Goal: Task Accomplishment & Management: Use online tool/utility

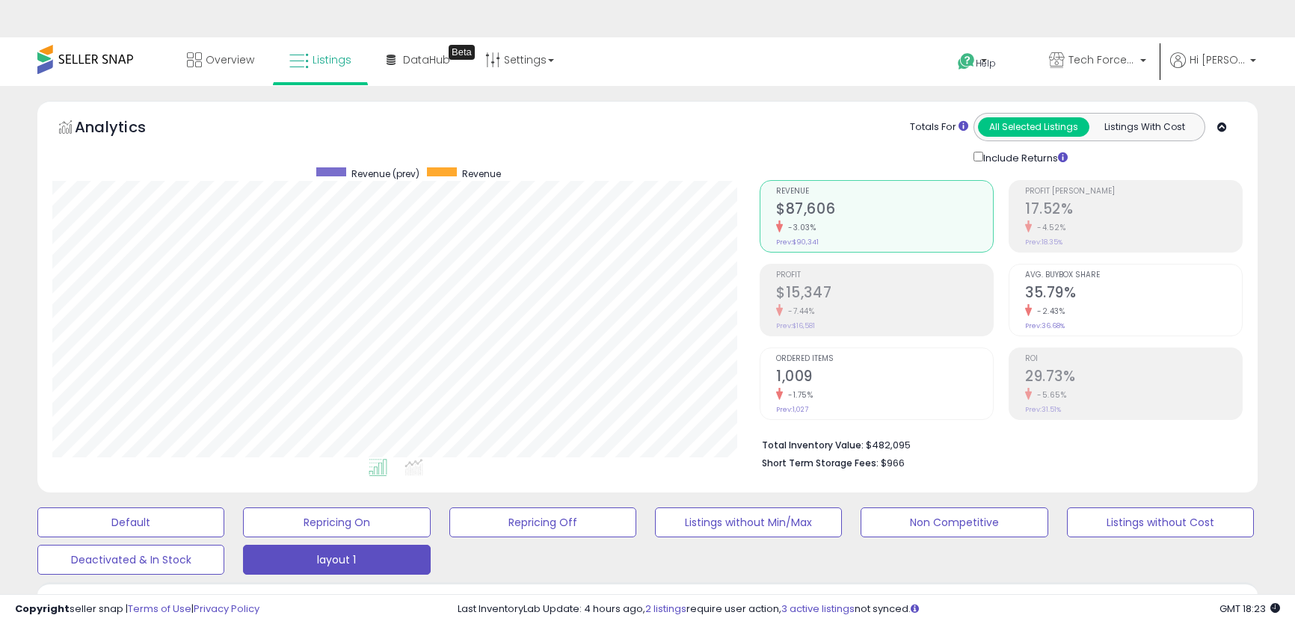
select select "**"
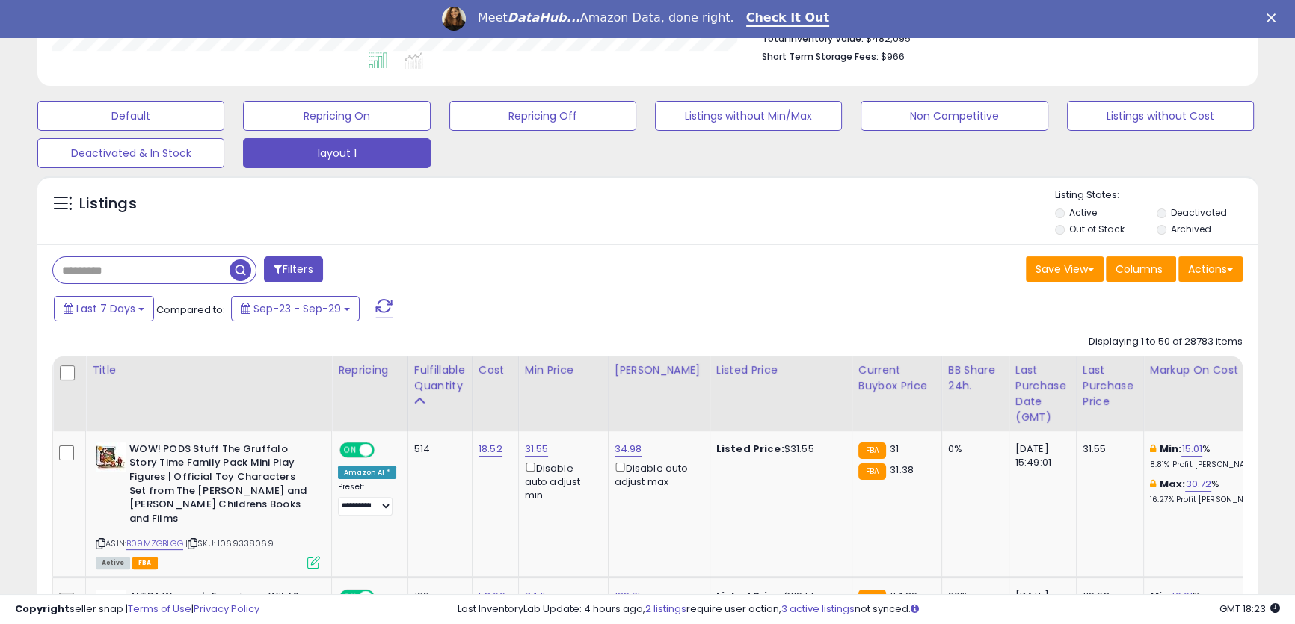
scroll to position [307, 706]
click at [308, 274] on button "Filters" at bounding box center [293, 269] width 58 height 26
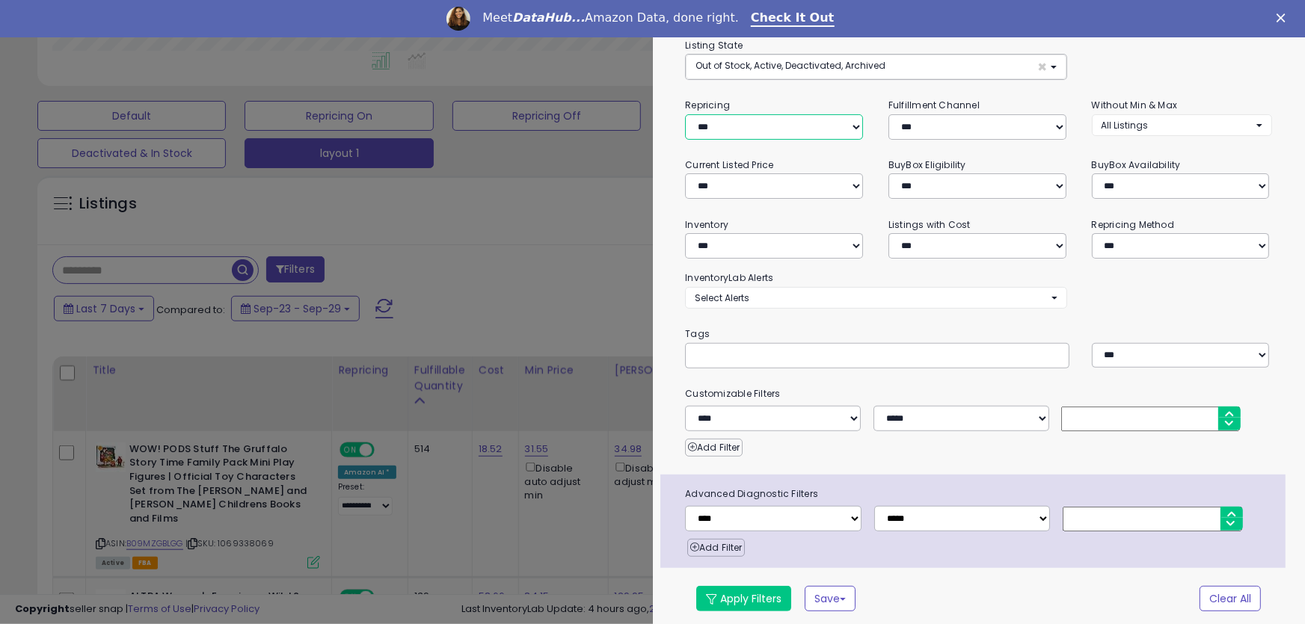
click at [811, 130] on select "**********" at bounding box center [774, 126] width 178 height 25
select select "***"
click at [685, 114] on select "**********" at bounding box center [774, 126] width 178 height 25
click at [783, 255] on select "**********" at bounding box center [774, 245] width 178 height 25
select select "**********"
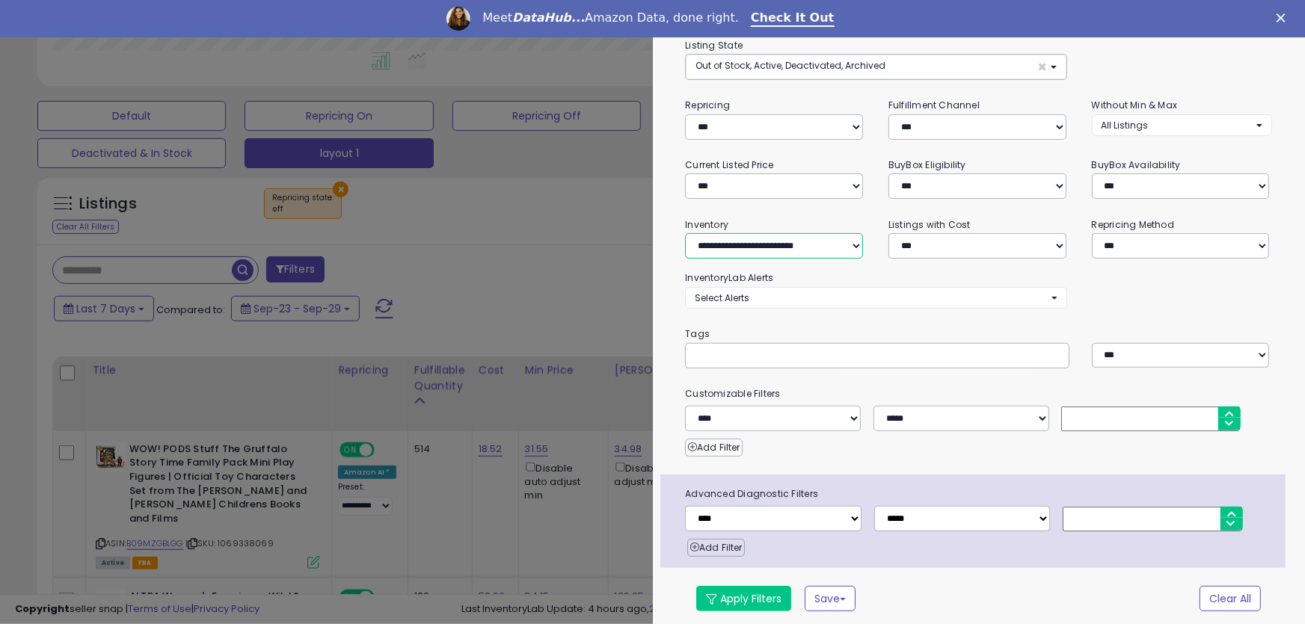
click at [685, 233] on select "**********" at bounding box center [774, 245] width 178 height 25
drag, startPoint x: 752, startPoint y: 597, endPoint x: 588, endPoint y: 273, distance: 363.8
click at [753, 597] on button "Apply Filters" at bounding box center [743, 597] width 95 height 25
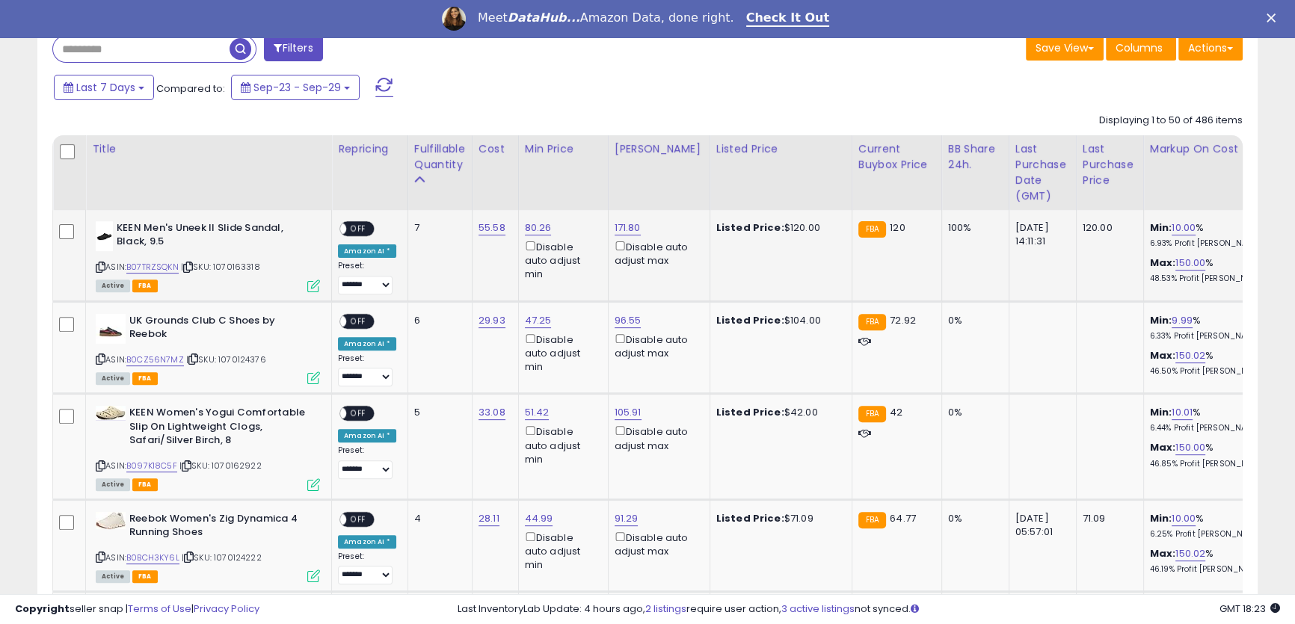
scroll to position [307, 706]
click at [624, 319] on link "96.55" at bounding box center [628, 320] width 27 height 15
drag, startPoint x: 567, startPoint y: 269, endPoint x: 519, endPoint y: 231, distance: 61.8
type input "**"
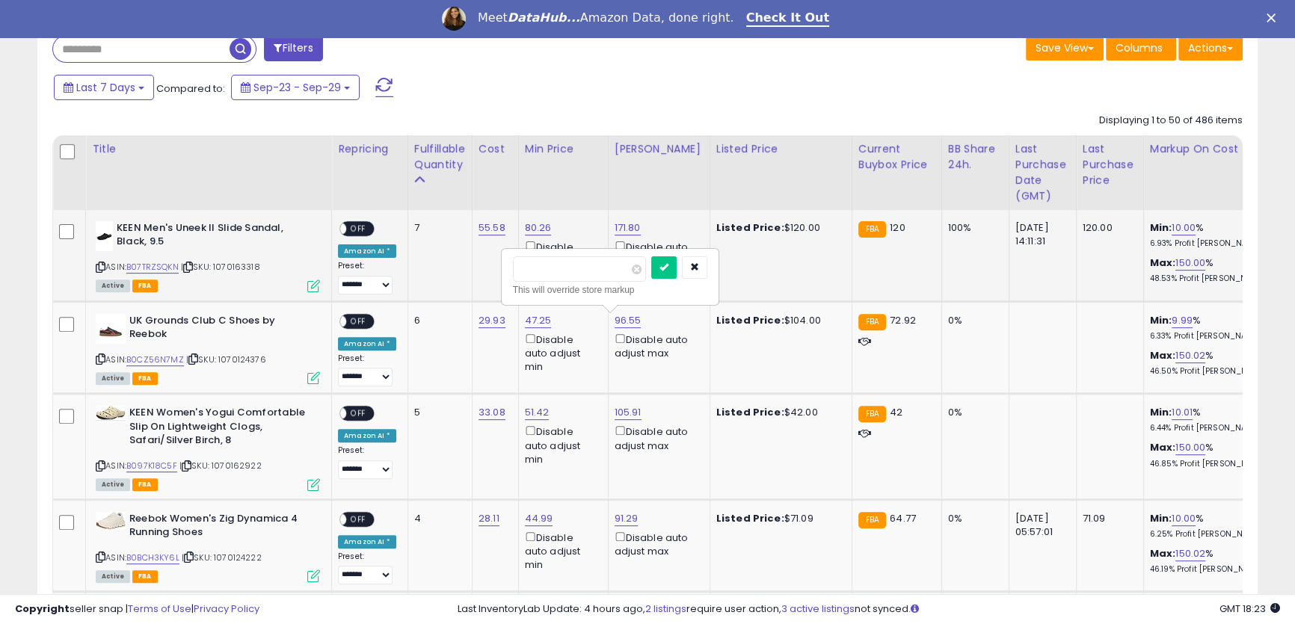
click button "submit" at bounding box center [663, 267] width 25 height 22
click at [368, 230] on span "OFF" at bounding box center [358, 228] width 24 height 13
click at [362, 321] on span "OFF" at bounding box center [358, 321] width 24 height 13
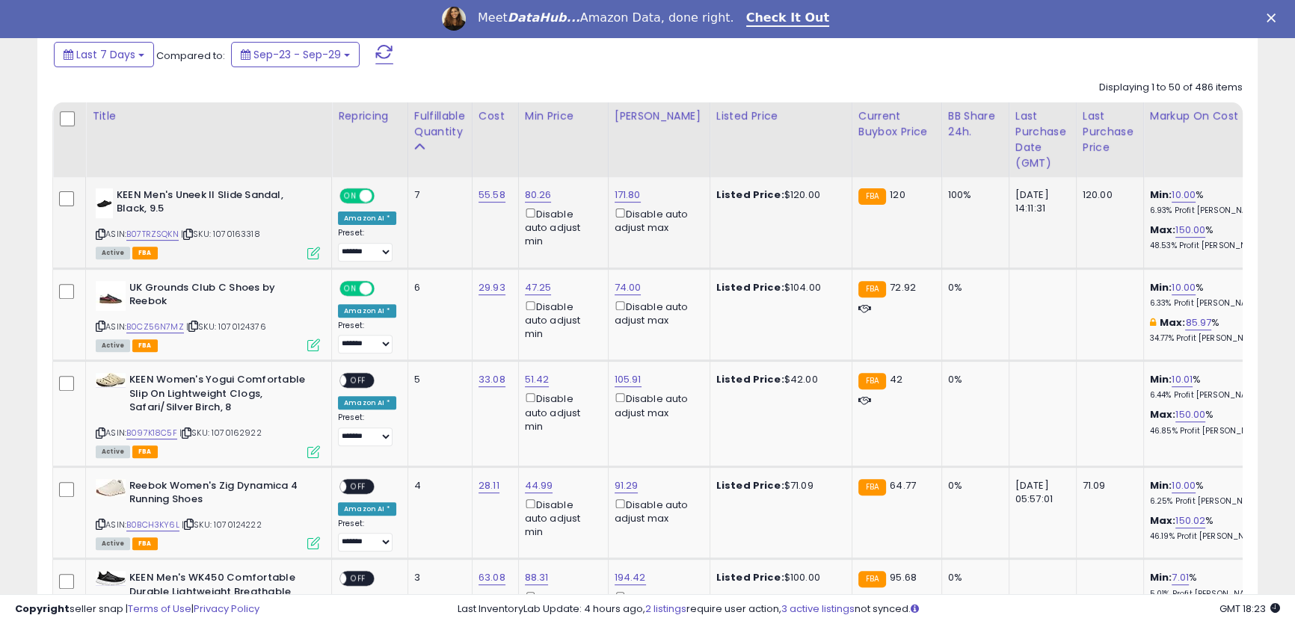
scroll to position [628, 0]
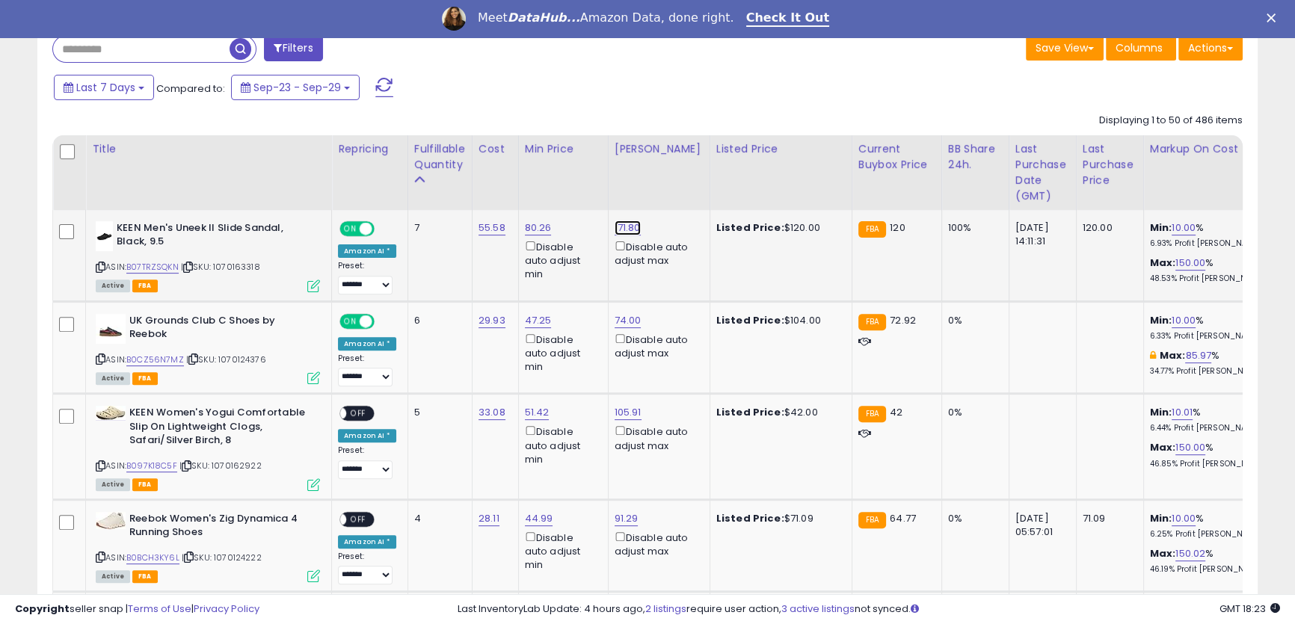
click at [625, 225] on link "171.80" at bounding box center [628, 228] width 26 height 15
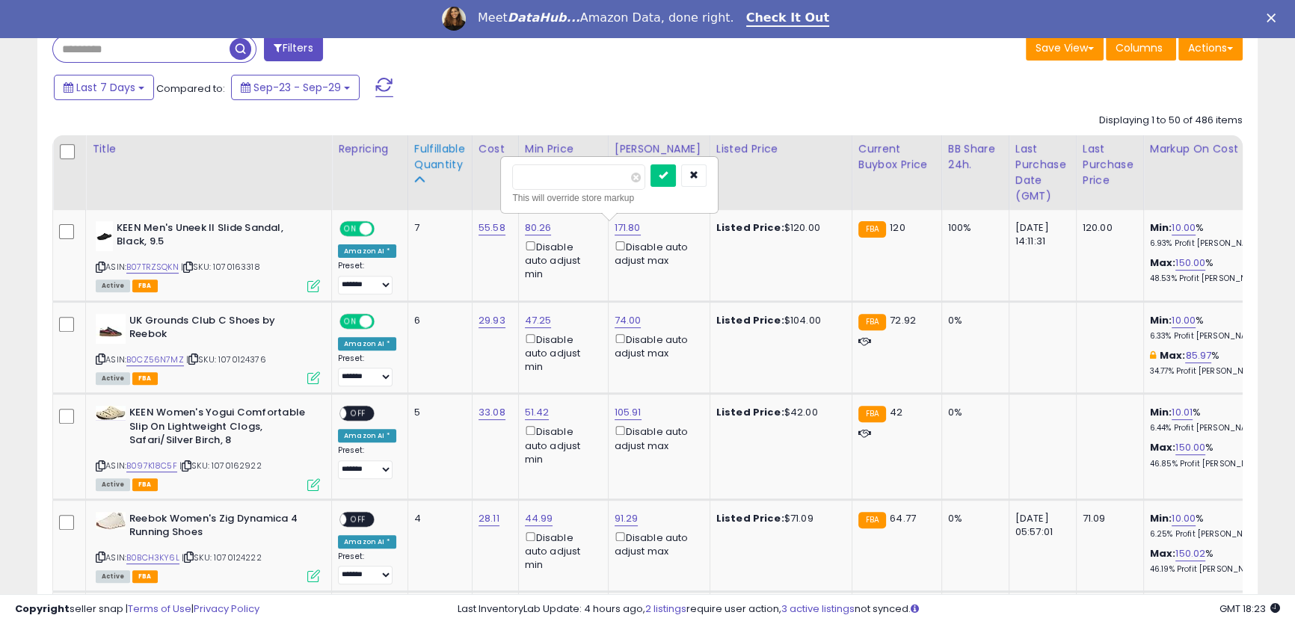
drag, startPoint x: 588, startPoint y: 171, endPoint x: 434, endPoint y: 137, distance: 158.5
type input "***"
click button "submit" at bounding box center [662, 175] width 25 height 22
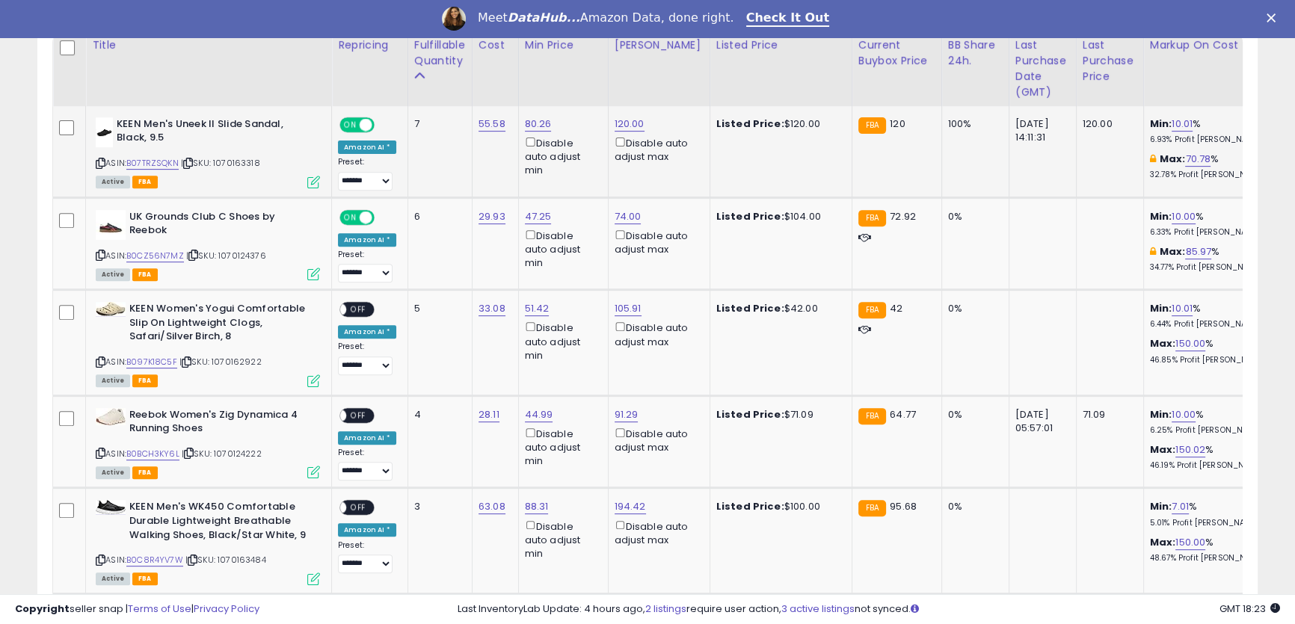
scroll to position [763, 0]
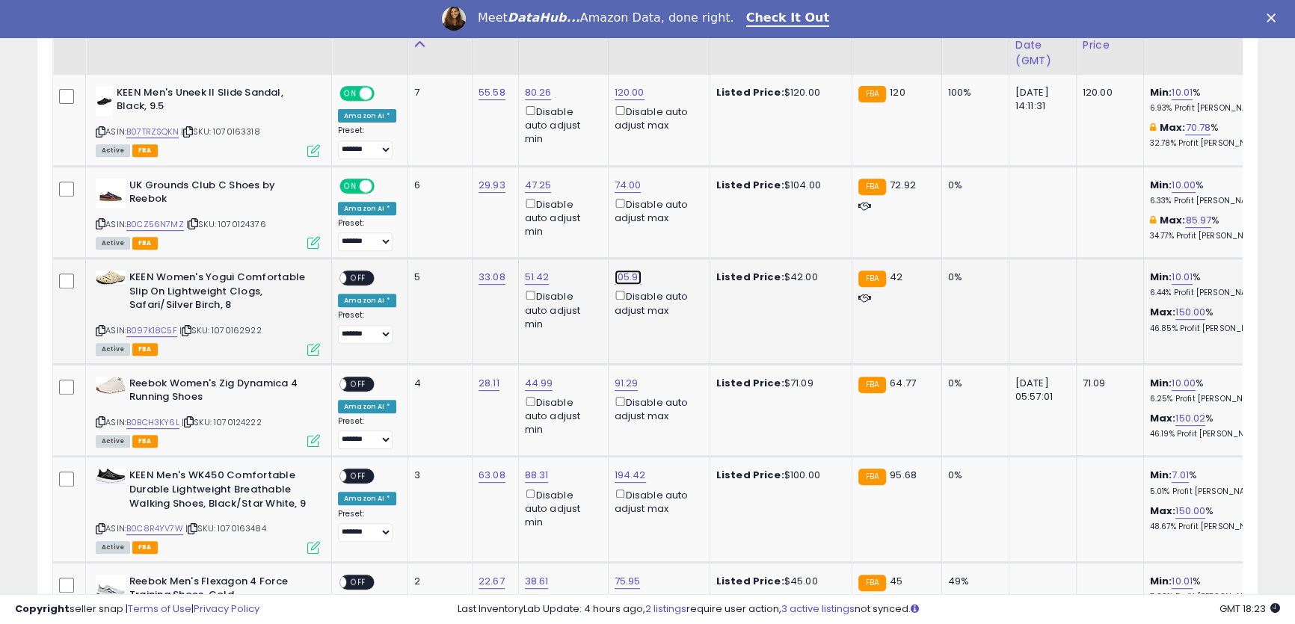
click at [622, 280] on link "105.91" at bounding box center [628, 277] width 27 height 15
drag, startPoint x: 589, startPoint y: 228, endPoint x: 426, endPoint y: 179, distance: 170.1
type input "**"
click button "submit" at bounding box center [663, 224] width 25 height 22
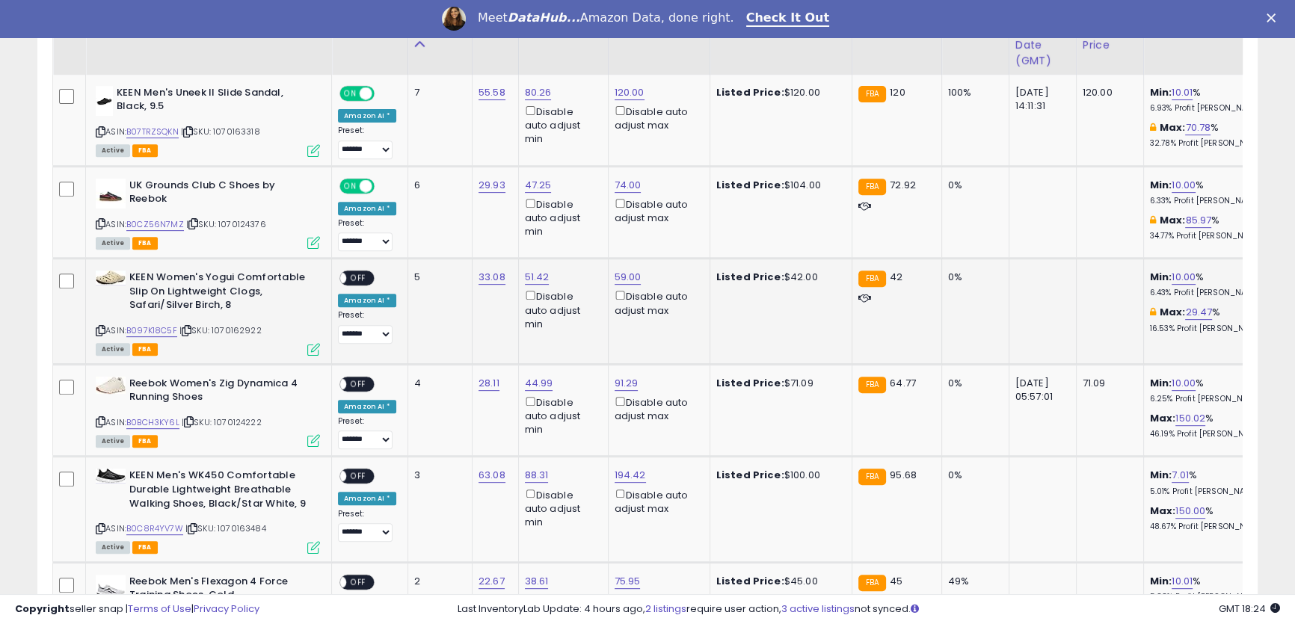
click at [359, 278] on span "OFF" at bounding box center [358, 278] width 24 height 13
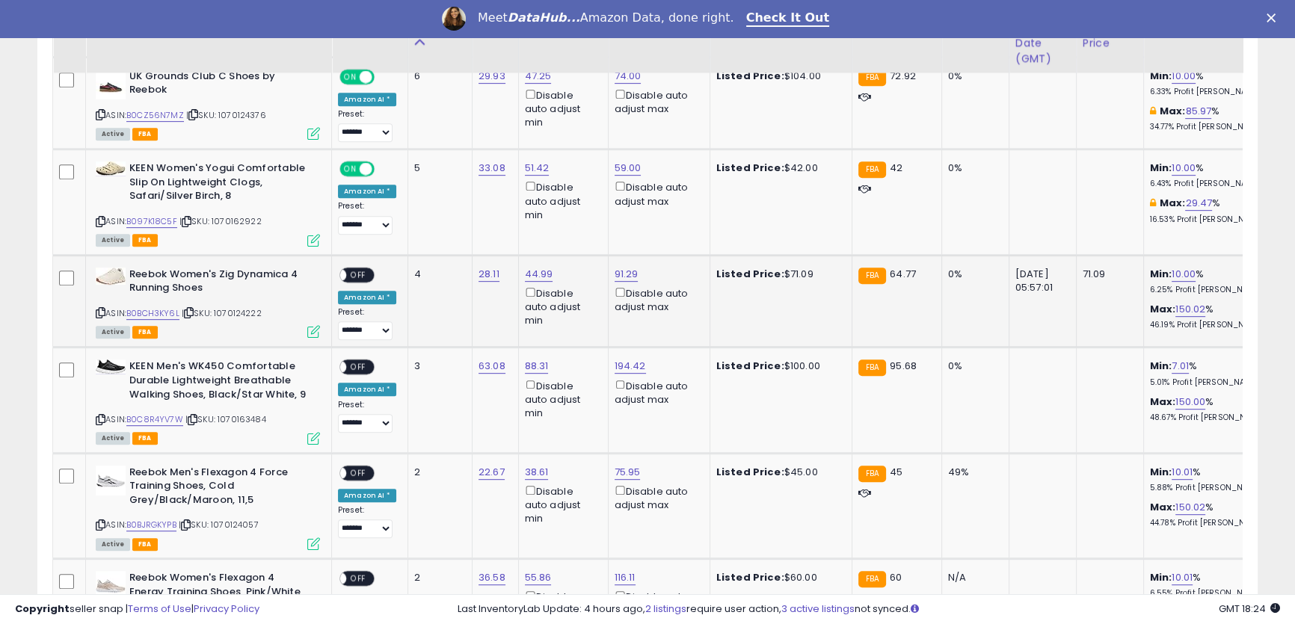
scroll to position [899, 0]
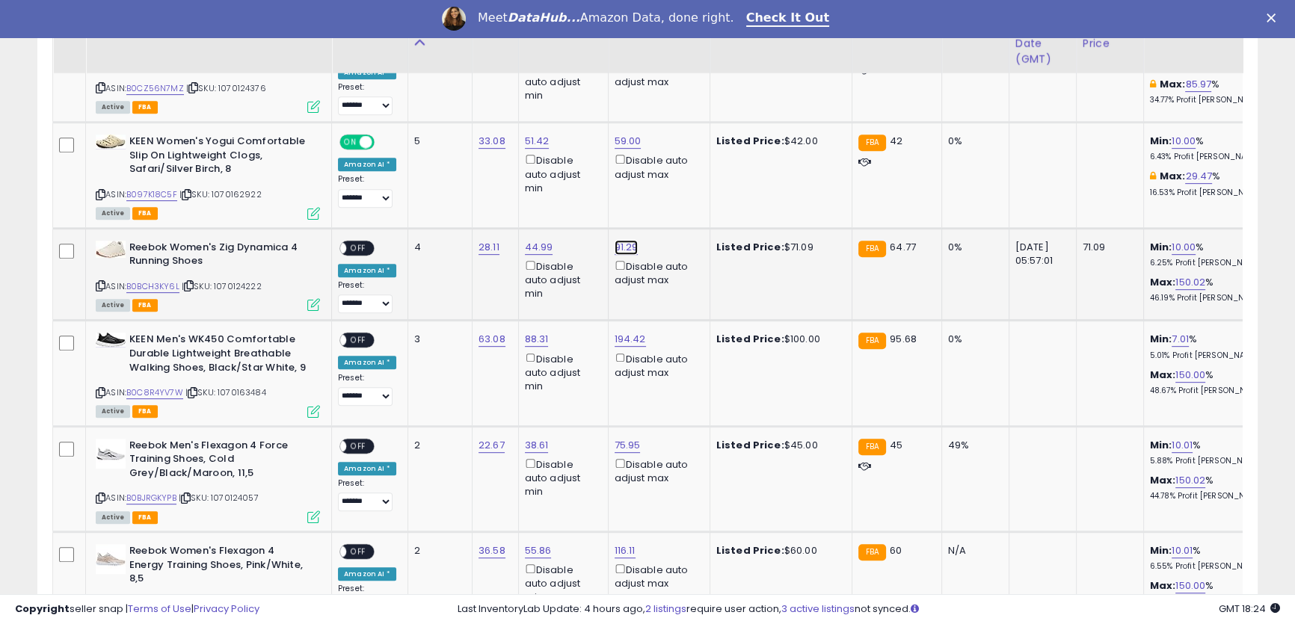
click at [624, 248] on link "91.29" at bounding box center [627, 247] width 24 height 15
drag, startPoint x: 591, startPoint y: 198, endPoint x: 466, endPoint y: 159, distance: 130.8
type input "**"
click button "submit" at bounding box center [661, 193] width 25 height 22
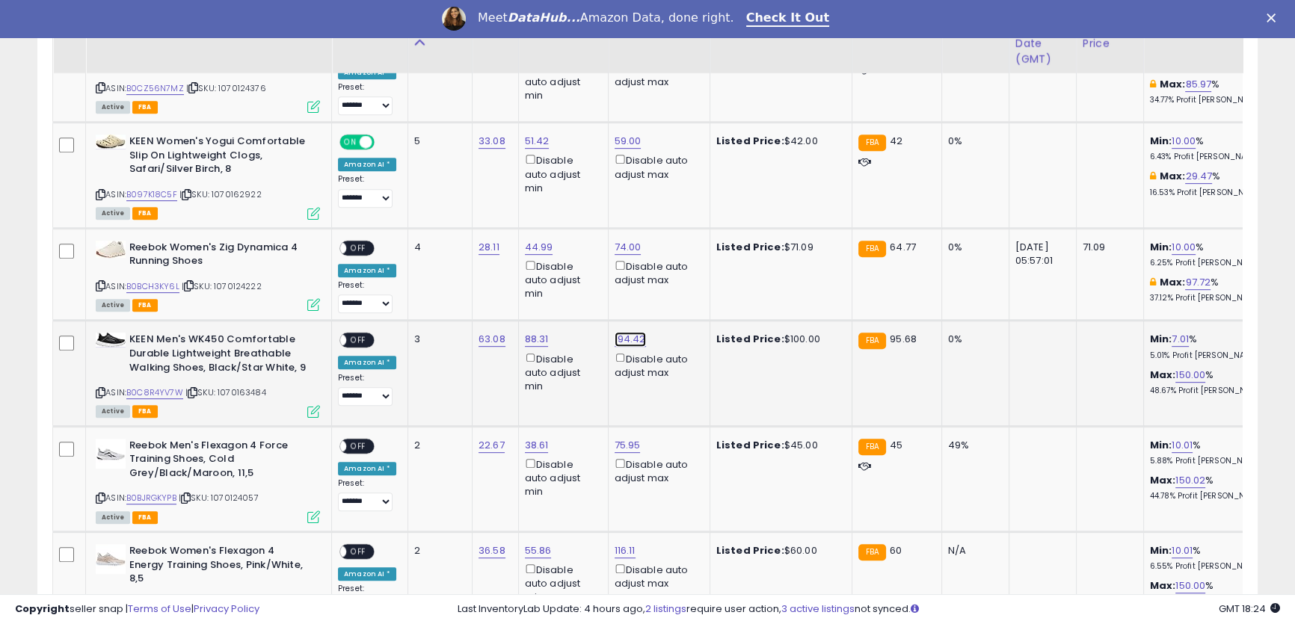
click at [621, 342] on link "194.42" at bounding box center [630, 339] width 31 height 15
drag, startPoint x: 582, startPoint y: 292, endPoint x: 456, endPoint y: 254, distance: 132.0
type input "**"
click button "submit" at bounding box center [665, 286] width 25 height 22
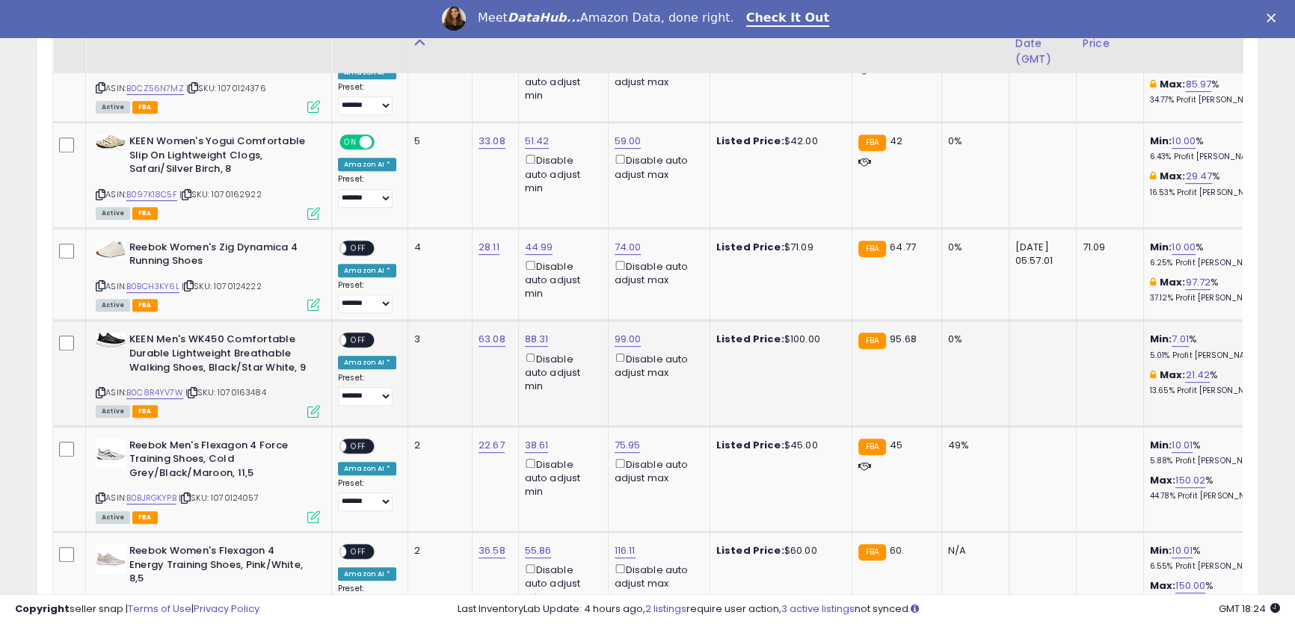
click at [368, 339] on span "OFF" at bounding box center [358, 340] width 24 height 13
click at [366, 250] on span "OFF" at bounding box center [358, 247] width 24 height 13
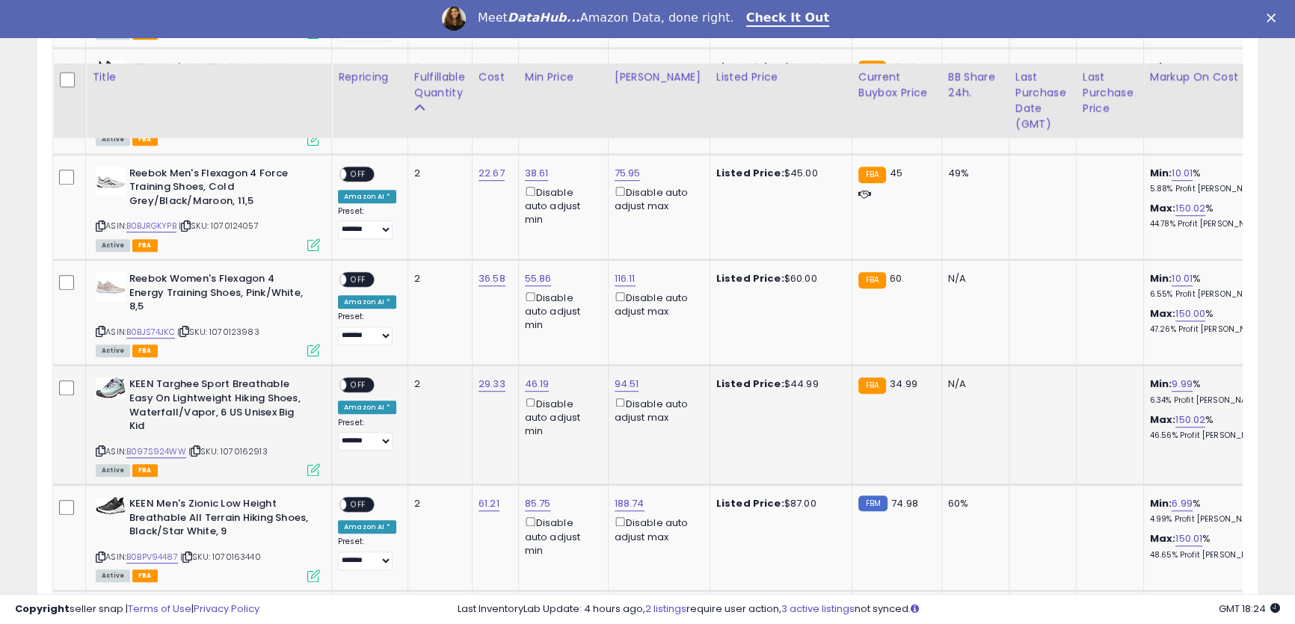
scroll to position [1308, 0]
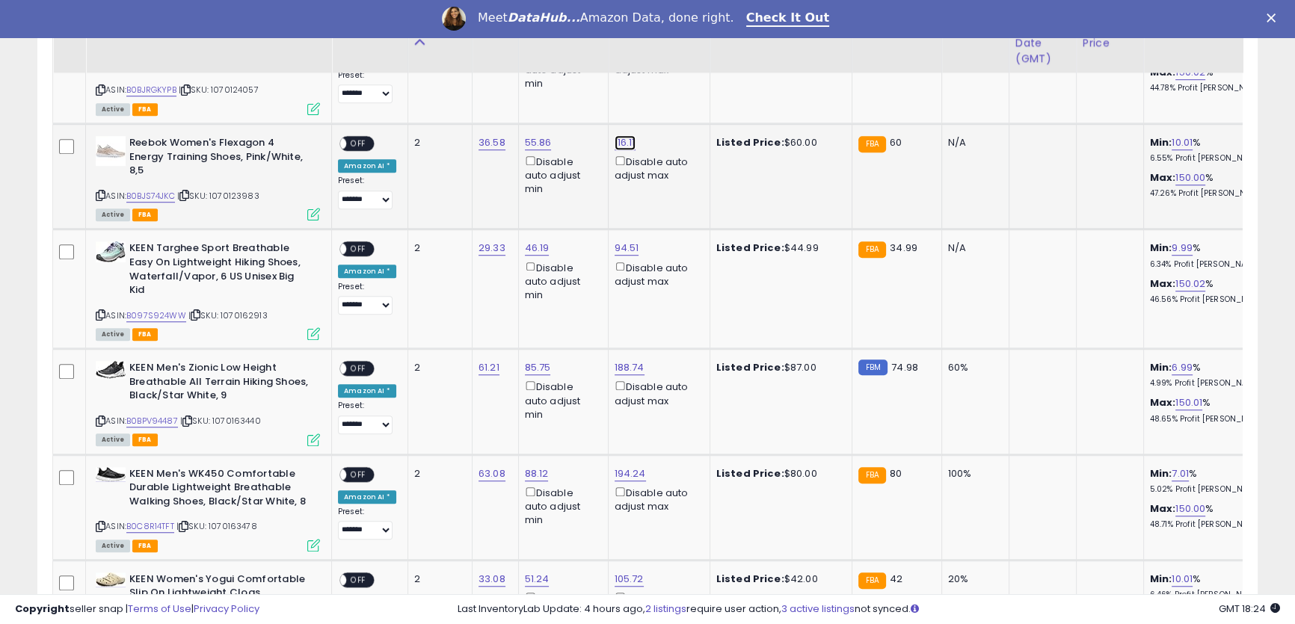
click at [623, 144] on link "116.11" at bounding box center [625, 142] width 21 height 15
drag, startPoint x: 577, startPoint y: 96, endPoint x: 393, endPoint y: 54, distance: 188.8
type input "**"
click button "submit" at bounding box center [660, 89] width 25 height 22
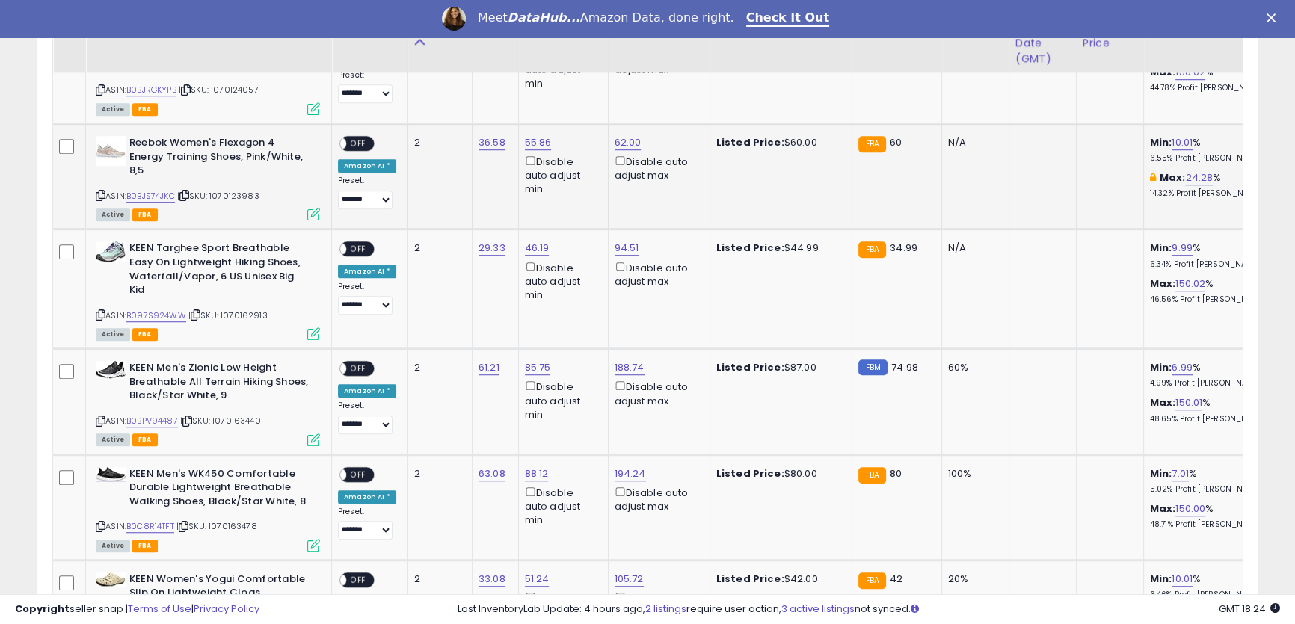
click at [354, 147] on span "OFF" at bounding box center [358, 144] width 24 height 13
click at [625, 241] on link "94.51" at bounding box center [627, 248] width 25 height 15
drag, startPoint x: 573, startPoint y: 188, endPoint x: 403, endPoint y: 127, distance: 180.9
type input "**"
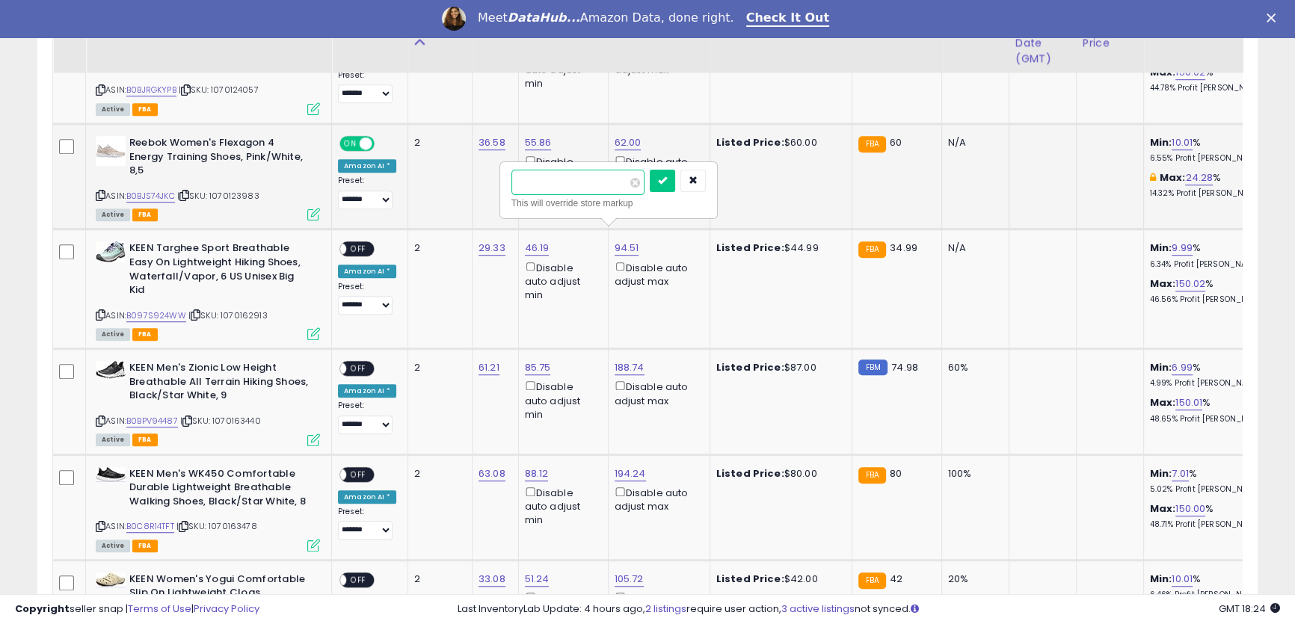
click button "submit" at bounding box center [662, 181] width 25 height 22
click at [365, 243] on span "OFF" at bounding box center [358, 249] width 24 height 13
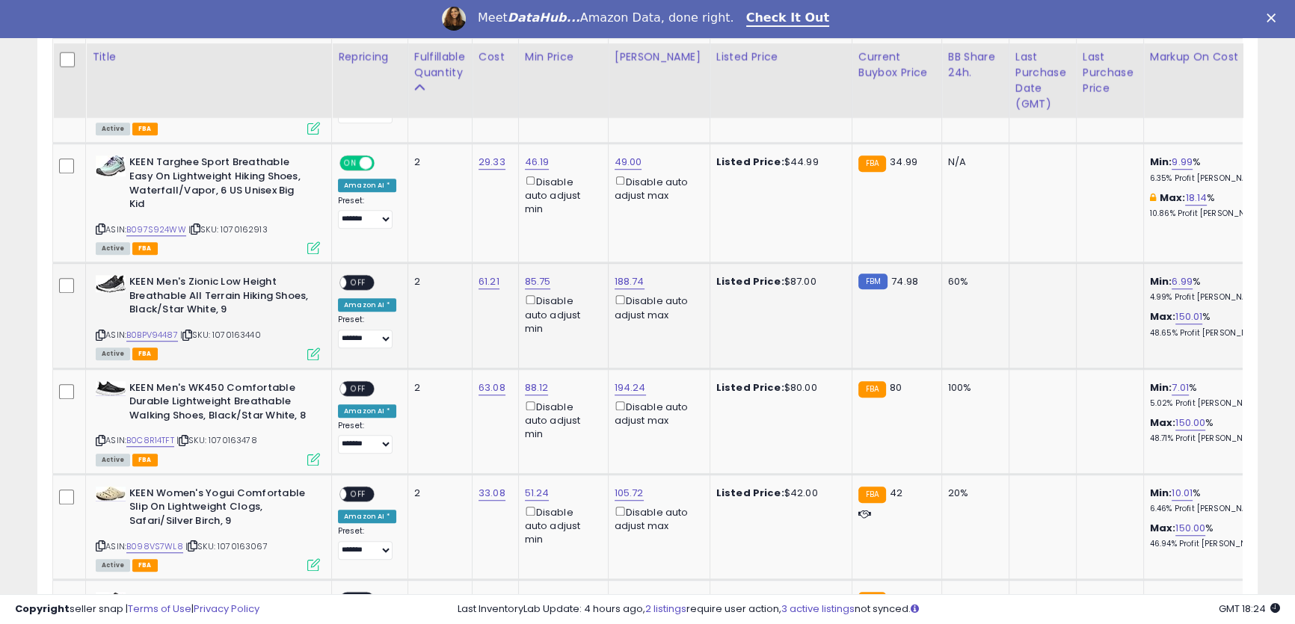
scroll to position [1443, 0]
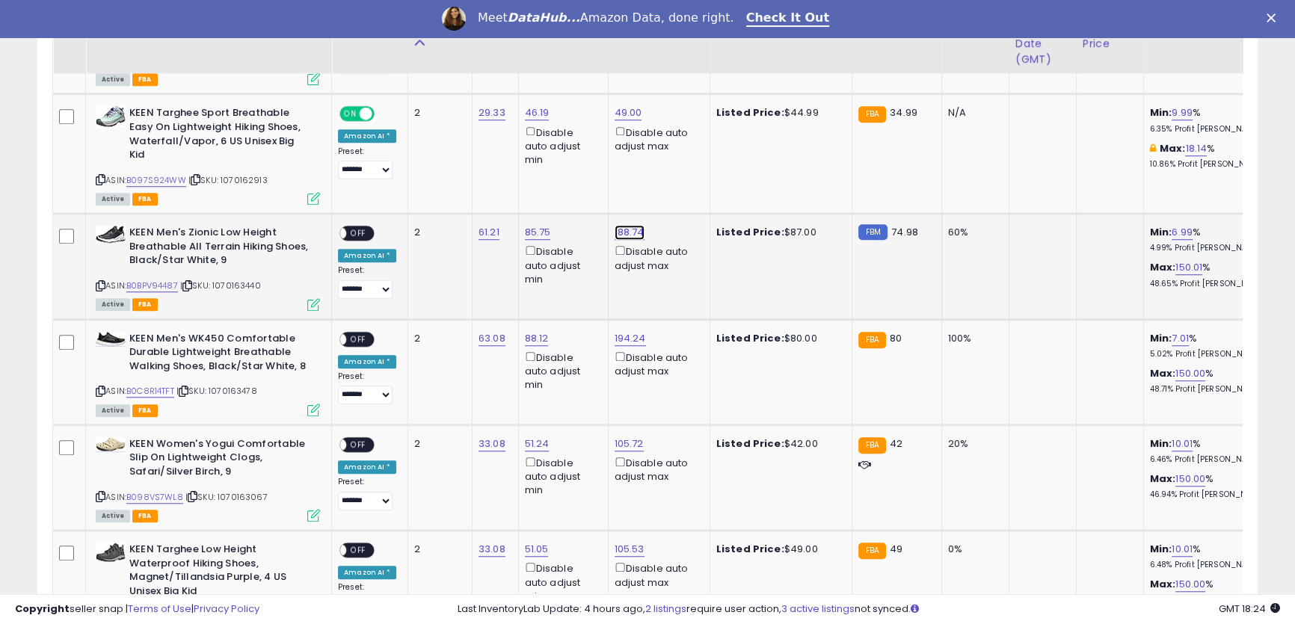
click at [622, 225] on link "188.74" at bounding box center [630, 232] width 30 height 15
drag, startPoint x: 576, startPoint y: 171, endPoint x: 427, endPoint y: 127, distance: 155.9
type input "**"
click button "submit" at bounding box center [664, 164] width 25 height 22
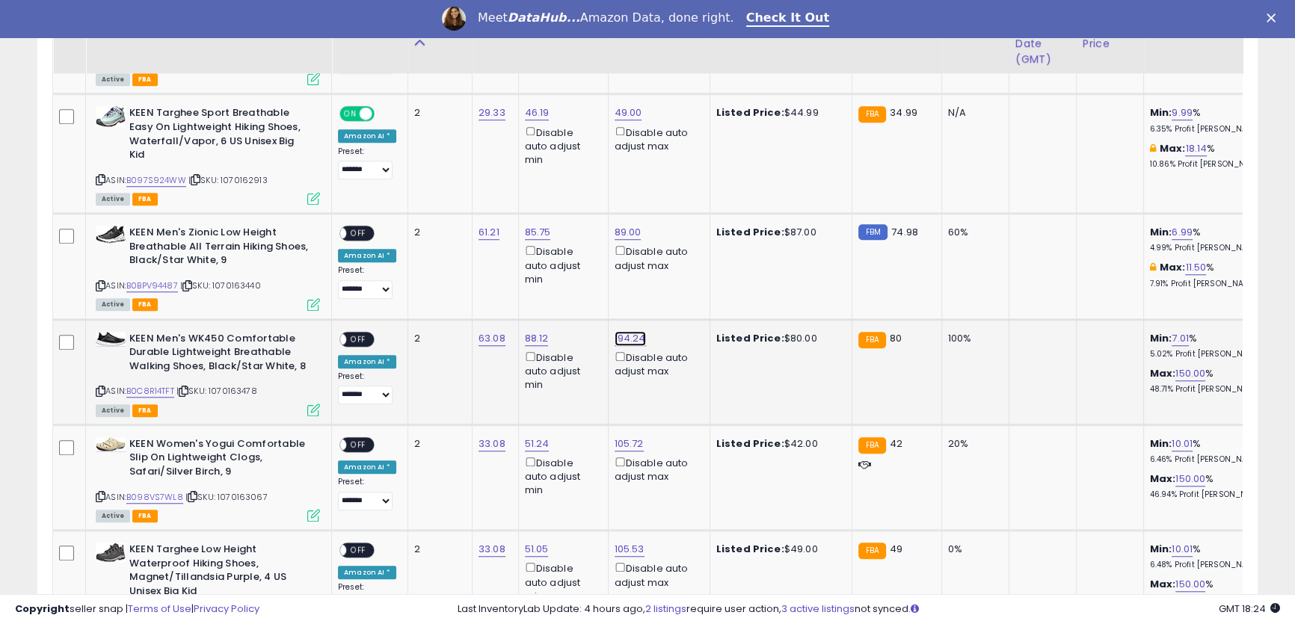
click at [615, 331] on link "194.24" at bounding box center [630, 338] width 31 height 15
drag, startPoint x: 586, startPoint y: 273, endPoint x: 428, endPoint y: 217, distance: 168.1
type input "**"
click button "submit" at bounding box center [665, 270] width 25 height 22
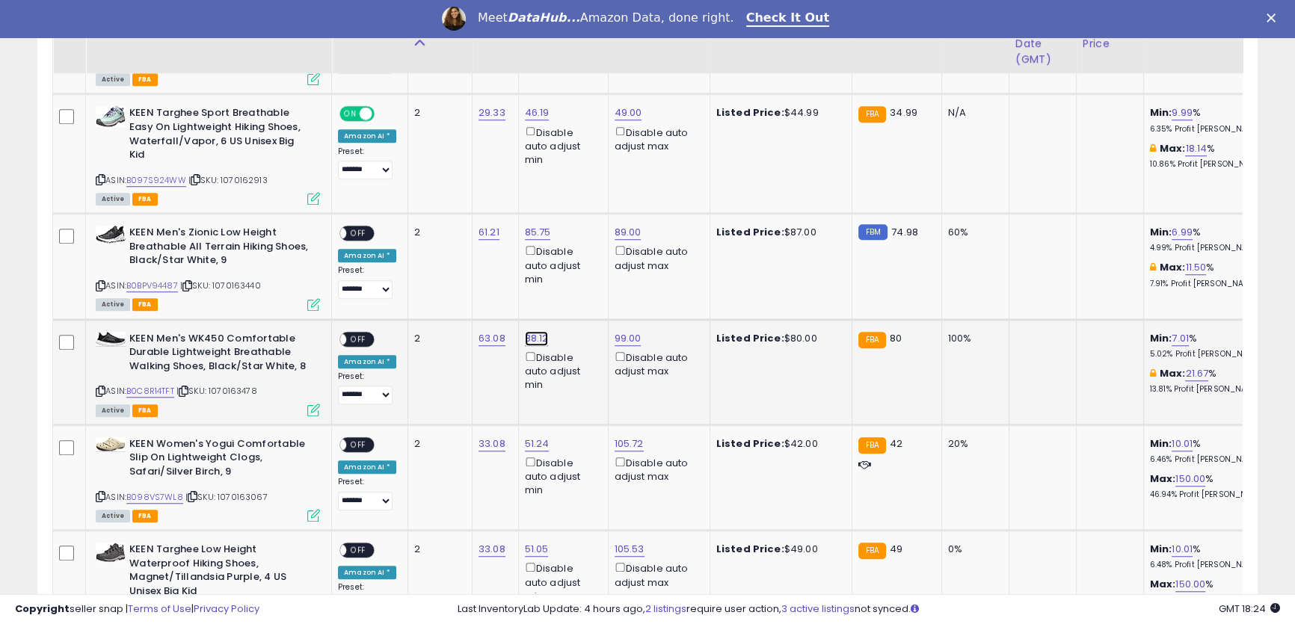
click at [531, 331] on link "88.12" at bounding box center [537, 338] width 24 height 15
click at [607, 274] on icon "button" at bounding box center [602, 269] width 9 height 9
click at [371, 331] on div "ON OFF" at bounding box center [356, 339] width 35 height 16
click at [359, 227] on span "OFF" at bounding box center [358, 233] width 24 height 13
click at [362, 333] on span "OFF" at bounding box center [358, 339] width 24 height 13
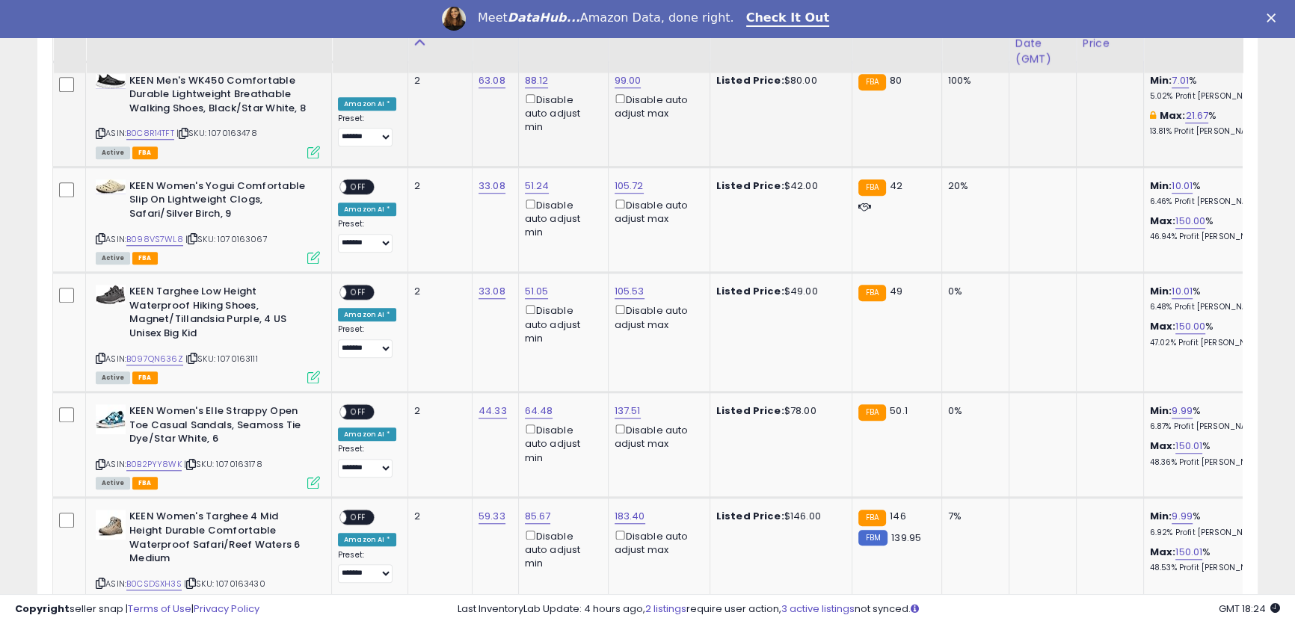
scroll to position [1715, 0]
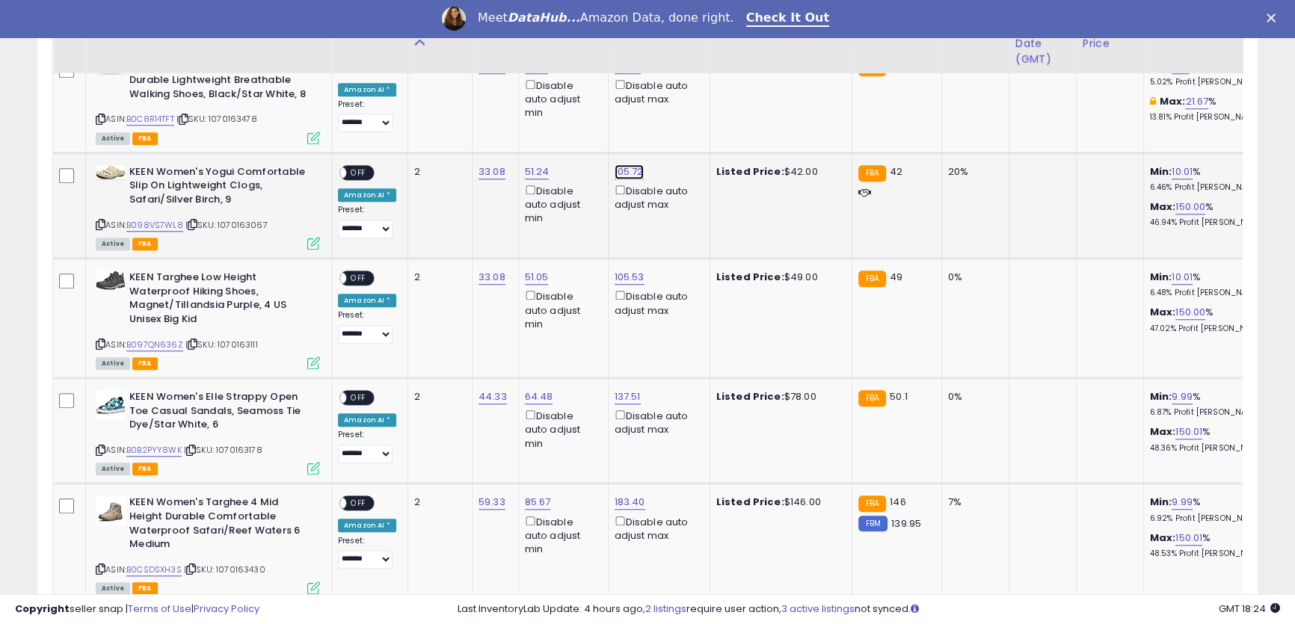
click at [624, 164] on link "105.72" at bounding box center [629, 171] width 29 height 15
drag, startPoint x: 572, startPoint y: 108, endPoint x: 425, endPoint y: 70, distance: 151.4
type input "**"
click button "submit" at bounding box center [664, 103] width 25 height 22
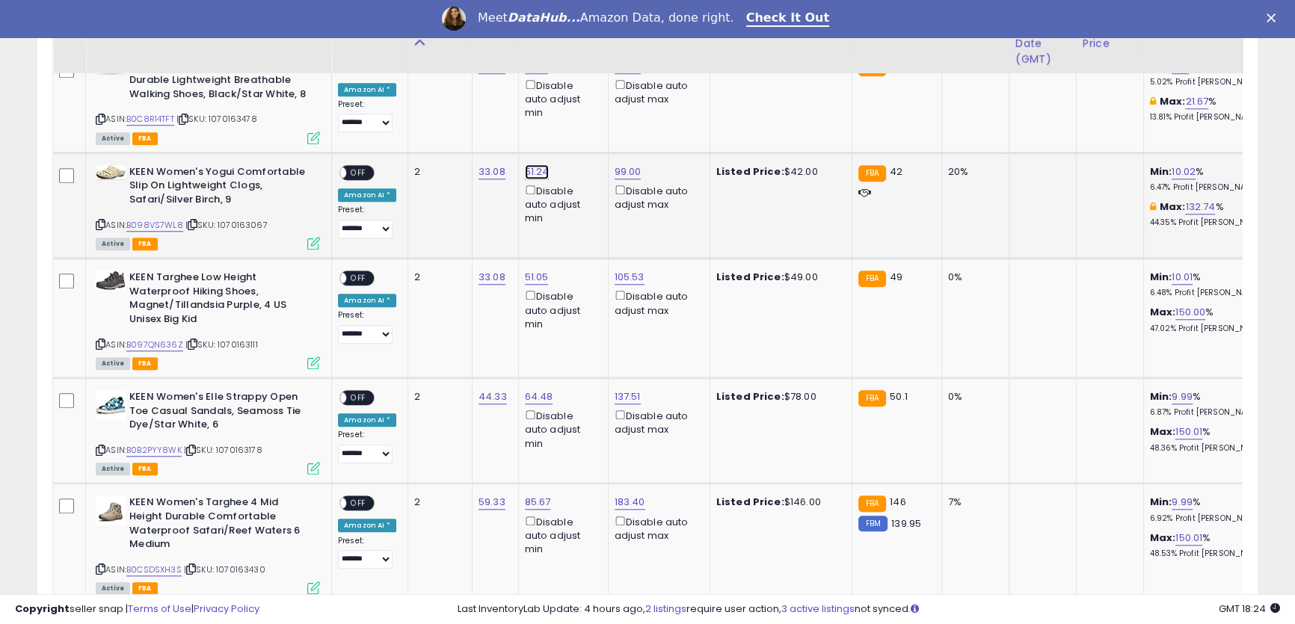
click at [529, 164] on link "51.24" at bounding box center [537, 171] width 25 height 15
click at [615, 105] on button "button" at bounding box center [602, 103] width 25 height 22
click at [620, 164] on link "99.00" at bounding box center [628, 171] width 27 height 15
drag, startPoint x: 586, startPoint y: 105, endPoint x: 412, endPoint y: 69, distance: 177.8
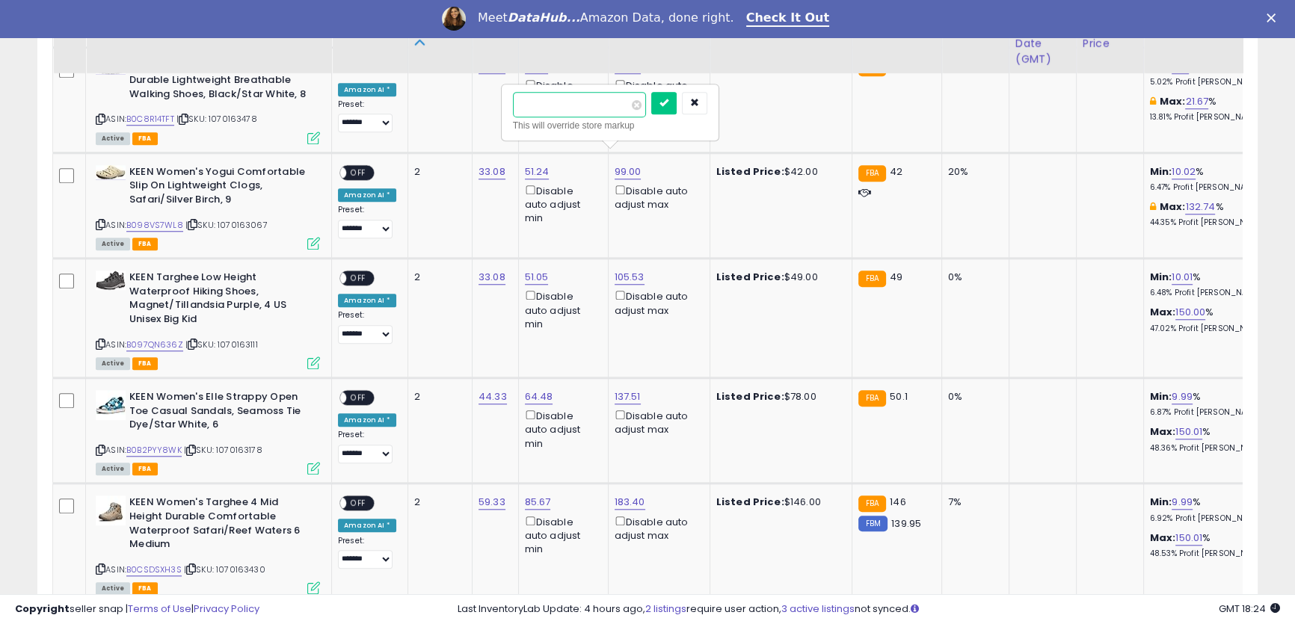
type input "**"
click button "submit" at bounding box center [663, 103] width 25 height 22
click at [363, 167] on span "OFF" at bounding box center [358, 173] width 24 height 13
click at [631, 270] on link "105.53" at bounding box center [630, 277] width 30 height 15
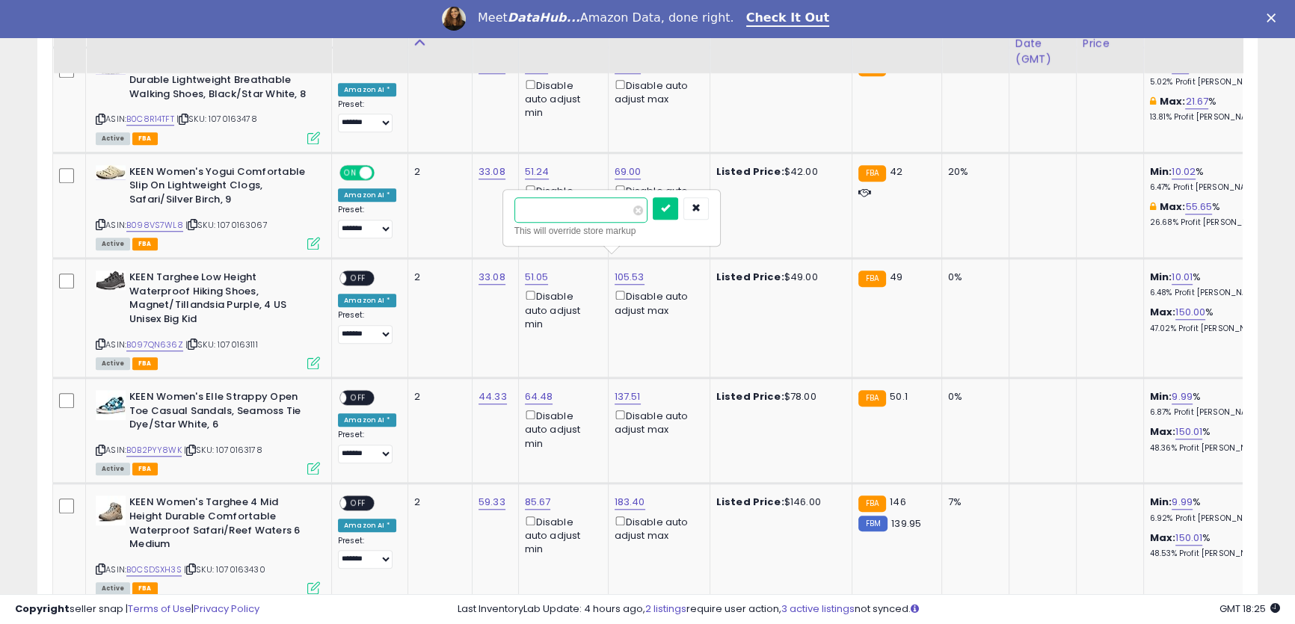
drag, startPoint x: 579, startPoint y: 211, endPoint x: 468, endPoint y: 186, distance: 113.4
type input "**"
click button "submit" at bounding box center [665, 208] width 25 height 22
click at [362, 272] on span "OFF" at bounding box center [358, 278] width 24 height 13
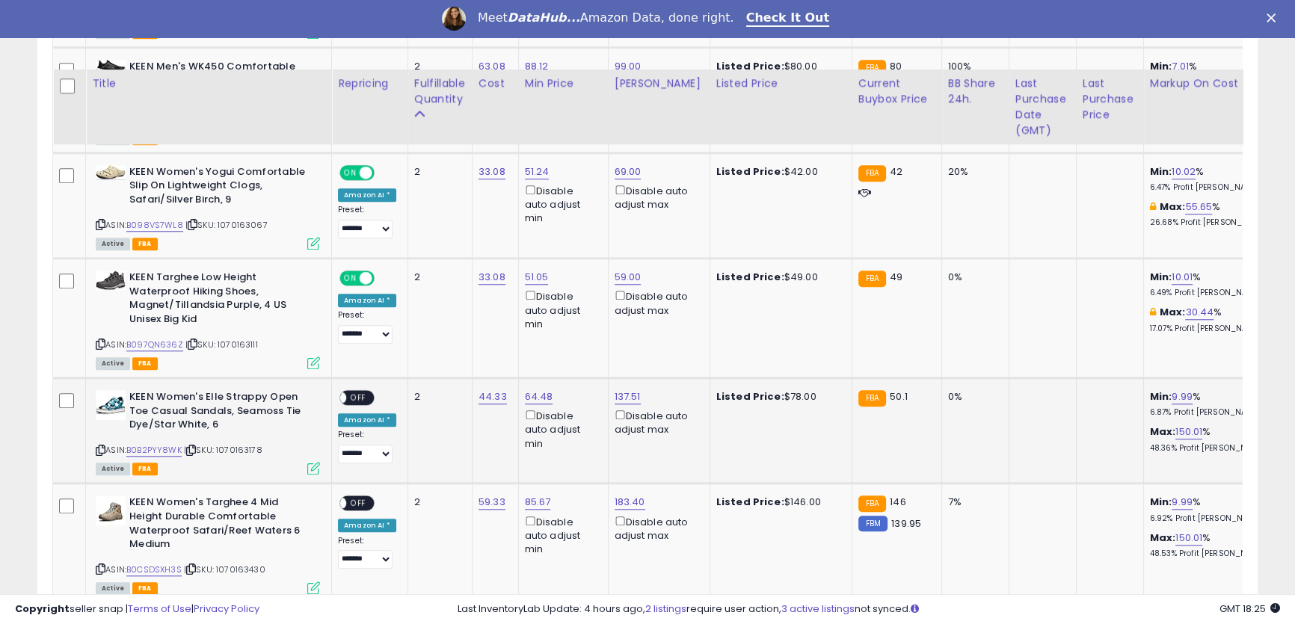
scroll to position [1851, 0]
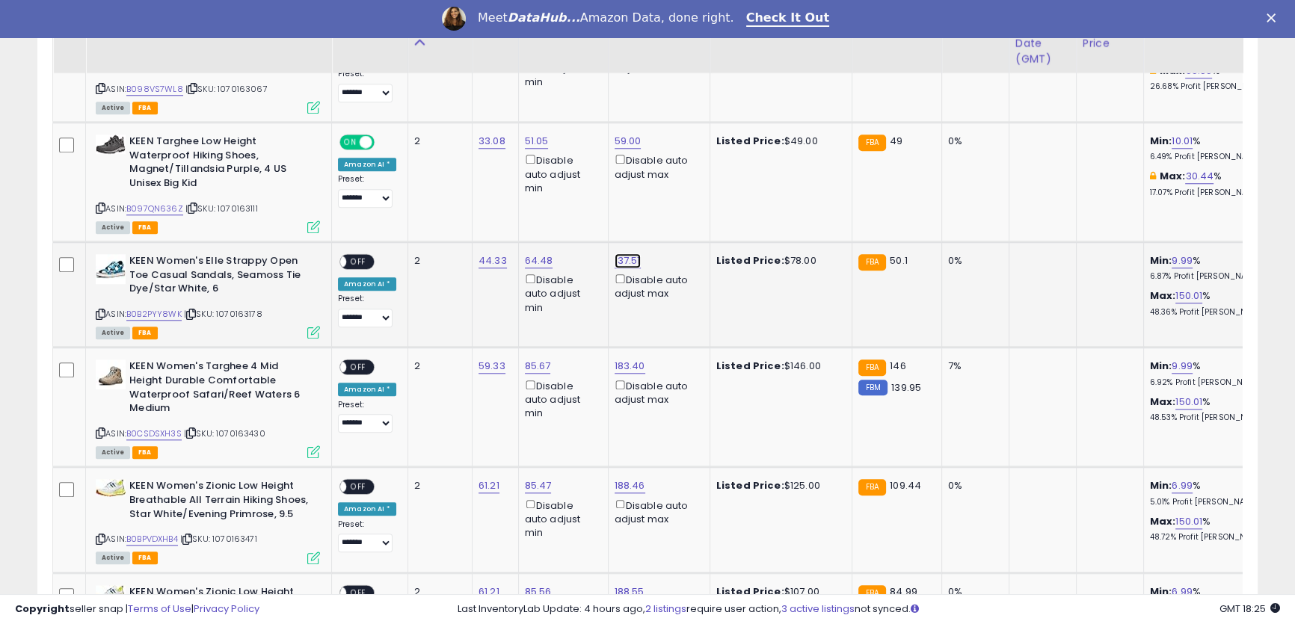
click at [617, 253] on link "137.51" at bounding box center [628, 260] width 26 height 15
type input "**"
click button "submit" at bounding box center [662, 192] width 25 height 22
click at [628, 359] on link "183.40" at bounding box center [630, 366] width 31 height 15
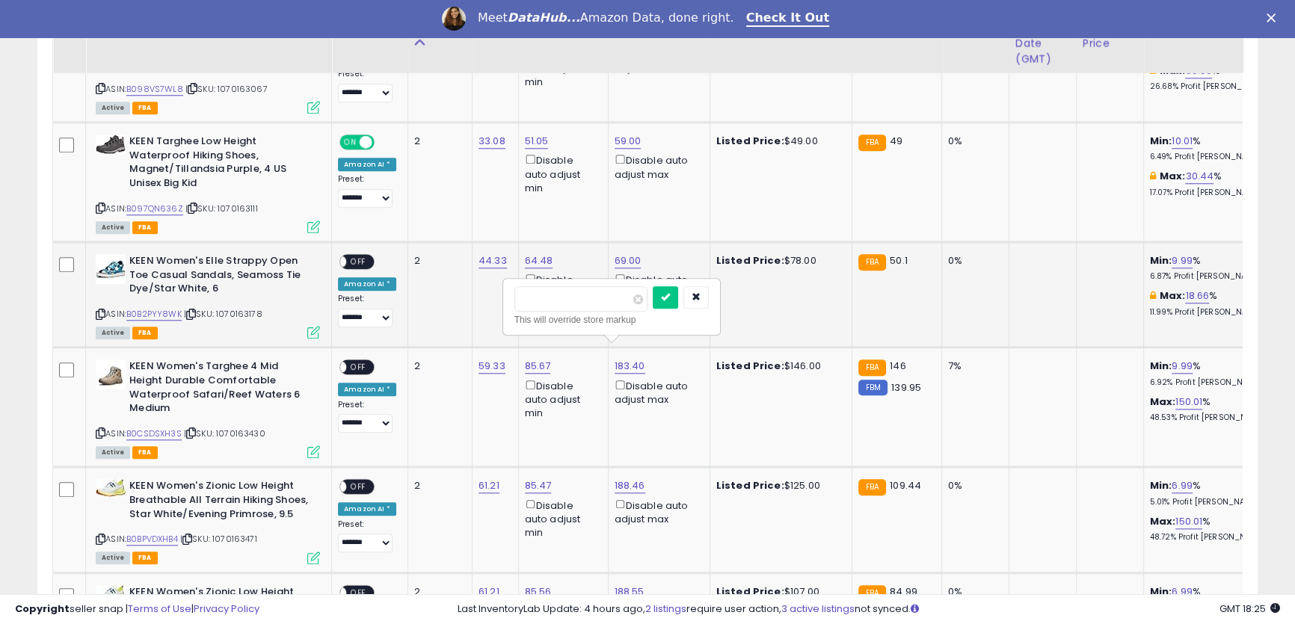
drag, startPoint x: 583, startPoint y: 295, endPoint x: 378, endPoint y: 236, distance: 213.9
type input "*"
click button "submit" at bounding box center [665, 297] width 25 height 22
click at [357, 360] on div "**********" at bounding box center [367, 396] width 58 height 73
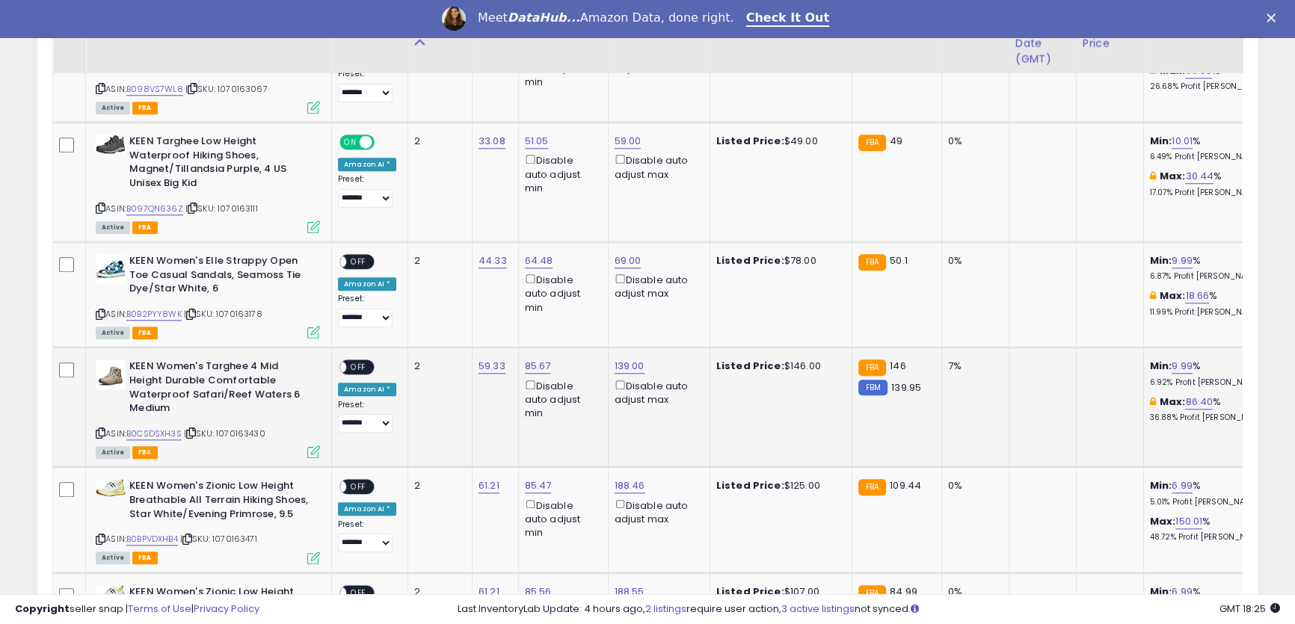
click at [363, 361] on span "OFF" at bounding box center [358, 367] width 24 height 13
click at [359, 256] on span "OFF" at bounding box center [358, 262] width 24 height 13
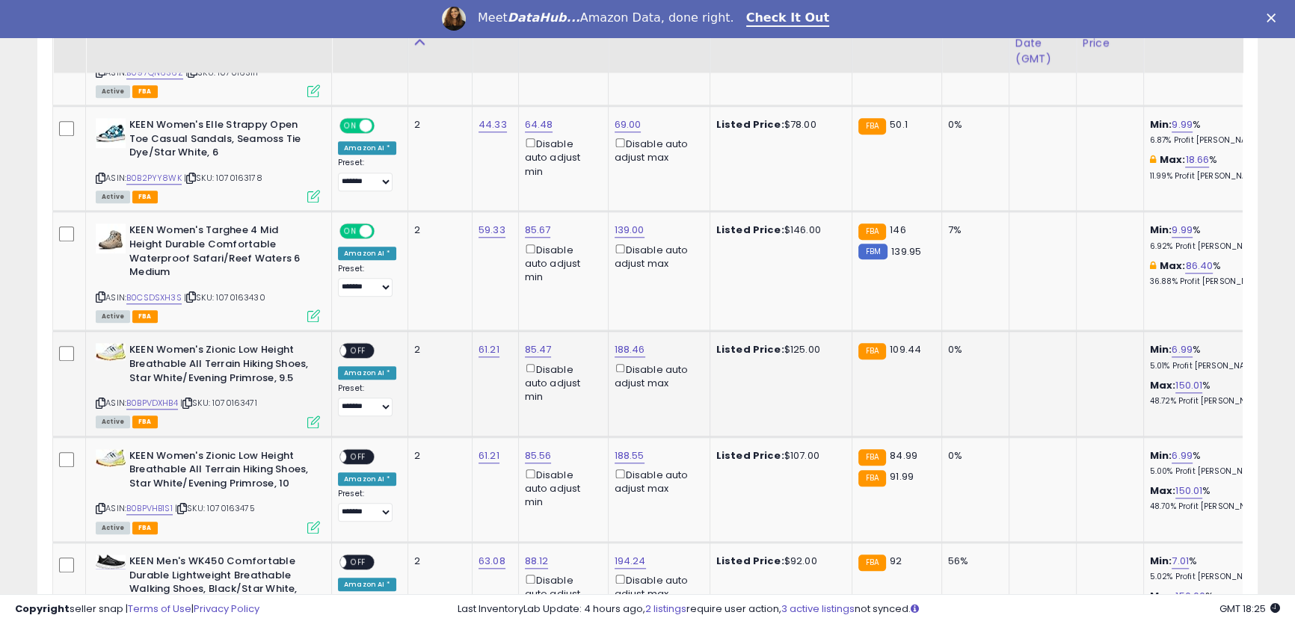
scroll to position [2123, 0]
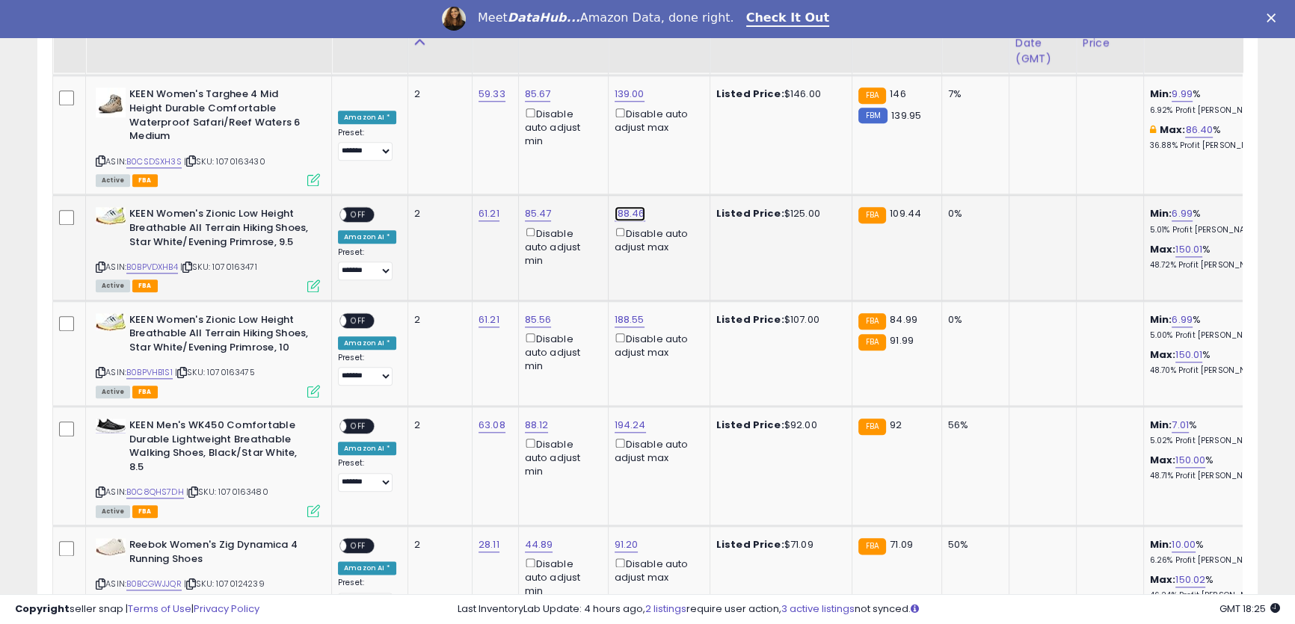
click at [615, 206] on link "188.46" at bounding box center [630, 213] width 31 height 15
drag, startPoint x: 579, startPoint y: 154, endPoint x: 397, endPoint y: 105, distance: 188.8
type input "**"
click button "submit" at bounding box center [665, 145] width 25 height 22
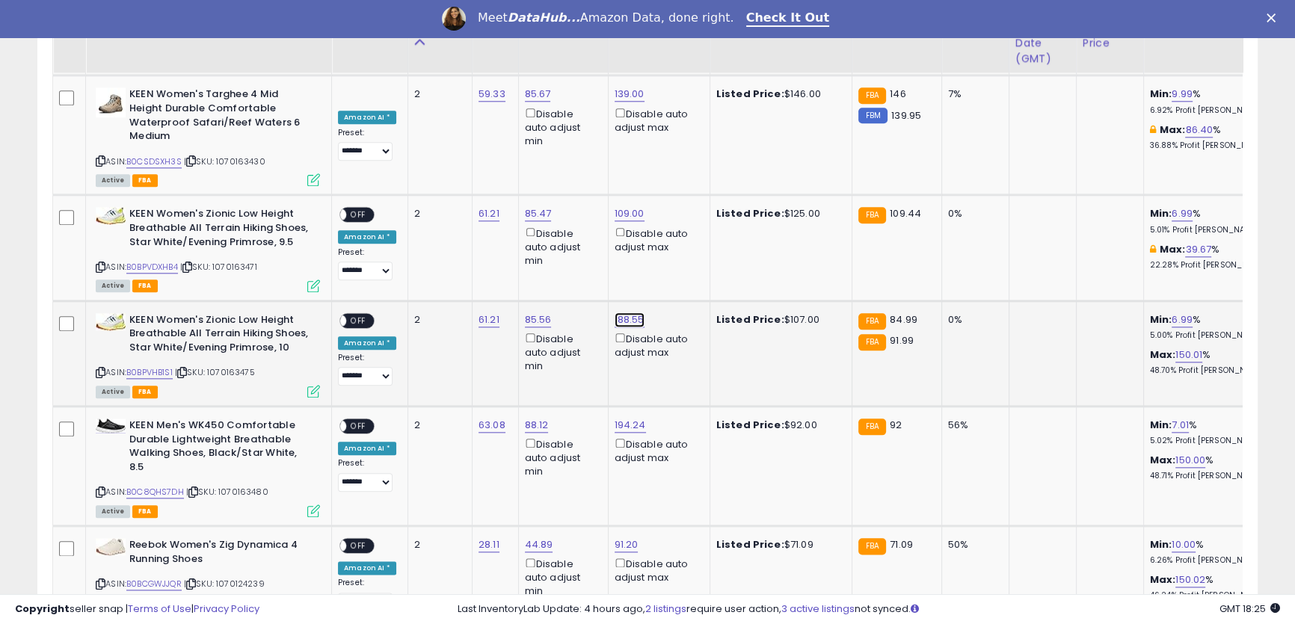
click at [623, 312] on link "188.55" at bounding box center [630, 319] width 30 height 15
drag, startPoint x: 593, startPoint y: 252, endPoint x: 315, endPoint y: 186, distance: 285.0
type input "**"
click button "submit" at bounding box center [665, 250] width 25 height 22
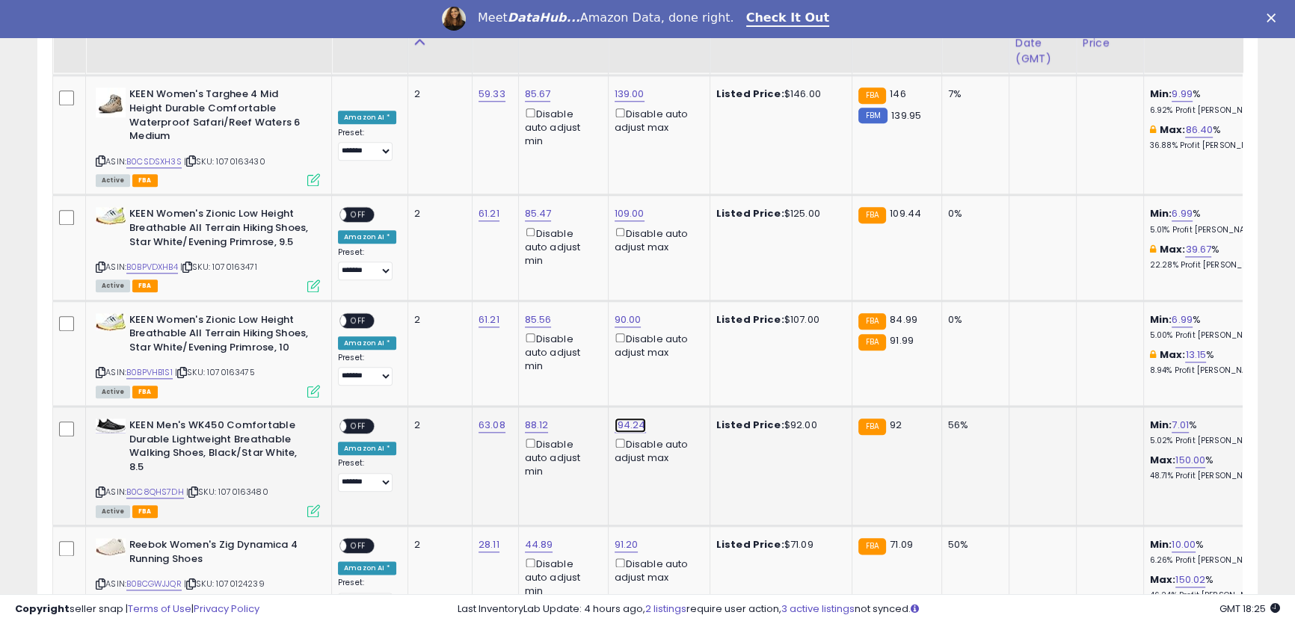
click at [632, 418] on link "194.24" at bounding box center [630, 425] width 31 height 15
drag, startPoint x: 577, startPoint y: 358, endPoint x: 393, endPoint y: 313, distance: 189.3
click button "submit" at bounding box center [665, 356] width 25 height 22
click at [360, 420] on span "OFF" at bounding box center [358, 426] width 24 height 13
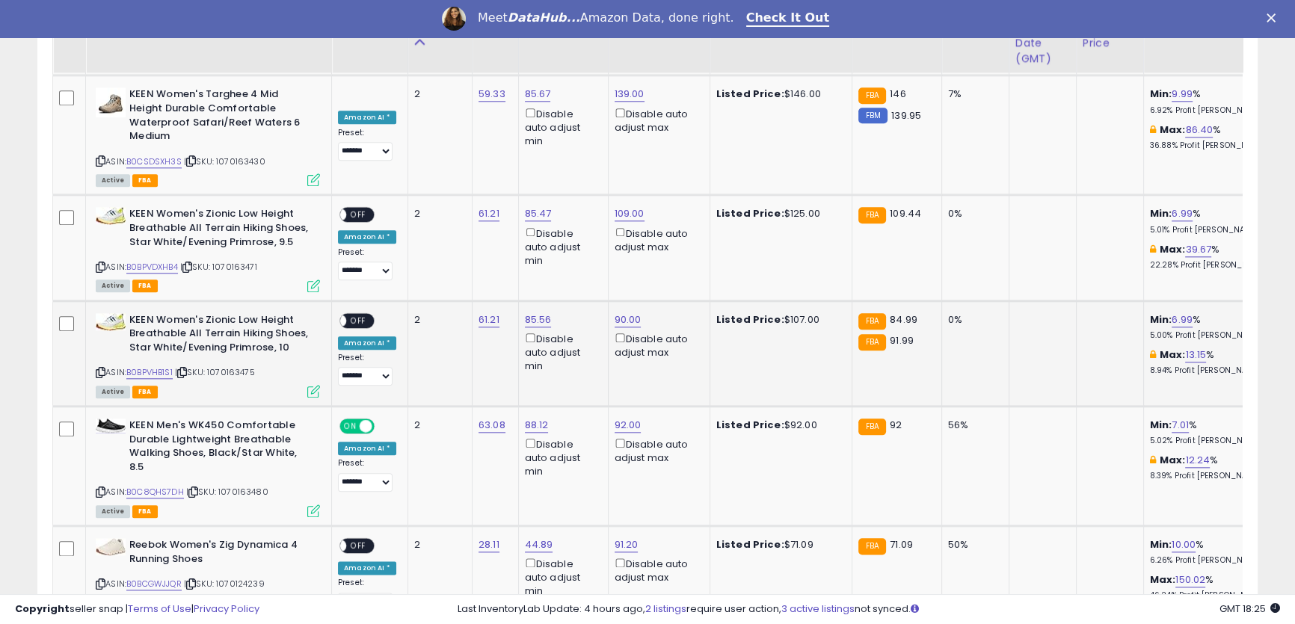
click at [360, 314] on span "OFF" at bounding box center [358, 320] width 24 height 13
click at [366, 209] on span "OFF" at bounding box center [358, 215] width 24 height 13
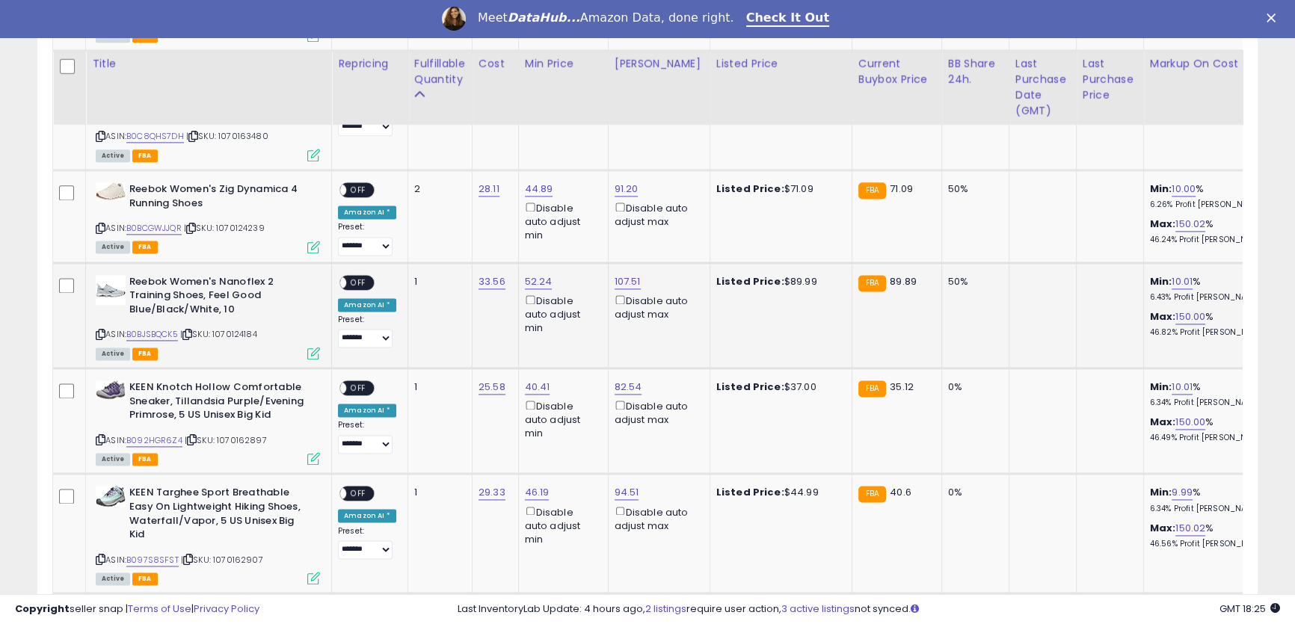
scroll to position [2531, 0]
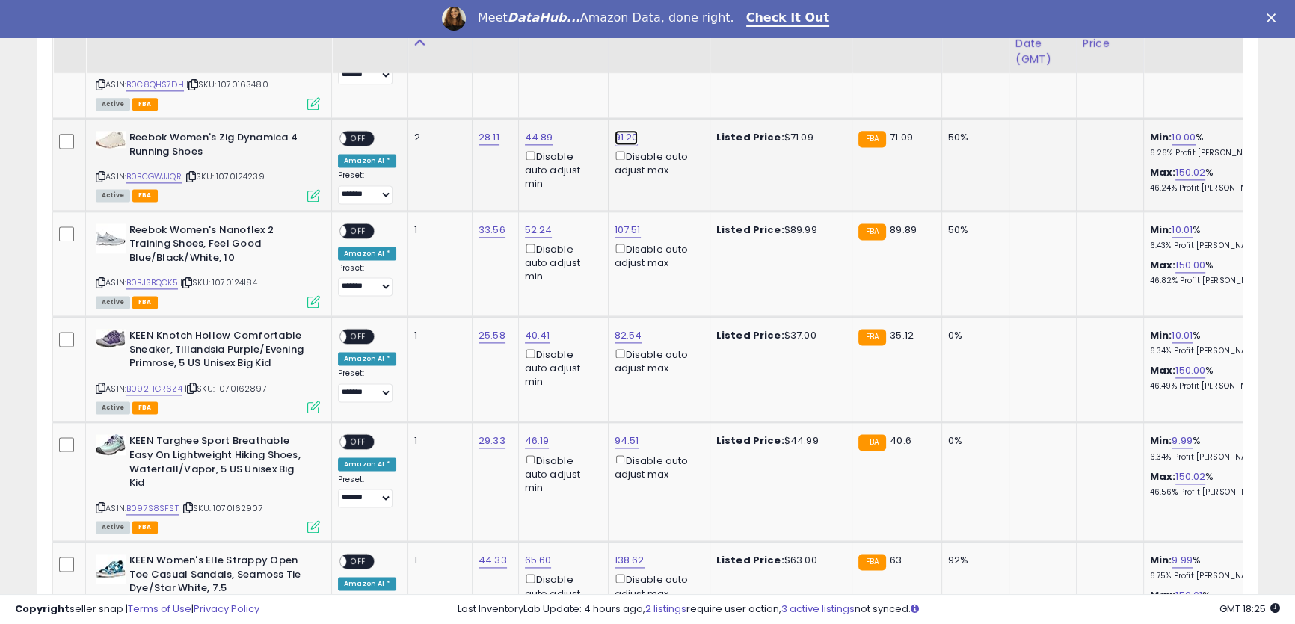
click at [626, 130] on link "91.20" at bounding box center [627, 137] width 24 height 15
drag, startPoint x: 593, startPoint y: 67, endPoint x: 457, endPoint y: 37, distance: 139.3
type input "**"
click button "submit" at bounding box center [661, 67] width 25 height 22
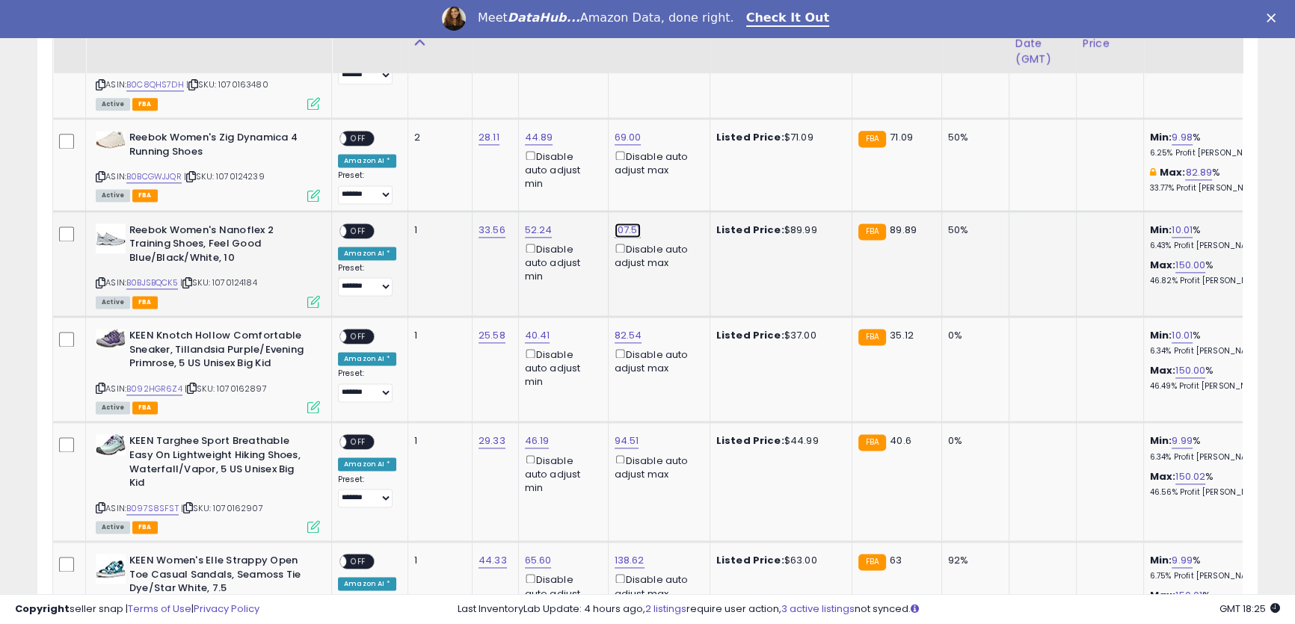
click at [622, 223] on link "107.51" at bounding box center [628, 230] width 26 height 15
drag, startPoint x: 579, startPoint y: 161, endPoint x: 432, endPoint y: 118, distance: 152.6
type input "**"
click button "submit" at bounding box center [662, 160] width 25 height 22
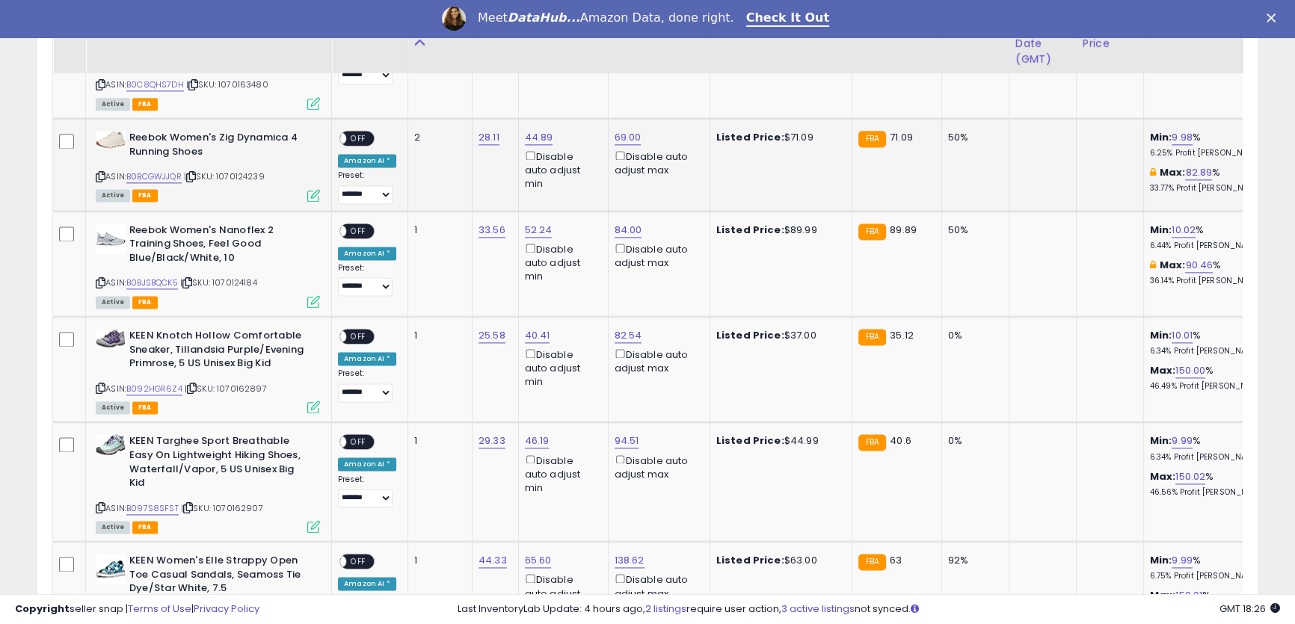
click at [358, 132] on span "OFF" at bounding box center [358, 138] width 24 height 13
click at [351, 224] on span "OFF" at bounding box center [358, 230] width 24 height 13
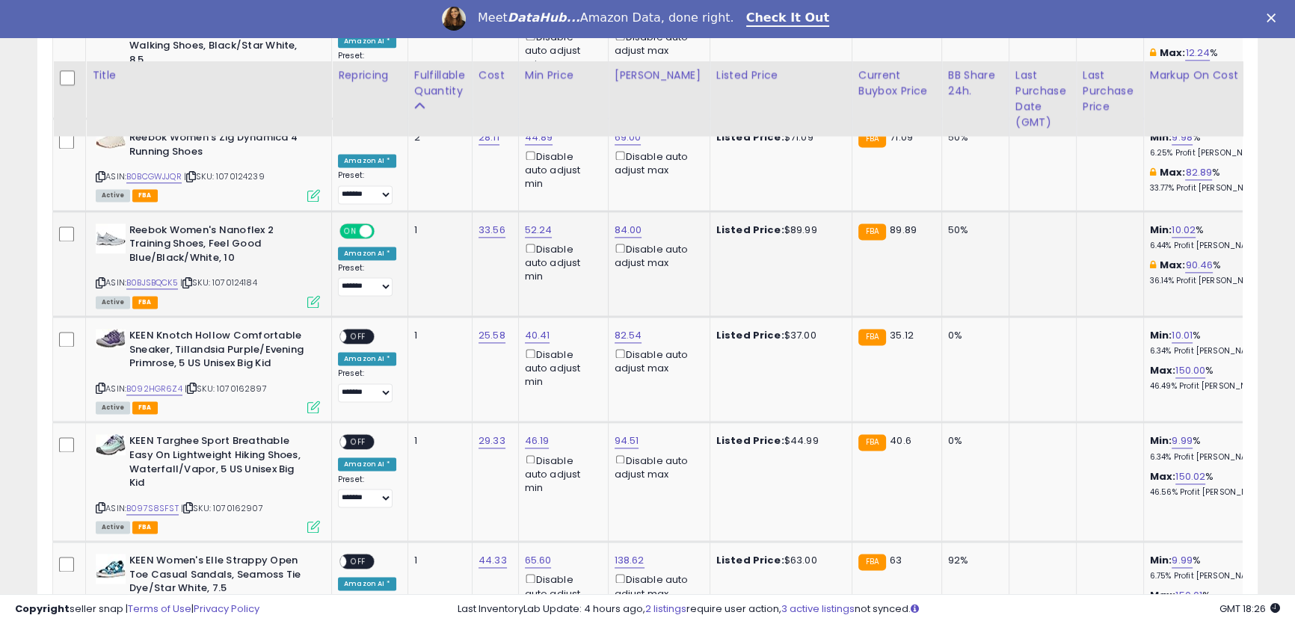
scroll to position [2667, 0]
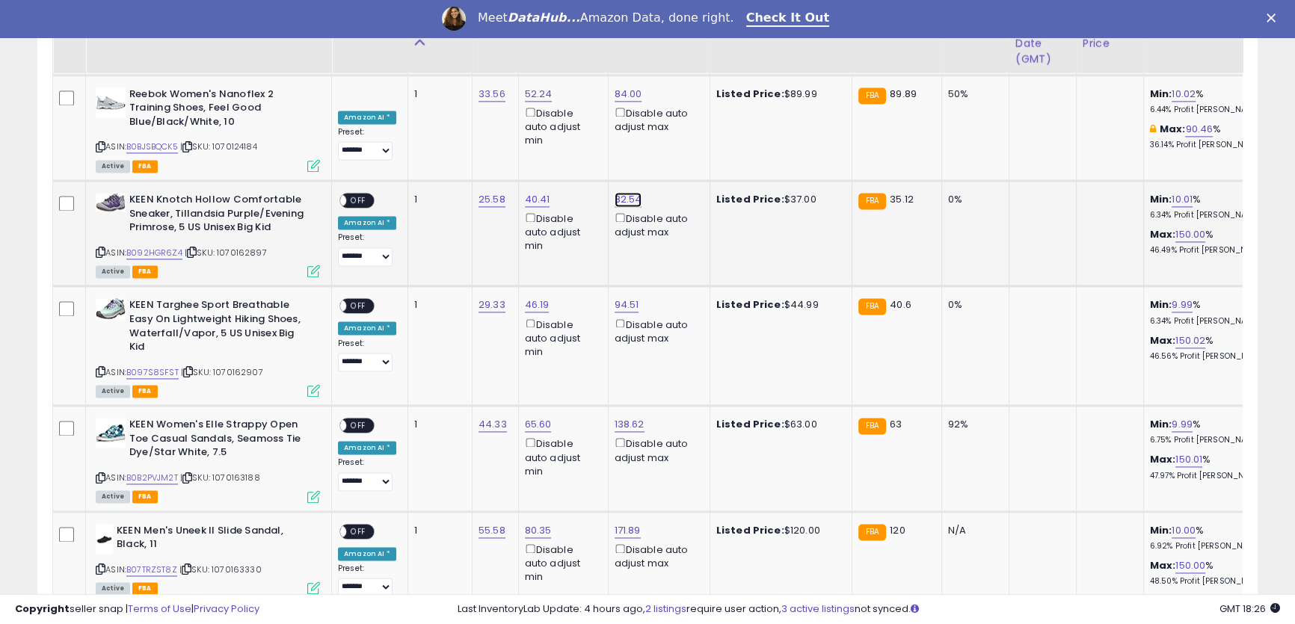
click at [624, 192] on link "82.54" at bounding box center [629, 199] width 28 height 15
drag, startPoint x: 588, startPoint y: 129, endPoint x: 339, endPoint y: 70, distance: 255.1
type input "**"
click button "submit" at bounding box center [662, 129] width 25 height 22
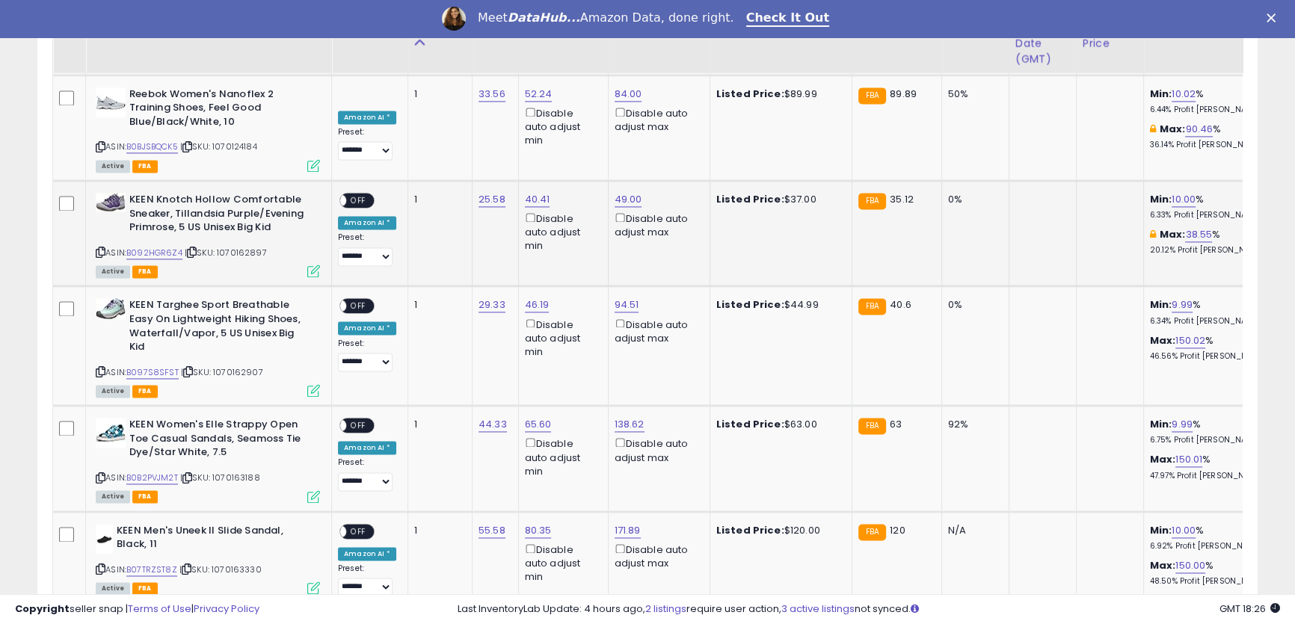
click at [357, 194] on span "OFF" at bounding box center [358, 200] width 24 height 13
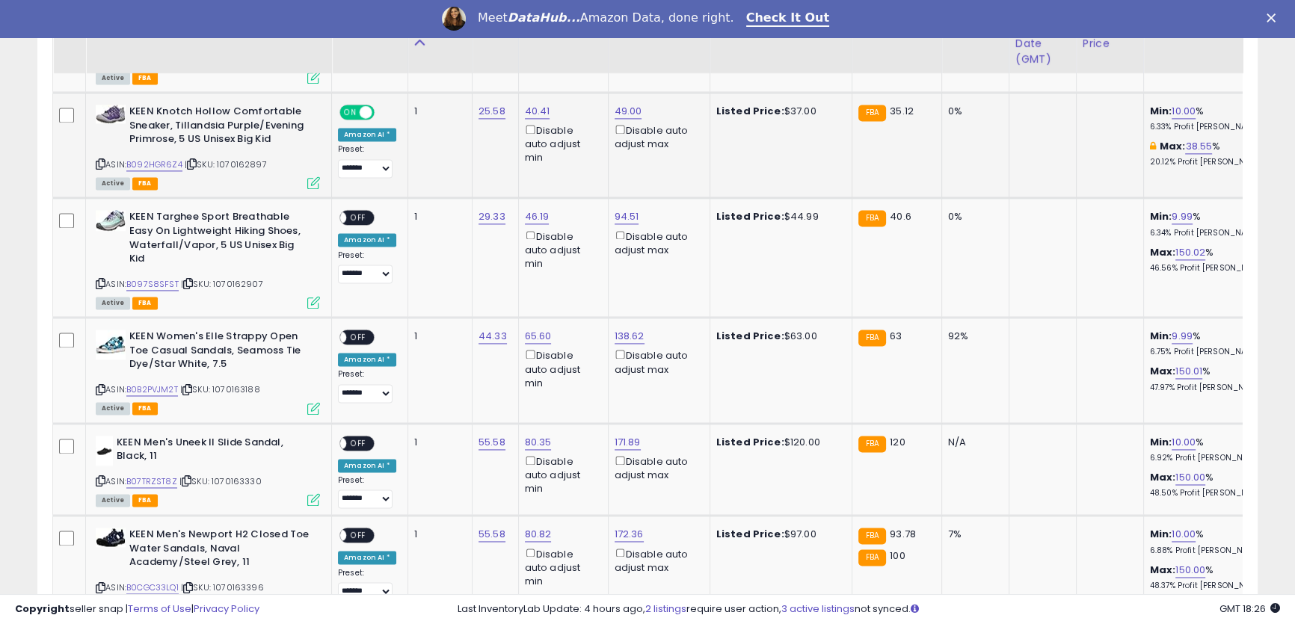
scroll to position [2803, 0]
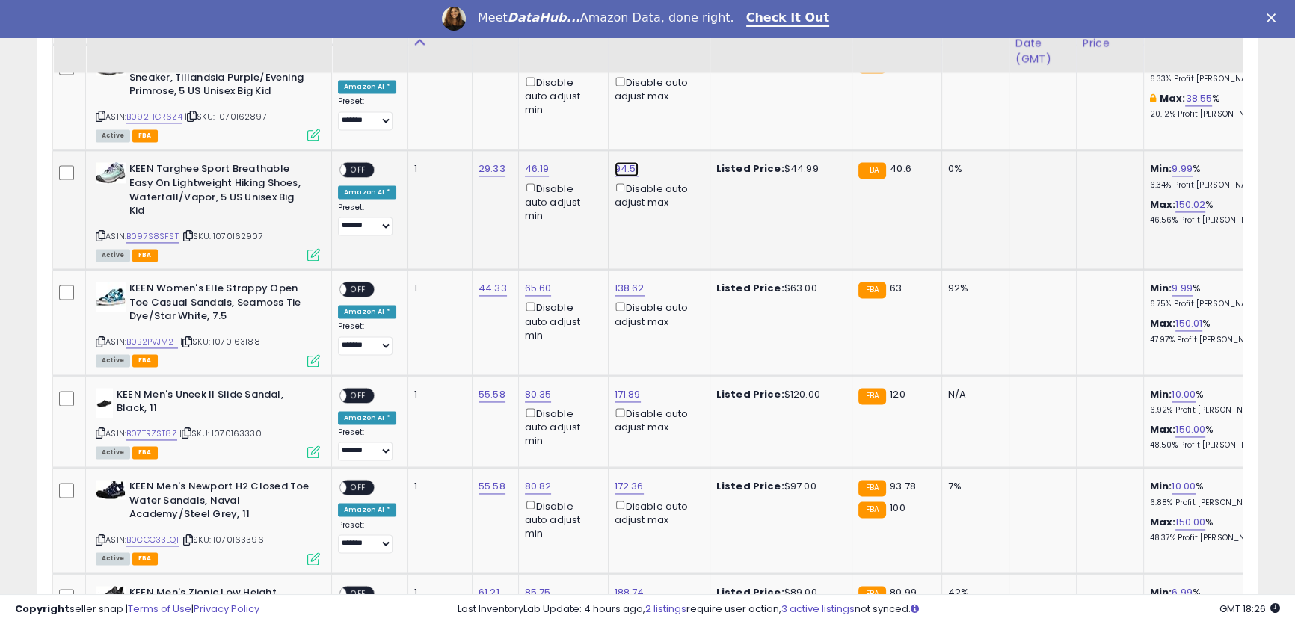
click at [621, 161] on link "94.51" at bounding box center [627, 168] width 25 height 15
drag, startPoint x: 584, startPoint y: 105, endPoint x: 369, endPoint y: 55, distance: 221.1
click at [374, 56] on table "Title Repricing" at bounding box center [1141, 622] width 2179 height 5323
click at [570, 107] on input "*****" at bounding box center [577, 99] width 133 height 25
drag, startPoint x: 577, startPoint y: 102, endPoint x: 444, endPoint y: 89, distance: 133.7
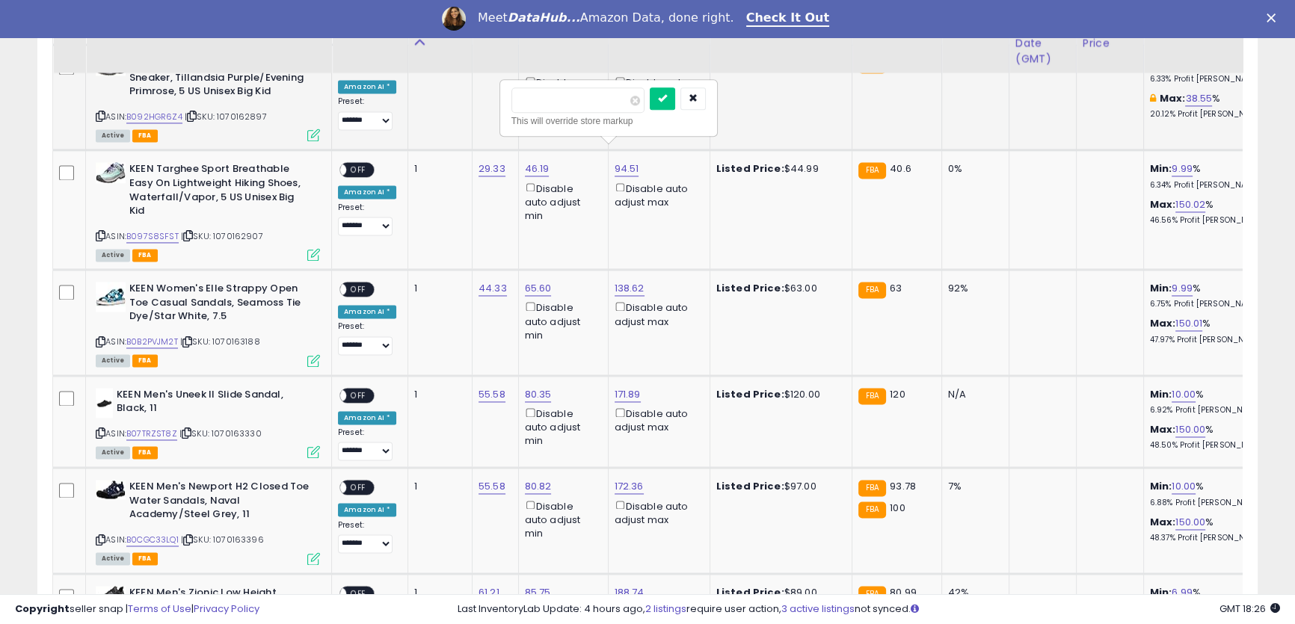
type input "**"
click button "submit" at bounding box center [662, 98] width 25 height 22
click at [354, 164] on span "OFF" at bounding box center [358, 170] width 24 height 13
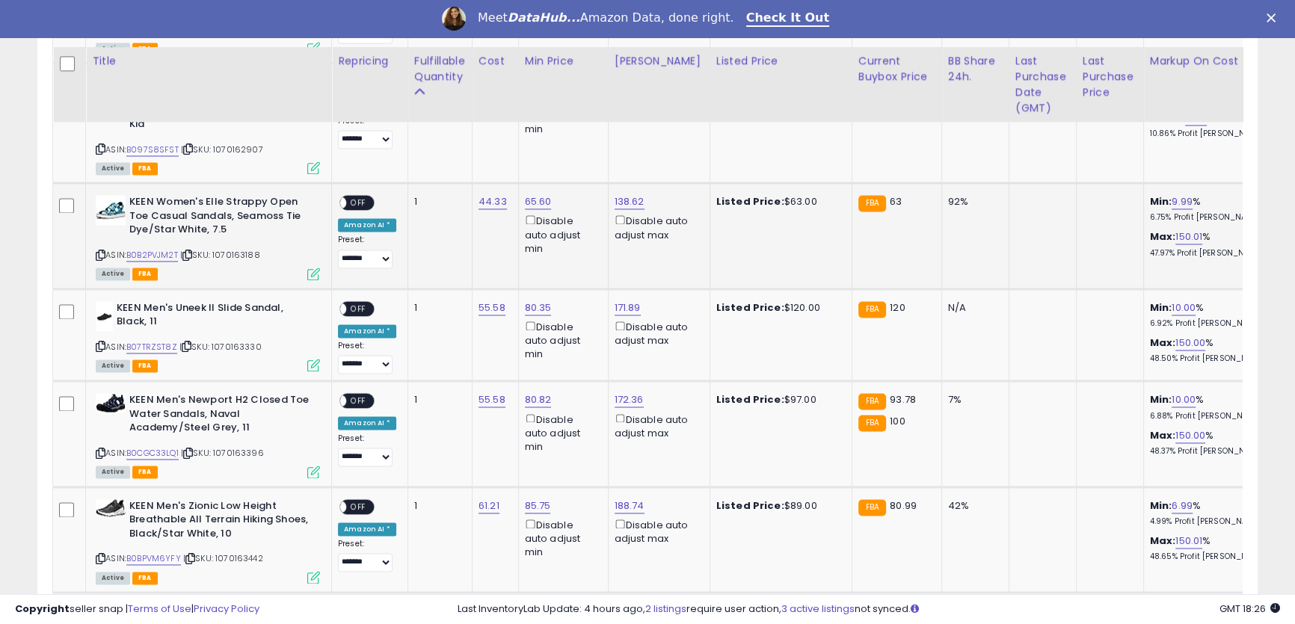
scroll to position [2938, 0]
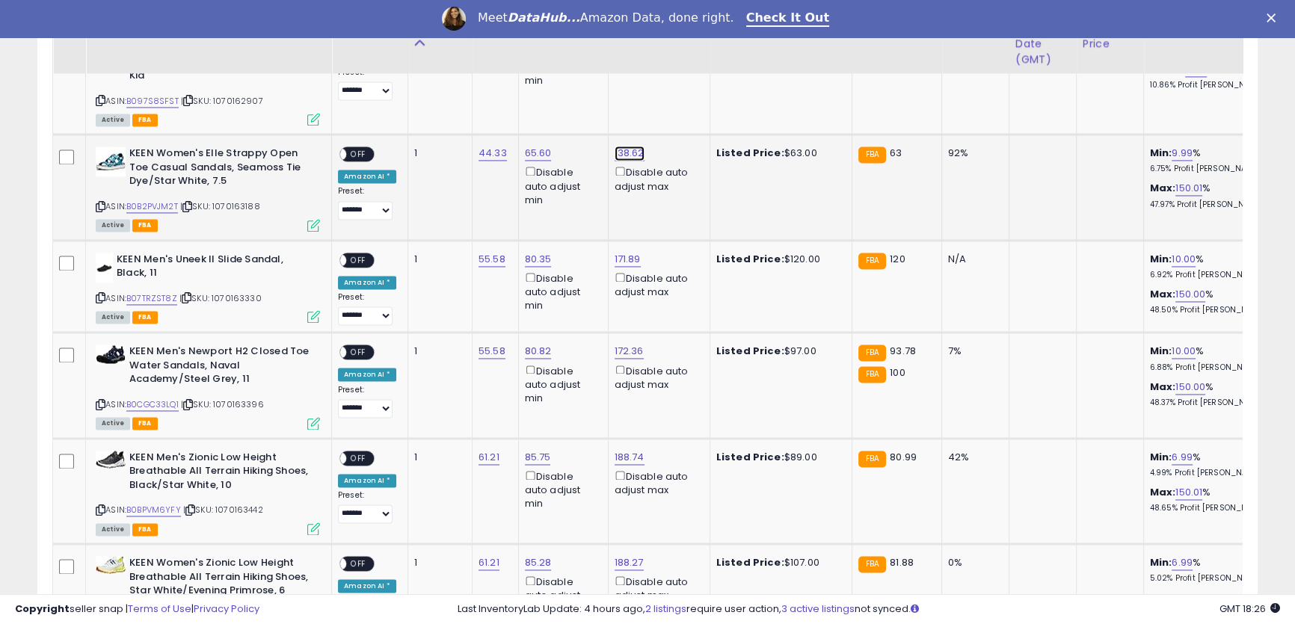
click at [626, 146] on link "138.62" at bounding box center [630, 153] width 30 height 15
drag, startPoint x: 592, startPoint y: 84, endPoint x: 392, endPoint y: 37, distance: 205.1
click at [392, 37] on table "Title Repricing" at bounding box center [1141, 486] width 2179 height 5323
type input "**"
click button "submit" at bounding box center [664, 82] width 25 height 22
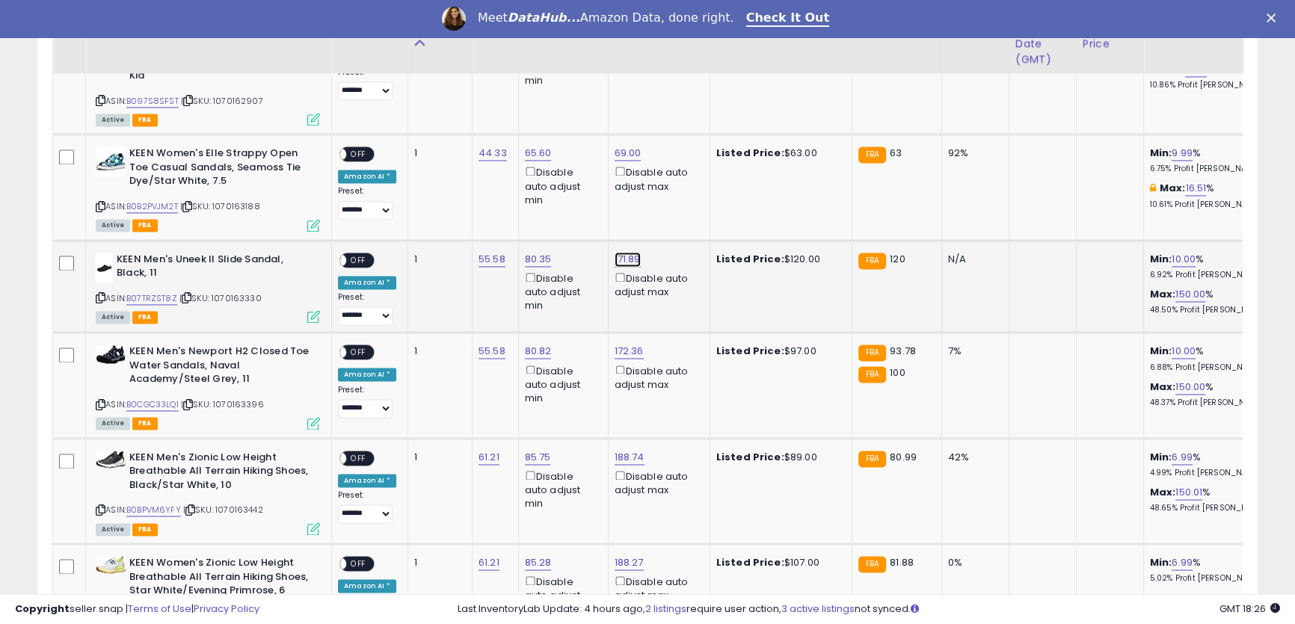
click at [618, 252] on link "171.89" at bounding box center [628, 259] width 26 height 15
drag, startPoint x: 581, startPoint y: 188, endPoint x: 416, endPoint y: 141, distance: 171.1
click at [447, 152] on tbody "**********" at bounding box center [1142, 523] width 2178 height 5247
type input "**"
click button "submit" at bounding box center [662, 187] width 25 height 22
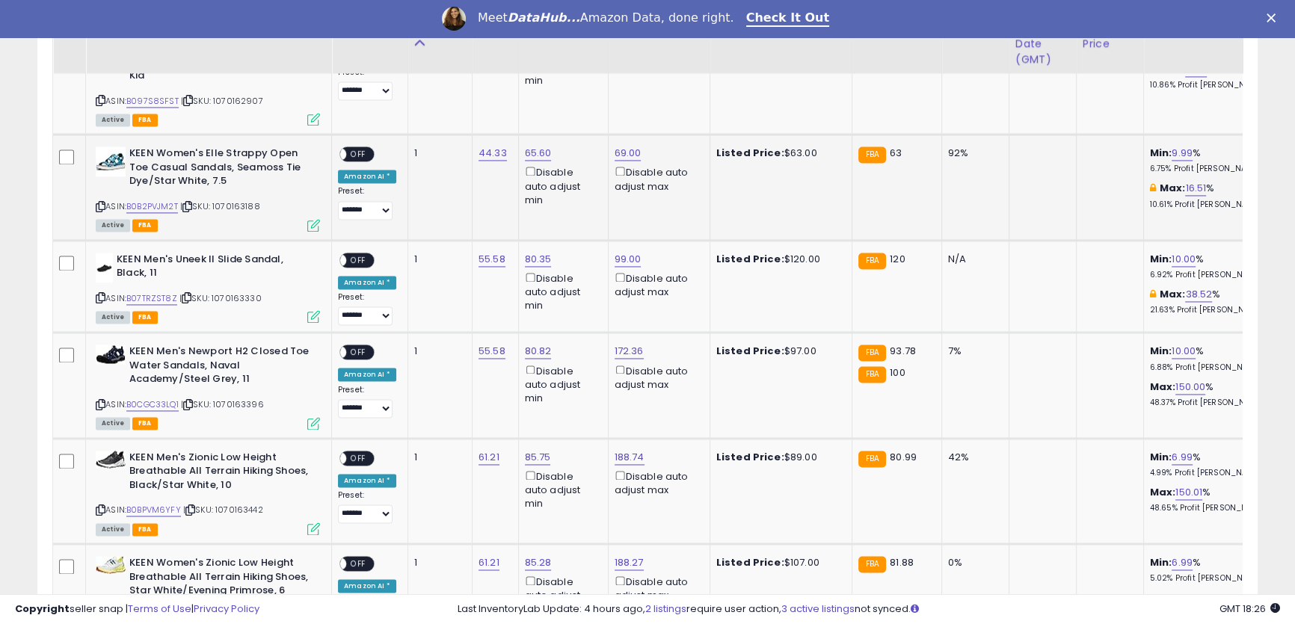
click at [357, 148] on span "OFF" at bounding box center [358, 154] width 24 height 13
click at [361, 253] on span "OFF" at bounding box center [358, 259] width 24 height 13
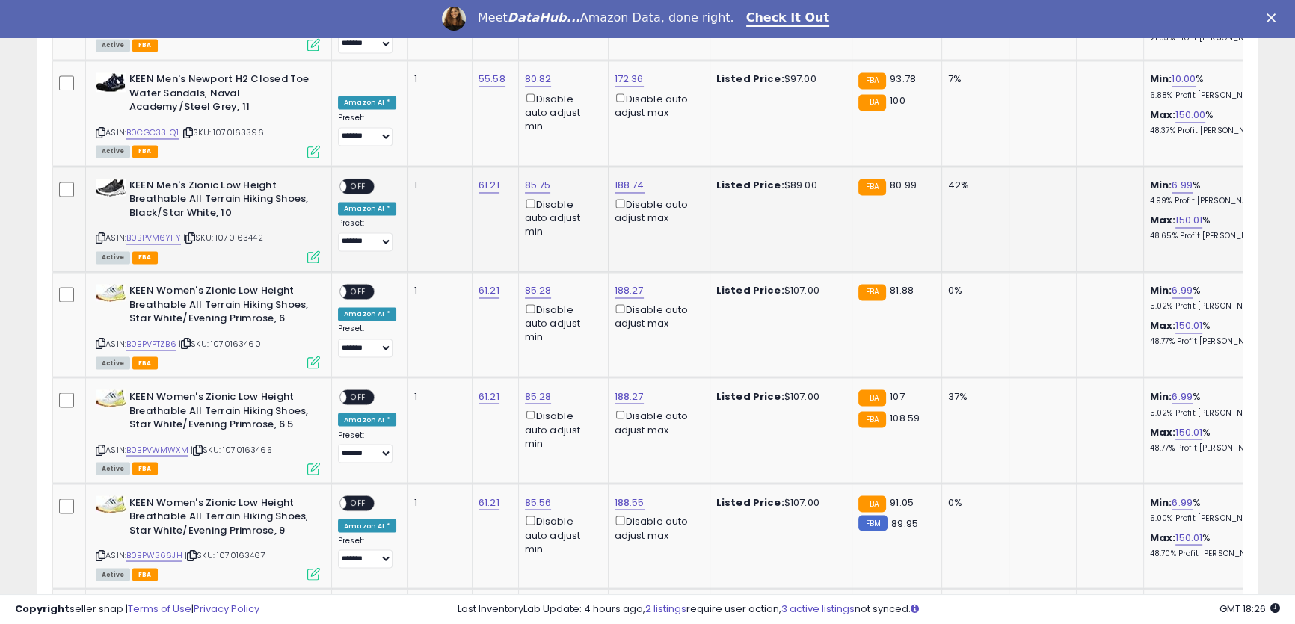
scroll to position [3074, 0]
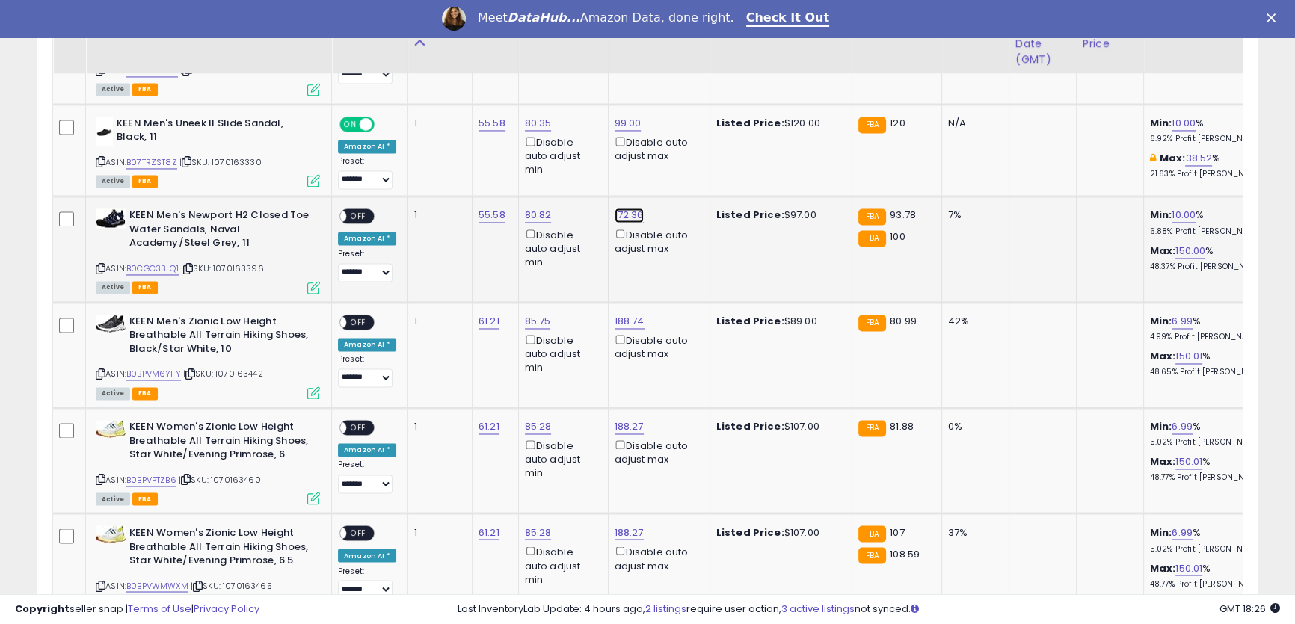
click at [628, 208] on link "172.36" at bounding box center [629, 215] width 29 height 15
drag, startPoint x: 597, startPoint y: 152, endPoint x: 496, endPoint y: 121, distance: 105.5
click at [508, 127] on div "****** This will override store markup" at bounding box center [610, 153] width 215 height 55
click button "submit" at bounding box center [664, 143] width 25 height 22
click at [372, 209] on div "ON OFF" at bounding box center [356, 217] width 35 height 16
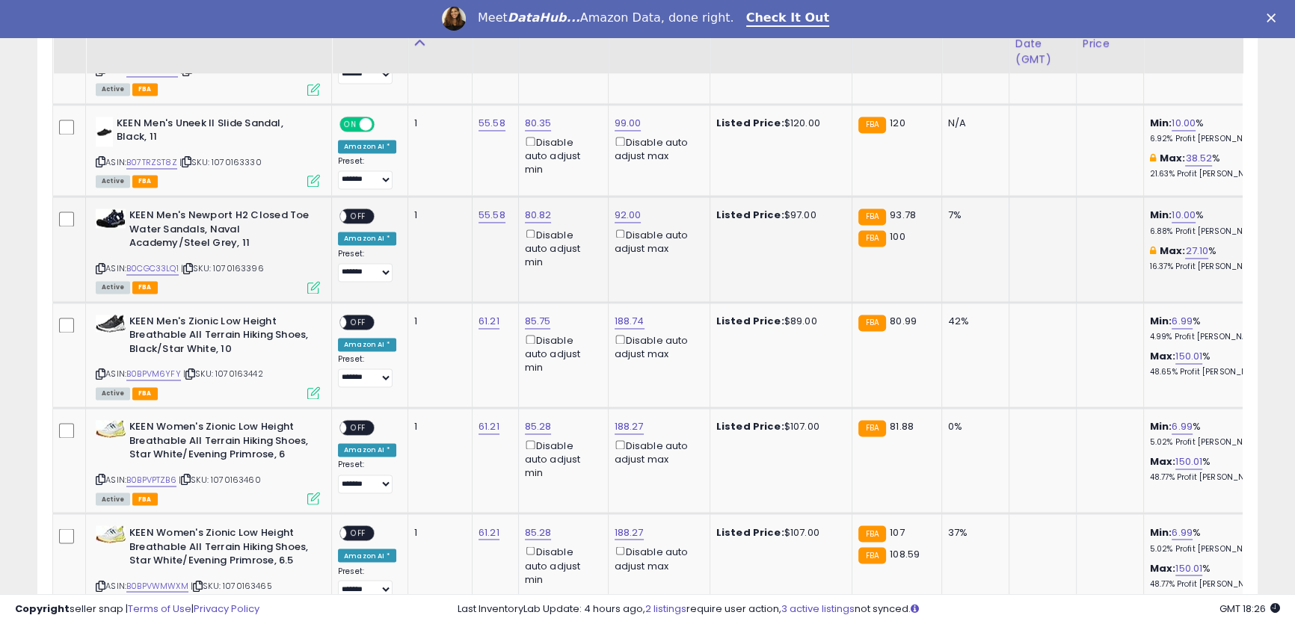
click at [358, 210] on span "OFF" at bounding box center [358, 216] width 24 height 13
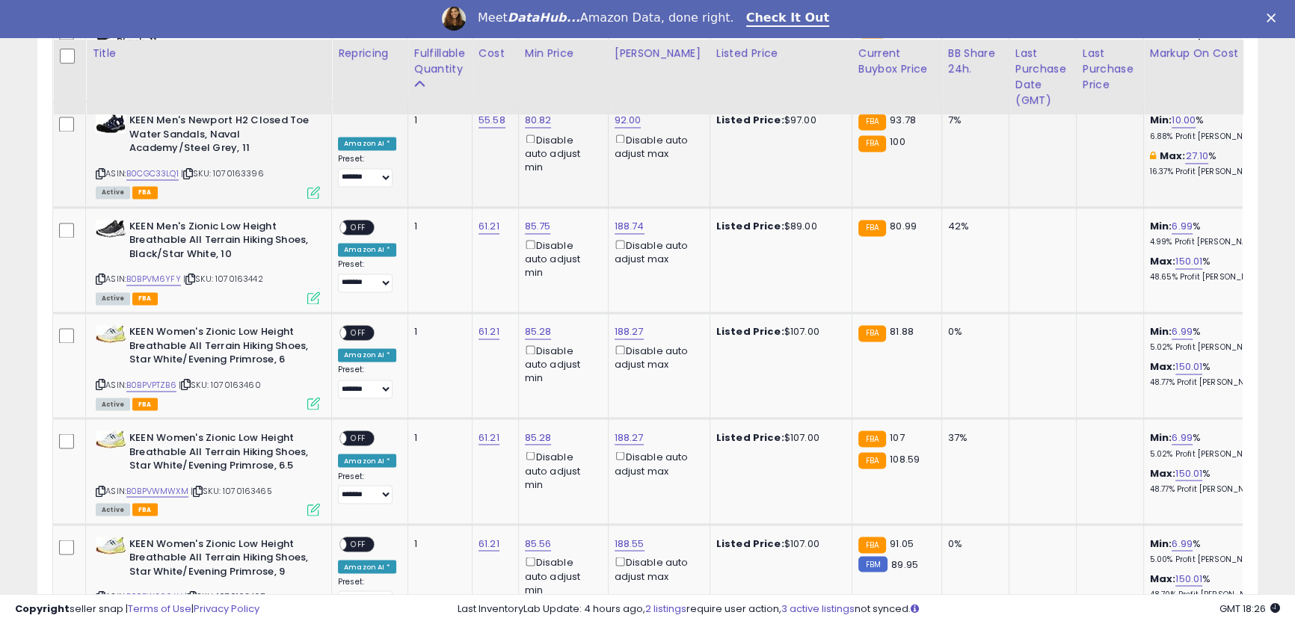
scroll to position [3210, 0]
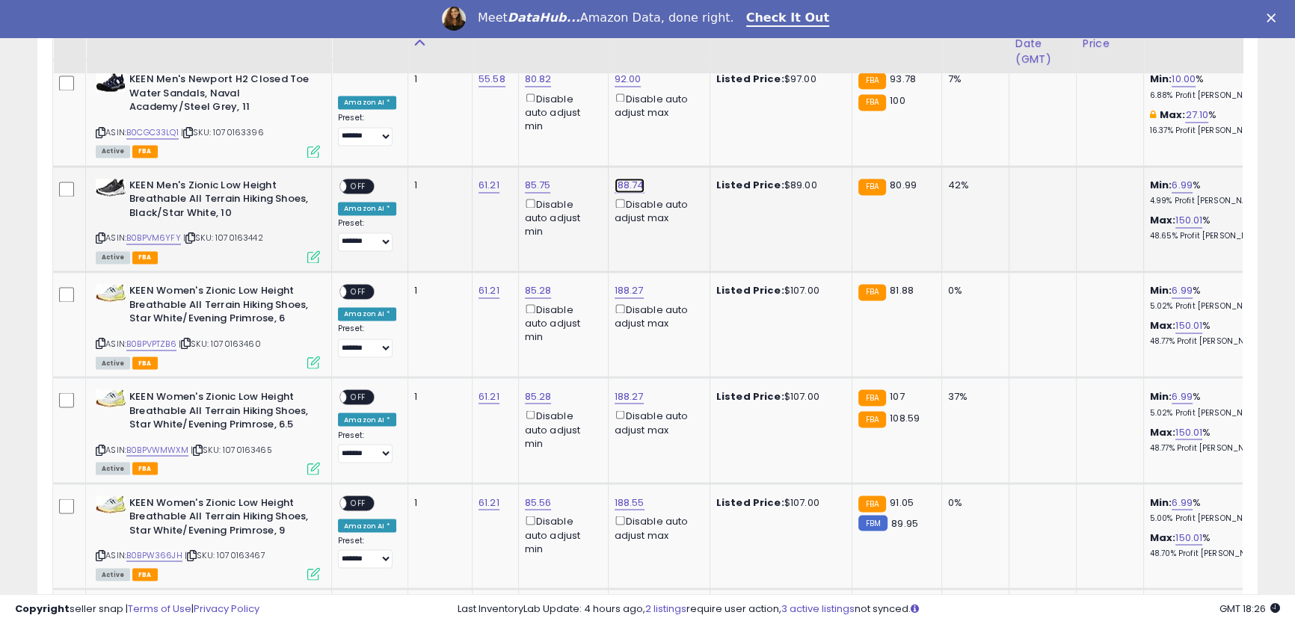
click at [628, 178] on link "188.74" at bounding box center [630, 185] width 30 height 15
drag, startPoint x: 574, startPoint y: 116, endPoint x: 463, endPoint y: 79, distance: 116.5
click at [437, 84] on tbody "**********" at bounding box center [1142, 251] width 2178 height 5247
type input "**"
click button "submit" at bounding box center [664, 113] width 25 height 22
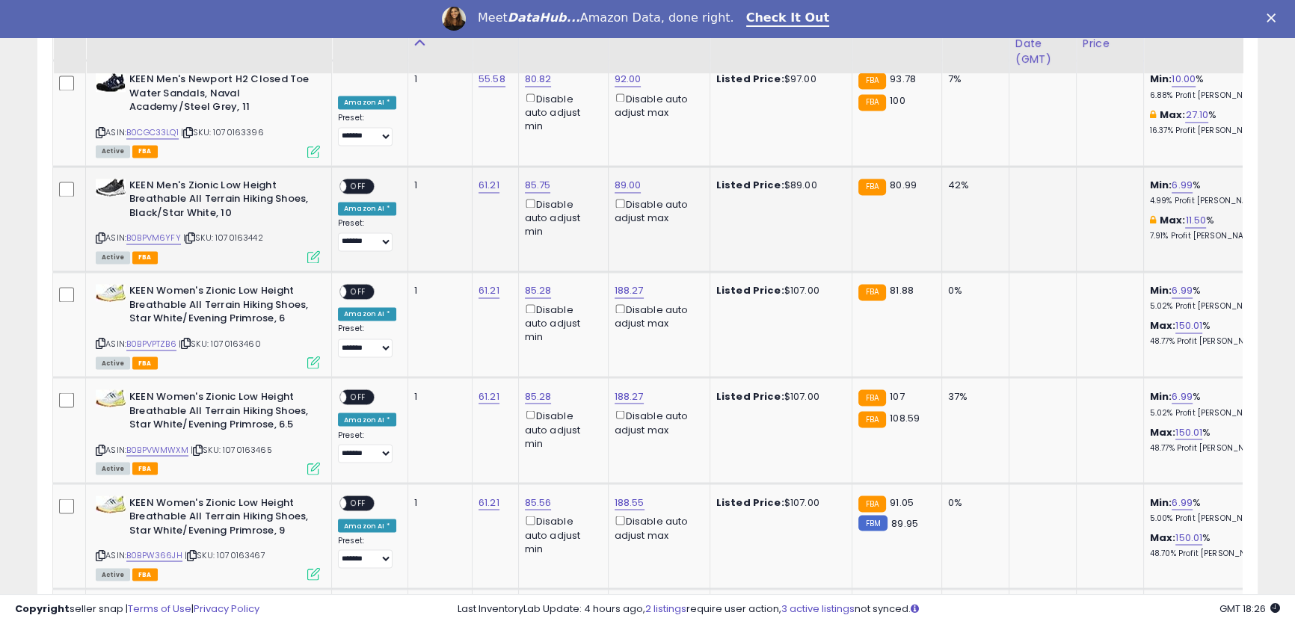
click at [357, 179] on span "OFF" at bounding box center [358, 185] width 24 height 13
click at [620, 271] on td "188.27 Disable auto adjust max" at bounding box center [659, 323] width 102 height 105
click at [621, 283] on link "188.27" at bounding box center [629, 290] width 29 height 15
drag, startPoint x: 582, startPoint y: 227, endPoint x: 436, endPoint y: 193, distance: 150.5
click at [425, 194] on tbody "**********" at bounding box center [1142, 251] width 2178 height 5247
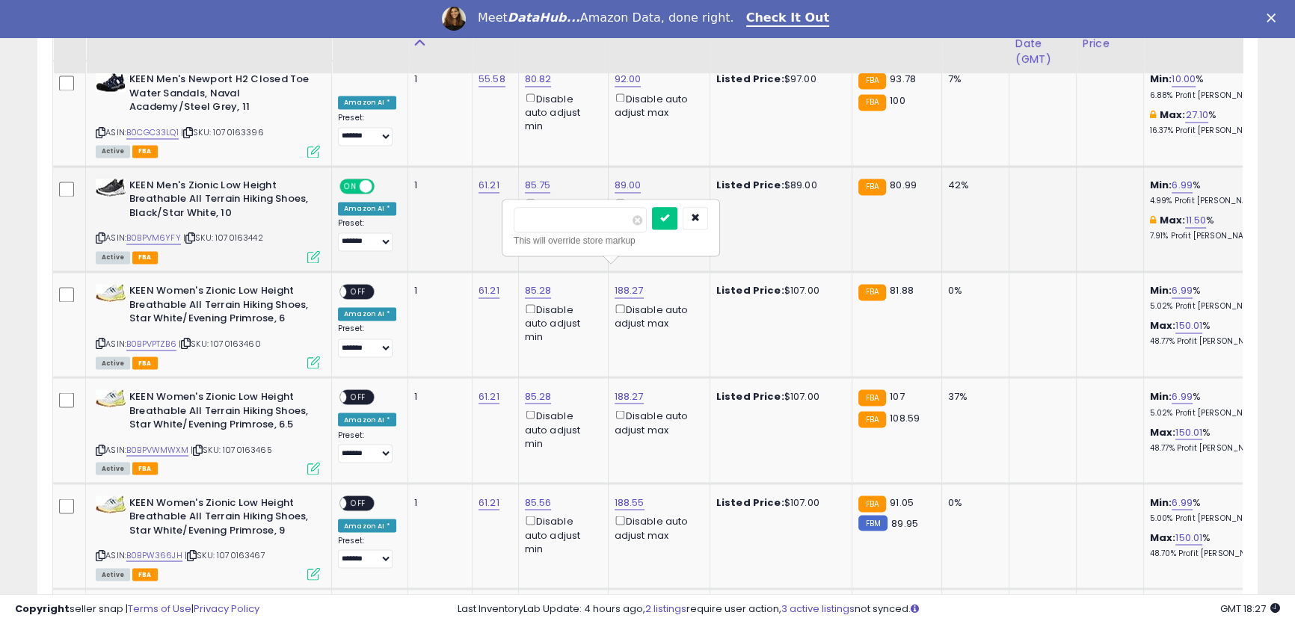
type input "**"
click button "submit" at bounding box center [664, 218] width 25 height 22
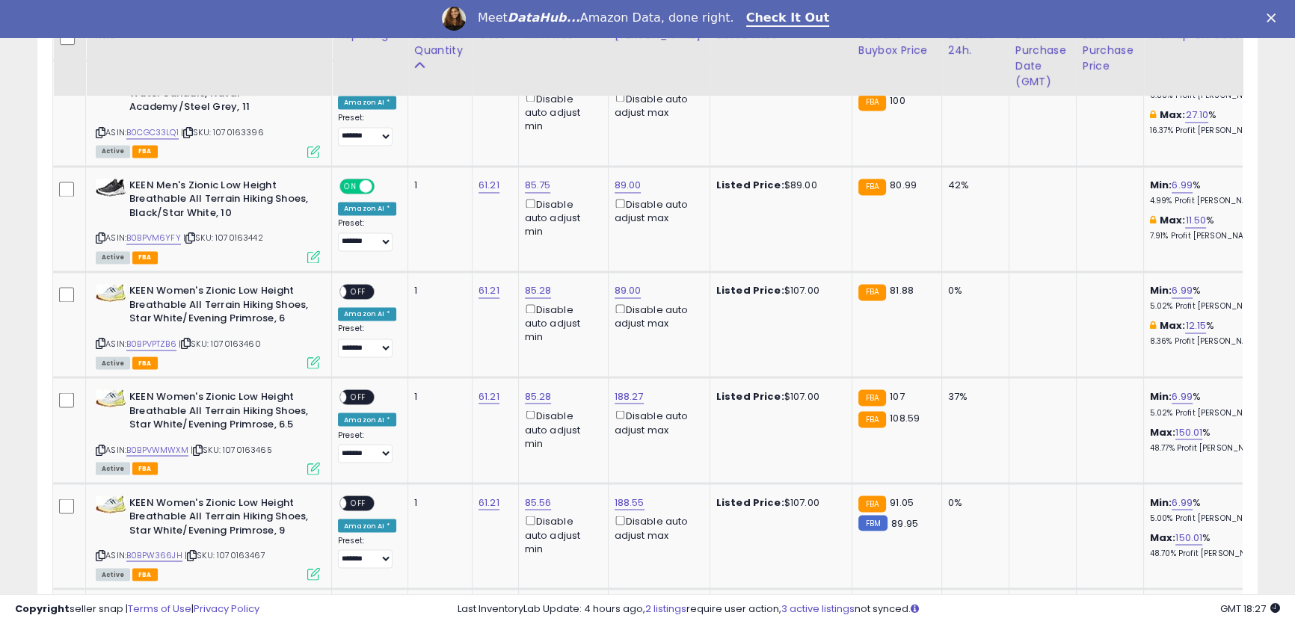
scroll to position [3346, 0]
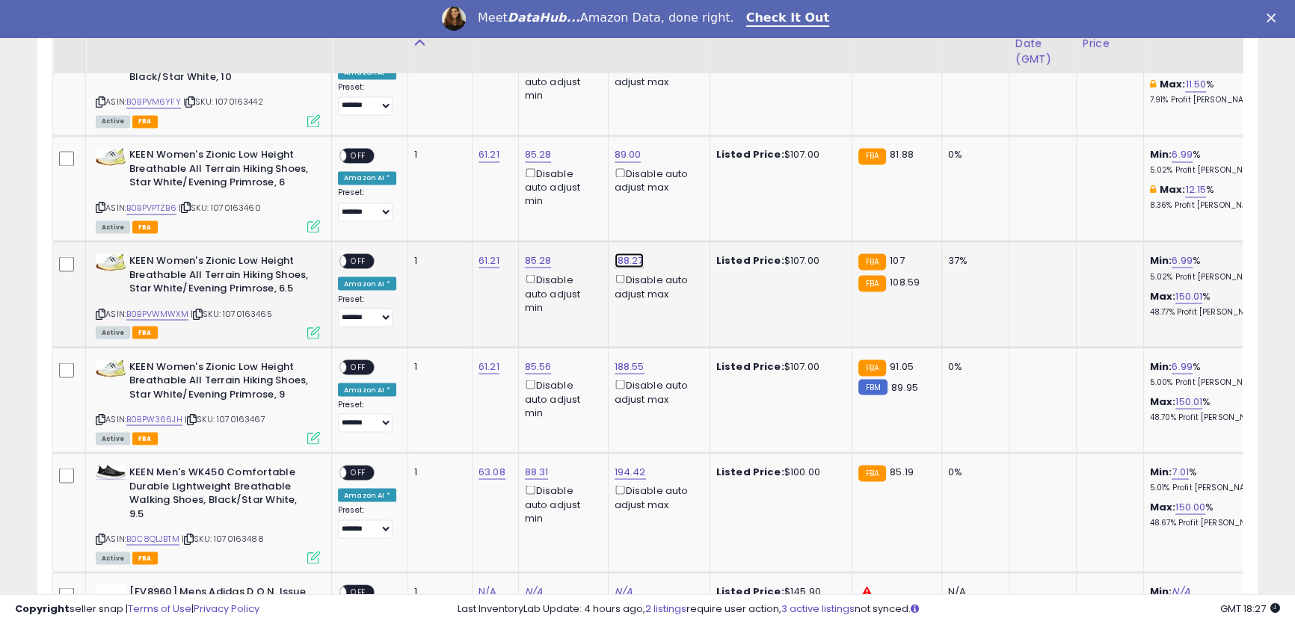
click at [618, 253] on link "188.27" at bounding box center [629, 260] width 29 height 15
drag, startPoint x: 591, startPoint y: 196, endPoint x: 458, endPoint y: 168, distance: 135.9
click at [453, 170] on tbody "**********" at bounding box center [1142, 115] width 2178 height 5247
click button "submit" at bounding box center [664, 187] width 25 height 22
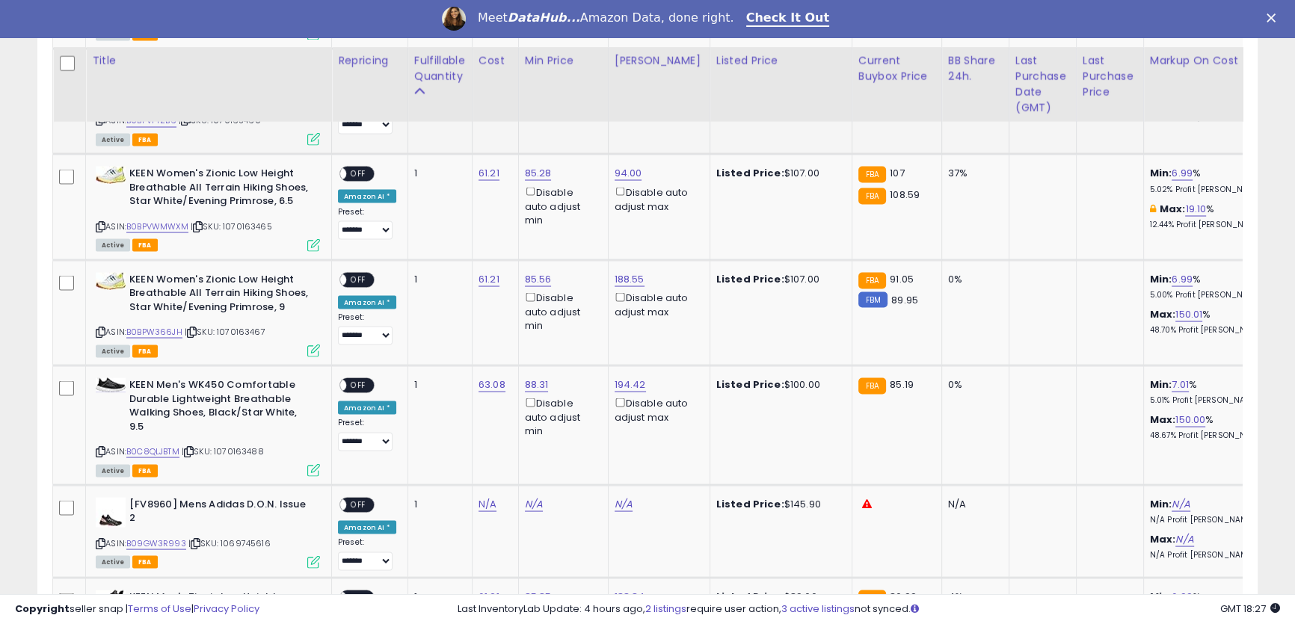
scroll to position [3482, 0]
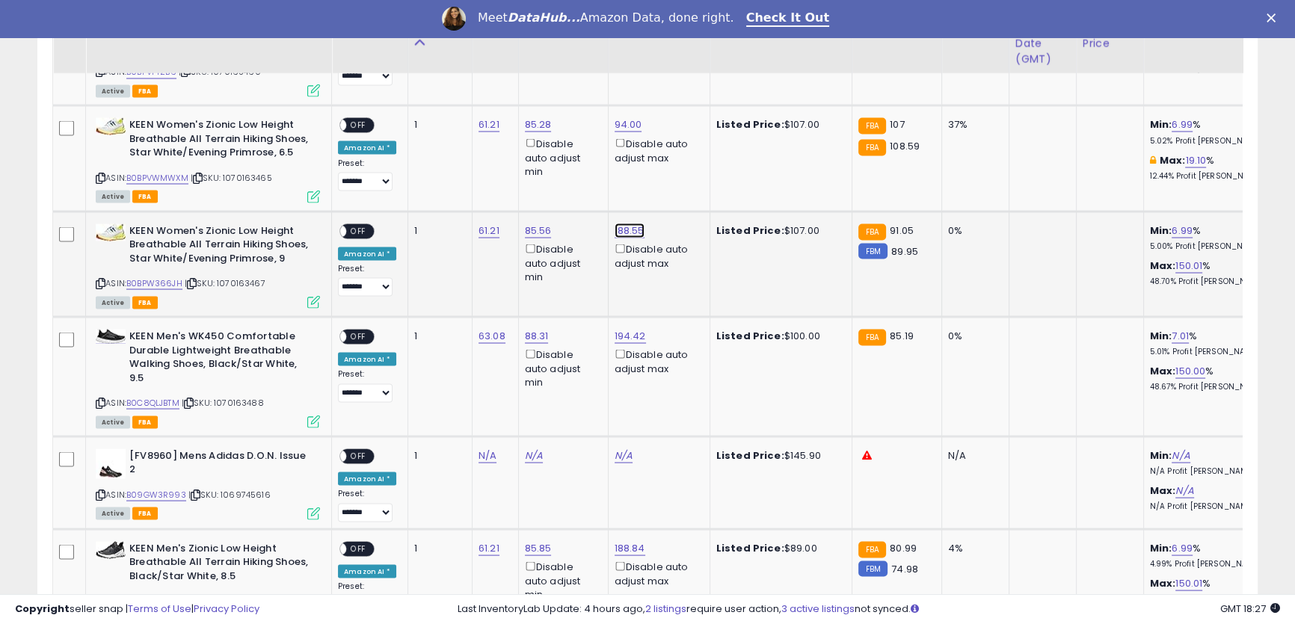
click at [623, 223] on link "188.55" at bounding box center [630, 230] width 30 height 15
drag, startPoint x: 594, startPoint y: 157, endPoint x: 429, endPoint y: 132, distance: 166.3
type input "**"
click button "submit" at bounding box center [665, 157] width 25 height 22
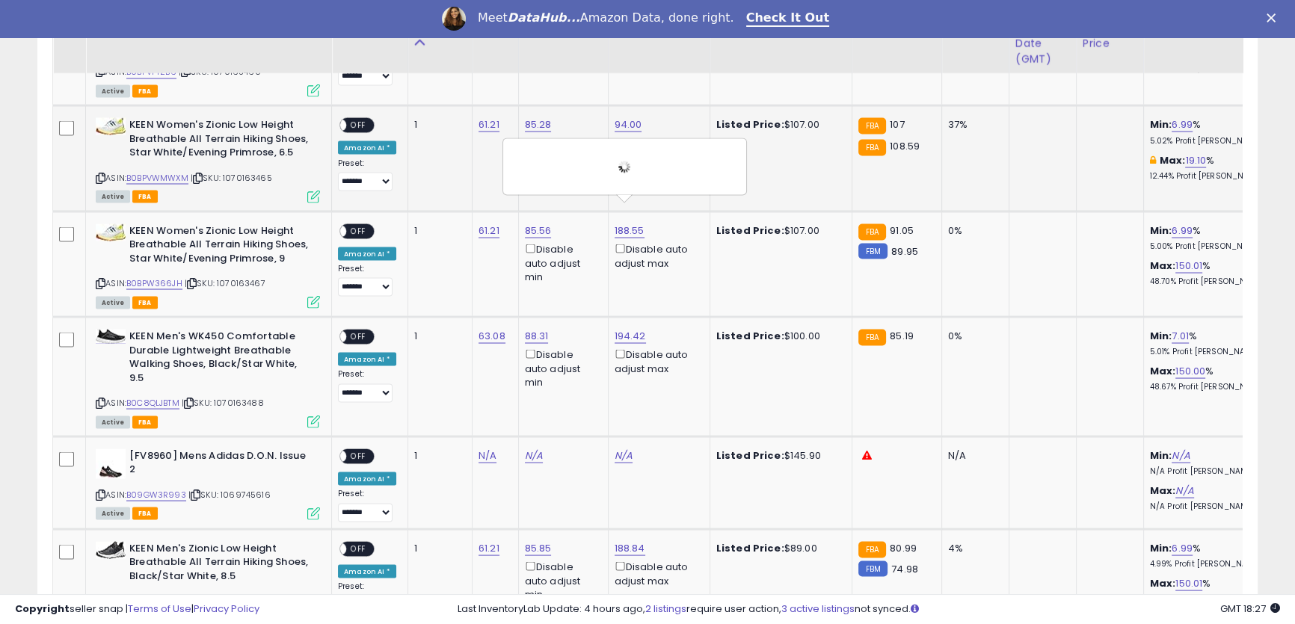
scroll to position [3346, 0]
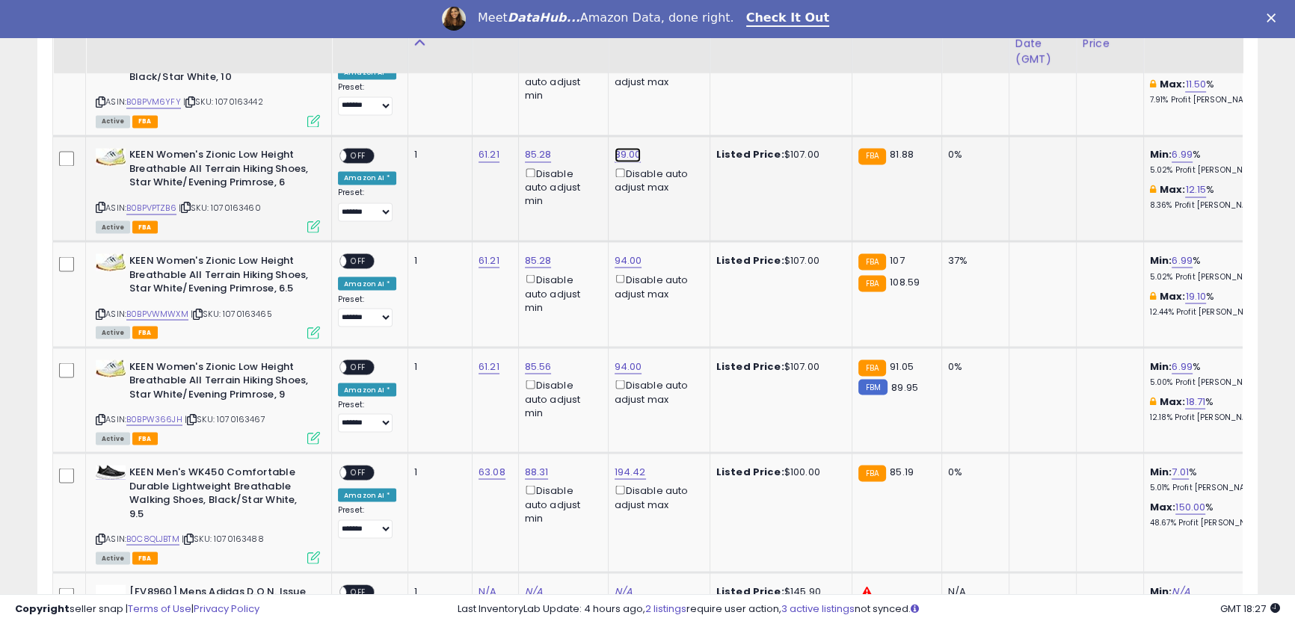
click at [619, 147] on link "89.00" at bounding box center [628, 154] width 27 height 15
drag, startPoint x: 556, startPoint y: 81, endPoint x: 448, endPoint y: 62, distance: 110.1
click at [449, 62] on table "Title Repricing" at bounding box center [1141, 78] width 2179 height 5323
type input "**"
click button "submit" at bounding box center [663, 82] width 25 height 22
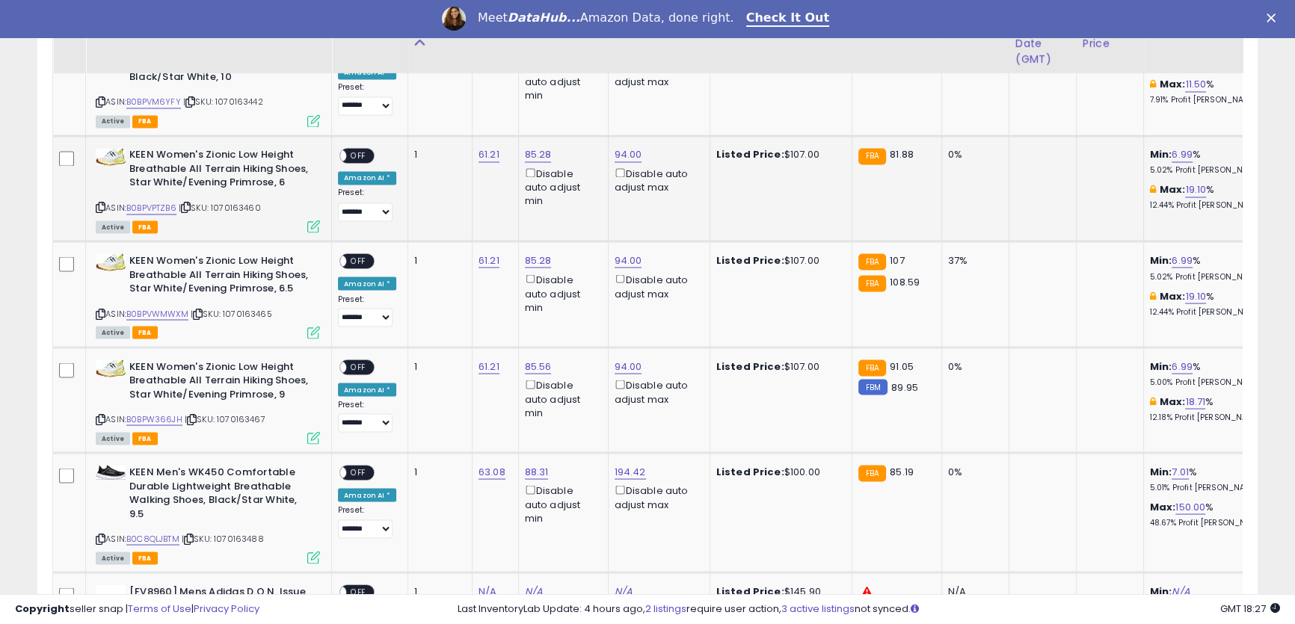
click at [357, 150] on span "OFF" at bounding box center [358, 156] width 24 height 13
click at [360, 255] on span "OFF" at bounding box center [358, 261] width 24 height 13
drag, startPoint x: 361, startPoint y: 344, endPoint x: 370, endPoint y: 339, distance: 10.0
click at [362, 360] on span "OFF" at bounding box center [358, 366] width 24 height 13
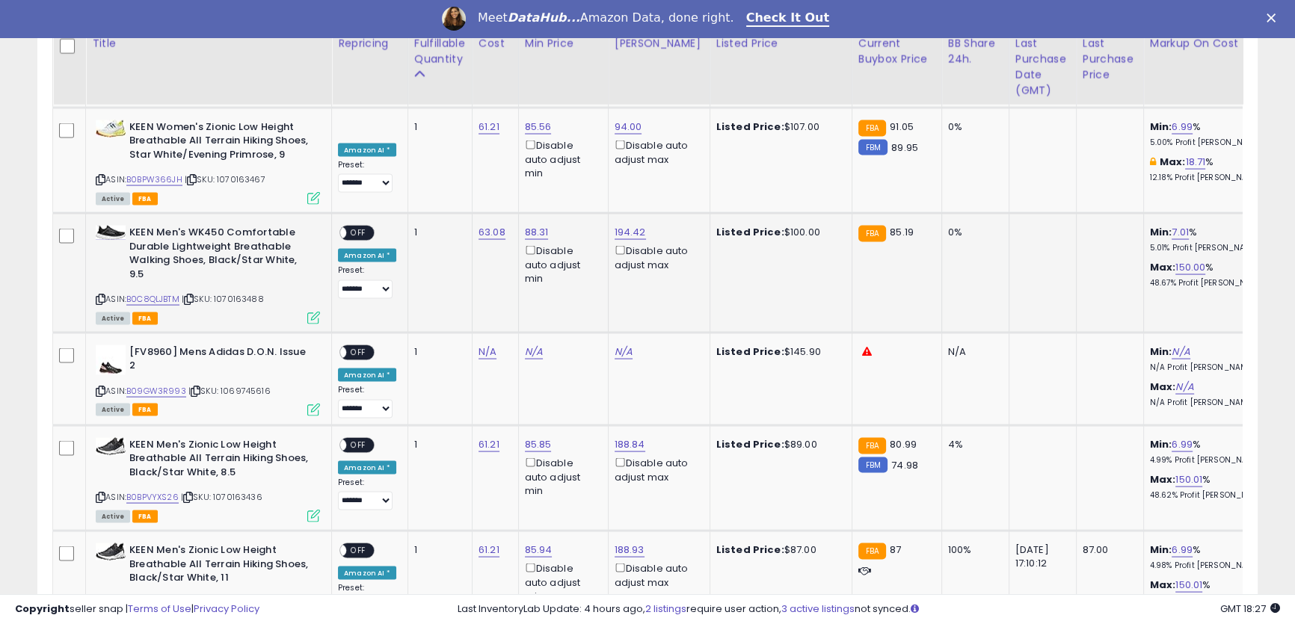
scroll to position [3618, 0]
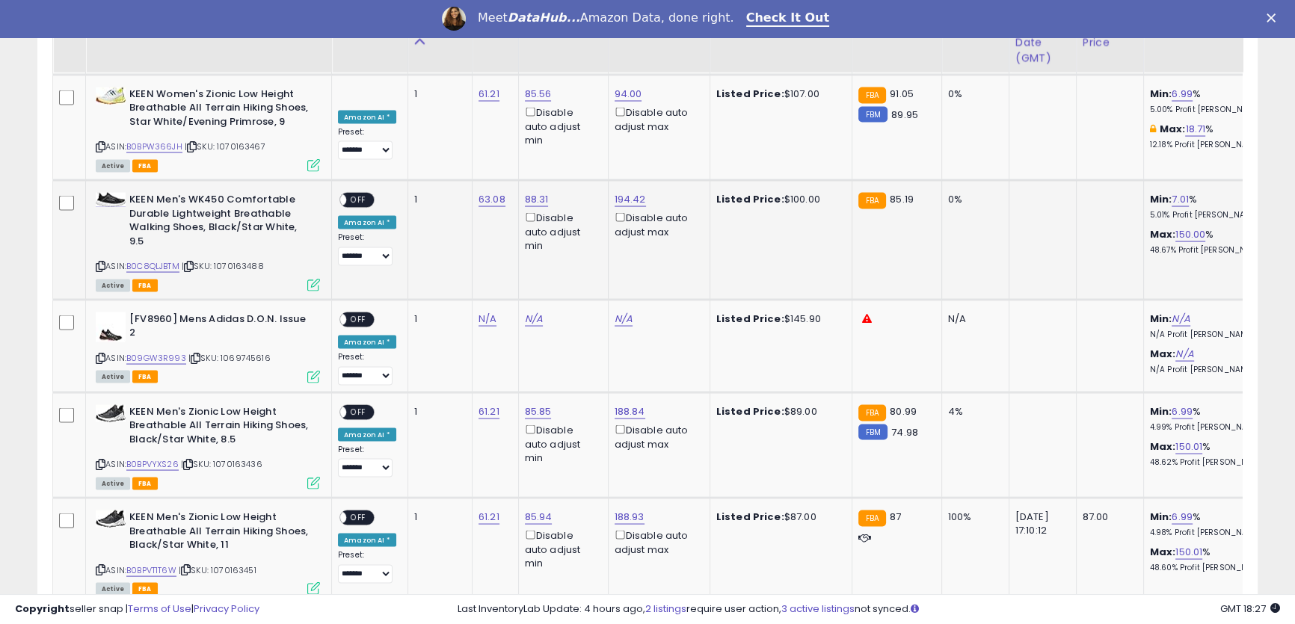
click at [623, 193] on div "194.42 Disable auto adjust max" at bounding box center [657, 216] width 84 height 46
click at [623, 192] on link "194.42" at bounding box center [630, 199] width 31 height 15
drag, startPoint x: 588, startPoint y: 128, endPoint x: 411, endPoint y: 96, distance: 179.9
type input "**"
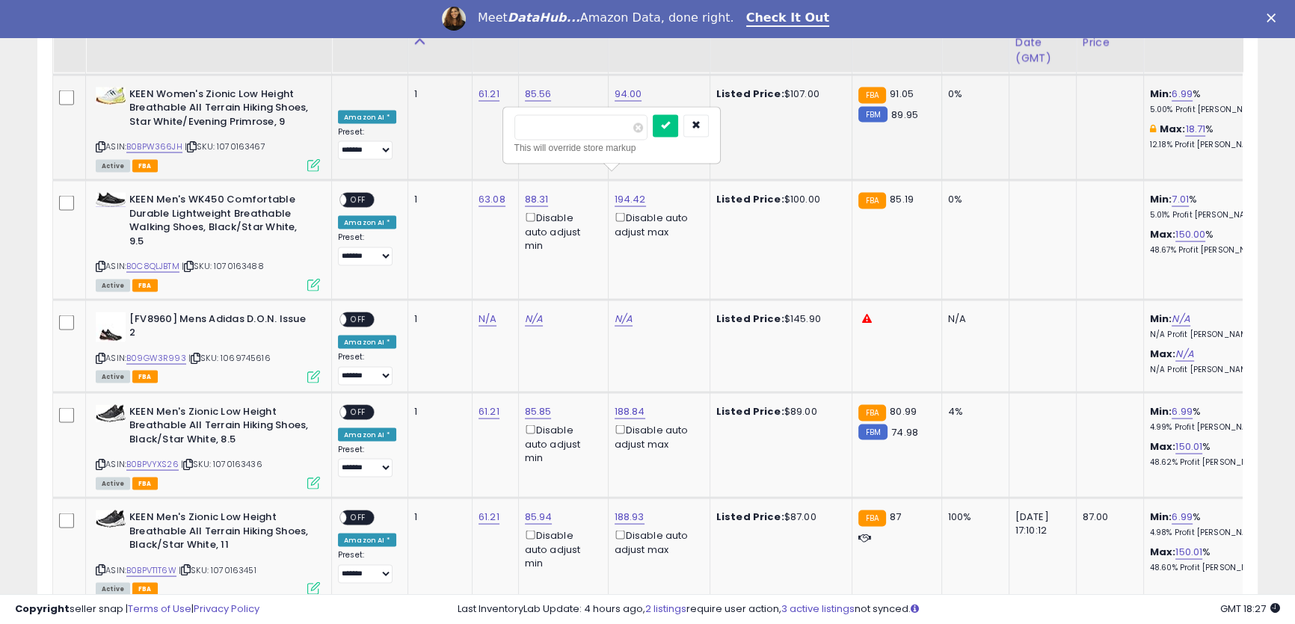
click button "submit" at bounding box center [665, 126] width 25 height 22
click at [357, 194] on span "OFF" at bounding box center [358, 200] width 24 height 13
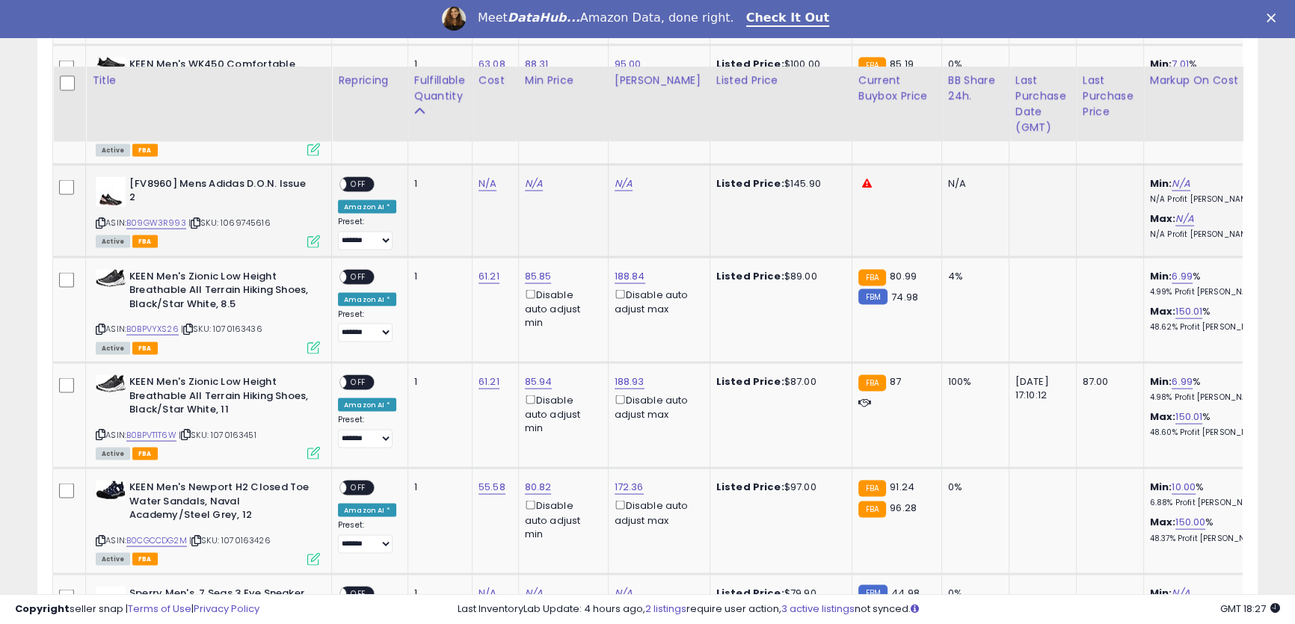
scroll to position [3890, 0]
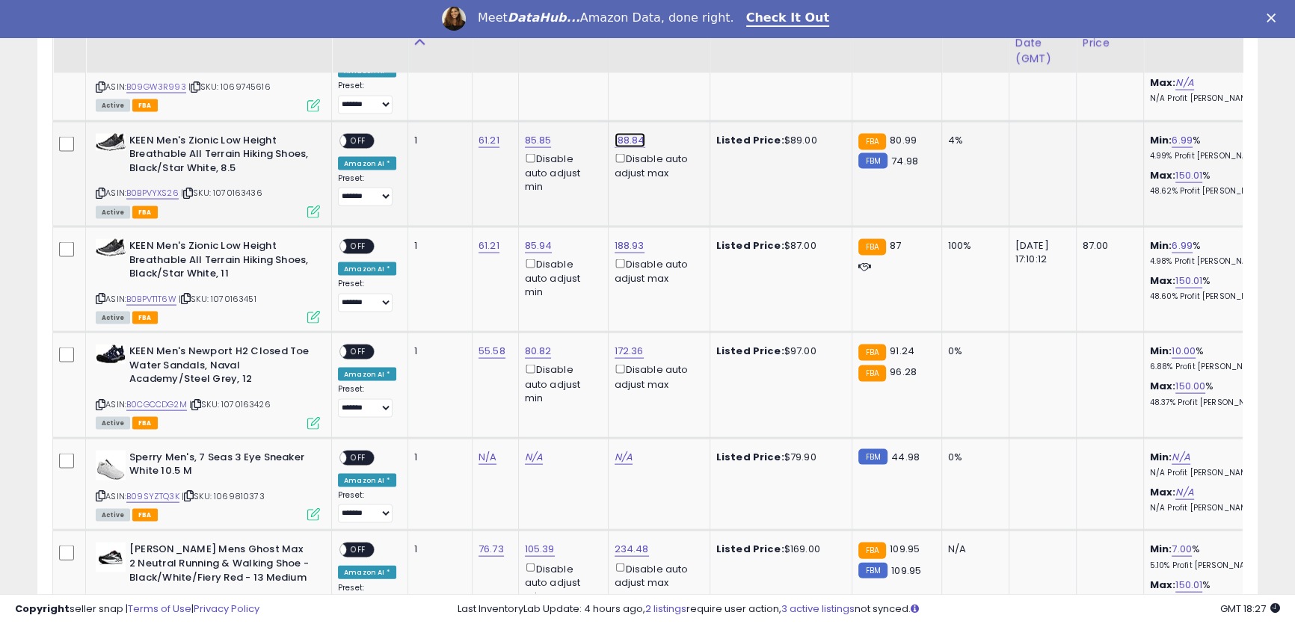
click at [623, 133] on link "188.84" at bounding box center [630, 140] width 31 height 15
drag, startPoint x: 588, startPoint y: 67, endPoint x: 426, endPoint y: 46, distance: 162.9
type input "**"
click button "submit" at bounding box center [665, 66] width 25 height 22
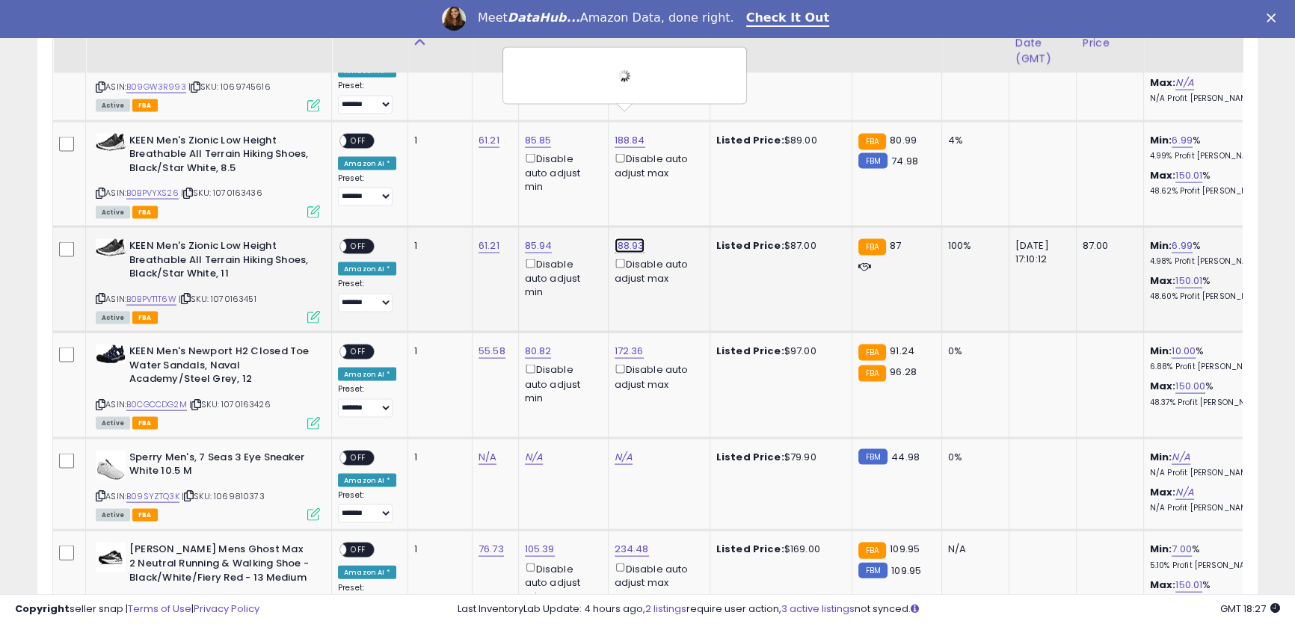
click at [621, 238] on link "188.93" at bounding box center [630, 245] width 30 height 15
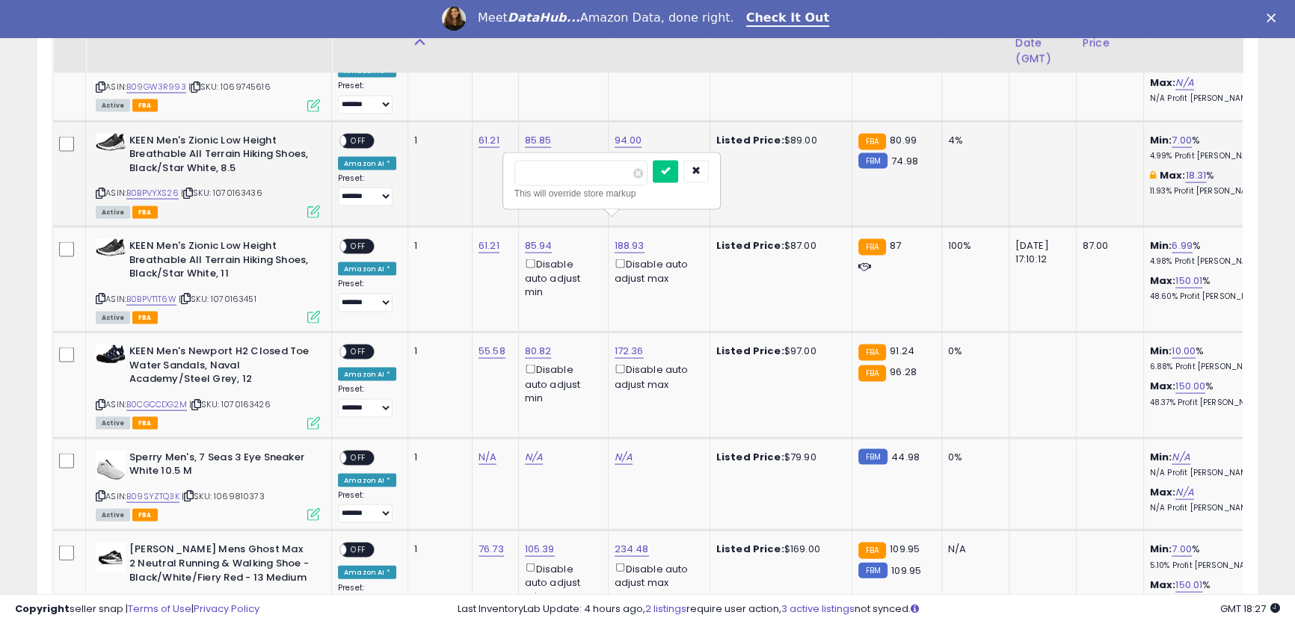
drag, startPoint x: 566, startPoint y: 170, endPoint x: 461, endPoint y: 148, distance: 106.9
type input "**"
click button "submit" at bounding box center [665, 172] width 25 height 22
click at [363, 135] on span "OFF" at bounding box center [358, 141] width 24 height 13
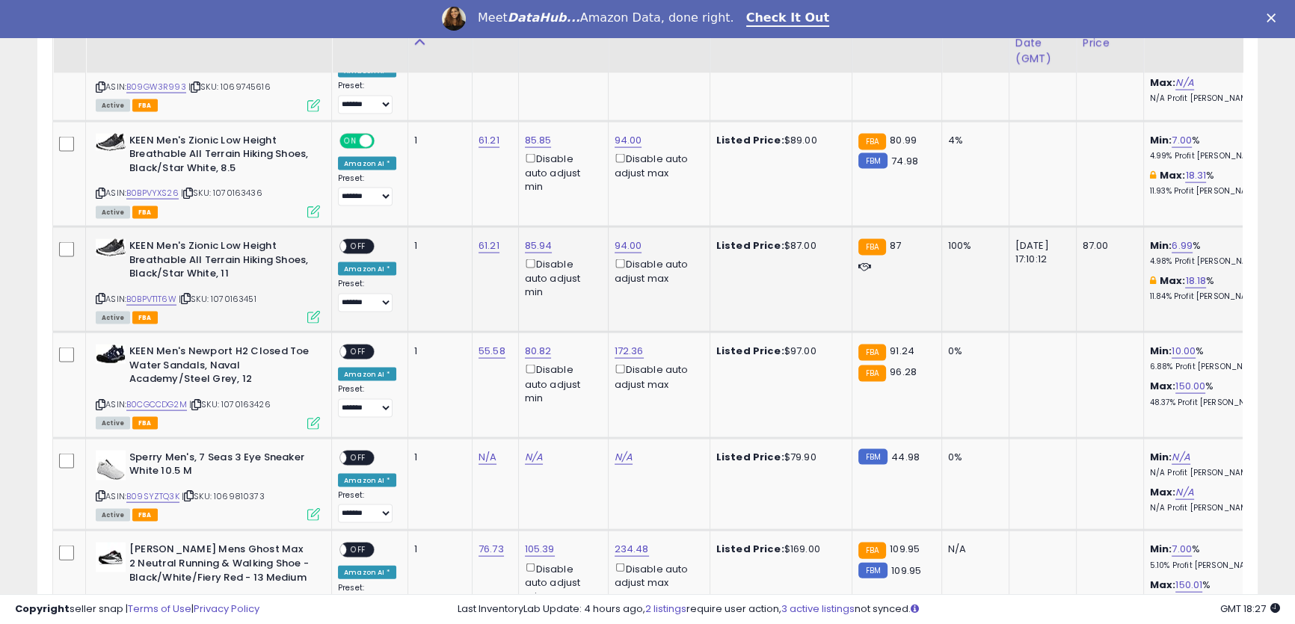
click at [361, 241] on span "OFF" at bounding box center [358, 247] width 24 height 13
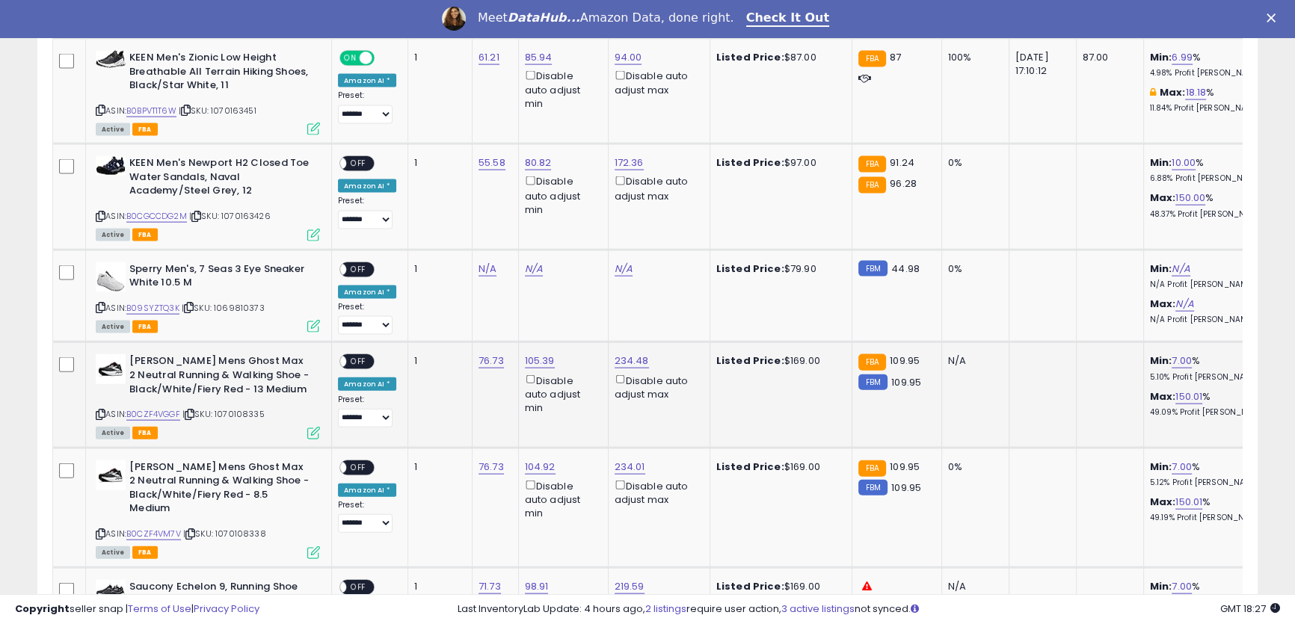
scroll to position [4026, 0]
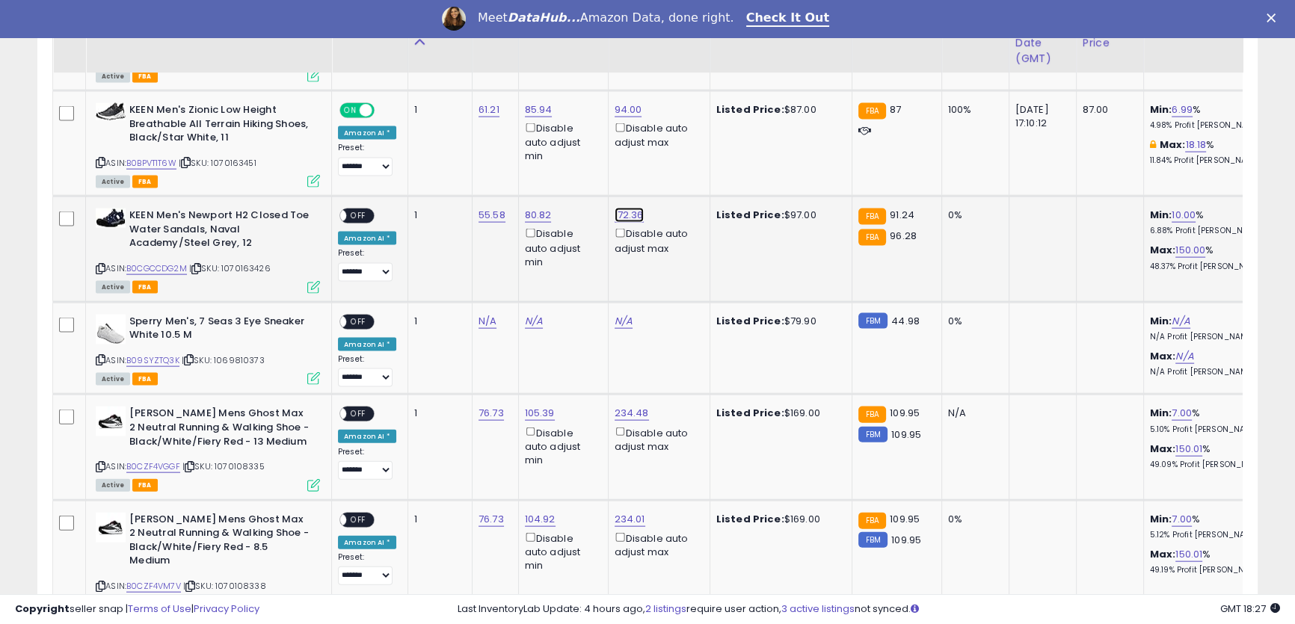
click at [626, 208] on link "172.36" at bounding box center [629, 215] width 29 height 15
drag, startPoint x: 565, startPoint y: 146, endPoint x: 391, endPoint y: 99, distance: 180.4
click button "submit" at bounding box center [664, 141] width 25 height 22
click at [366, 210] on span "OFF" at bounding box center [358, 216] width 24 height 13
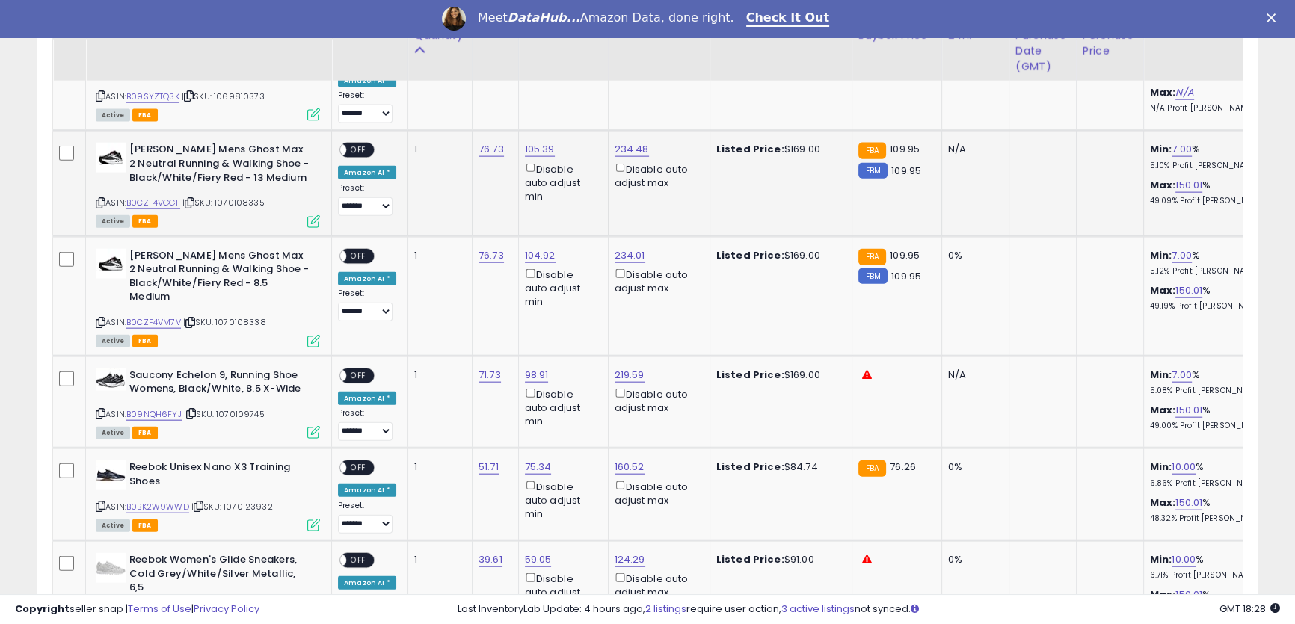
scroll to position [4298, 0]
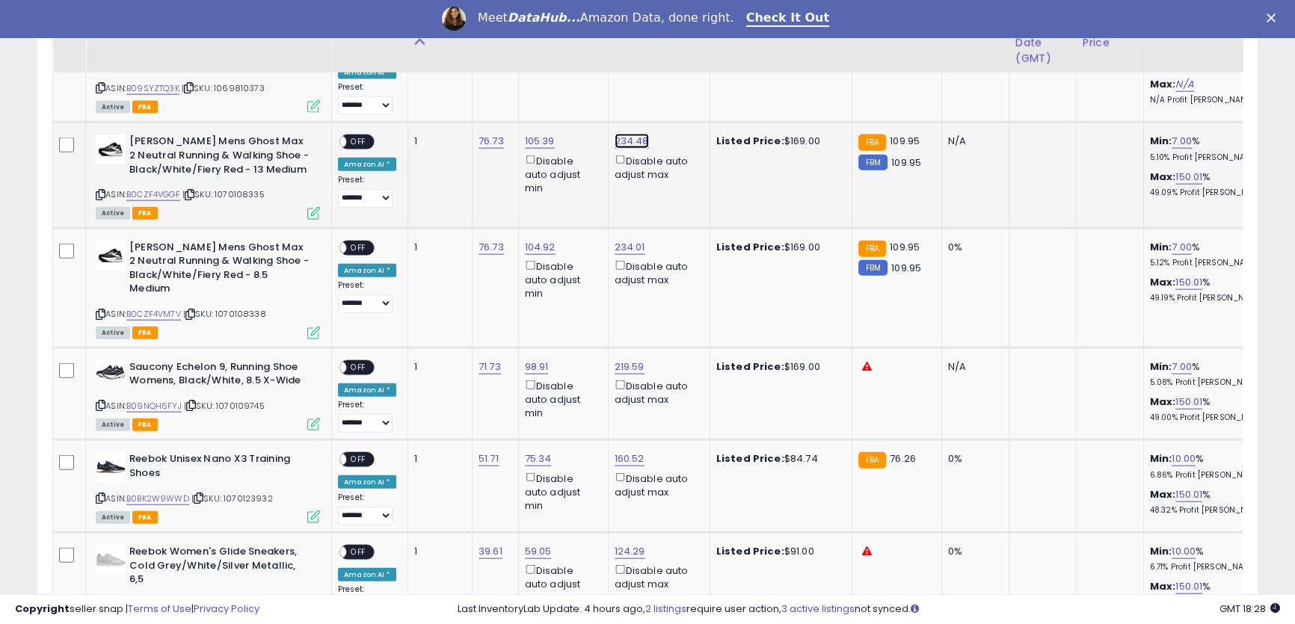
click at [633, 134] on link "234.48" at bounding box center [632, 141] width 34 height 15
drag, startPoint x: 603, startPoint y: 75, endPoint x: 463, endPoint y: 48, distance: 142.4
type input "***"
click button "submit" at bounding box center [665, 67] width 25 height 22
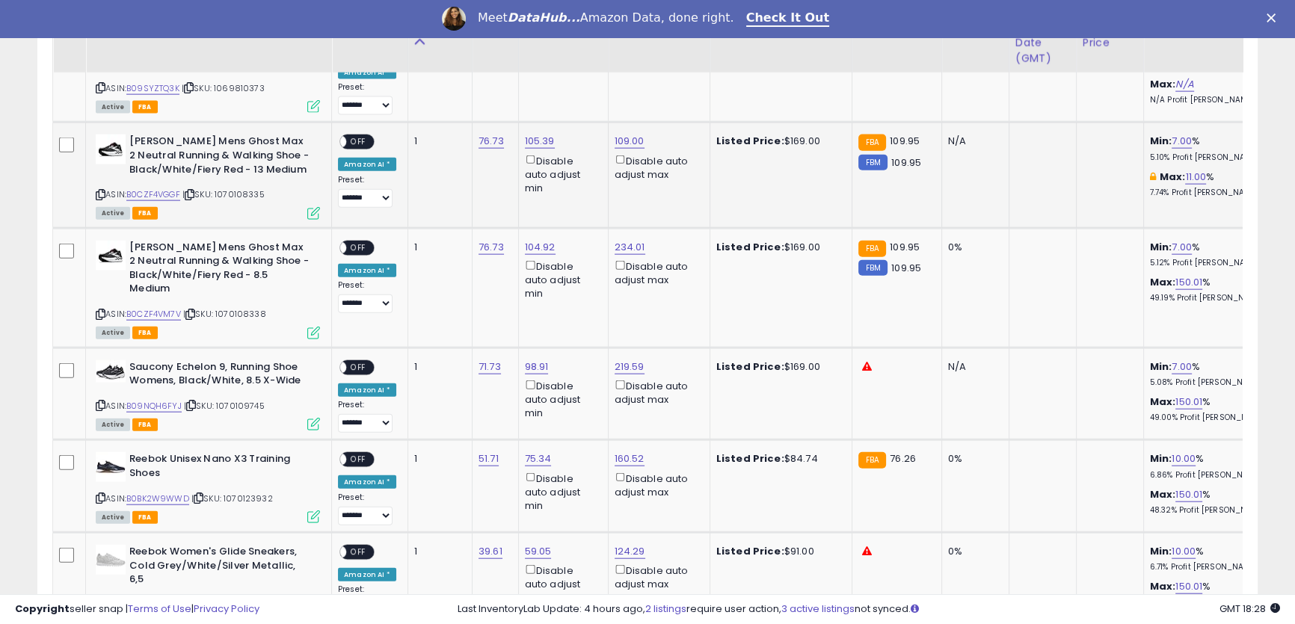
click at [362, 136] on span "OFF" at bounding box center [358, 142] width 24 height 13
click at [622, 240] on link "234.01" at bounding box center [630, 247] width 31 height 15
drag, startPoint x: 583, startPoint y: 172, endPoint x: 437, endPoint y: 141, distance: 149.1
type input "***"
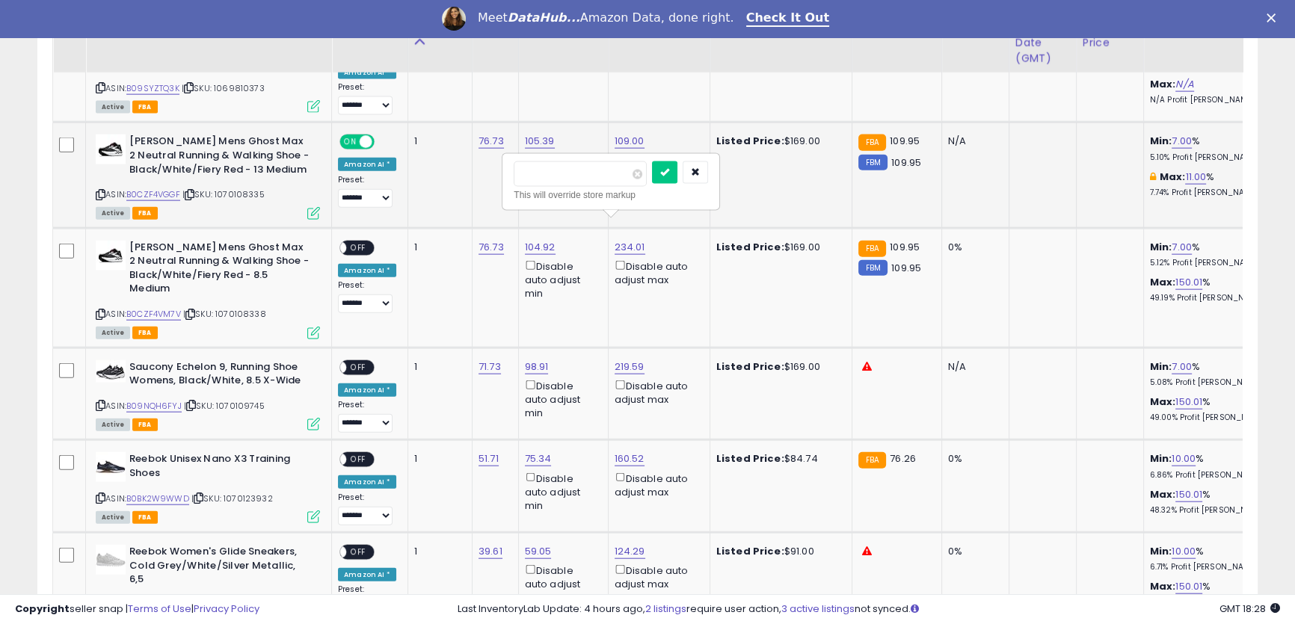
click button "submit" at bounding box center [664, 172] width 25 height 22
click at [367, 241] on span "OFF" at bounding box center [358, 247] width 24 height 13
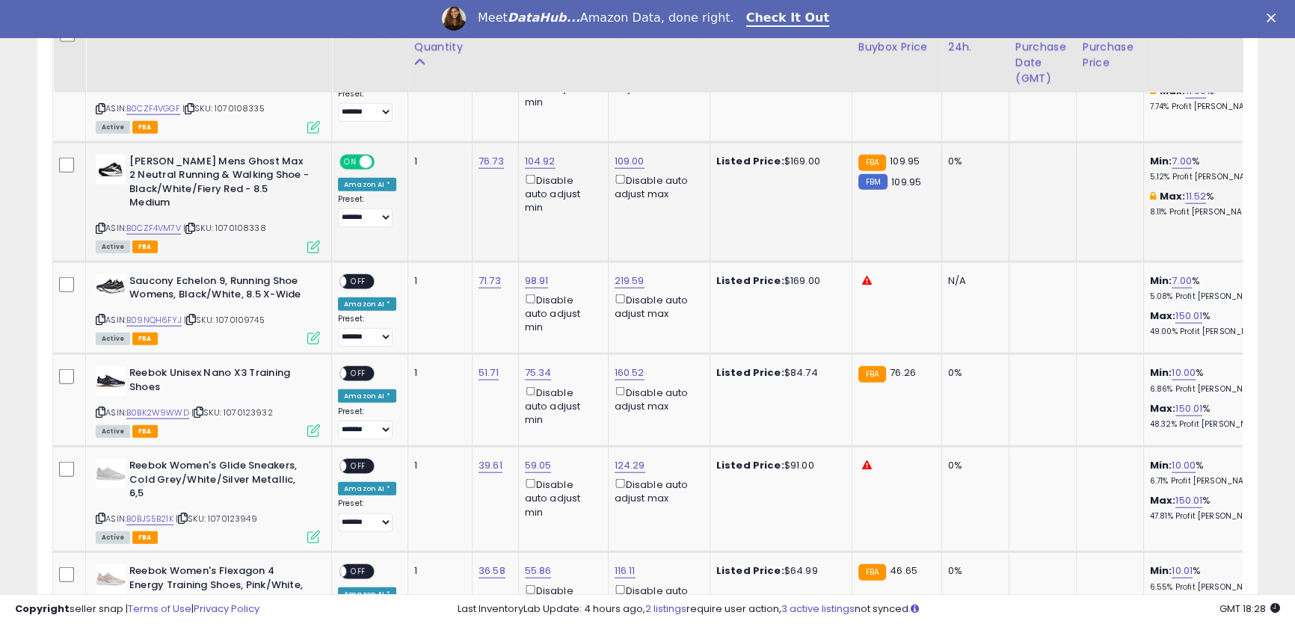
scroll to position [4433, 0]
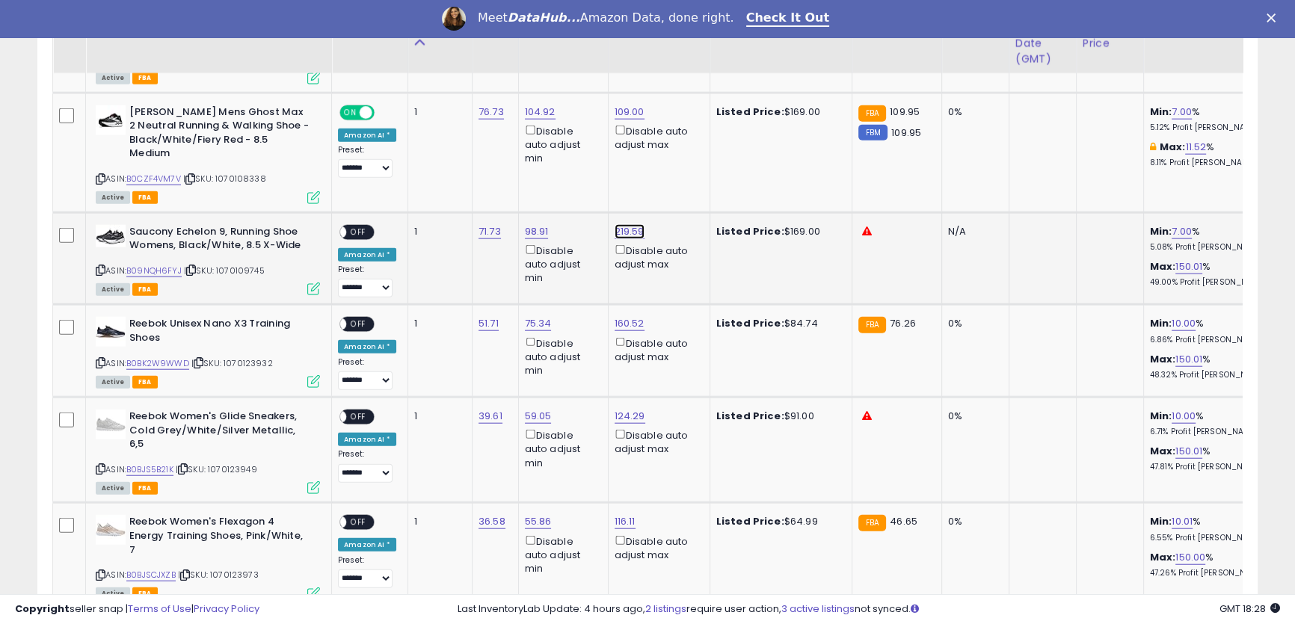
click at [632, 224] on link "219.59" at bounding box center [630, 231] width 30 height 15
drag, startPoint x: 600, startPoint y: 153, endPoint x: 411, endPoint y: 121, distance: 191.8
type input "***"
click button "submit" at bounding box center [665, 156] width 25 height 22
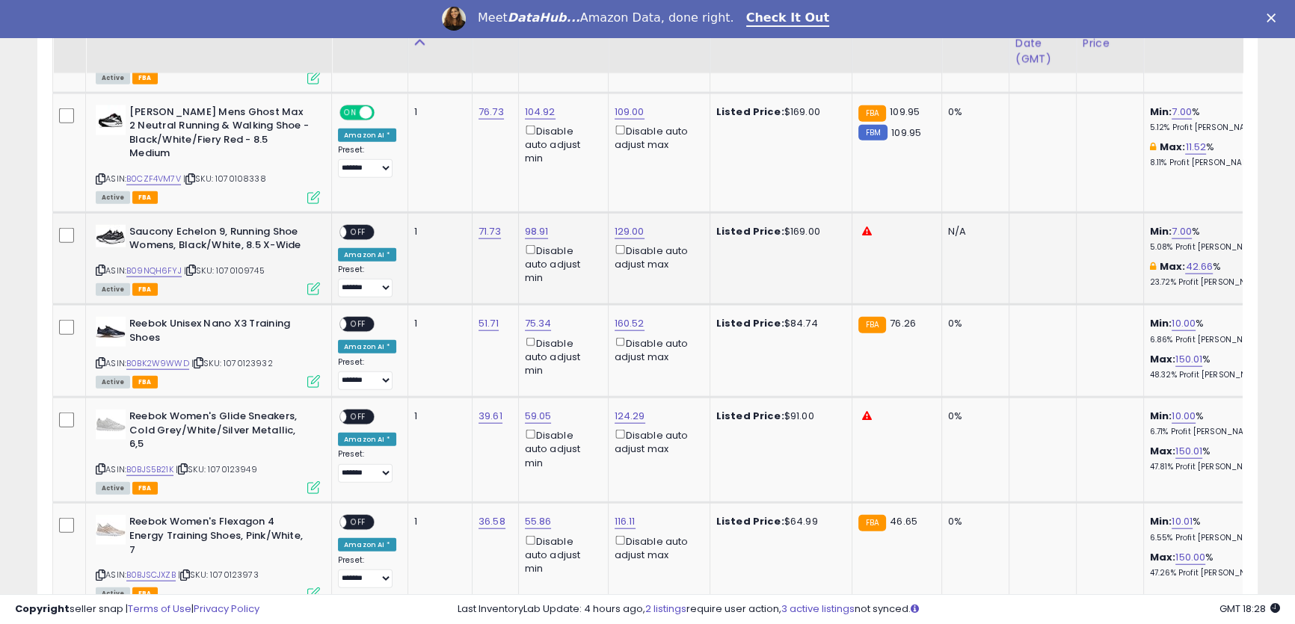
click at [358, 226] on span "OFF" at bounding box center [358, 232] width 24 height 13
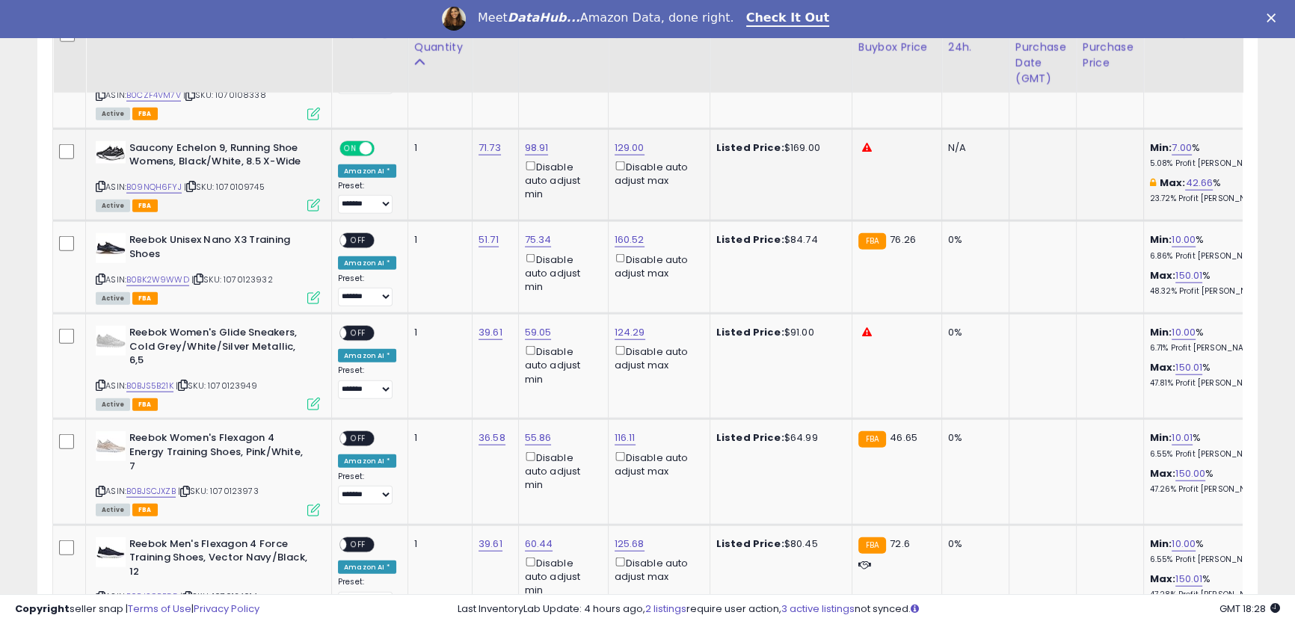
scroll to position [4569, 0]
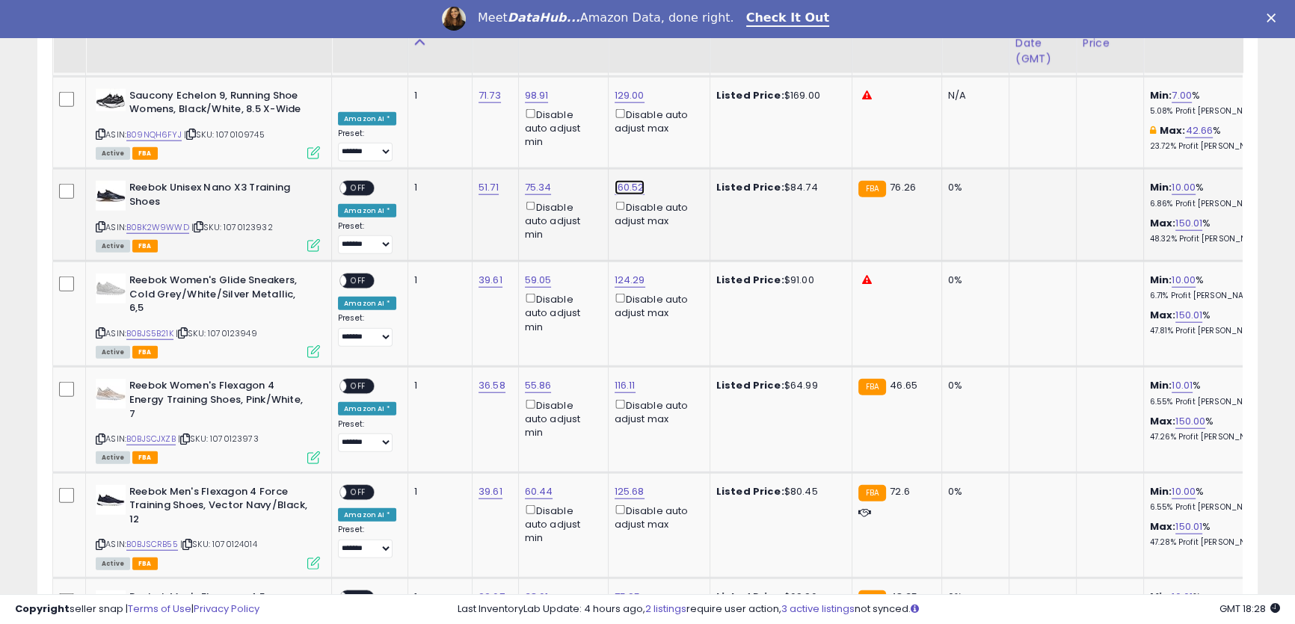
click at [626, 180] on link "160.52" at bounding box center [630, 187] width 30 height 15
drag, startPoint x: 606, startPoint y: 117, endPoint x: 632, endPoint y: 81, distance: 44.0
type input "**"
click button "submit" at bounding box center [665, 112] width 25 height 22
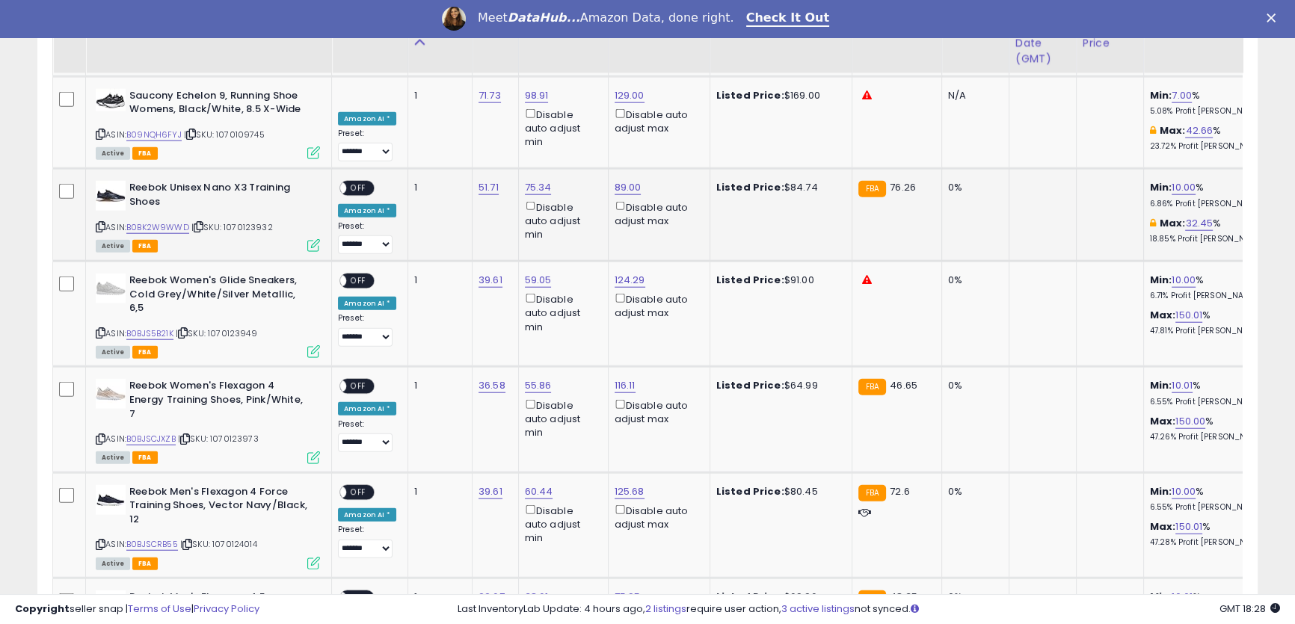
click at [362, 182] on span "OFF" at bounding box center [358, 188] width 24 height 13
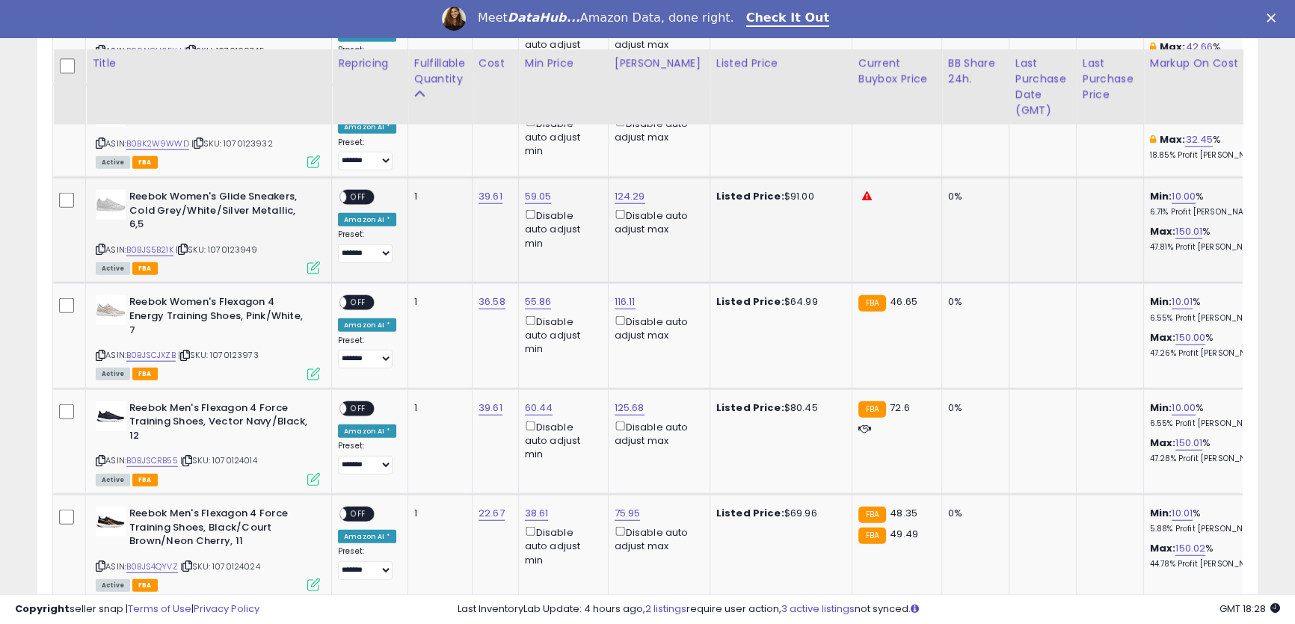
scroll to position [4705, 0]
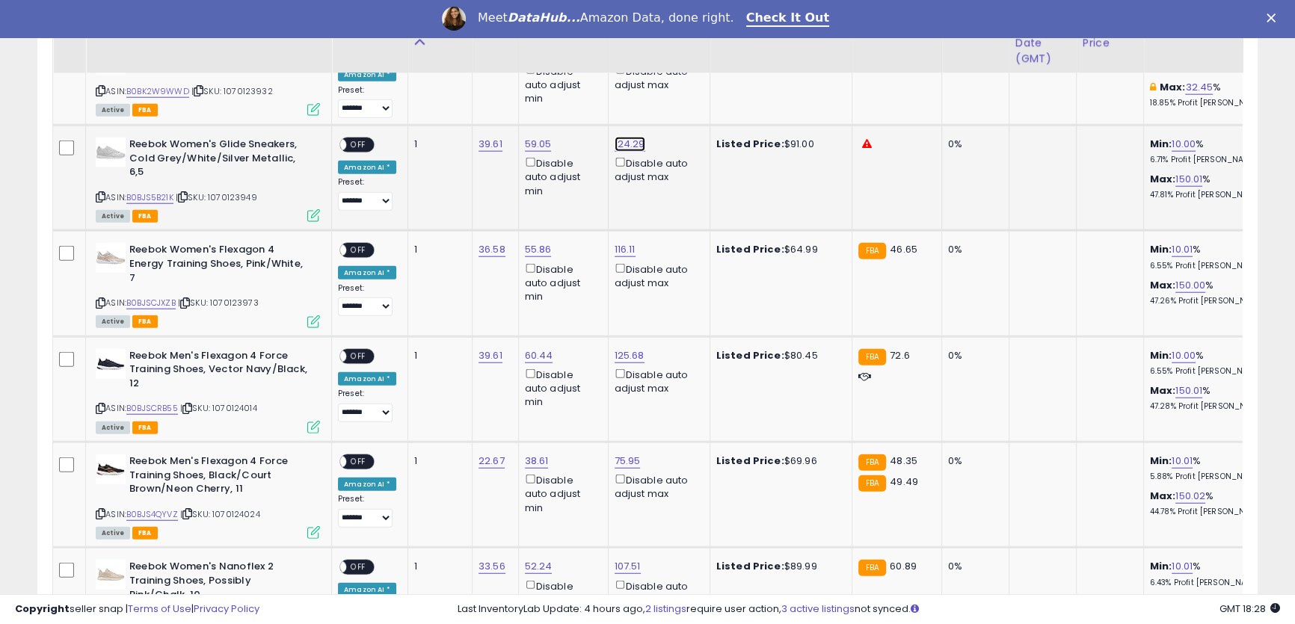
click at [620, 137] on link "124.29" at bounding box center [630, 144] width 31 height 15
drag, startPoint x: 585, startPoint y: 69, endPoint x: 478, endPoint y: 37, distance: 111.4
type input "**"
click button "submit" at bounding box center [664, 69] width 25 height 22
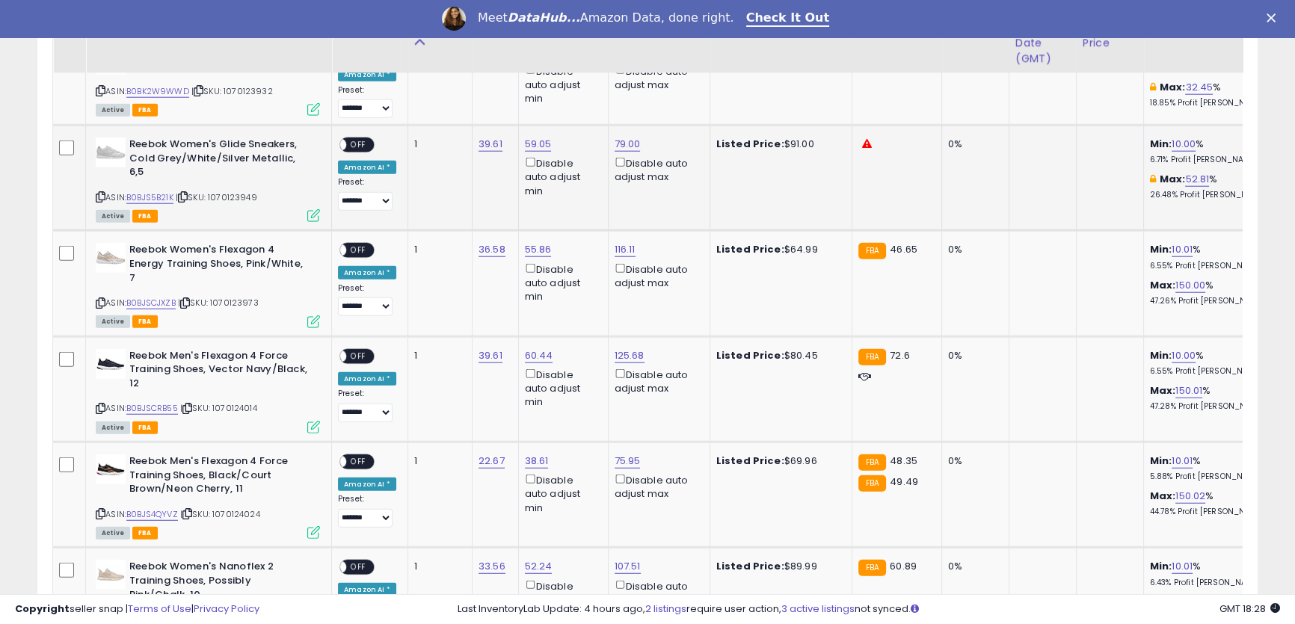
click at [360, 139] on span "OFF" at bounding box center [358, 145] width 24 height 13
click at [615, 242] on link "116.11" at bounding box center [625, 249] width 21 height 15
drag, startPoint x: 577, startPoint y: 173, endPoint x: 471, endPoint y: 143, distance: 110.5
type input "**"
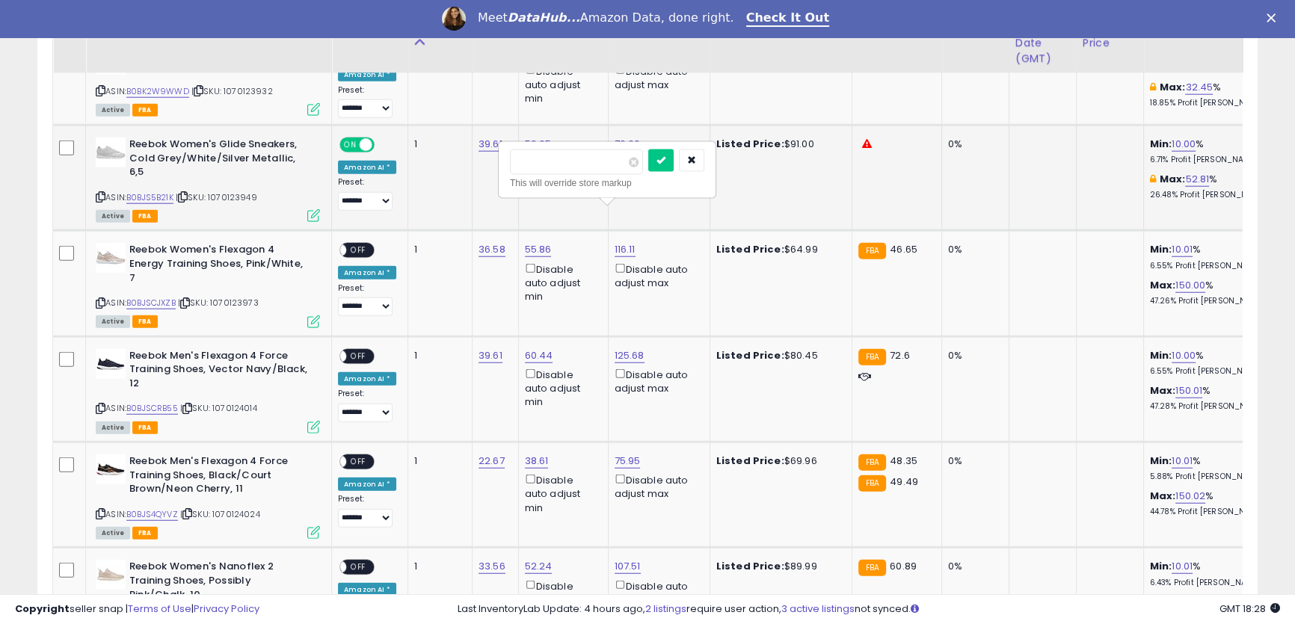
click button "submit" at bounding box center [660, 161] width 25 height 22
click at [620, 348] on link "125.68" at bounding box center [630, 355] width 30 height 15
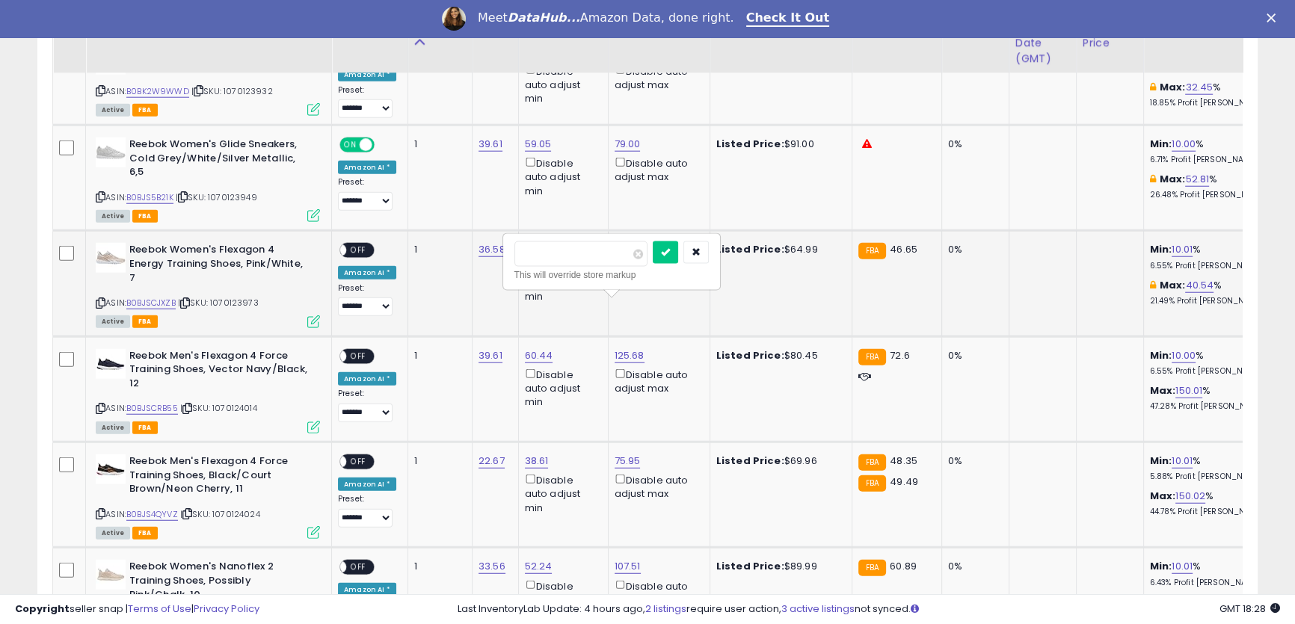
drag, startPoint x: 569, startPoint y: 255, endPoint x: 490, endPoint y: 200, distance: 96.6
type input "**"
click button "submit" at bounding box center [665, 252] width 25 height 22
click at [362, 244] on span "OFF" at bounding box center [358, 250] width 24 height 13
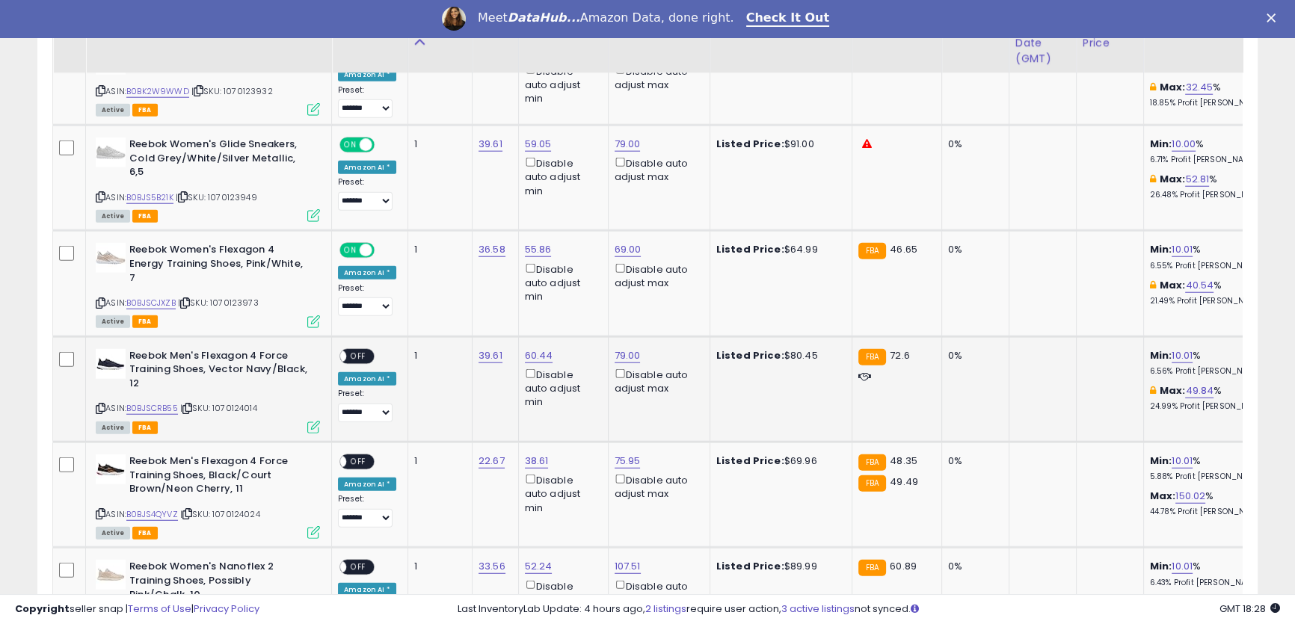
click at [366, 350] on span "OFF" at bounding box center [358, 356] width 24 height 13
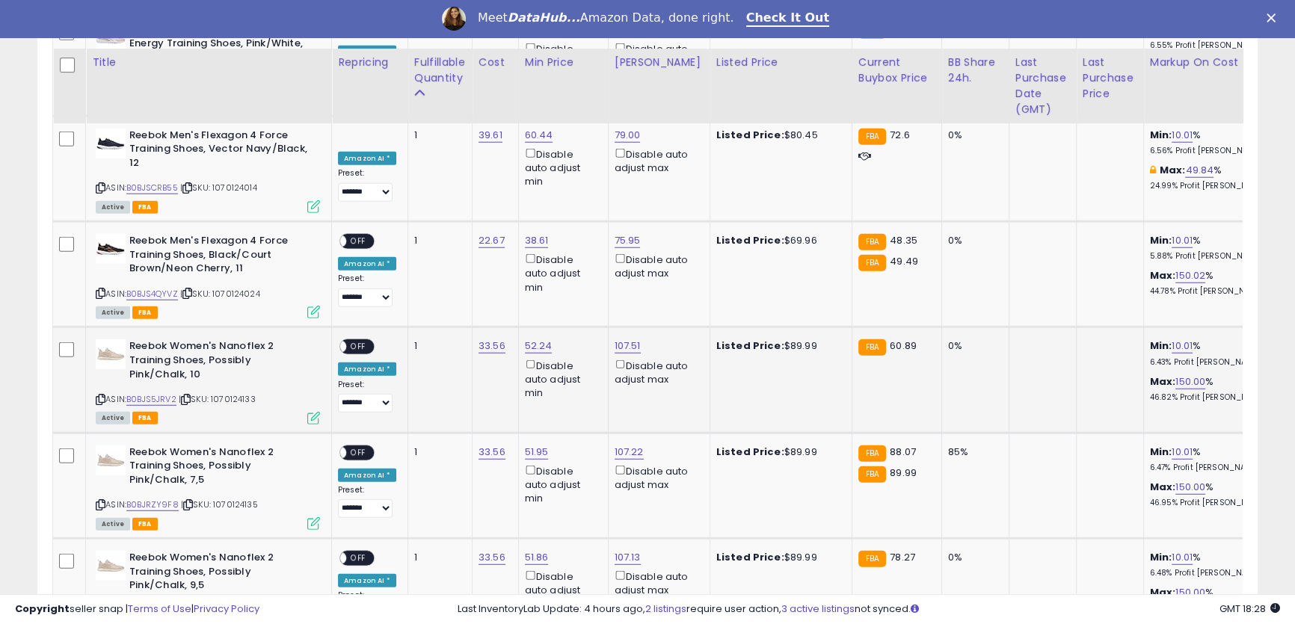
scroll to position [4977, 0]
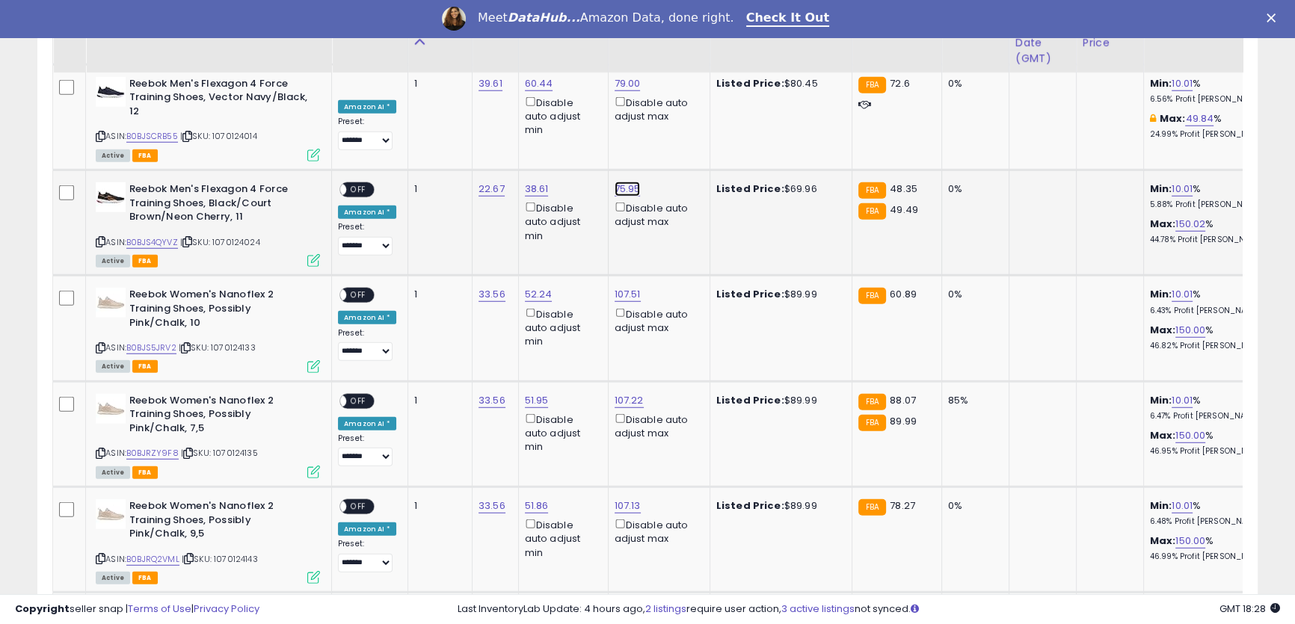
click at [616, 182] on link "75.95" at bounding box center [628, 189] width 26 height 15
drag, startPoint x: 581, startPoint y: 93, endPoint x: 442, endPoint y: 46, distance: 147.1
type input "**"
click button "submit" at bounding box center [662, 86] width 25 height 22
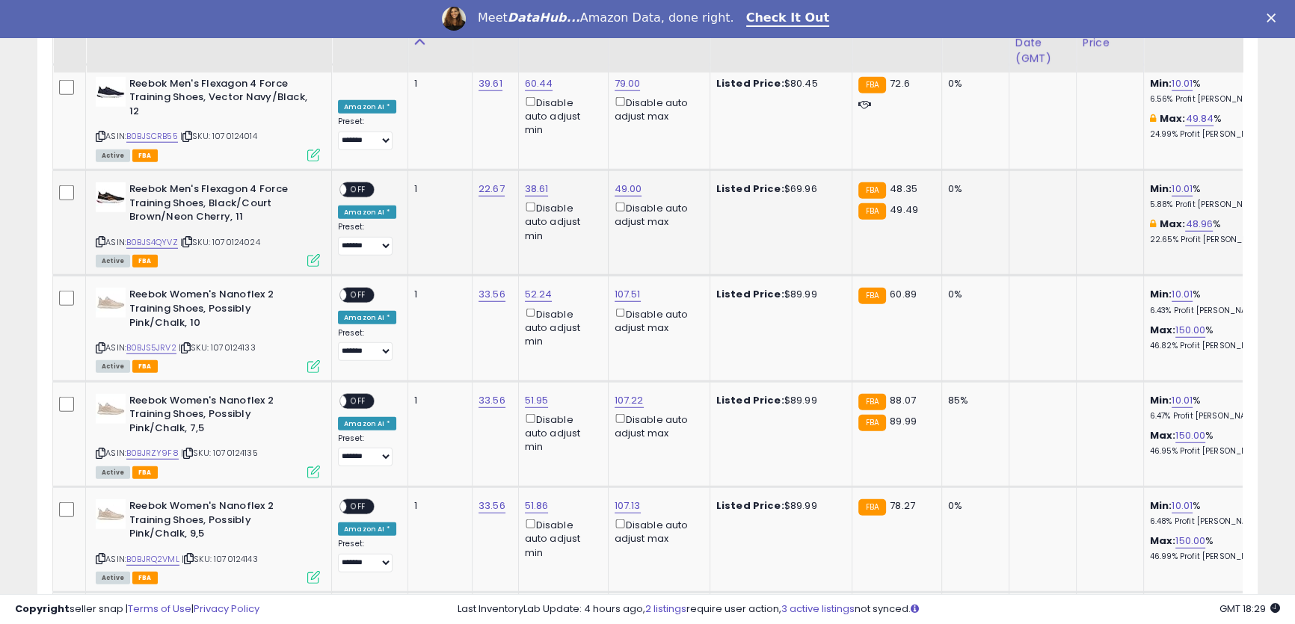
click at [354, 184] on span "OFF" at bounding box center [358, 190] width 24 height 13
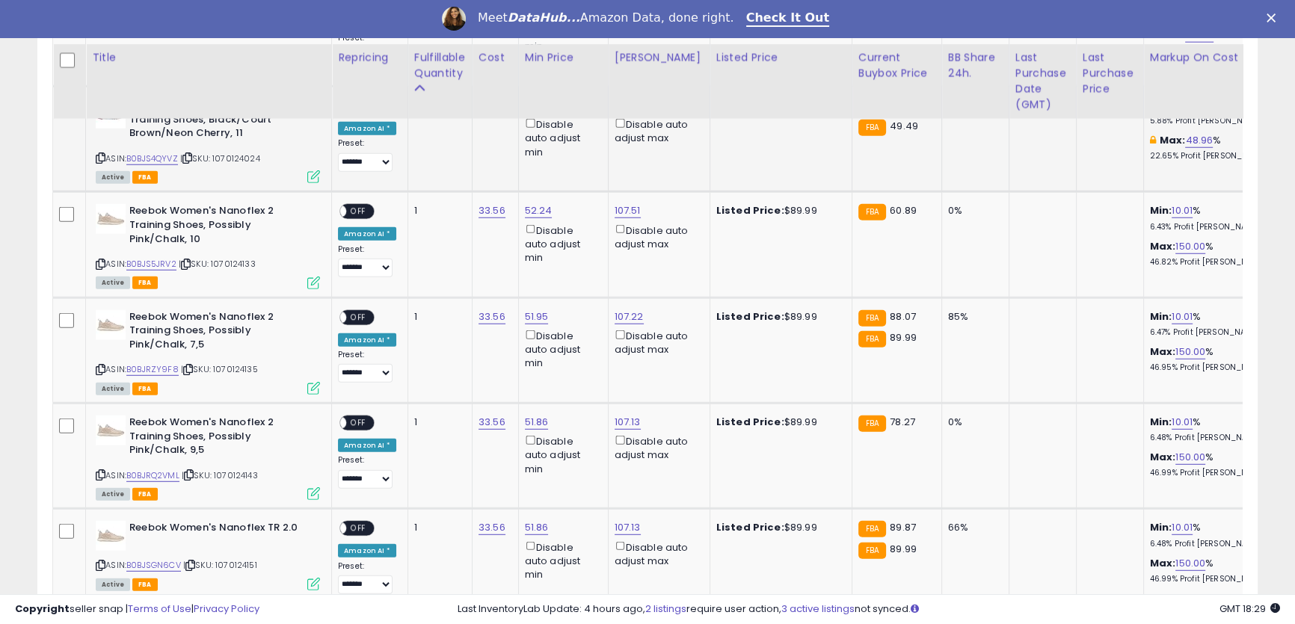
scroll to position [5113, 0]
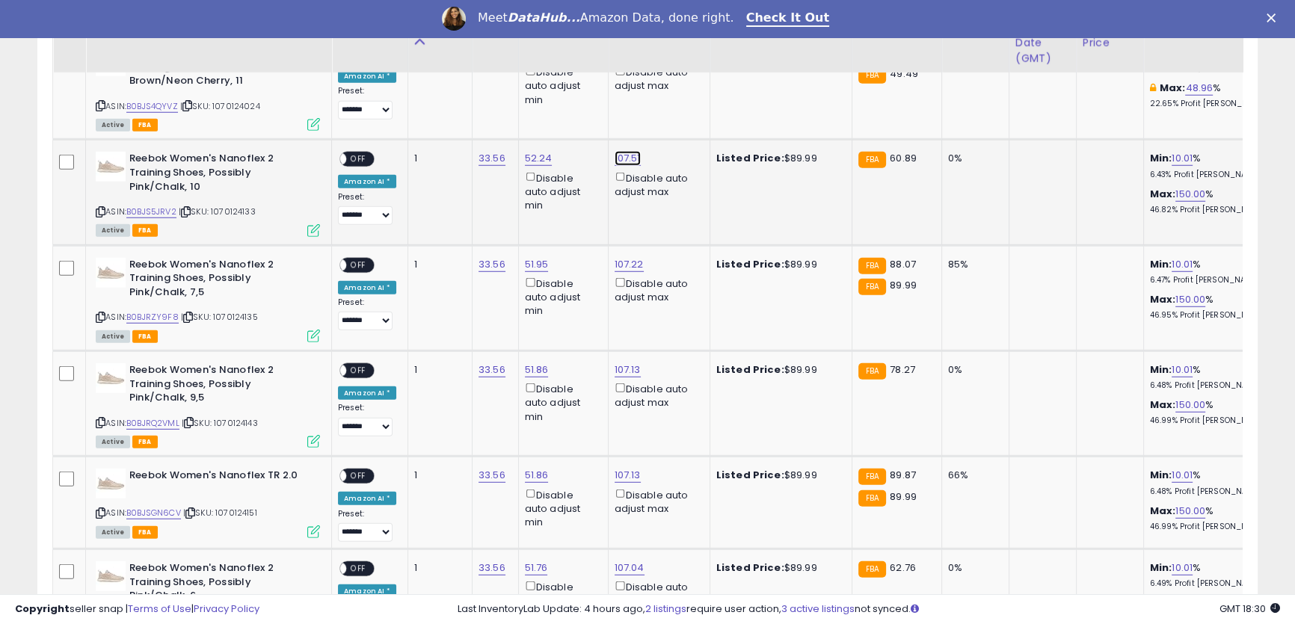
click at [620, 151] on link "107.51" at bounding box center [628, 158] width 26 height 15
drag, startPoint x: 591, startPoint y: 58, endPoint x: 394, endPoint y: 33, distance: 198.2
type input "**"
click button "submit" at bounding box center [662, 55] width 25 height 22
click at [354, 153] on span "OFF" at bounding box center [358, 159] width 24 height 13
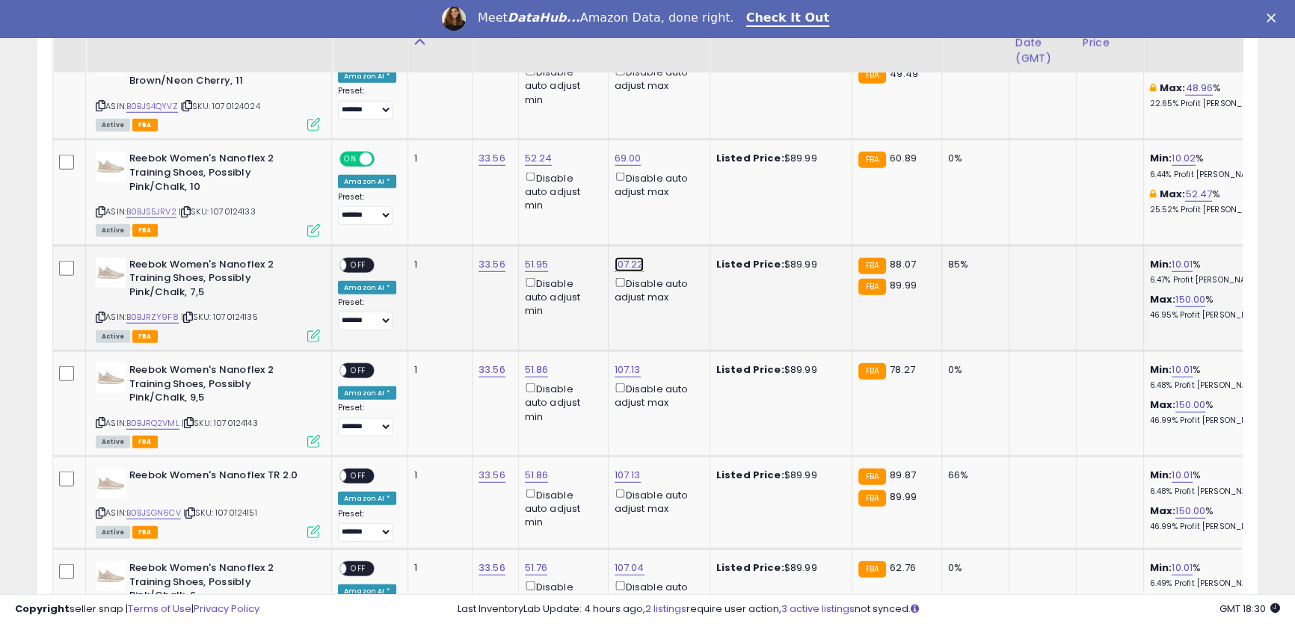
click at [623, 257] on link "107.22" at bounding box center [629, 264] width 29 height 15
drag, startPoint x: 592, startPoint y: 168, endPoint x: 432, endPoint y: 120, distance: 167.2
type input "**"
click button "submit" at bounding box center [664, 161] width 25 height 22
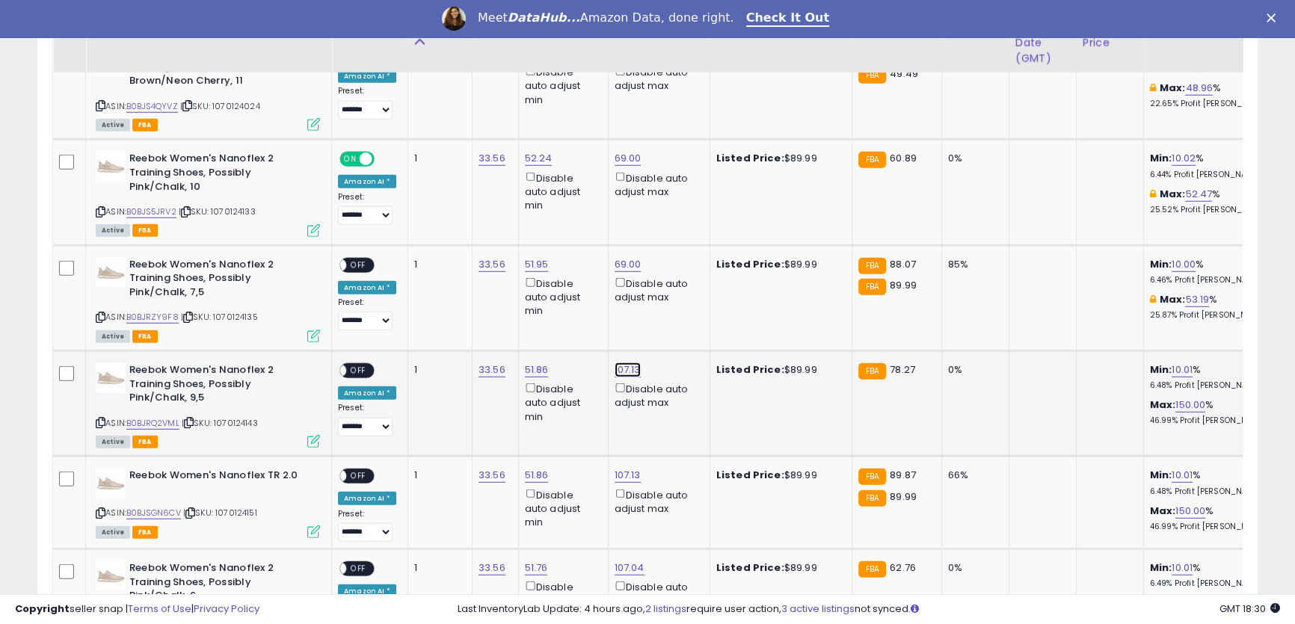
click at [624, 363] on link "107.13" at bounding box center [628, 370] width 26 height 15
drag, startPoint x: 584, startPoint y: 274, endPoint x: 422, endPoint y: 235, distance: 166.8
type input "**"
click button "submit" at bounding box center [662, 266] width 25 height 22
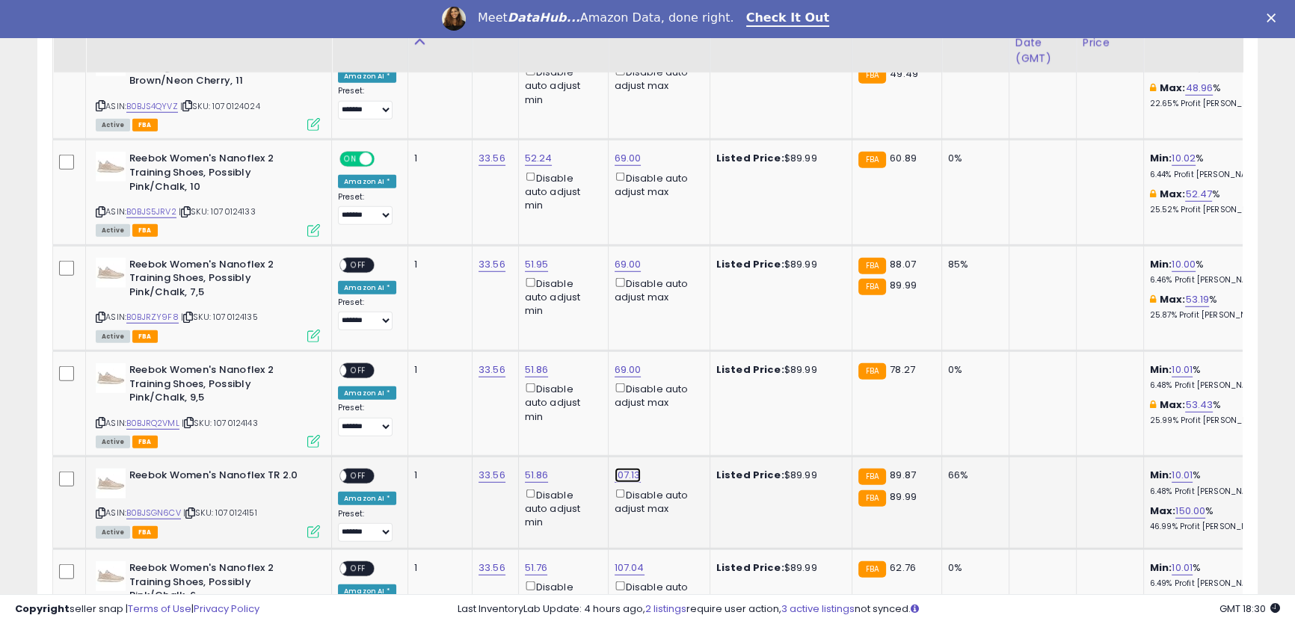
click at [616, 468] on link "107.13" at bounding box center [628, 475] width 26 height 15
drag, startPoint x: 576, startPoint y: 380, endPoint x: 437, endPoint y: 346, distance: 143.8
drag, startPoint x: 538, startPoint y: 375, endPoint x: 439, endPoint y: 366, distance: 99.1
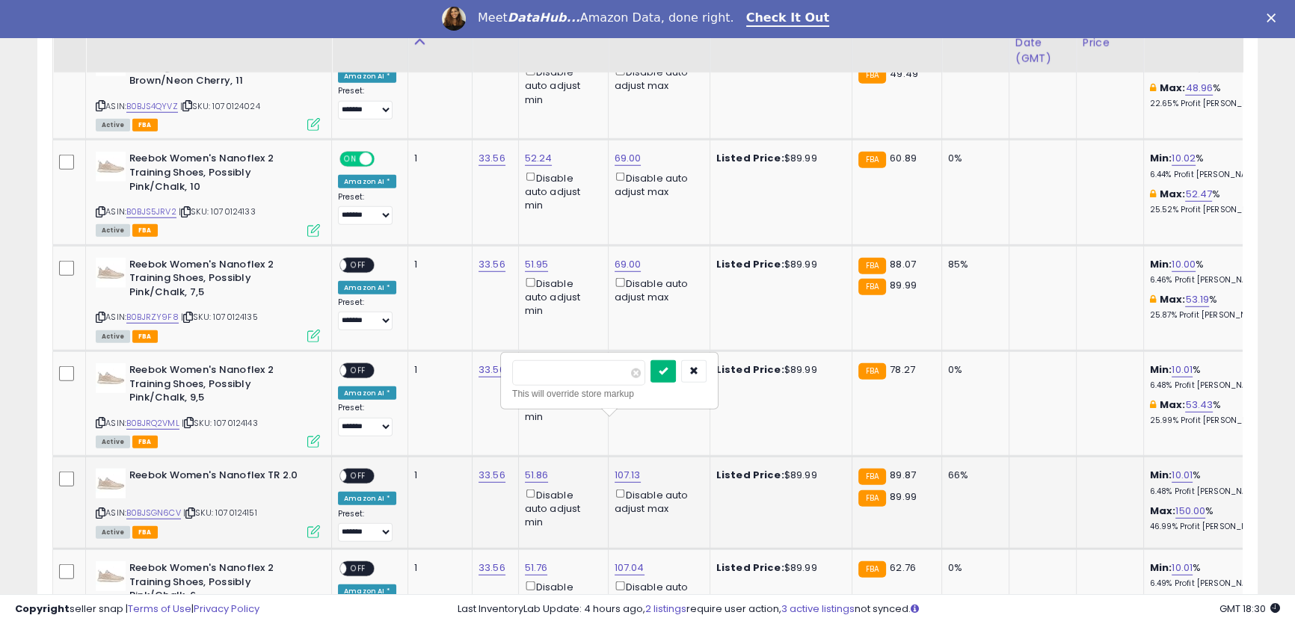
type input "**"
click at [668, 375] on icon "submit" at bounding box center [663, 370] width 9 height 9
click at [619, 363] on link "69.00" at bounding box center [628, 370] width 27 height 15
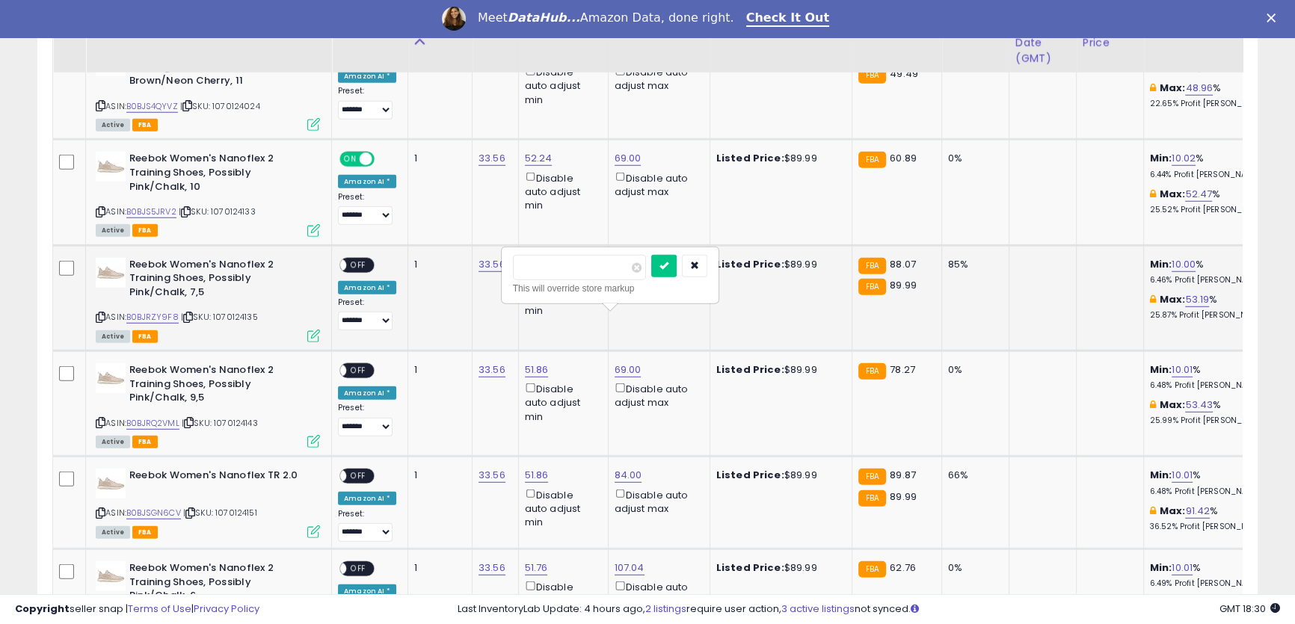
type input "**"
click at [704, 265] on div at bounding box center [679, 268] width 56 height 26
click at [677, 269] on button "submit" at bounding box center [663, 266] width 25 height 22
click at [626, 257] on link "69.00" at bounding box center [628, 264] width 27 height 15
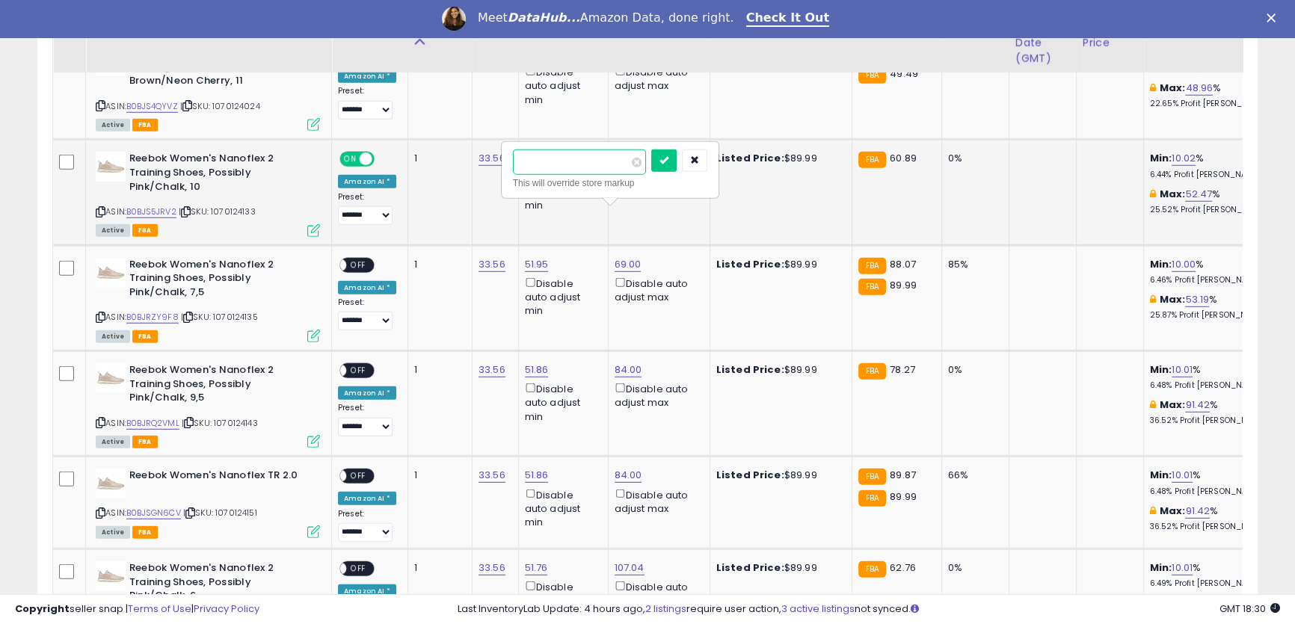
paste input "number"
drag, startPoint x: 531, startPoint y: 159, endPoint x: 472, endPoint y: 149, distance: 59.2
type input "**"
click at [668, 164] on icon "submit" at bounding box center [663, 159] width 9 height 9
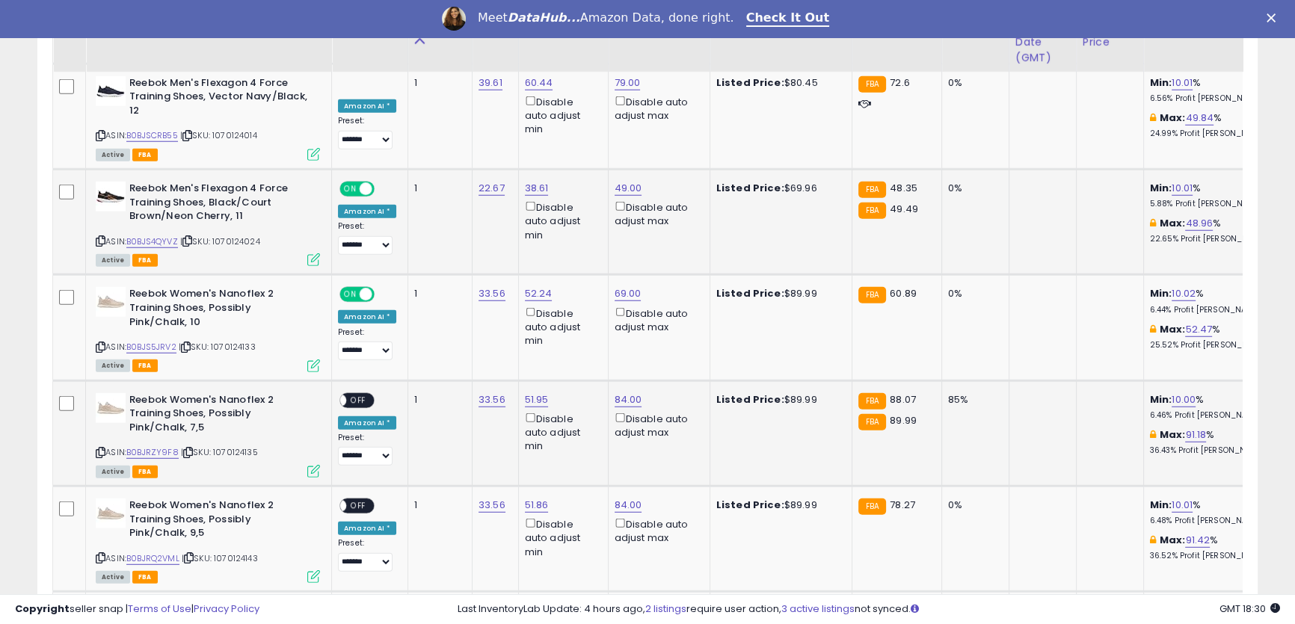
scroll to position [4977, 0]
click at [618, 287] on link "69.00" at bounding box center [628, 294] width 27 height 15
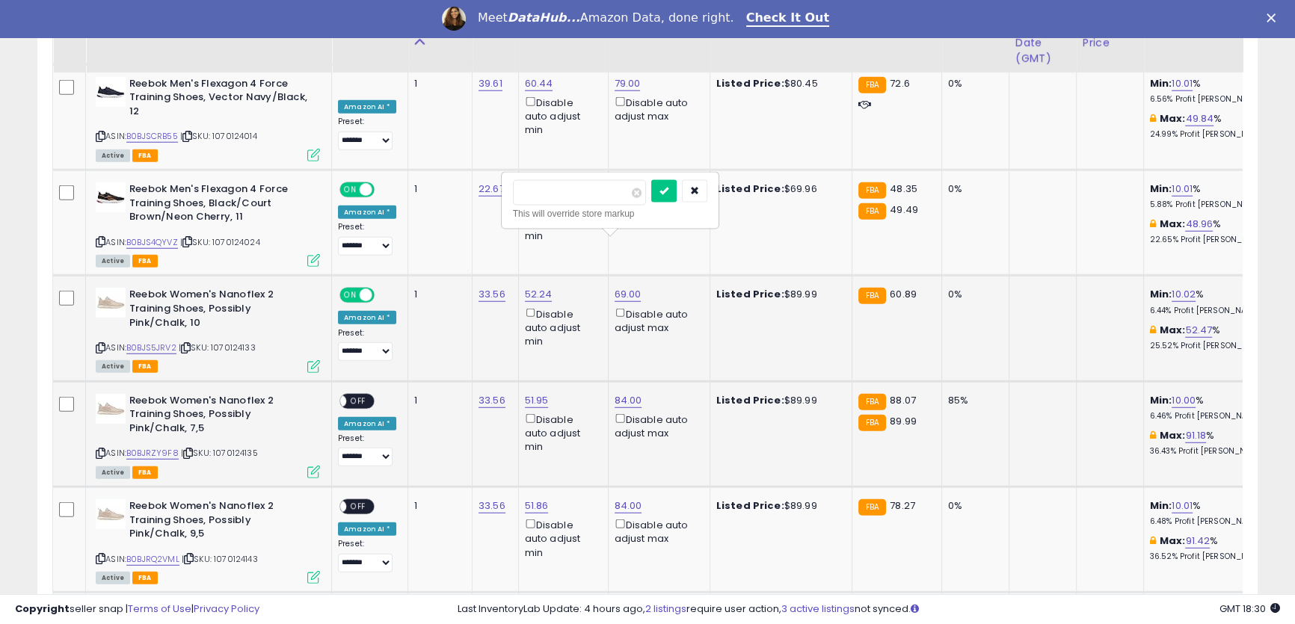
drag, startPoint x: 563, startPoint y: 194, endPoint x: 561, endPoint y: 186, distance: 8.4
type input "**"
click at [668, 193] on icon "submit" at bounding box center [663, 190] width 9 height 9
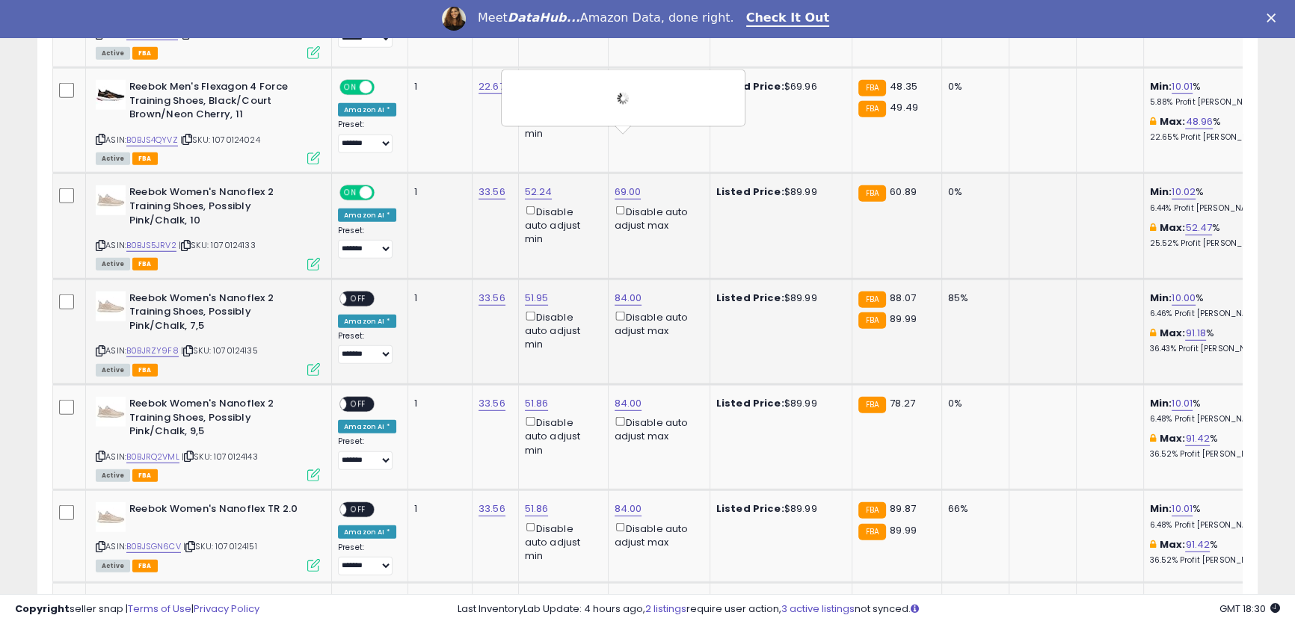
scroll to position [5113, 0]
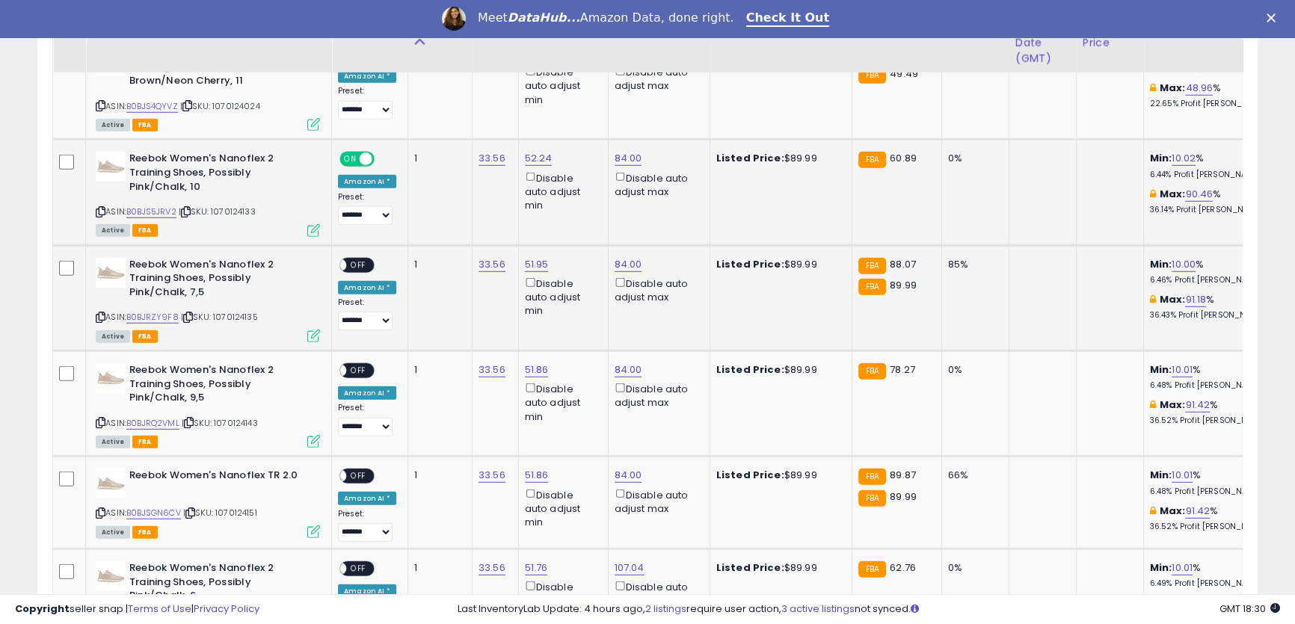
click at [349, 259] on span "OFF" at bounding box center [358, 265] width 24 height 13
click at [358, 365] on span "OFF" at bounding box center [358, 371] width 24 height 13
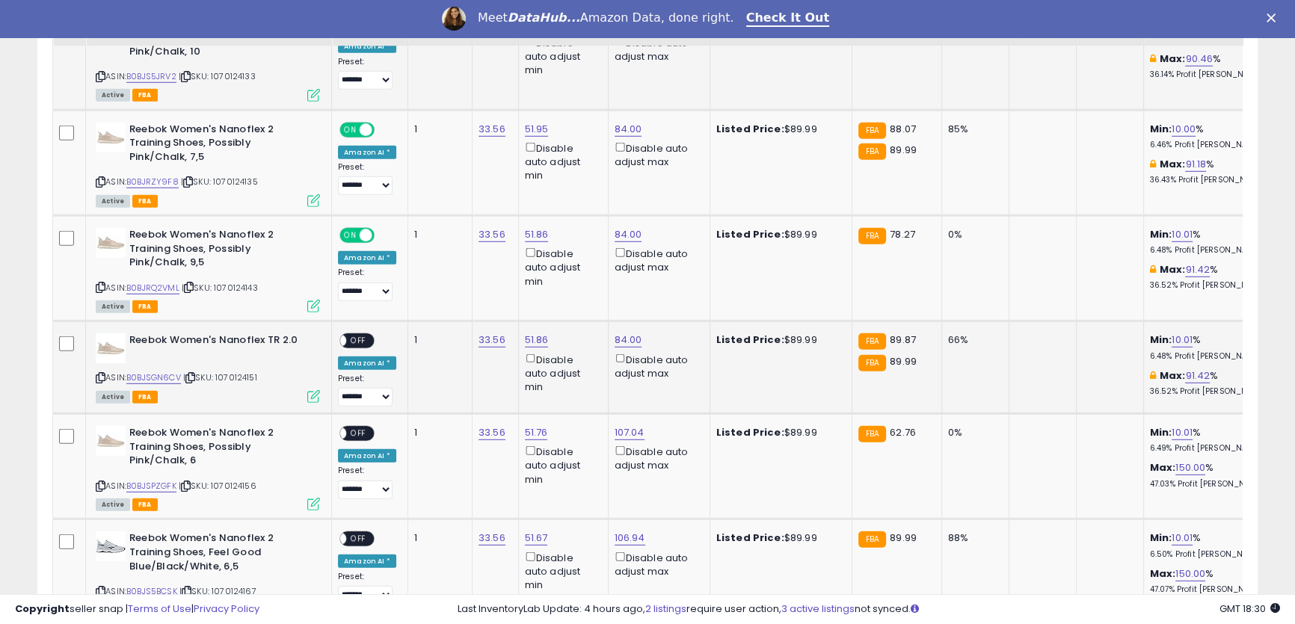
click at [367, 335] on span "OFF" at bounding box center [358, 341] width 24 height 13
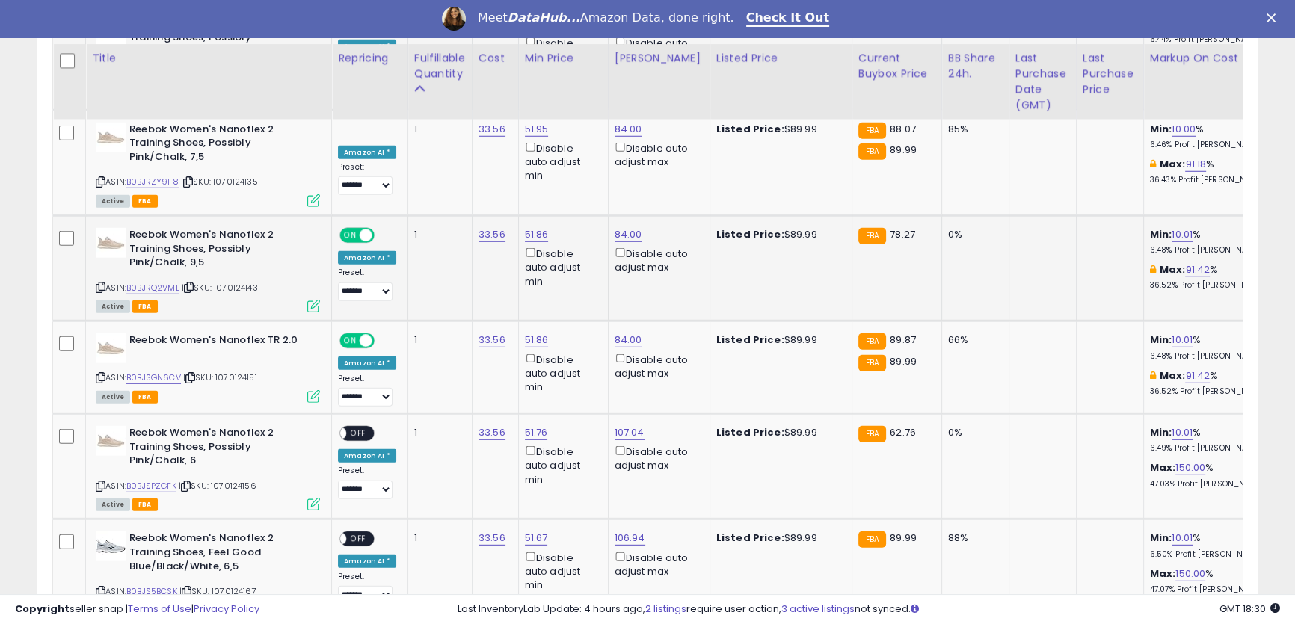
scroll to position [5385, 0]
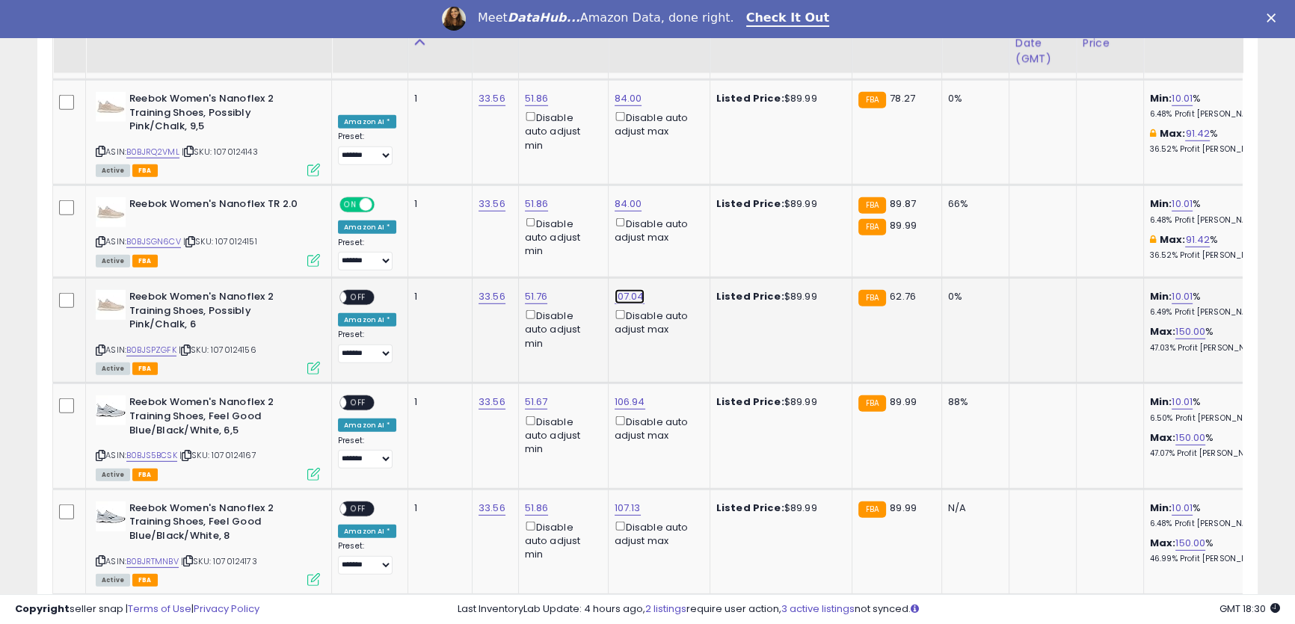
click at [623, 289] on link "107.04" at bounding box center [630, 296] width 30 height 15
drag, startPoint x: 509, startPoint y: 189, endPoint x: 440, endPoint y: 176, distance: 69.9
type input "**"
click at [669, 194] on icon "submit" at bounding box center [664, 191] width 9 height 9
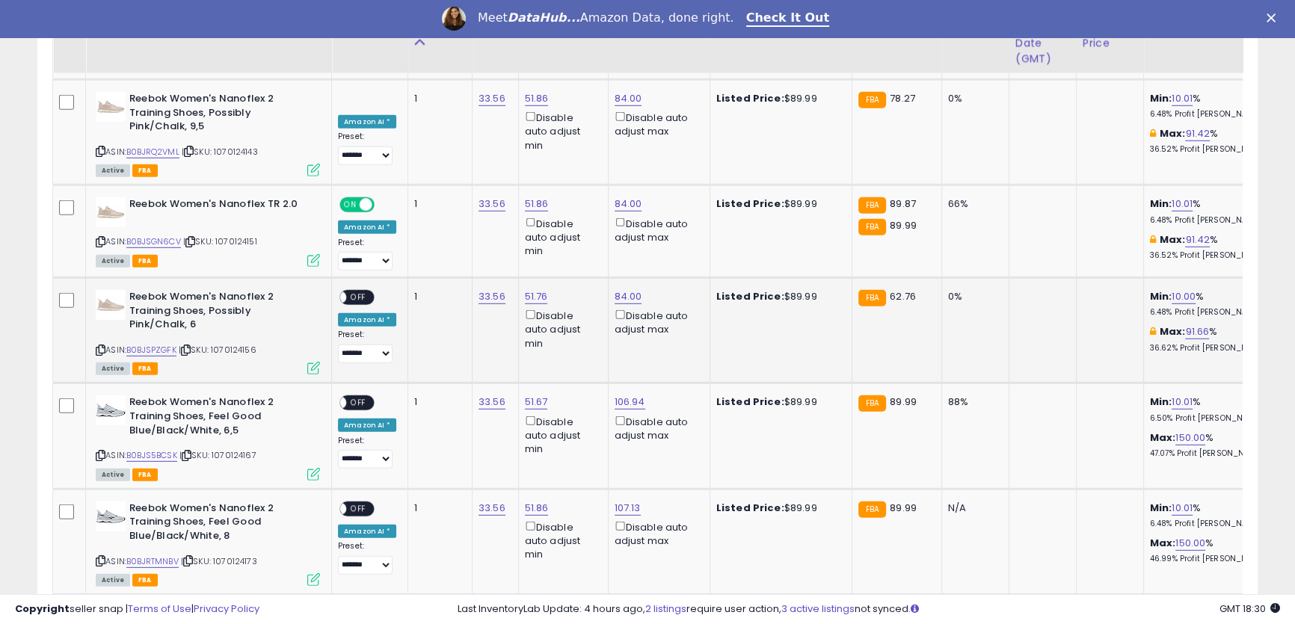
click at [357, 292] on span "OFF" at bounding box center [358, 298] width 24 height 13
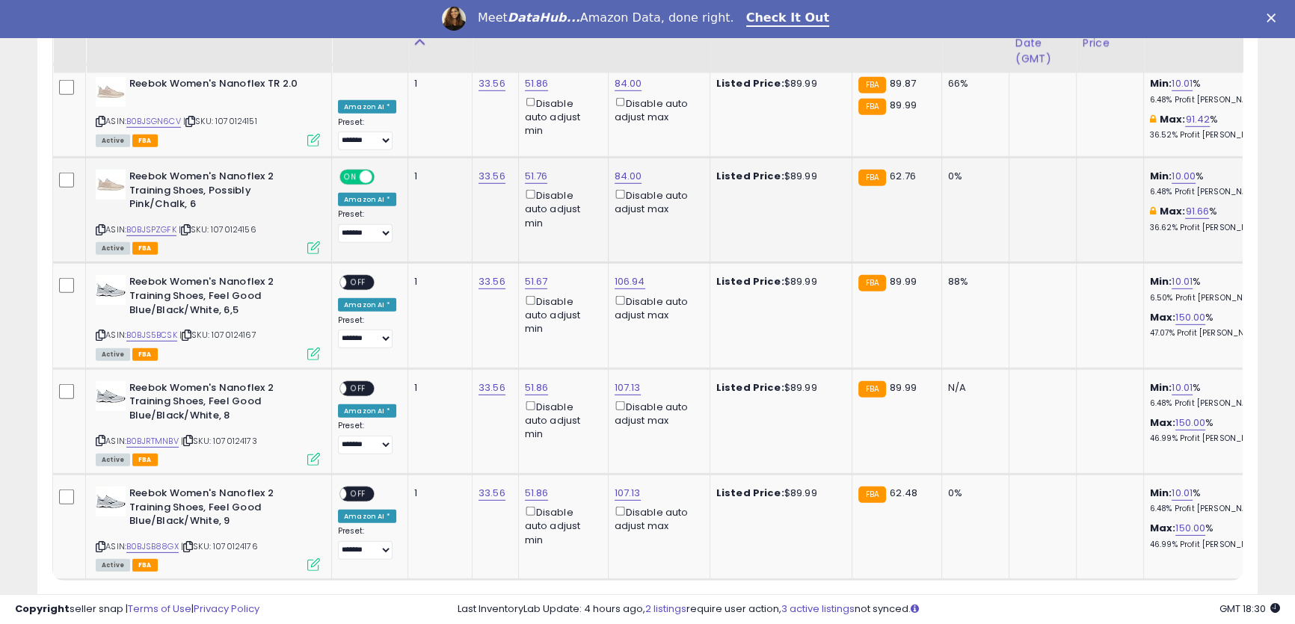
scroll to position [5521, 0]
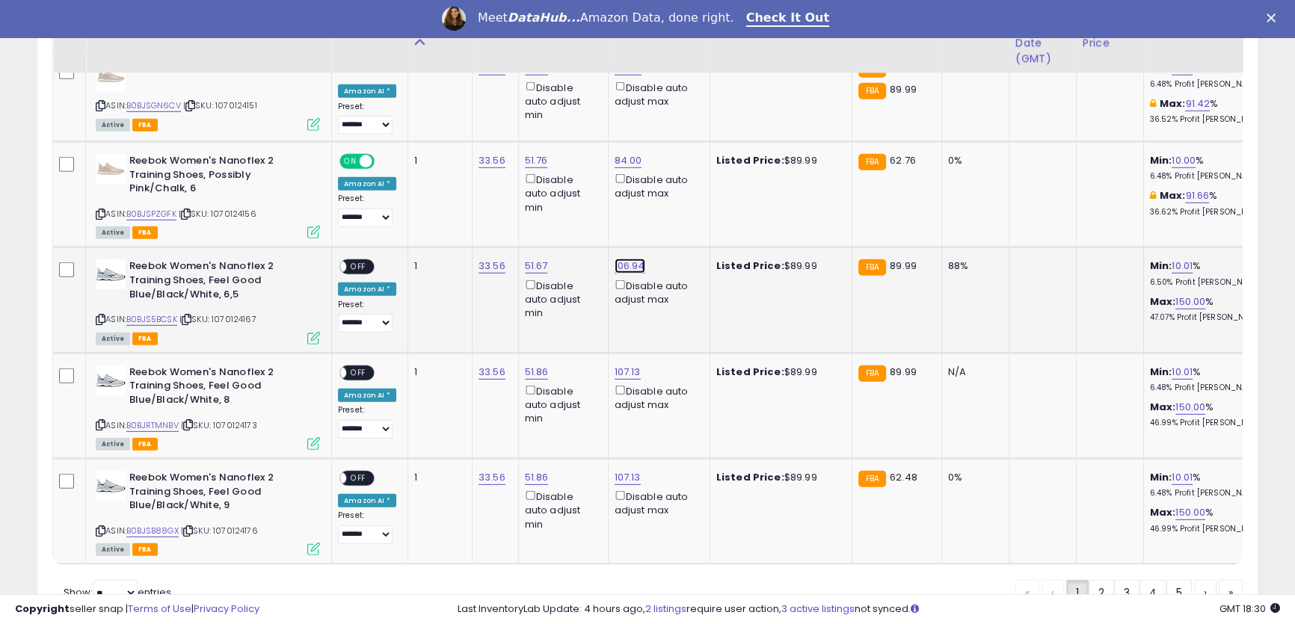
click at [622, 259] on link "106.94" at bounding box center [630, 266] width 31 height 15
drag, startPoint x: 578, startPoint y: 167, endPoint x: 443, endPoint y: 126, distance: 140.7
type input "**"
click at [670, 164] on icon "submit" at bounding box center [665, 160] width 9 height 9
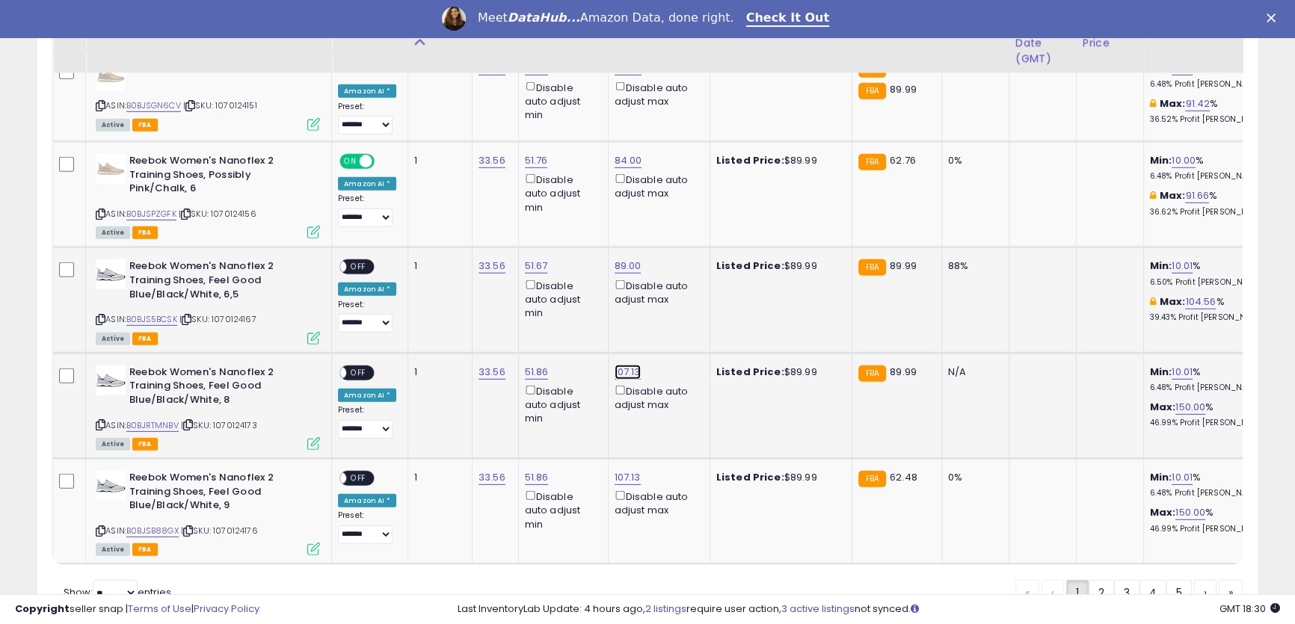
click at [617, 365] on link "107.13" at bounding box center [628, 372] width 26 height 15
drag, startPoint x: 561, startPoint y: 272, endPoint x: 473, endPoint y: 259, distance: 89.2
click at [591, 272] on input "**" at bounding box center [578, 268] width 133 height 25
click at [575, 268] on input "**" at bounding box center [578, 268] width 133 height 25
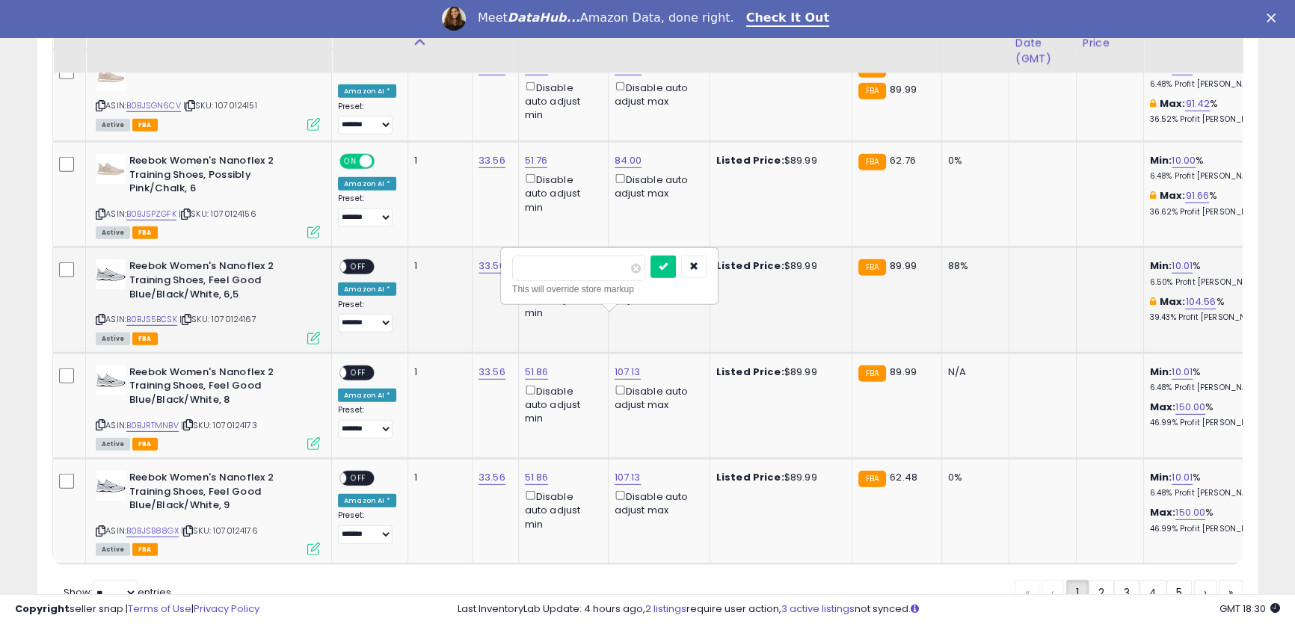
drag, startPoint x: 561, startPoint y: 268, endPoint x: 465, endPoint y: 266, distance: 96.5
type input "**"
click at [668, 269] on icon "submit" at bounding box center [663, 266] width 9 height 9
click at [619, 470] on link "107.13" at bounding box center [628, 477] width 26 height 15
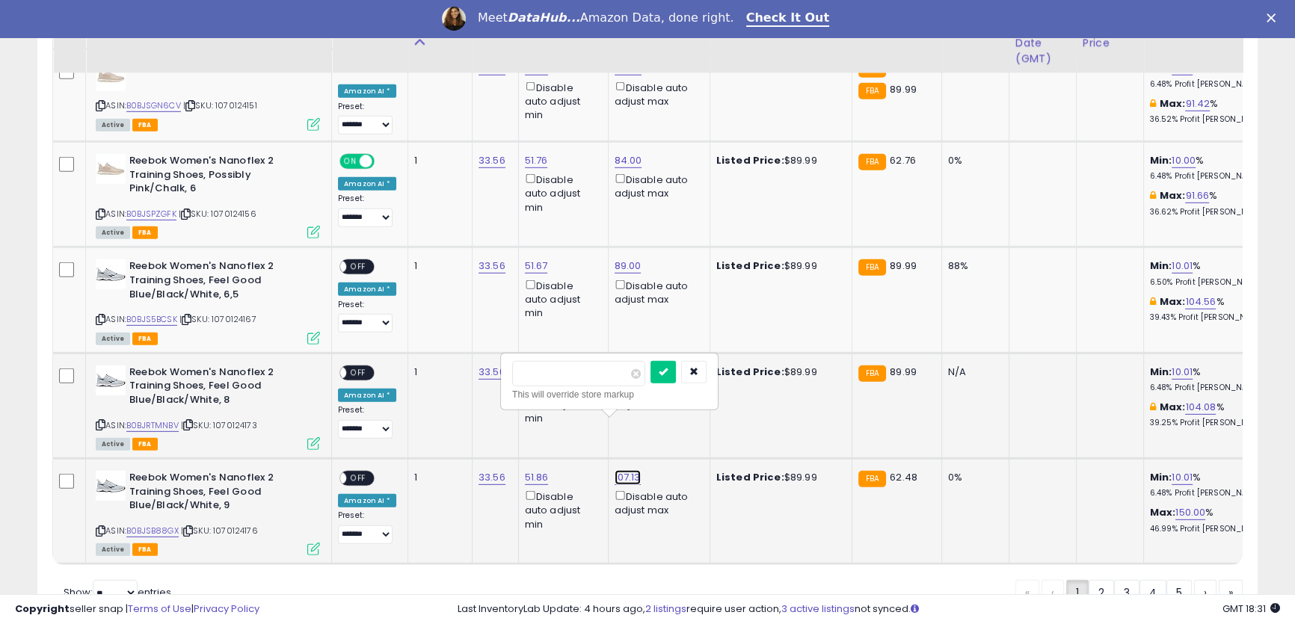
click at [619, 470] on link "107.13" at bounding box center [628, 477] width 26 height 15
drag, startPoint x: 582, startPoint y: 378, endPoint x: 476, endPoint y: 357, distance: 107.5
type input "**"
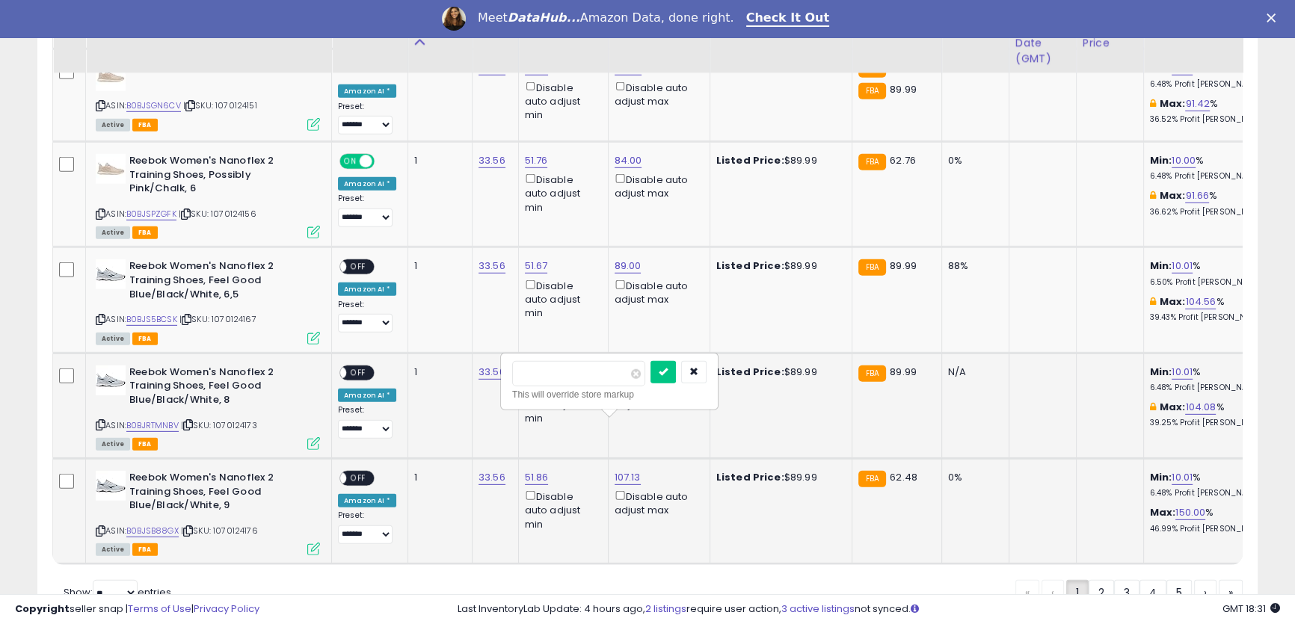
click button "submit" at bounding box center [662, 372] width 25 height 22
click at [359, 261] on span "OFF" at bounding box center [358, 267] width 24 height 13
click at [354, 366] on span "OFF" at bounding box center [358, 372] width 24 height 13
click at [366, 472] on span "OFF" at bounding box center [358, 478] width 24 height 13
click at [1094, 580] on link "2" at bounding box center [1100, 592] width 25 height 25
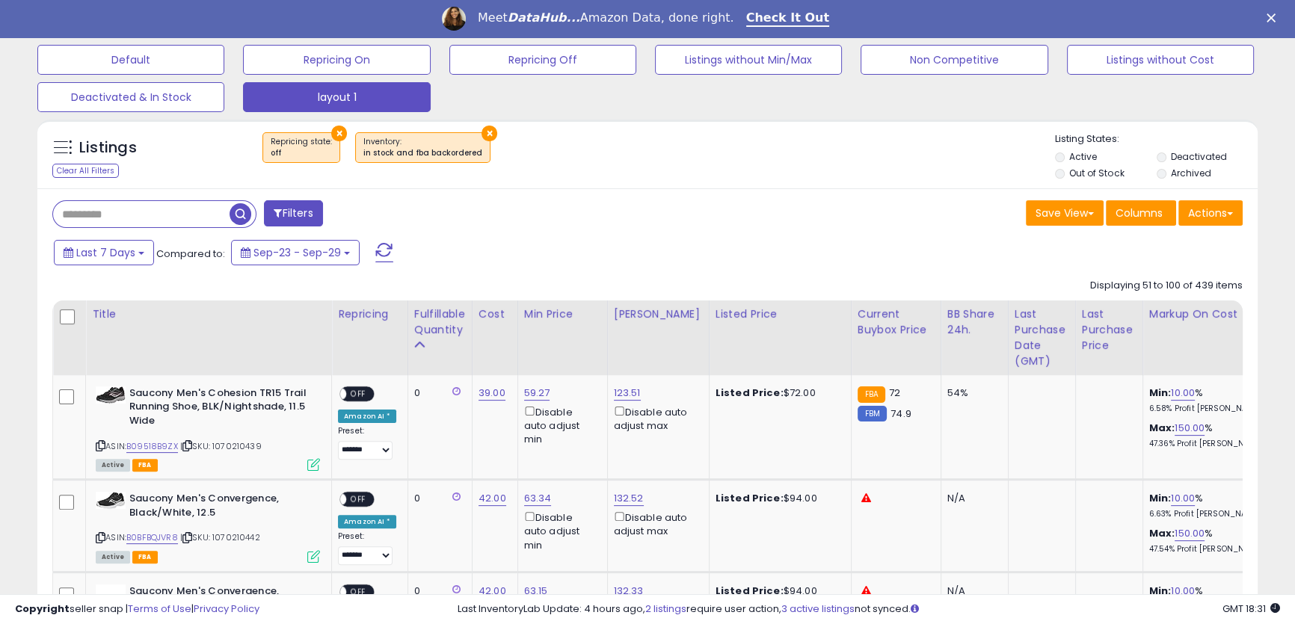
scroll to position [492, 0]
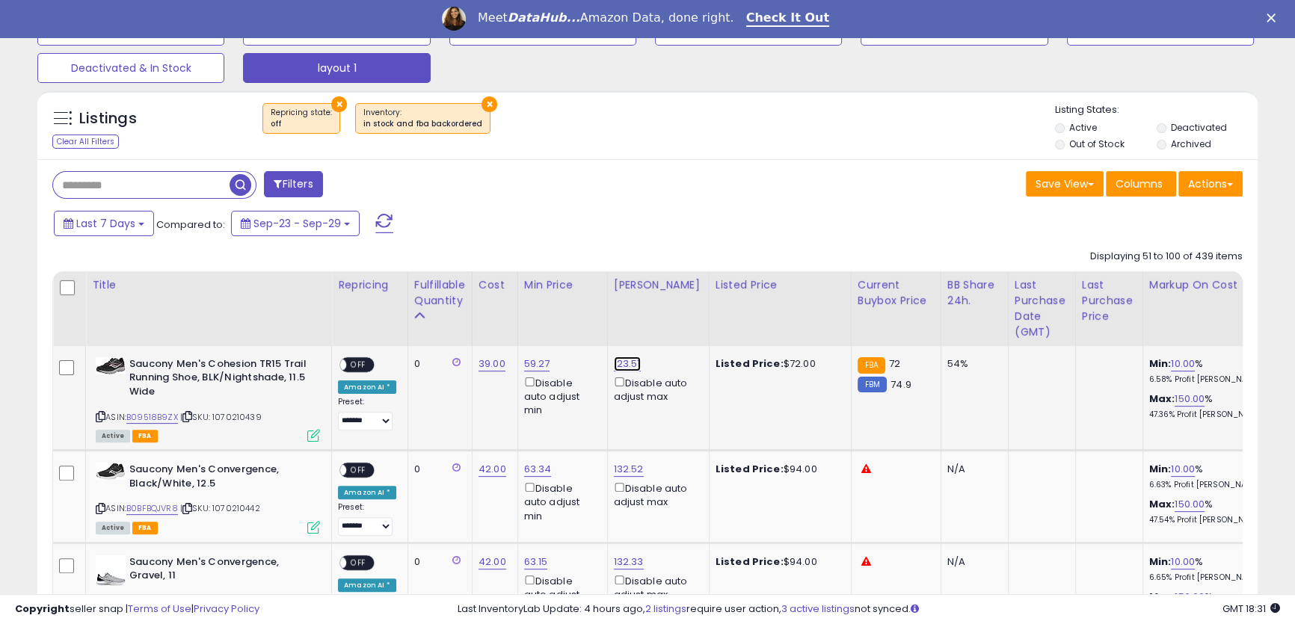
click at [622, 367] on link "123.51" at bounding box center [627, 364] width 27 height 15
drag, startPoint x: 571, startPoint y: 315, endPoint x: 632, endPoint y: 283, distance: 68.6
click at [568, 317] on input "******" at bounding box center [578, 313] width 133 height 25
drag, startPoint x: 576, startPoint y: 314, endPoint x: 463, endPoint y: 295, distance: 114.5
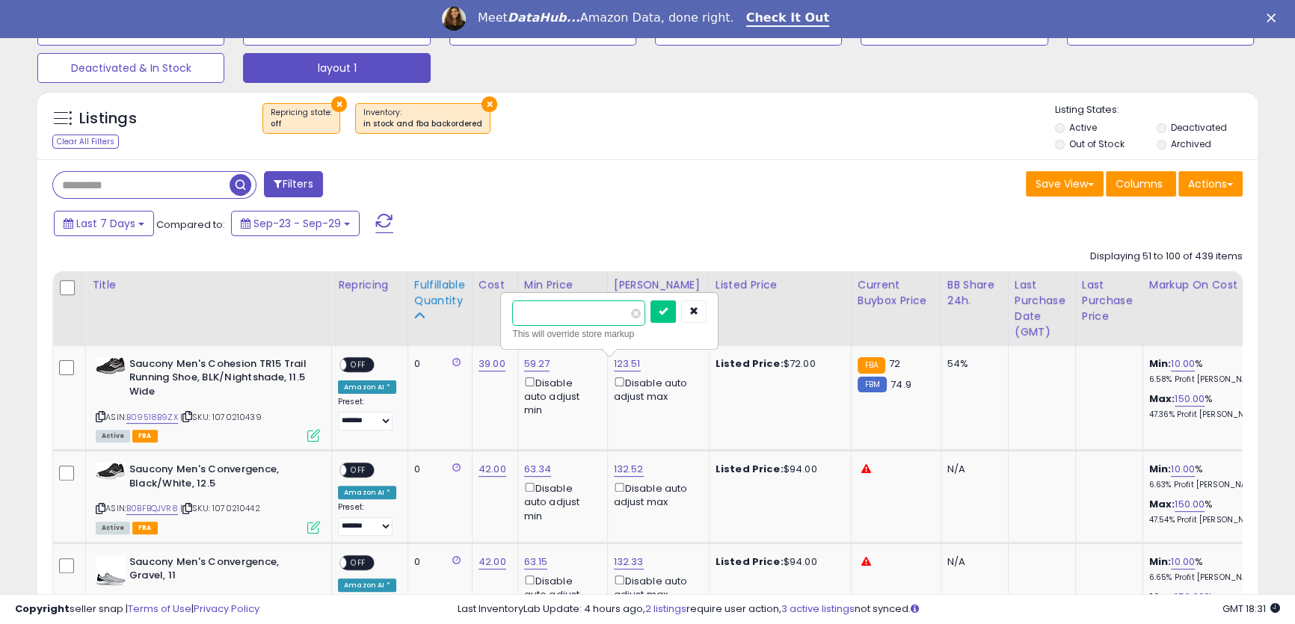
click at [585, 309] on input "******" at bounding box center [578, 313] width 133 height 25
drag, startPoint x: 583, startPoint y: 315, endPoint x: 491, endPoint y: 308, distance: 92.3
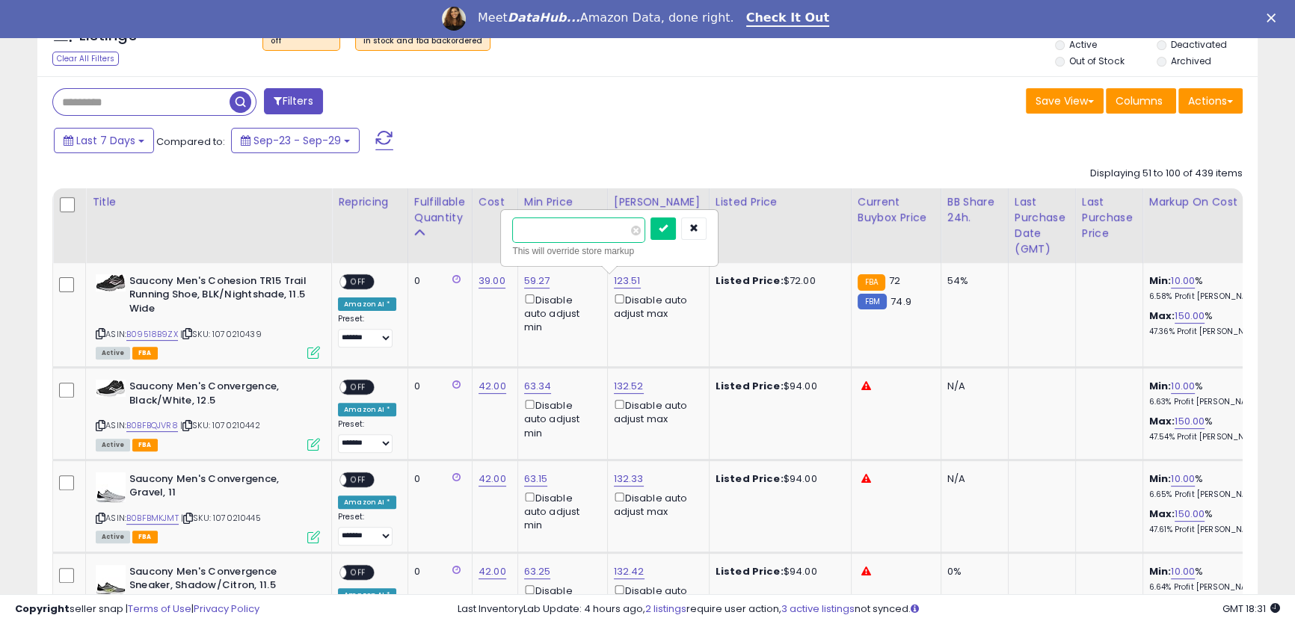
scroll to position [628, 0]
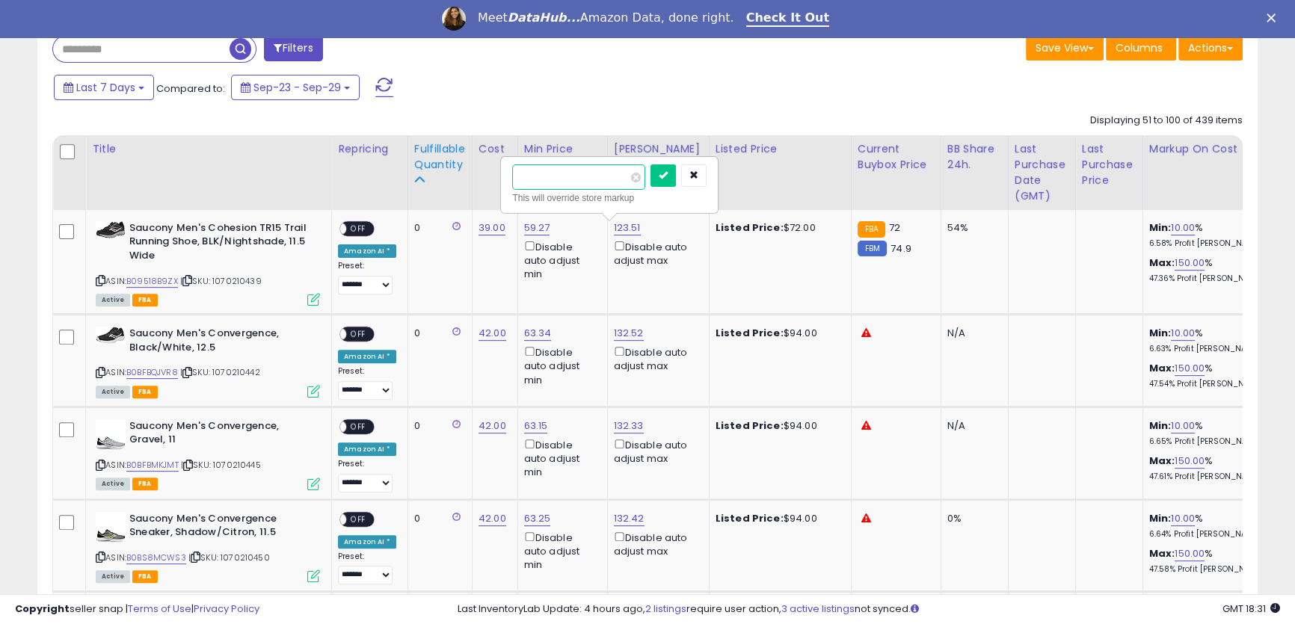
drag, startPoint x: 575, startPoint y: 179, endPoint x: 459, endPoint y: 150, distance: 119.3
type input "**"
click at [668, 175] on icon "submit" at bounding box center [663, 174] width 9 height 9
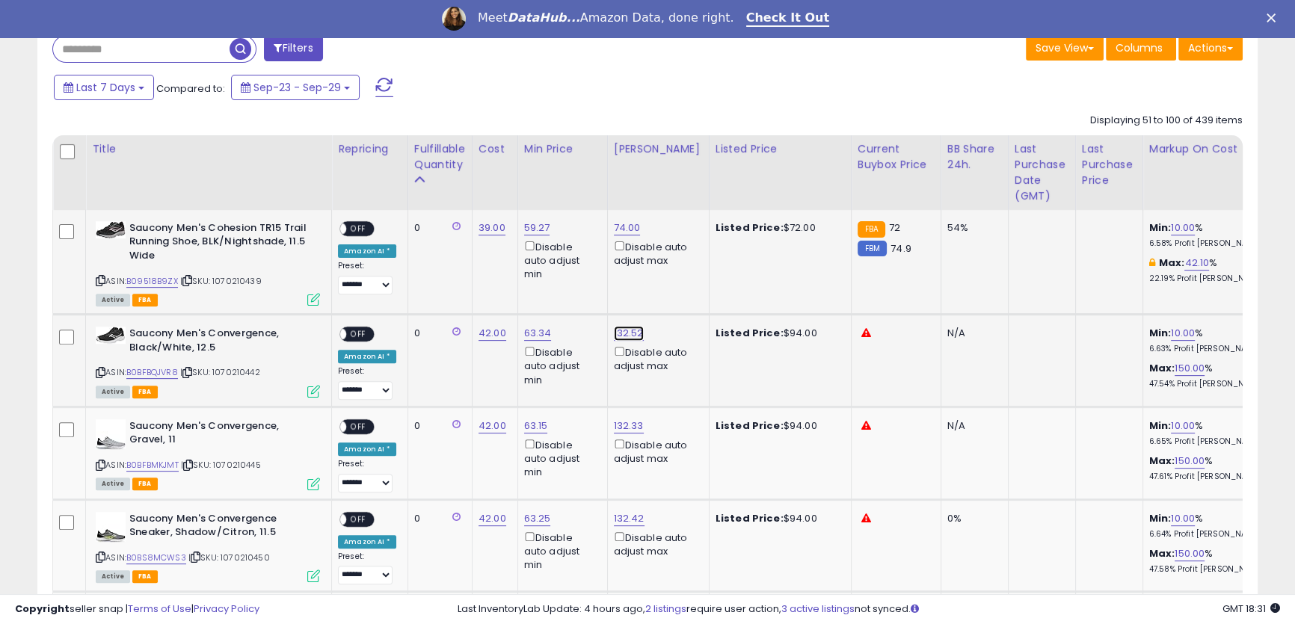
click at [623, 335] on link "132.52" at bounding box center [629, 333] width 30 height 15
drag, startPoint x: 590, startPoint y: 285, endPoint x: 485, endPoint y: 261, distance: 107.4
drag, startPoint x: 555, startPoint y: 283, endPoint x: 501, endPoint y: 269, distance: 56.4
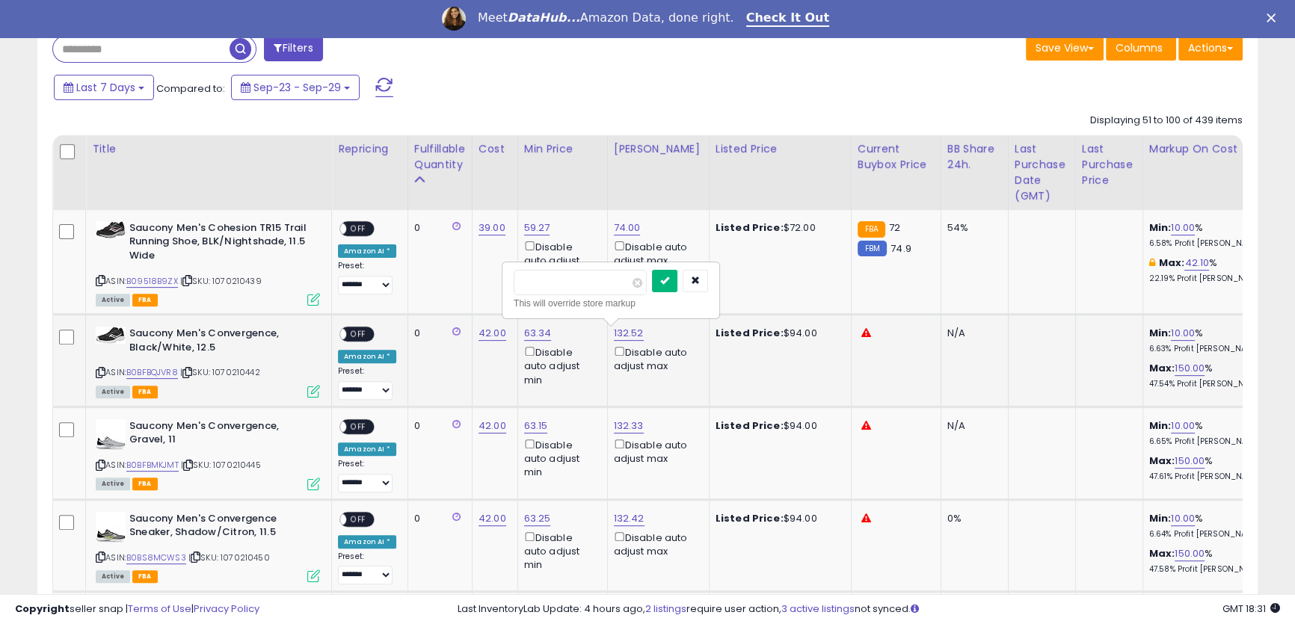
type input "**"
click at [669, 285] on icon "submit" at bounding box center [664, 280] width 9 height 9
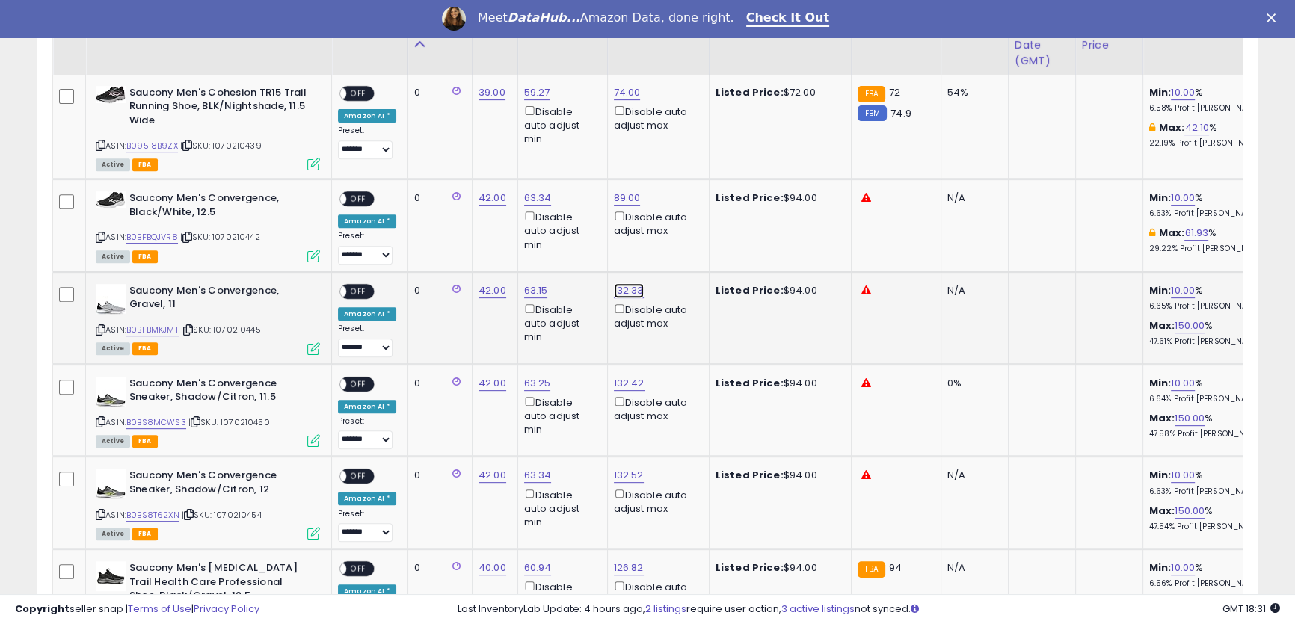
click at [623, 289] on link "132.33" at bounding box center [629, 290] width 30 height 15
drag, startPoint x: 519, startPoint y: 234, endPoint x: 628, endPoint y: 247, distance: 109.9
type input "**"
click at [669, 240] on icon "submit" at bounding box center [664, 236] width 9 height 9
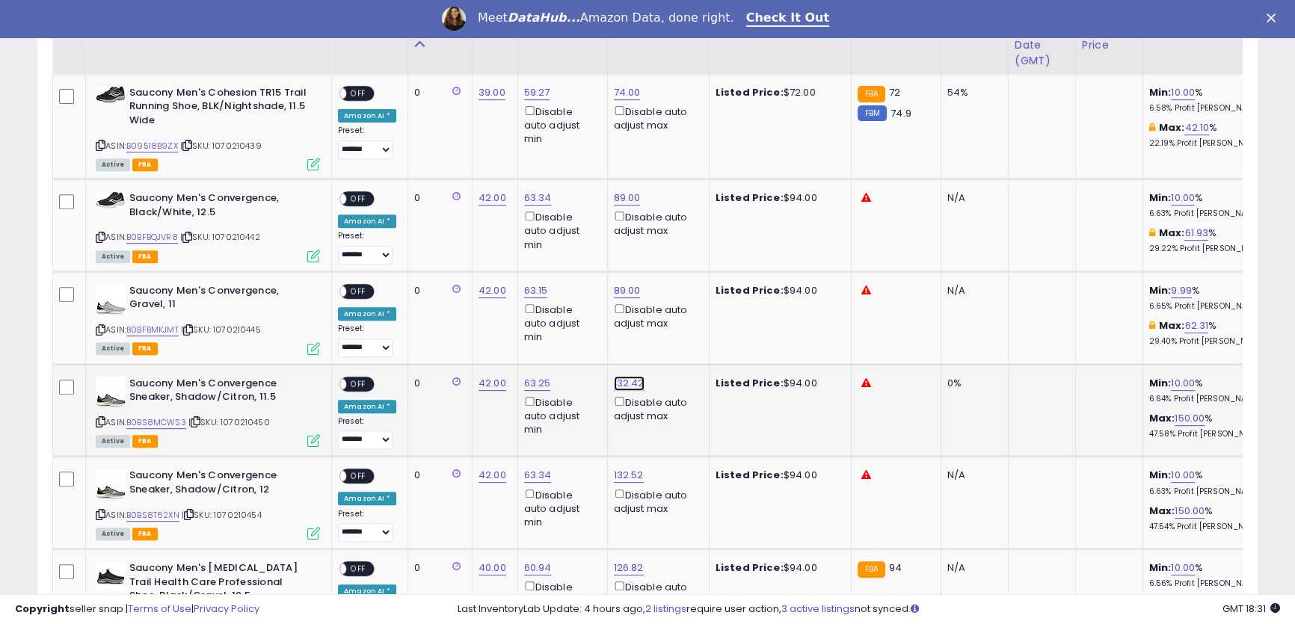
click at [623, 380] on link "132.42" at bounding box center [629, 383] width 31 height 15
type input "**"
click at [669, 330] on icon "submit" at bounding box center [664, 328] width 9 height 9
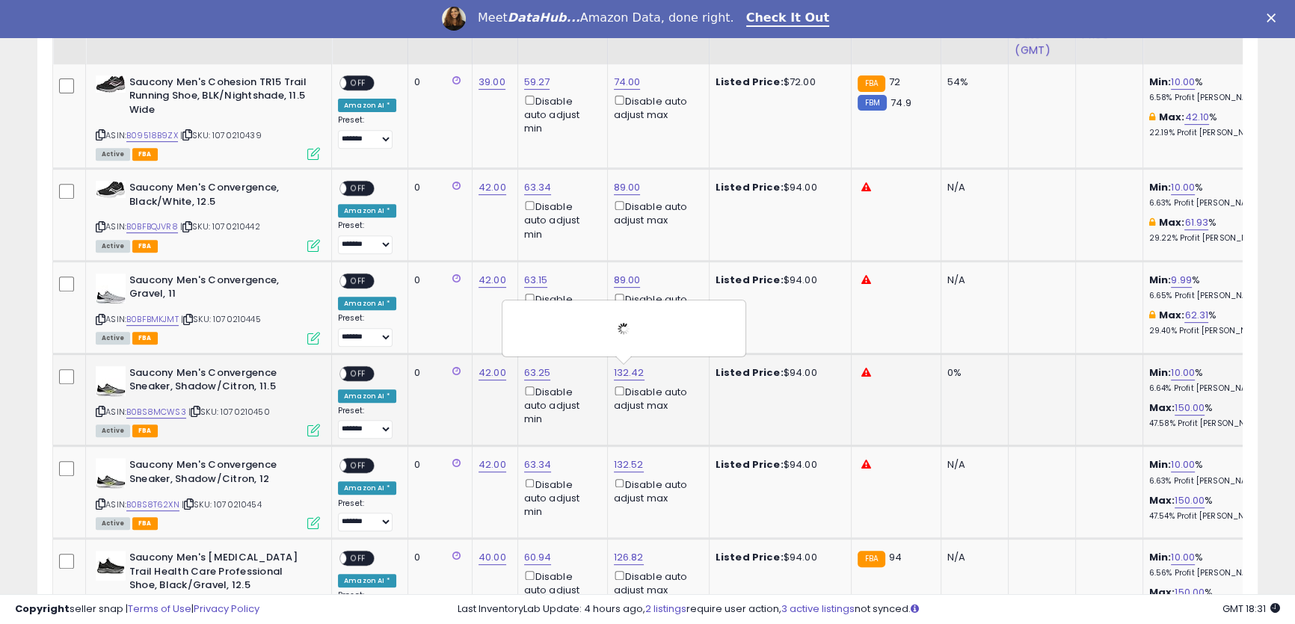
scroll to position [899, 0]
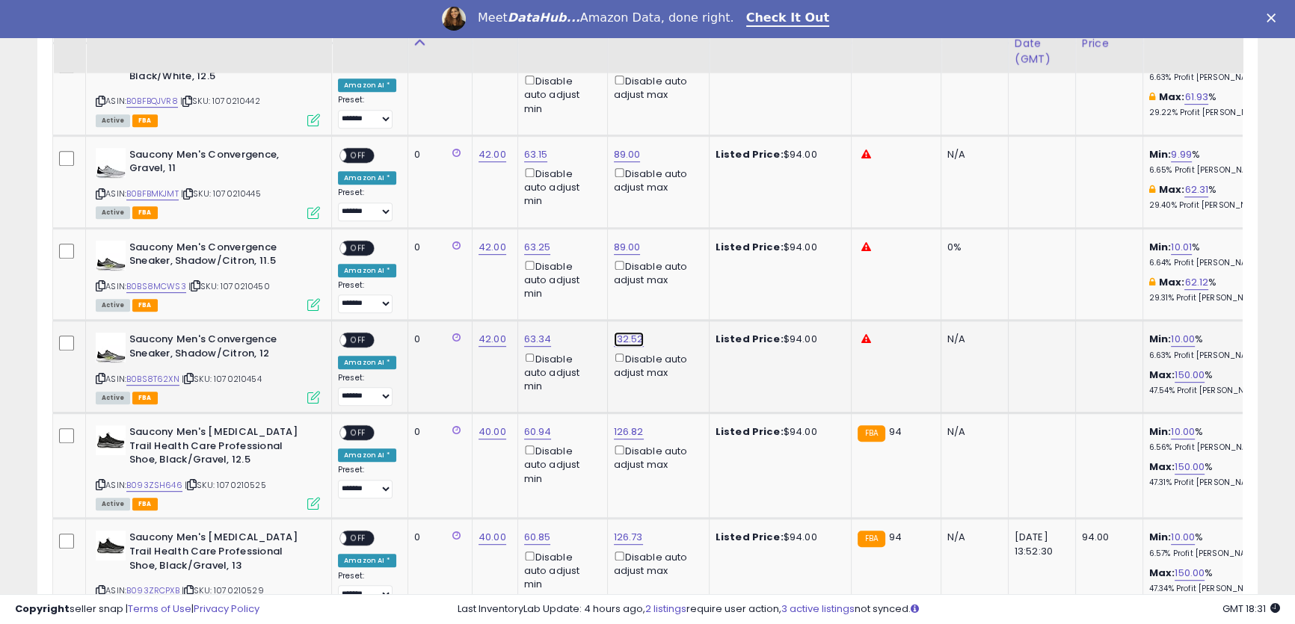
click at [623, 340] on link "132.52" at bounding box center [629, 339] width 30 height 15
drag, startPoint x: 582, startPoint y: 289, endPoint x: 449, endPoint y: 279, distance: 134.2
type input "**"
click at [669, 289] on icon "submit" at bounding box center [664, 285] width 9 height 9
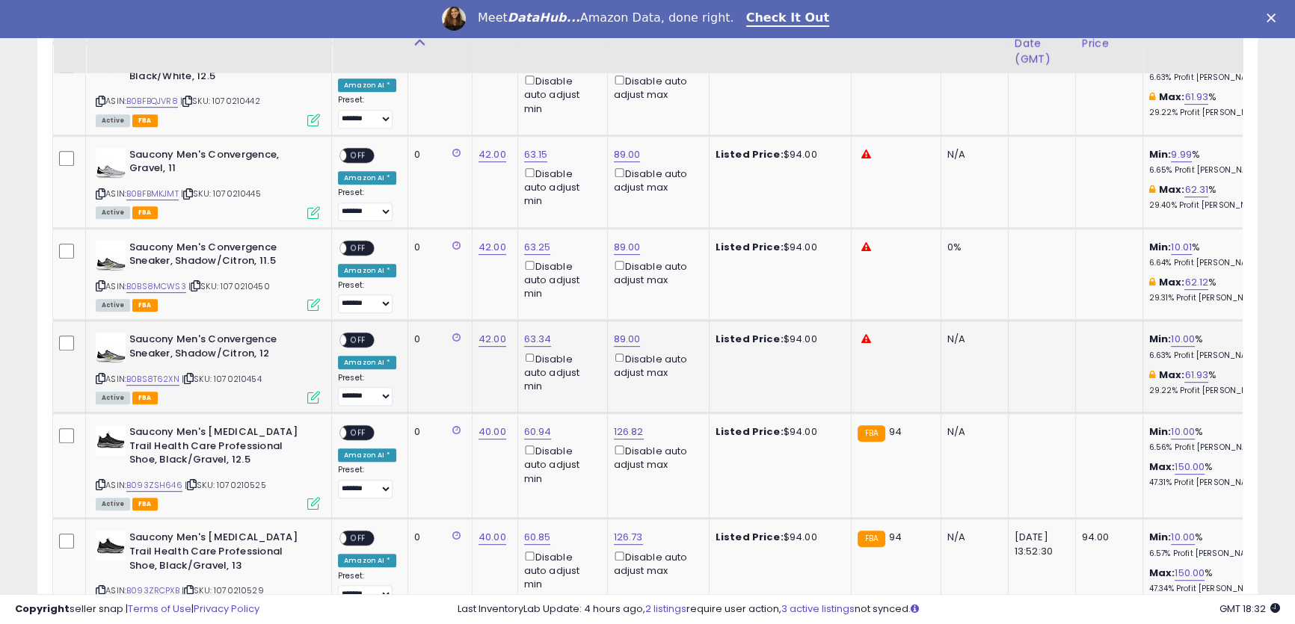
click at [359, 336] on span "OFF" at bounding box center [358, 340] width 24 height 13
click at [357, 247] on span "OFF" at bounding box center [358, 247] width 24 height 13
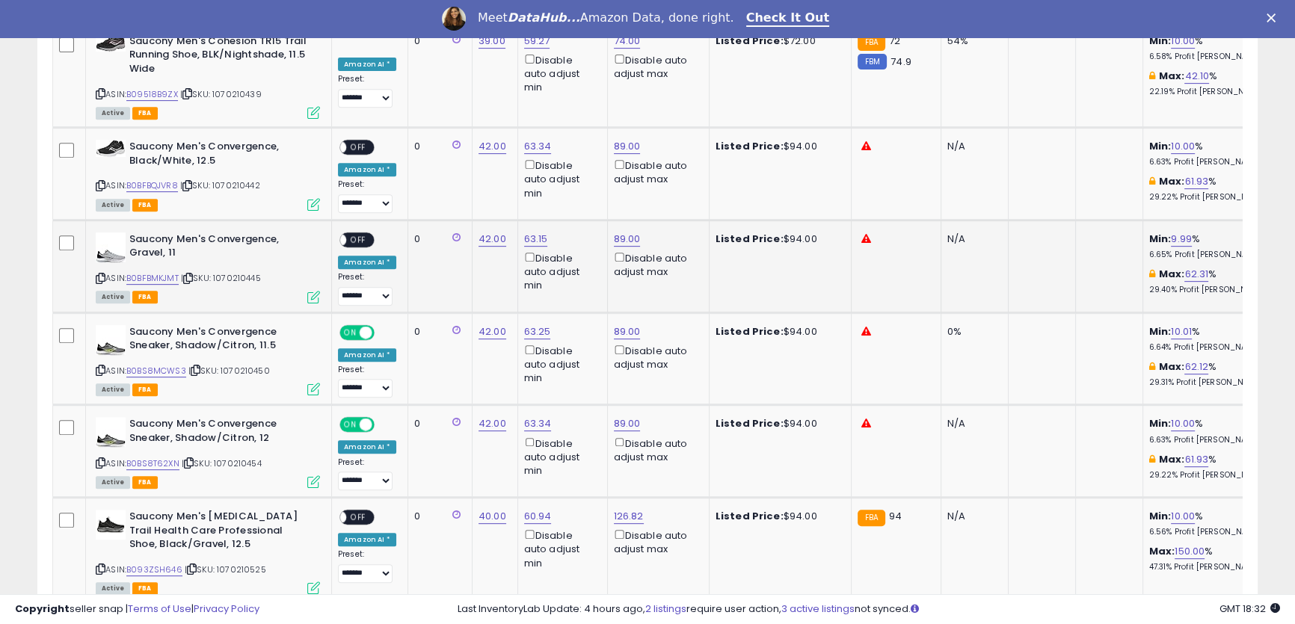
scroll to position [763, 0]
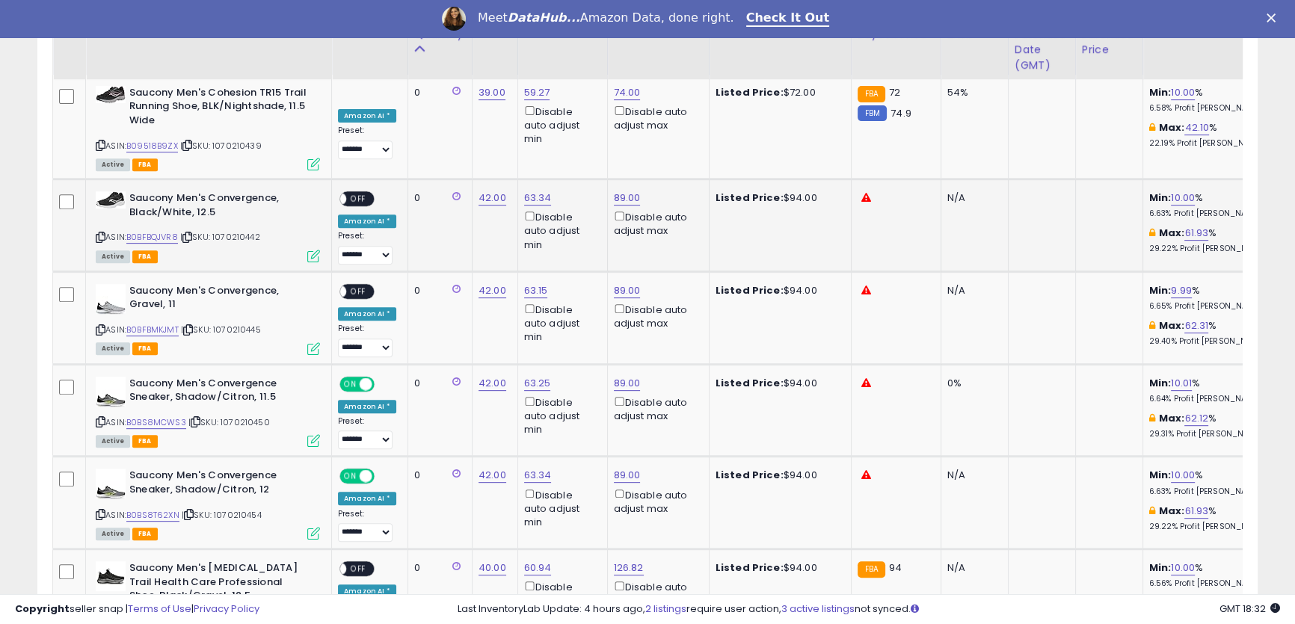
click at [357, 292] on span "OFF" at bounding box center [358, 291] width 24 height 13
click at [352, 197] on span "OFF" at bounding box center [358, 199] width 24 height 13
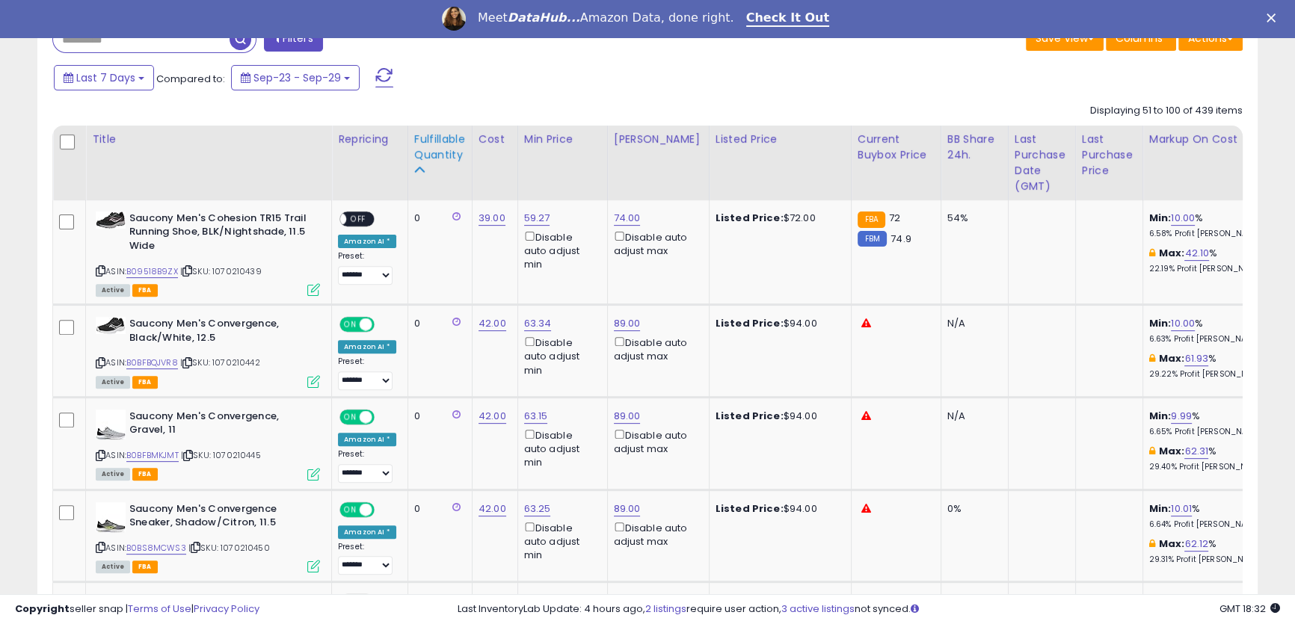
scroll to position [492, 0]
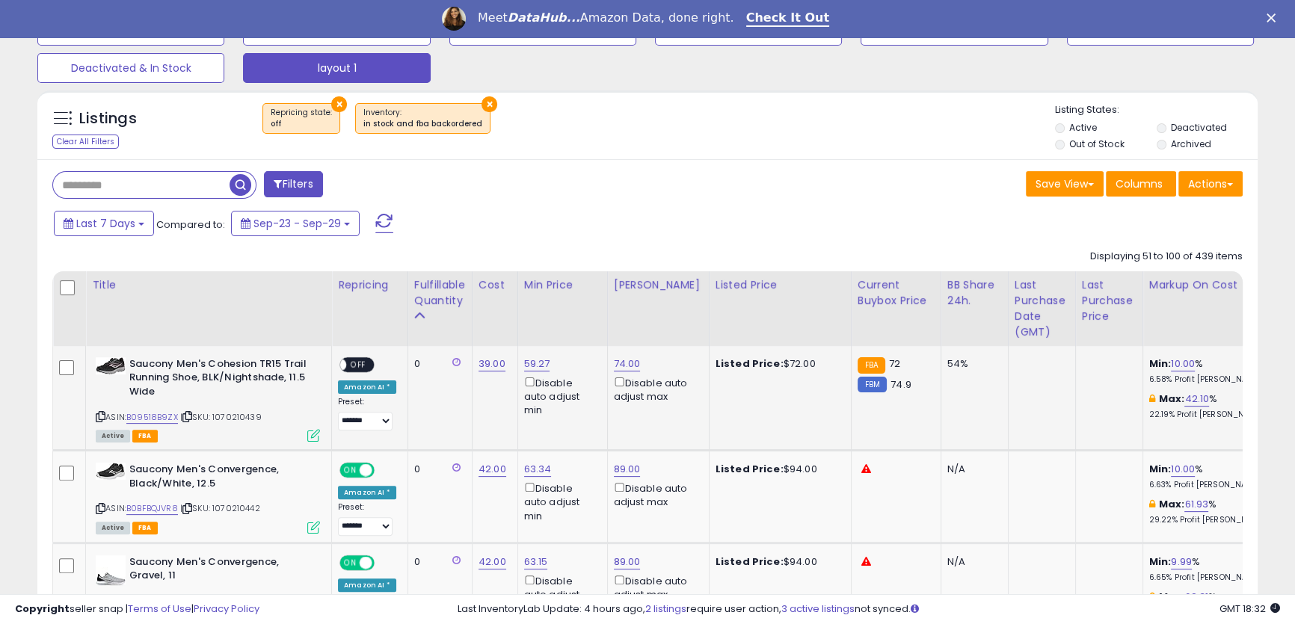
click at [358, 359] on div "ON OFF" at bounding box center [356, 365] width 35 height 16
click at [361, 371] on span "OFF" at bounding box center [358, 364] width 24 height 13
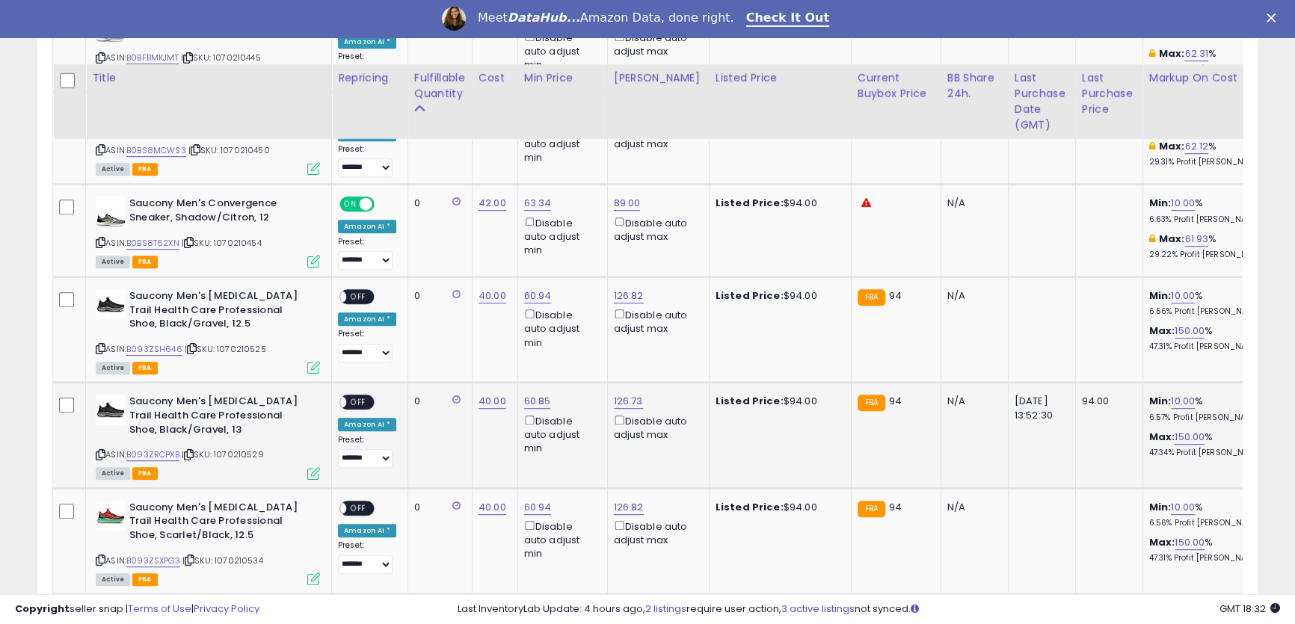
scroll to position [1171, 0]
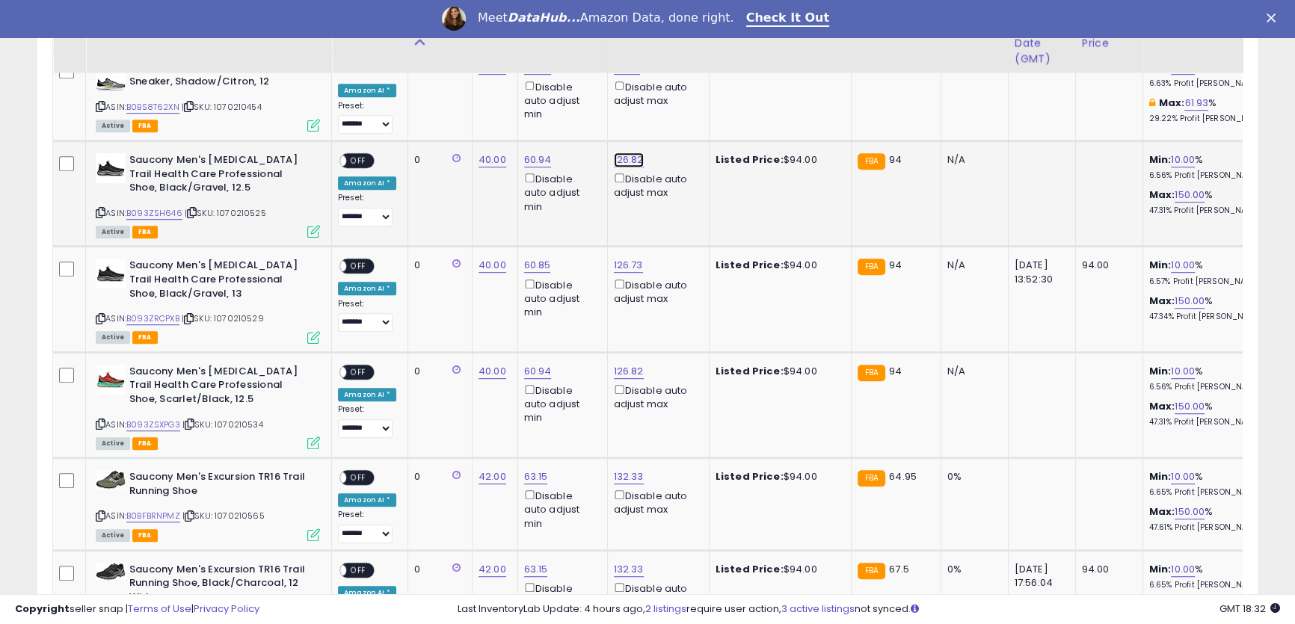
click at [625, 161] on link "126.82" at bounding box center [629, 160] width 30 height 15
drag, startPoint x: 589, startPoint y: 114, endPoint x: 486, endPoint y: 70, distance: 112.2
drag, startPoint x: 546, startPoint y: 107, endPoint x: 471, endPoint y: 107, distance: 74.8
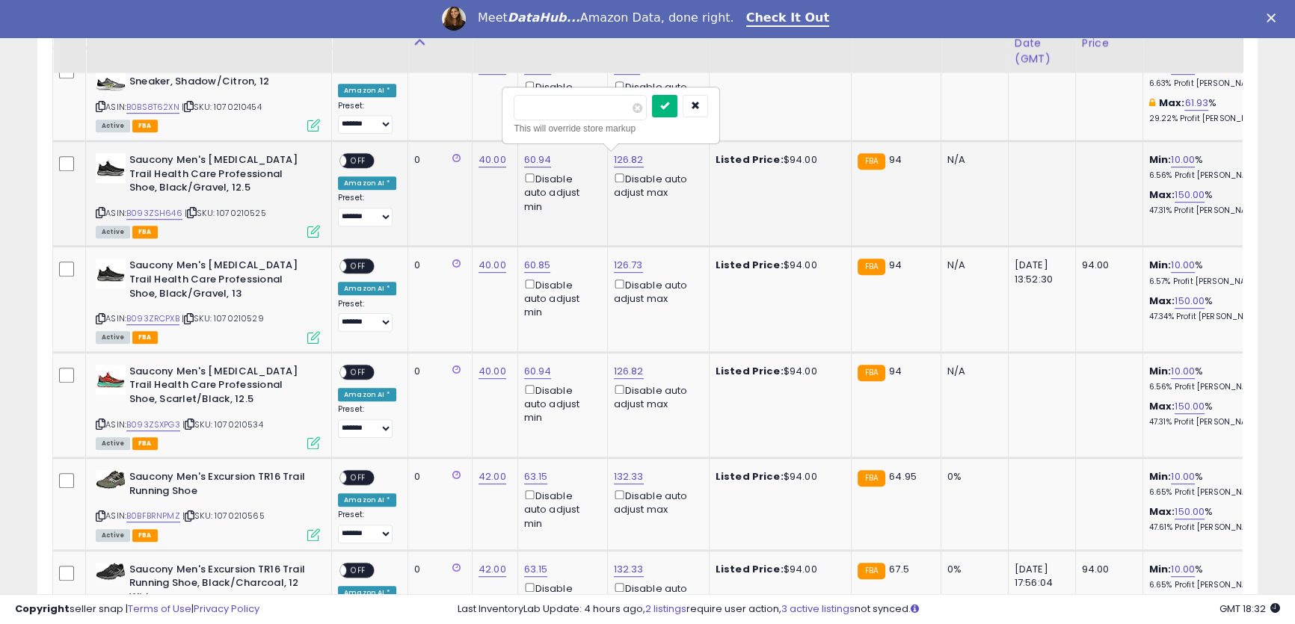
type input "**"
click at [669, 108] on icon "submit" at bounding box center [664, 105] width 9 height 9
click at [623, 262] on link "126.73" at bounding box center [628, 265] width 29 height 15
drag, startPoint x: 507, startPoint y: 216, endPoint x: 476, endPoint y: 206, distance: 32.2
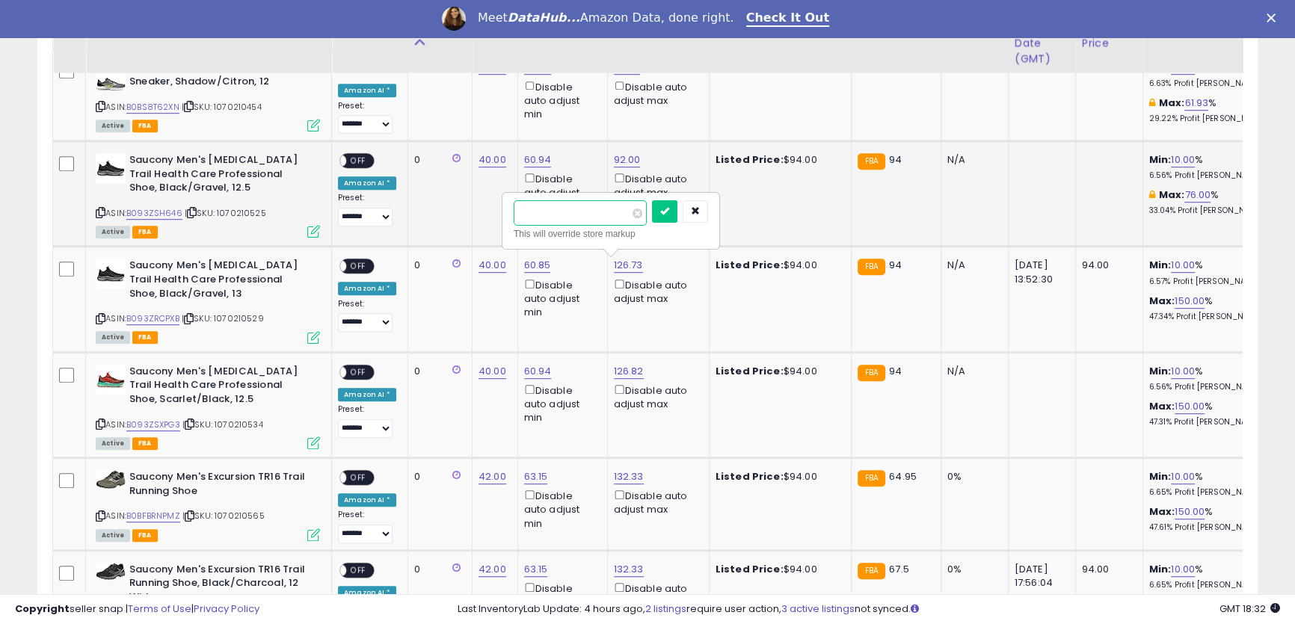
paste input "number"
type input "**"
click at [677, 217] on button "submit" at bounding box center [664, 211] width 25 height 22
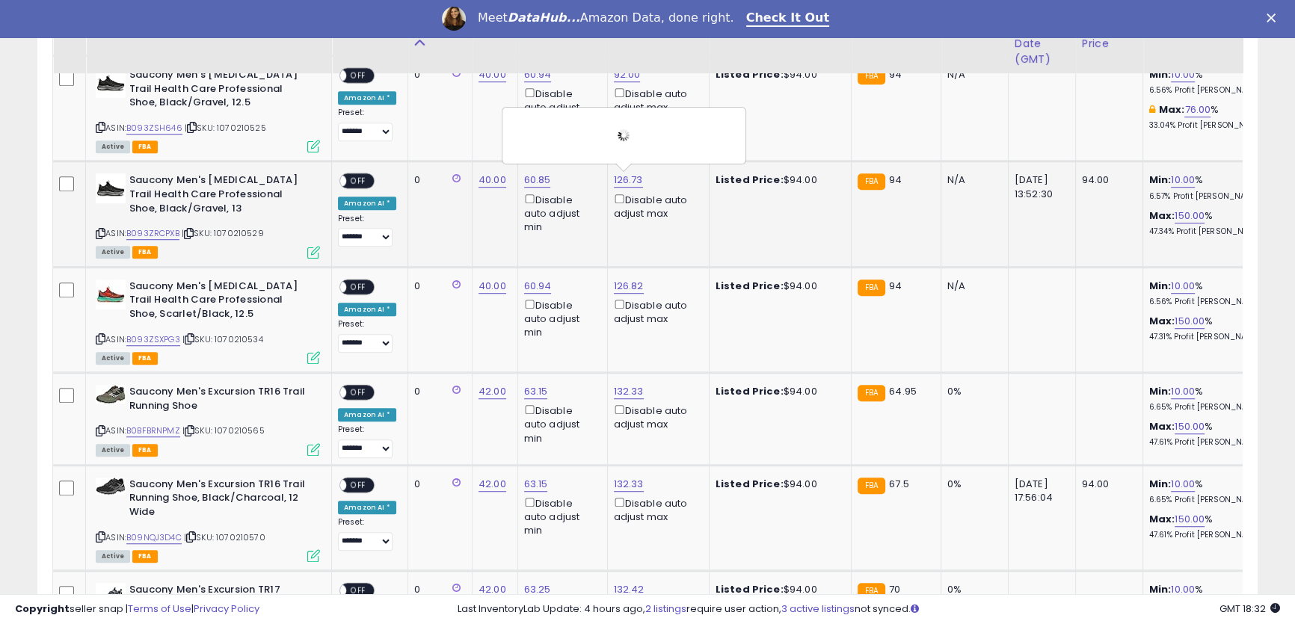
scroll to position [1308, 0]
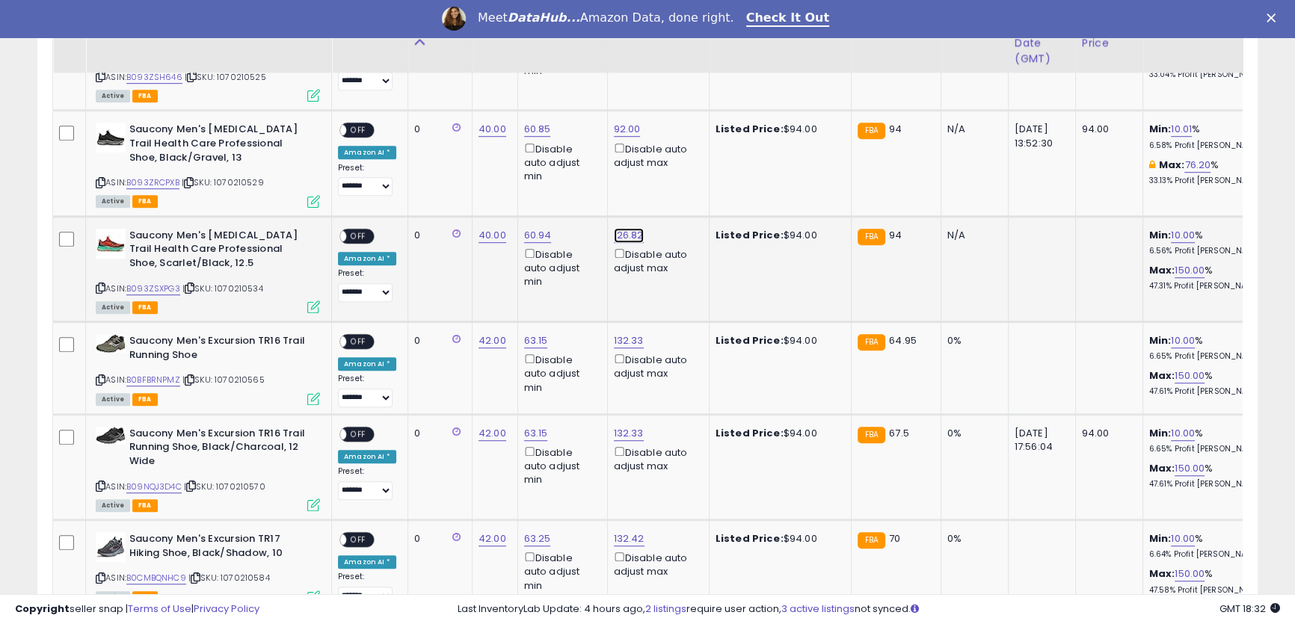
click at [623, 234] on link "126.82" at bounding box center [629, 235] width 30 height 15
drag, startPoint x: 562, startPoint y: 182, endPoint x: 465, endPoint y: 163, distance: 99.0
type input "**"
click at [669, 182] on icon "submit" at bounding box center [664, 180] width 9 height 9
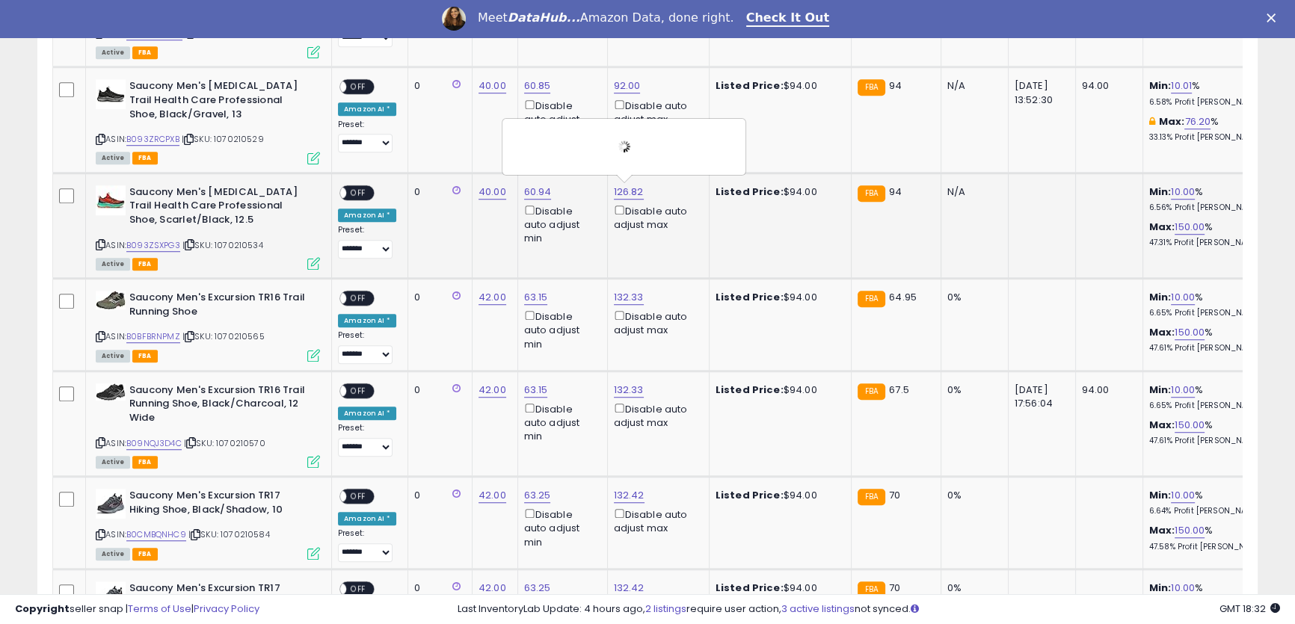
scroll to position [1443, 0]
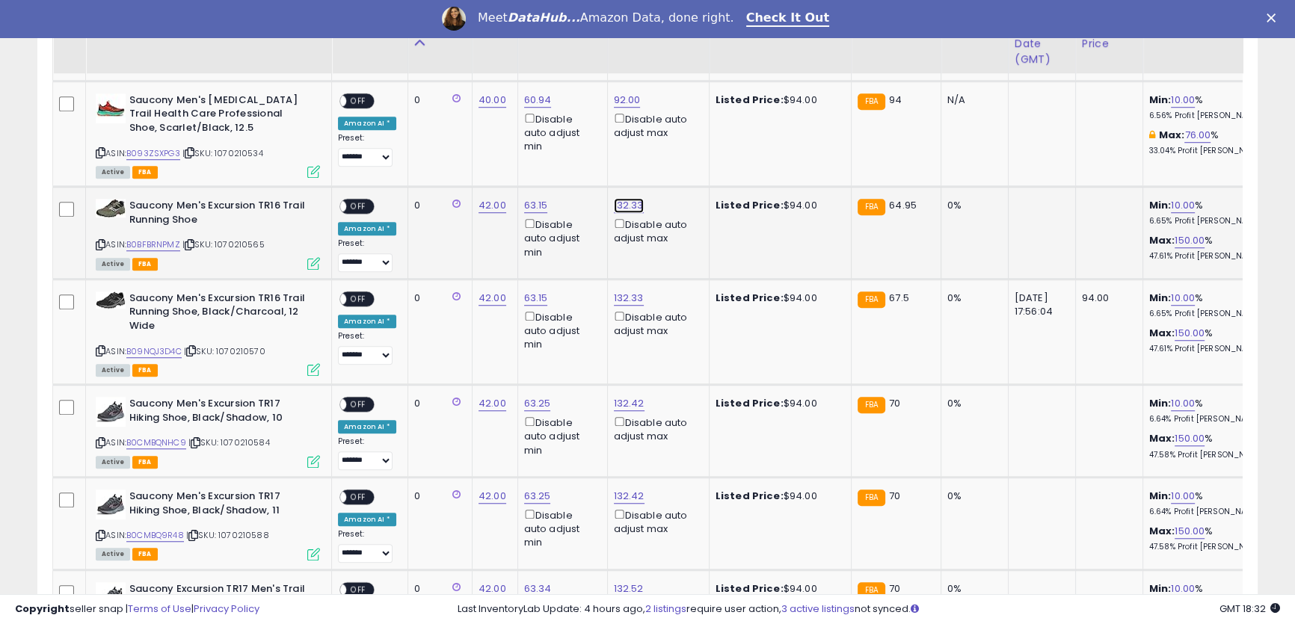
click at [623, 200] on link "132.33" at bounding box center [629, 205] width 30 height 15
drag, startPoint x: 576, startPoint y: 150, endPoint x: 440, endPoint y: 120, distance: 138.6
type input "**"
click at [677, 157] on button "submit" at bounding box center [664, 151] width 25 height 22
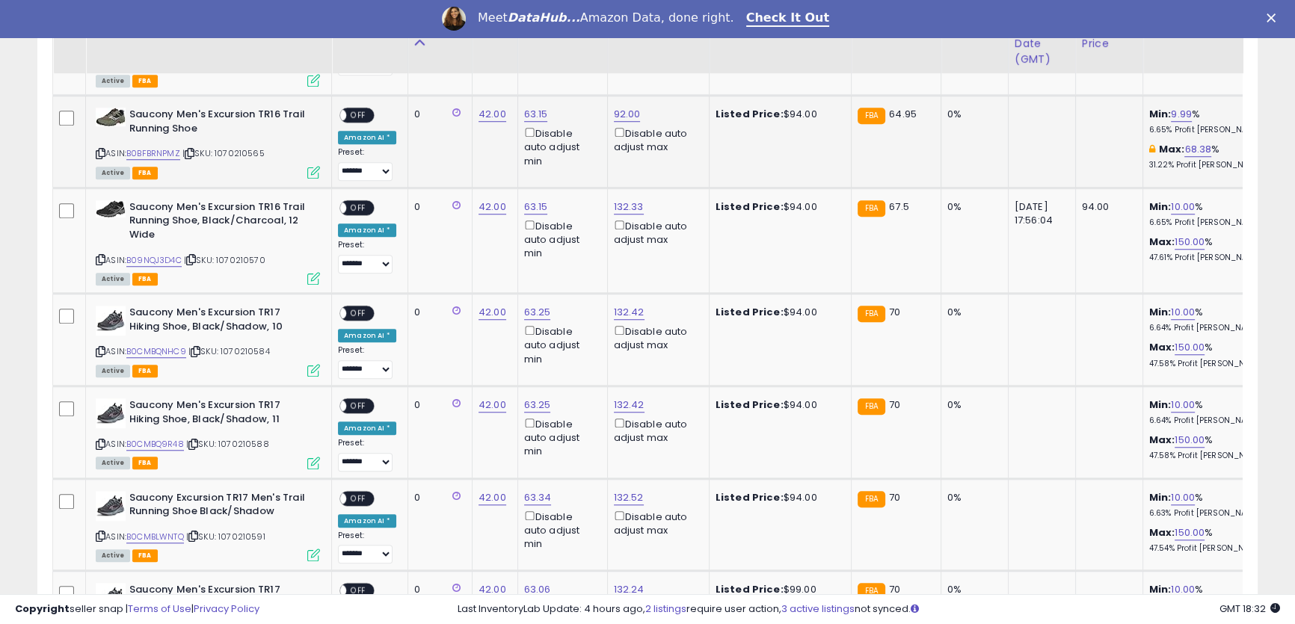
scroll to position [1579, 0]
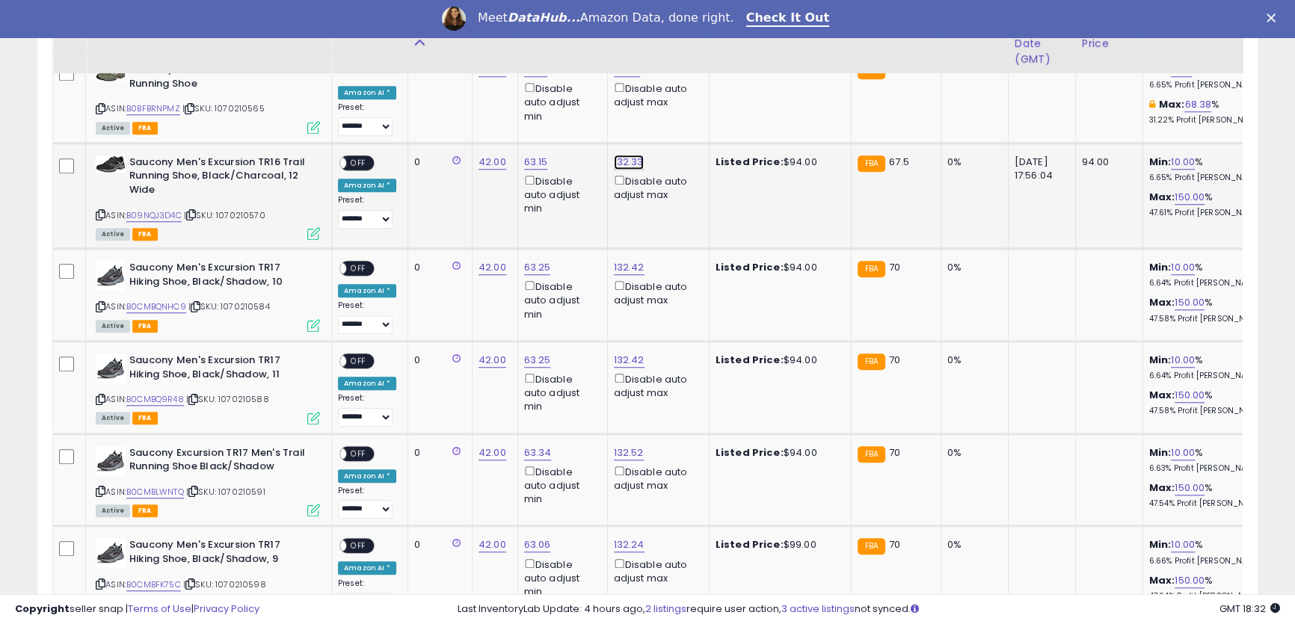
click at [619, 159] on link "132.33" at bounding box center [629, 162] width 30 height 15
drag, startPoint x: 591, startPoint y: 113, endPoint x: 475, endPoint y: 93, distance: 118.4
type input "**"
click at [677, 112] on button "submit" at bounding box center [664, 107] width 25 height 22
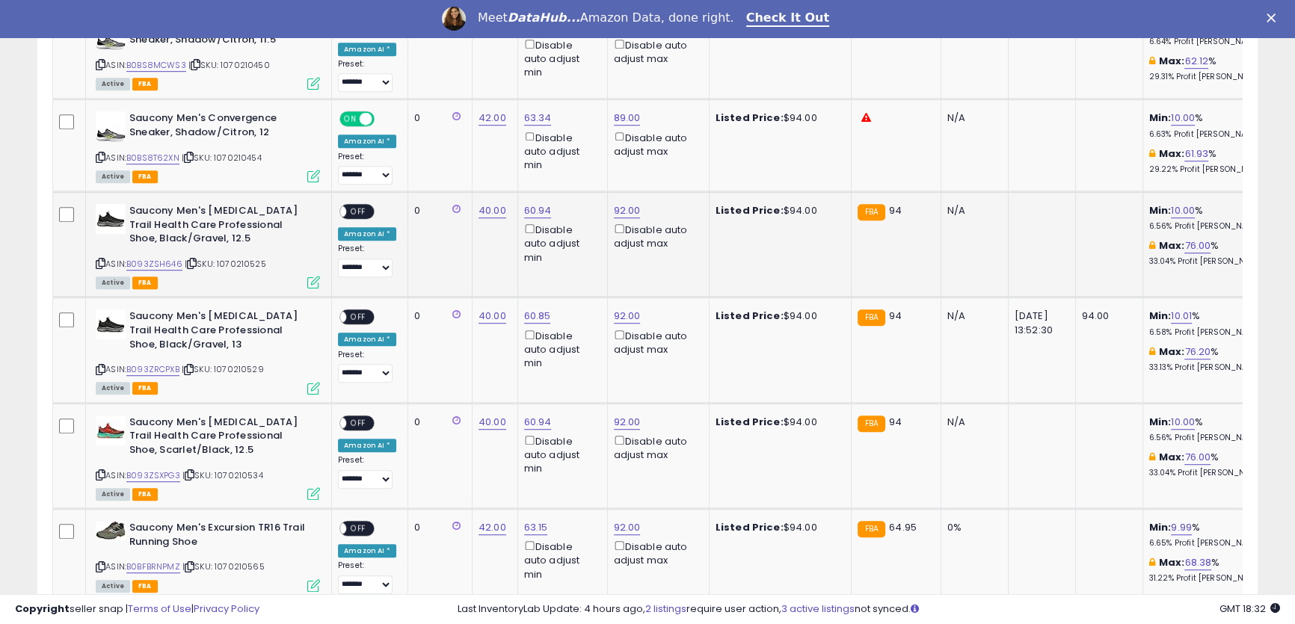
scroll to position [1171, 0]
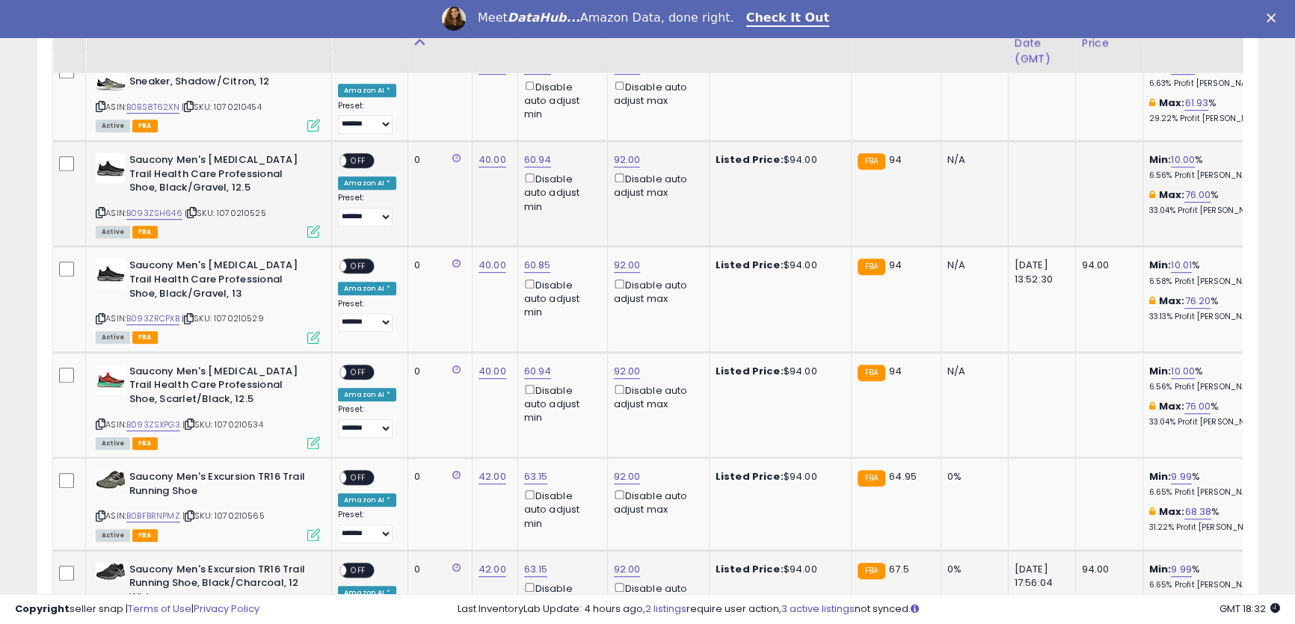
click at [349, 158] on span "OFF" at bounding box center [358, 161] width 24 height 13
click at [357, 271] on span "OFF" at bounding box center [358, 266] width 24 height 13
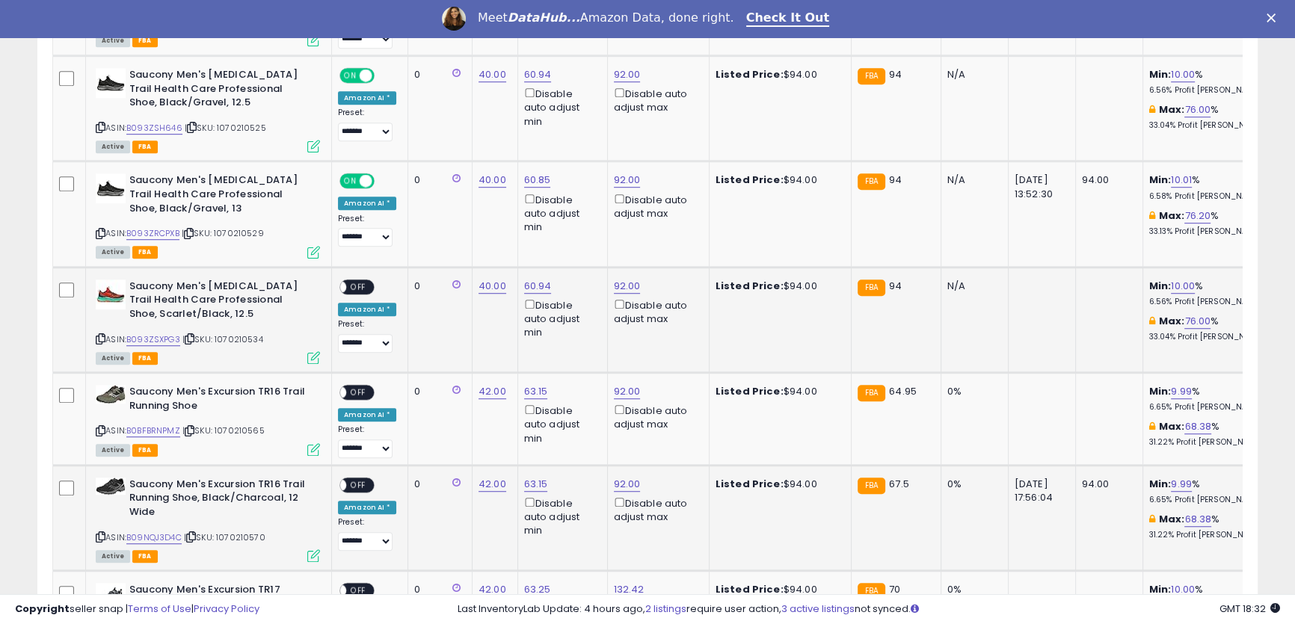
scroll to position [1308, 0]
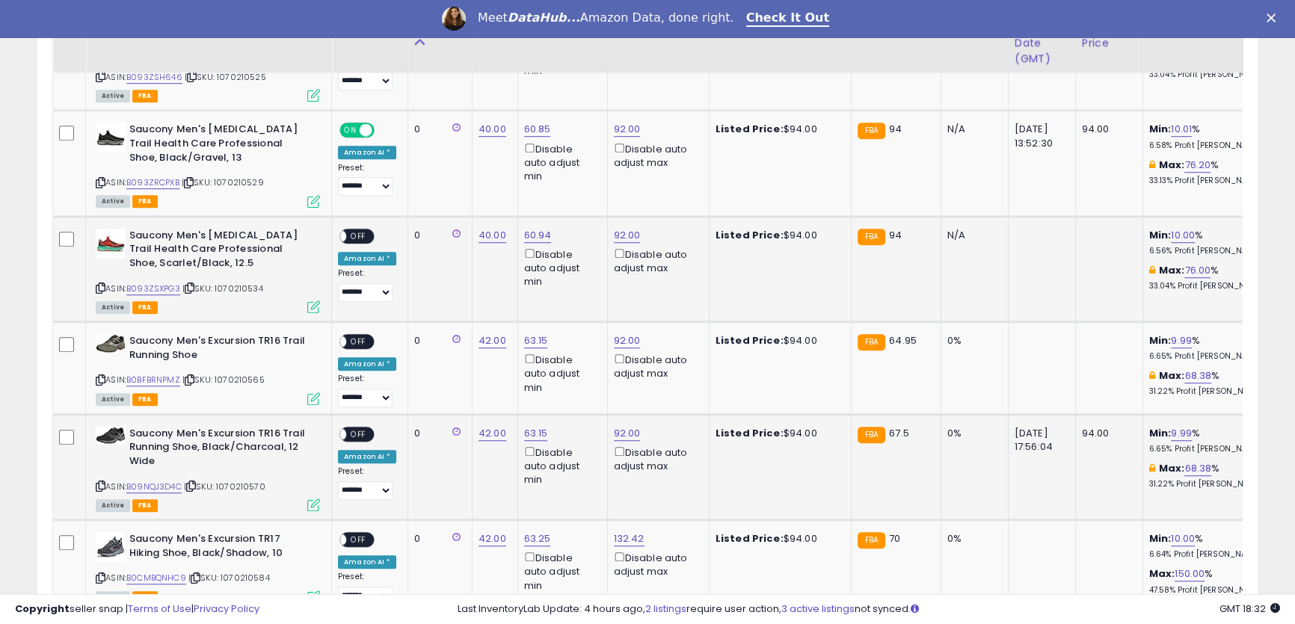
click at [360, 236] on span "OFF" at bounding box center [358, 236] width 24 height 13
click at [359, 339] on span "OFF" at bounding box center [358, 342] width 24 height 13
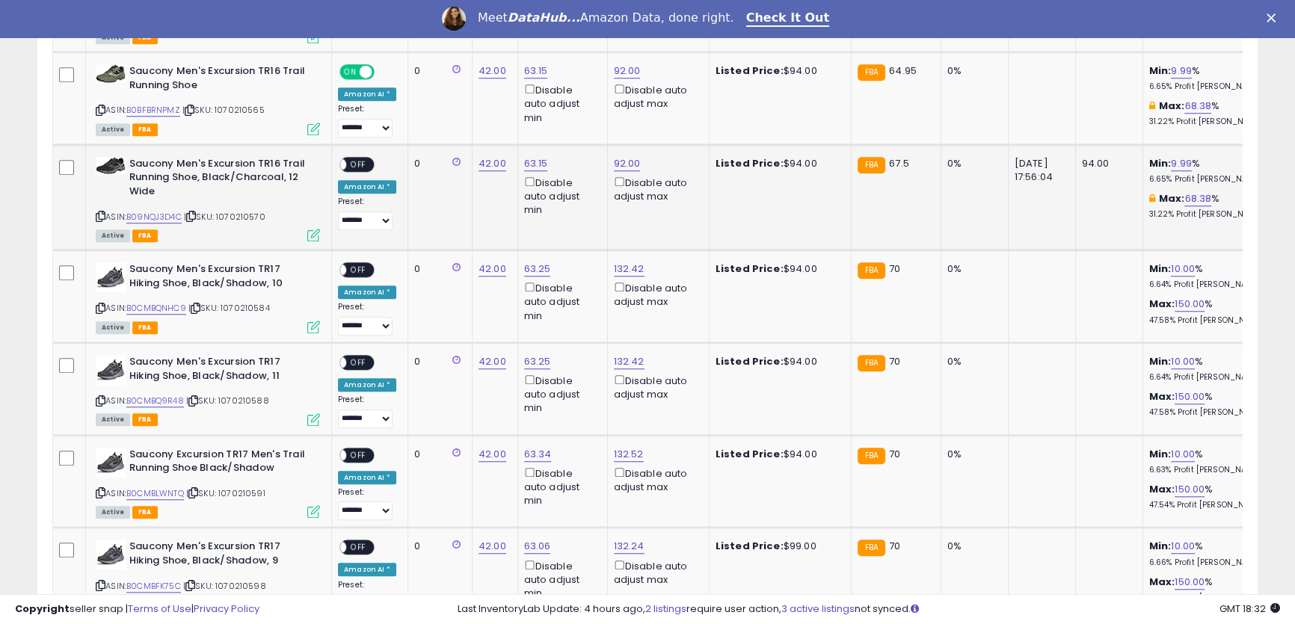
scroll to position [1579, 0]
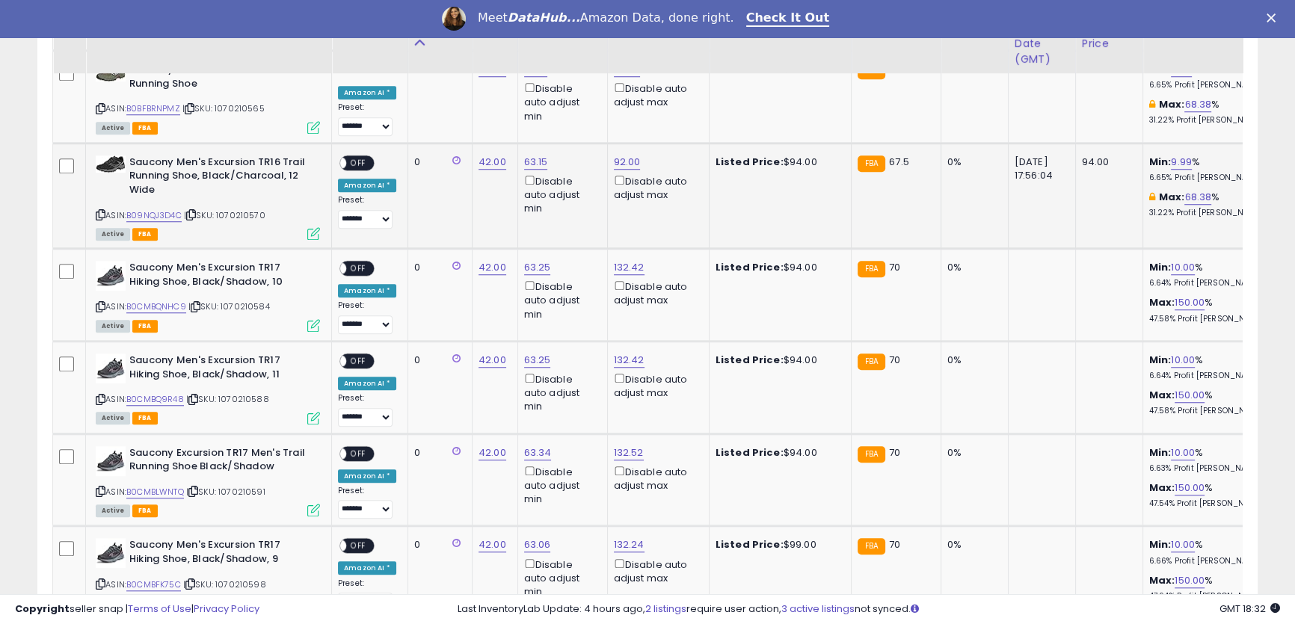
click at [359, 158] on span "OFF" at bounding box center [358, 162] width 24 height 13
click at [623, 264] on link "132.42" at bounding box center [629, 267] width 31 height 15
drag, startPoint x: 579, startPoint y: 215, endPoint x: 469, endPoint y: 186, distance: 114.2
drag, startPoint x: 511, startPoint y: 212, endPoint x: 466, endPoint y: 205, distance: 44.7
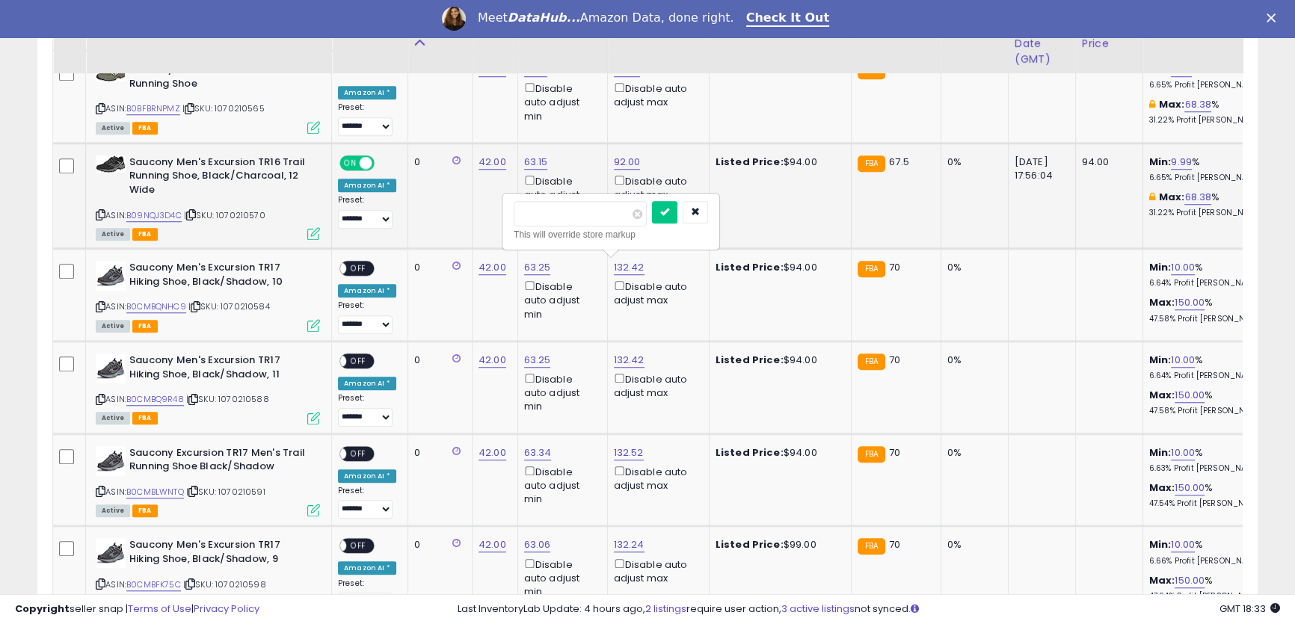
type input "**"
click at [669, 213] on icon "submit" at bounding box center [664, 211] width 9 height 9
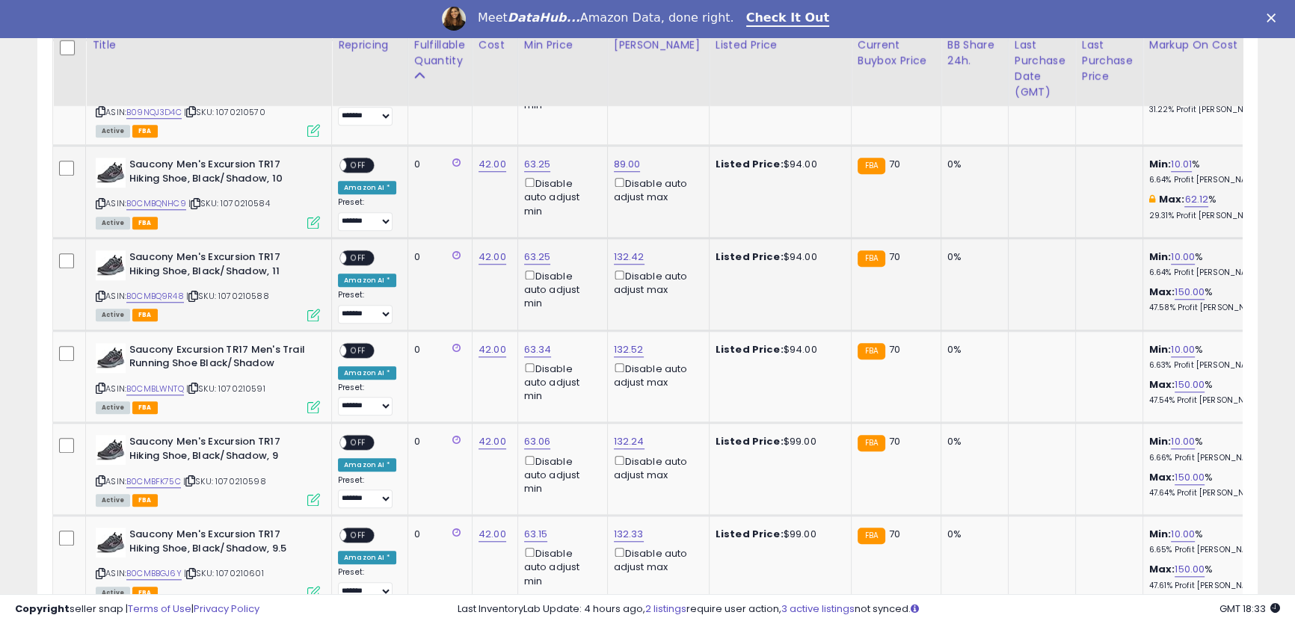
scroll to position [1715, 0]
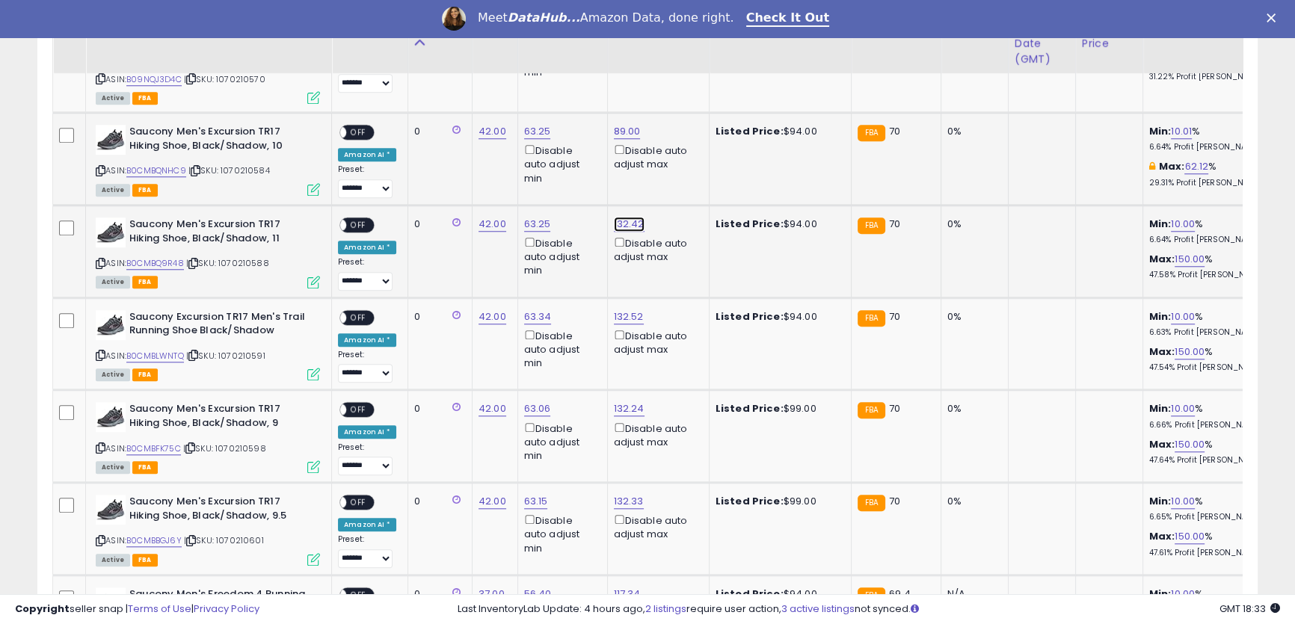
click at [629, 225] on link "132.42" at bounding box center [629, 224] width 31 height 15
drag, startPoint x: 560, startPoint y: 173, endPoint x: 581, endPoint y: 164, distance: 22.5
type input "**"
click at [669, 169] on icon "submit" at bounding box center [664, 167] width 9 height 9
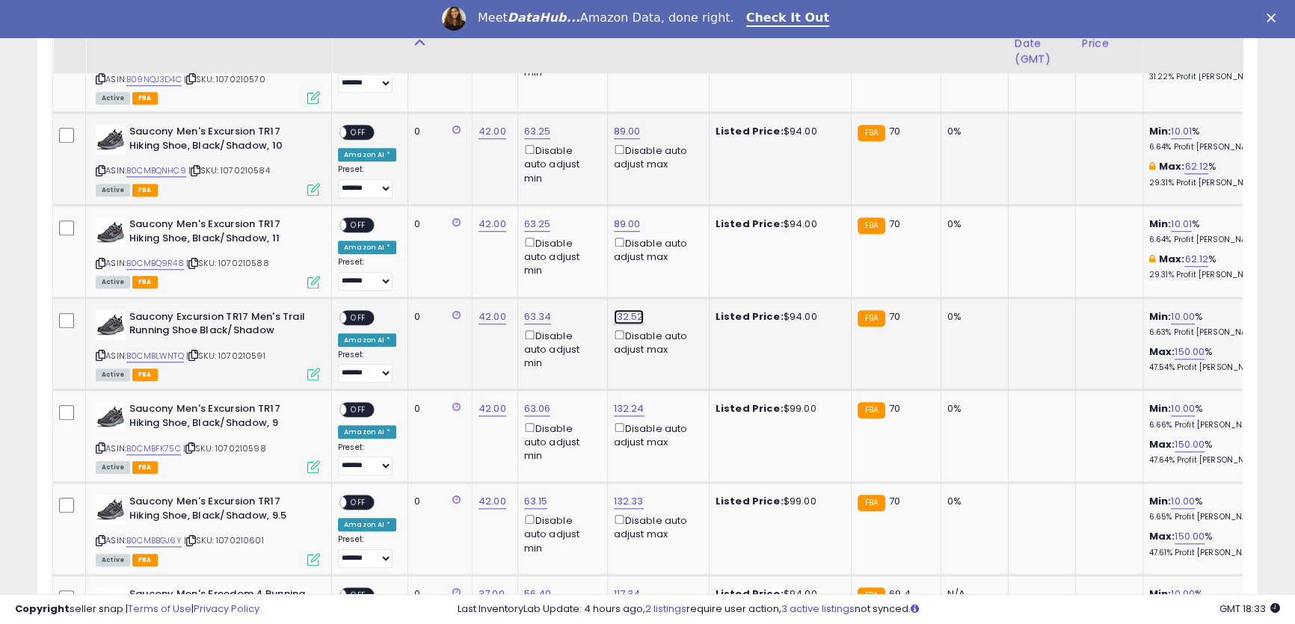
click at [628, 313] on link "132.52" at bounding box center [629, 316] width 30 height 15
drag, startPoint x: 543, startPoint y: 262, endPoint x: 607, endPoint y: 259, distance: 64.3
type input "**"
click at [669, 262] on icon "submit" at bounding box center [664, 260] width 9 height 9
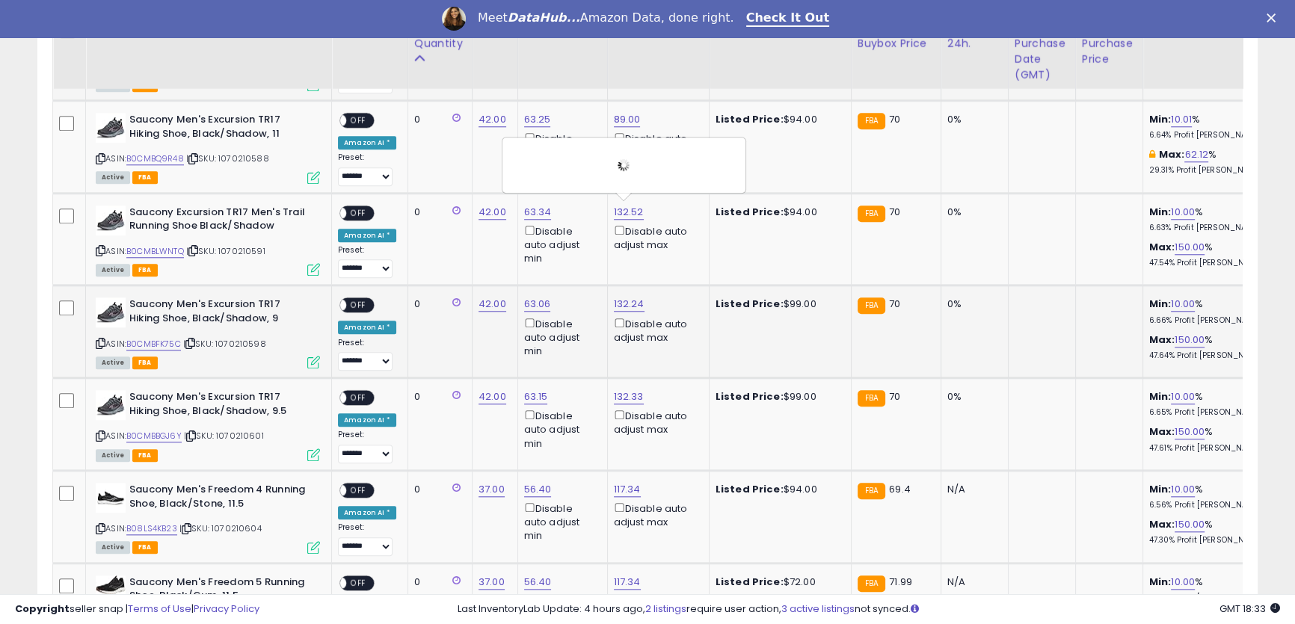
scroll to position [1851, 0]
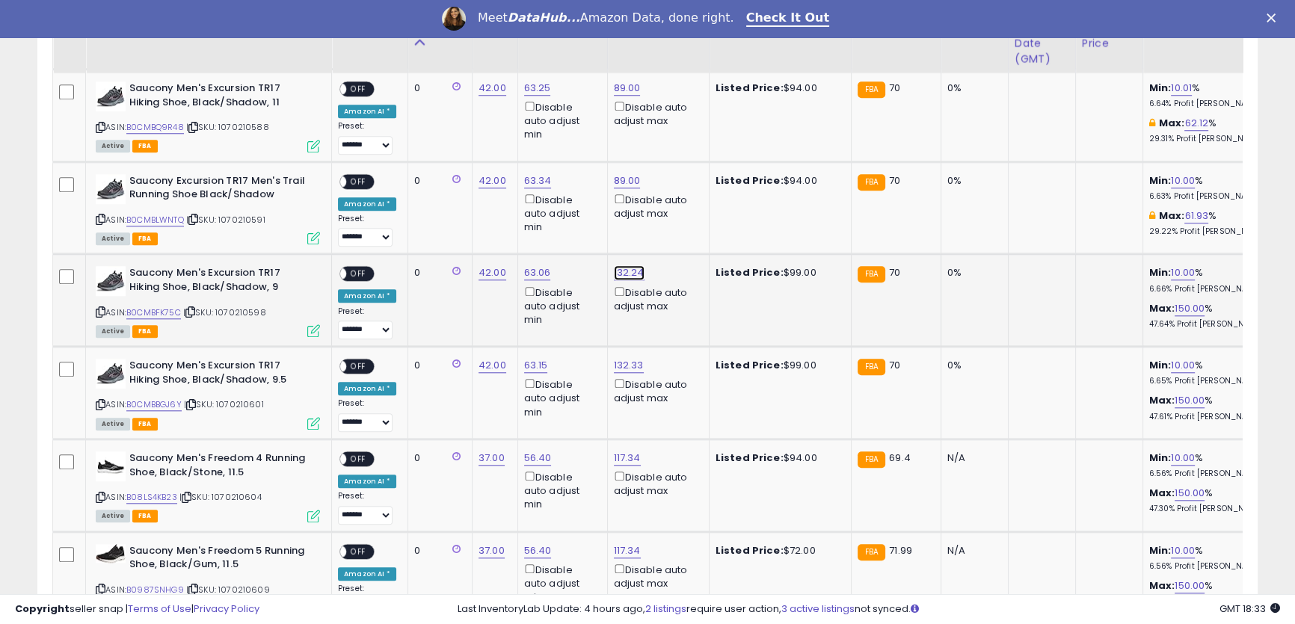
click at [629, 270] on link "132.24" at bounding box center [629, 272] width 31 height 15
drag, startPoint x: 559, startPoint y: 217, endPoint x: 496, endPoint y: 213, distance: 63.7
type input "**"
click at [669, 221] on icon "submit" at bounding box center [664, 216] width 9 height 9
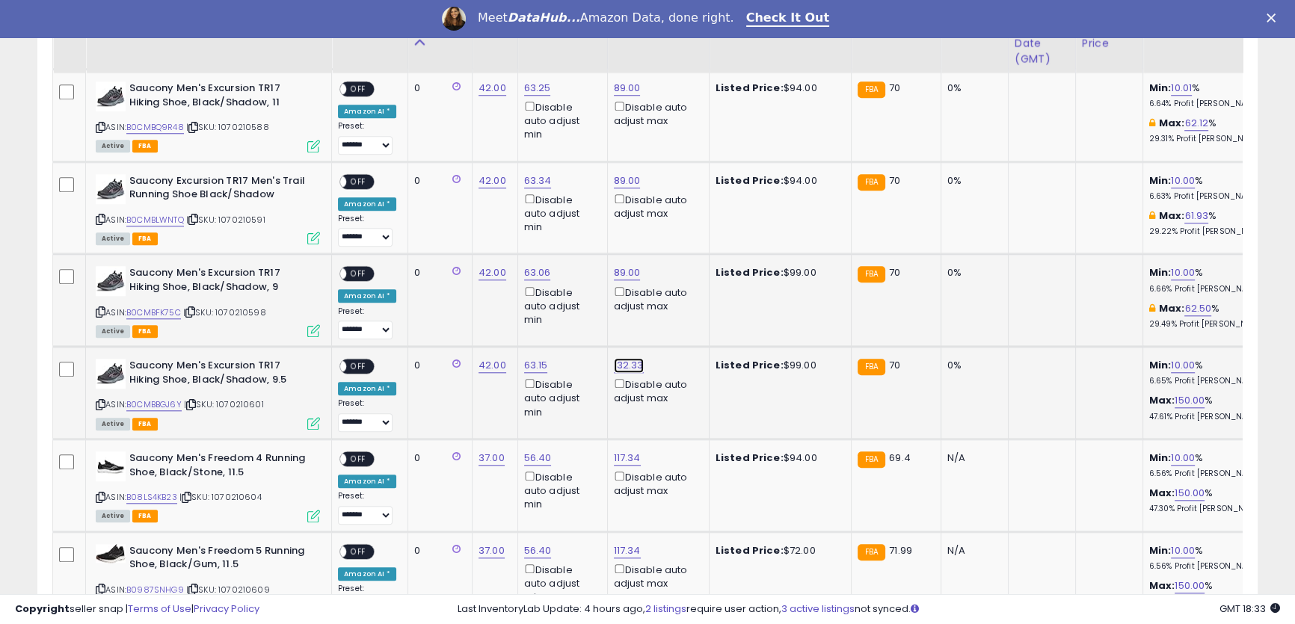
click at [623, 361] on link "132.33" at bounding box center [629, 365] width 30 height 15
drag, startPoint x: 486, startPoint y: 297, endPoint x: 635, endPoint y: 307, distance: 149.9
type input "**"
click at [669, 312] on icon "submit" at bounding box center [664, 308] width 9 height 9
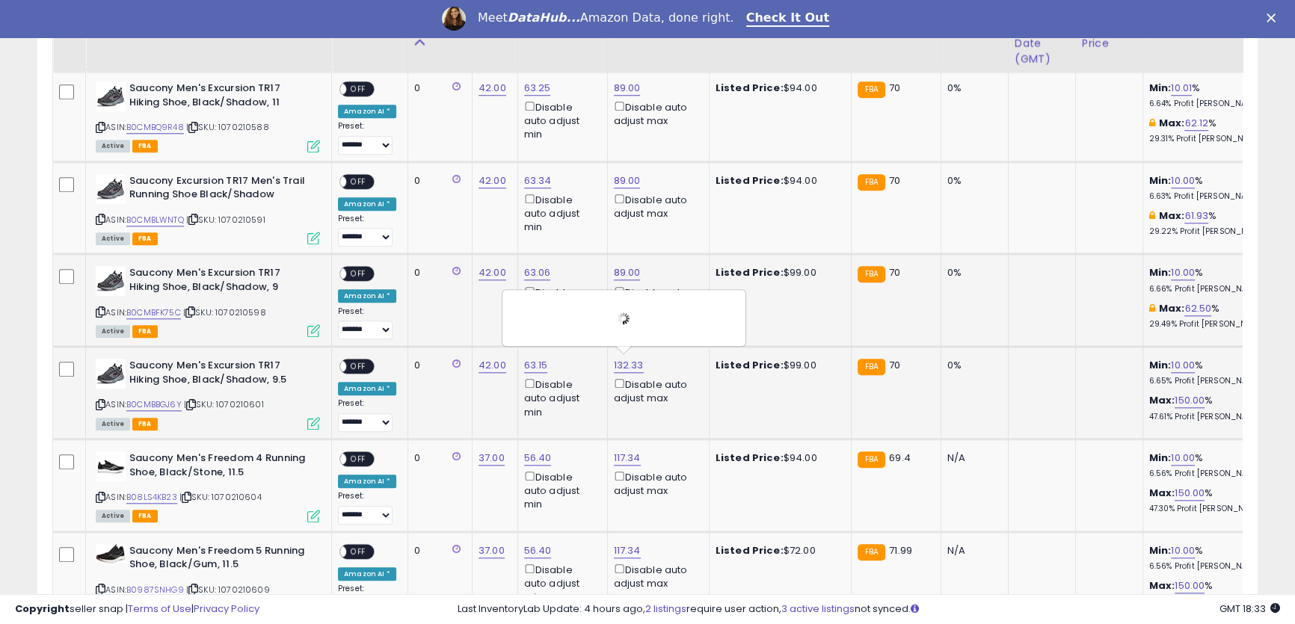
click at [357, 360] on span "OFF" at bounding box center [358, 366] width 24 height 13
click at [361, 271] on span "OFF" at bounding box center [358, 274] width 24 height 13
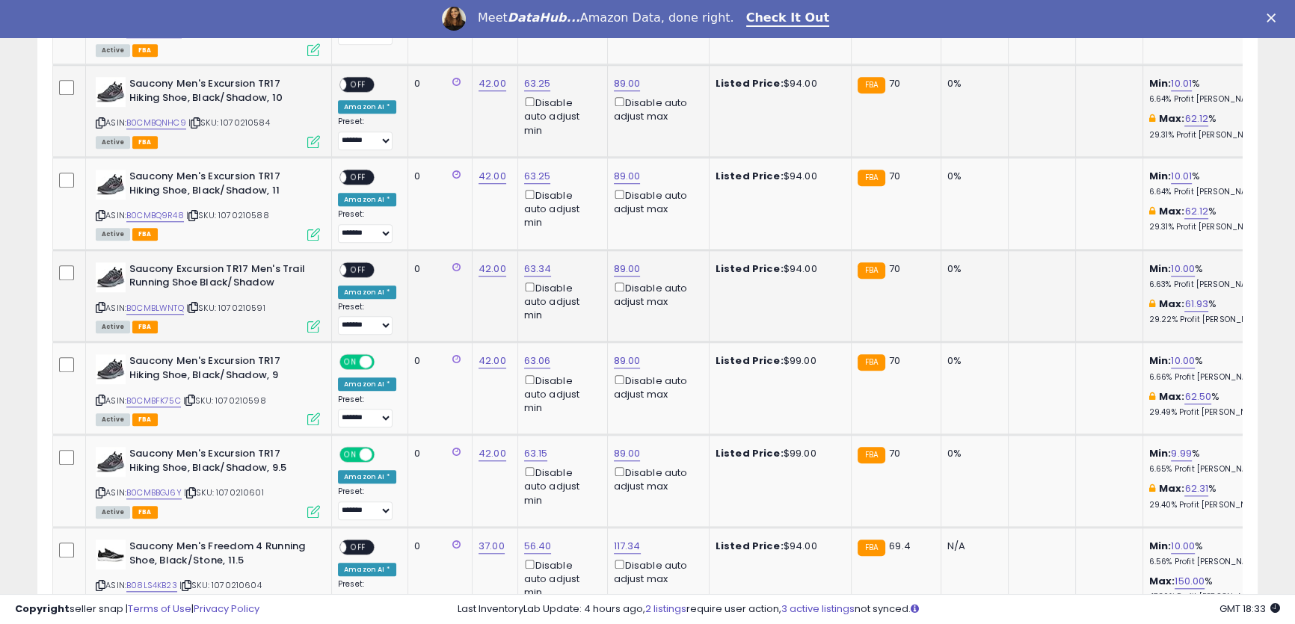
scroll to position [1715, 0]
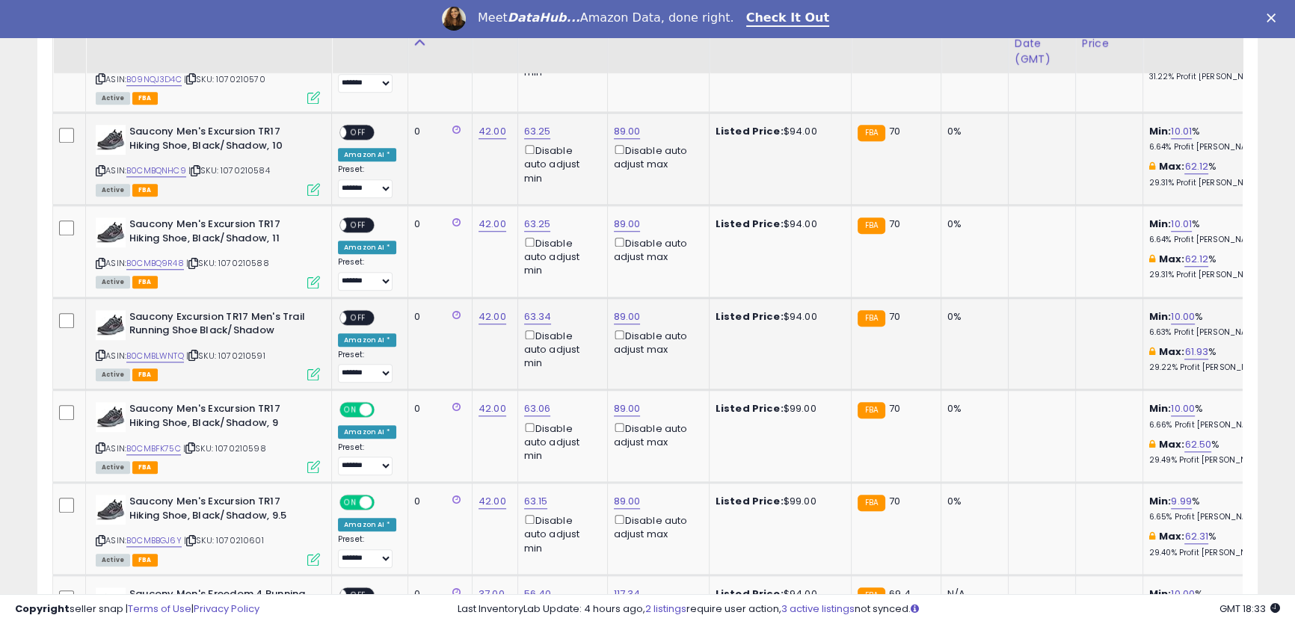
click at [365, 314] on span "OFF" at bounding box center [358, 317] width 24 height 13
click at [364, 224] on span "OFF" at bounding box center [358, 225] width 24 height 13
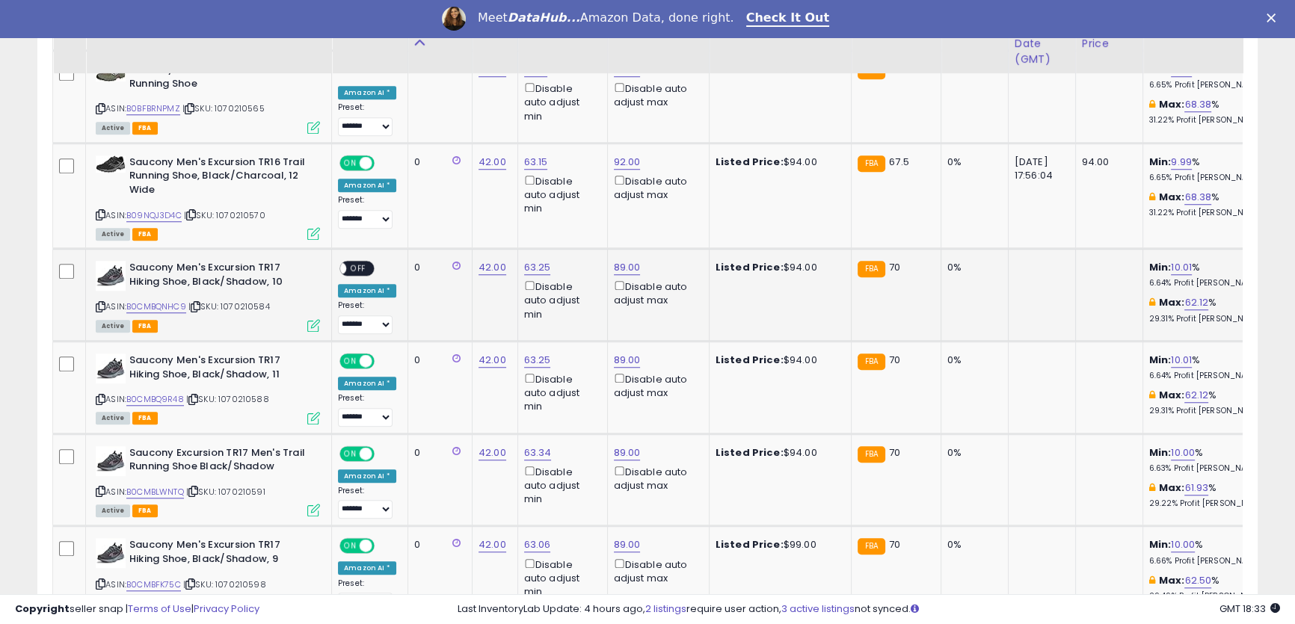
click at [364, 270] on span "OFF" at bounding box center [358, 268] width 24 height 13
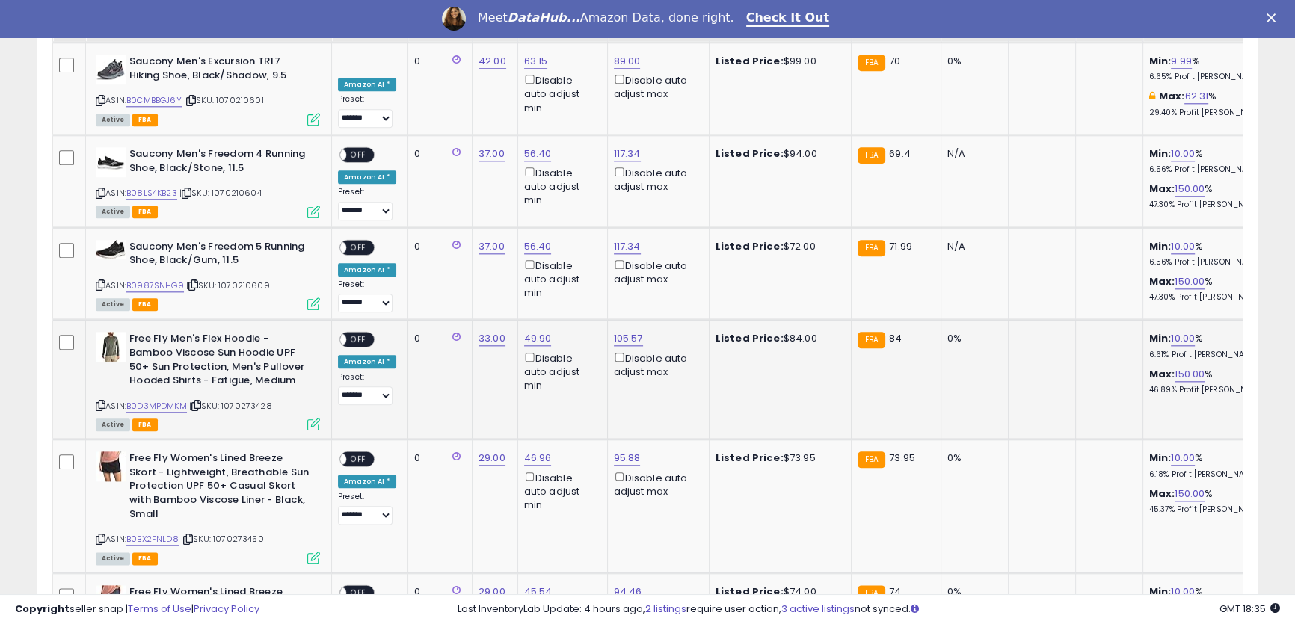
scroll to position [2123, 0]
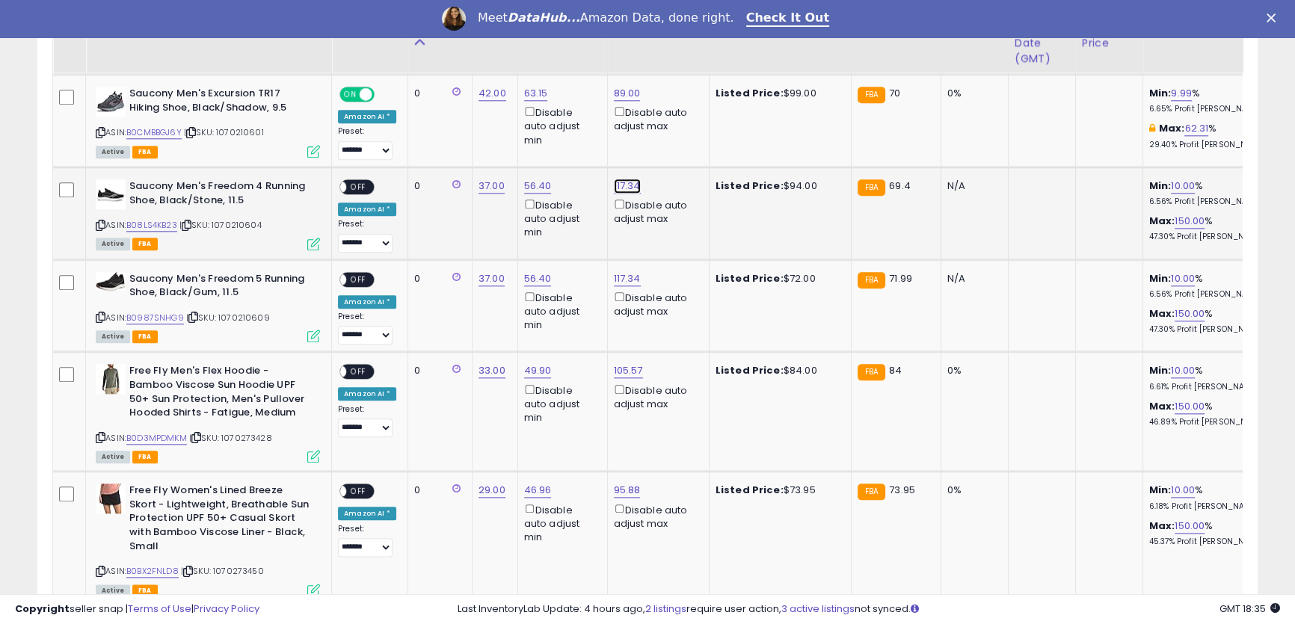
click at [620, 181] on link "117.34" at bounding box center [627, 186] width 27 height 15
drag, startPoint x: 582, startPoint y: 135, endPoint x: 461, endPoint y: 107, distance: 124.2
drag, startPoint x: 538, startPoint y: 133, endPoint x: 469, endPoint y: 130, distance: 68.8
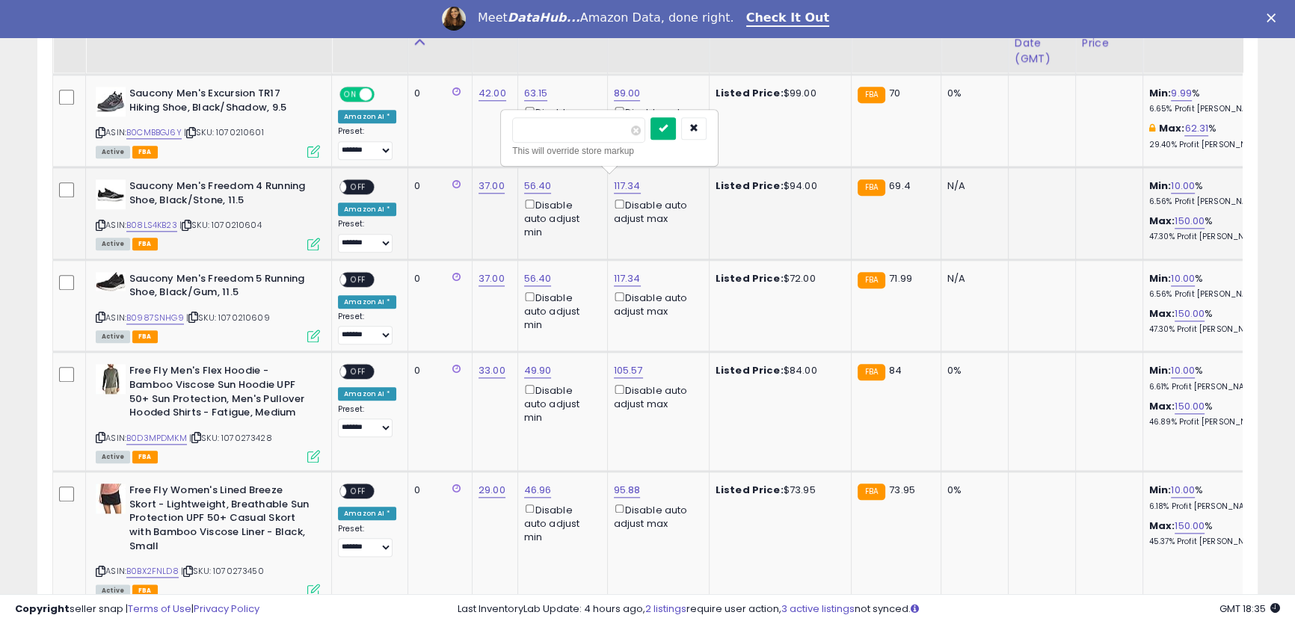
type input "**"
click at [668, 129] on icon "submit" at bounding box center [663, 127] width 9 height 9
click at [621, 276] on link "117.34" at bounding box center [627, 278] width 27 height 15
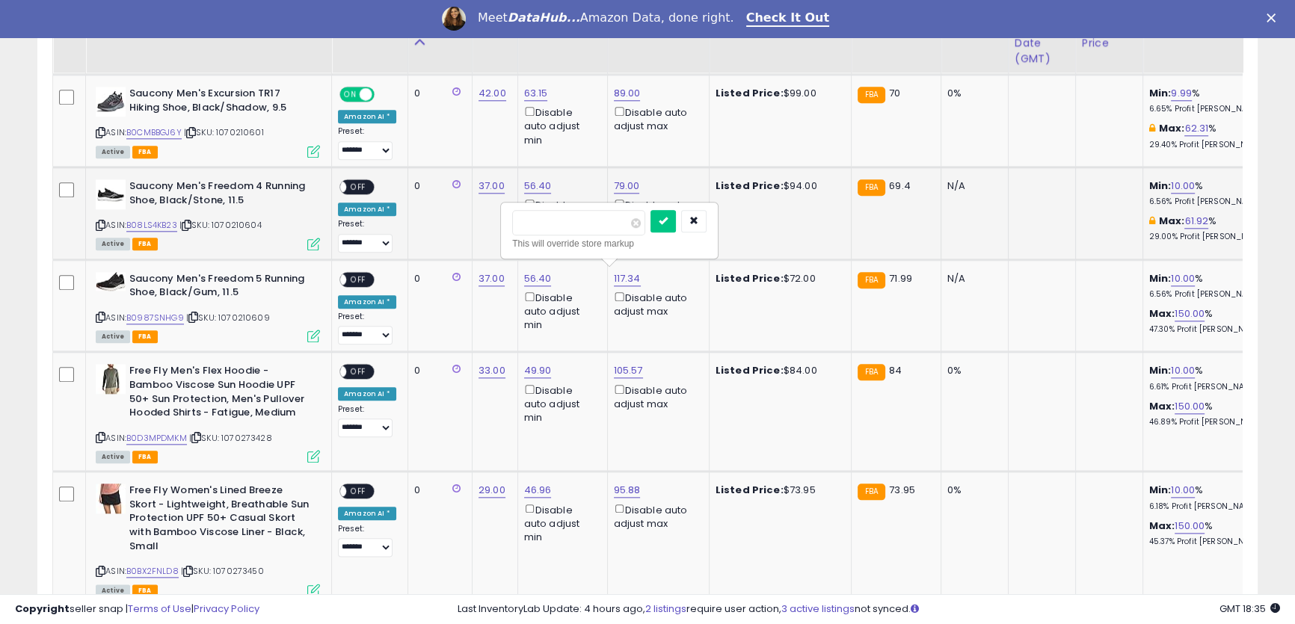
drag, startPoint x: 579, startPoint y: 220, endPoint x: 490, endPoint y: 203, distance: 91.3
type input "**"
click at [668, 220] on icon "submit" at bounding box center [663, 220] width 9 height 9
click at [614, 367] on link "105.57" at bounding box center [628, 370] width 29 height 15
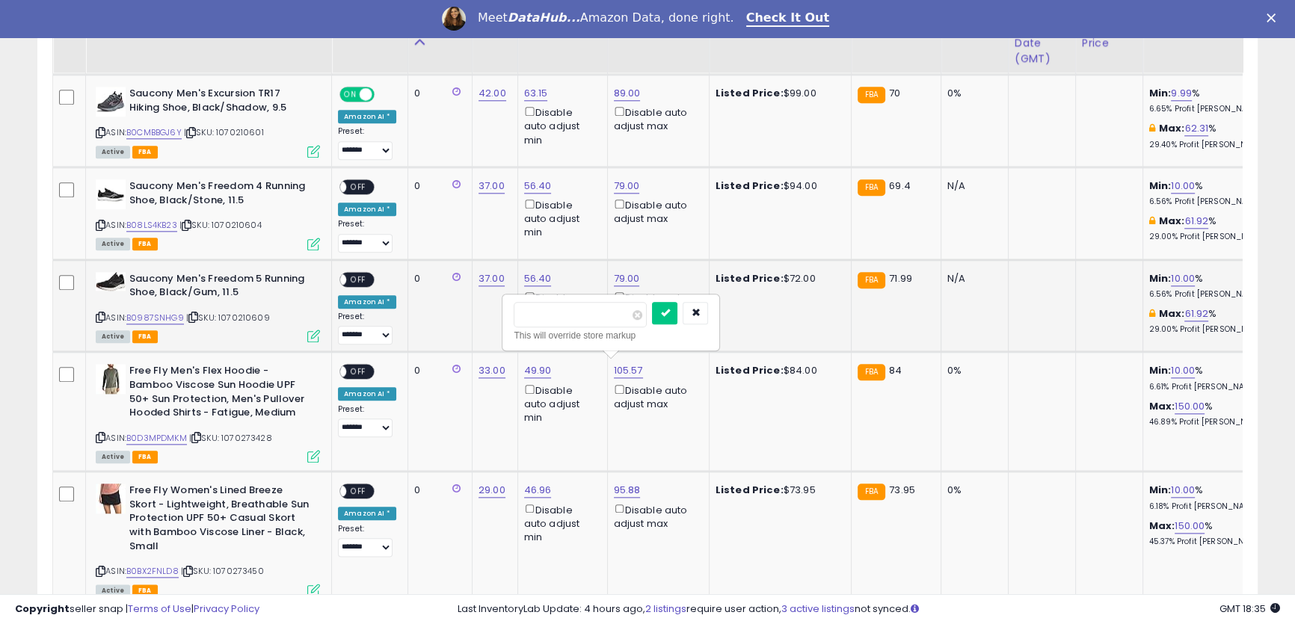
drag, startPoint x: 579, startPoint y: 312, endPoint x: 475, endPoint y: 283, distance: 107.9
type input "**"
click button "submit" at bounding box center [664, 313] width 25 height 22
click at [349, 181] on span "OFF" at bounding box center [358, 187] width 24 height 13
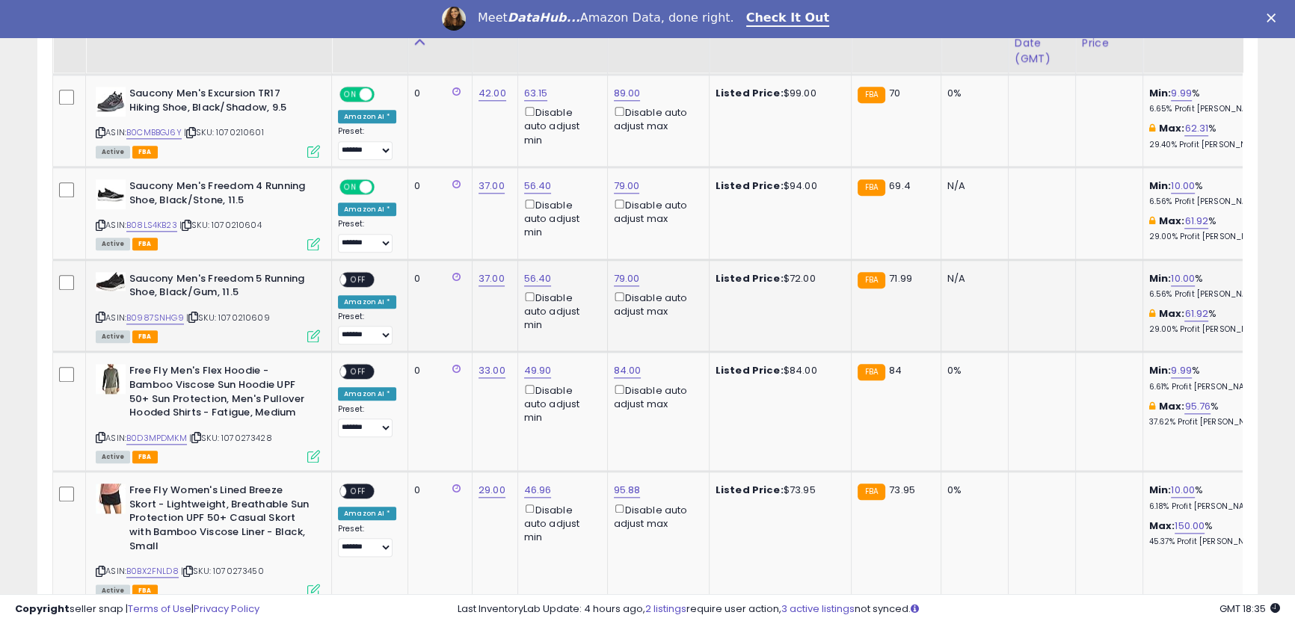
click at [351, 277] on span "OFF" at bounding box center [358, 279] width 24 height 13
click at [360, 370] on span "OFF" at bounding box center [358, 372] width 24 height 13
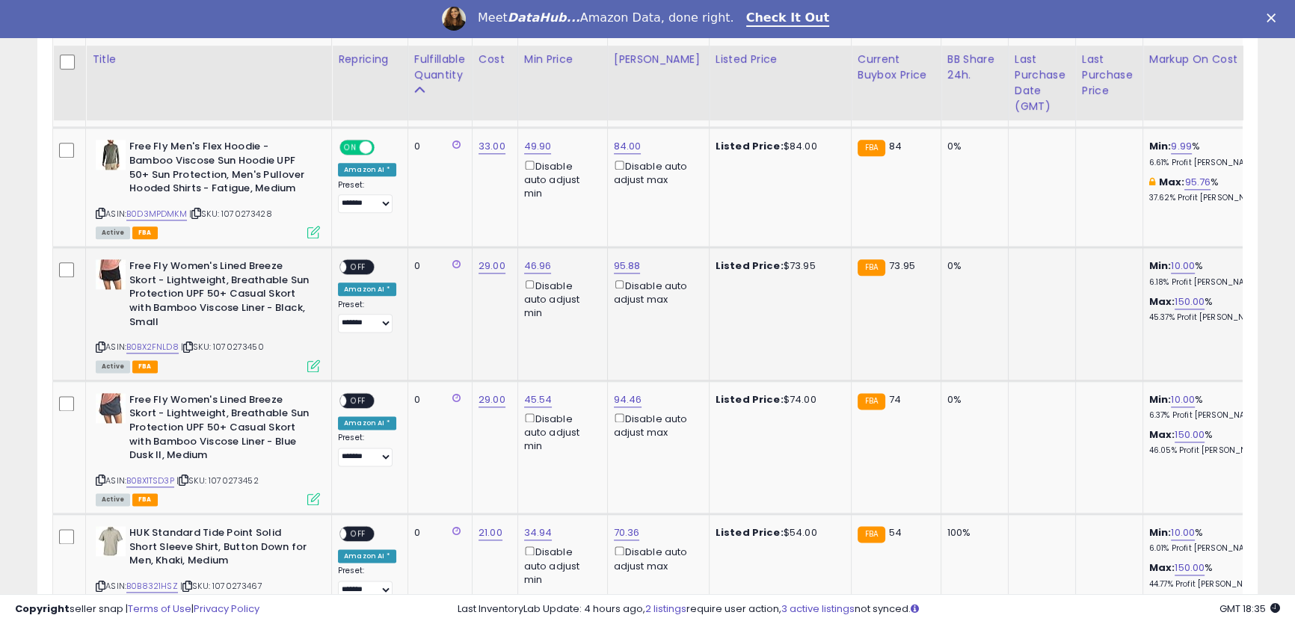
scroll to position [2394, 0]
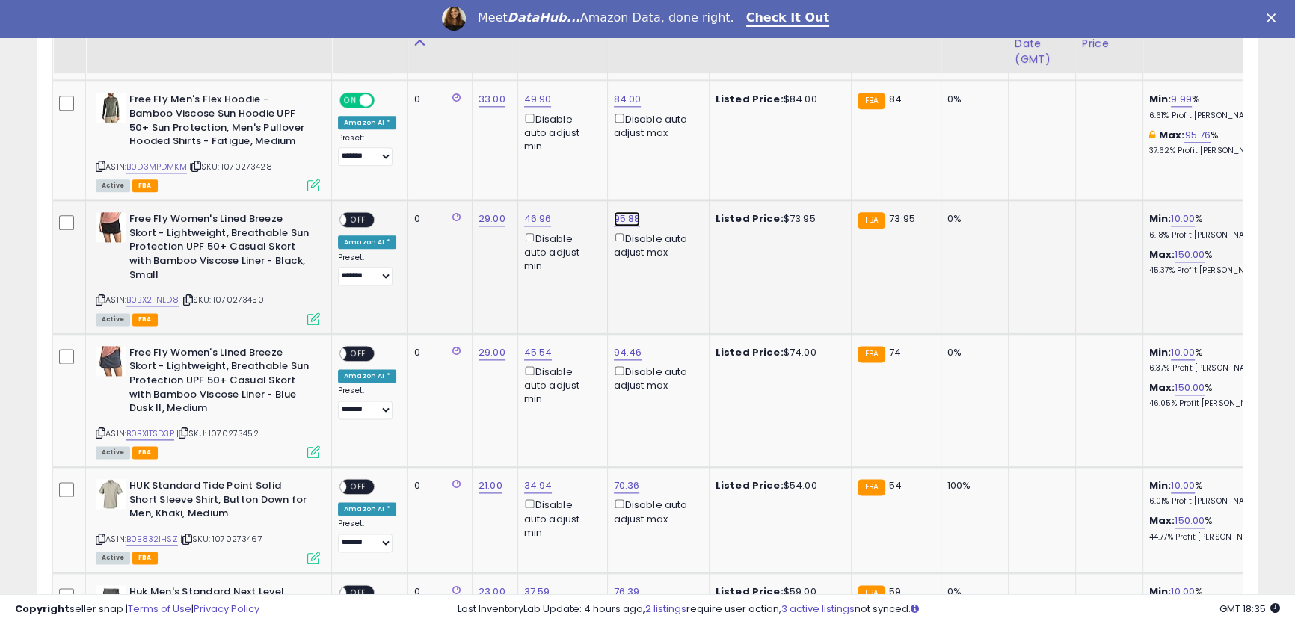
click at [624, 212] on link "95.88" at bounding box center [627, 219] width 27 height 15
drag, startPoint x: 570, startPoint y: 168, endPoint x: 404, endPoint y: 134, distance: 169.5
click at [598, 160] on input "*****" at bounding box center [579, 162] width 133 height 25
click at [589, 164] on input "*****" at bounding box center [579, 162] width 133 height 25
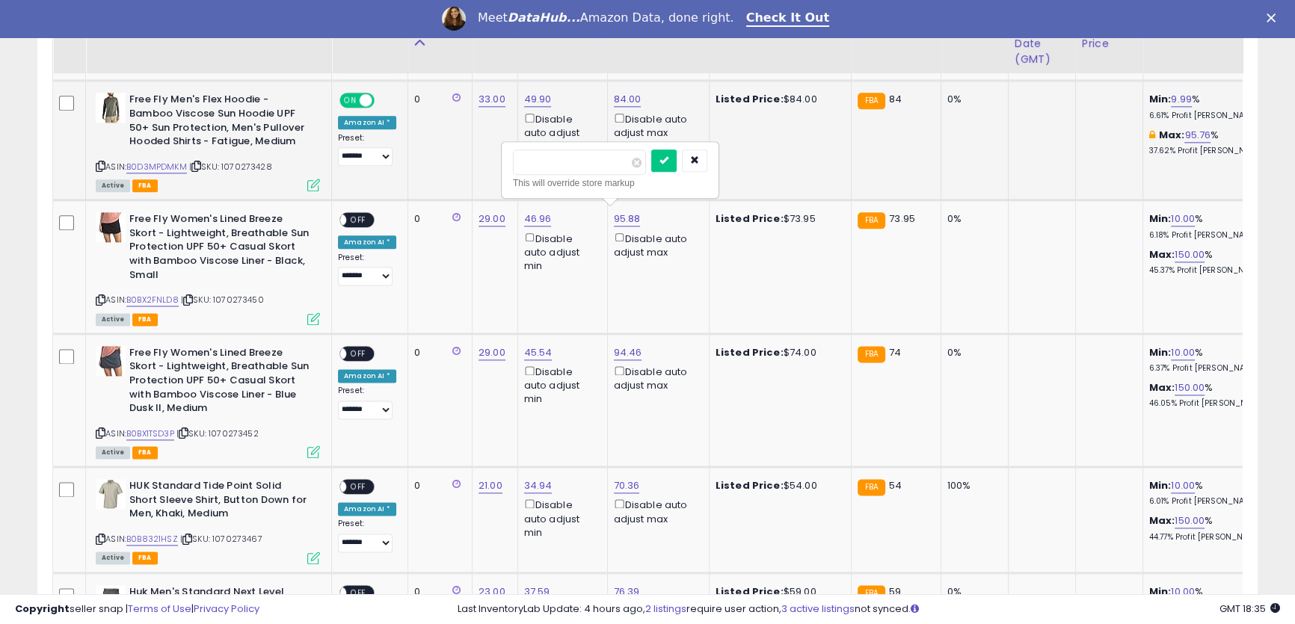
drag, startPoint x: 589, startPoint y: 164, endPoint x: 449, endPoint y: 137, distance: 142.4
type input "**"
click button "submit" at bounding box center [663, 161] width 25 height 22
click at [622, 215] on link "74.00" at bounding box center [627, 219] width 27 height 15
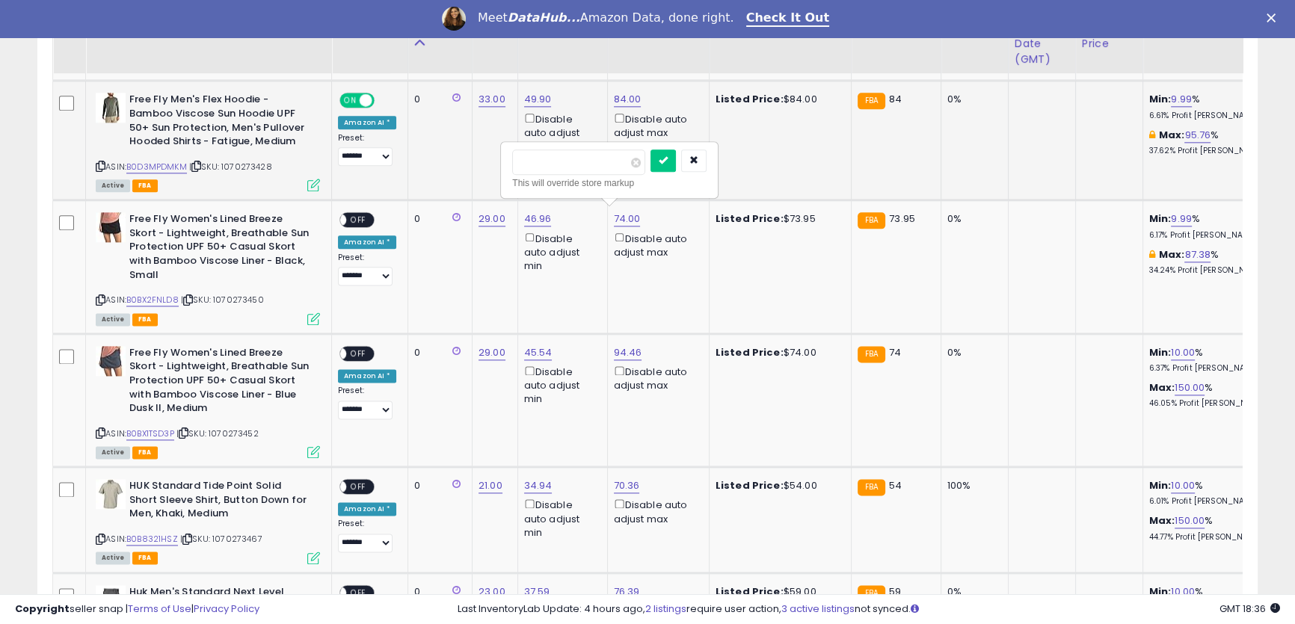
drag, startPoint x: 573, startPoint y: 166, endPoint x: 428, endPoint y: 143, distance: 147.6
drag, startPoint x: 539, startPoint y: 164, endPoint x: 443, endPoint y: 148, distance: 97.7
type input "**"
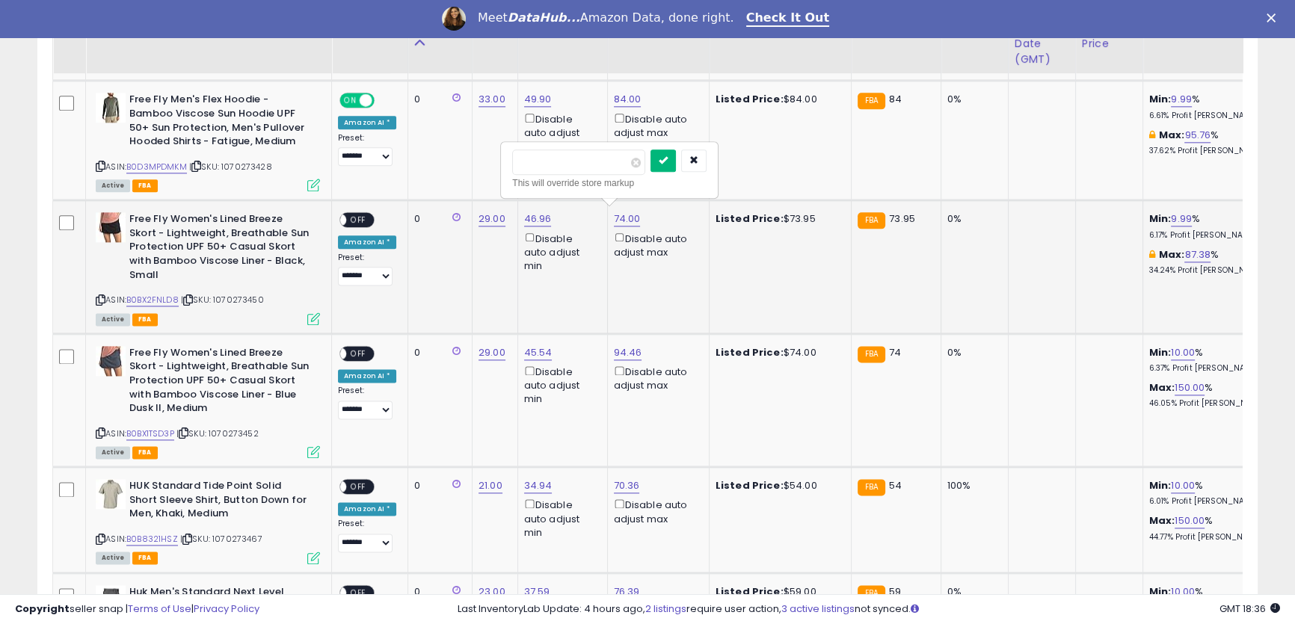
click at [668, 164] on icon "submit" at bounding box center [663, 159] width 9 height 9
click at [619, 348] on link "94.46" at bounding box center [628, 352] width 28 height 15
drag, startPoint x: 576, startPoint y: 295, endPoint x: 463, endPoint y: 283, distance: 112.7
type input "**"
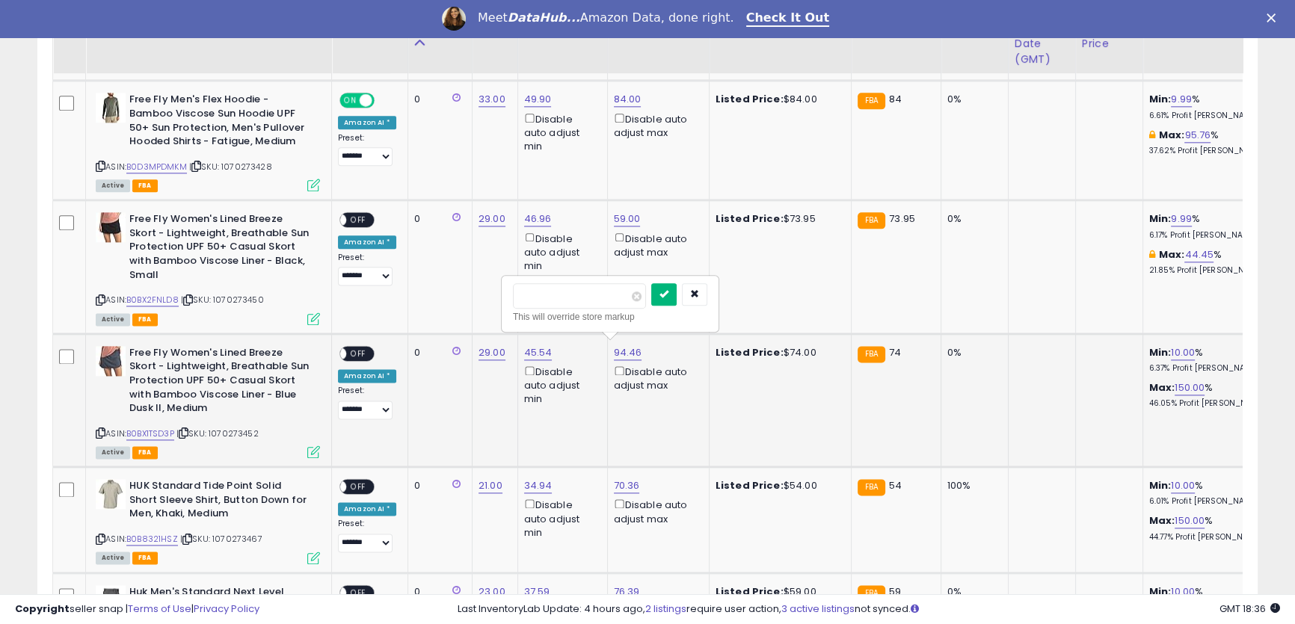
click at [668, 297] on icon "submit" at bounding box center [663, 293] width 9 height 9
click at [360, 347] on span "OFF" at bounding box center [358, 353] width 24 height 13
click at [358, 217] on span "OFF" at bounding box center [358, 220] width 24 height 13
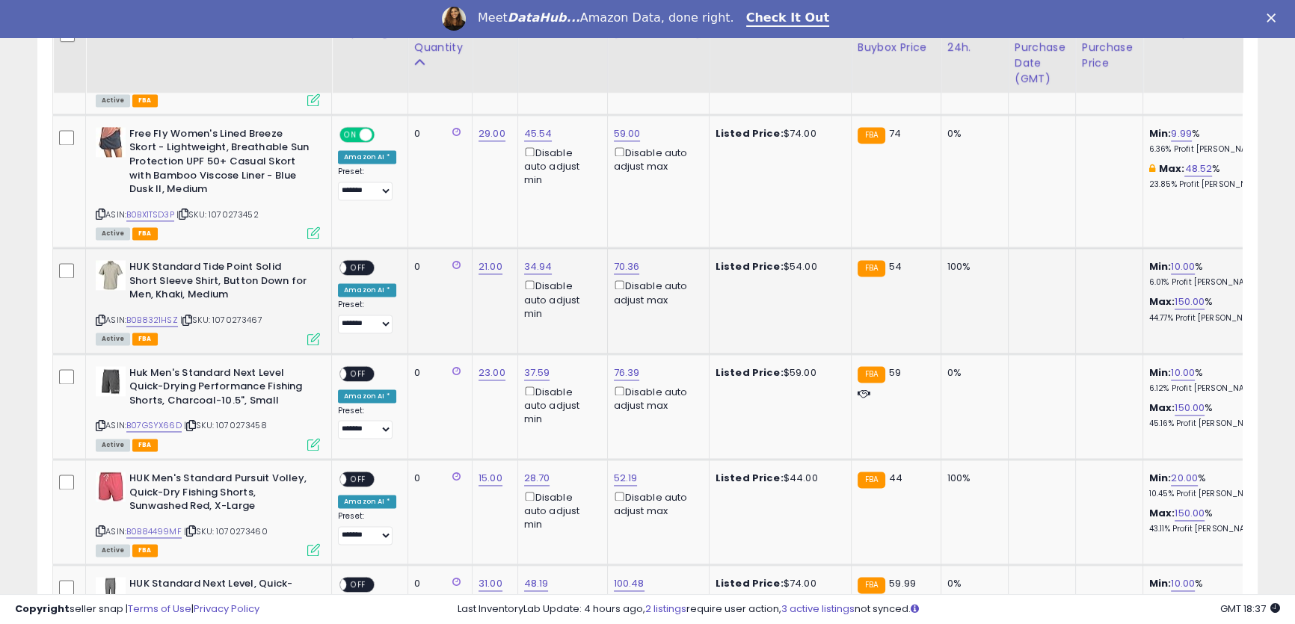
scroll to position [2667, 0]
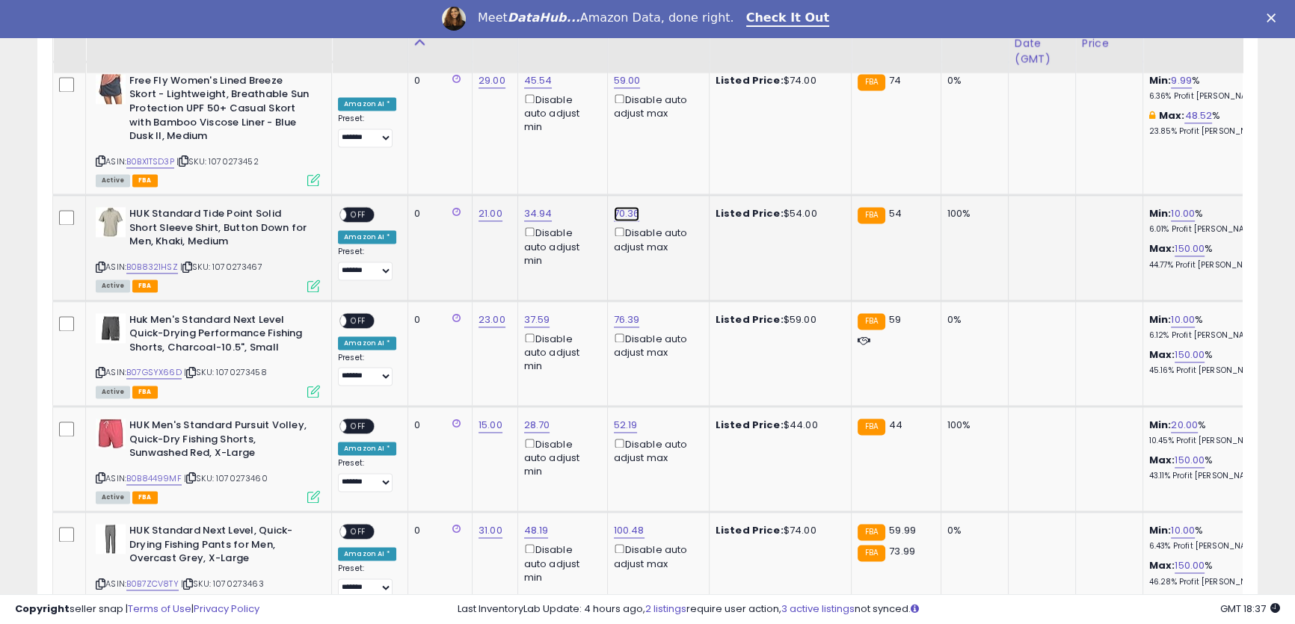
click at [616, 209] on link "70.36" at bounding box center [627, 213] width 26 height 15
drag, startPoint x: 586, startPoint y: 155, endPoint x: 429, endPoint y: 129, distance: 159.2
drag, startPoint x: 553, startPoint y: 153, endPoint x: 402, endPoint y: 142, distance: 151.4
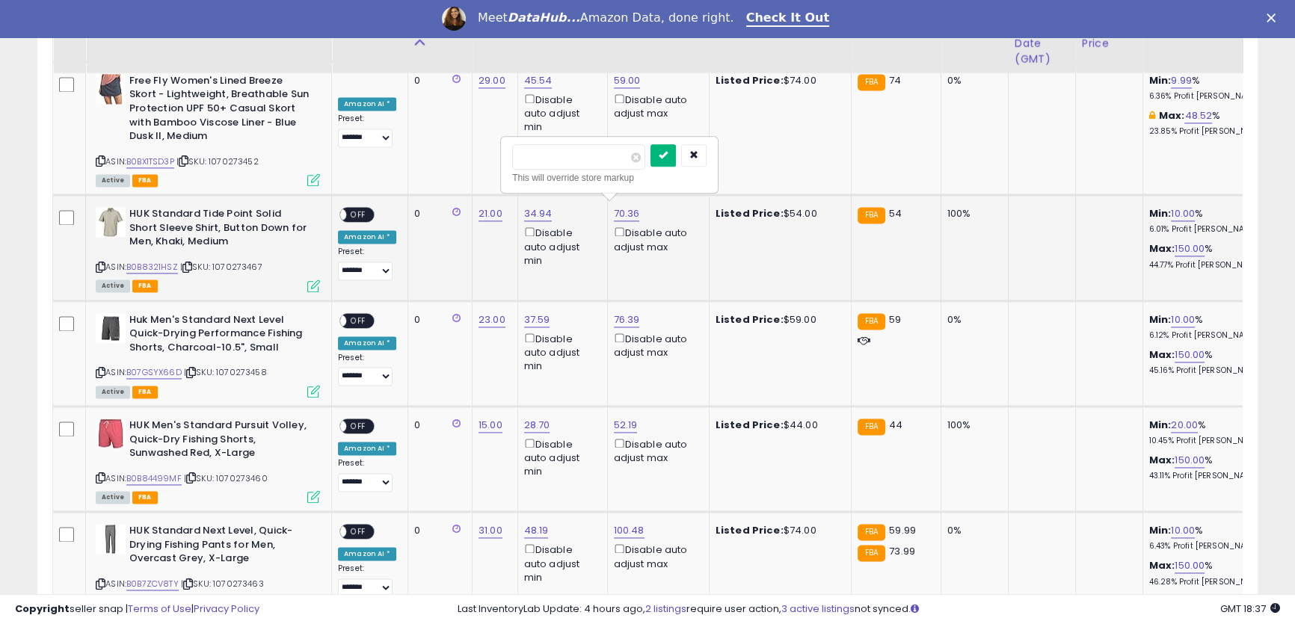
type input "**"
click at [676, 157] on button "submit" at bounding box center [662, 155] width 25 height 22
click at [623, 315] on link "76.39" at bounding box center [627, 319] width 26 height 15
drag, startPoint x: 578, startPoint y: 265, endPoint x: 449, endPoint y: 244, distance: 131.0
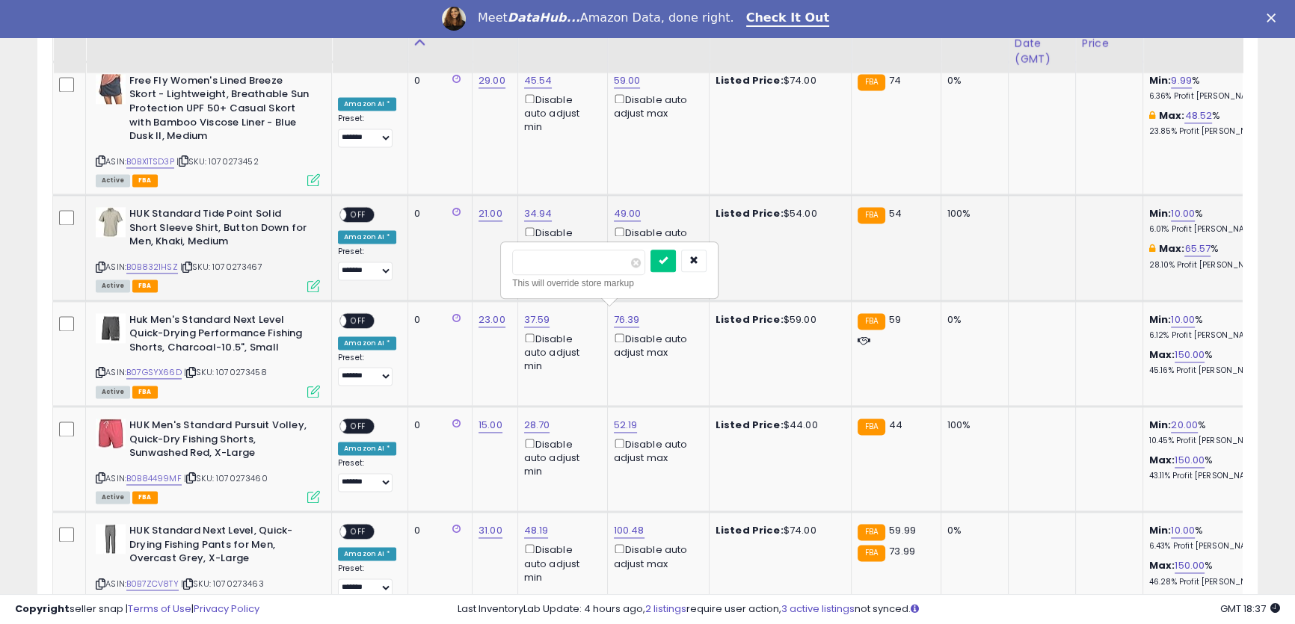
type input "**"
click button "submit" at bounding box center [662, 261] width 25 height 22
click at [620, 425] on link "52.19" at bounding box center [626, 425] width 24 height 15
drag, startPoint x: 572, startPoint y: 373, endPoint x: 419, endPoint y: 326, distance: 160.3
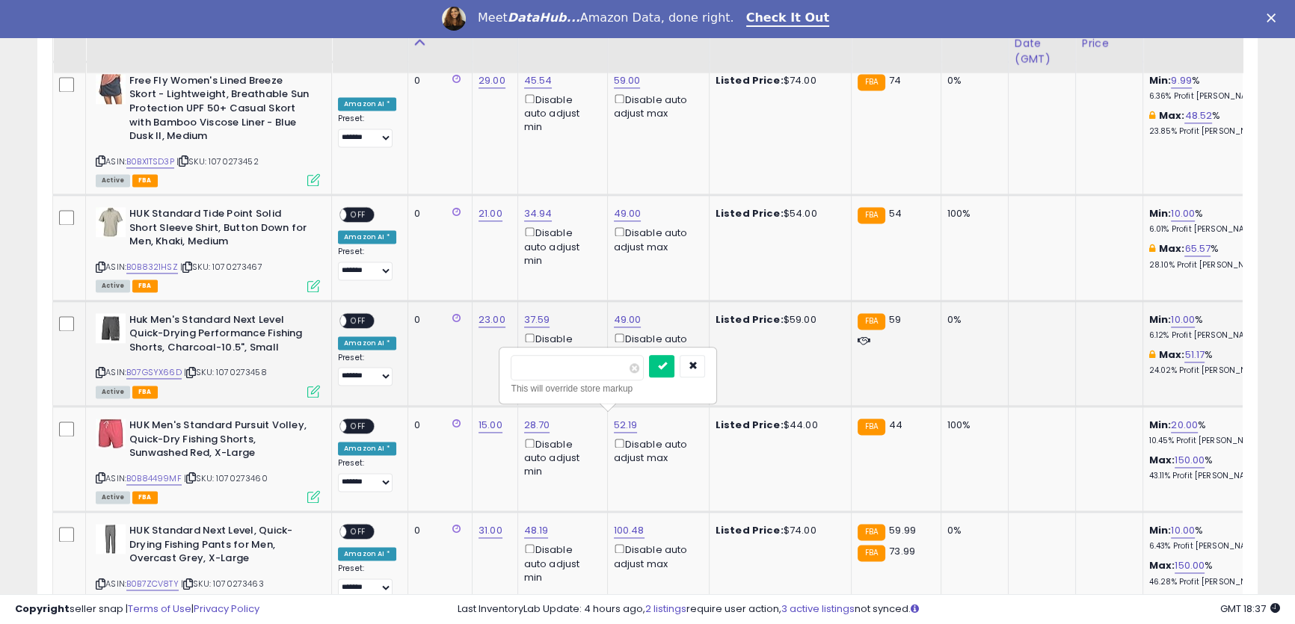
click button "submit" at bounding box center [661, 366] width 25 height 22
click at [629, 526] on link "100.48" at bounding box center [629, 530] width 31 height 15
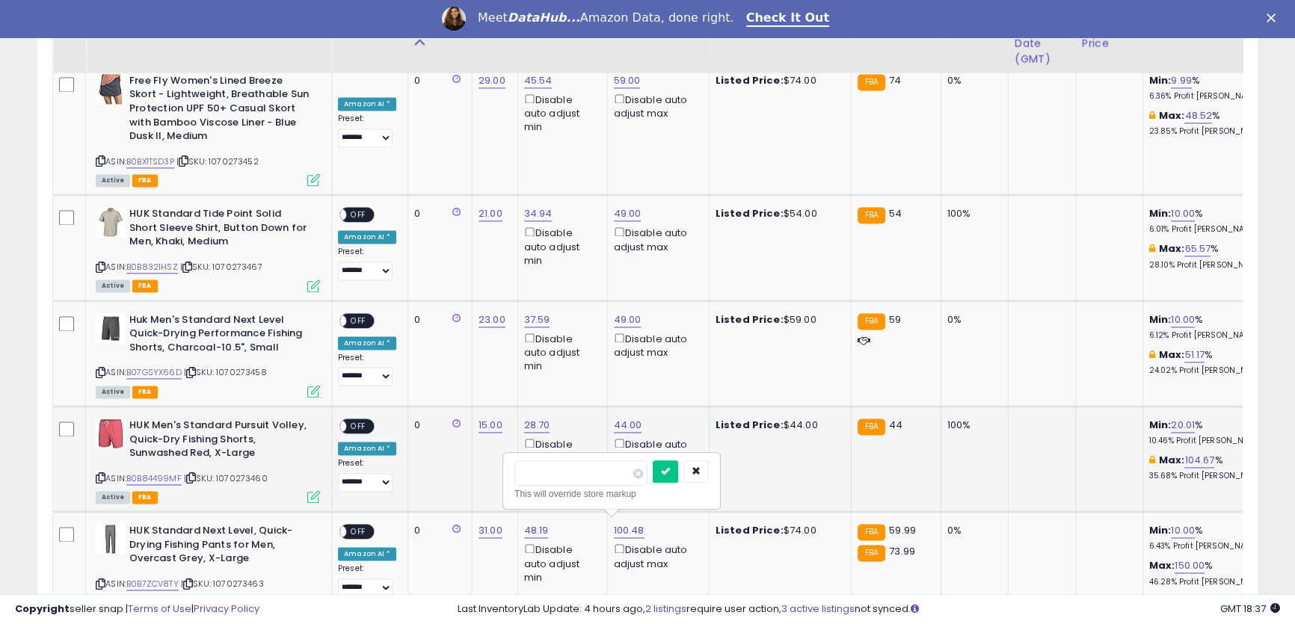
drag, startPoint x: 602, startPoint y: 486, endPoint x: 459, endPoint y: 448, distance: 147.8
type input "*****"
click at [670, 467] on icon "submit" at bounding box center [665, 470] width 9 height 9
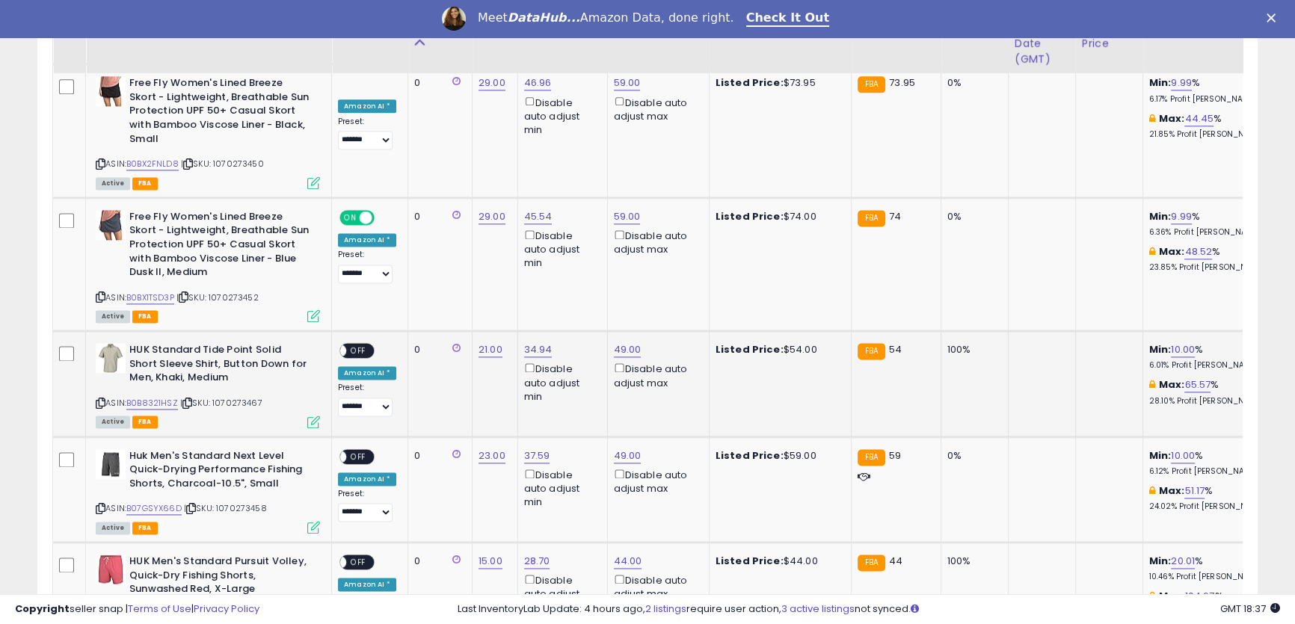
click at [363, 345] on span "OFF" at bounding box center [358, 351] width 24 height 13
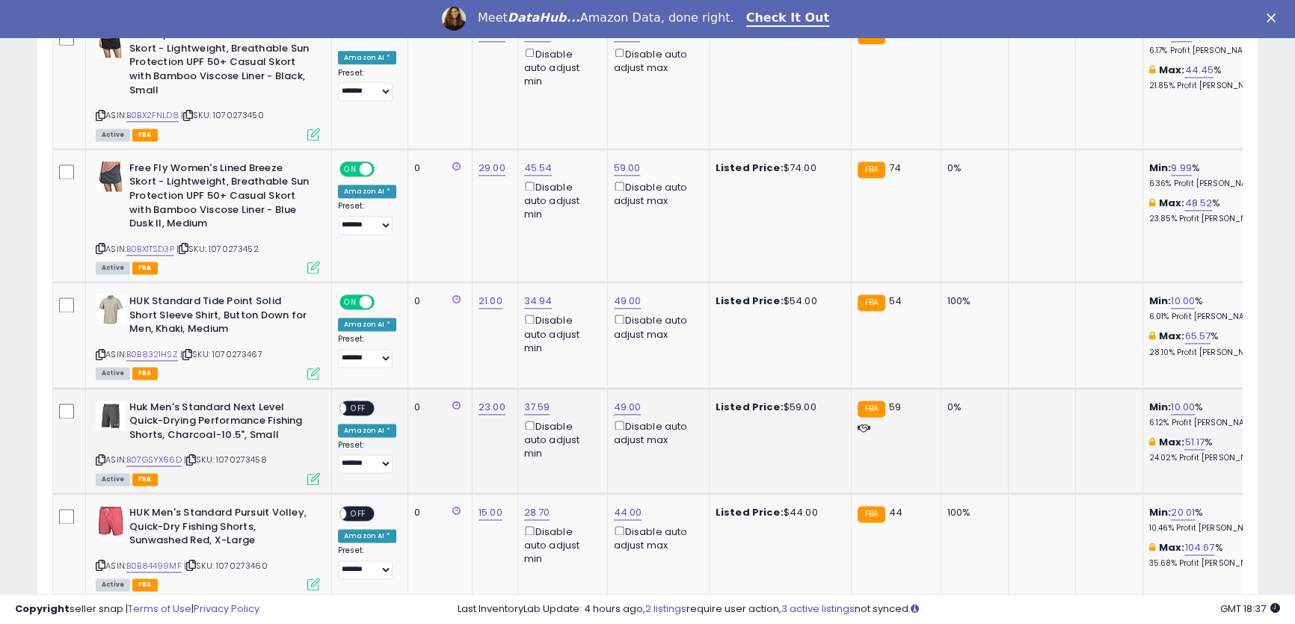
scroll to position [2667, 0]
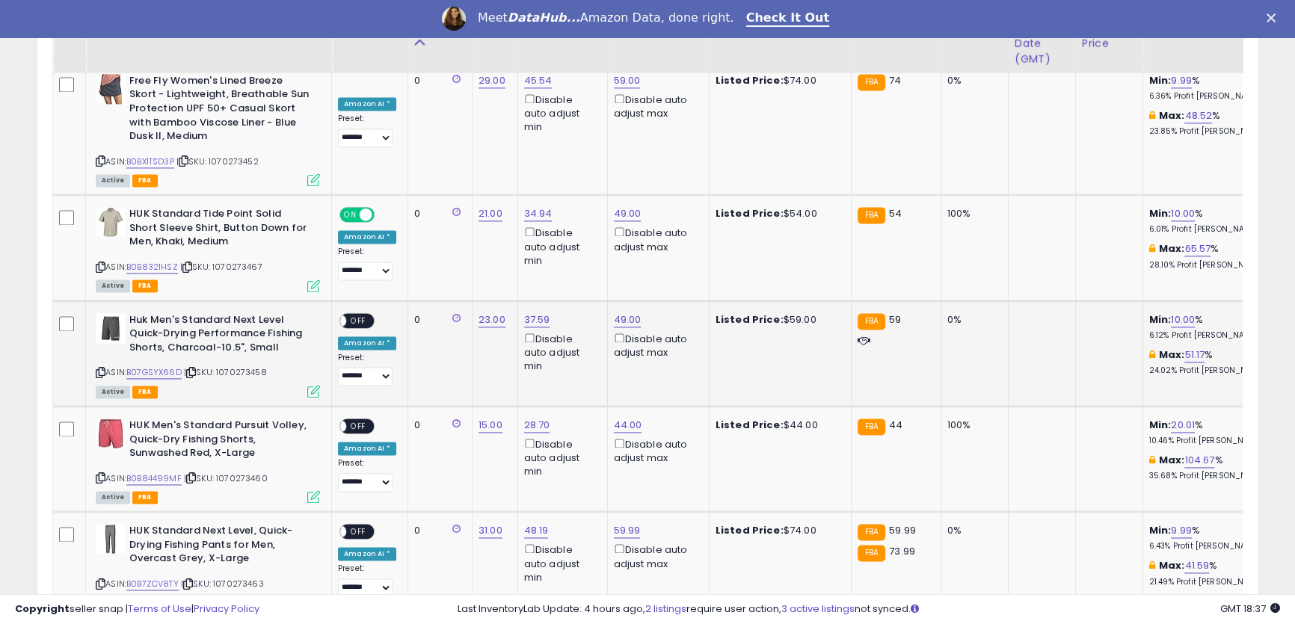
click at [362, 315] on span "OFF" at bounding box center [358, 320] width 24 height 13
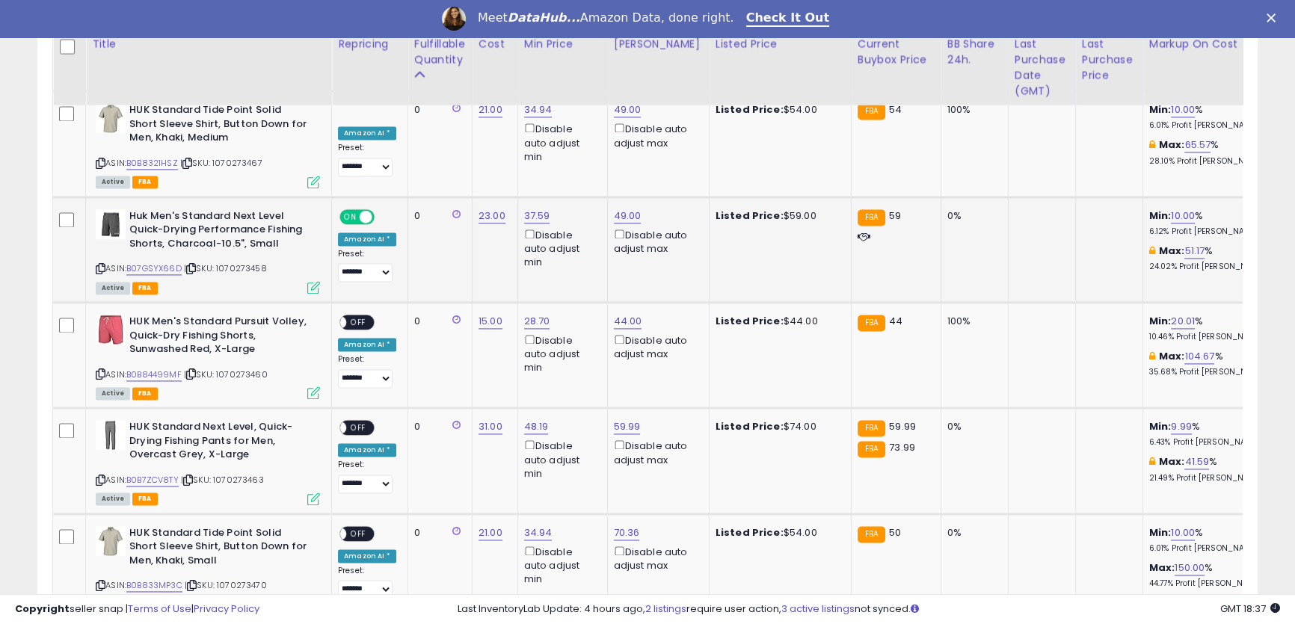
scroll to position [2803, 0]
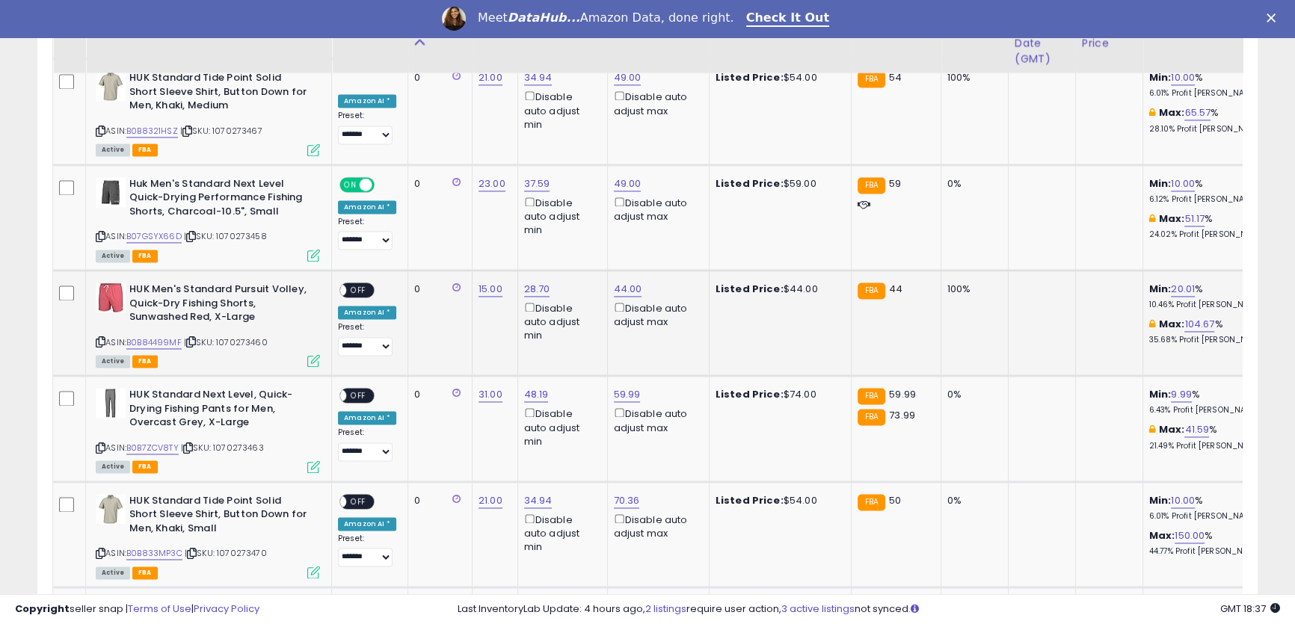
click at [358, 286] on span "OFF" at bounding box center [358, 290] width 24 height 13
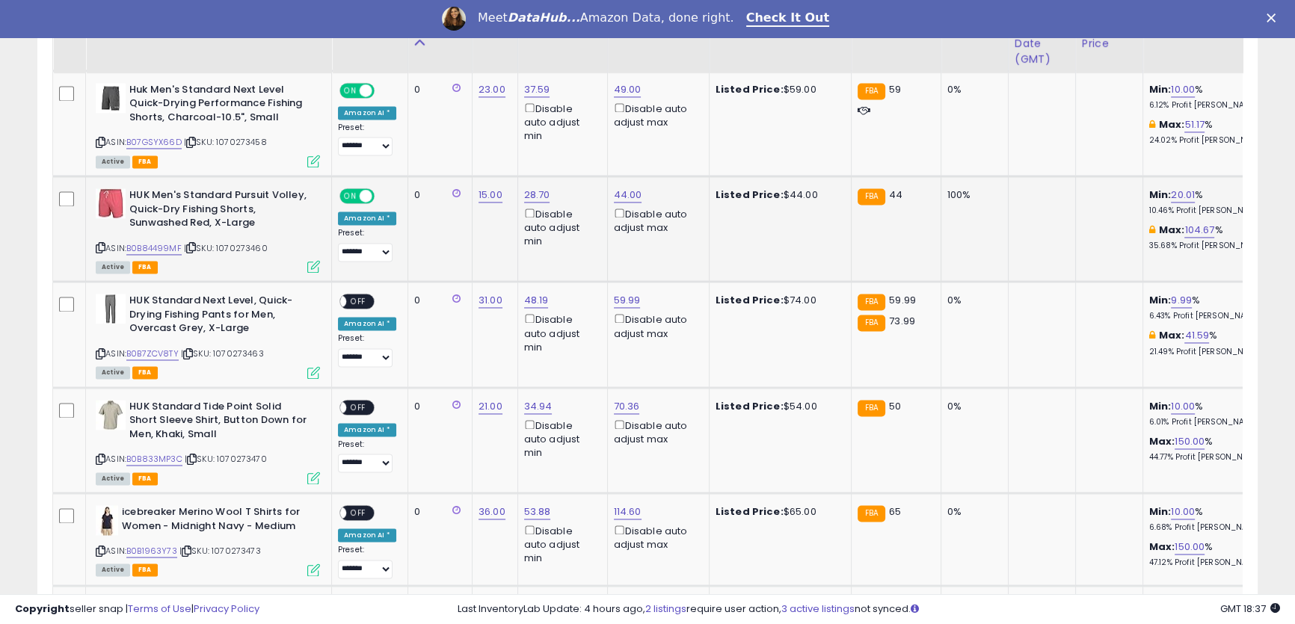
scroll to position [2938, 0]
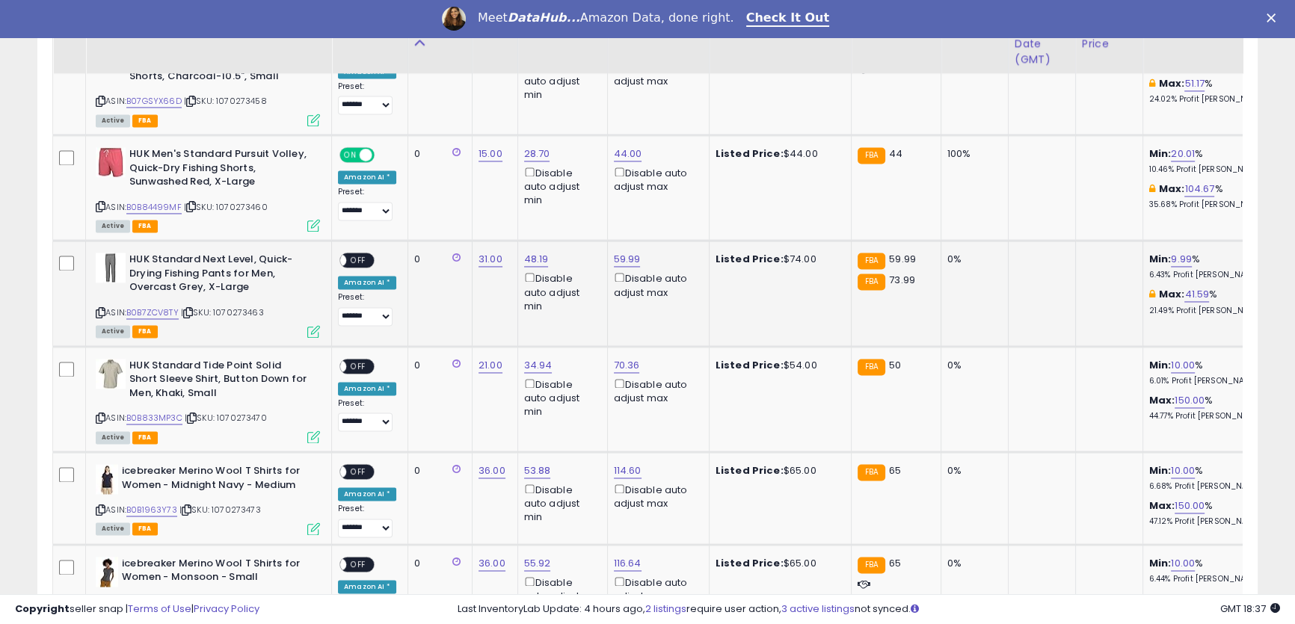
click at [366, 256] on span "OFF" at bounding box center [358, 260] width 24 height 13
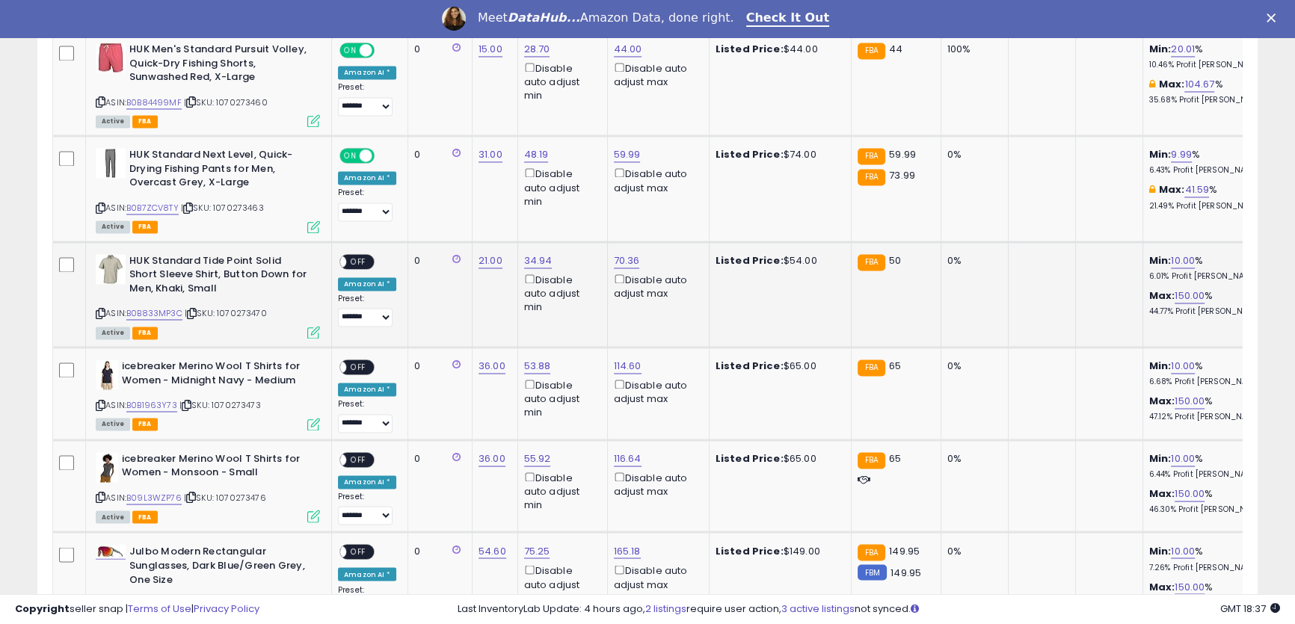
scroll to position [3074, 0]
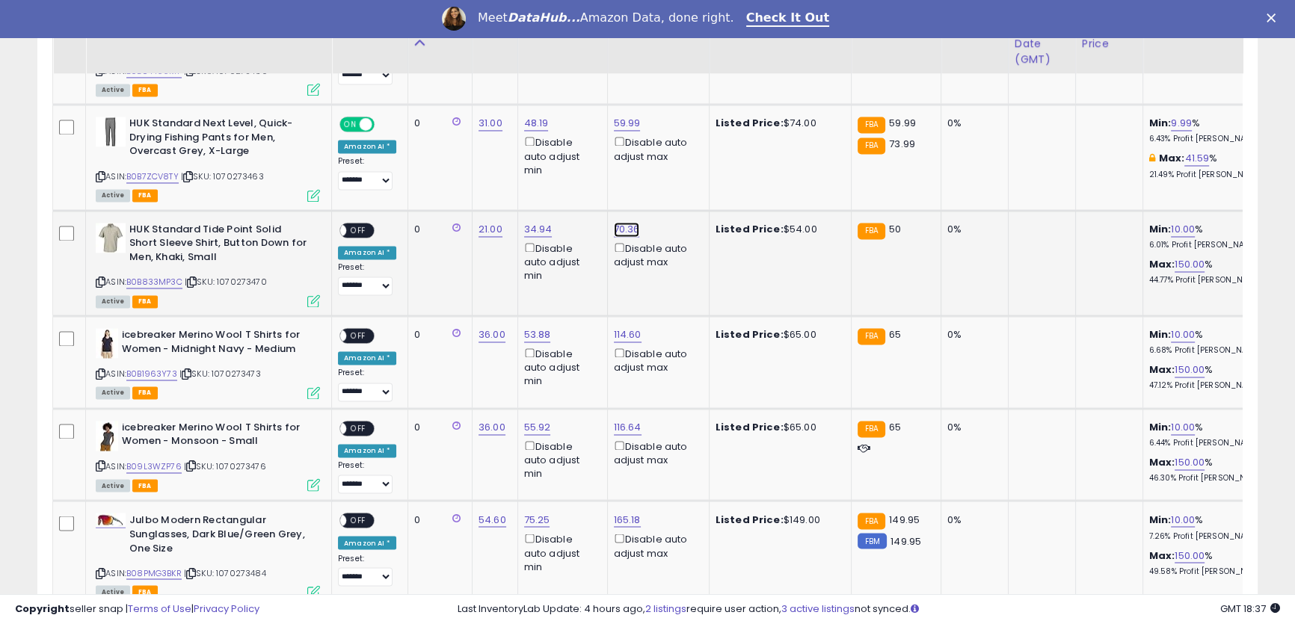
click at [621, 224] on link "70.36" at bounding box center [627, 229] width 26 height 15
drag, startPoint x: 560, startPoint y: 170, endPoint x: 431, endPoint y: 150, distance: 130.0
click at [441, 152] on tbody "**********" at bounding box center [1142, 376] width 2178 height 5224
type input "**"
click button "submit" at bounding box center [662, 169] width 25 height 22
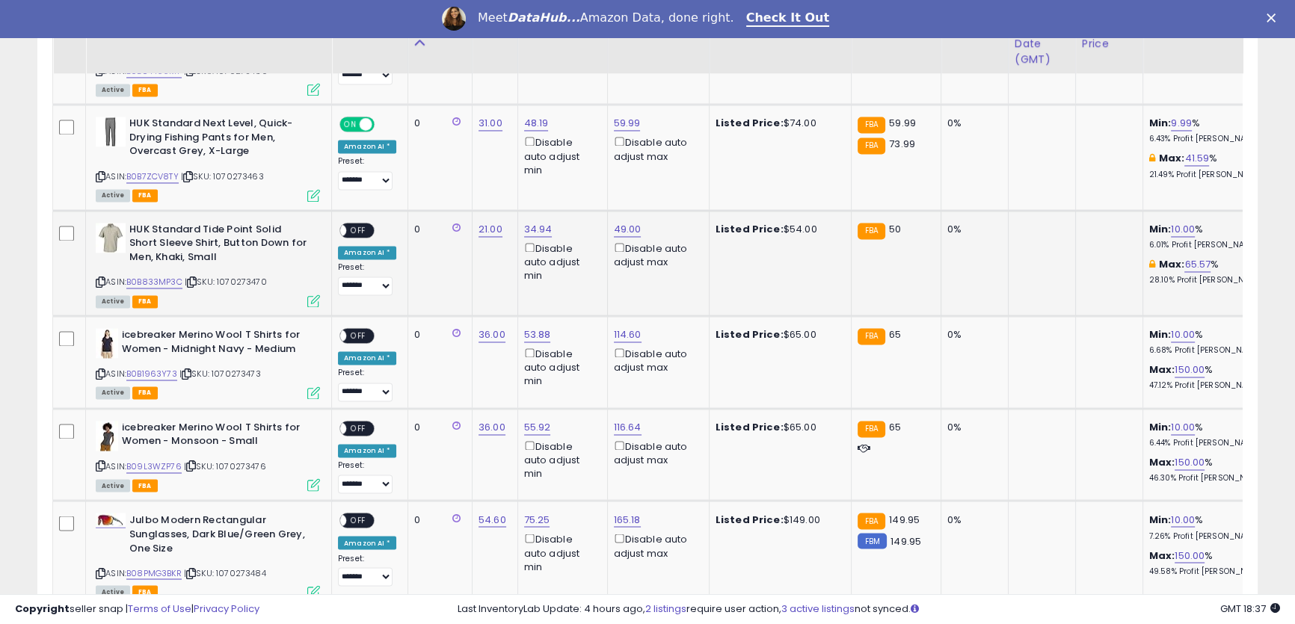
click at [363, 224] on span "OFF" at bounding box center [358, 230] width 24 height 13
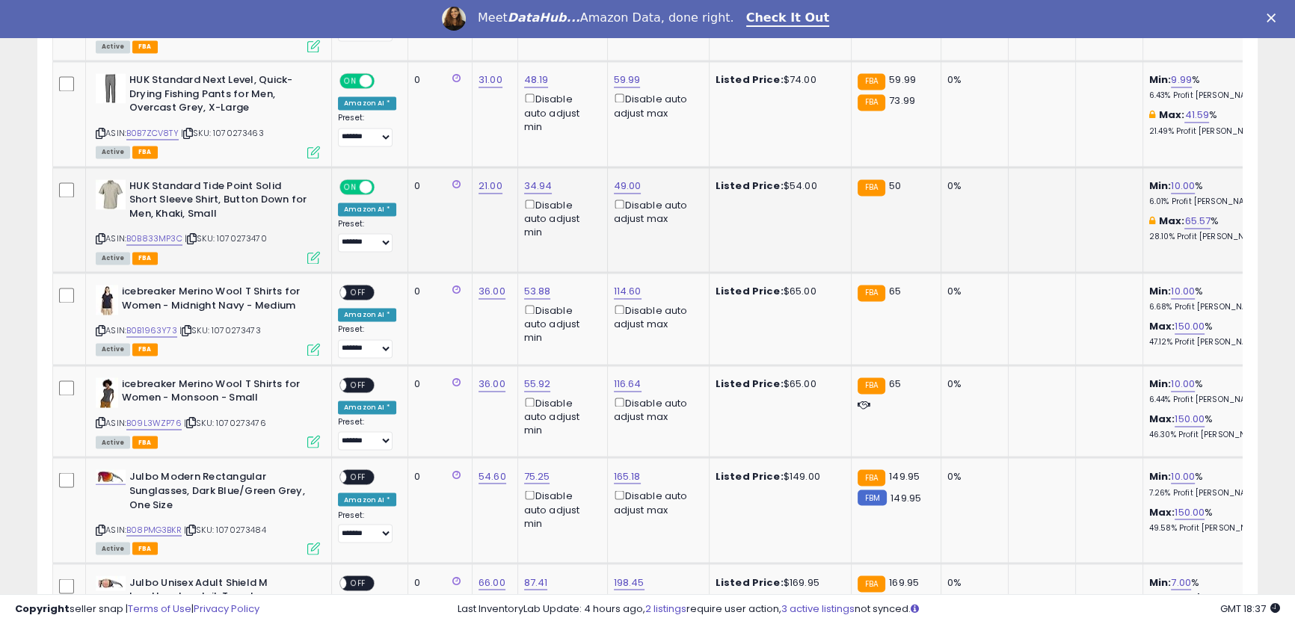
scroll to position [3210, 0]
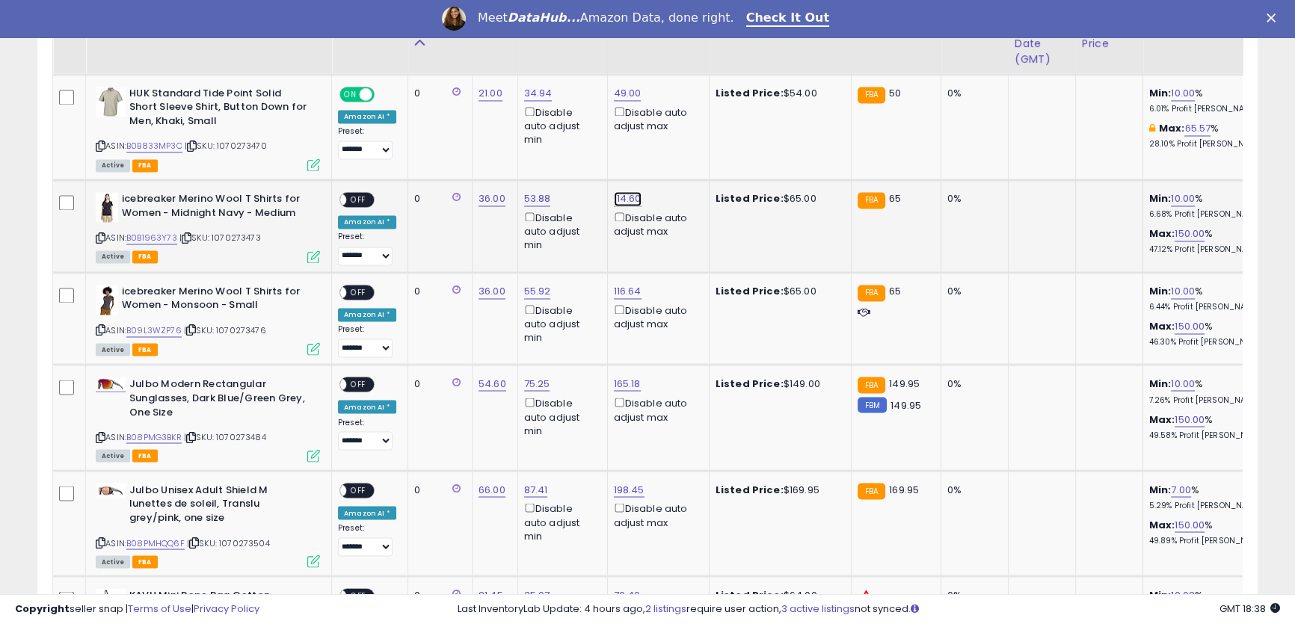
click at [623, 191] on link "114.60" at bounding box center [628, 198] width 28 height 15
drag, startPoint x: 580, startPoint y: 142, endPoint x: 451, endPoint y: 113, distance: 132.6
click at [451, 114] on tbody "**********" at bounding box center [1142, 240] width 2178 height 5224
type input "**"
click button "submit" at bounding box center [663, 139] width 25 height 22
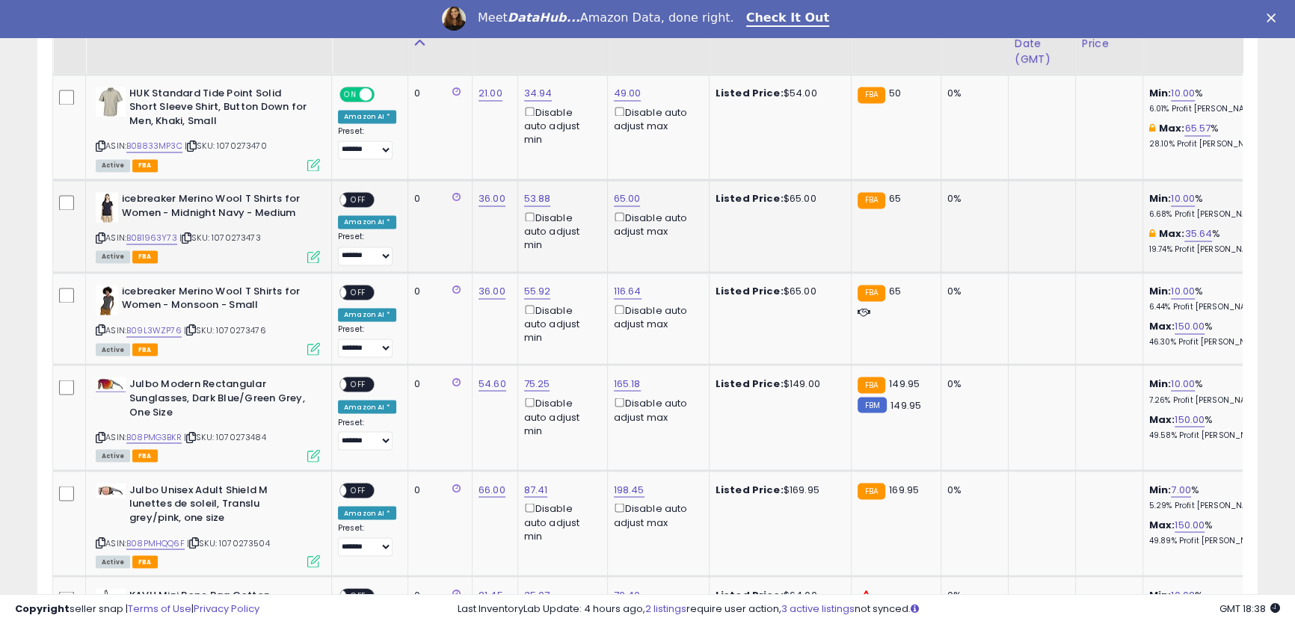
click at [359, 191] on div "ON OFF" at bounding box center [356, 199] width 35 height 16
click at [358, 195] on span "OFF" at bounding box center [358, 200] width 24 height 13
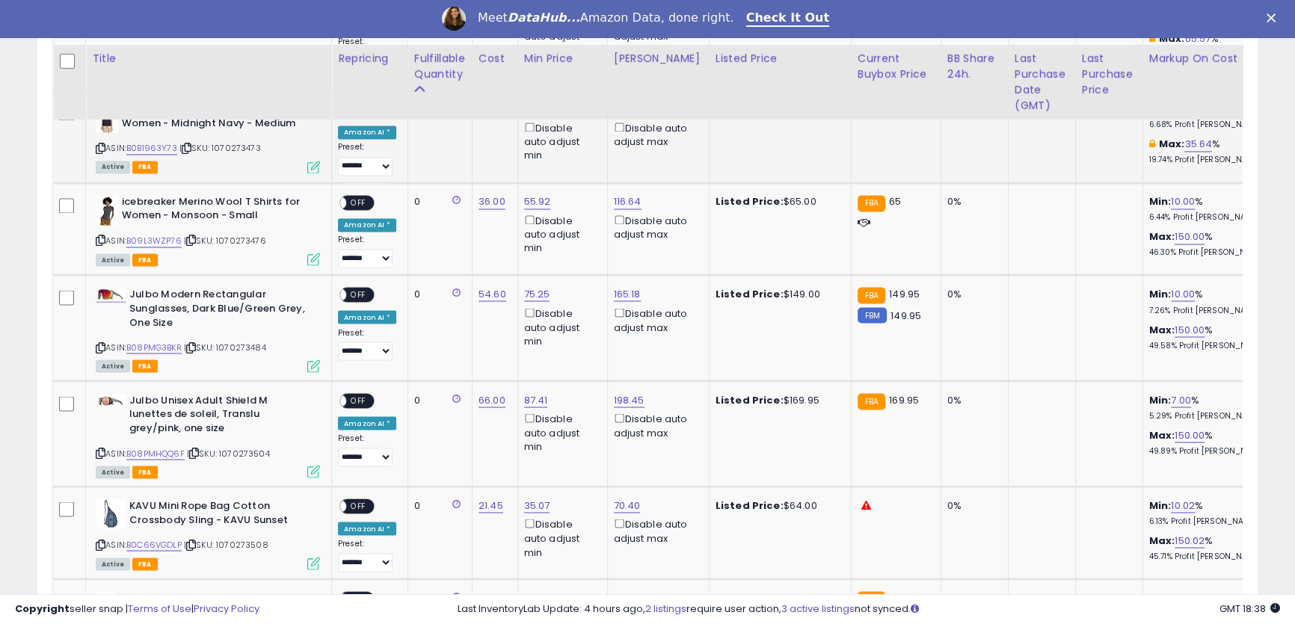
scroll to position [3346, 0]
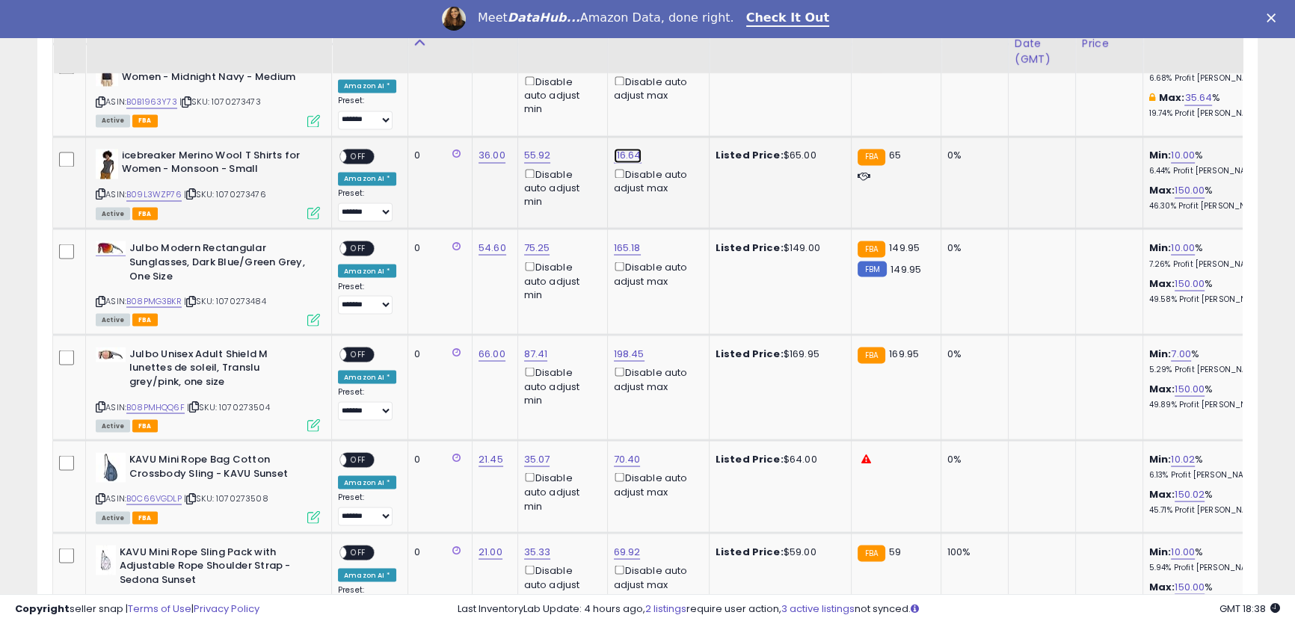
click at [629, 148] on link "116.64" at bounding box center [628, 155] width 28 height 15
drag, startPoint x: 573, startPoint y: 99, endPoint x: 472, endPoint y: 79, distance: 103.5
click at [471, 80] on tbody "**********" at bounding box center [1142, 104] width 2178 height 5224
click button "submit" at bounding box center [663, 95] width 25 height 22
click at [364, 151] on span "OFF" at bounding box center [358, 156] width 24 height 13
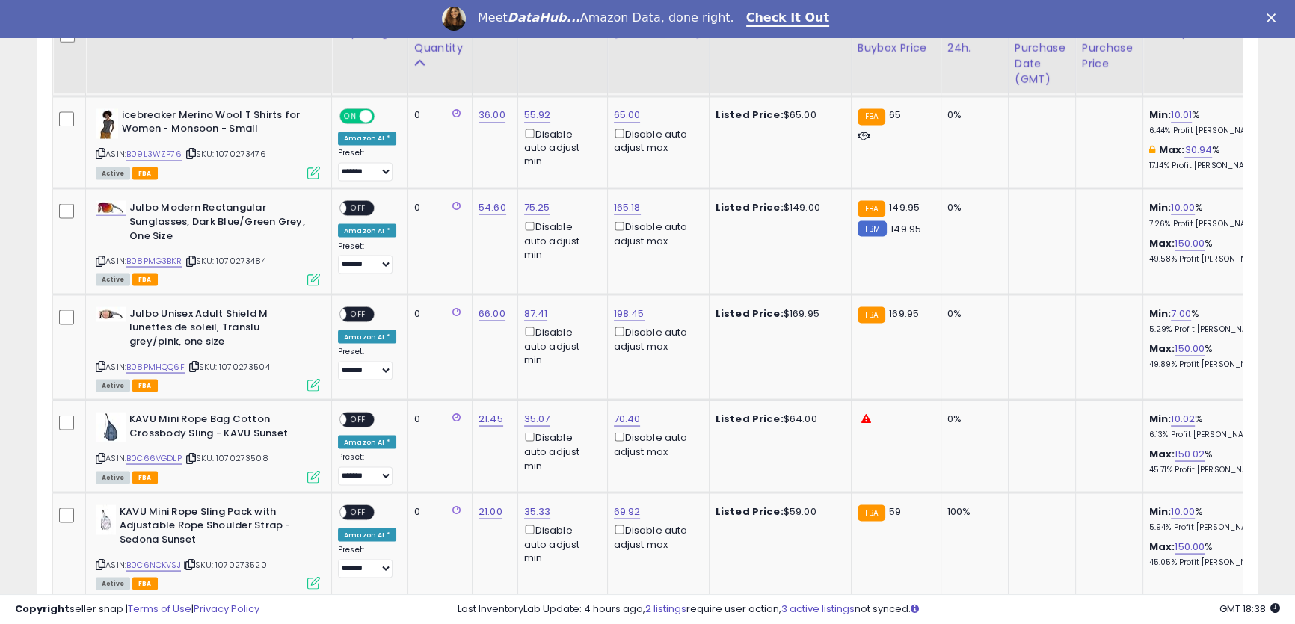
scroll to position [3482, 0]
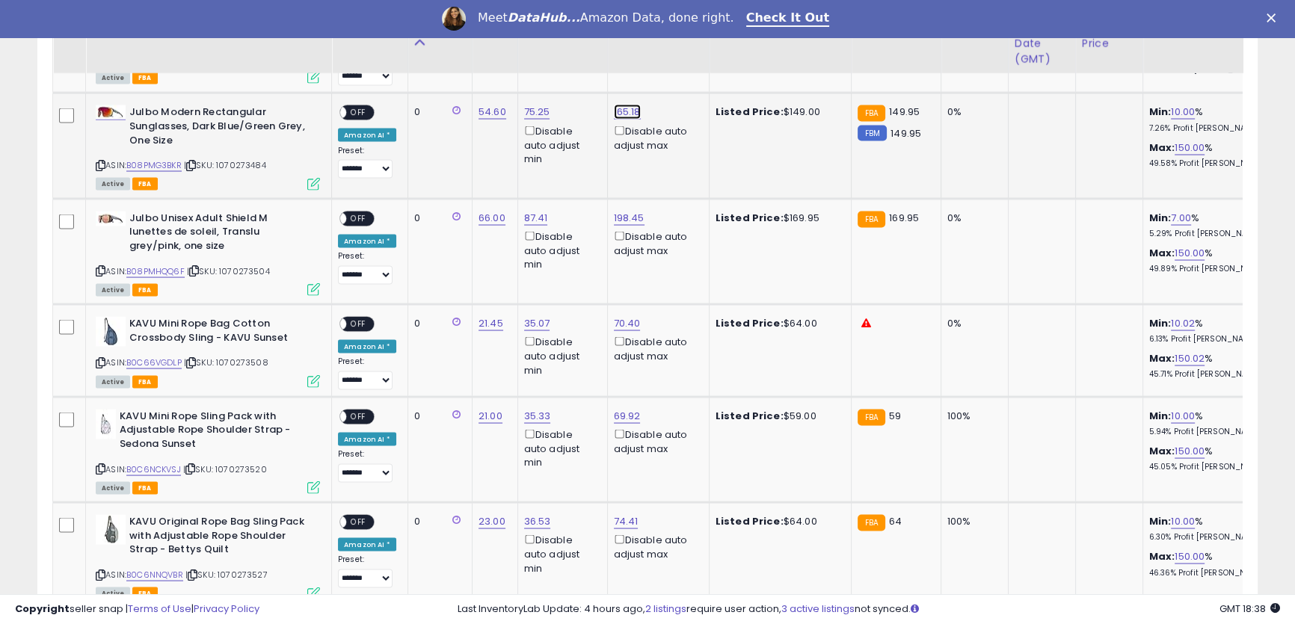
click at [625, 105] on link "165.18" at bounding box center [627, 111] width 27 height 15
drag, startPoint x: 590, startPoint y: 53, endPoint x: 466, endPoint y: 37, distance: 125.1
type input "***"
click button "submit" at bounding box center [663, 51] width 25 height 22
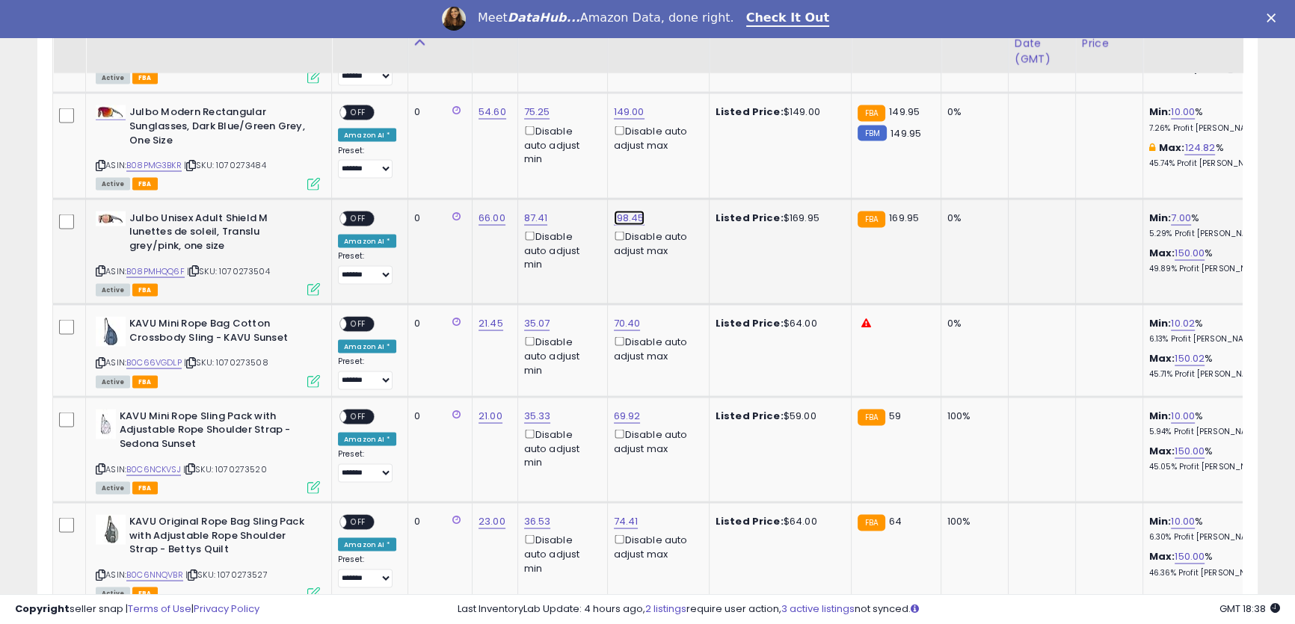
click at [627, 212] on link "198.45" at bounding box center [629, 217] width 31 height 15
drag, startPoint x: 582, startPoint y: 163, endPoint x: 460, endPoint y: 139, distance: 124.2
type input "***"
click button "submit" at bounding box center [665, 156] width 25 height 22
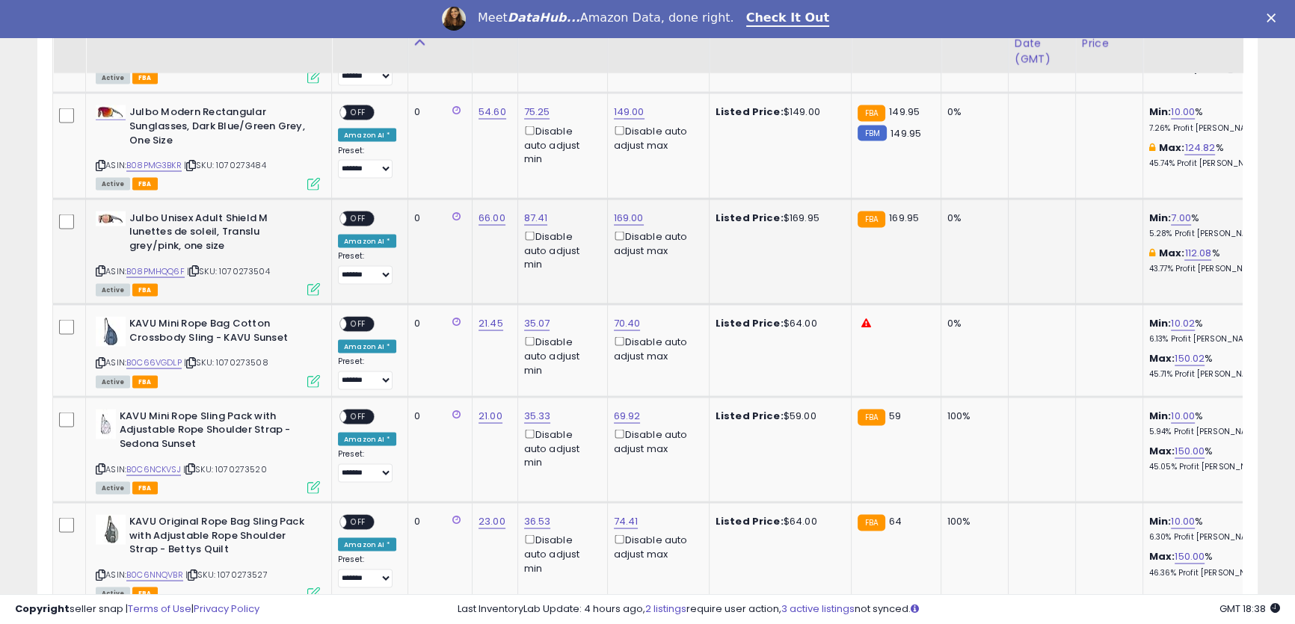
click at [360, 212] on span "OFF" at bounding box center [358, 218] width 24 height 13
click at [353, 110] on span "OFF" at bounding box center [358, 112] width 24 height 13
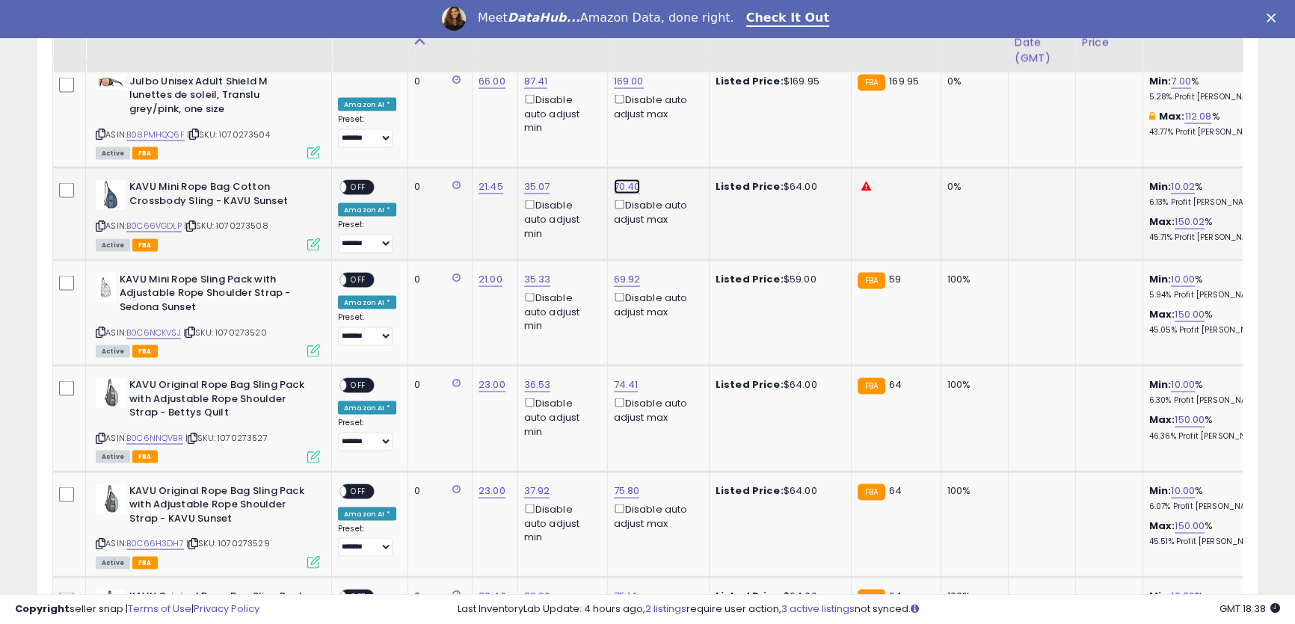
click at [620, 179] on link "70.40" at bounding box center [627, 186] width 27 height 15
drag, startPoint x: 590, startPoint y: 129, endPoint x: 441, endPoint y: 89, distance: 154.0
drag, startPoint x: 531, startPoint y: 129, endPoint x: 447, endPoint y: 116, distance: 84.8
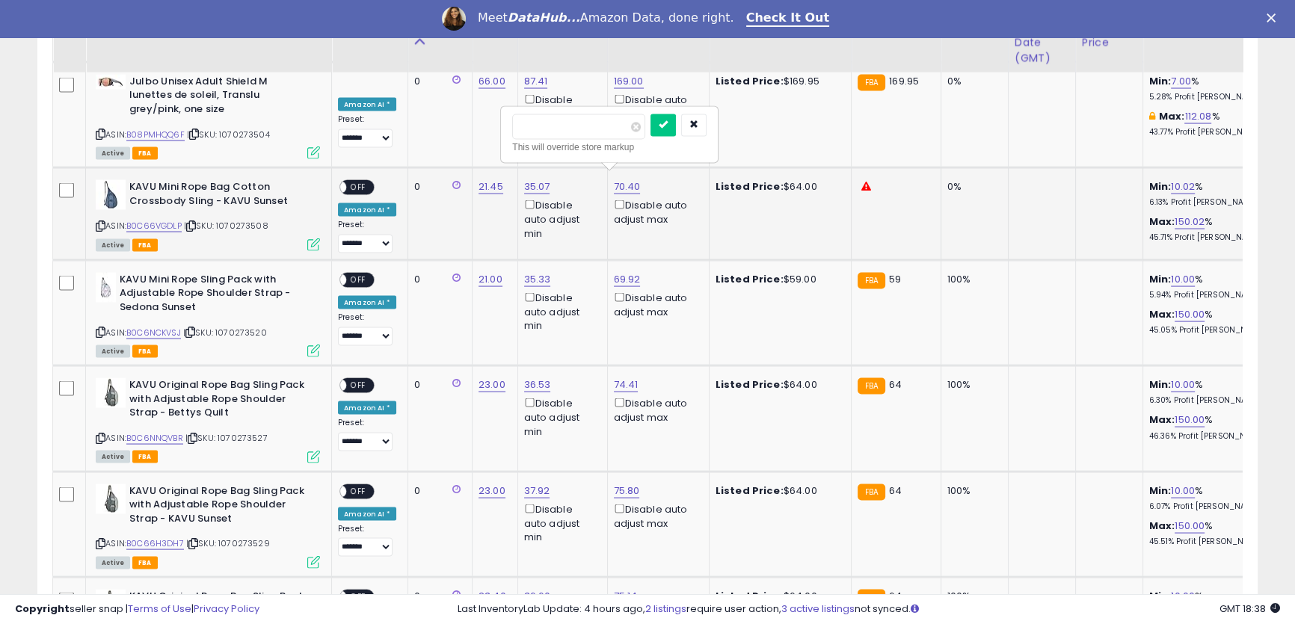
click at [587, 133] on input "**" at bounding box center [578, 126] width 133 height 25
click at [584, 130] on input "**" at bounding box center [578, 126] width 133 height 25
drag, startPoint x: 584, startPoint y: 129, endPoint x: 455, endPoint y: 117, distance: 129.9
drag, startPoint x: 554, startPoint y: 131, endPoint x: 450, endPoint y: 118, distance: 104.7
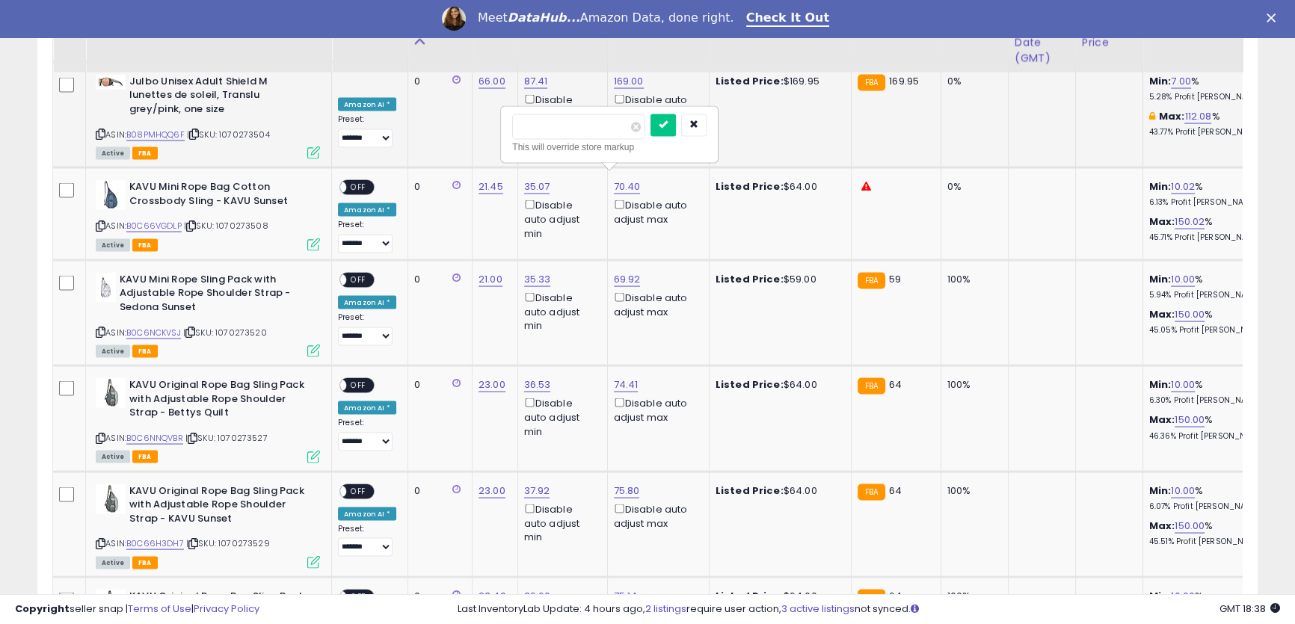
type input "**"
click at [668, 129] on icon "submit" at bounding box center [663, 124] width 9 height 9
click at [619, 273] on link "69.92" at bounding box center [627, 279] width 27 height 15
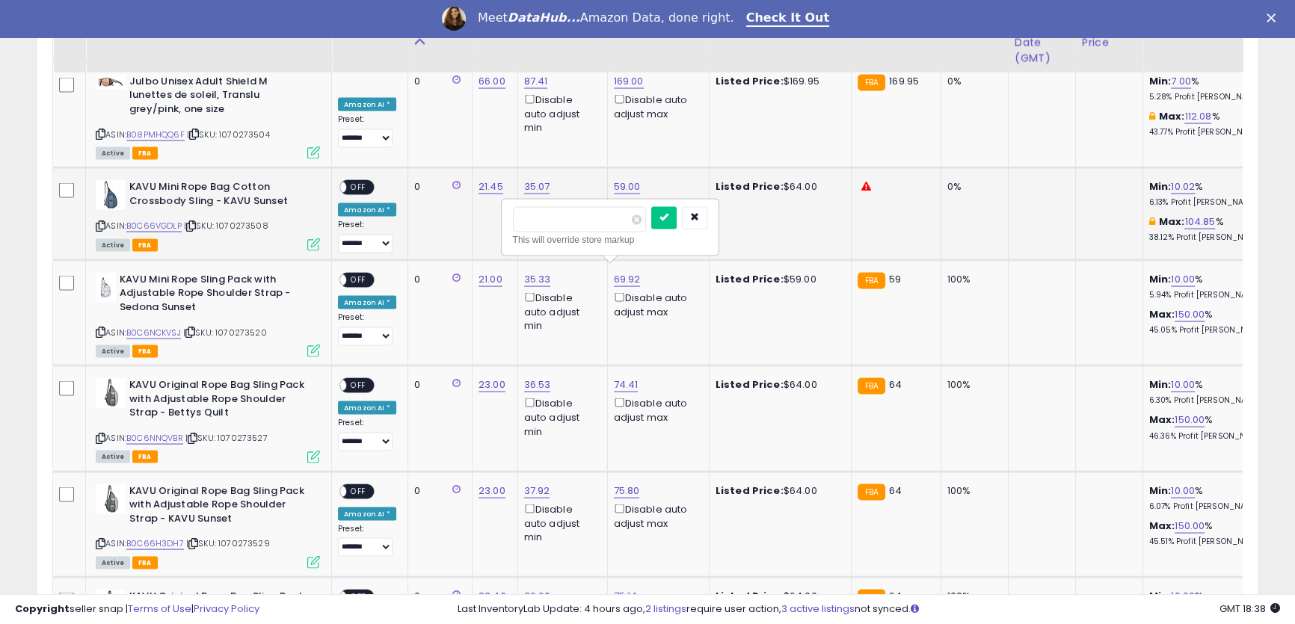
type input "**"
click at [668, 217] on icon "submit" at bounding box center [663, 217] width 9 height 9
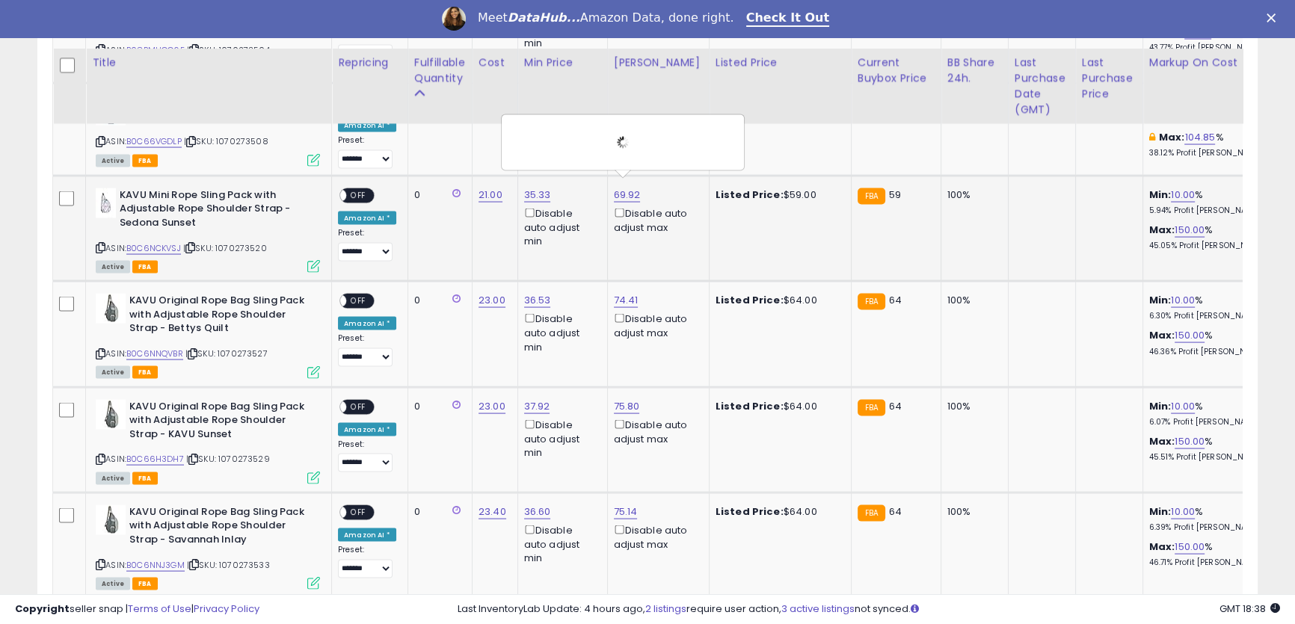
scroll to position [3754, 0]
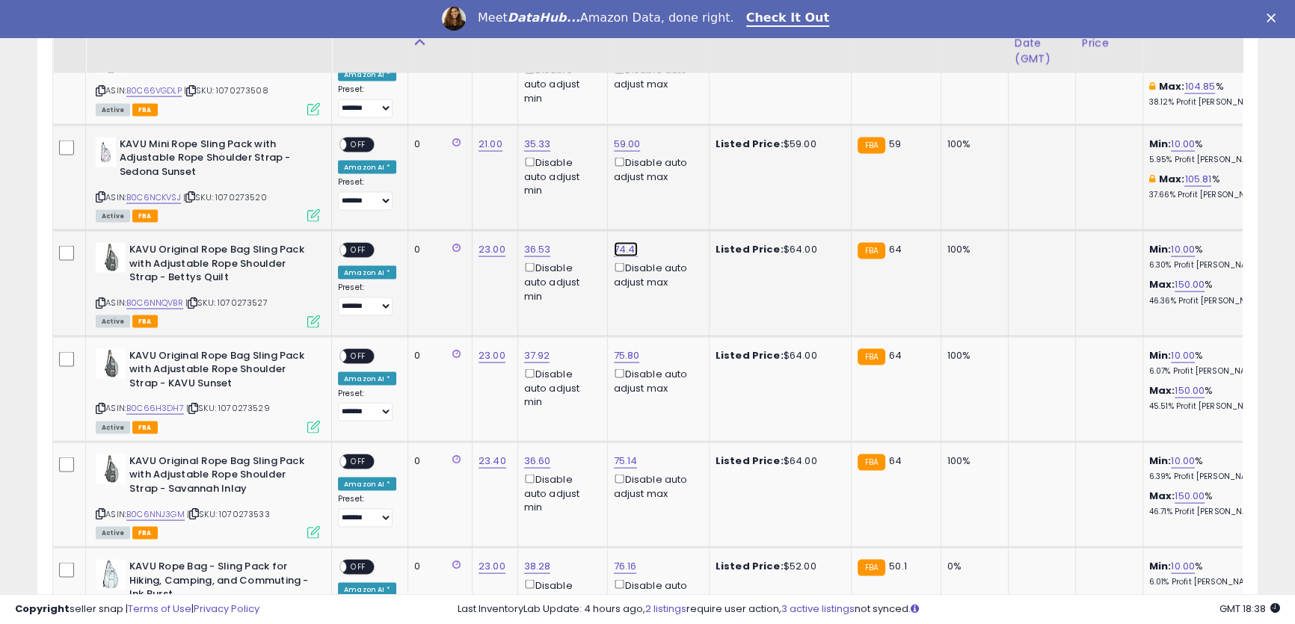
click at [622, 242] on link "74.41" at bounding box center [626, 249] width 25 height 15
drag, startPoint x: 562, startPoint y: 188, endPoint x: 460, endPoint y: 183, distance: 102.6
type input "**"
drag, startPoint x: 683, startPoint y: 186, endPoint x: 625, endPoint y: 344, distance: 168.2
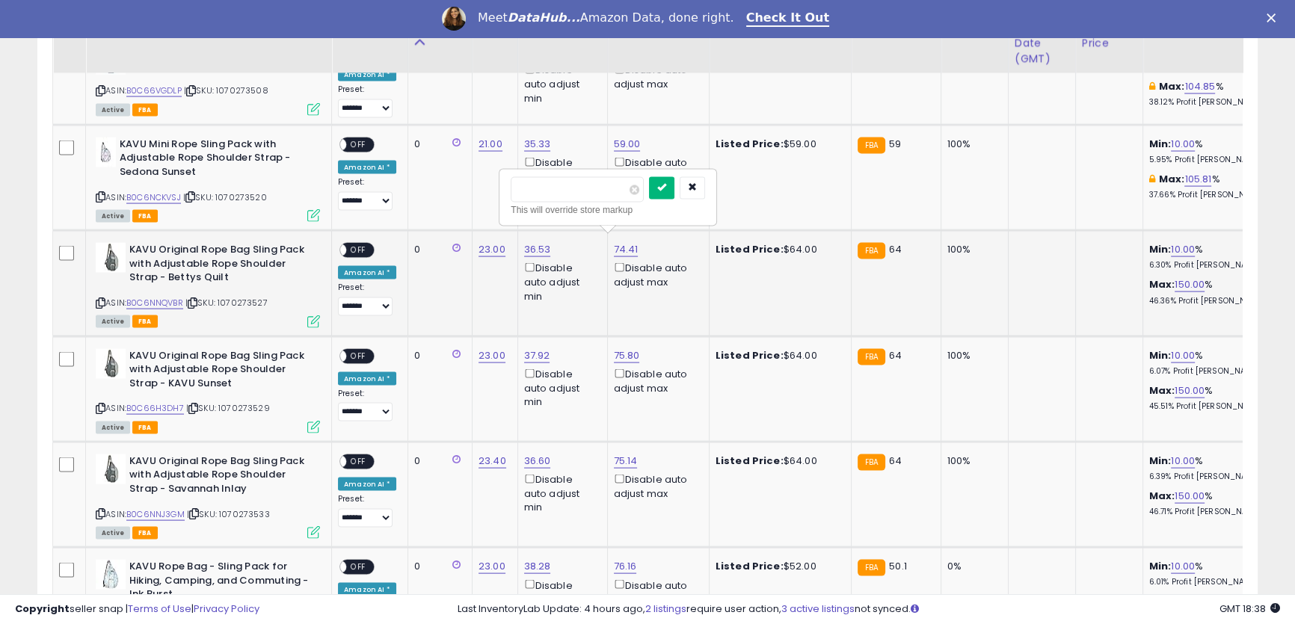
click at [666, 186] on icon "submit" at bounding box center [661, 187] width 9 height 9
click at [622, 348] on link "75.80" at bounding box center [627, 355] width 26 height 15
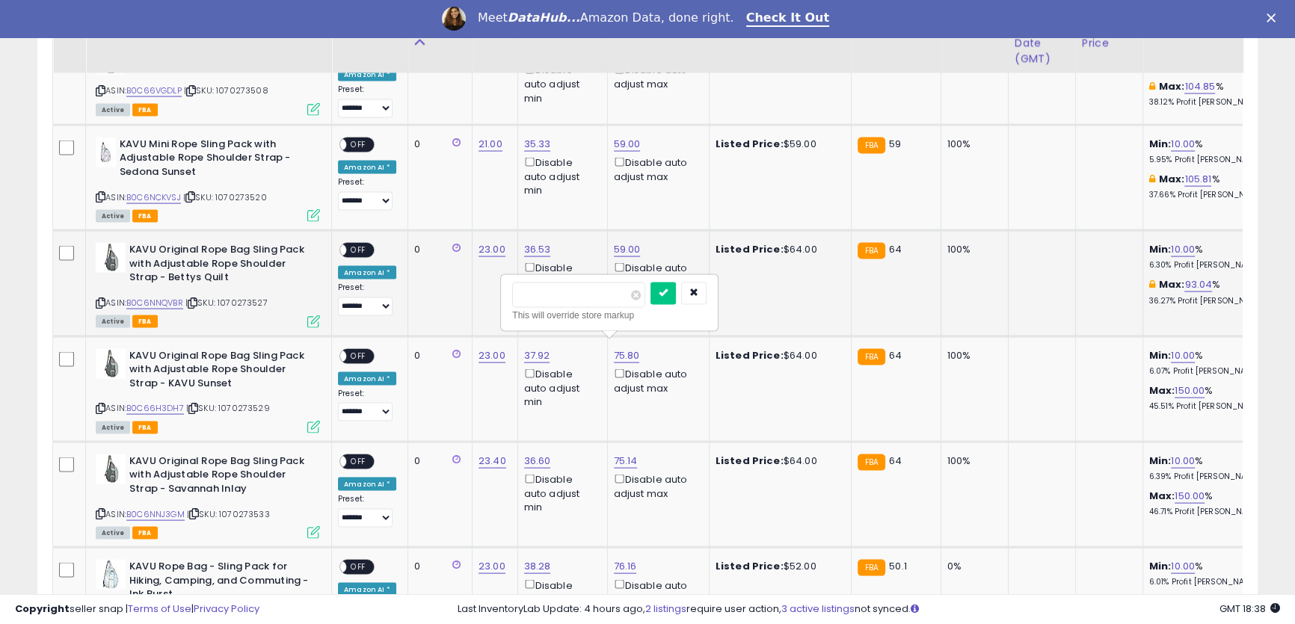
drag, startPoint x: 527, startPoint y: 295, endPoint x: 484, endPoint y: 291, distance: 43.5
type input "**"
click at [668, 292] on icon "submit" at bounding box center [663, 293] width 9 height 9
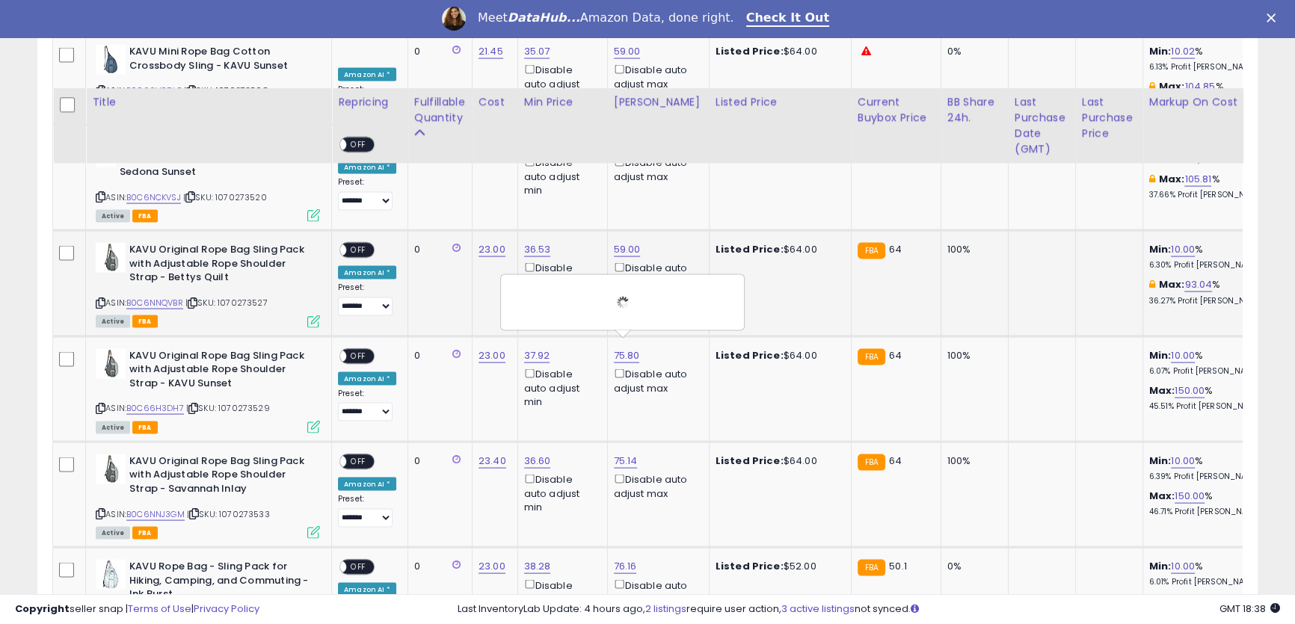
scroll to position [4026, 0]
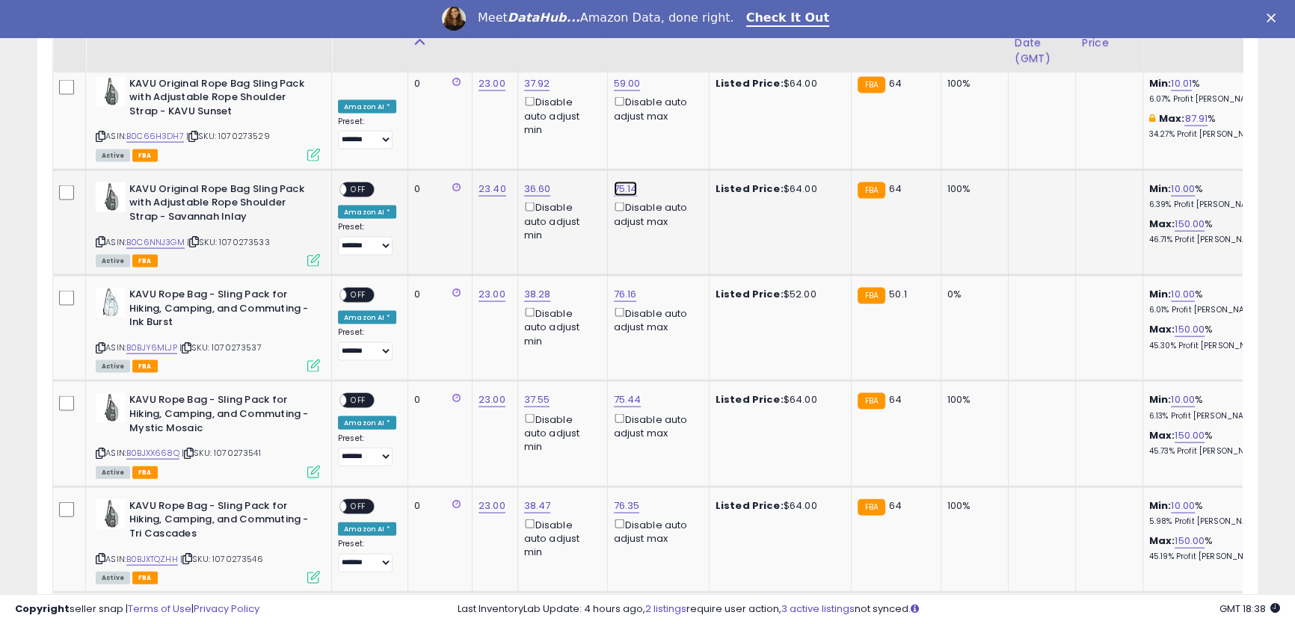
click at [622, 182] on link "75.14" at bounding box center [626, 189] width 24 height 15
drag, startPoint x: 563, startPoint y: 129, endPoint x: 606, endPoint y: 132, distance: 42.7
type input "**"
click at [666, 127] on icon "submit" at bounding box center [661, 126] width 9 height 9
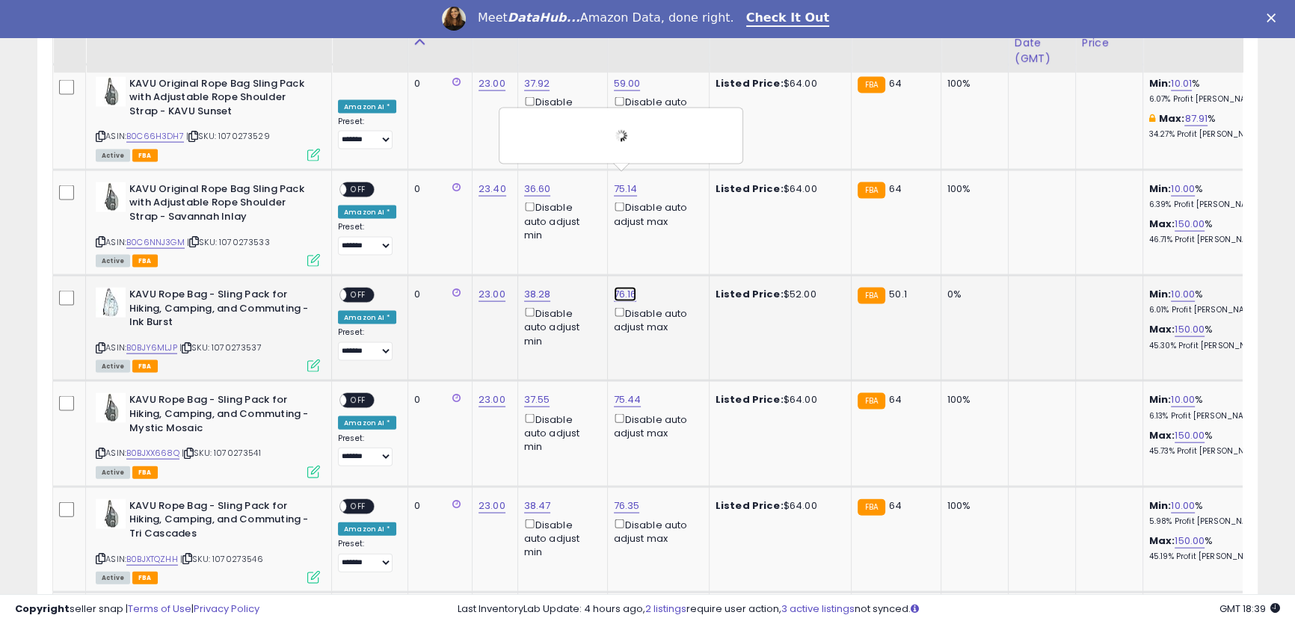
click at [619, 287] on link "76.16" at bounding box center [625, 294] width 23 height 15
drag, startPoint x: 525, startPoint y: 230, endPoint x: 606, endPoint y: 226, distance: 80.9
type input "**"
click at [674, 232] on button "submit" at bounding box center [661, 232] width 25 height 22
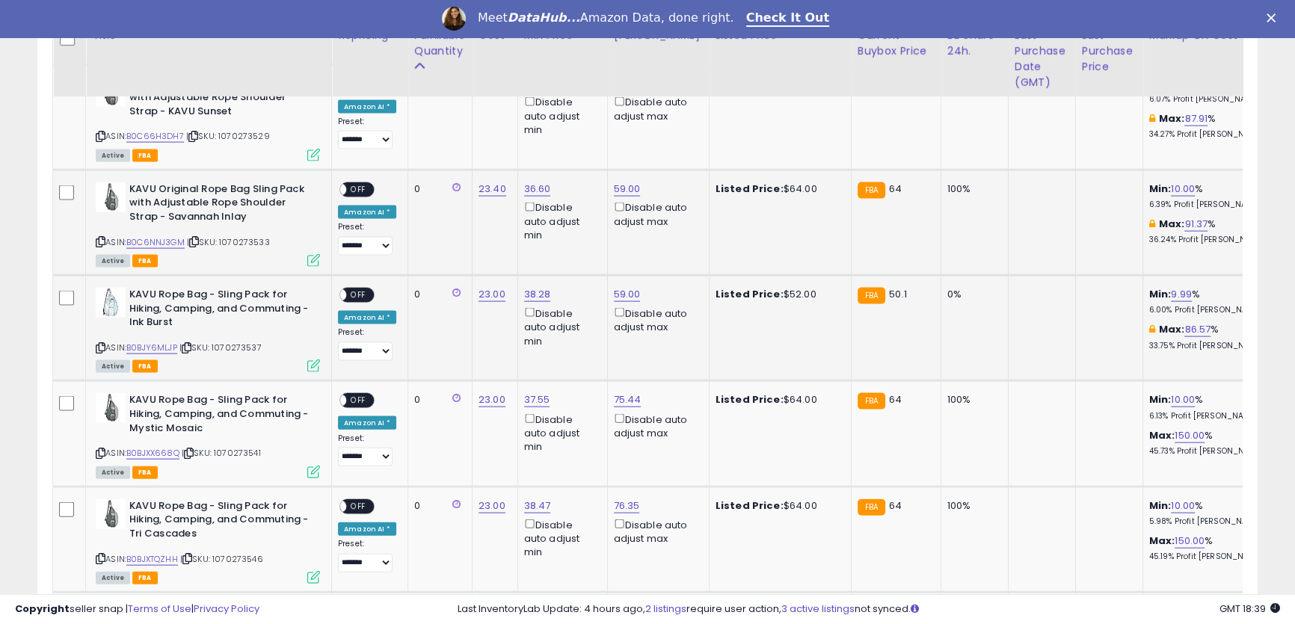
scroll to position [4162, 0]
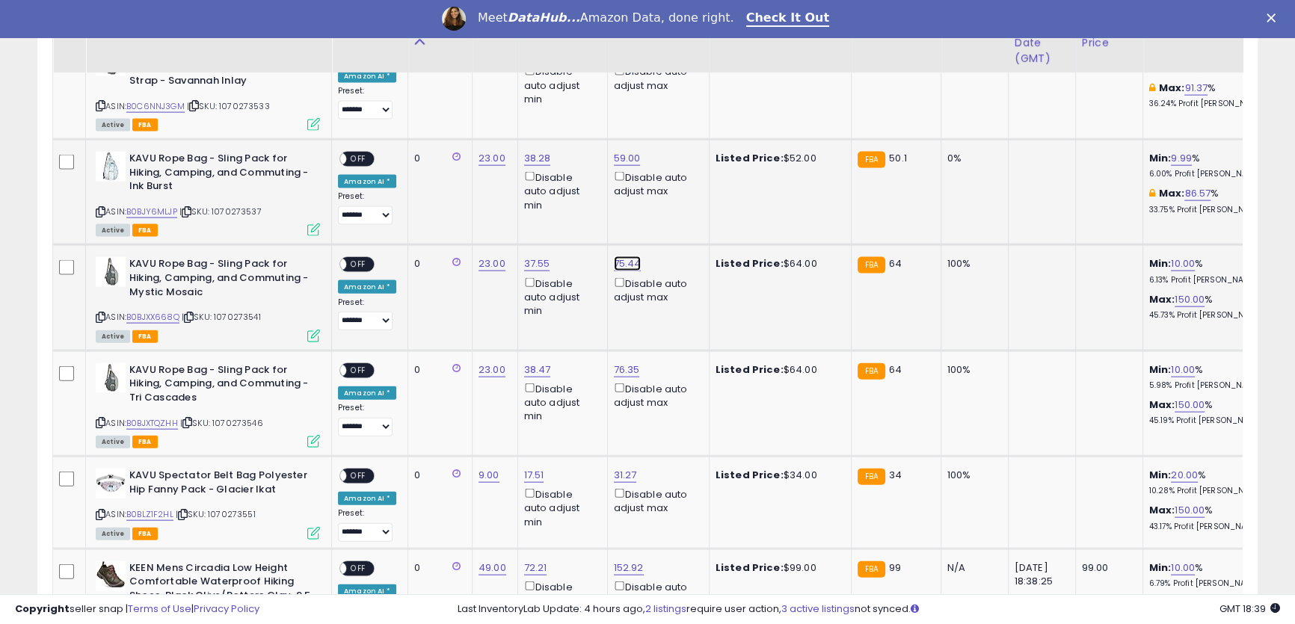
click at [618, 256] on link "75.44" at bounding box center [628, 263] width 28 height 15
drag, startPoint x: 594, startPoint y: 208, endPoint x: 479, endPoint y: 191, distance: 115.6
type input "**"
click at [668, 203] on icon "submit" at bounding box center [663, 201] width 9 height 9
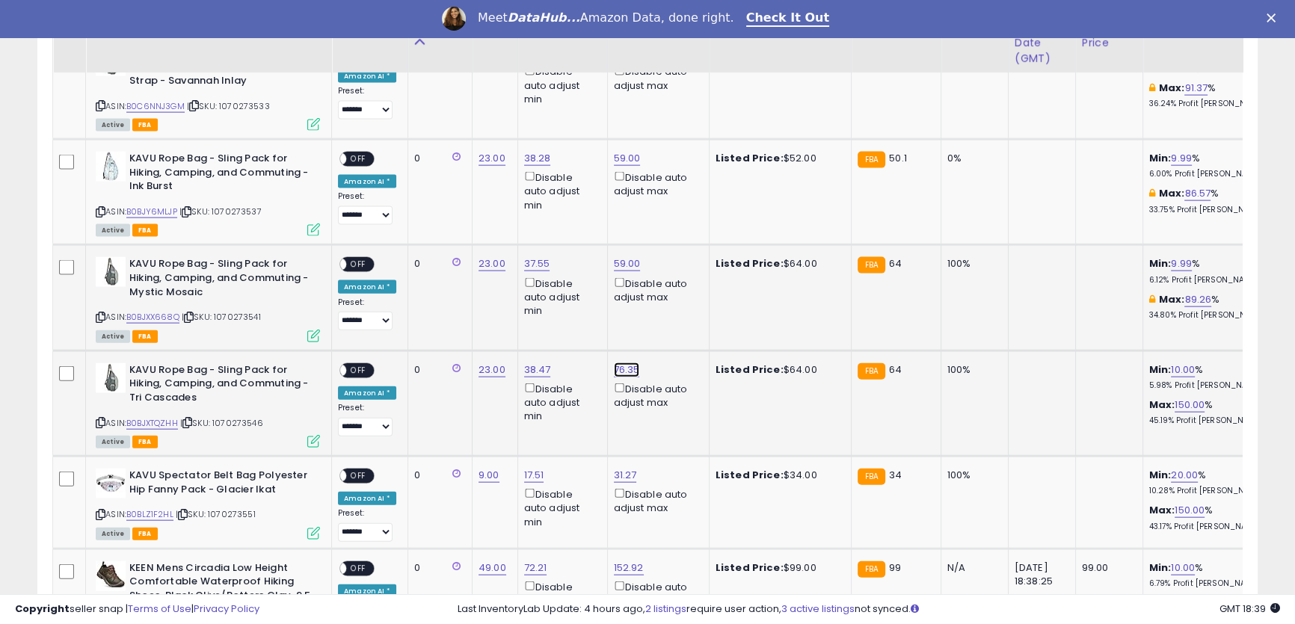
click at [616, 363] on link "76.35" at bounding box center [627, 370] width 26 height 15
drag, startPoint x: 579, startPoint y: 314, endPoint x: 485, endPoint y: 306, distance: 94.6
type input "**"
click at [668, 311] on icon "submit" at bounding box center [663, 306] width 9 height 9
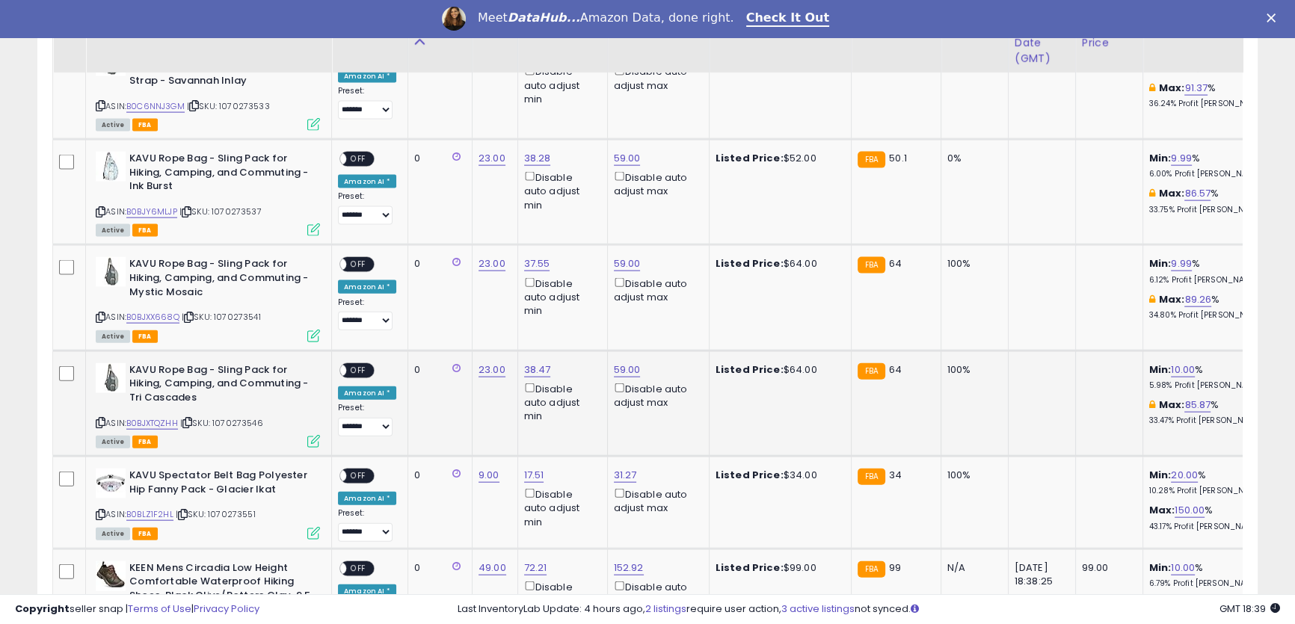
click at [357, 364] on span "OFF" at bounding box center [358, 370] width 24 height 13
click at [364, 259] on span "OFF" at bounding box center [358, 265] width 24 height 13
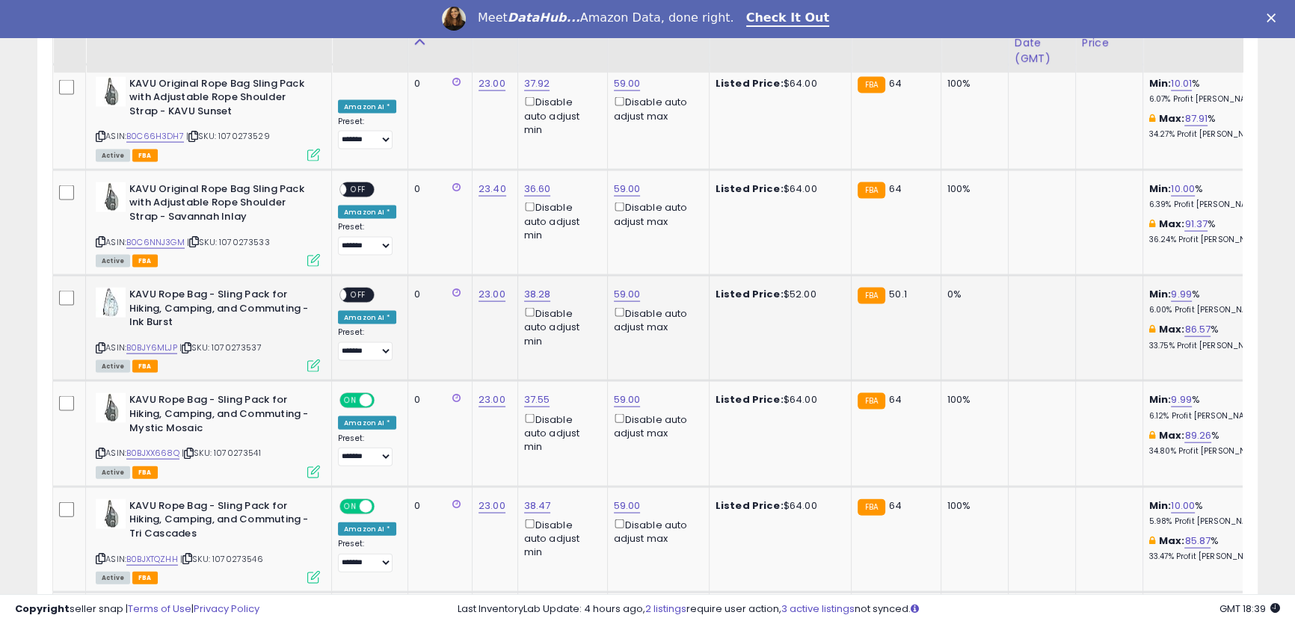
click at [358, 289] on span "OFF" at bounding box center [358, 295] width 24 height 13
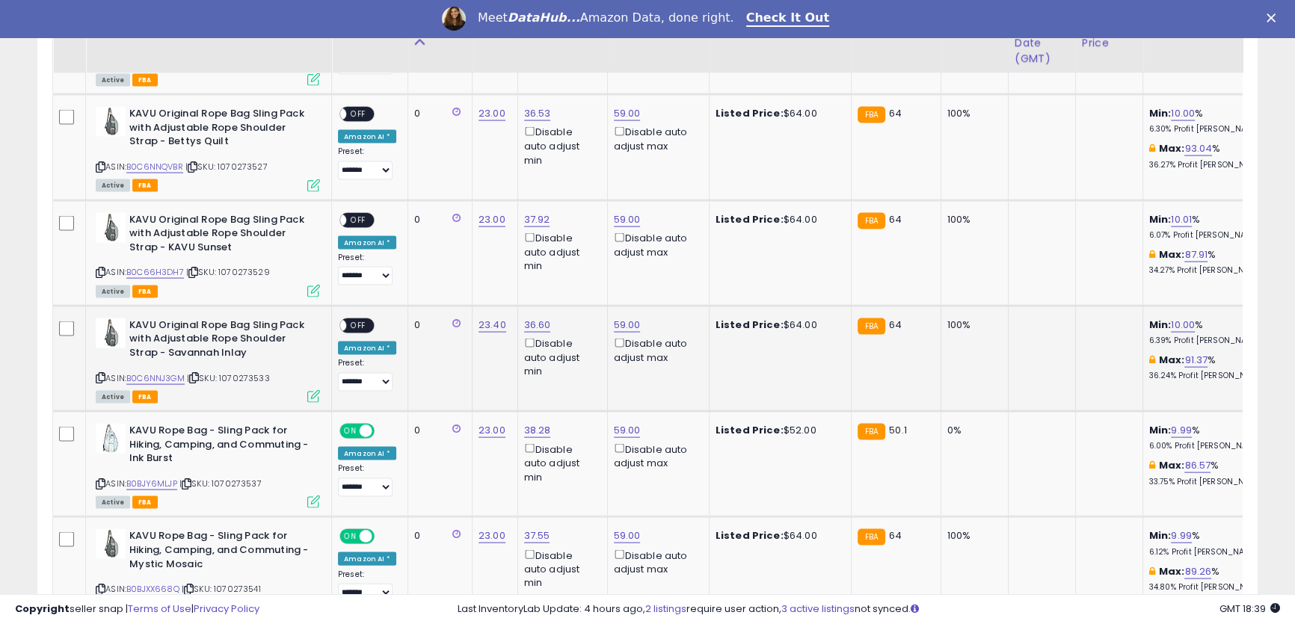
click at [362, 319] on span "OFF" at bounding box center [358, 325] width 24 height 13
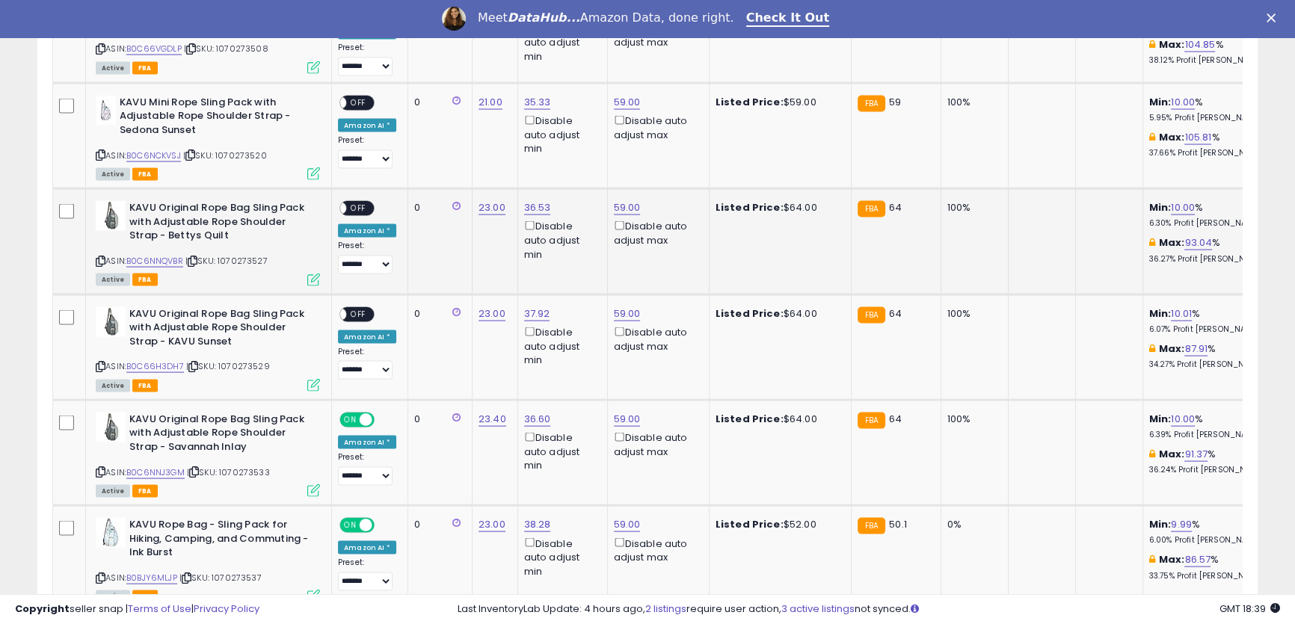
scroll to position [3754, 0]
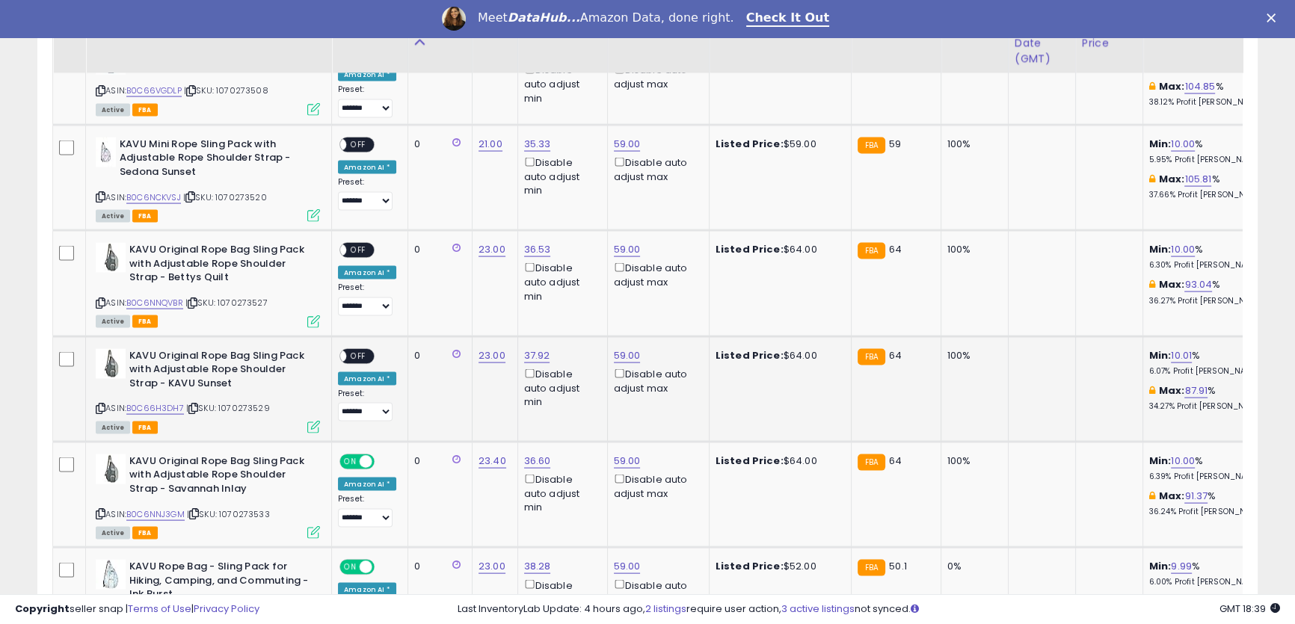
click at [357, 350] on span "OFF" at bounding box center [358, 356] width 24 height 13
click at [358, 247] on span "OFF" at bounding box center [358, 250] width 24 height 13
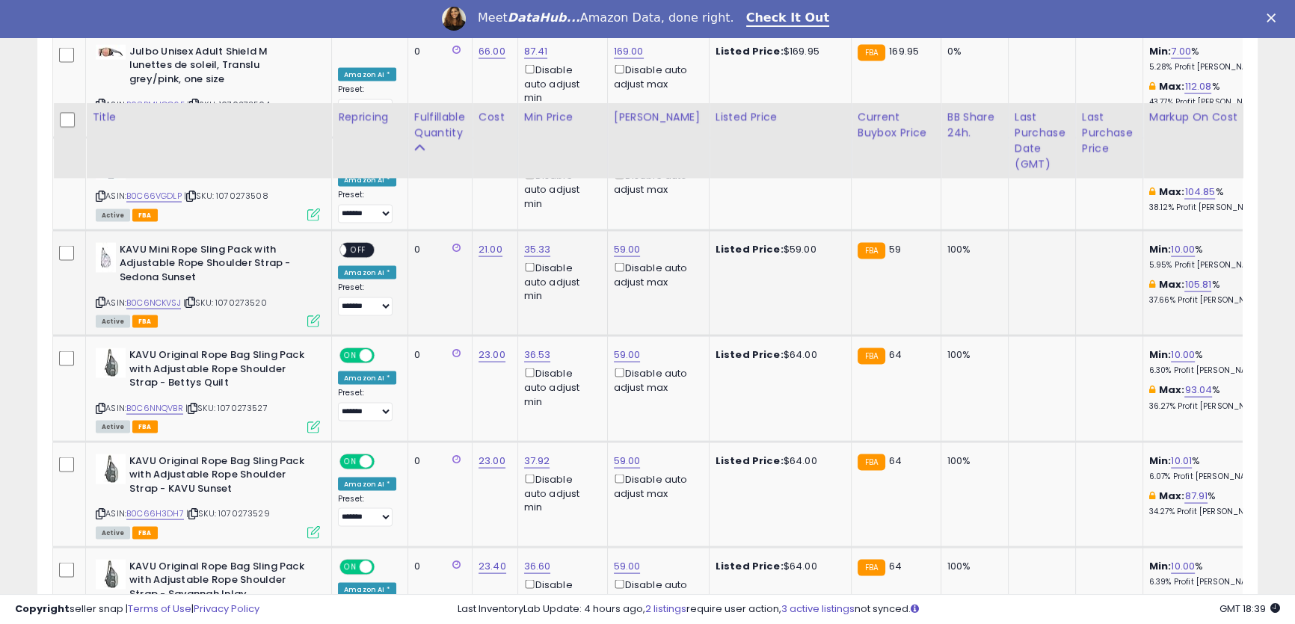
scroll to position [3618, 0]
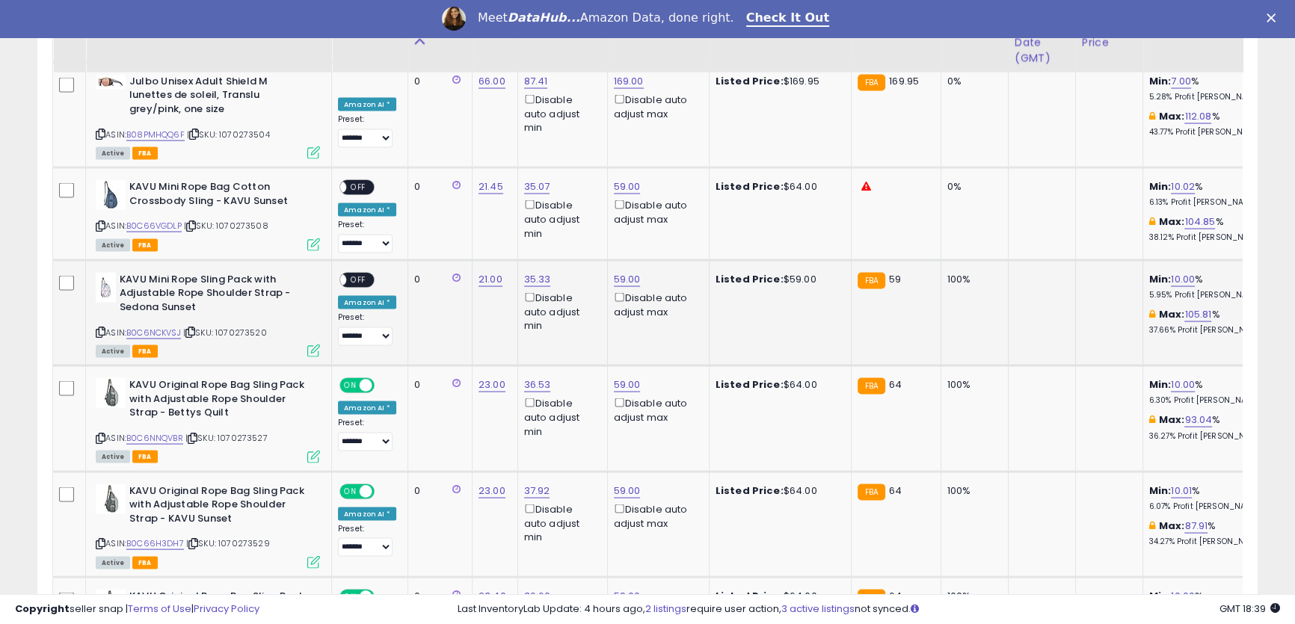
click at [363, 274] on span "OFF" at bounding box center [358, 280] width 24 height 13
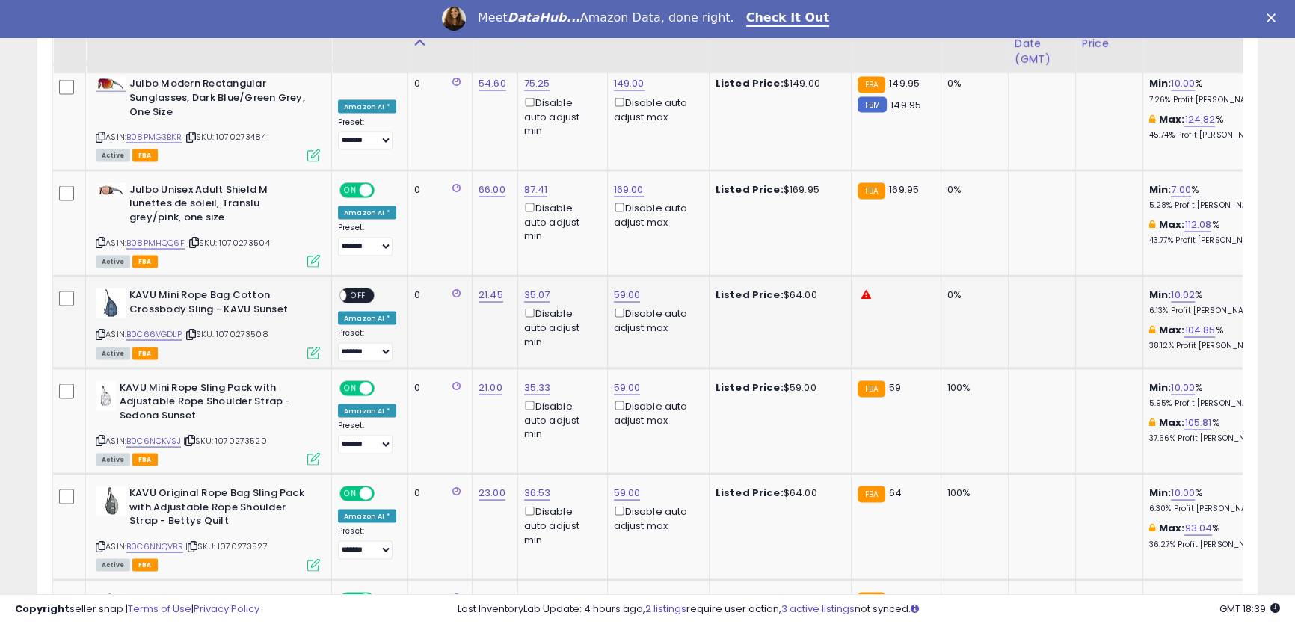
scroll to position [3482, 0]
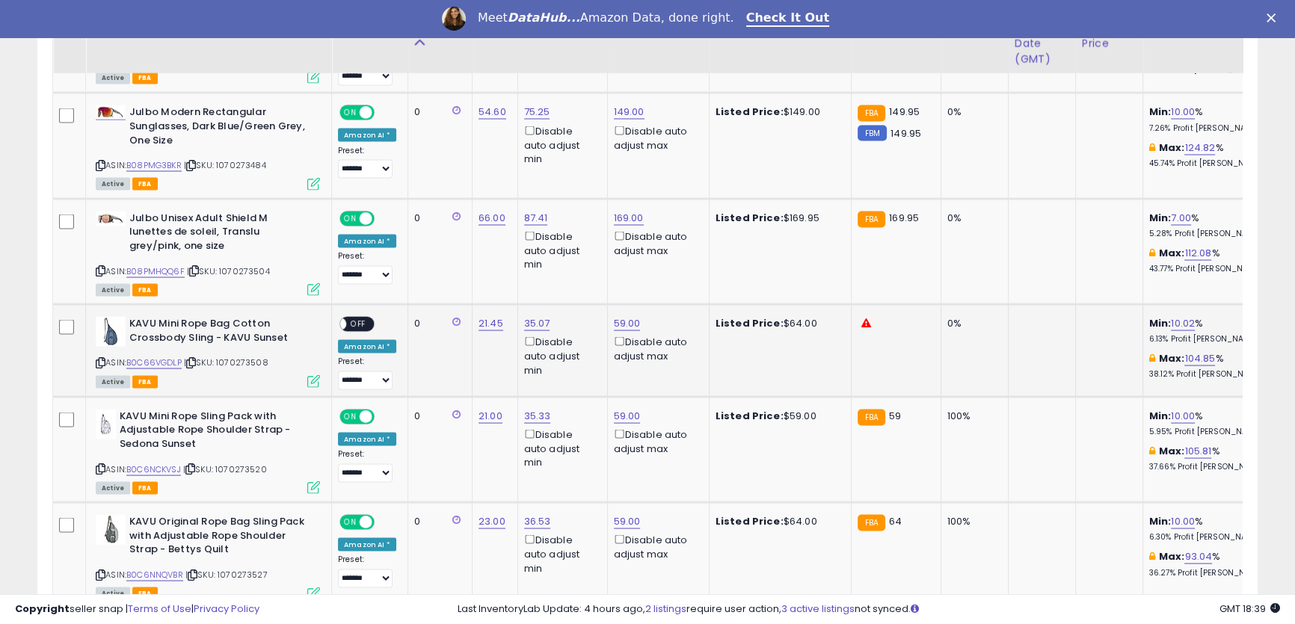
click at [358, 318] on span "OFF" at bounding box center [358, 324] width 24 height 13
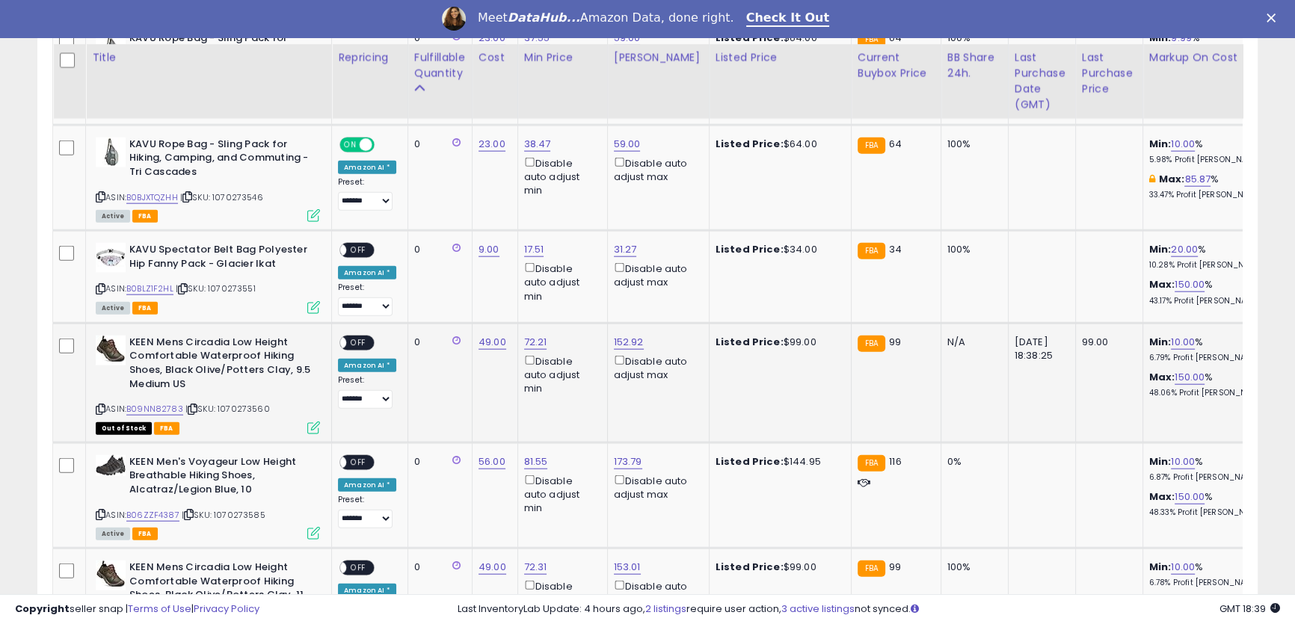
scroll to position [4433, 0]
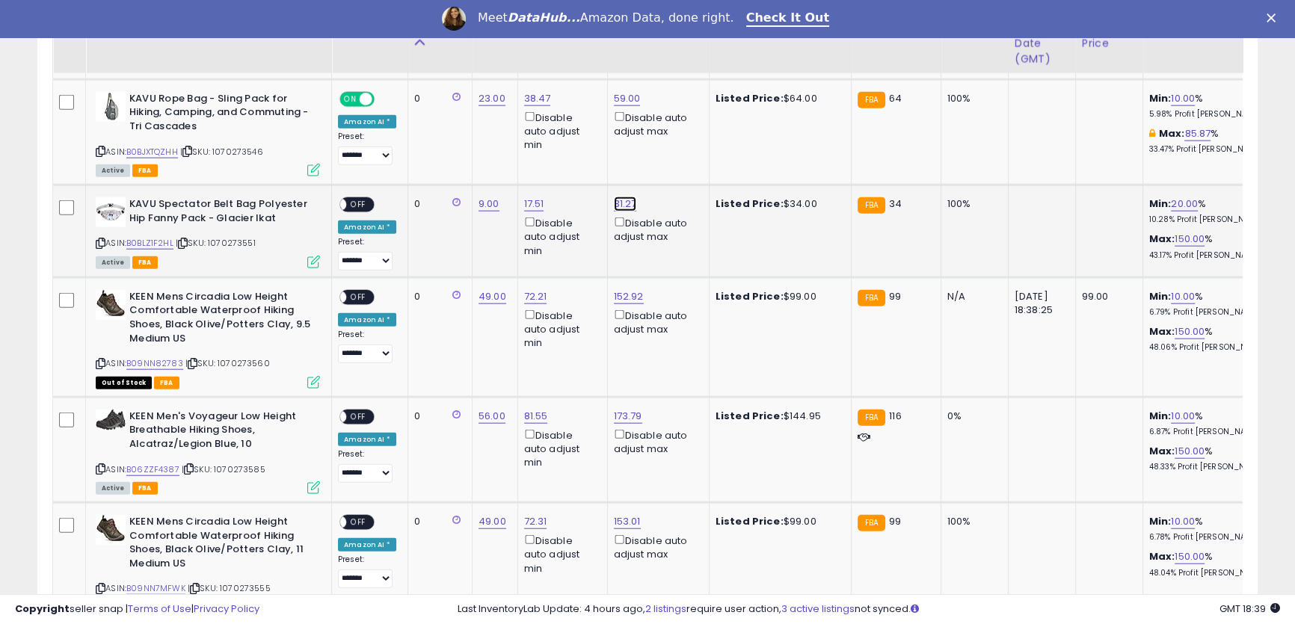
click at [620, 197] on link "31.27" at bounding box center [625, 204] width 23 height 15
click at [591, 146] on input "*****" at bounding box center [577, 142] width 133 height 25
click at [666, 145] on icon "submit" at bounding box center [661, 140] width 9 height 9
click at [360, 199] on span "OFF" at bounding box center [358, 205] width 24 height 13
click at [618, 289] on link "152.92" at bounding box center [629, 296] width 30 height 15
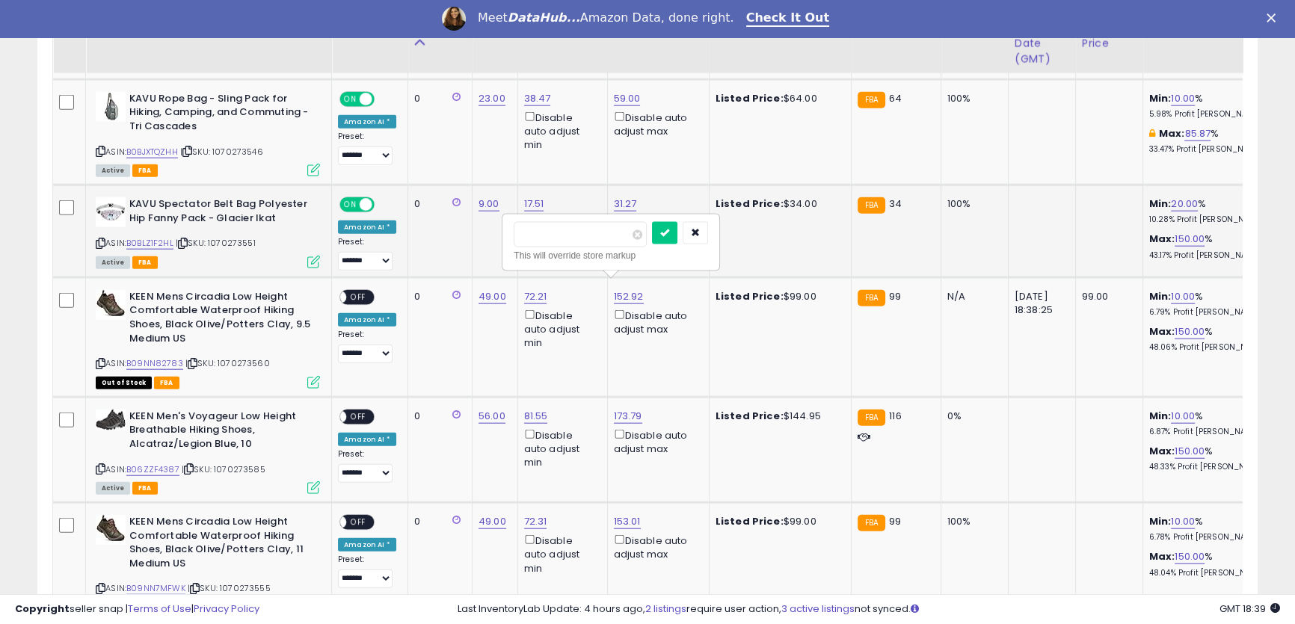
drag, startPoint x: 567, startPoint y: 239, endPoint x: 460, endPoint y: 212, distance: 111.1
type input "*"
click button "submit" at bounding box center [664, 233] width 25 height 22
click at [357, 291] on span "OFF" at bounding box center [358, 297] width 24 height 13
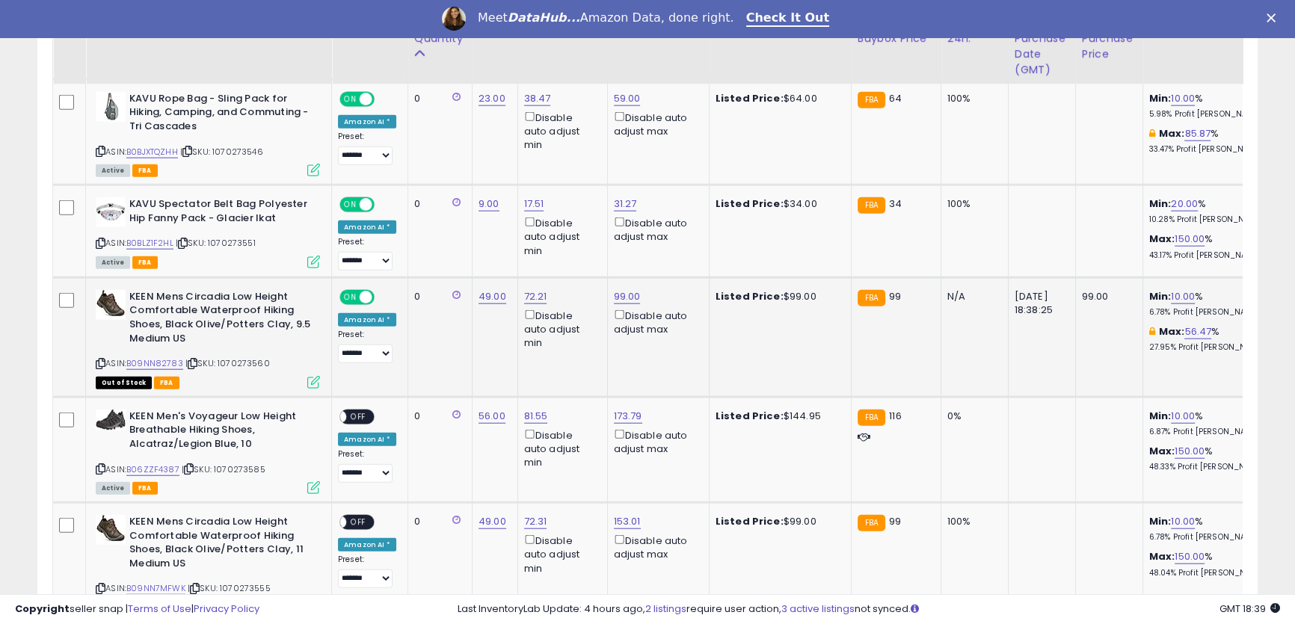
scroll to position [4569, 0]
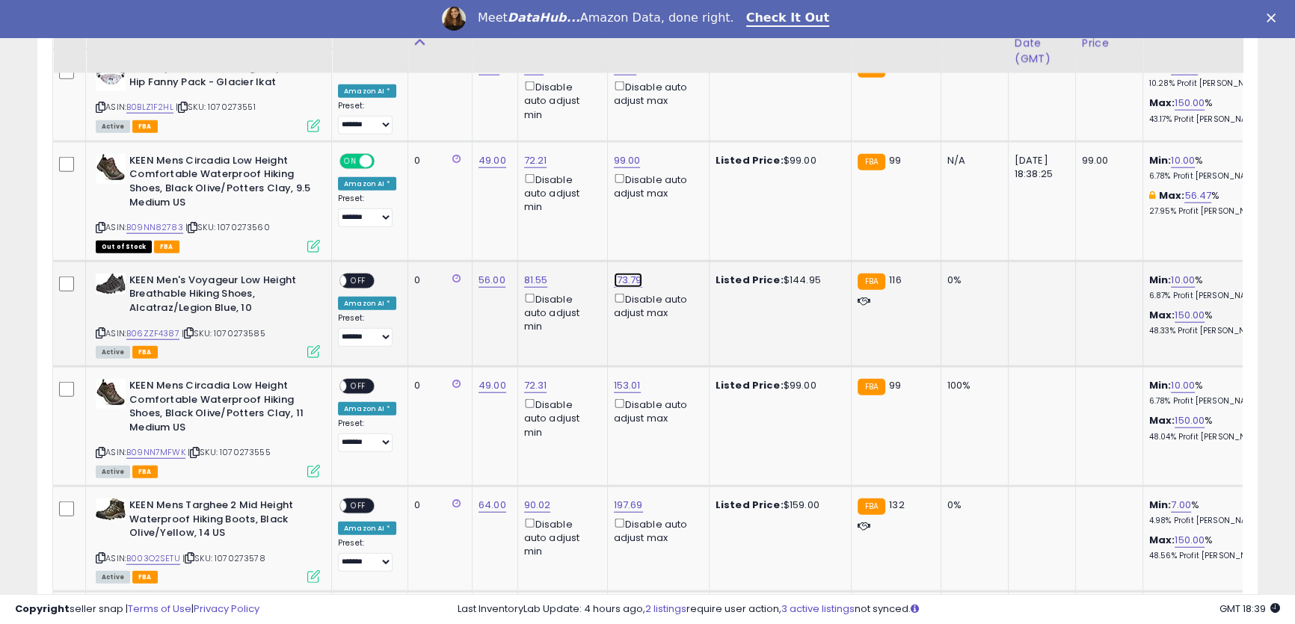
click at [629, 273] on link "173.79" at bounding box center [628, 280] width 28 height 15
drag, startPoint x: 572, startPoint y: 219, endPoint x: 466, endPoint y: 194, distance: 109.2
type input "***"
click button "submit" at bounding box center [664, 217] width 25 height 22
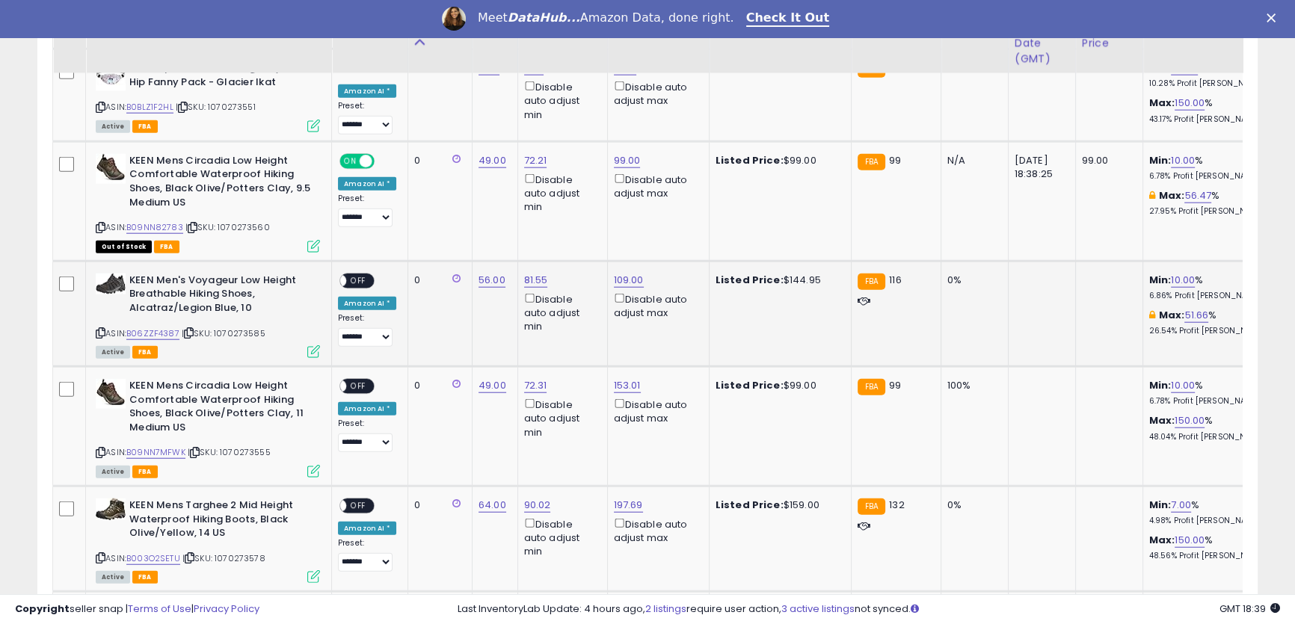
click at [355, 274] on span "OFF" at bounding box center [358, 280] width 24 height 13
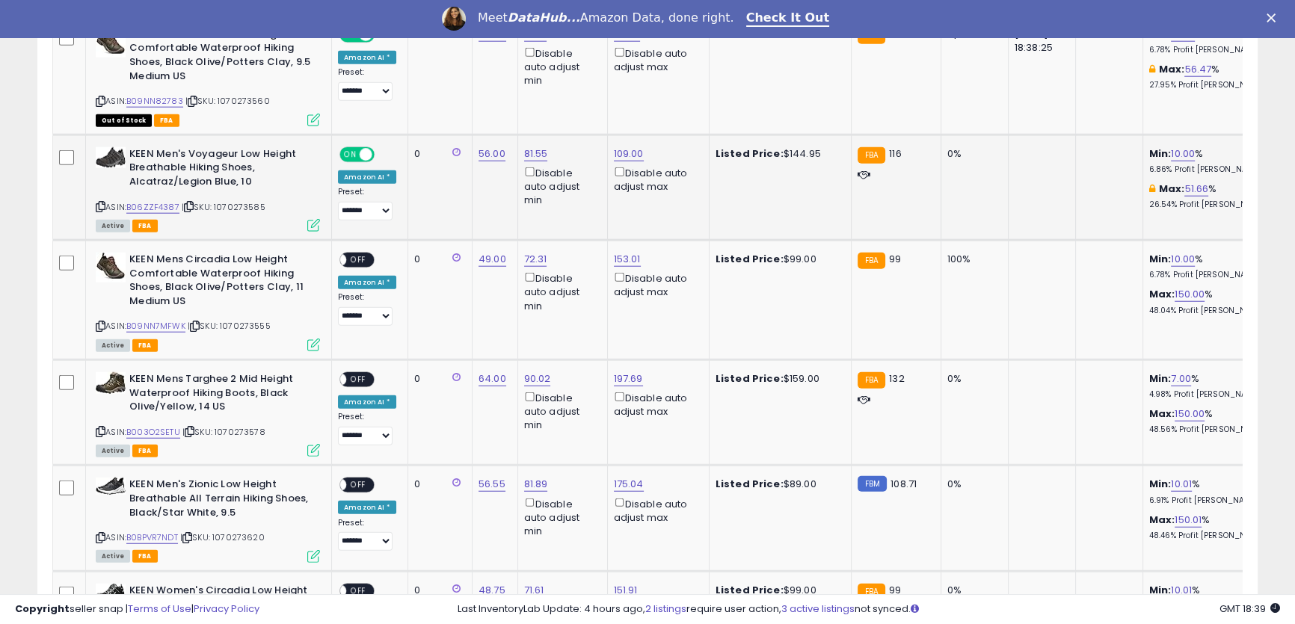
scroll to position [4705, 0]
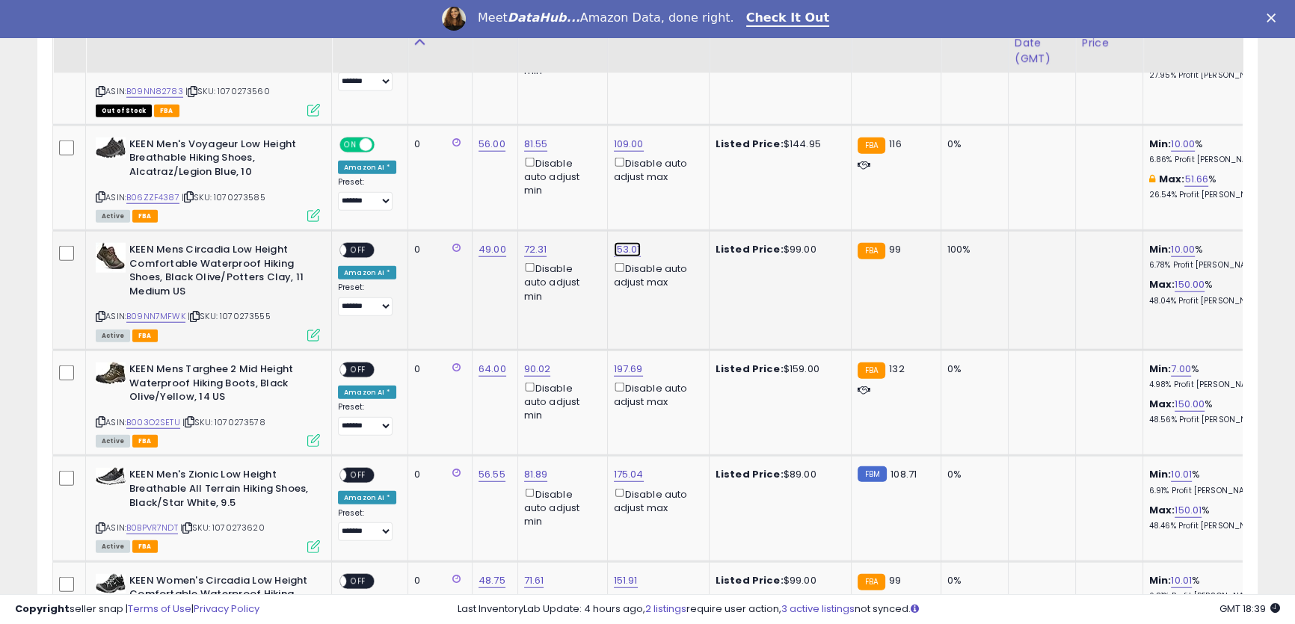
click at [624, 244] on link "153.01" at bounding box center [627, 249] width 27 height 15
drag, startPoint x: 591, startPoint y: 192, endPoint x: 381, endPoint y: 135, distance: 217.8
type input "**"
click at [668, 185] on icon "submit" at bounding box center [663, 185] width 9 height 9
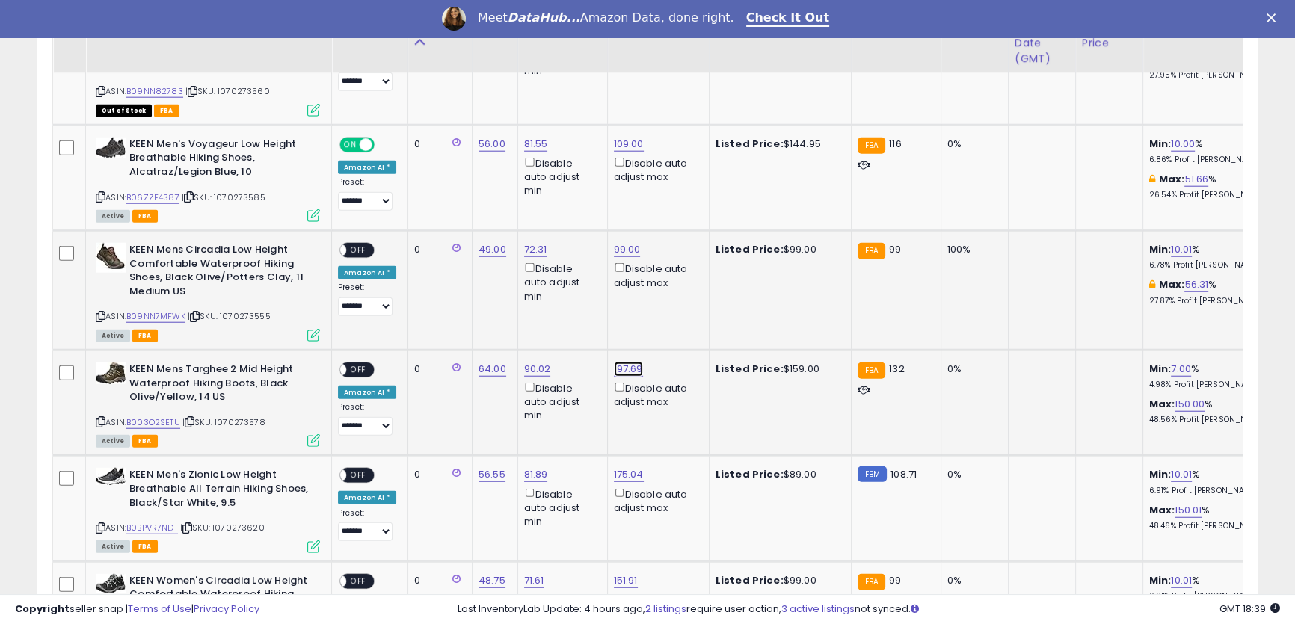
click at [629, 362] on link "197.69" at bounding box center [628, 369] width 29 height 15
drag, startPoint x: 570, startPoint y: 307, endPoint x: 428, endPoint y: 264, distance: 148.3
type input "***"
click button "submit" at bounding box center [665, 305] width 25 height 22
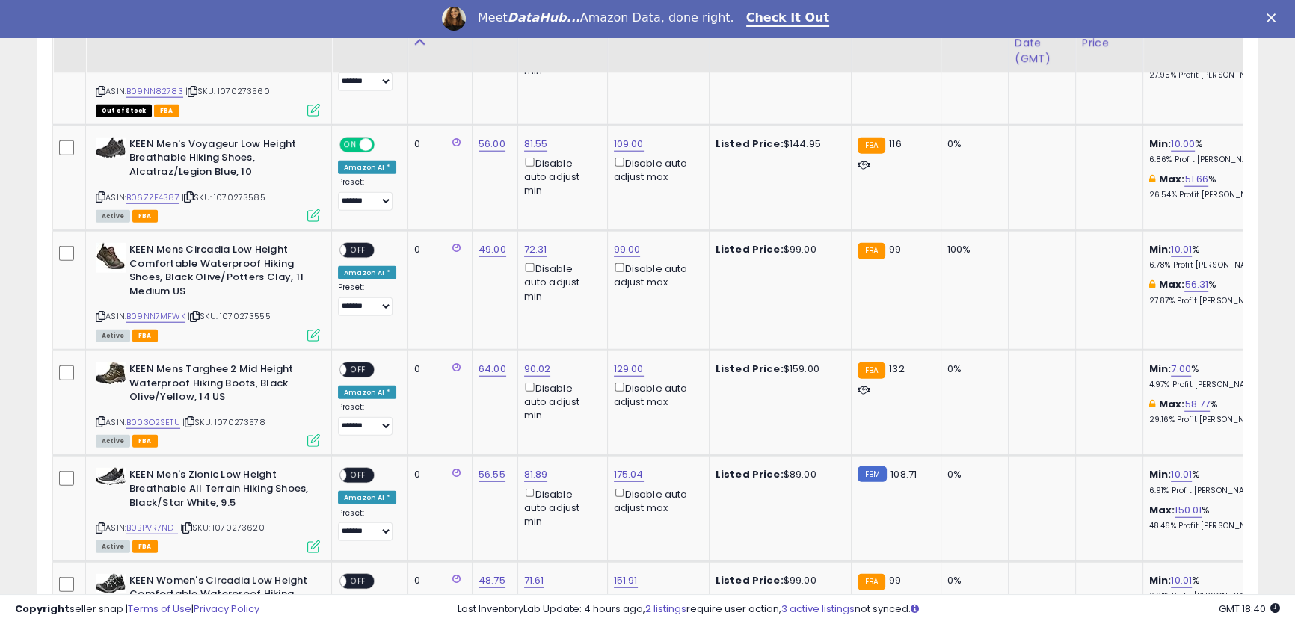
click at [365, 244] on span "OFF" at bounding box center [358, 250] width 24 height 13
click at [359, 364] on span "OFF" at bounding box center [358, 370] width 24 height 13
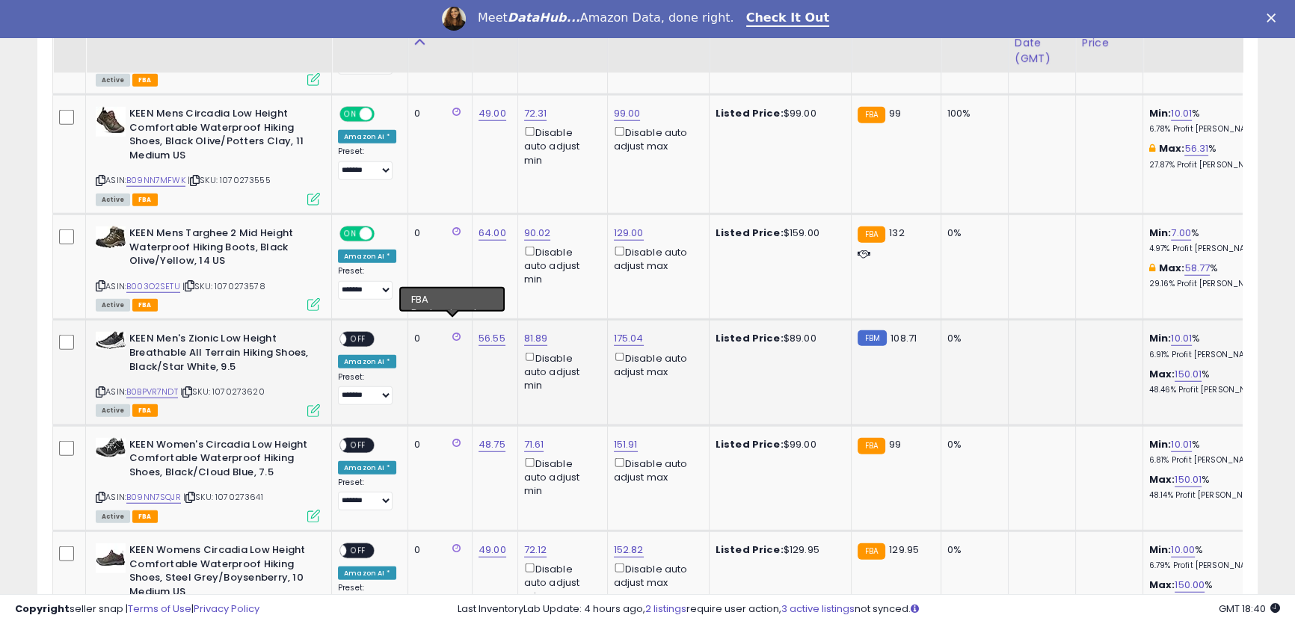
scroll to position [4977, 0]
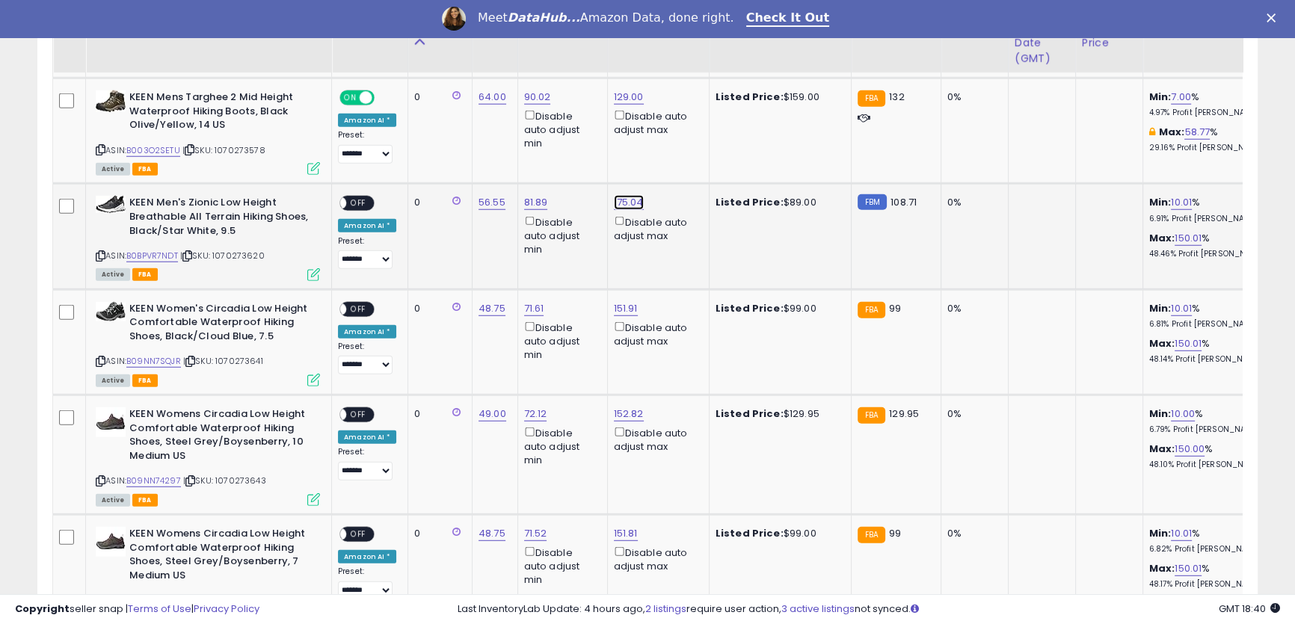
click at [626, 195] on link "175.04" at bounding box center [629, 202] width 30 height 15
drag, startPoint x: 573, startPoint y: 144, endPoint x: 486, endPoint y: 127, distance: 89.0
type input "**"
click button "submit" at bounding box center [664, 138] width 25 height 22
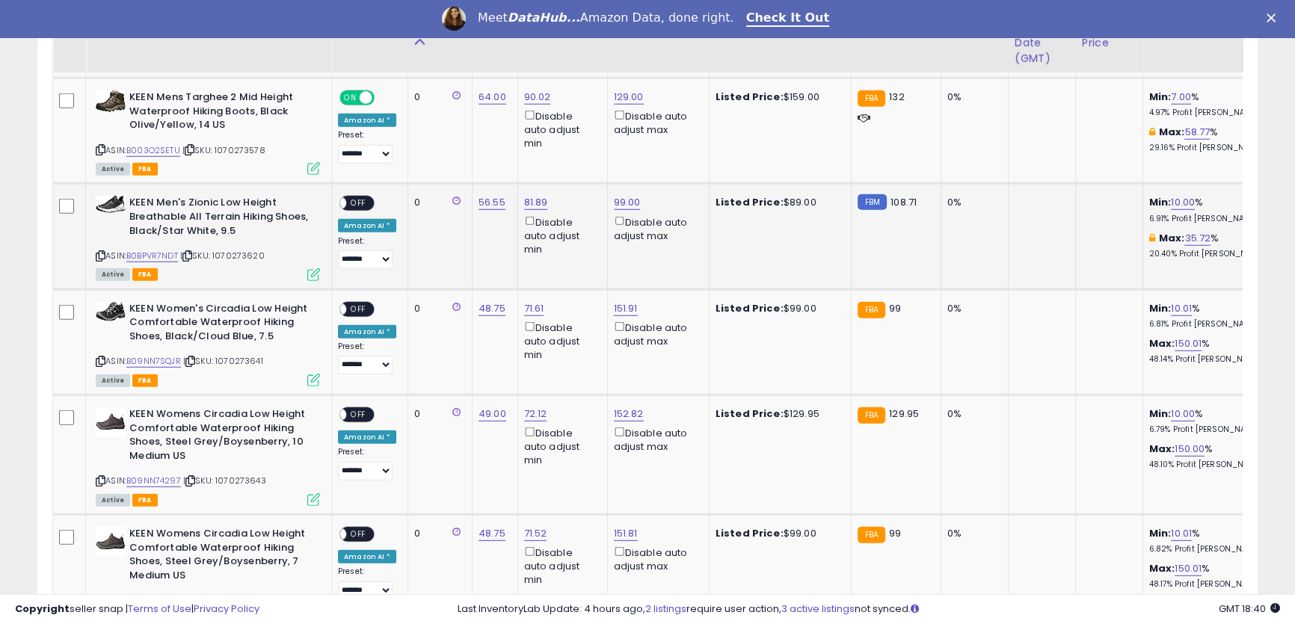
click at [359, 197] on span "OFF" at bounding box center [358, 203] width 24 height 13
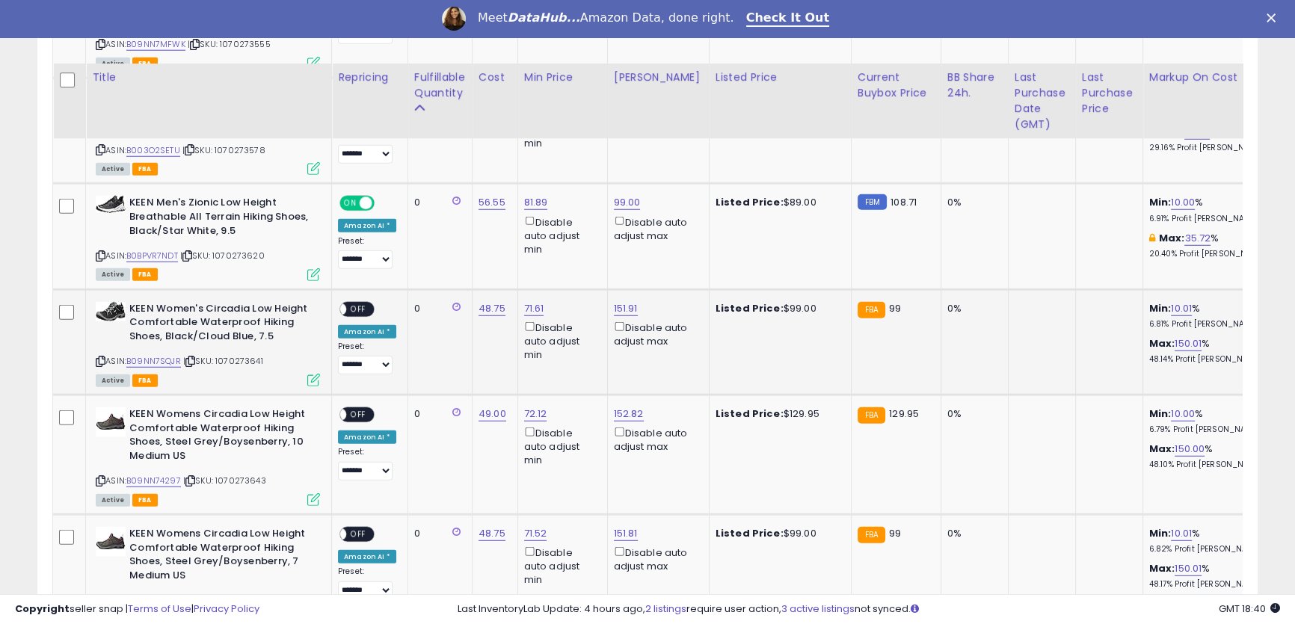
scroll to position [5113, 0]
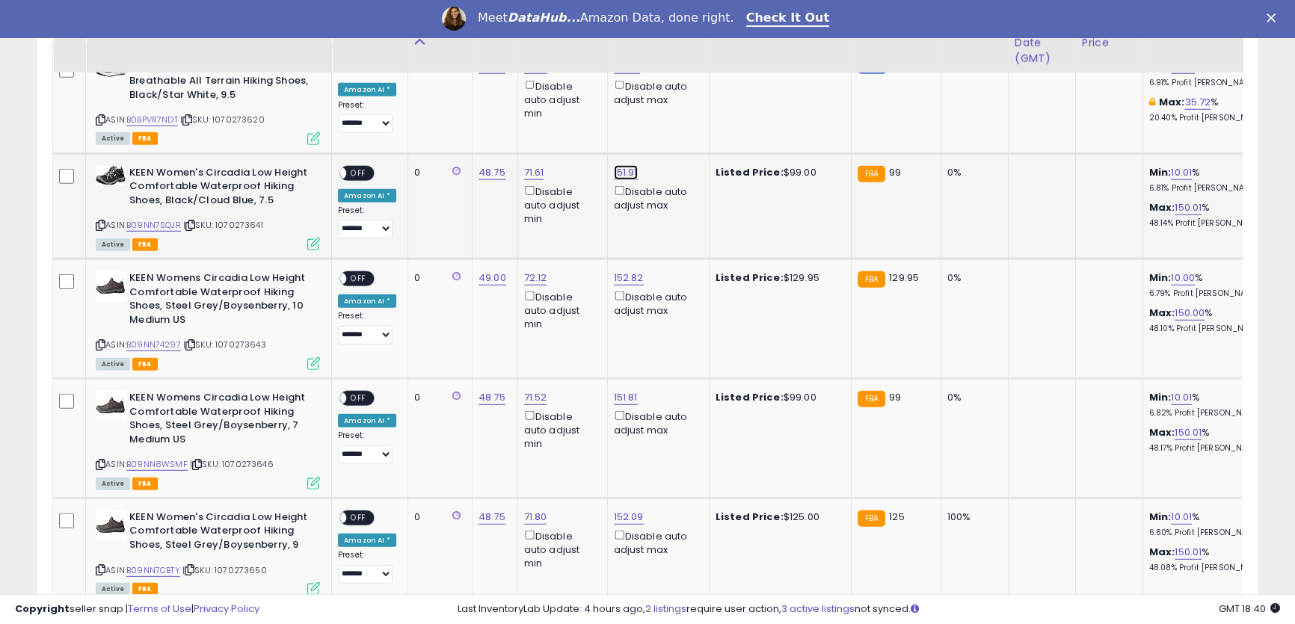
click at [621, 165] on link "151.91" at bounding box center [626, 172] width 24 height 15
drag, startPoint x: 576, startPoint y: 116, endPoint x: 422, endPoint y: 76, distance: 158.5
type input "**"
click button "submit" at bounding box center [662, 107] width 25 height 22
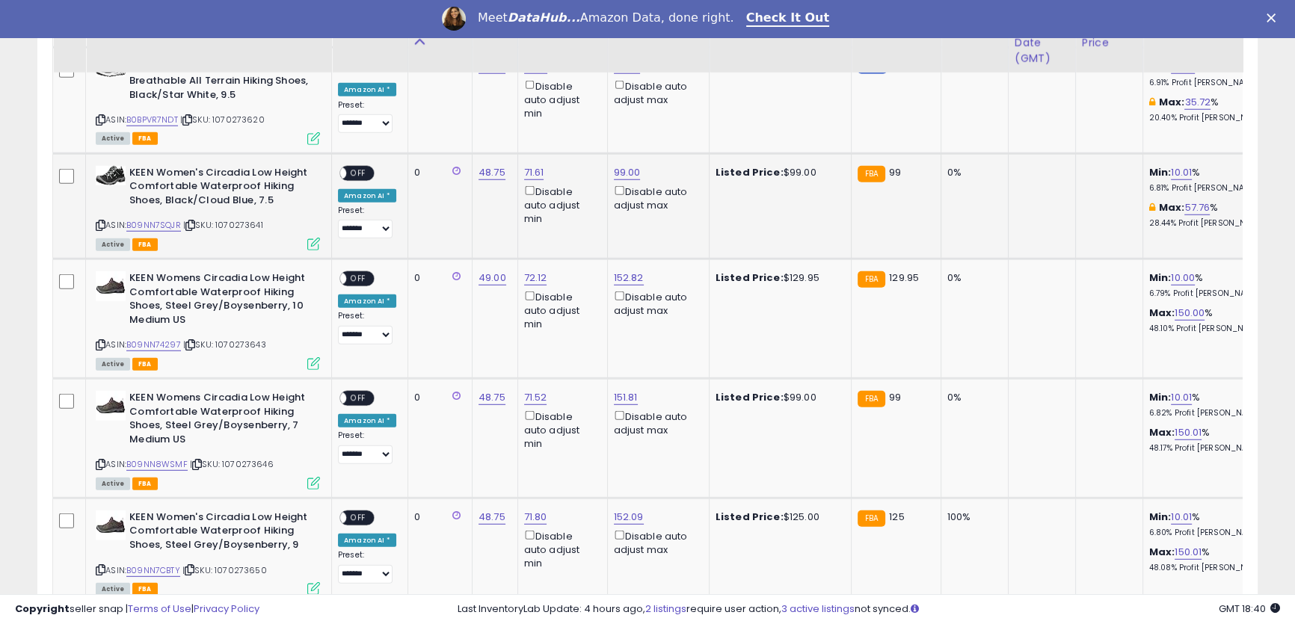
click at [364, 167] on span "OFF" at bounding box center [358, 173] width 24 height 13
click at [622, 271] on link "152.82" at bounding box center [629, 278] width 30 height 15
drag, startPoint x: 585, startPoint y: 217, endPoint x: 461, endPoint y: 179, distance: 130.3
drag, startPoint x: 545, startPoint y: 216, endPoint x: 455, endPoint y: 210, distance: 89.9
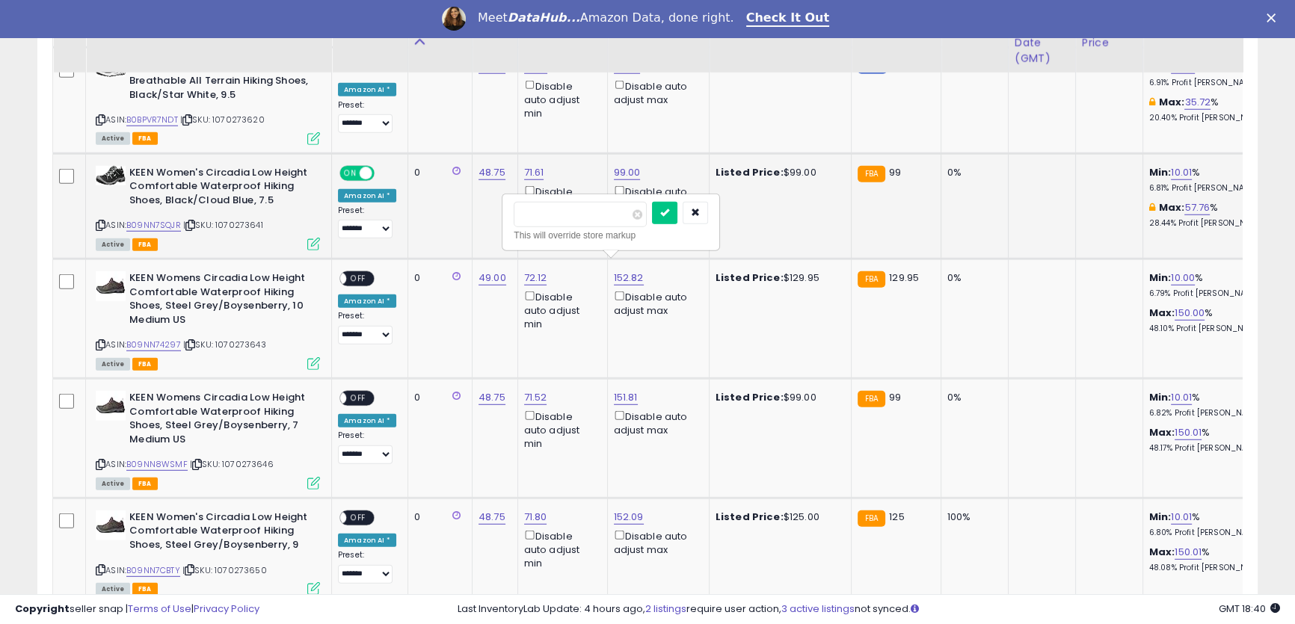
type input "**"
click at [669, 217] on icon "submit" at bounding box center [664, 212] width 9 height 9
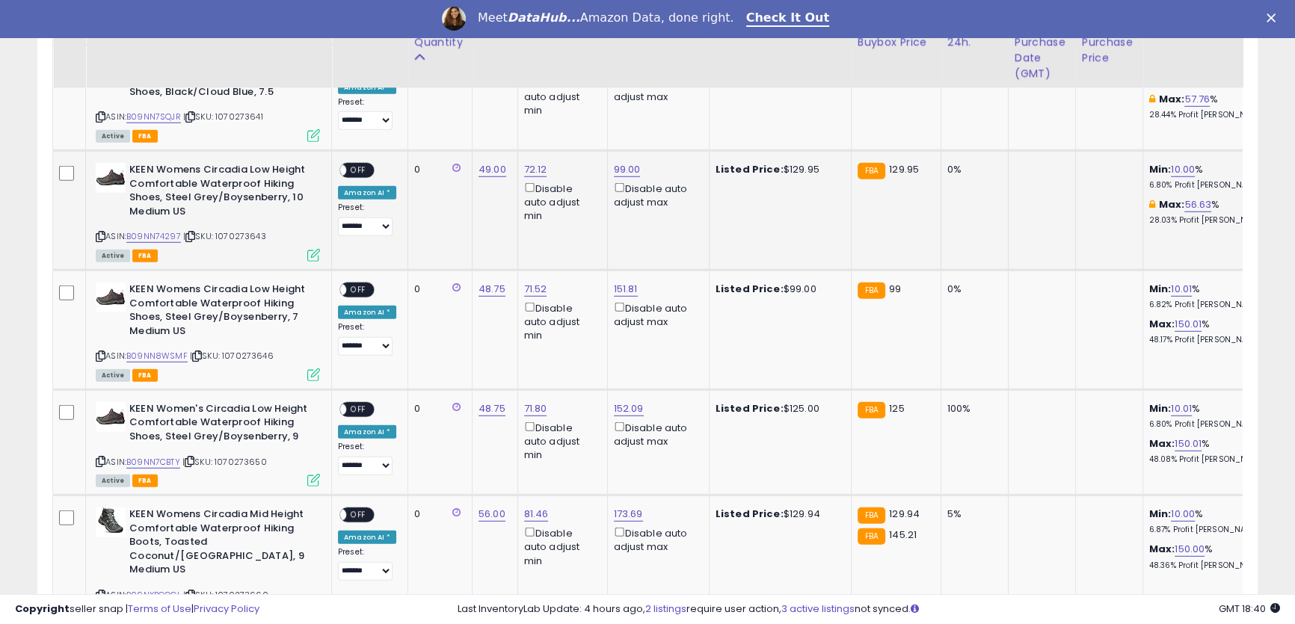
scroll to position [5249, 0]
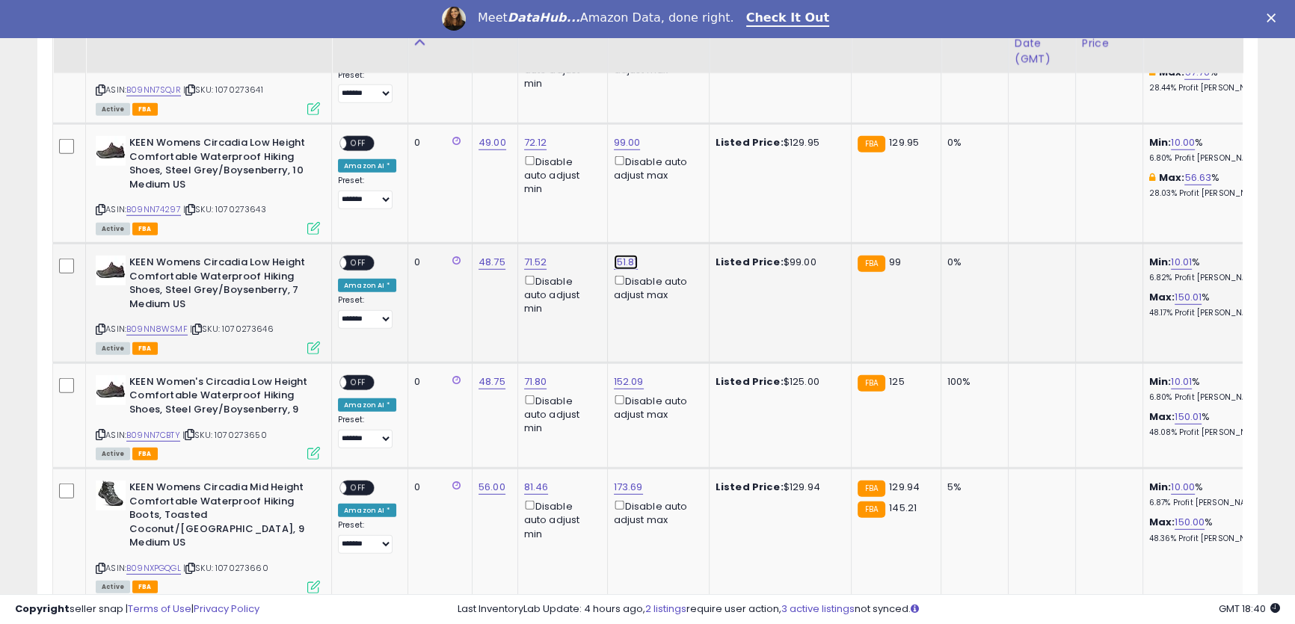
click at [620, 255] on link "151.81" at bounding box center [626, 262] width 24 height 15
type input "**"
click at [667, 200] on icon "submit" at bounding box center [662, 196] width 9 height 9
click at [626, 376] on link "152.09" at bounding box center [629, 382] width 30 height 15
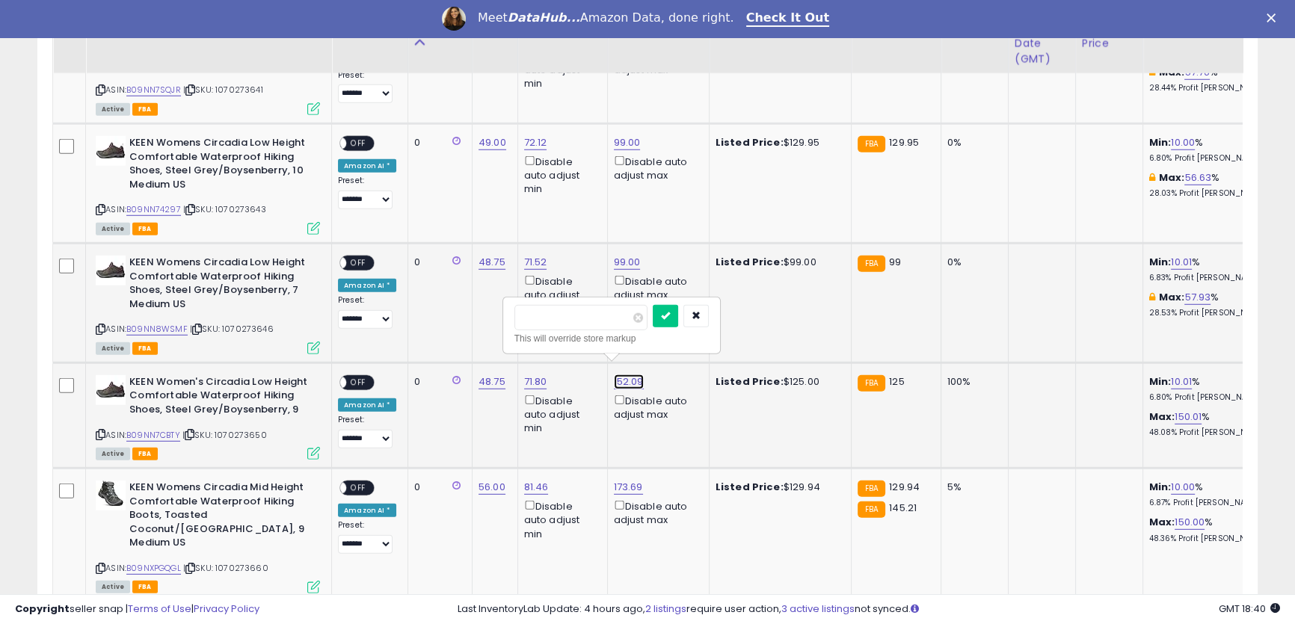
click at [625, 375] on link "152.09" at bounding box center [629, 382] width 30 height 15
click at [626, 375] on link "152.09" at bounding box center [629, 382] width 30 height 15
drag, startPoint x: 571, startPoint y: 324, endPoint x: 481, endPoint y: 310, distance: 91.6
type input "**"
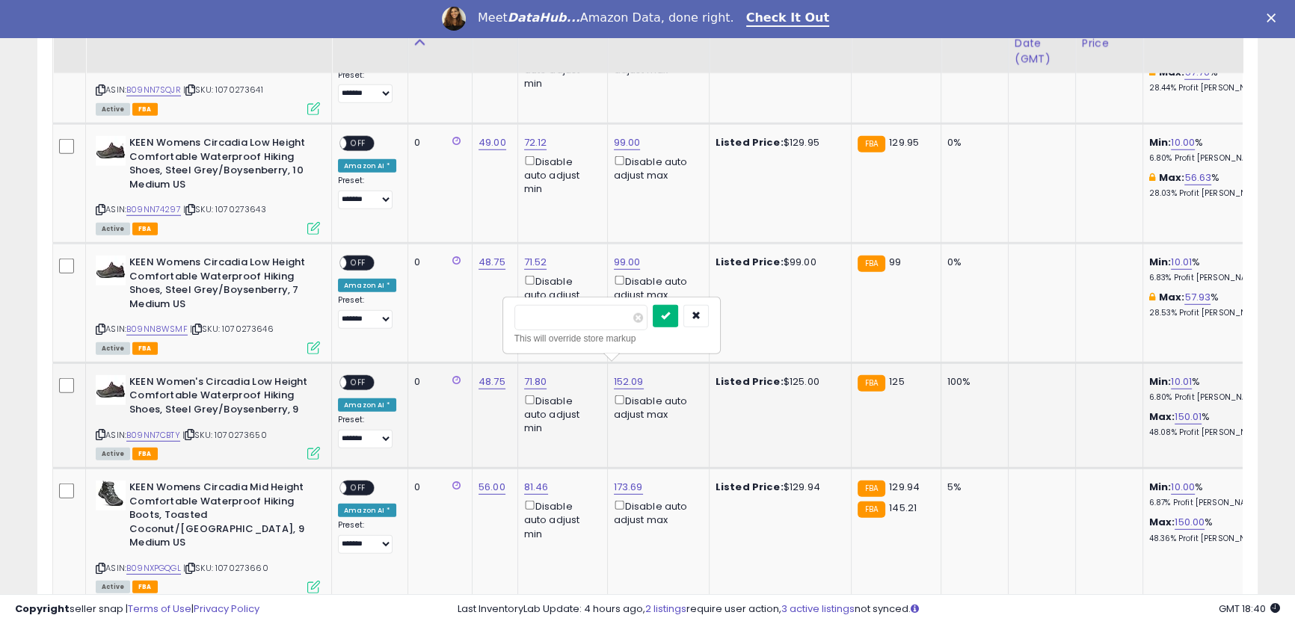
click at [670, 318] on icon "submit" at bounding box center [665, 315] width 9 height 9
click at [354, 376] on span "OFF" at bounding box center [358, 382] width 24 height 13
click at [359, 257] on span "OFF" at bounding box center [358, 263] width 24 height 13
click at [360, 138] on span "OFF" at bounding box center [358, 144] width 24 height 13
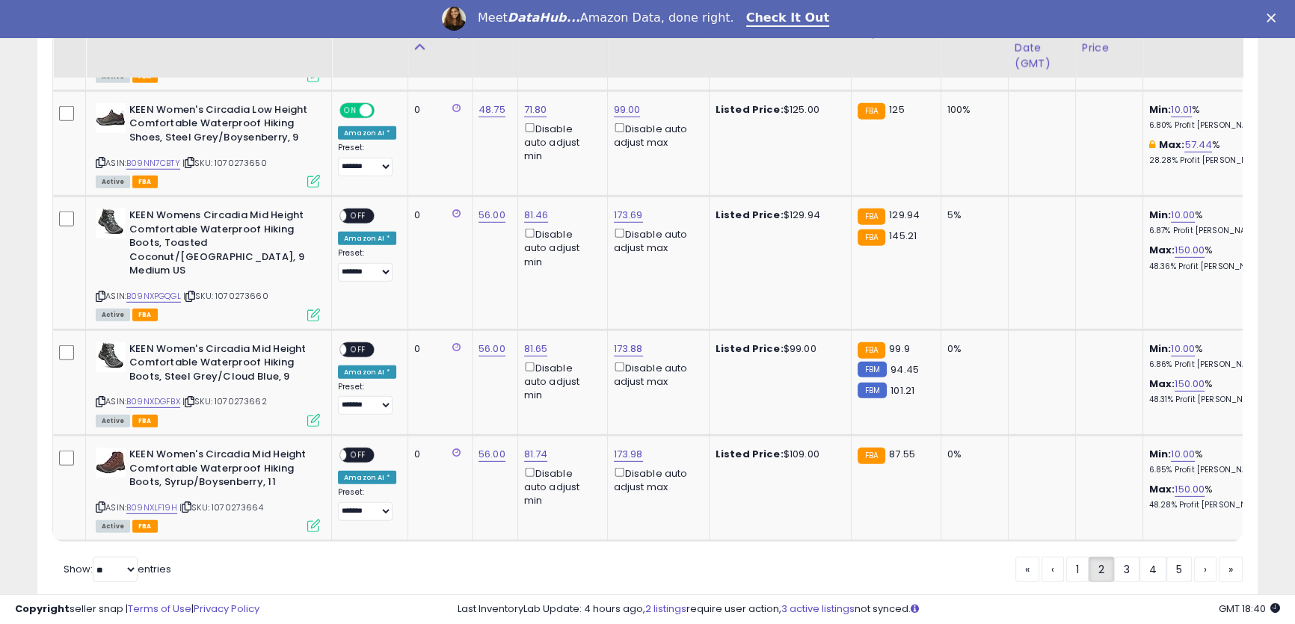
scroll to position [5553, 0]
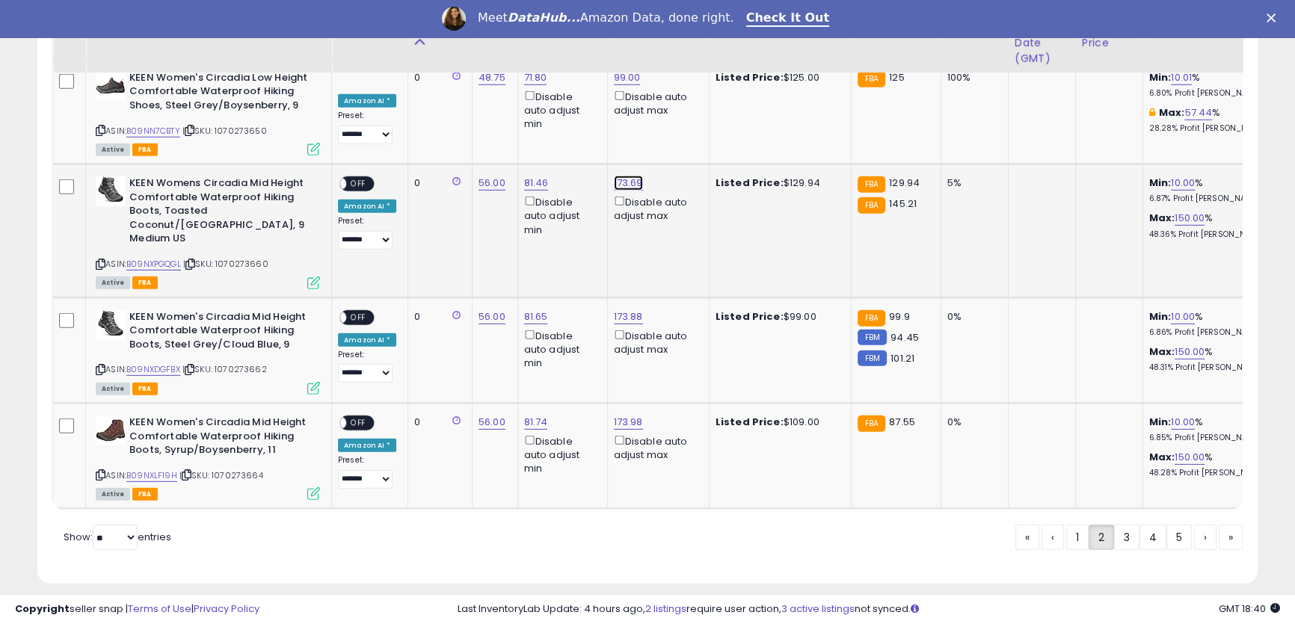
click at [621, 176] on link "173.69" at bounding box center [628, 183] width 29 height 15
drag, startPoint x: 586, startPoint y: 123, endPoint x: 401, endPoint y: 93, distance: 186.9
drag, startPoint x: 548, startPoint y: 121, endPoint x: 456, endPoint y: 109, distance: 92.7
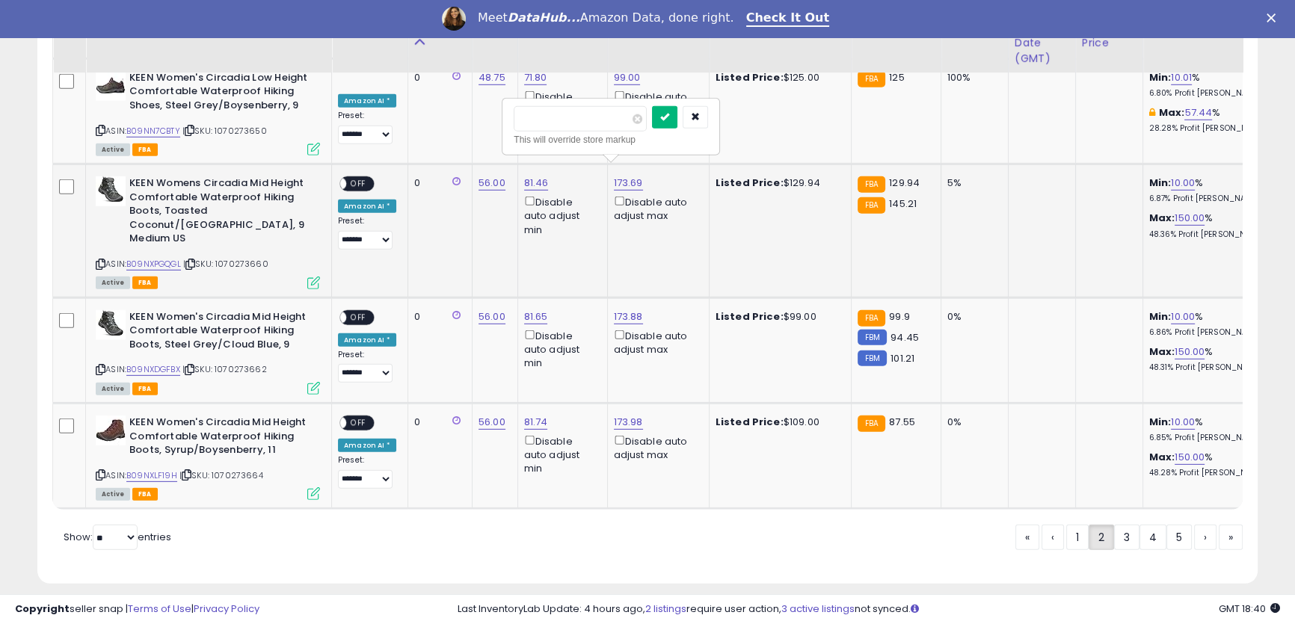
type input "***"
click at [669, 116] on icon "submit" at bounding box center [664, 116] width 9 height 9
click at [623, 309] on link "173.88" at bounding box center [628, 316] width 29 height 15
drag, startPoint x: 579, startPoint y: 242, endPoint x: 485, endPoint y: 232, distance: 94.7
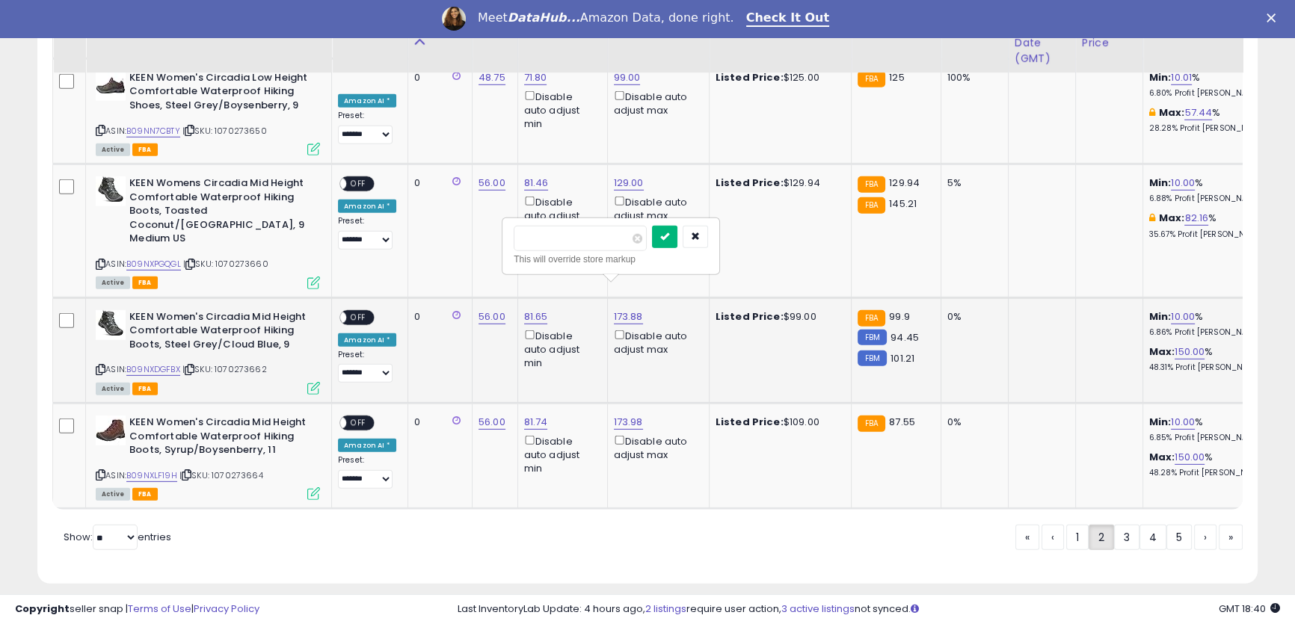
type input "***"
click at [669, 238] on icon "submit" at bounding box center [664, 236] width 9 height 9
click at [618, 415] on link "173.98" at bounding box center [628, 422] width 29 height 15
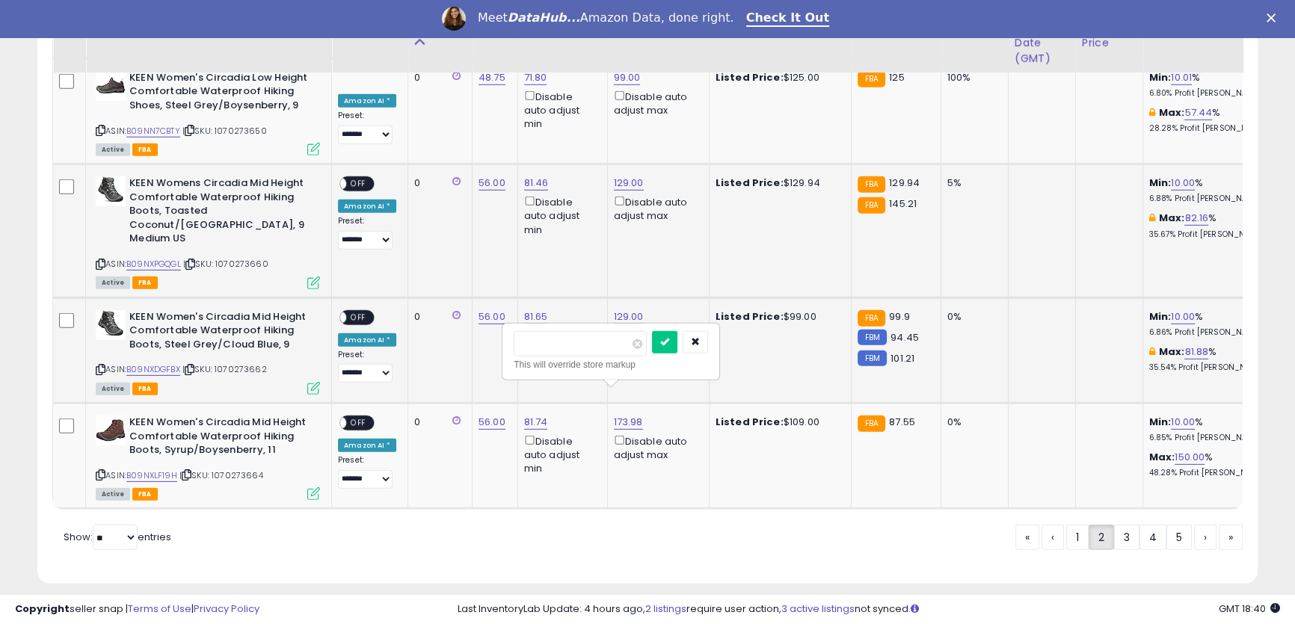
drag, startPoint x: 587, startPoint y: 347, endPoint x: 509, endPoint y: 262, distance: 115.4
type input "**"
click button "submit" at bounding box center [664, 342] width 25 height 22
click at [354, 417] on span "OFF" at bounding box center [358, 423] width 24 height 13
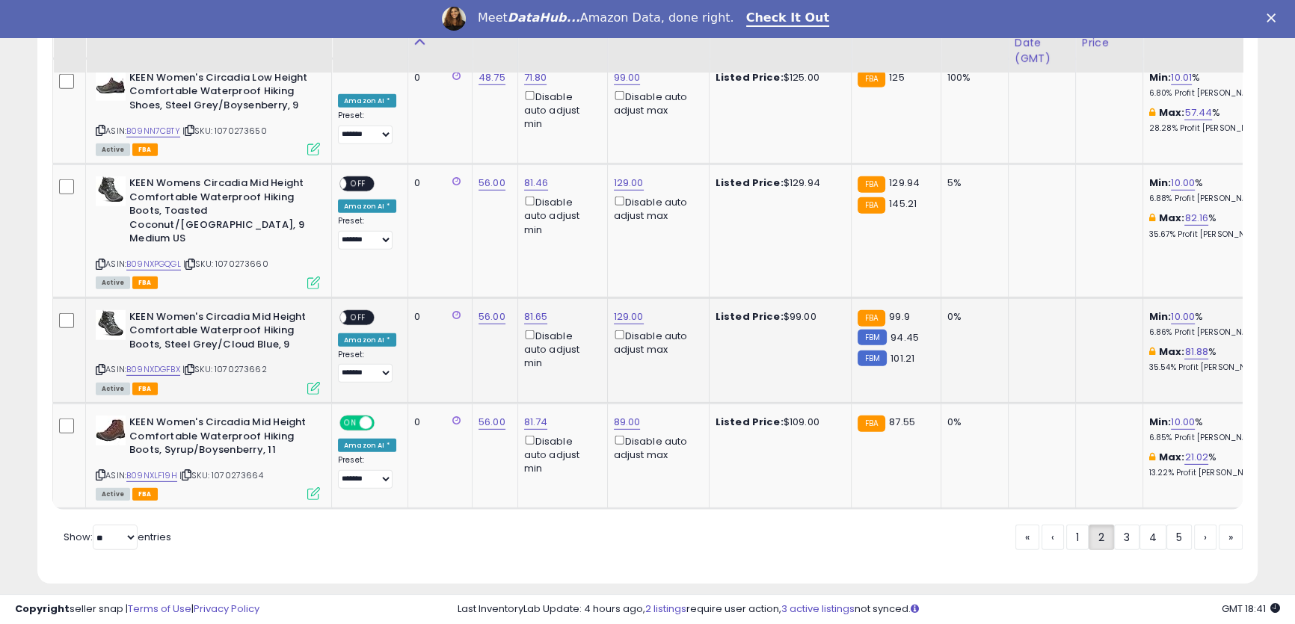
click at [360, 311] on span "OFF" at bounding box center [358, 317] width 24 height 13
click at [353, 178] on span "OFF" at bounding box center [358, 184] width 24 height 13
click at [1127, 526] on link "3" at bounding box center [1126, 537] width 25 height 25
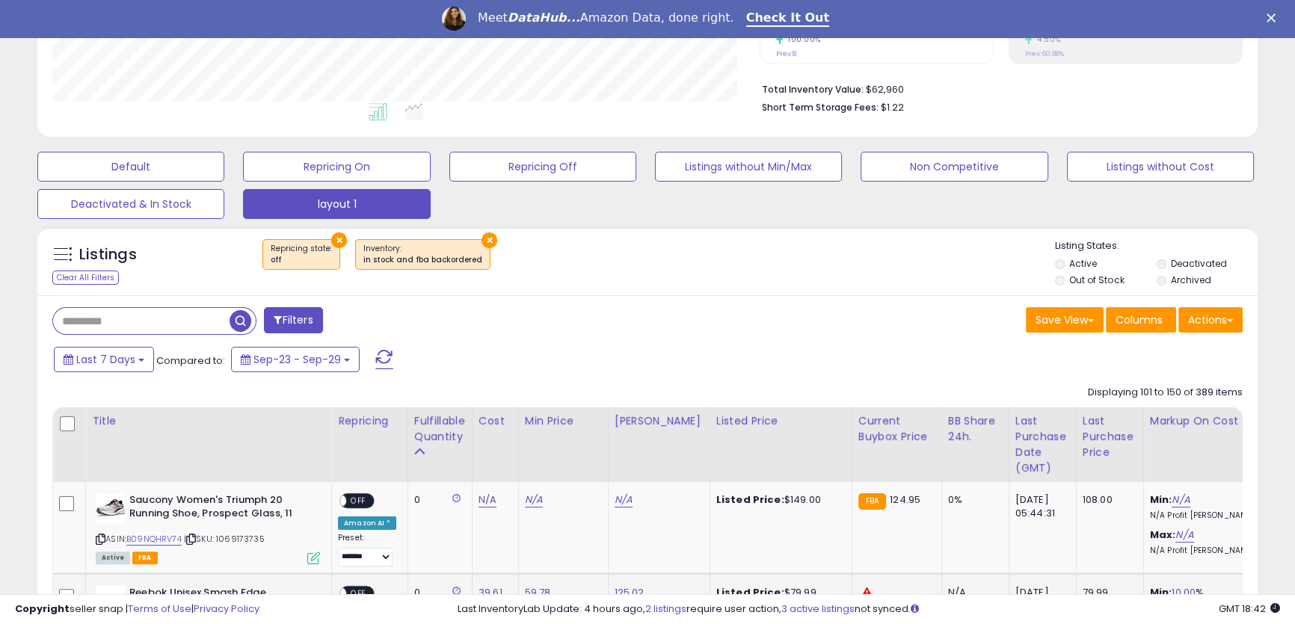
scroll to position [628, 0]
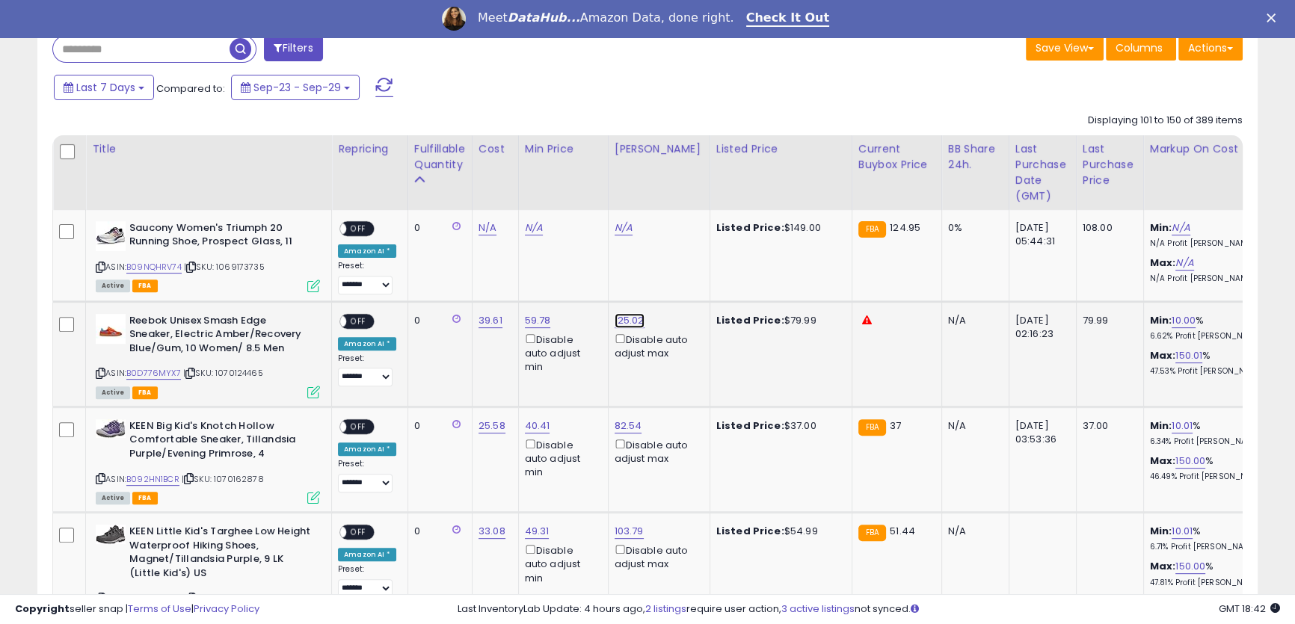
click at [626, 321] on link "125.02" at bounding box center [630, 320] width 30 height 15
drag, startPoint x: 579, startPoint y: 274, endPoint x: 463, endPoint y: 248, distance: 118.6
type input "**"
click button "submit" at bounding box center [664, 267] width 25 height 22
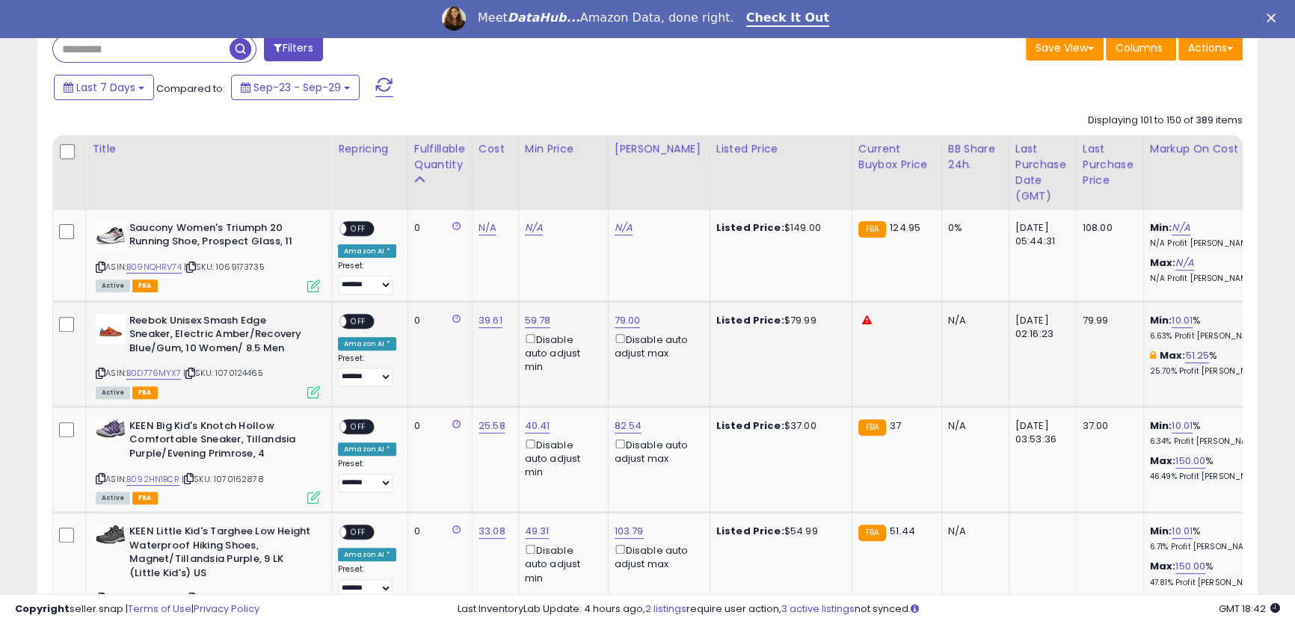
click at [354, 323] on span "OFF" at bounding box center [358, 321] width 24 height 13
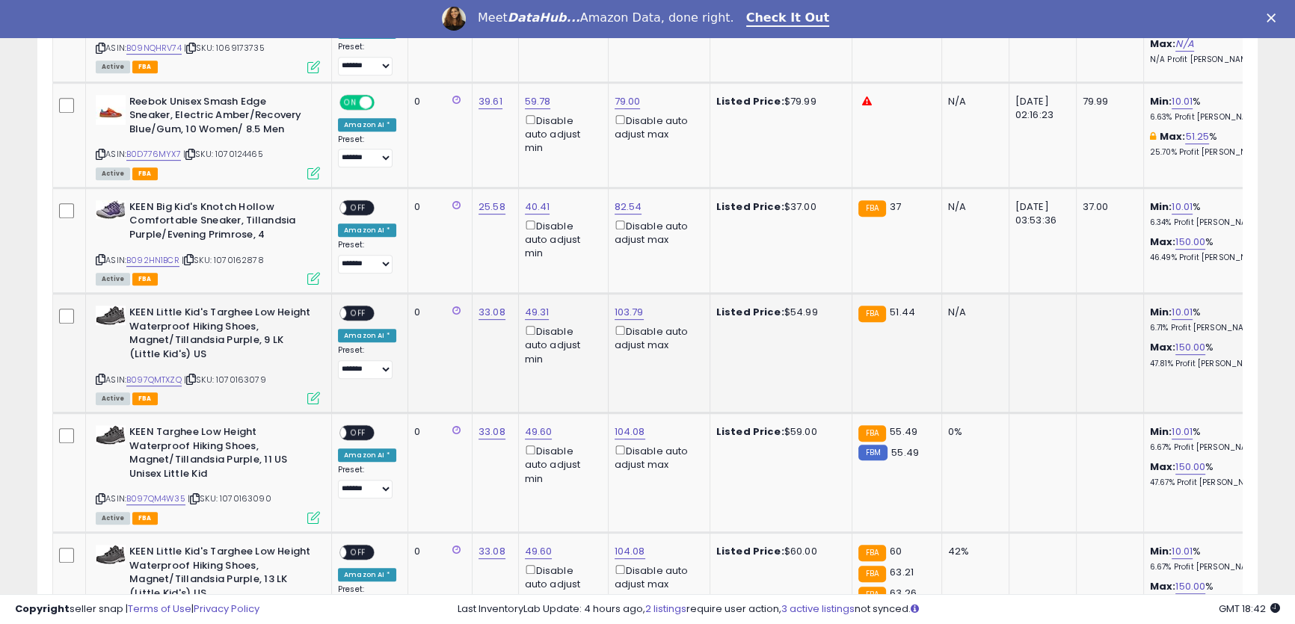
scroll to position [899, 0]
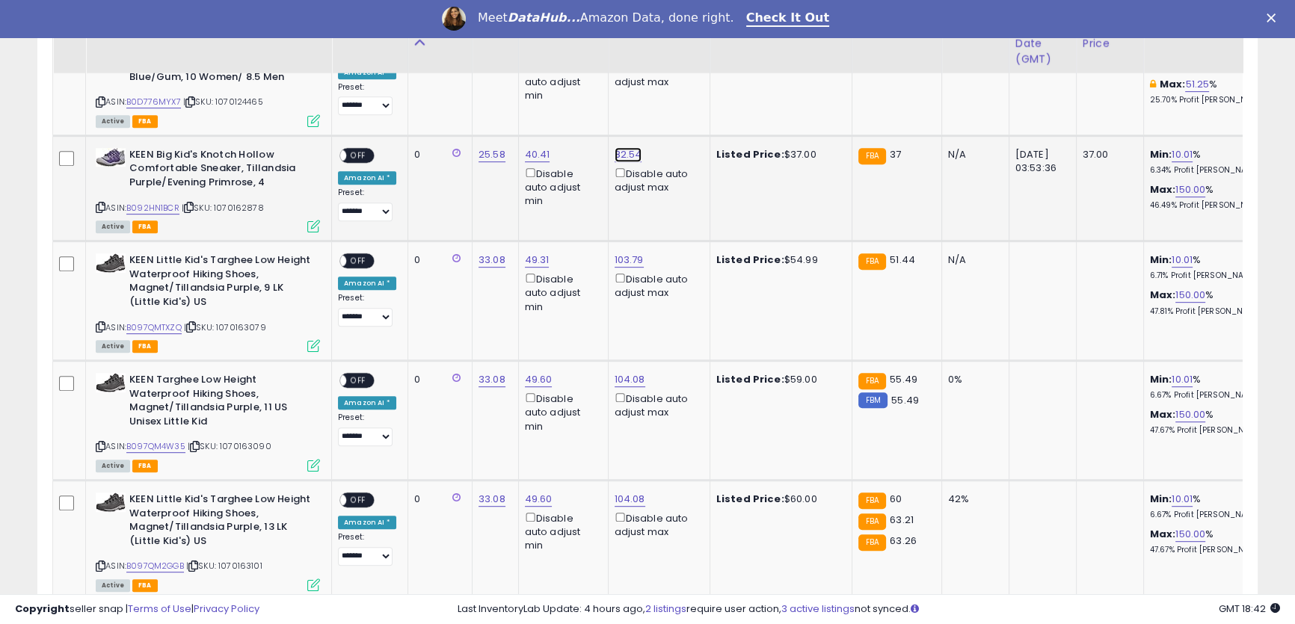
click at [629, 155] on link "82.54" at bounding box center [629, 154] width 28 height 15
drag, startPoint x: 569, startPoint y: 109, endPoint x: 482, endPoint y: 93, distance: 88.3
type input "**"
click at [676, 105] on button "submit" at bounding box center [662, 101] width 25 height 22
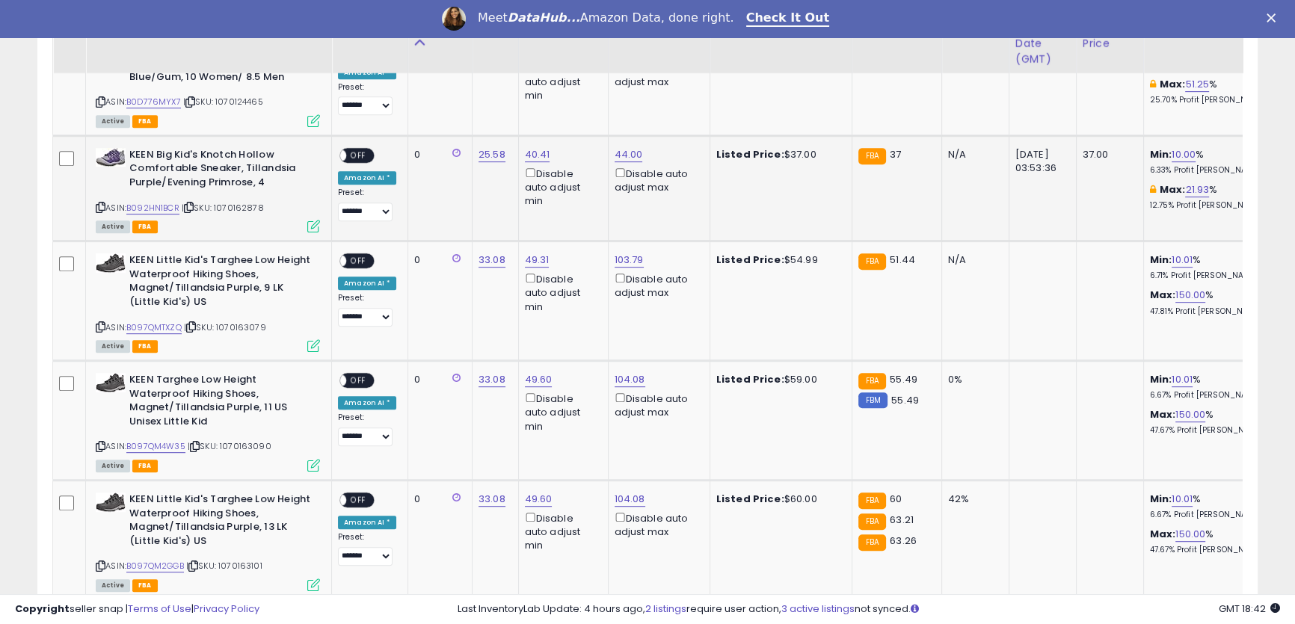
click at [358, 157] on span "OFF" at bounding box center [358, 155] width 24 height 13
click at [623, 264] on link "103.79" at bounding box center [629, 260] width 29 height 15
drag, startPoint x: 576, startPoint y: 200, endPoint x: 466, endPoint y: 173, distance: 114.0
click button "submit" at bounding box center [664, 207] width 25 height 22
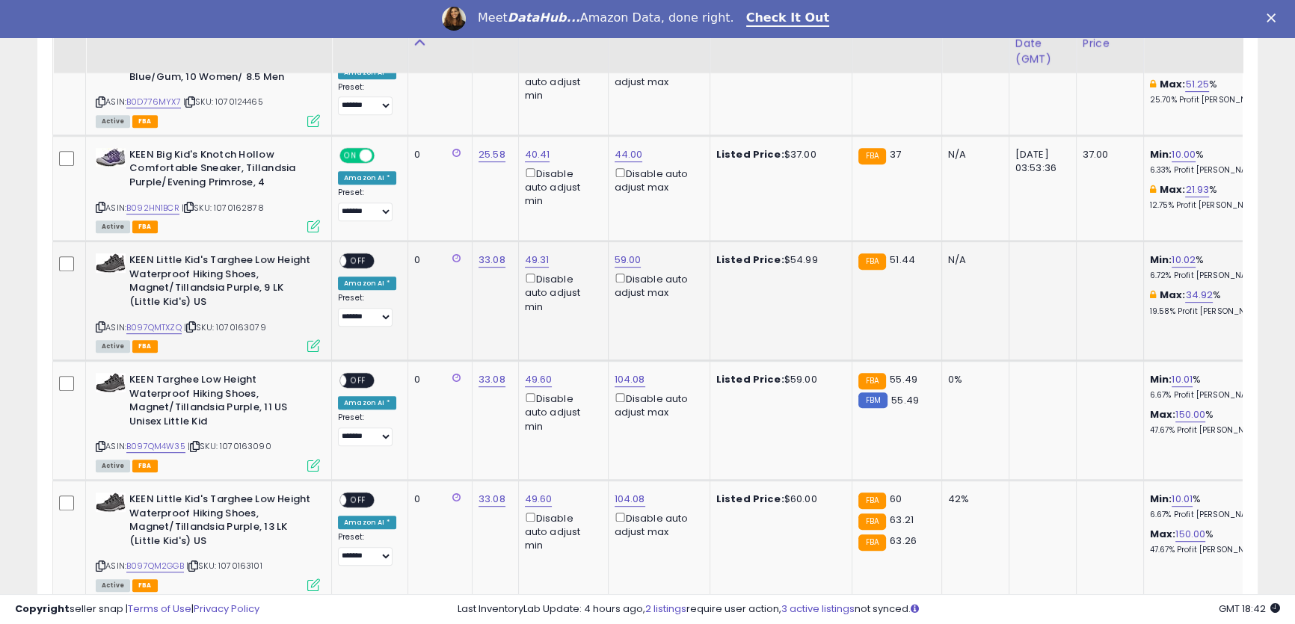
click at [357, 262] on span "OFF" at bounding box center [358, 261] width 24 height 13
click at [631, 381] on link "104.08" at bounding box center [630, 379] width 31 height 15
drag, startPoint x: 591, startPoint y: 336, endPoint x: 431, endPoint y: 296, distance: 164.8
drag, startPoint x: 499, startPoint y: 324, endPoint x: 461, endPoint y: 318, distance: 38.6
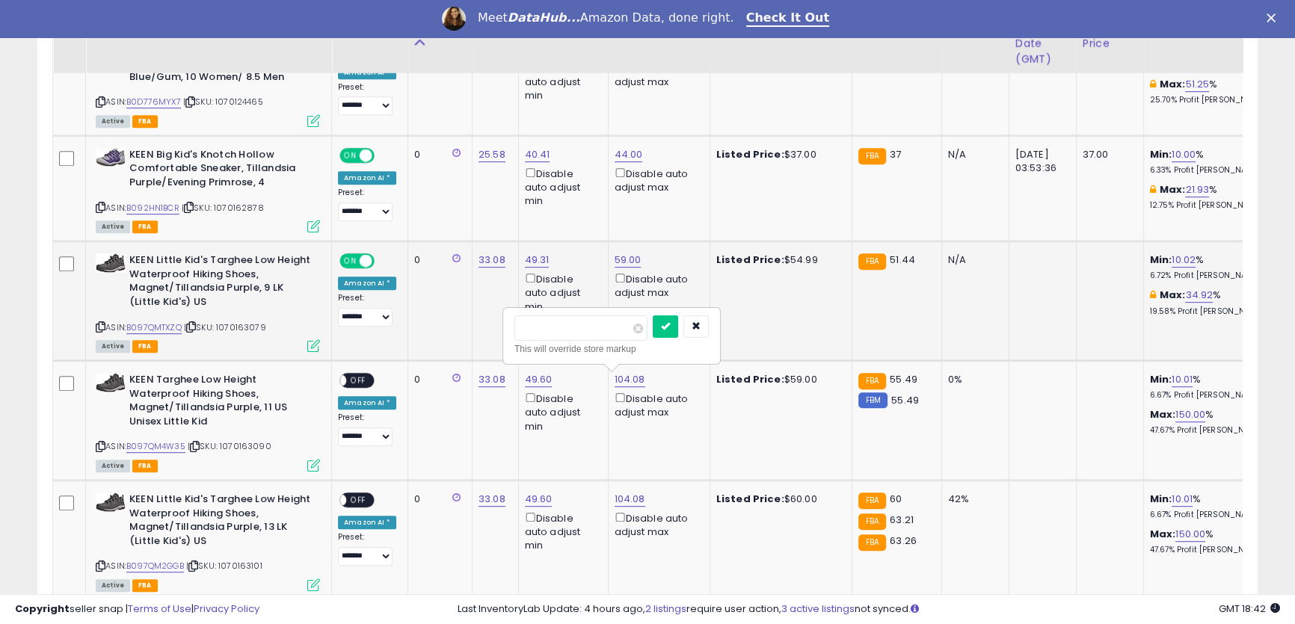
type input "**"
click at [670, 323] on icon "submit" at bounding box center [665, 325] width 9 height 9
click at [619, 505] on link "104.08" at bounding box center [630, 499] width 31 height 15
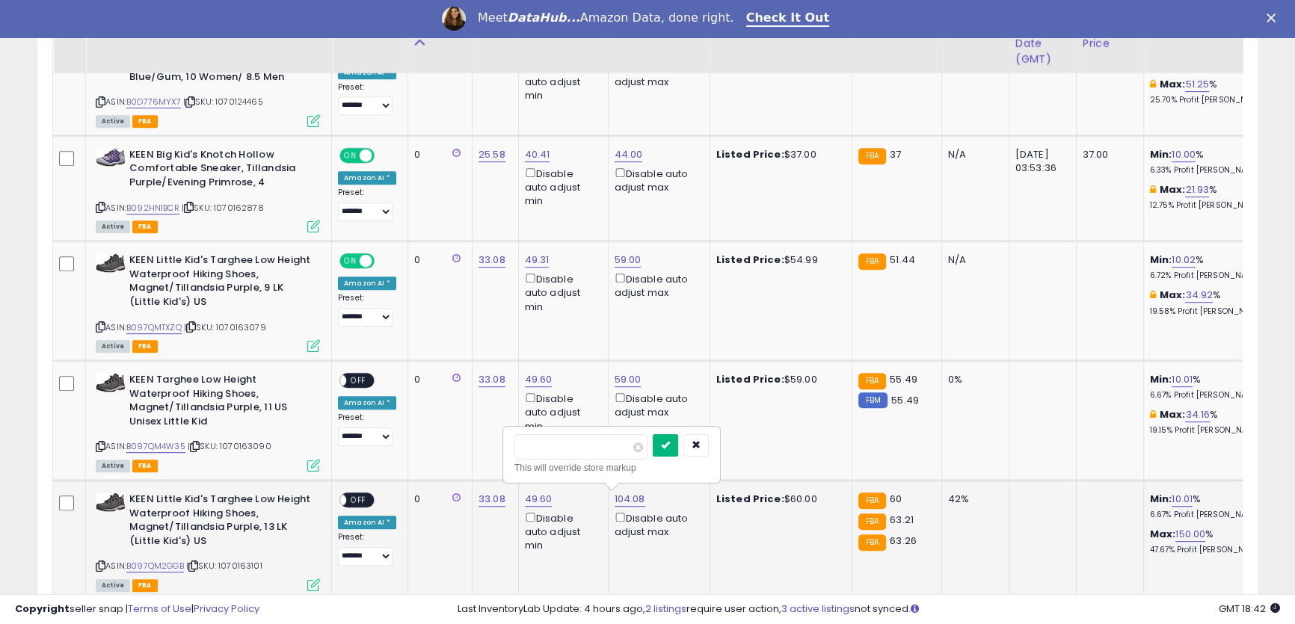
type input "**"
click at [670, 448] on icon "submit" at bounding box center [665, 444] width 9 height 9
click at [365, 378] on span "OFF" at bounding box center [358, 381] width 24 height 13
click at [366, 496] on span "OFF" at bounding box center [358, 500] width 24 height 13
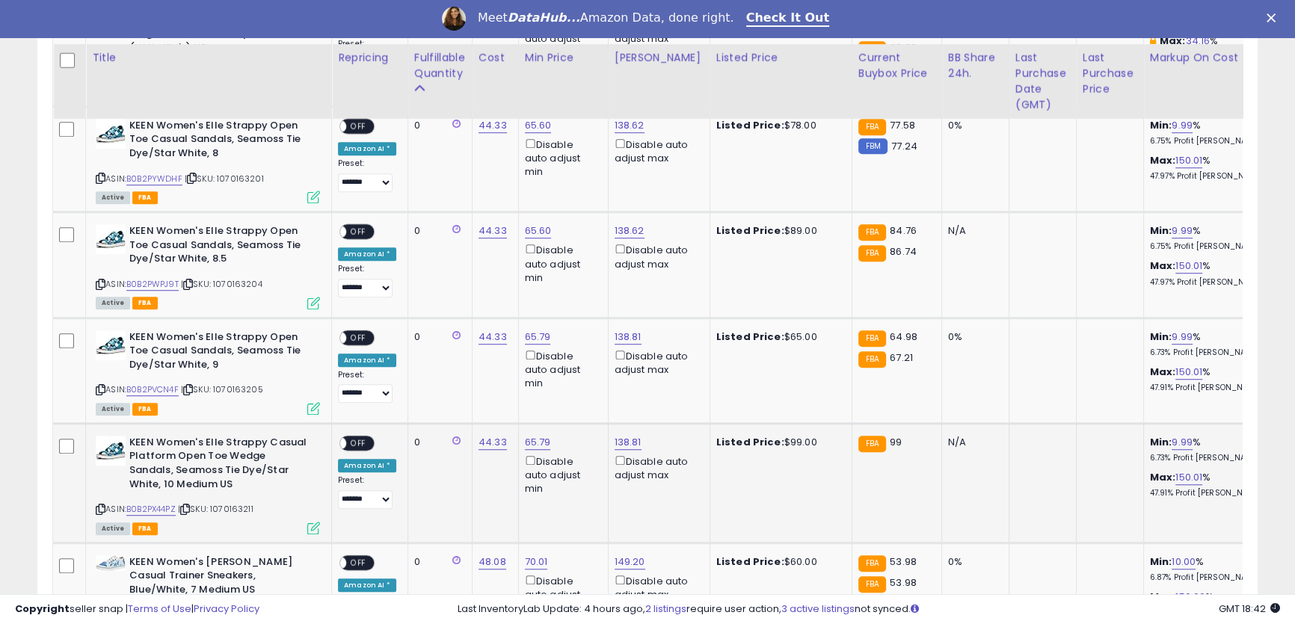
scroll to position [1443, 0]
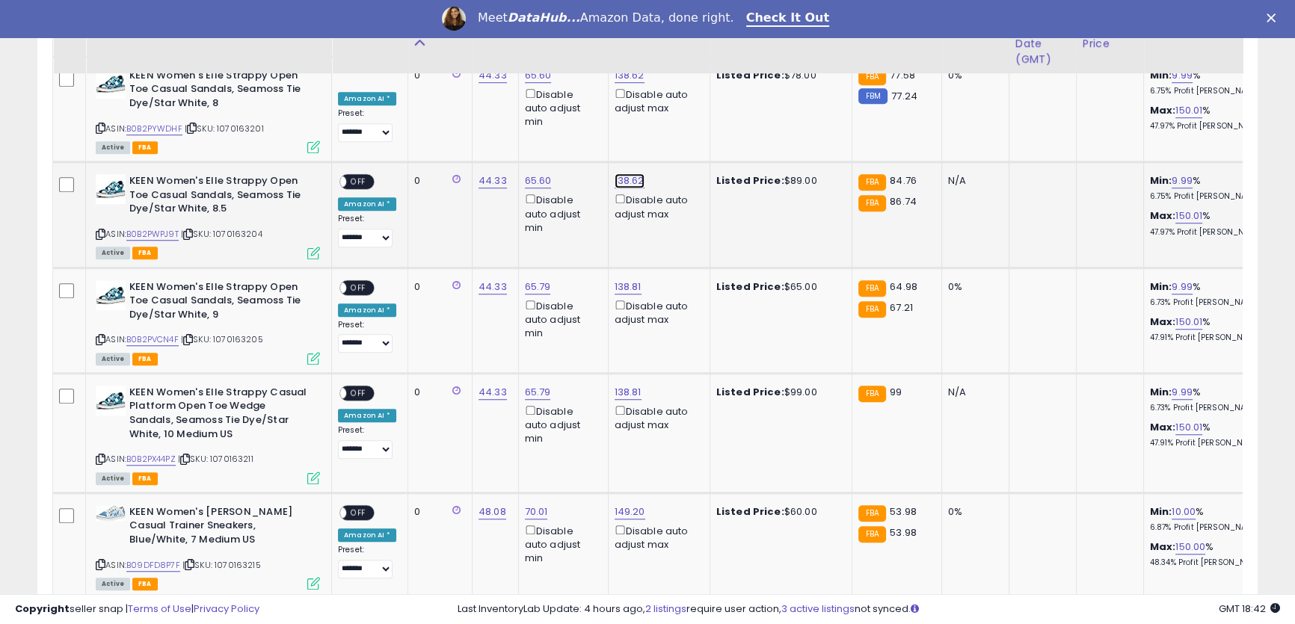
click at [623, 177] on link "138.62" at bounding box center [630, 180] width 30 height 15
drag, startPoint x: 598, startPoint y: 133, endPoint x: 460, endPoint y: 111, distance: 140.1
drag, startPoint x: 546, startPoint y: 126, endPoint x: 489, endPoint y: 127, distance: 56.8
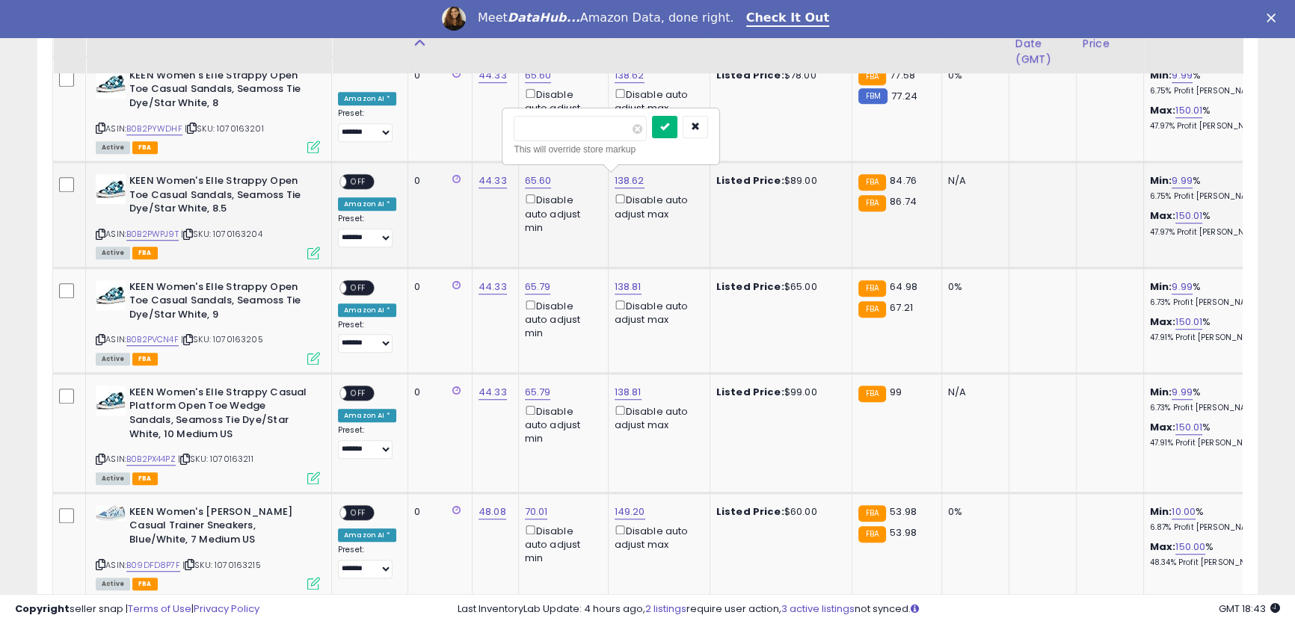
type input "**"
click at [669, 128] on icon "submit" at bounding box center [664, 126] width 9 height 9
click at [622, 281] on link "138.81" at bounding box center [628, 287] width 27 height 15
drag, startPoint x: 579, startPoint y: 238, endPoint x: 511, endPoint y: 224, distance: 68.6
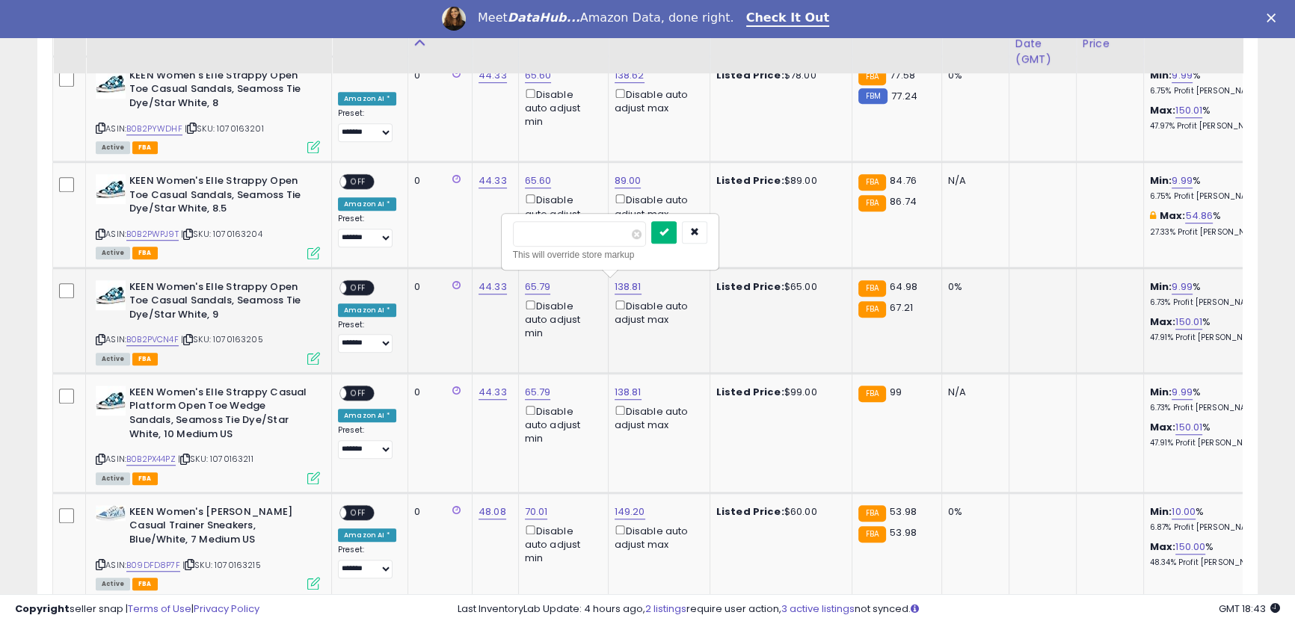
type input "**"
click at [668, 236] on icon "submit" at bounding box center [663, 231] width 9 height 9
click at [619, 391] on link "138.81" at bounding box center [628, 392] width 27 height 15
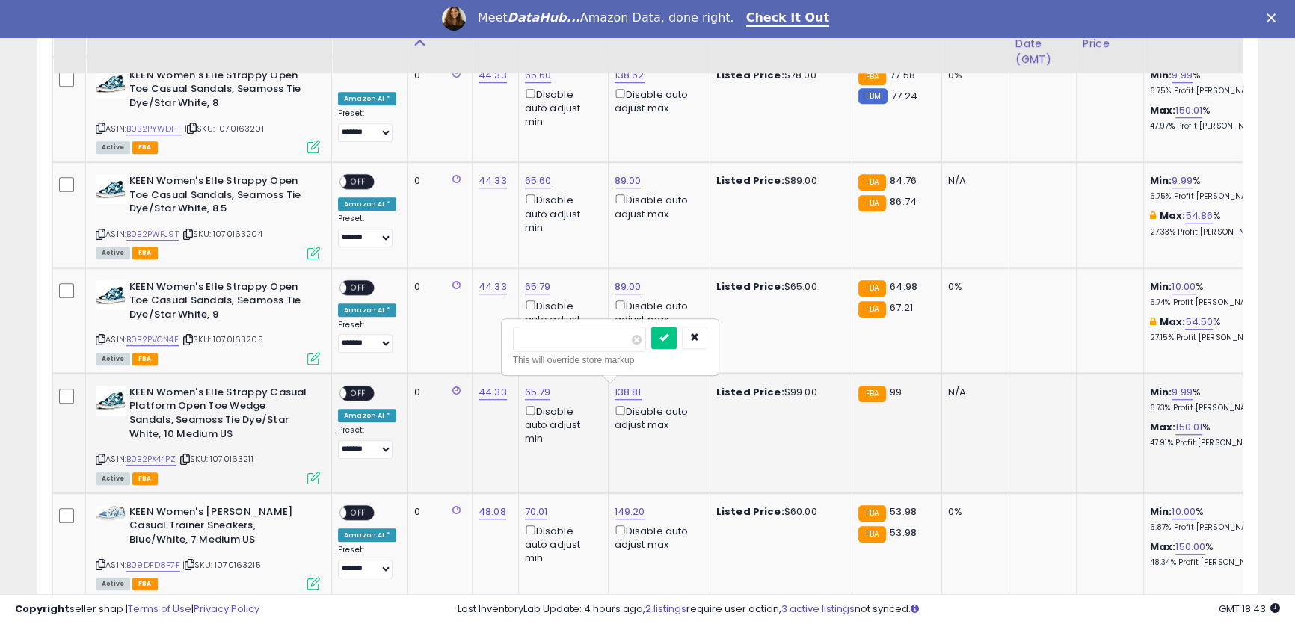
drag, startPoint x: 579, startPoint y: 340, endPoint x: 558, endPoint y: 326, distance: 25.3
click at [516, 329] on input "******" at bounding box center [579, 339] width 133 height 25
type input "**"
click at [677, 343] on button "submit" at bounding box center [663, 338] width 25 height 22
click at [358, 394] on span "OFF" at bounding box center [358, 392] width 24 height 13
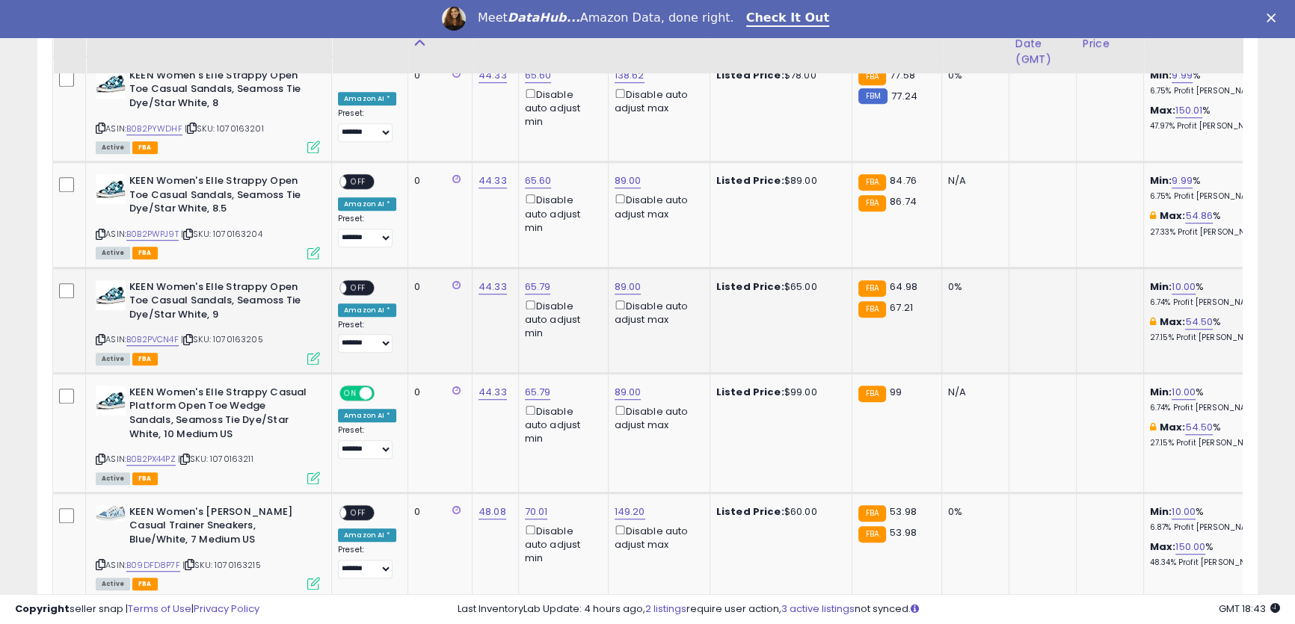
click at [354, 290] on span "OFF" at bounding box center [358, 287] width 24 height 13
click at [354, 176] on span "OFF" at bounding box center [358, 182] width 24 height 13
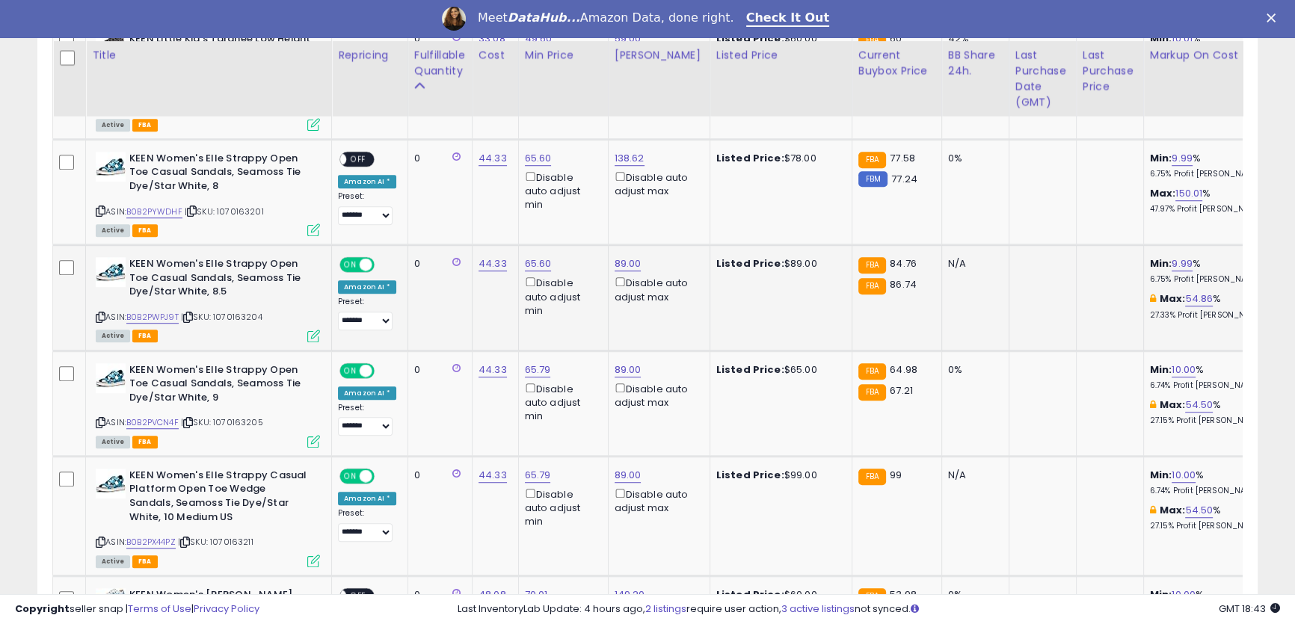
scroll to position [1308, 0]
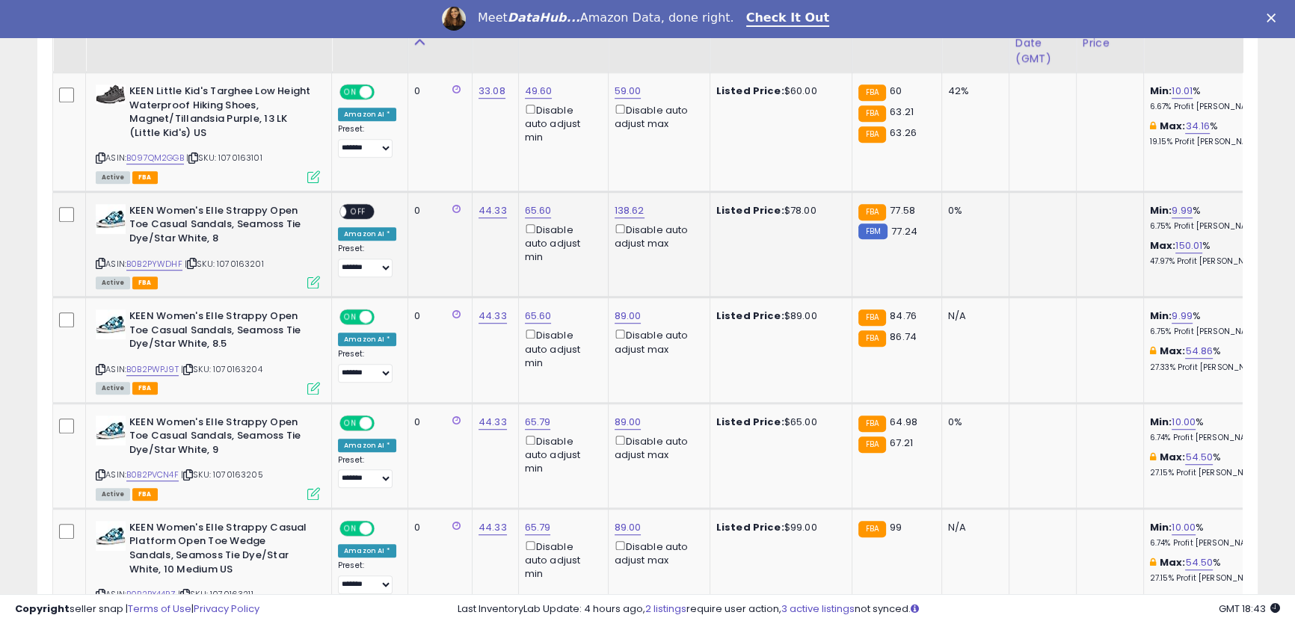
click at [361, 211] on span "OFF" at bounding box center [358, 212] width 24 height 13
click at [620, 207] on link "138.62" at bounding box center [630, 210] width 30 height 15
drag, startPoint x: 565, startPoint y: 167, endPoint x: 524, endPoint y: 150, distance: 44.9
type input "**"
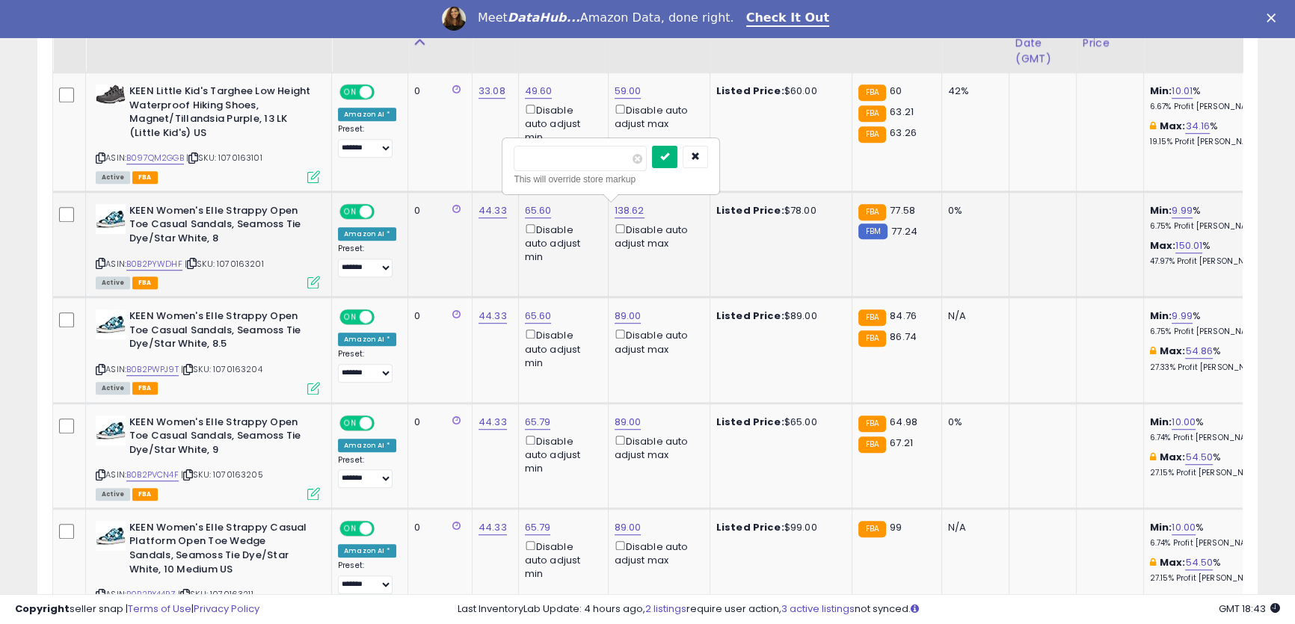
click at [669, 161] on icon "submit" at bounding box center [664, 156] width 9 height 9
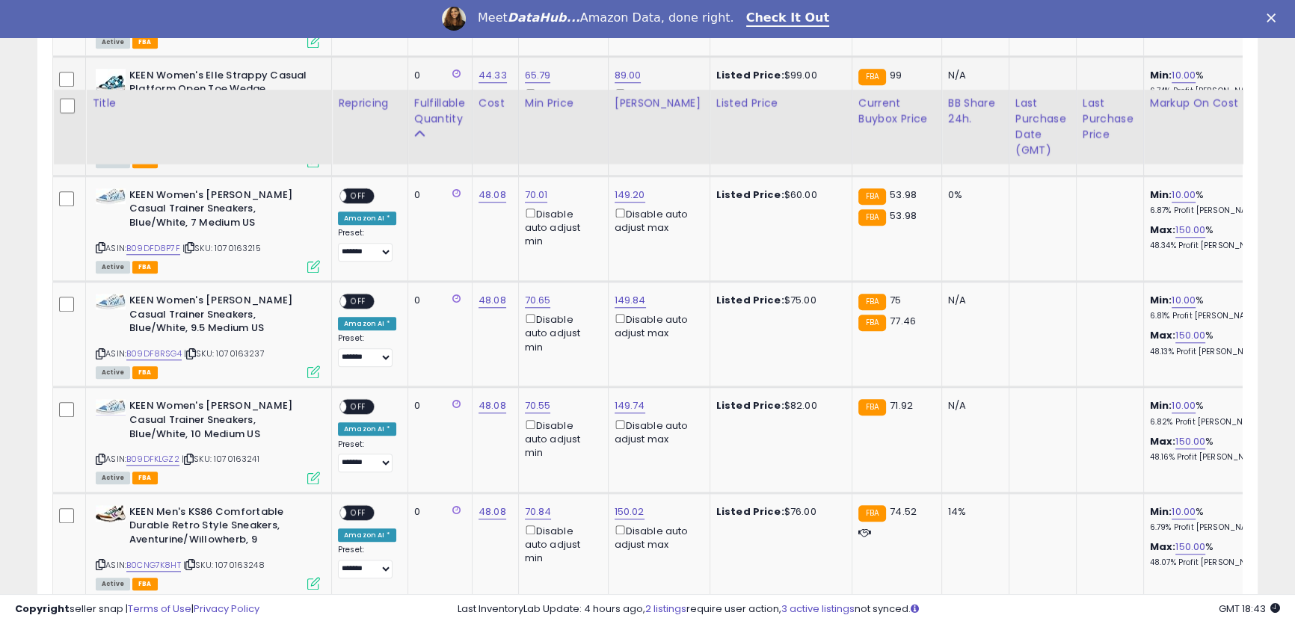
scroll to position [1715, 0]
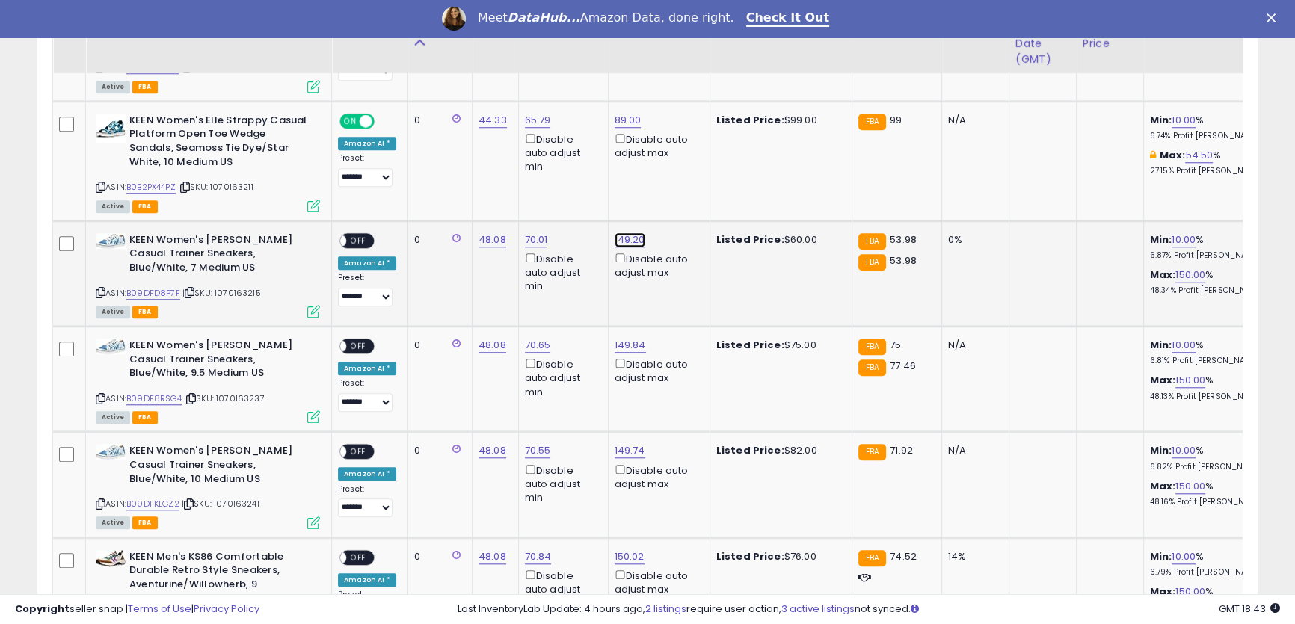
click at [620, 235] on link "149.20" at bounding box center [630, 239] width 31 height 15
drag, startPoint x: 581, startPoint y: 183, endPoint x: 431, endPoint y: 159, distance: 151.4
drag, startPoint x: 558, startPoint y: 193, endPoint x: 413, endPoint y: 173, distance: 145.7
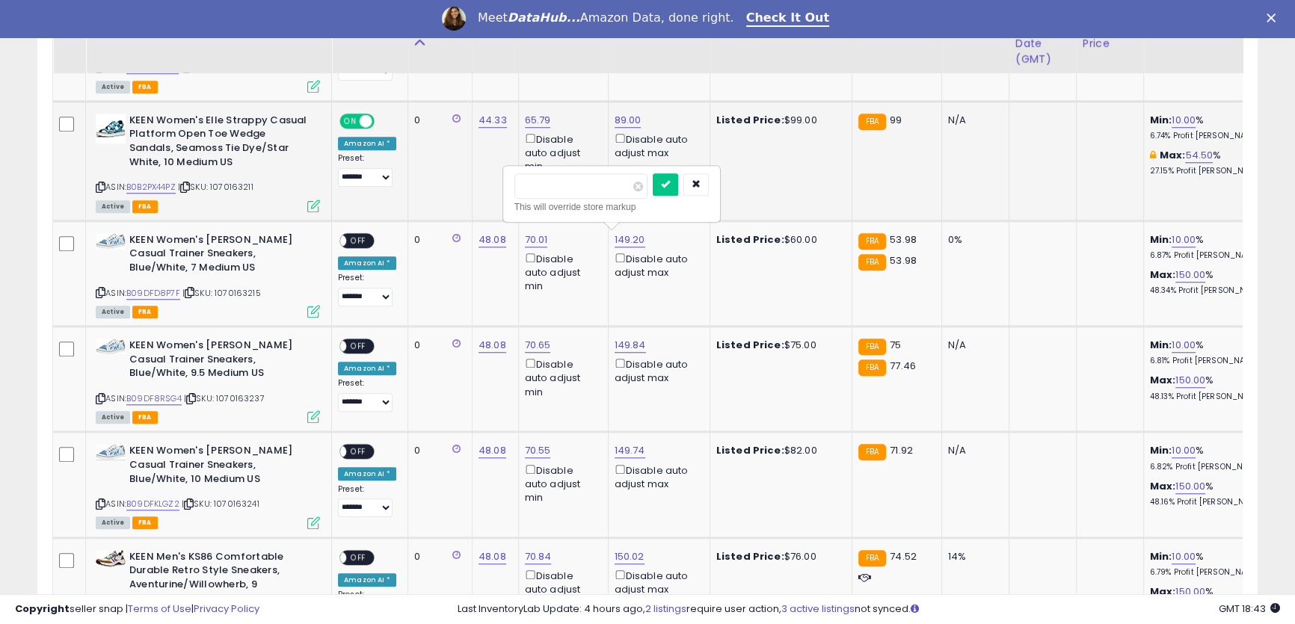
drag, startPoint x: 547, startPoint y: 188, endPoint x: 463, endPoint y: 183, distance: 84.6
type input "**"
click at [678, 191] on button "submit" at bounding box center [665, 184] width 25 height 22
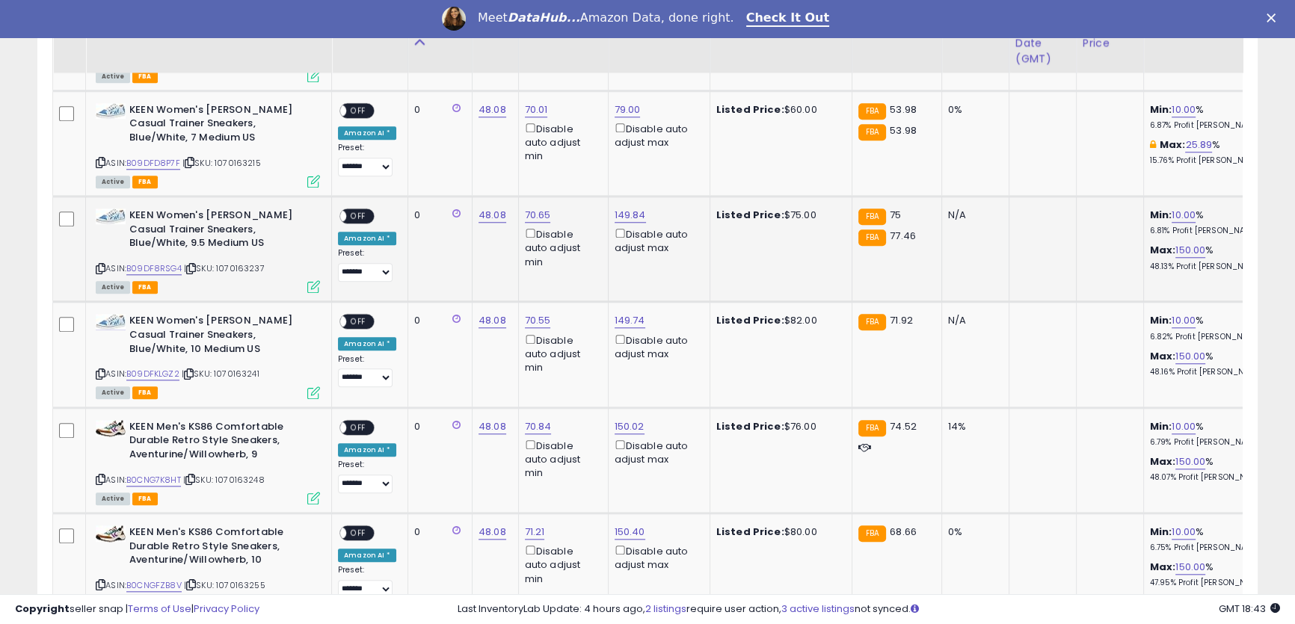
scroll to position [1851, 0]
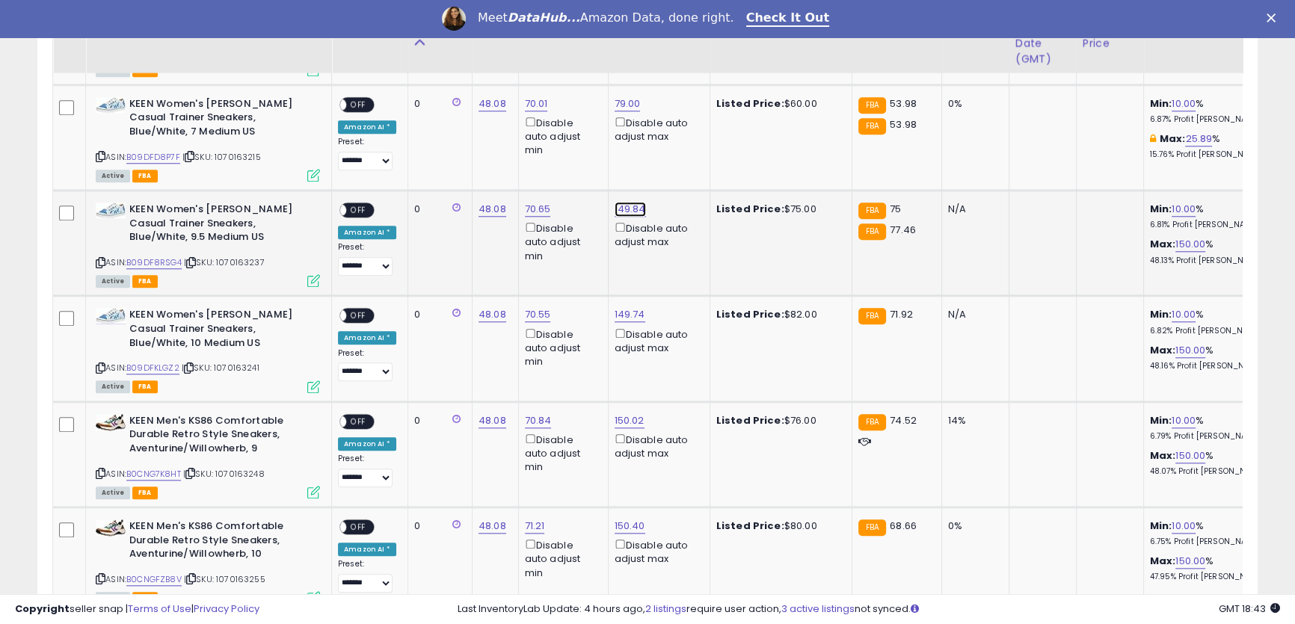
click at [625, 204] on link "149.84" at bounding box center [630, 209] width 31 height 15
drag, startPoint x: 529, startPoint y: 150, endPoint x: 613, endPoint y: 154, distance: 84.6
type input "**"
click at [670, 158] on icon "submit" at bounding box center [665, 153] width 9 height 9
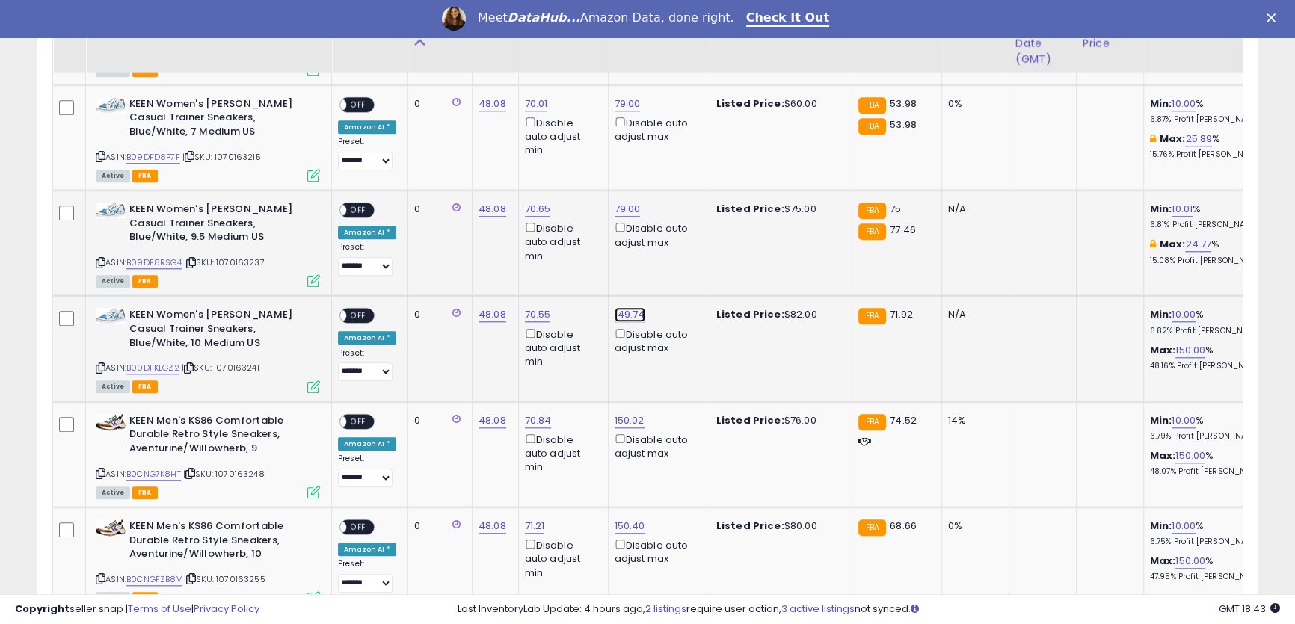
click at [622, 312] on link "149.74" at bounding box center [630, 314] width 31 height 15
drag, startPoint x: 583, startPoint y: 262, endPoint x: 442, endPoint y: 246, distance: 142.2
type input "**"
click at [669, 259] on icon "submit" at bounding box center [664, 258] width 9 height 9
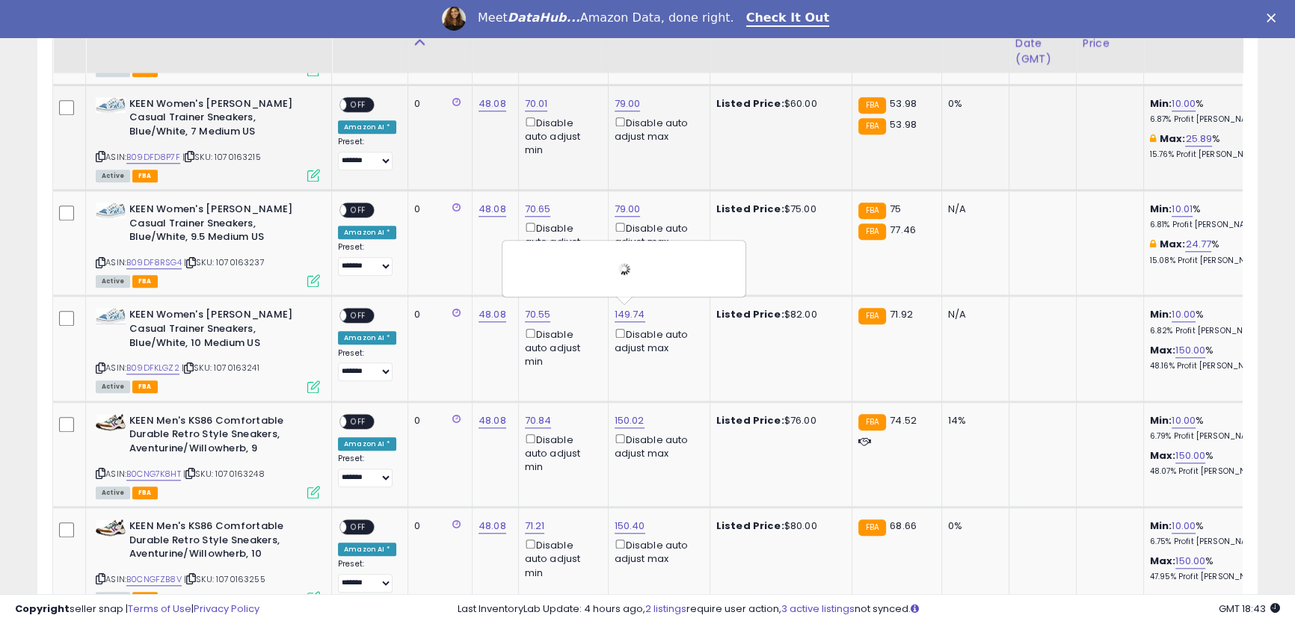
click at [360, 101] on span "OFF" at bounding box center [358, 104] width 24 height 13
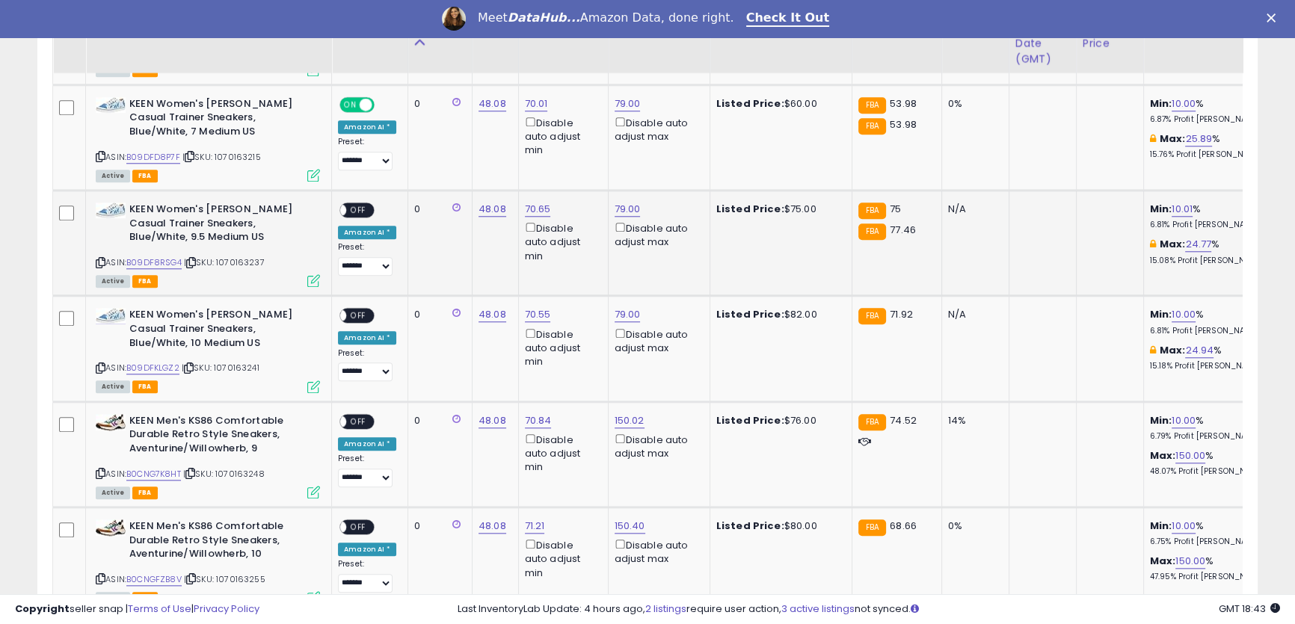
click at [351, 204] on div "ON OFF" at bounding box center [332, 210] width 35 height 13
click at [358, 314] on span "OFF" at bounding box center [358, 315] width 24 height 13
click at [364, 196] on td "**********" at bounding box center [370, 243] width 76 height 105
click at [363, 206] on span "OFF" at bounding box center [358, 210] width 24 height 13
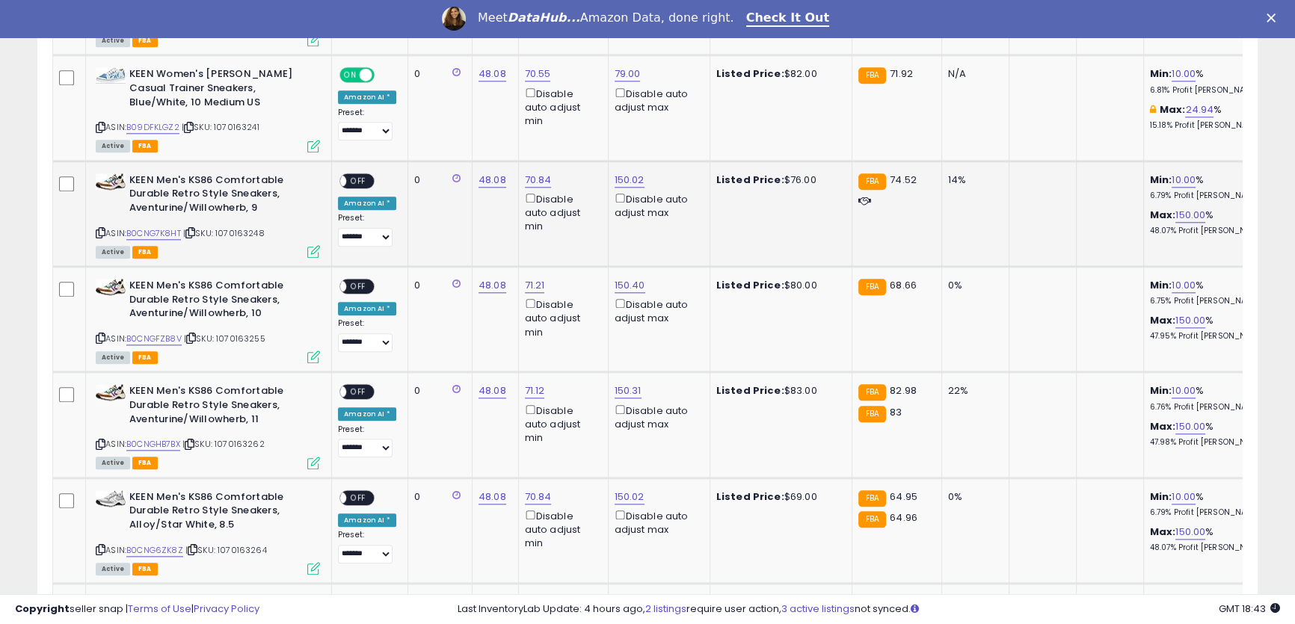
scroll to position [2123, 0]
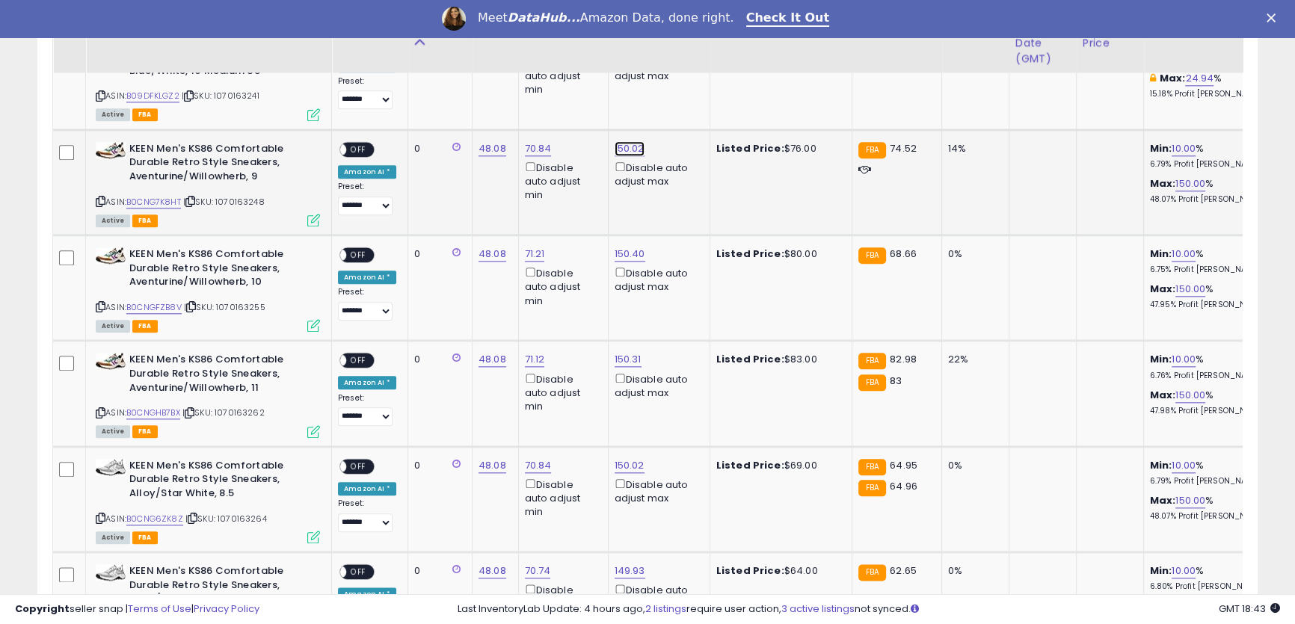
click at [626, 144] on link "150.02" at bounding box center [630, 148] width 30 height 15
type input "**"
click at [678, 99] on button "submit" at bounding box center [665, 92] width 25 height 22
click at [628, 252] on link "150.40" at bounding box center [630, 254] width 31 height 15
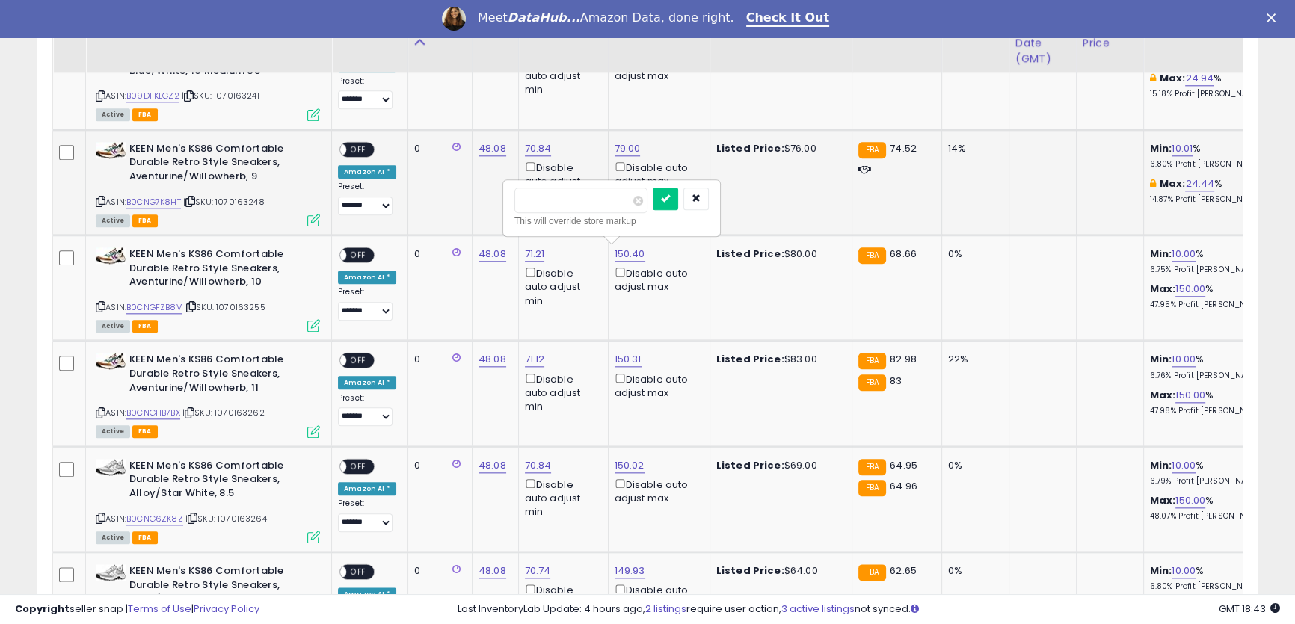
drag, startPoint x: 571, startPoint y: 200, endPoint x: 498, endPoint y: 188, distance: 74.2
type input "**"
click at [670, 201] on icon "submit" at bounding box center [665, 198] width 9 height 9
click at [622, 147] on link "79.00" at bounding box center [628, 148] width 26 height 15
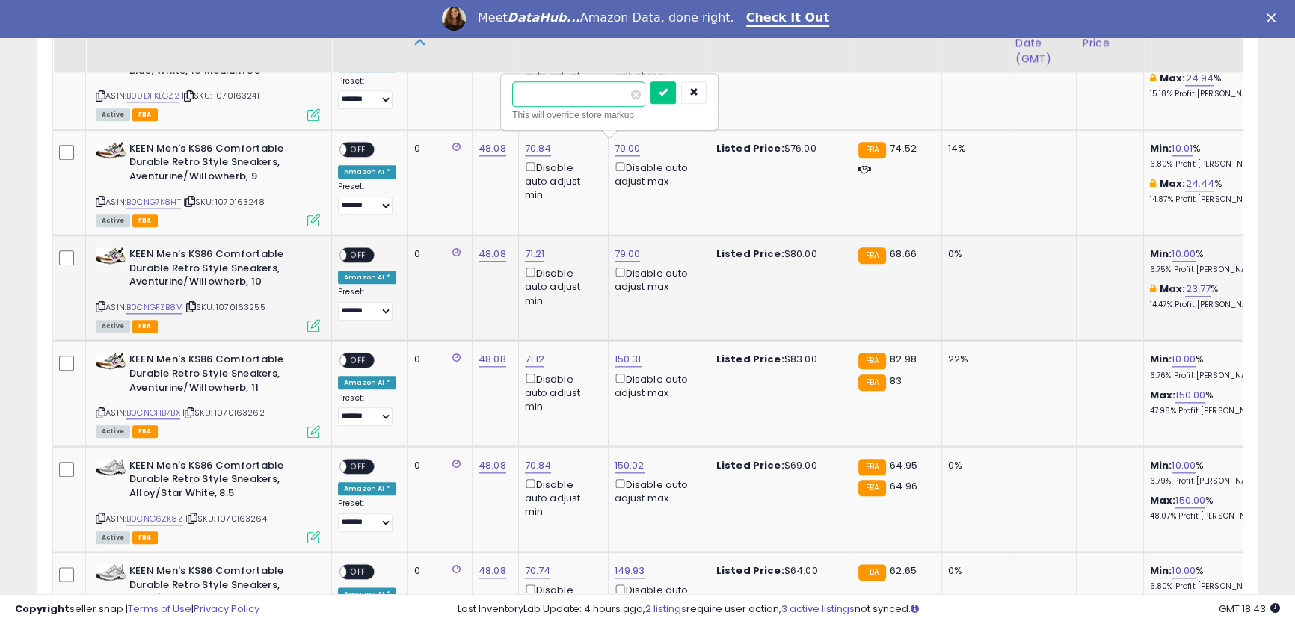
drag, startPoint x: 589, startPoint y: 103, endPoint x: 417, endPoint y: 69, distance: 175.3
drag, startPoint x: 546, startPoint y: 97, endPoint x: 476, endPoint y: 90, distance: 69.8
type input "**"
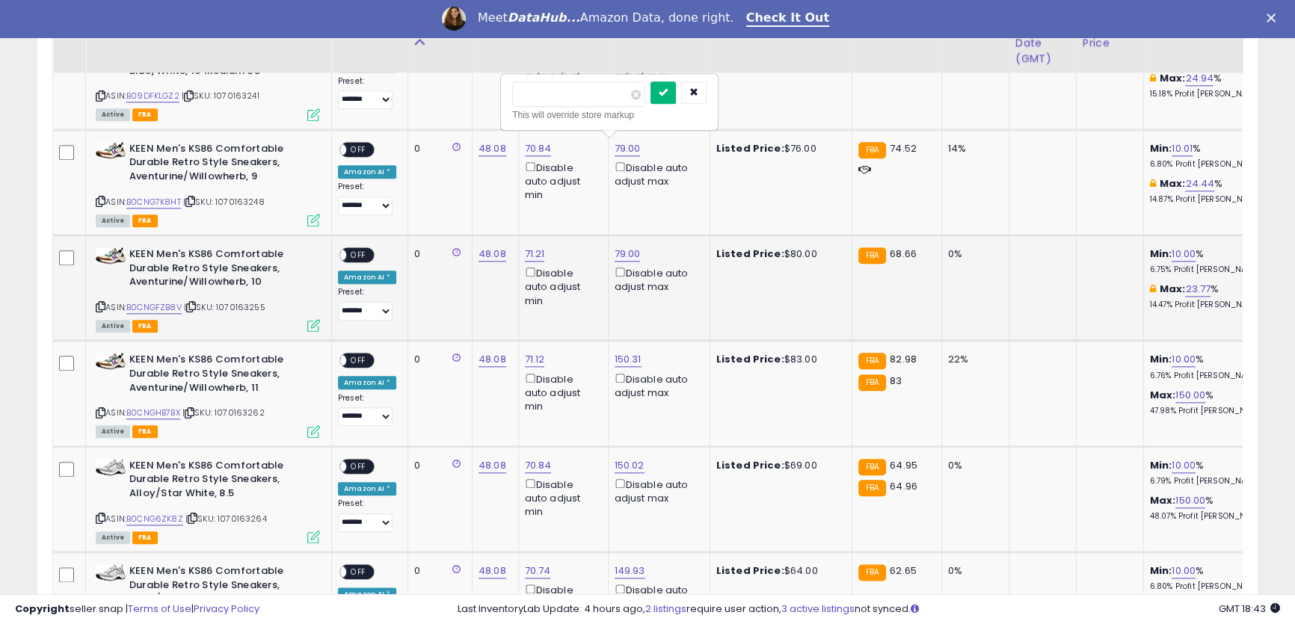
click at [668, 93] on icon "submit" at bounding box center [663, 91] width 9 height 9
click at [628, 253] on link "79.00" at bounding box center [628, 254] width 26 height 15
type input "**"
click at [668, 200] on icon "submit" at bounding box center [663, 198] width 9 height 9
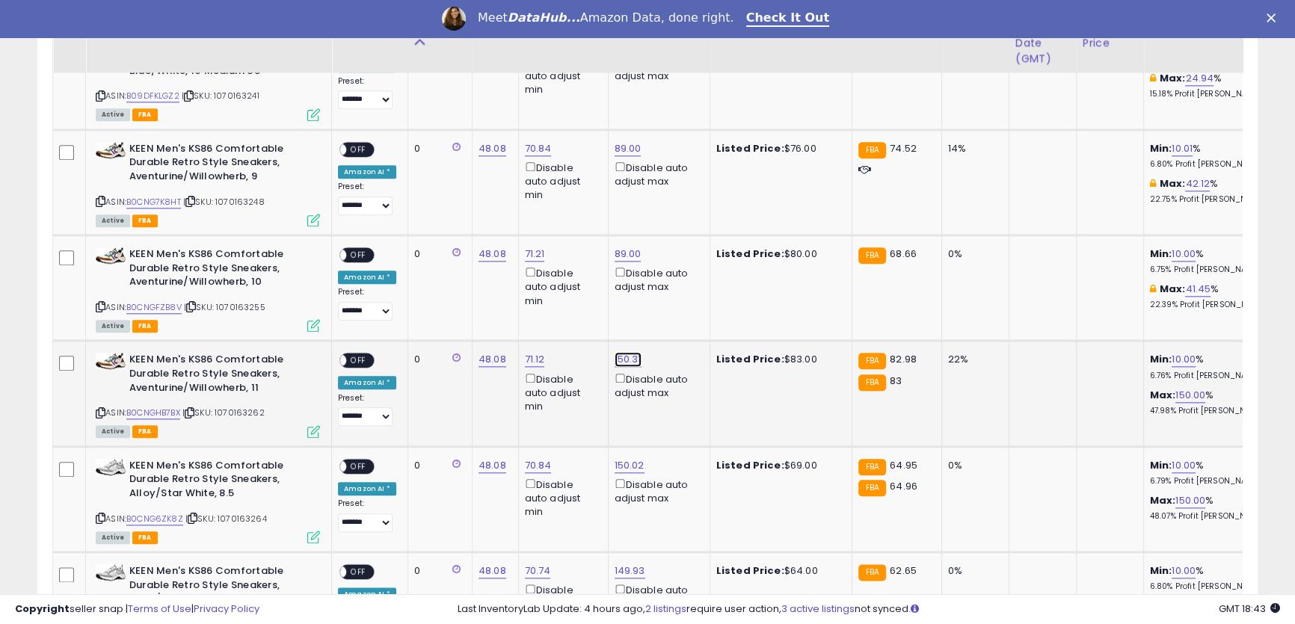
click at [626, 358] on link "150.31" at bounding box center [628, 359] width 27 height 15
drag, startPoint x: 584, startPoint y: 306, endPoint x: 490, endPoint y: 299, distance: 93.7
type input "**"
click at [668, 307] on icon "submit" at bounding box center [663, 303] width 9 height 9
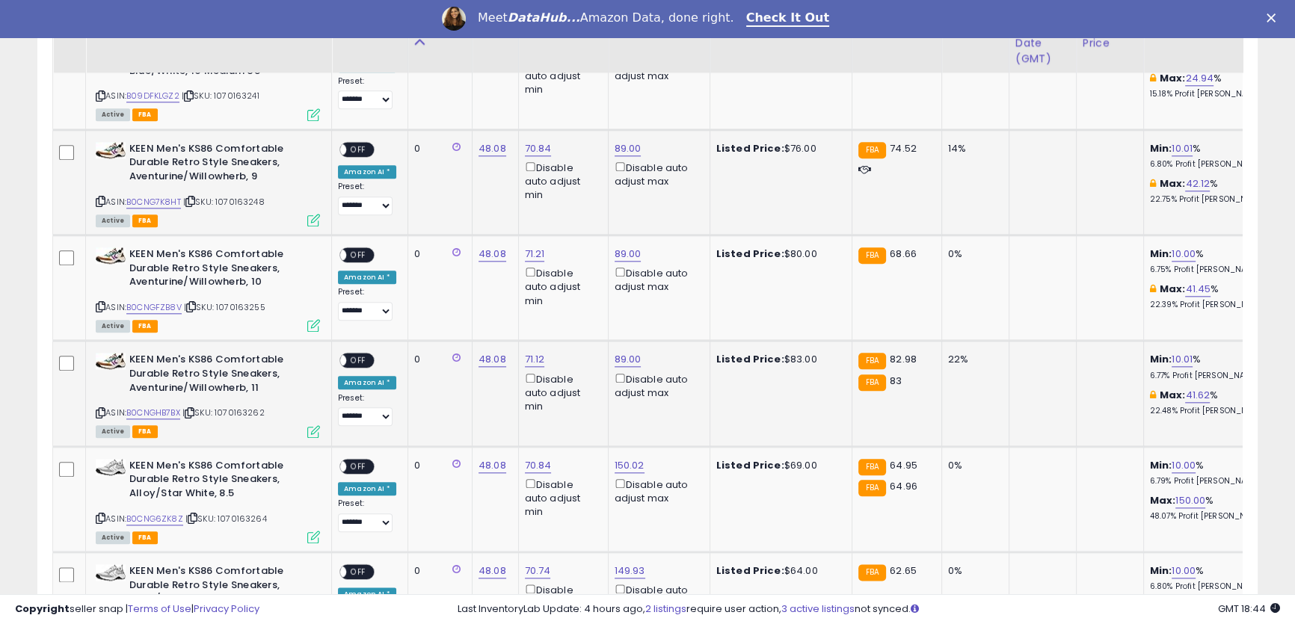
click at [358, 148] on span "OFF" at bounding box center [358, 149] width 24 height 13
click at [362, 250] on span "OFF" at bounding box center [358, 255] width 24 height 13
click at [358, 359] on span "OFF" at bounding box center [358, 360] width 24 height 13
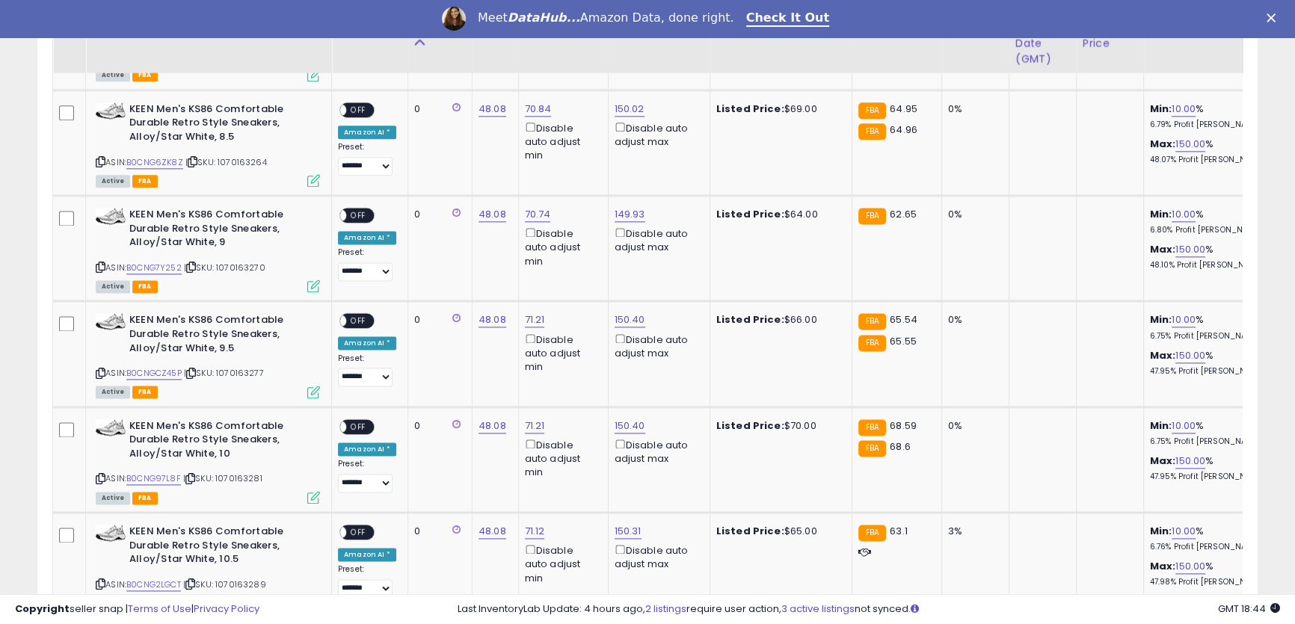
scroll to position [2487, 0]
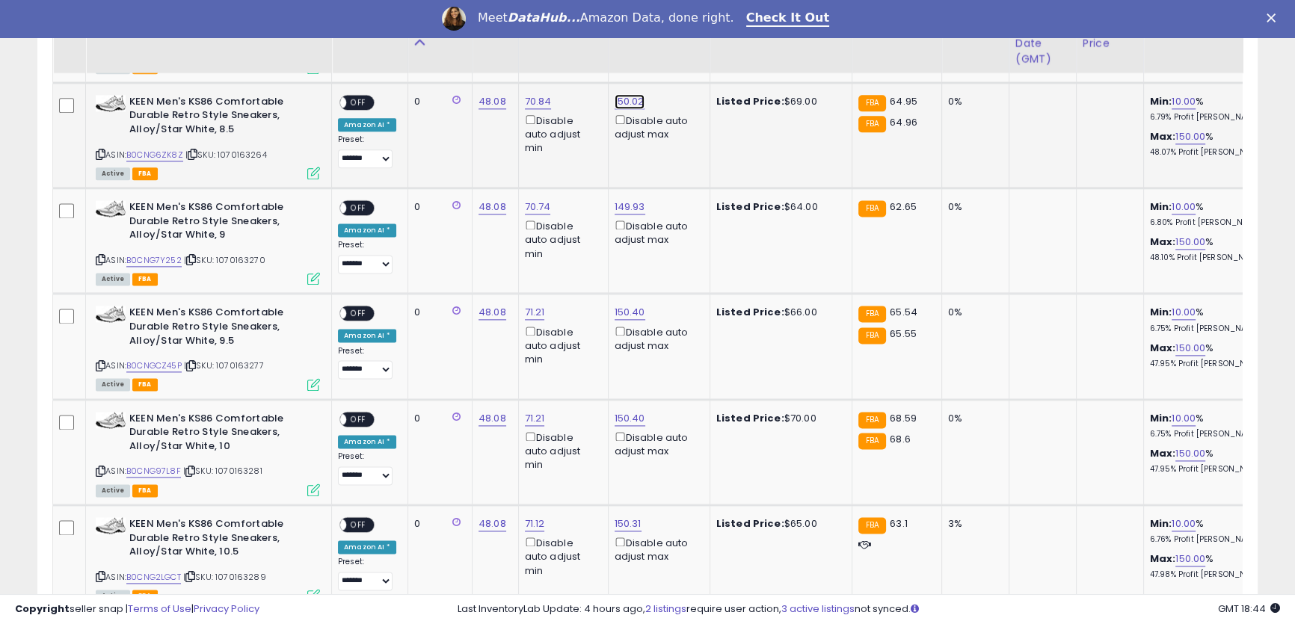
click at [626, 97] on link "150.02" at bounding box center [630, 101] width 30 height 15
drag, startPoint x: 566, startPoint y: 51, endPoint x: 502, endPoint y: 44, distance: 64.6
click at [502, 44] on div "****** This will override store markup" at bounding box center [611, 55] width 218 height 58
drag, startPoint x: 516, startPoint y: 52, endPoint x: 469, endPoint y: 45, distance: 46.8
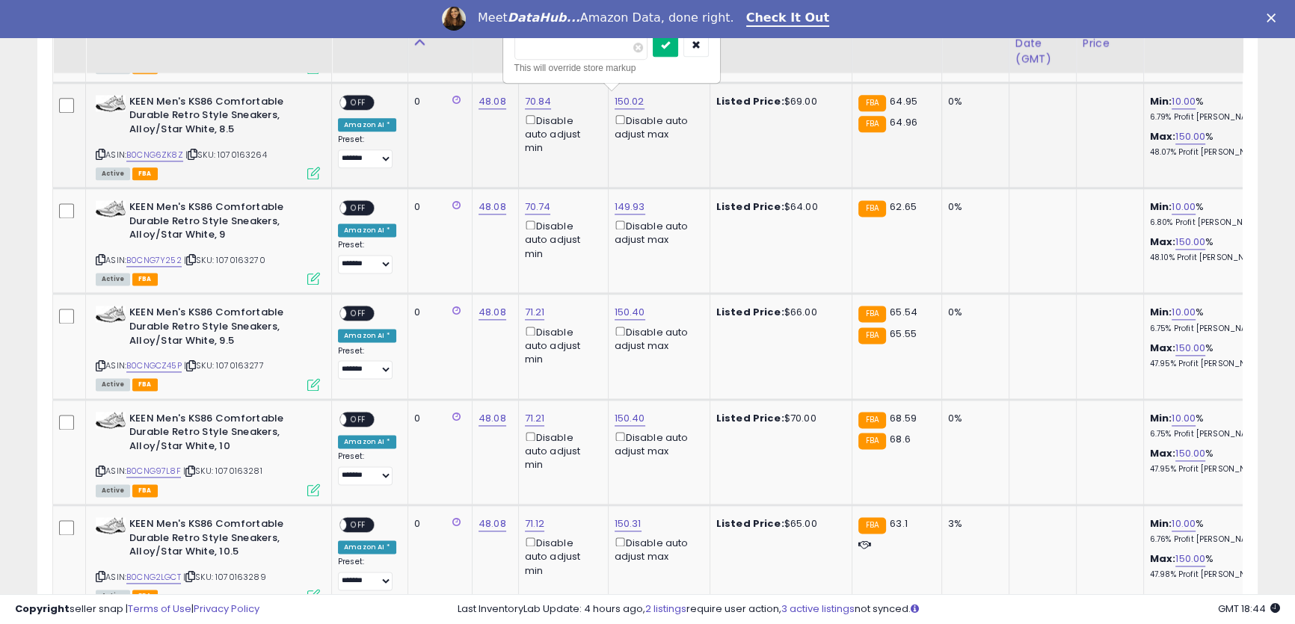
type input "**"
click at [678, 52] on button "submit" at bounding box center [665, 45] width 25 height 22
click at [620, 207] on link "149.93" at bounding box center [630, 207] width 31 height 15
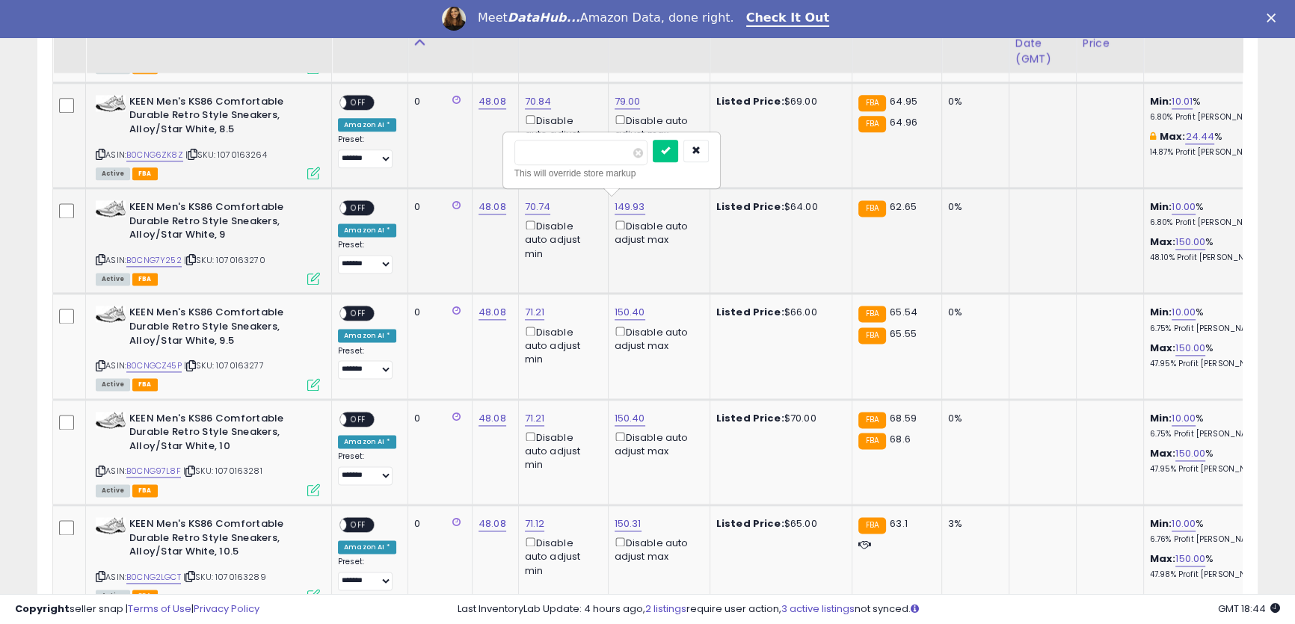
drag, startPoint x: 519, startPoint y: 150, endPoint x: 606, endPoint y: 147, distance: 86.8
type input "**"
click at [670, 152] on icon "submit" at bounding box center [665, 150] width 9 height 9
click at [623, 312] on link "150.40" at bounding box center [630, 312] width 31 height 15
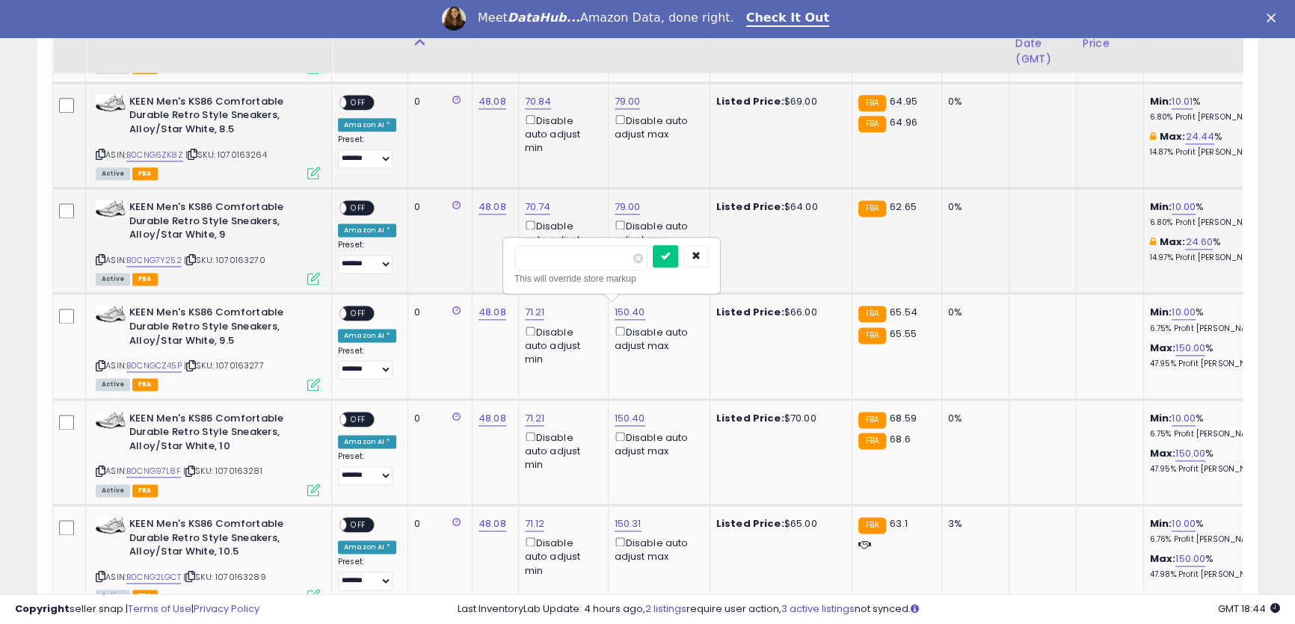
drag, startPoint x: 566, startPoint y: 260, endPoint x: 489, endPoint y: 254, distance: 77.2
type input "**"
click at [670, 259] on icon "submit" at bounding box center [665, 255] width 9 height 9
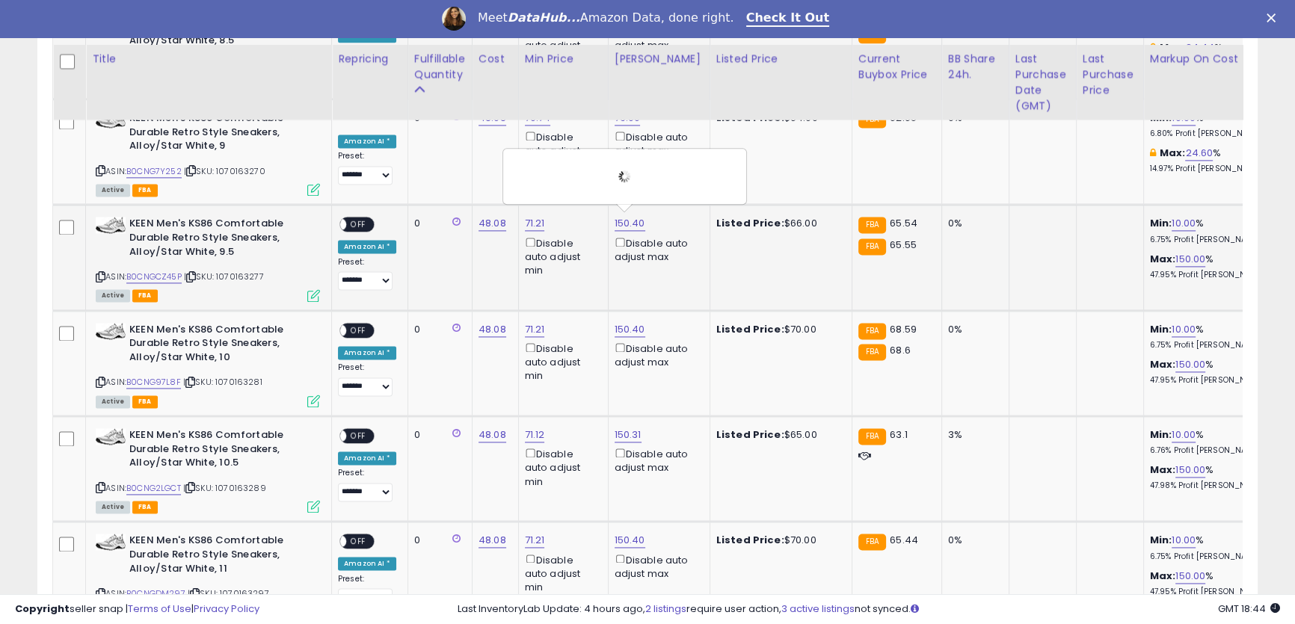
scroll to position [2623, 0]
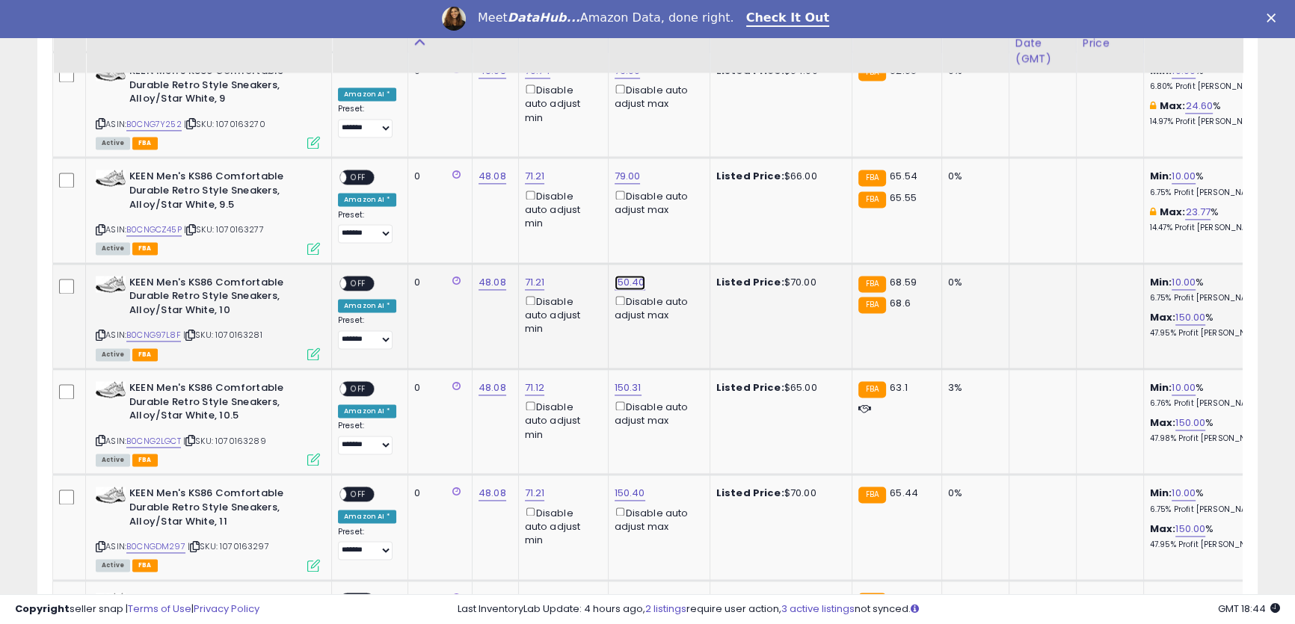
click at [625, 277] on link "150.40" at bounding box center [630, 282] width 31 height 15
drag, startPoint x: 558, startPoint y: 227, endPoint x: 489, endPoint y: 215, distance: 70.5
type input "**"
click at [678, 227] on button "submit" at bounding box center [665, 226] width 25 height 22
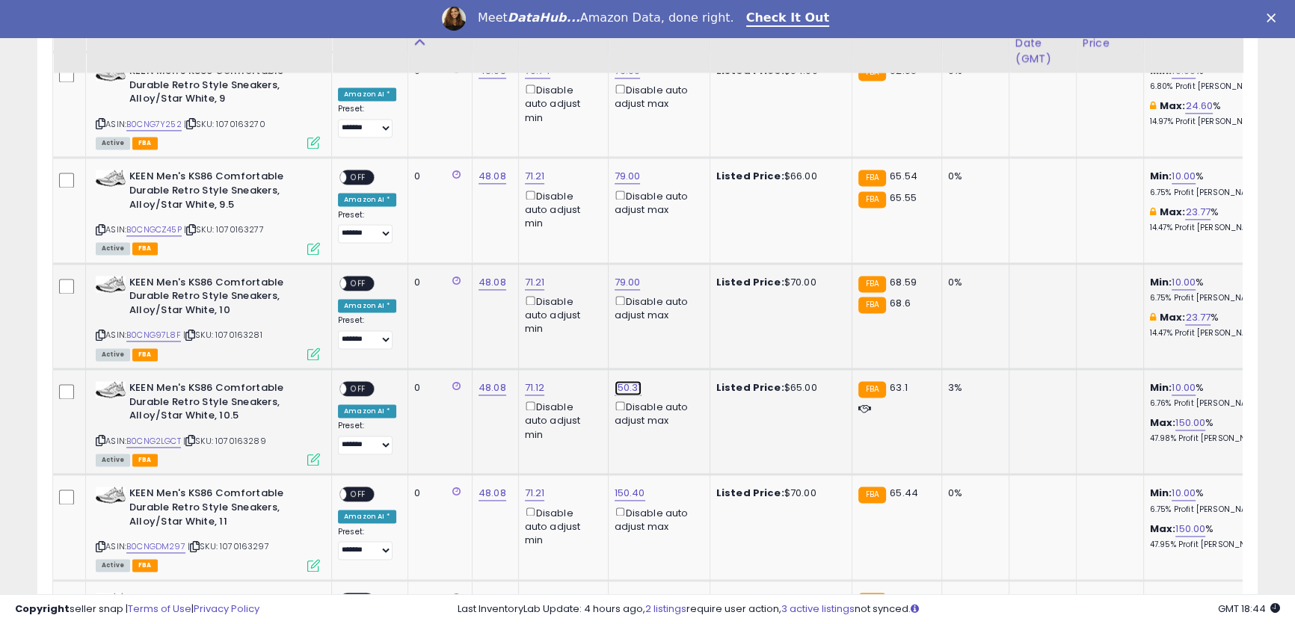
click at [621, 381] on link "150.31" at bounding box center [628, 388] width 27 height 15
drag, startPoint x: 535, startPoint y: 333, endPoint x: 501, endPoint y: 325, distance: 34.5
type input "**"
drag, startPoint x: 692, startPoint y: 337, endPoint x: 683, endPoint y: 334, distance: 9.5
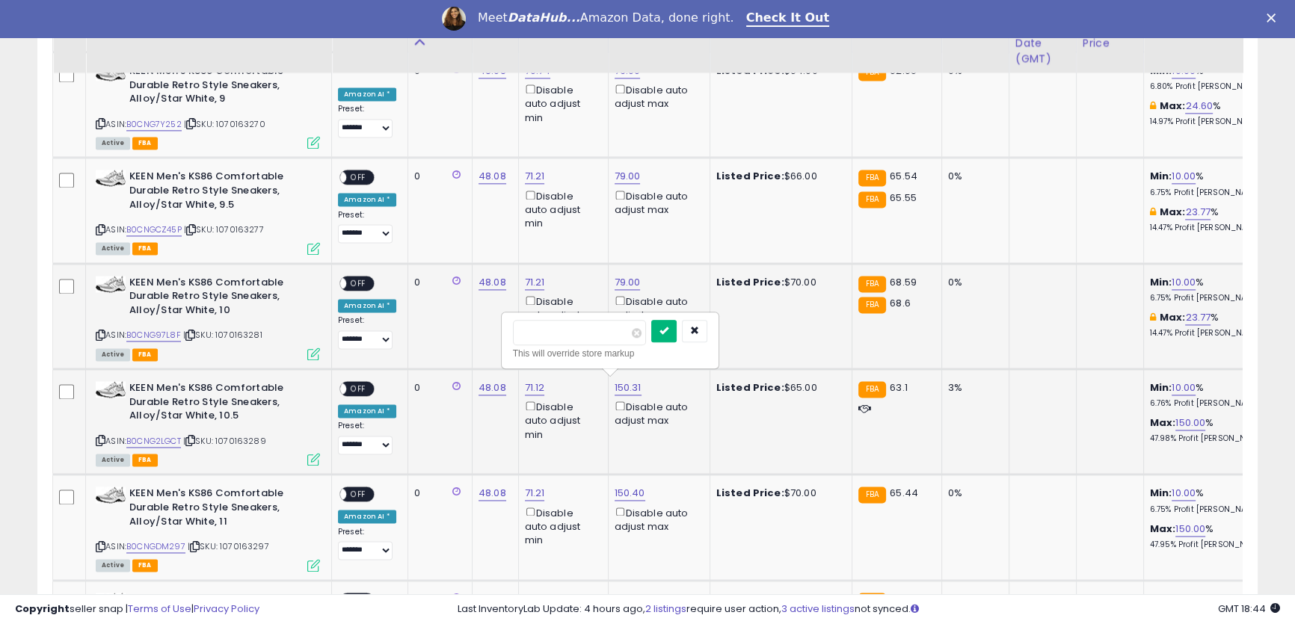
click at [677, 336] on button "submit" at bounding box center [663, 331] width 25 height 22
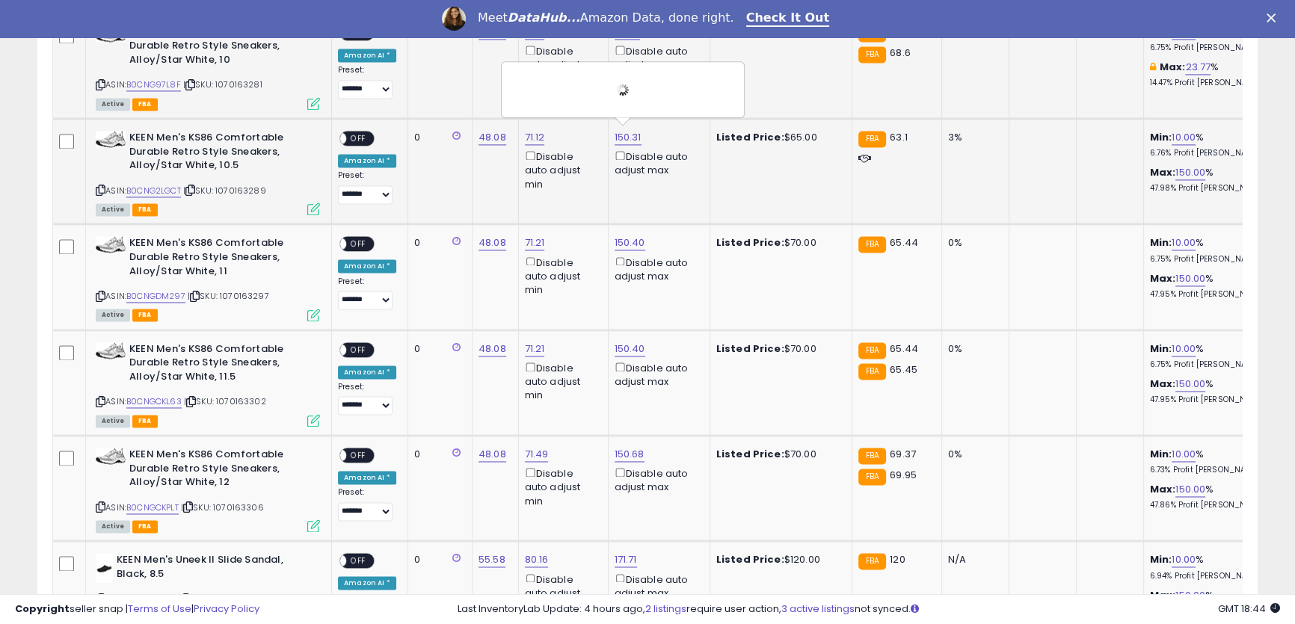
scroll to position [2895, 0]
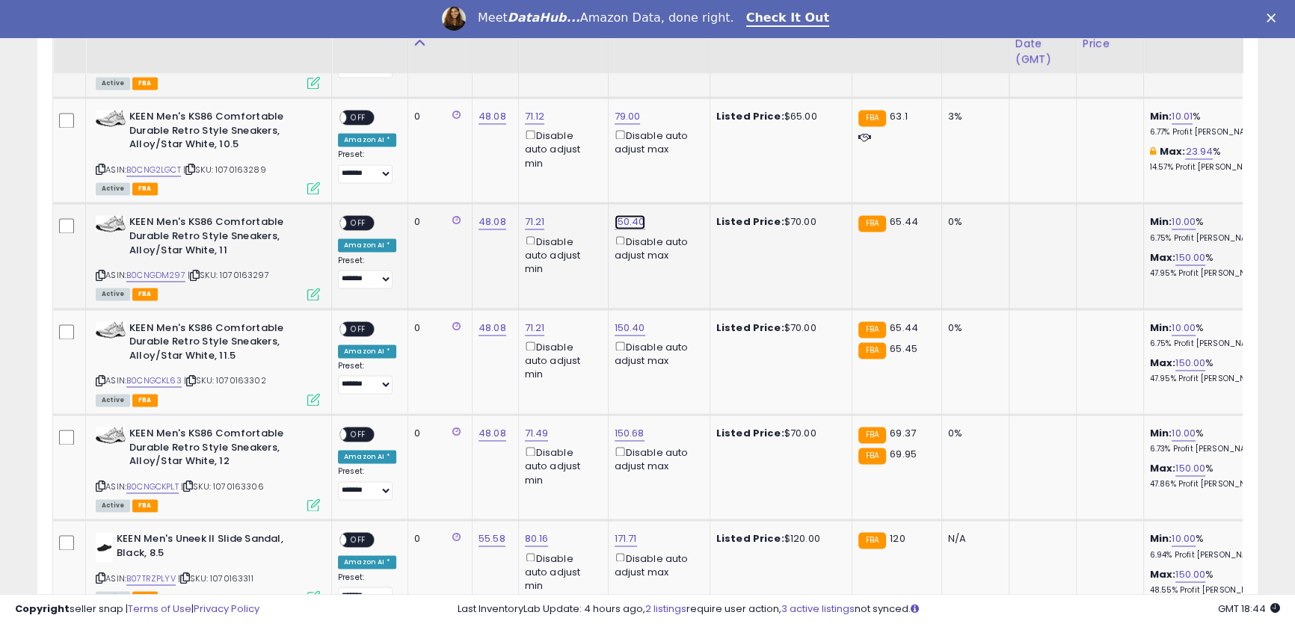
click at [623, 217] on link "150.40" at bounding box center [630, 222] width 31 height 15
drag, startPoint x: 579, startPoint y: 163, endPoint x: 501, endPoint y: 157, distance: 78.0
click at [508, 159] on div "****** This will override store markup" at bounding box center [611, 174] width 215 height 55
type input "**"
click at [678, 176] on button "submit" at bounding box center [665, 165] width 25 height 22
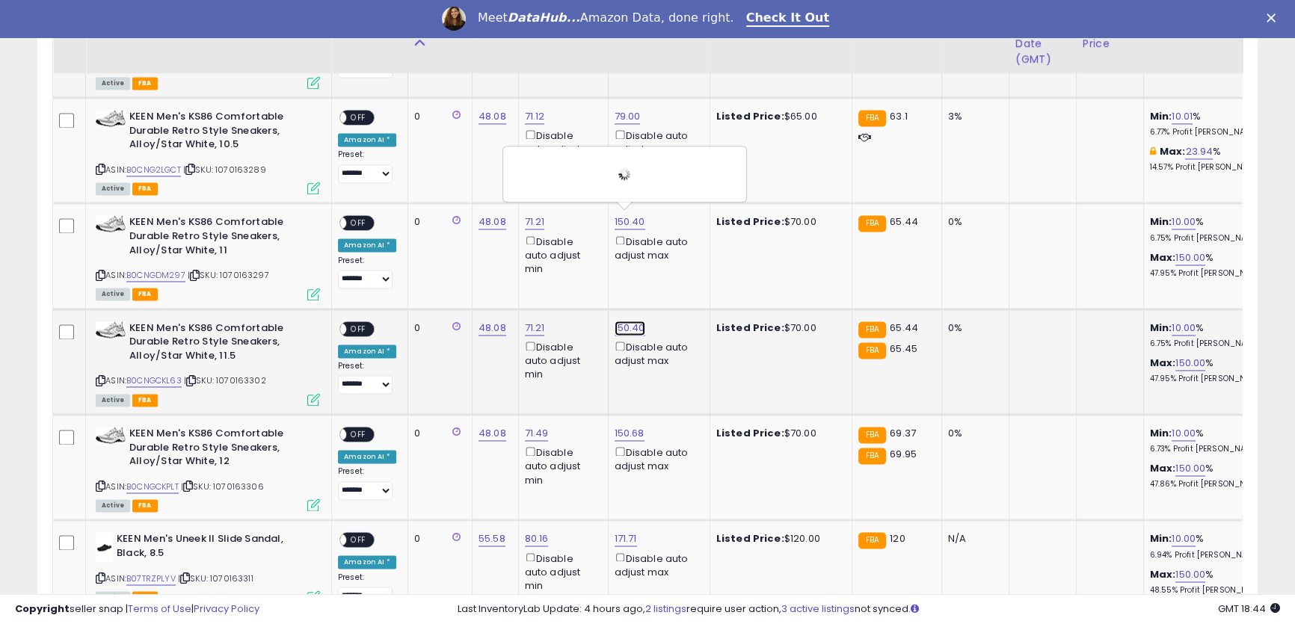
click at [620, 324] on link "150.40" at bounding box center [630, 328] width 31 height 15
drag, startPoint x: 485, startPoint y: 263, endPoint x: 579, endPoint y: 260, distance: 94.2
click at [482, 262] on tbody "**********" at bounding box center [1142, 627] width 2178 height 5368
type input "**"
click at [670, 267] on icon "submit" at bounding box center [665, 269] width 9 height 9
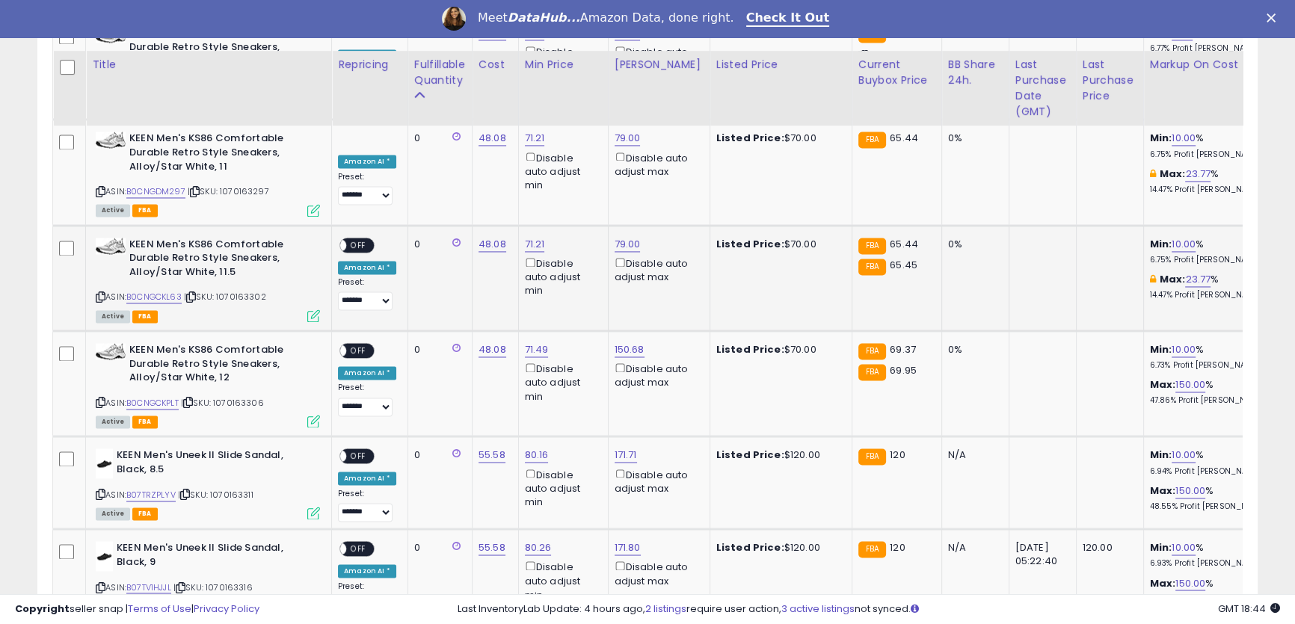
scroll to position [3031, 0]
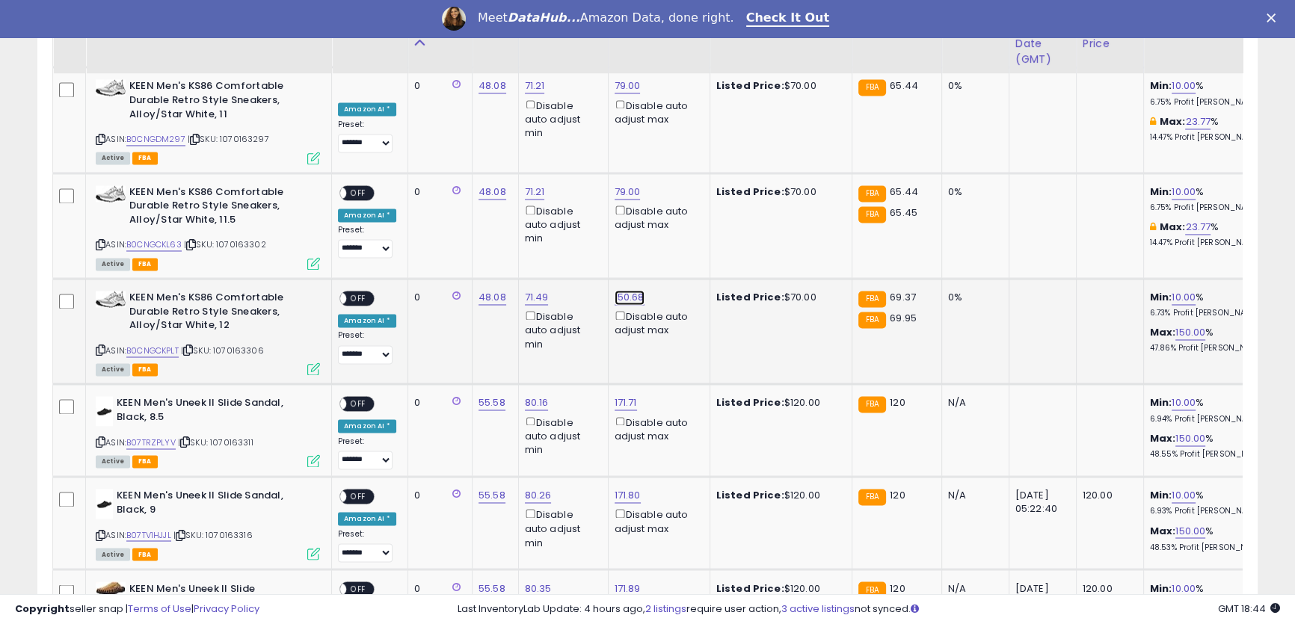
click at [620, 292] on link "150.68" at bounding box center [630, 297] width 30 height 15
drag, startPoint x: 578, startPoint y: 247, endPoint x: 568, endPoint y: 230, distance: 19.8
click at [496, 233] on tbody "**********" at bounding box center [1142, 491] width 2178 height 5368
type input "**"
click at [670, 241] on icon "submit" at bounding box center [665, 239] width 9 height 9
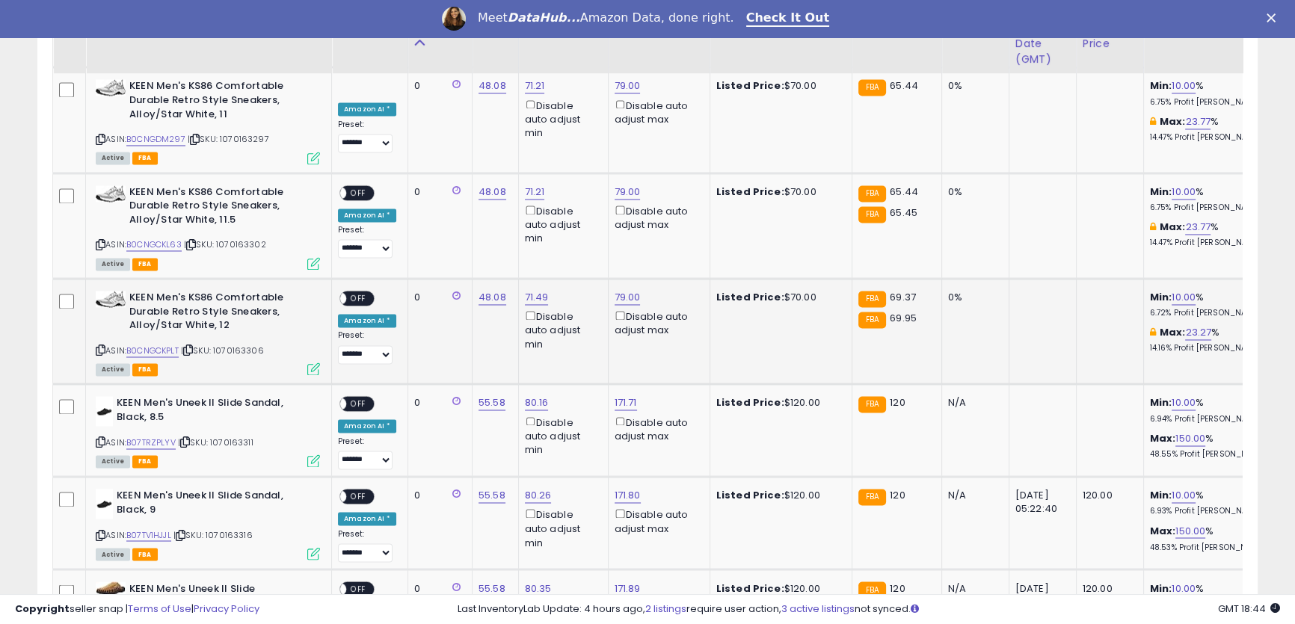
click at [354, 295] on span "OFF" at bounding box center [358, 298] width 24 height 13
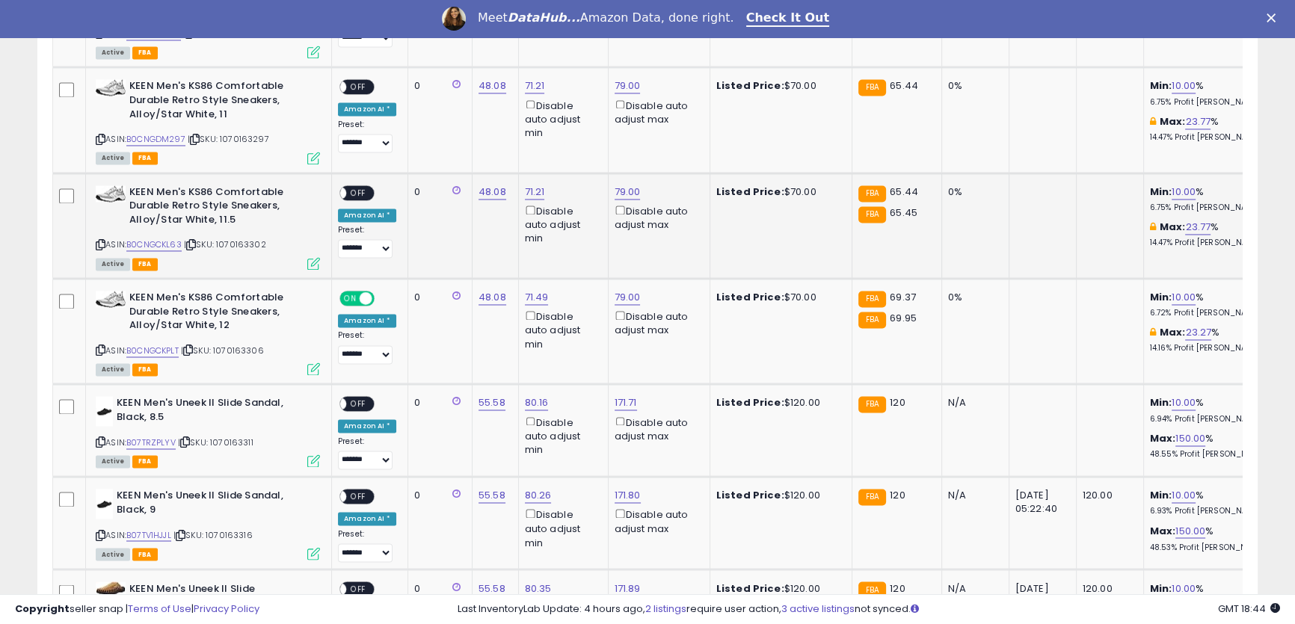
scroll to position [2895, 0]
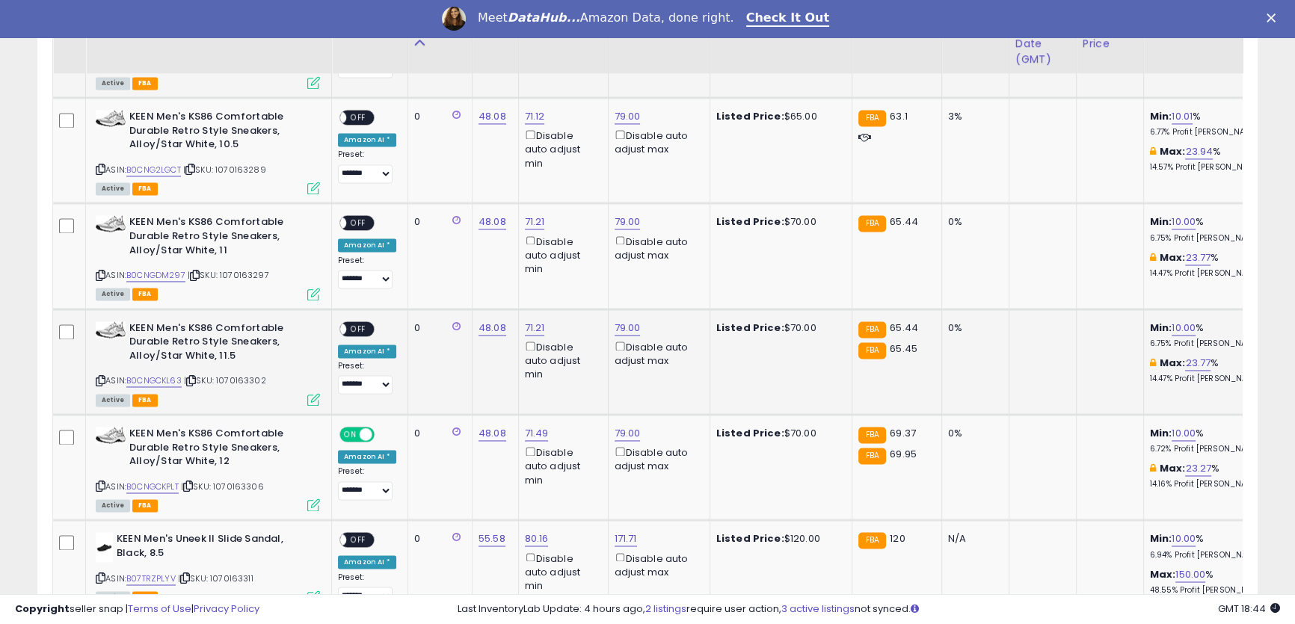
click at [357, 325] on span "OFF" at bounding box center [358, 328] width 24 height 13
click at [355, 219] on span "OFF" at bounding box center [358, 223] width 24 height 13
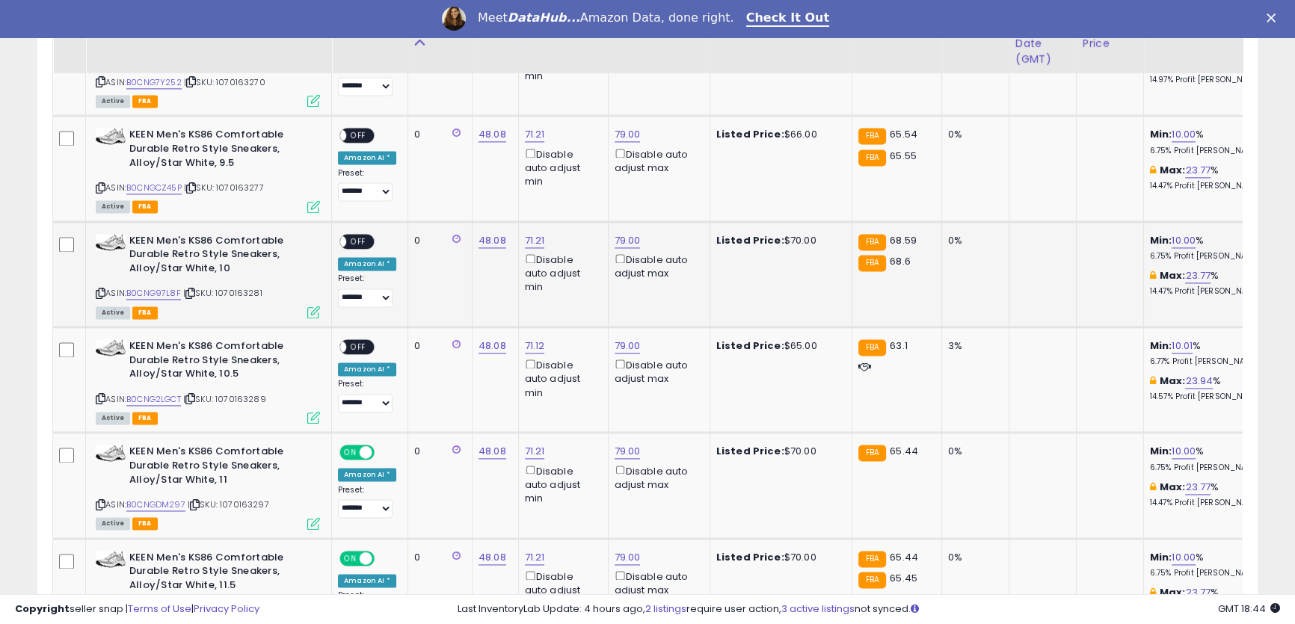
scroll to position [2623, 0]
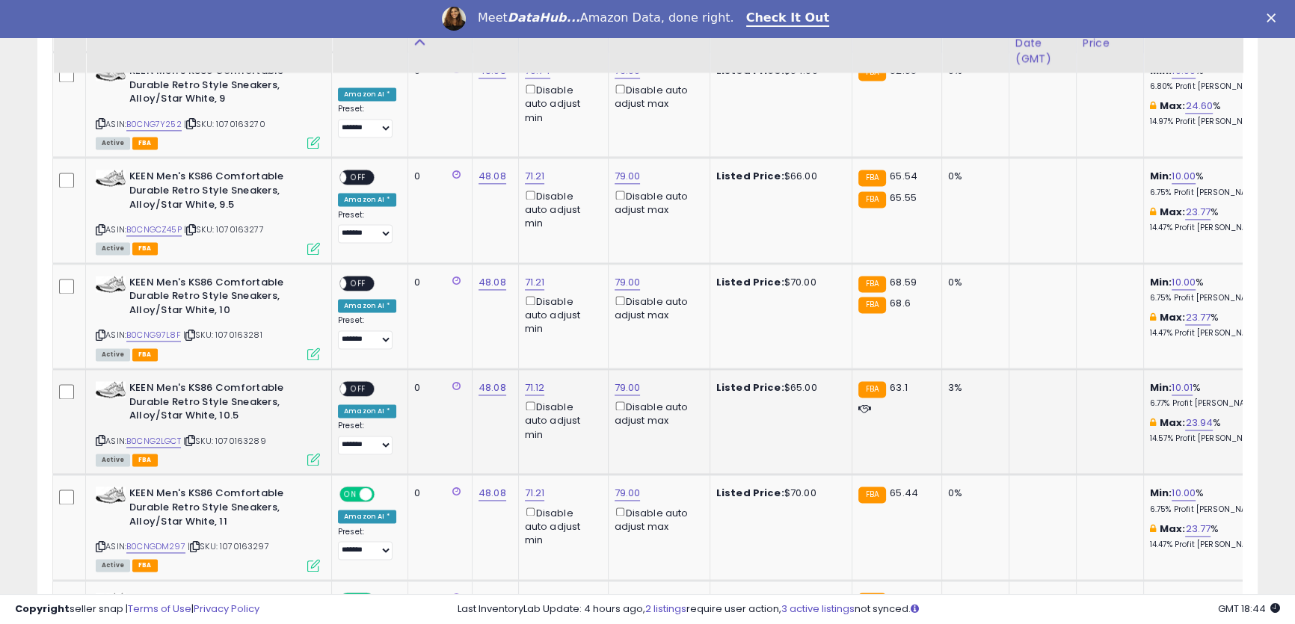
click at [357, 383] on span "OFF" at bounding box center [358, 389] width 24 height 13
click at [360, 282] on span "OFF" at bounding box center [358, 283] width 24 height 13
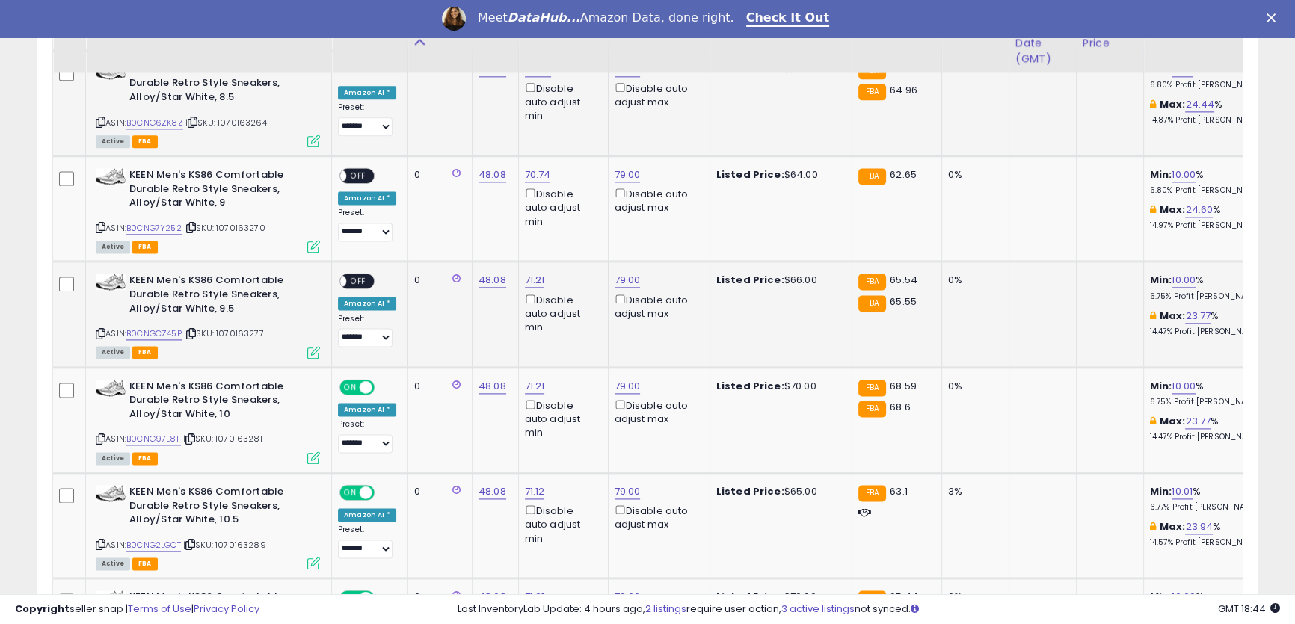
scroll to position [2487, 0]
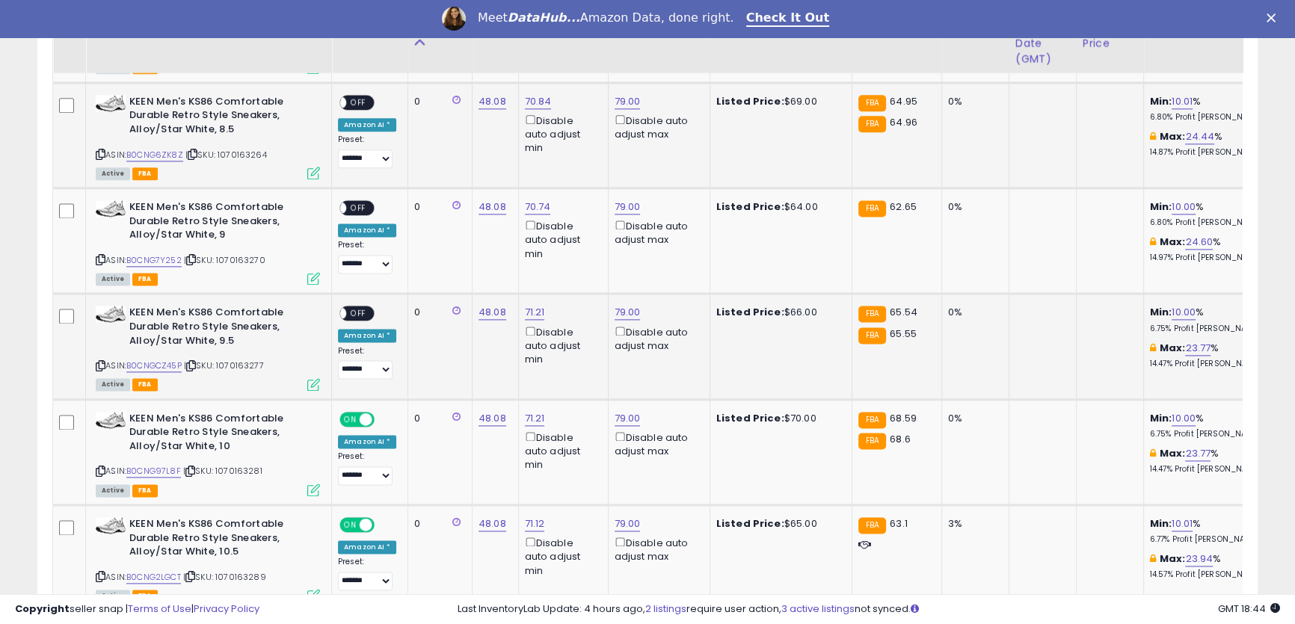
click at [357, 310] on span "OFF" at bounding box center [358, 313] width 24 height 13
click at [360, 203] on span "OFF" at bounding box center [358, 208] width 24 height 13
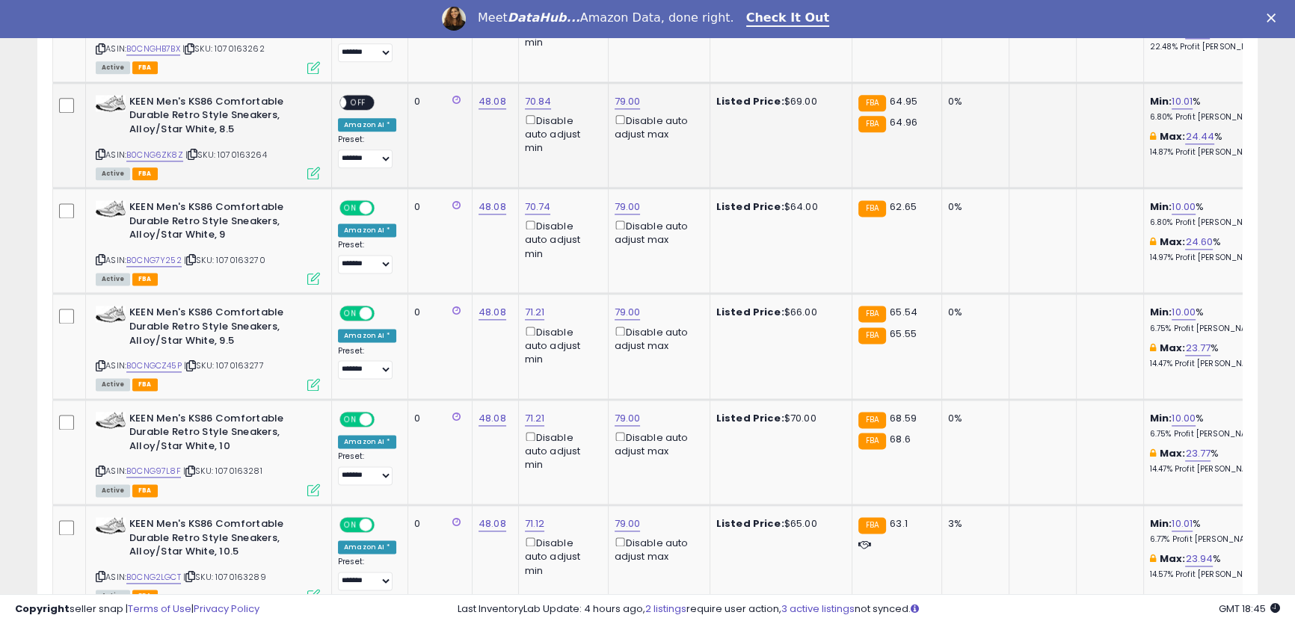
scroll to position [2351, 0]
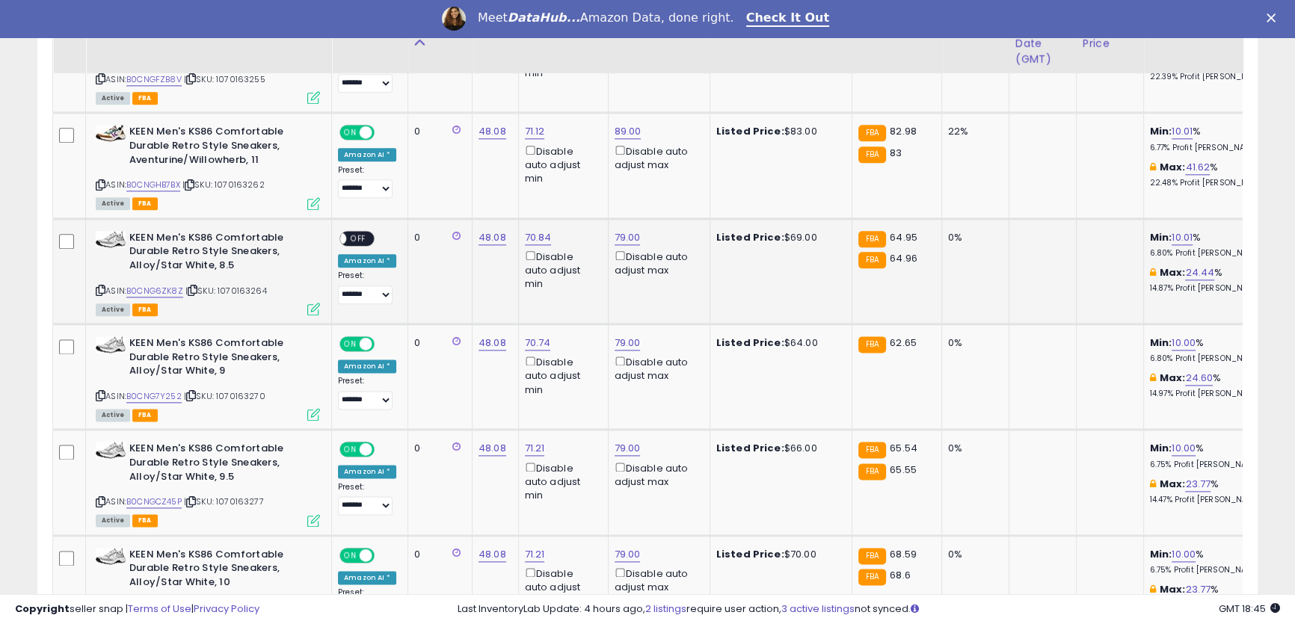
click at [363, 235] on span "OFF" at bounding box center [358, 238] width 24 height 13
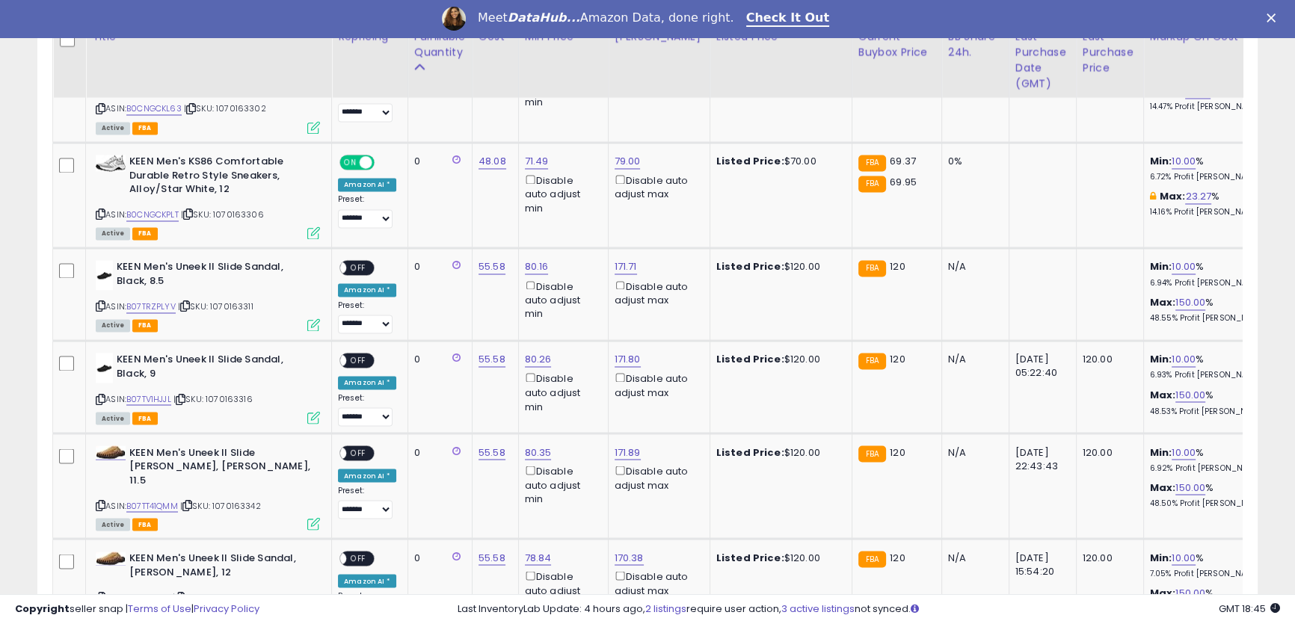
scroll to position [3303, 0]
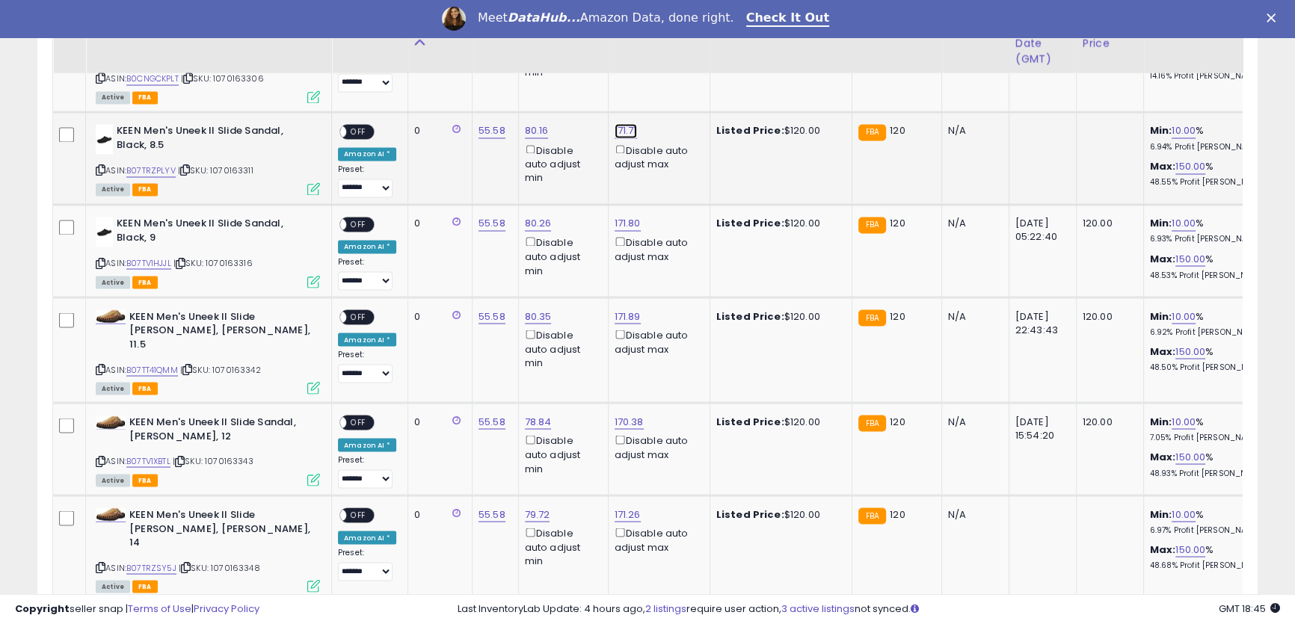
click at [615, 123] on link "171.71" at bounding box center [626, 130] width 22 height 15
drag, startPoint x: 583, startPoint y: 78, endPoint x: 463, endPoint y: 61, distance: 121.6
click at [463, 61] on table "Title Repricing" at bounding box center [1141, 182] width 2179 height 5444
drag, startPoint x: 561, startPoint y: 73, endPoint x: 449, endPoint y: 69, distance: 112.2
click at [449, 69] on table "Title Repricing" at bounding box center [1141, 182] width 2179 height 5444
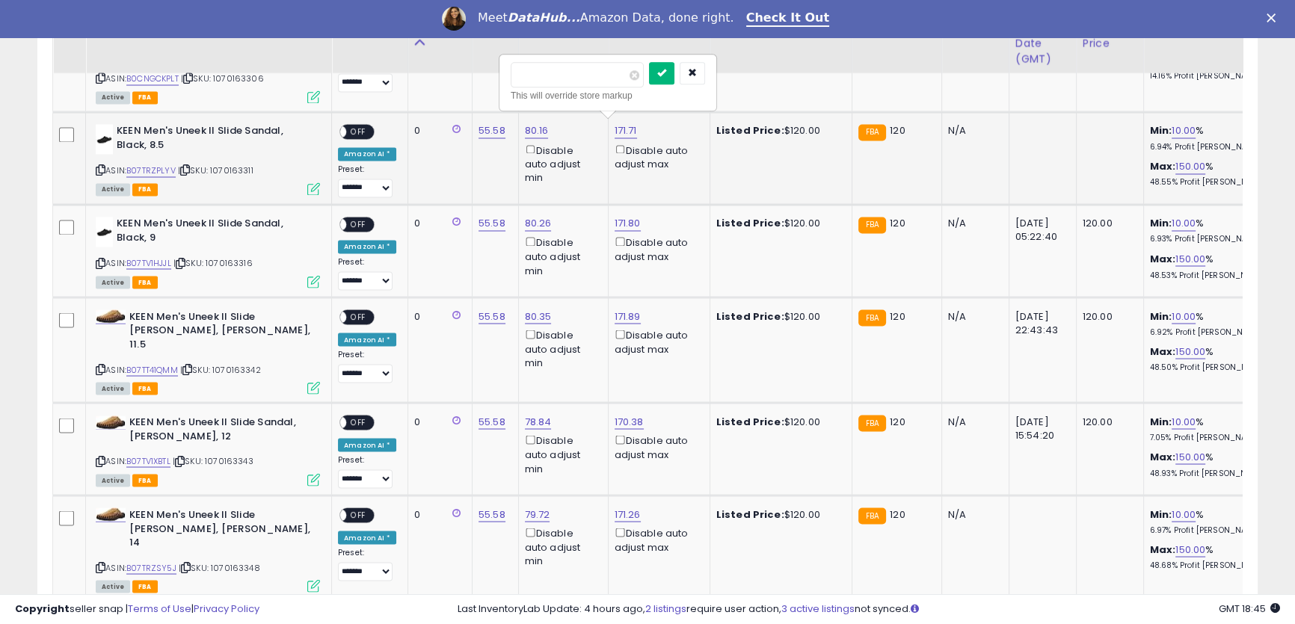
type input "******"
click at [666, 77] on icon "submit" at bounding box center [661, 72] width 9 height 9
click at [620, 218] on link "171.80" at bounding box center [628, 223] width 26 height 15
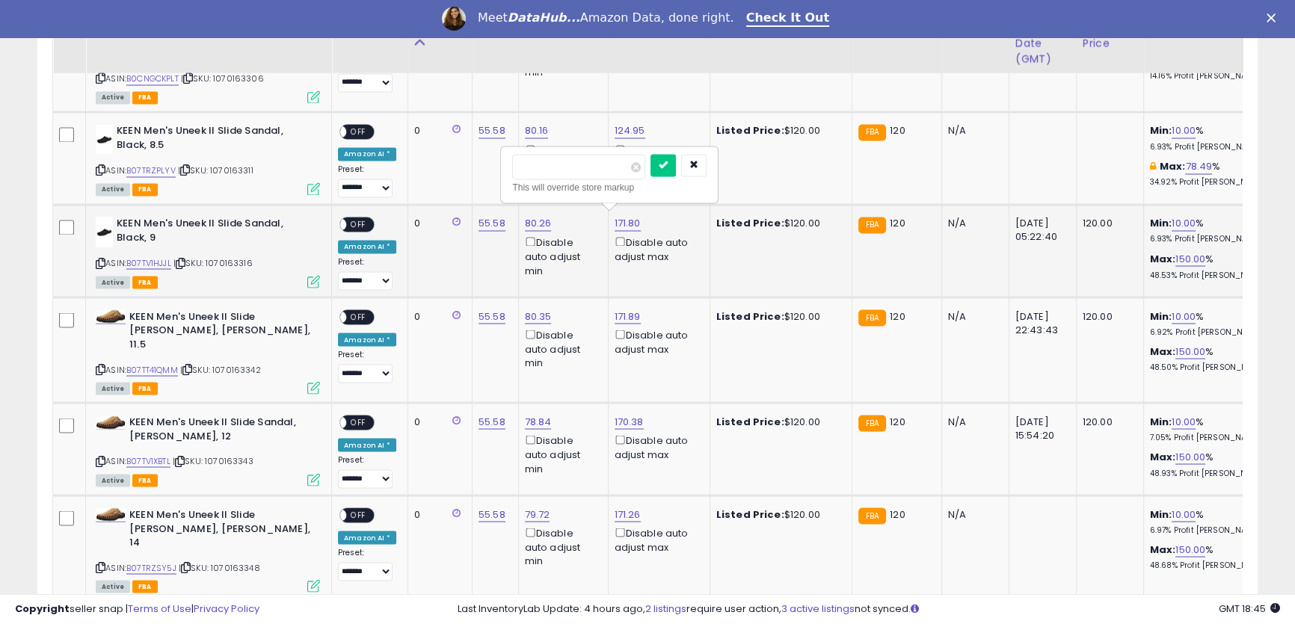
click at [461, 165] on tbody "**********" at bounding box center [1142, 219] width 2178 height 5368
type input "******"
click at [676, 171] on button "submit" at bounding box center [662, 165] width 25 height 22
click at [619, 312] on link "171.89" at bounding box center [628, 316] width 26 height 15
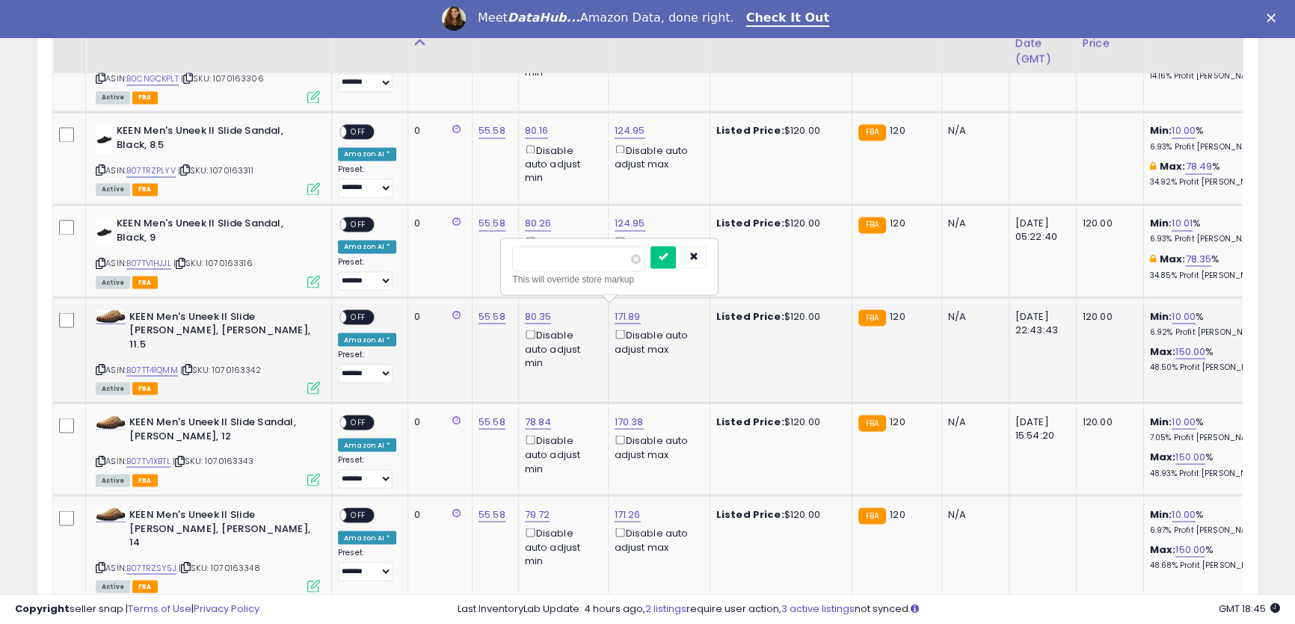
drag, startPoint x: 548, startPoint y: 262, endPoint x: 508, endPoint y: 258, distance: 39.8
click at [481, 259] on tbody "**********" at bounding box center [1142, 219] width 2178 height 5368
type input "******"
click at [676, 263] on button "submit" at bounding box center [662, 257] width 25 height 22
click at [622, 414] on link "170.38" at bounding box center [629, 421] width 29 height 15
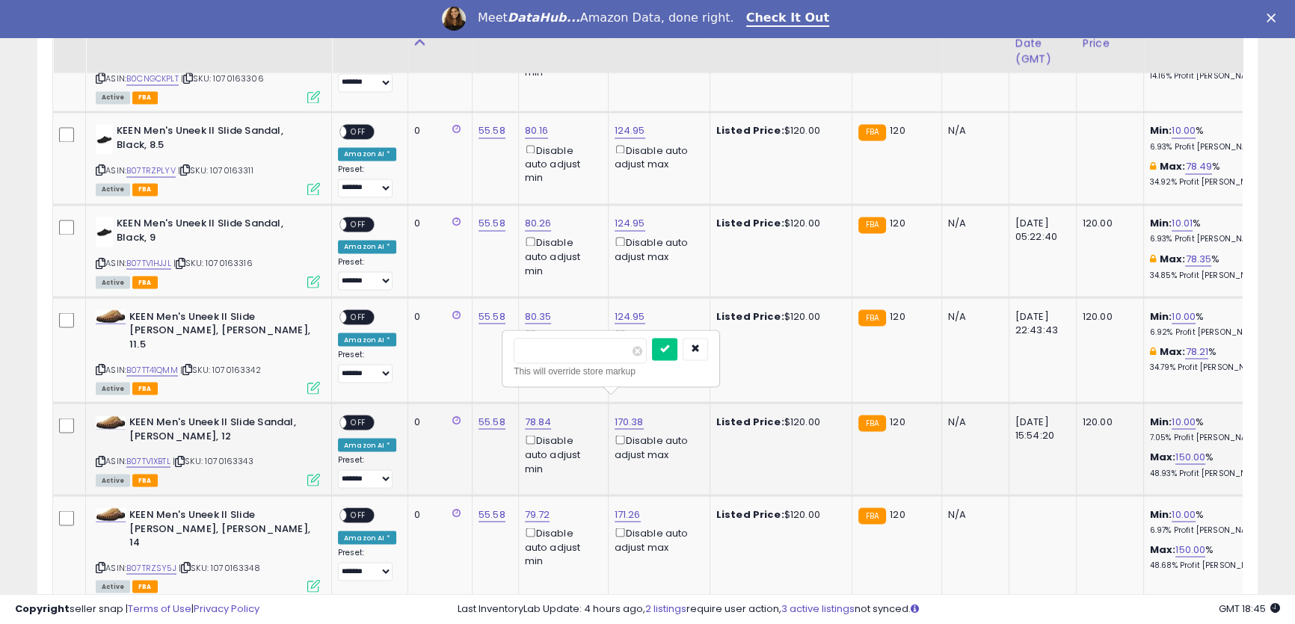
click at [502, 345] on div "****** This will override store markup" at bounding box center [611, 359] width 218 height 58
type input "******"
click at [669, 346] on icon "submit" at bounding box center [664, 348] width 9 height 9
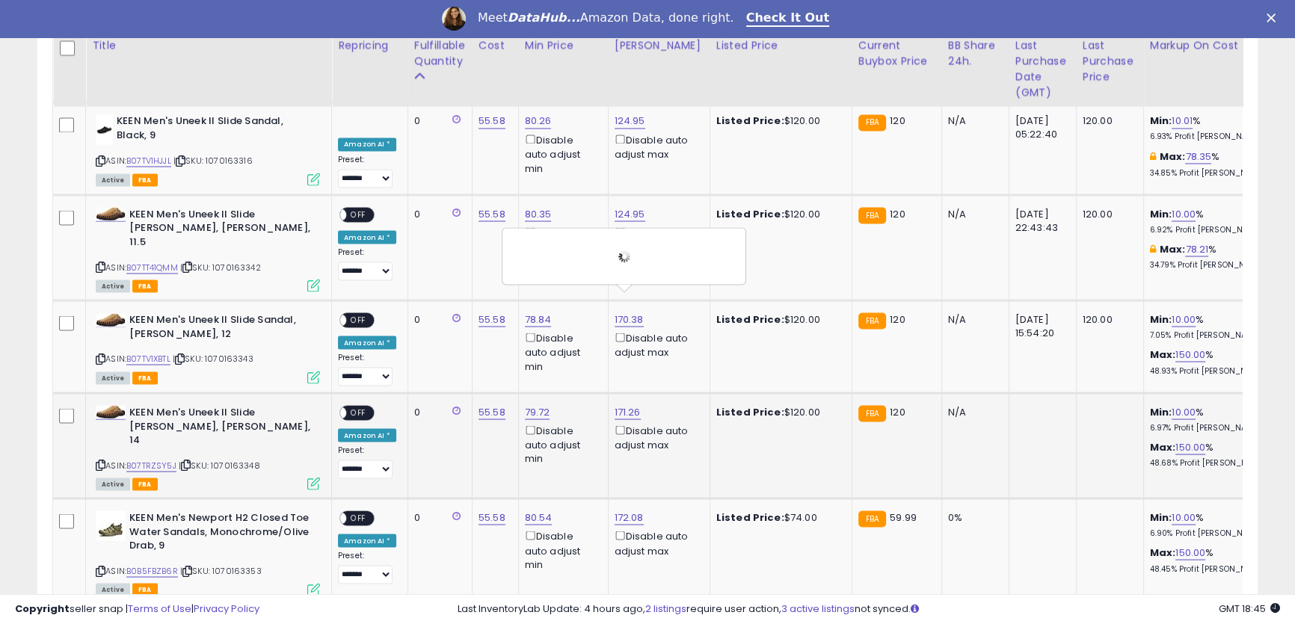
scroll to position [3439, 0]
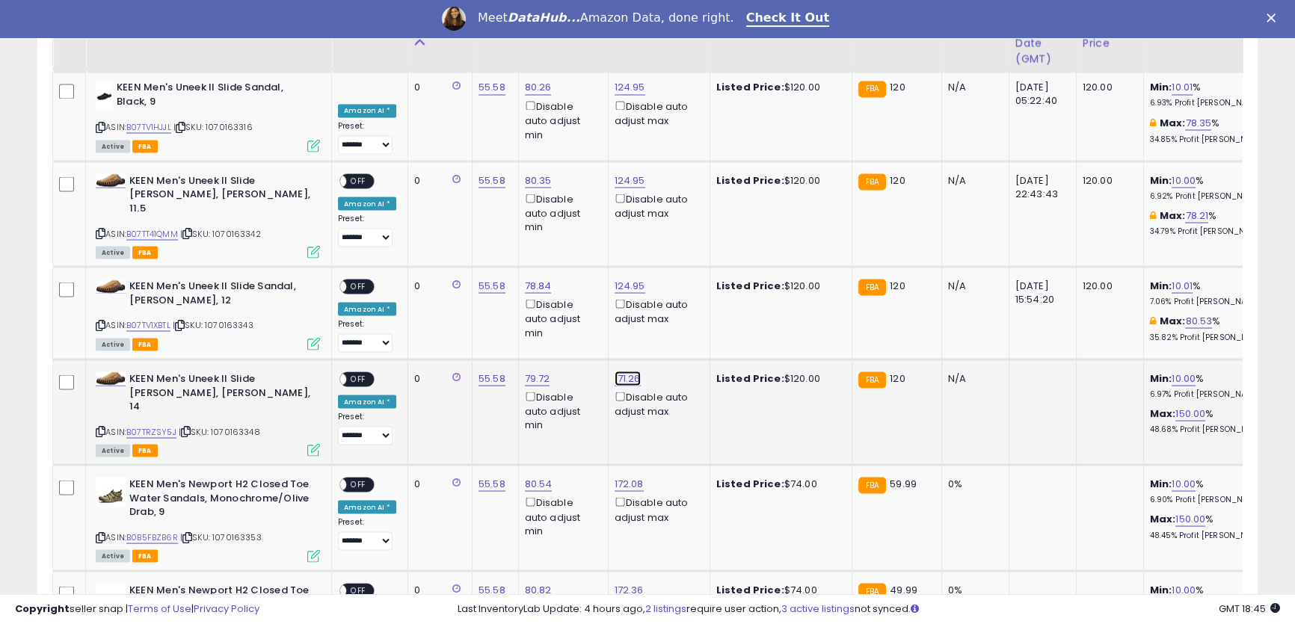
click at [620, 371] on link "171.26" at bounding box center [628, 378] width 26 height 15
drag, startPoint x: 508, startPoint y: 299, endPoint x: 490, endPoint y: 295, distance: 18.5
click at [490, 295] on tbody "**********" at bounding box center [1142, 83] width 2178 height 5368
type input "******"
click at [668, 307] on icon "submit" at bounding box center [663, 305] width 9 height 9
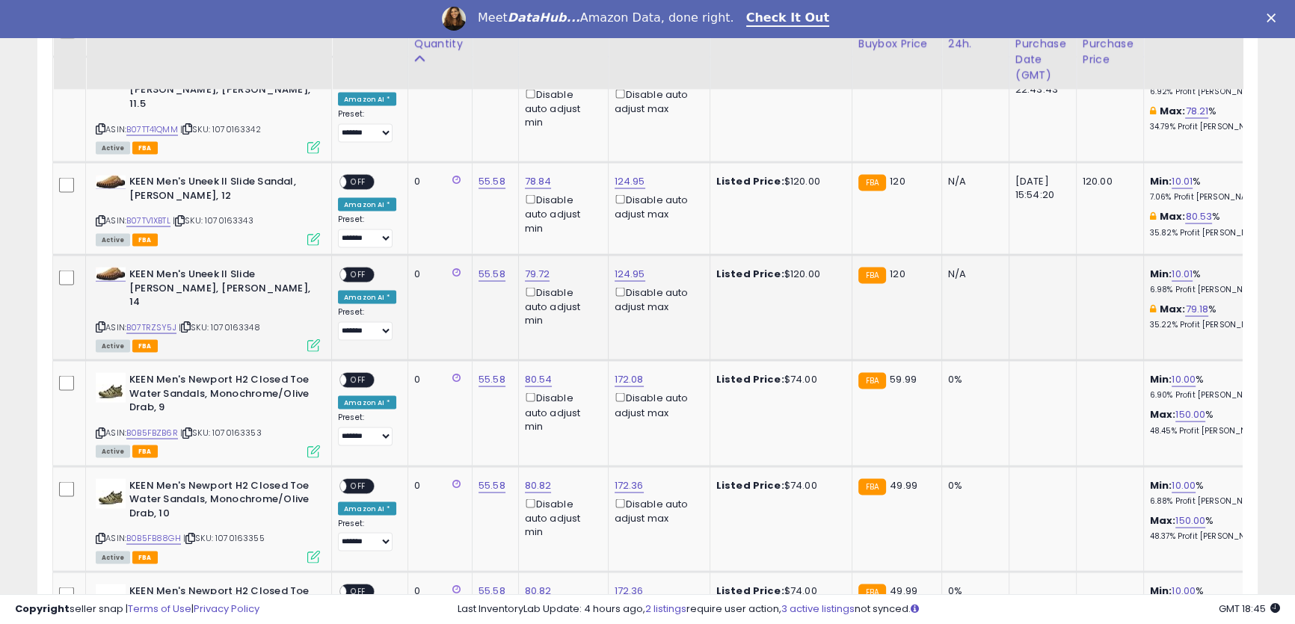
scroll to position [3574, 0]
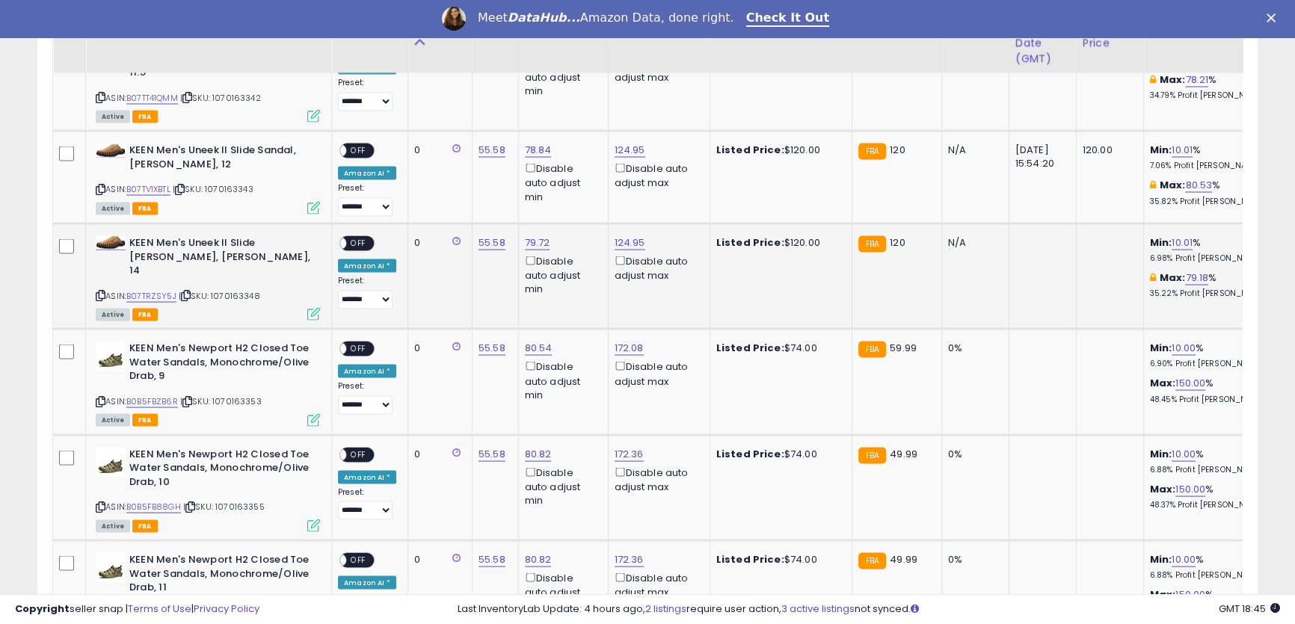
click at [342, 238] on span at bounding box center [339, 244] width 13 height 13
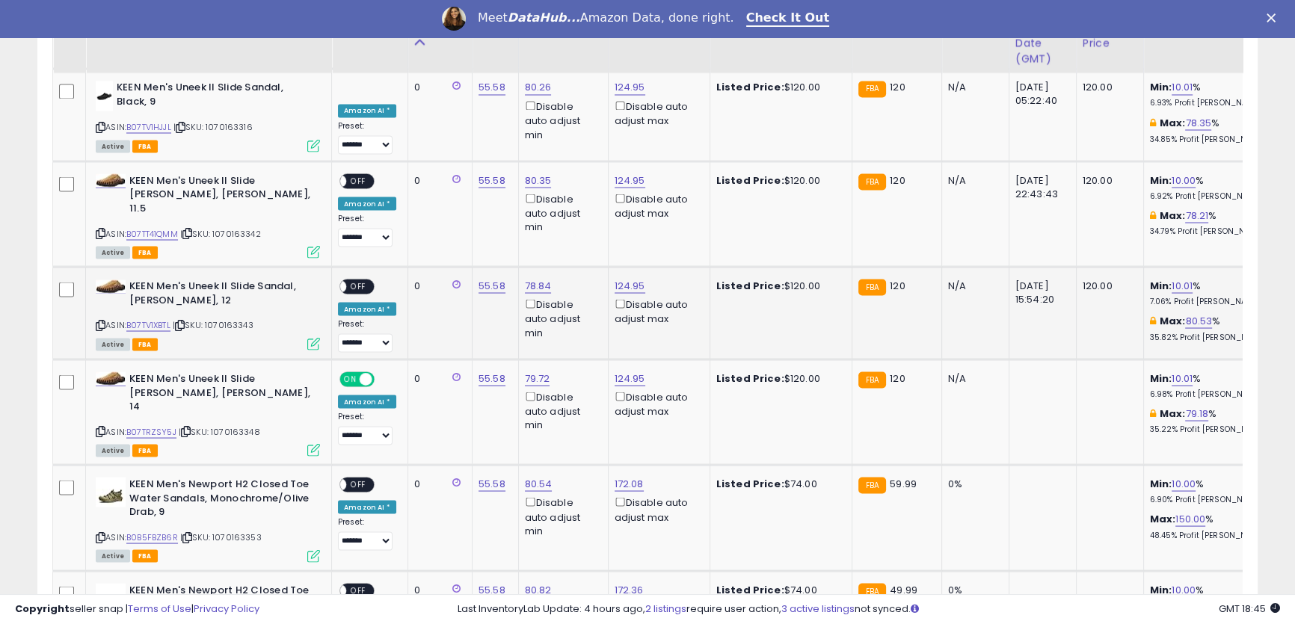
click at [358, 280] on span "OFF" at bounding box center [358, 286] width 24 height 13
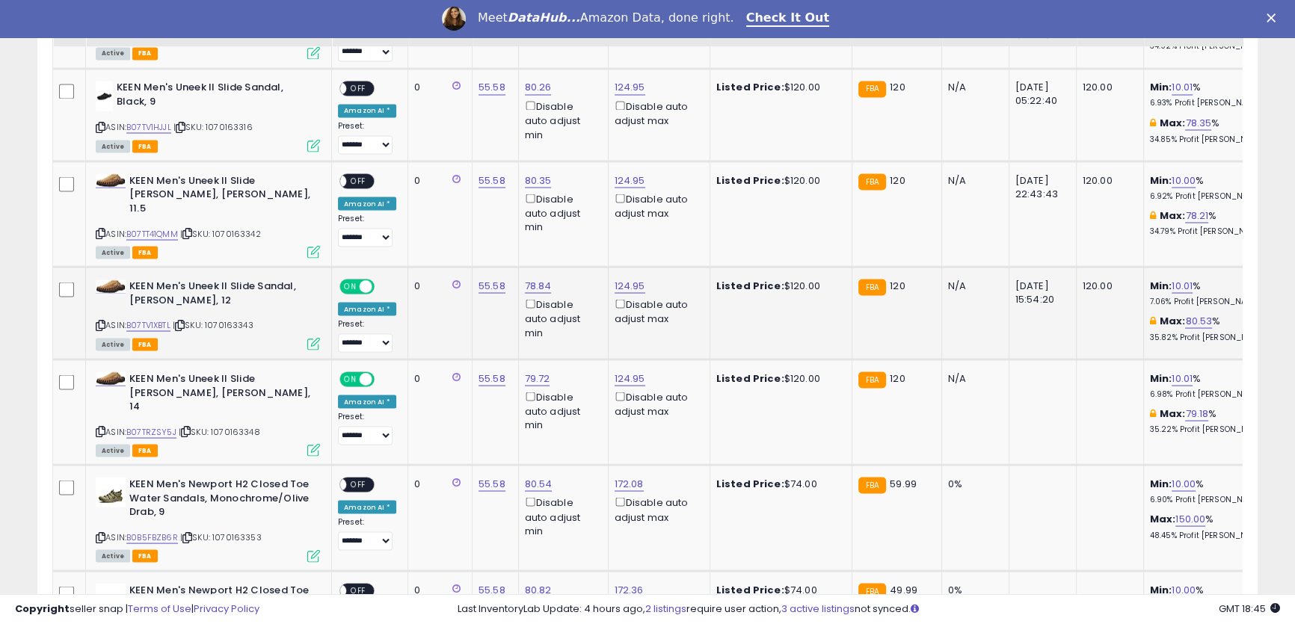
scroll to position [3303, 0]
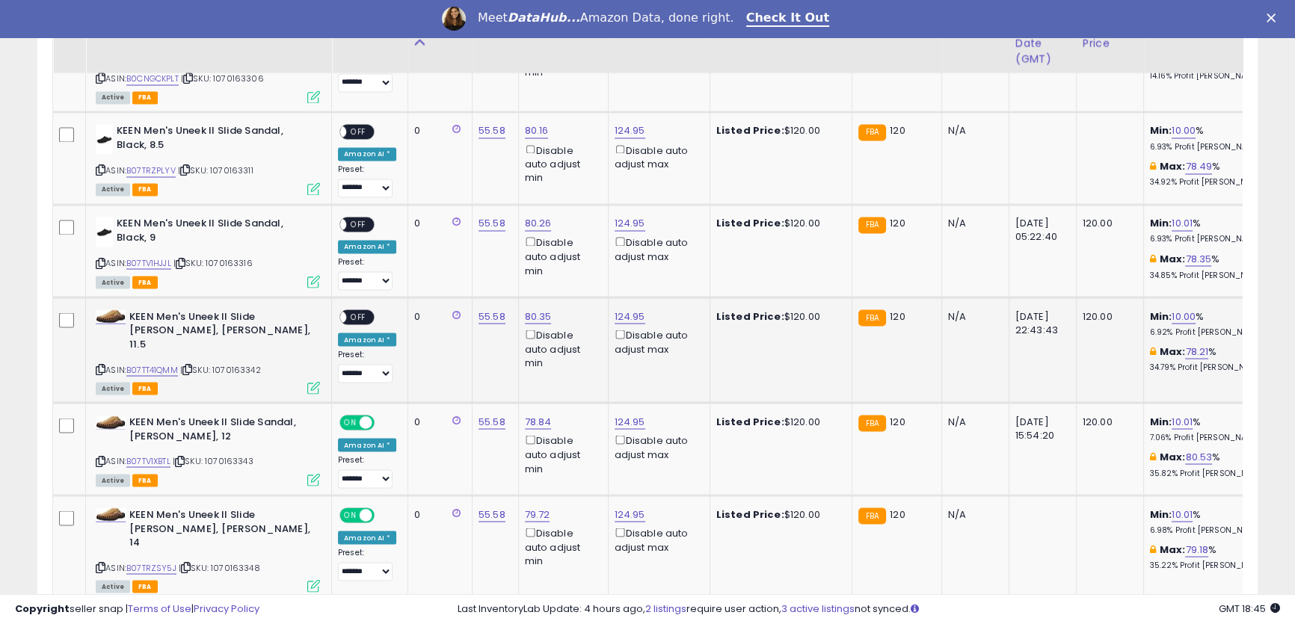
click at [354, 310] on span "OFF" at bounding box center [358, 316] width 24 height 13
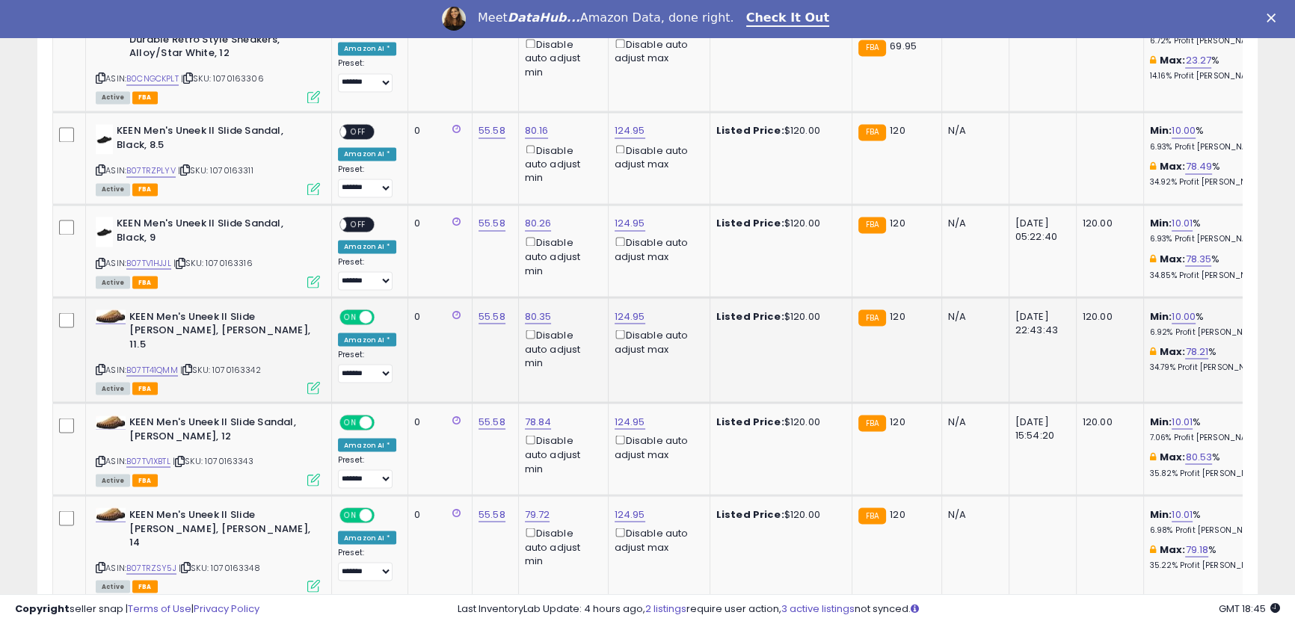
scroll to position [3167, 0]
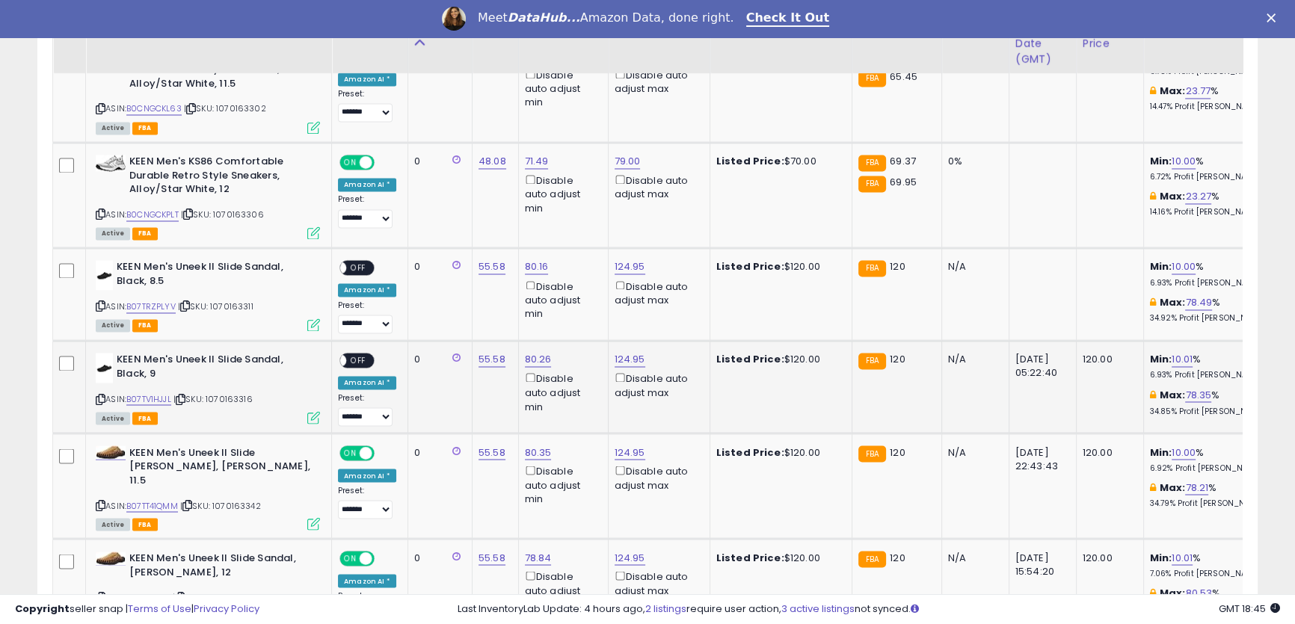
click at [359, 354] on span "OFF" at bounding box center [358, 360] width 24 height 13
click at [363, 268] on span "OFF" at bounding box center [358, 268] width 24 height 13
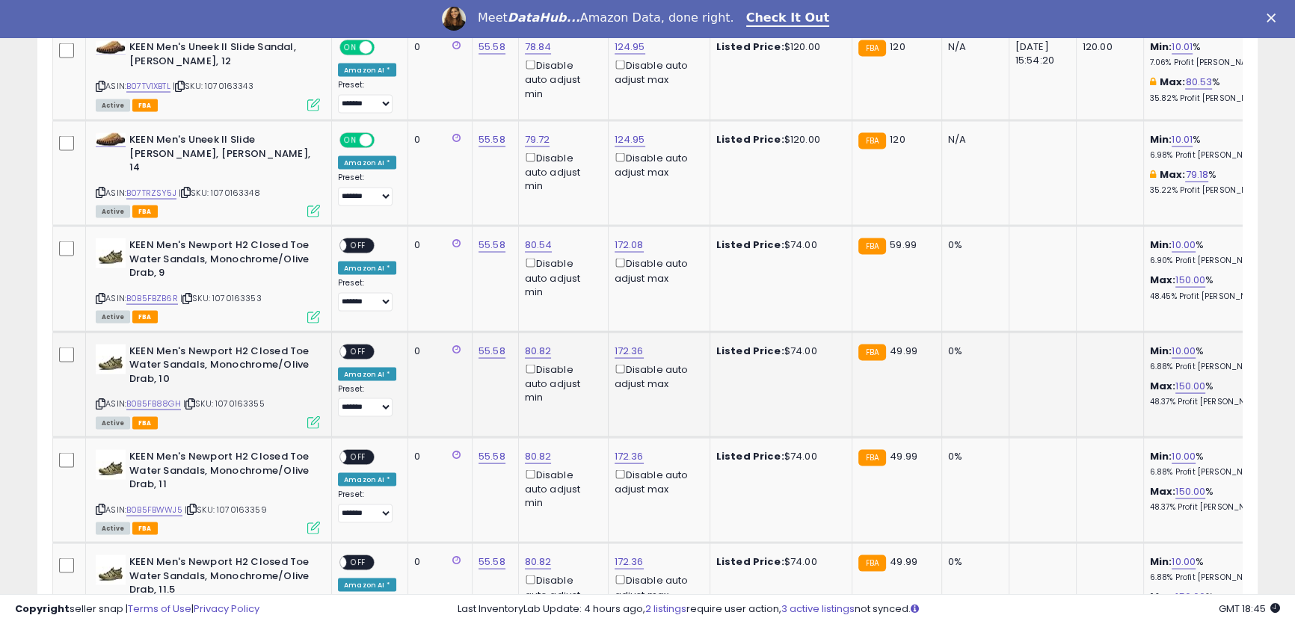
scroll to position [3710, 0]
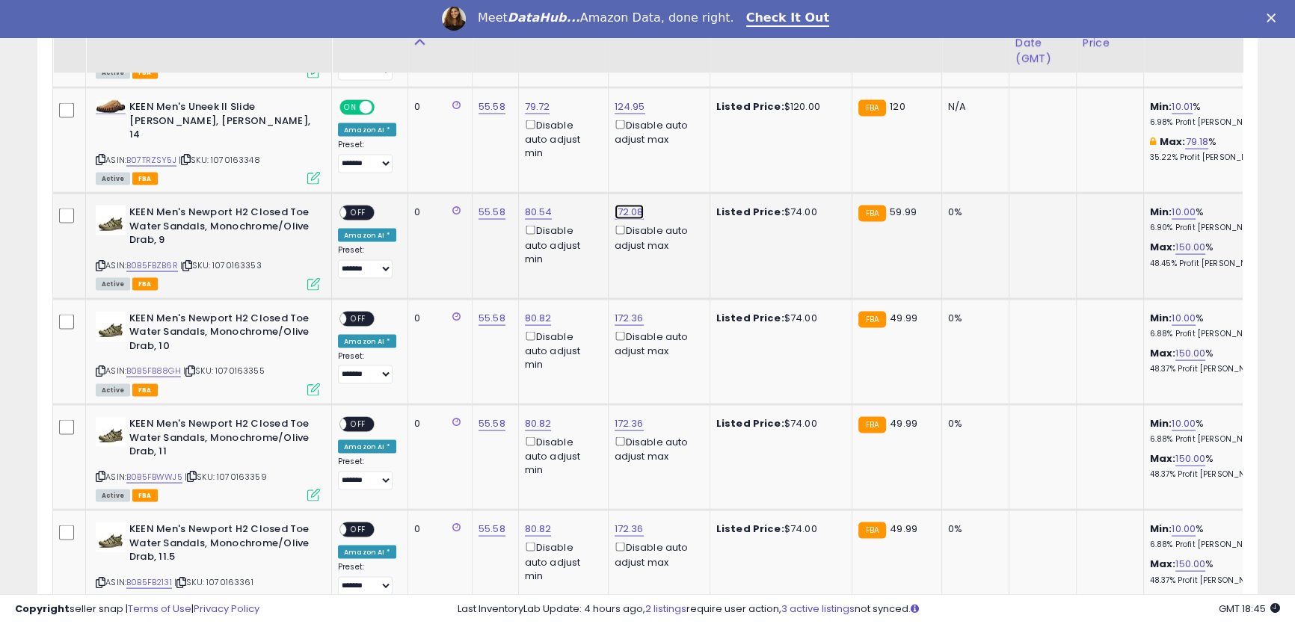
click at [623, 205] on link "172.08" at bounding box center [629, 212] width 29 height 15
drag, startPoint x: 591, startPoint y: 129, endPoint x: 463, endPoint y: 96, distance: 132.0
drag, startPoint x: 546, startPoint y: 127, endPoint x: 442, endPoint y: 114, distance: 104.8
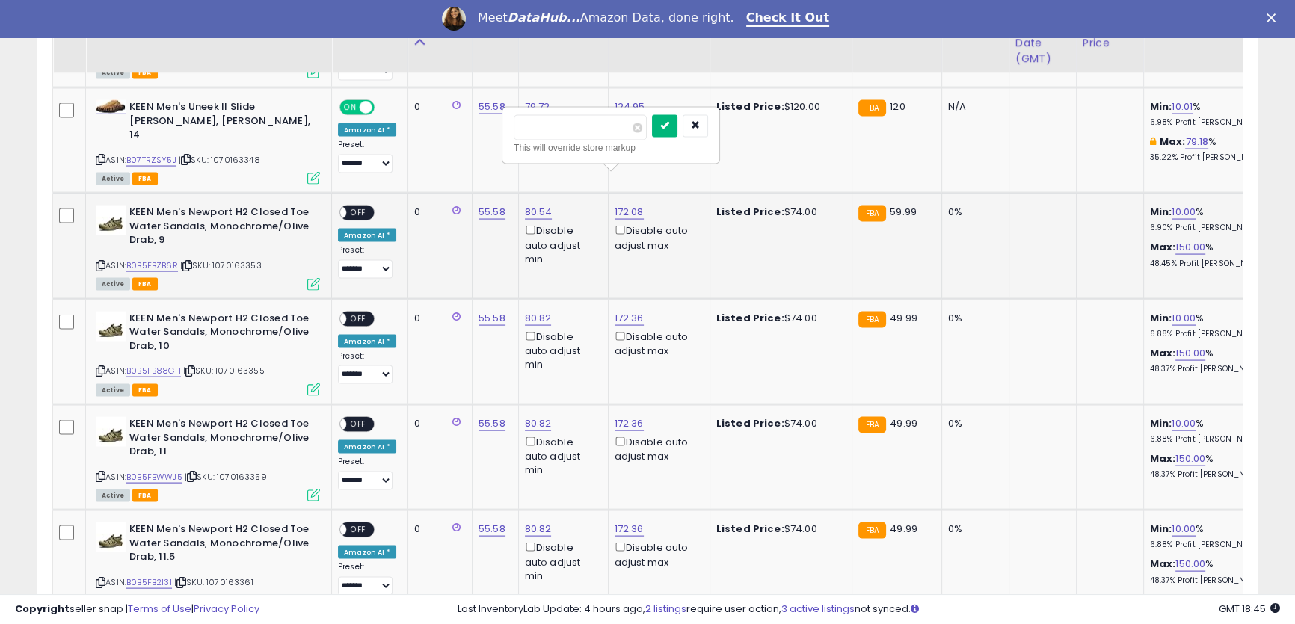
type input "**"
click at [669, 126] on icon "submit" at bounding box center [664, 125] width 9 height 9
click at [620, 311] on link "172.36" at bounding box center [629, 318] width 29 height 15
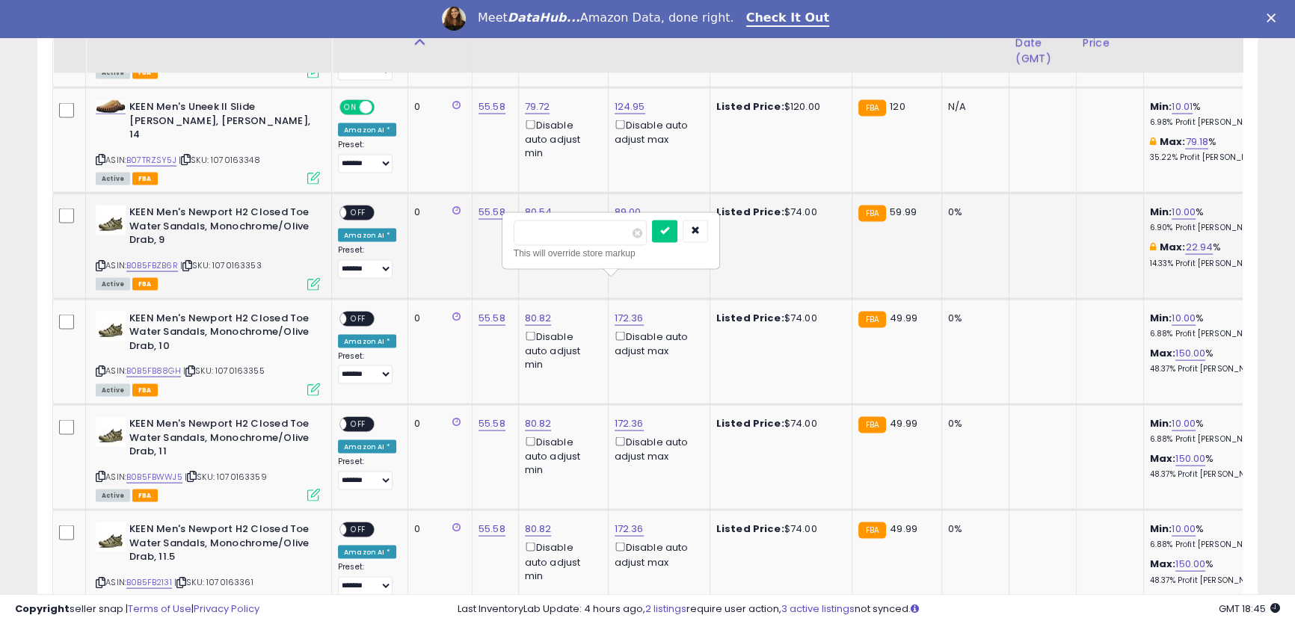
drag, startPoint x: 518, startPoint y: 235, endPoint x: 536, endPoint y: 221, distance: 22.4
type input "**"
click at [669, 234] on icon "submit" at bounding box center [664, 231] width 9 height 9
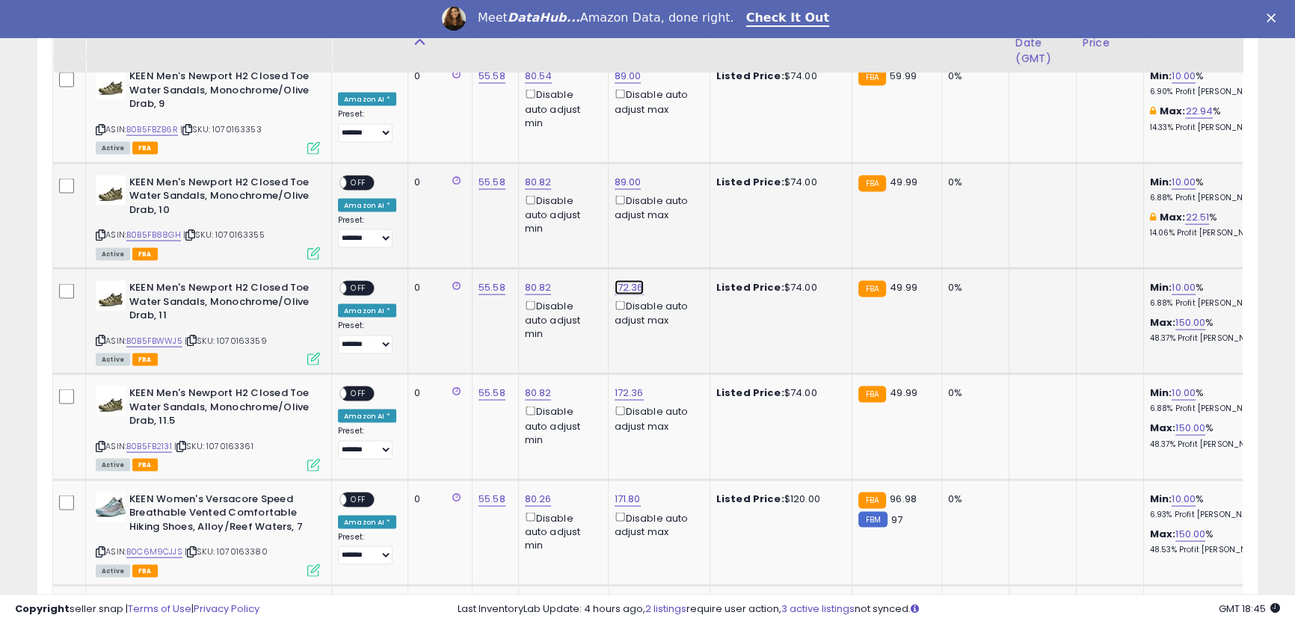
click at [626, 280] on link "172.36" at bounding box center [629, 287] width 29 height 15
drag, startPoint x: 597, startPoint y: 206, endPoint x: 481, endPoint y: 186, distance: 117.6
type input "**"
click at [669, 202] on icon "submit" at bounding box center [664, 200] width 9 height 9
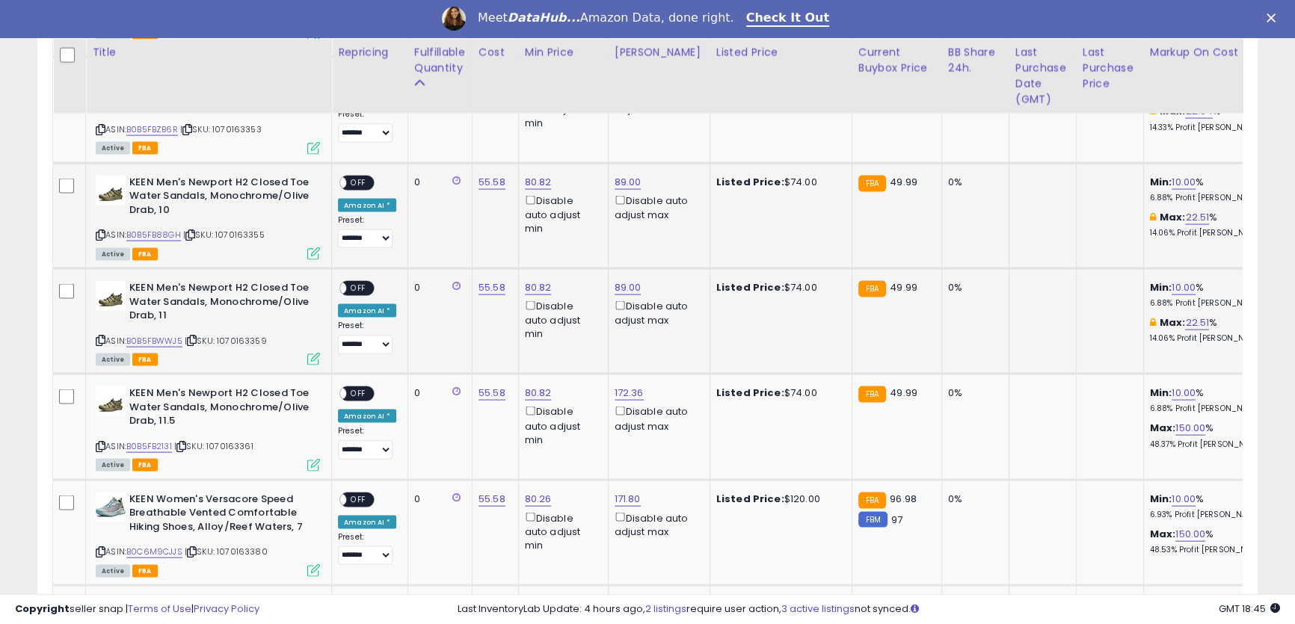
scroll to position [3982, 0]
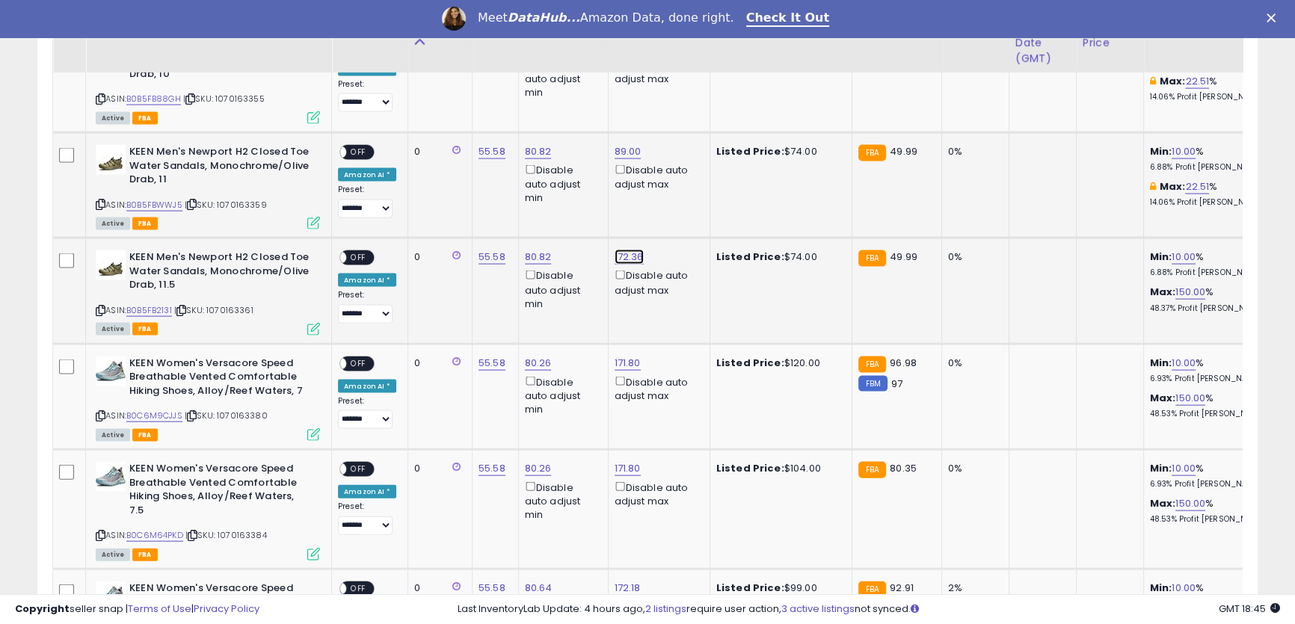
click at [625, 250] on link "172.36" at bounding box center [629, 257] width 29 height 15
drag, startPoint x: 583, startPoint y: 171, endPoint x: 438, endPoint y: 150, distance: 146.5
type input "**"
click at [669, 172] on icon "submit" at bounding box center [664, 169] width 9 height 9
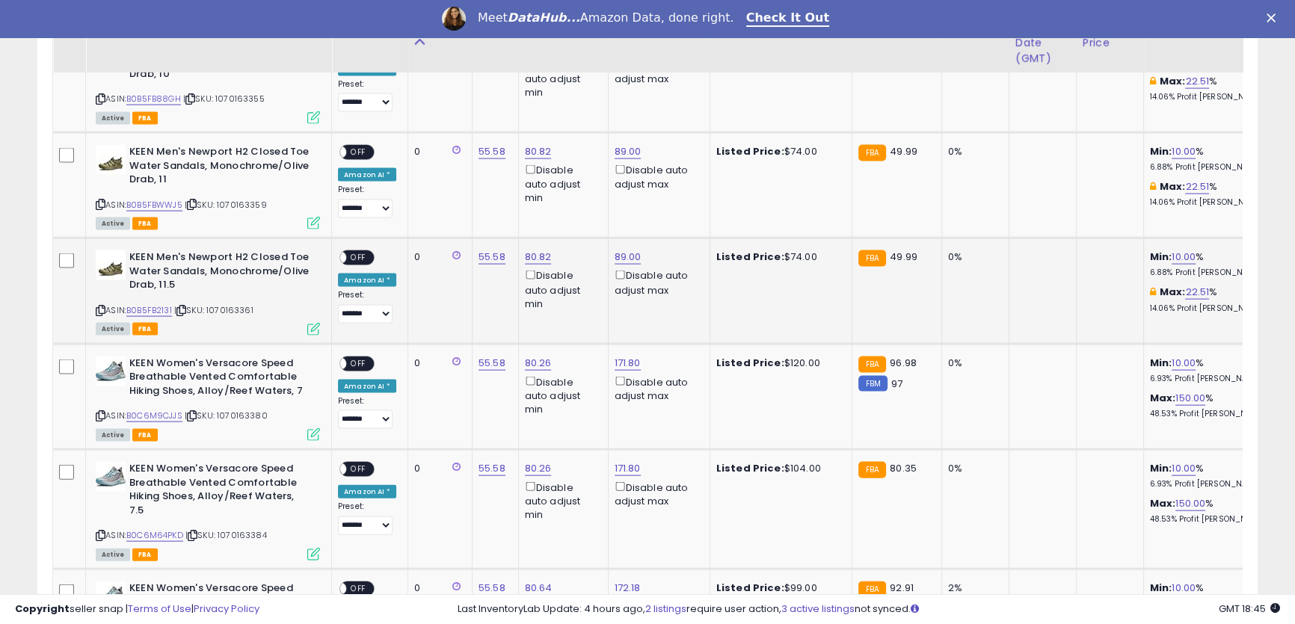
click at [365, 252] on span "OFF" at bounding box center [358, 258] width 24 height 13
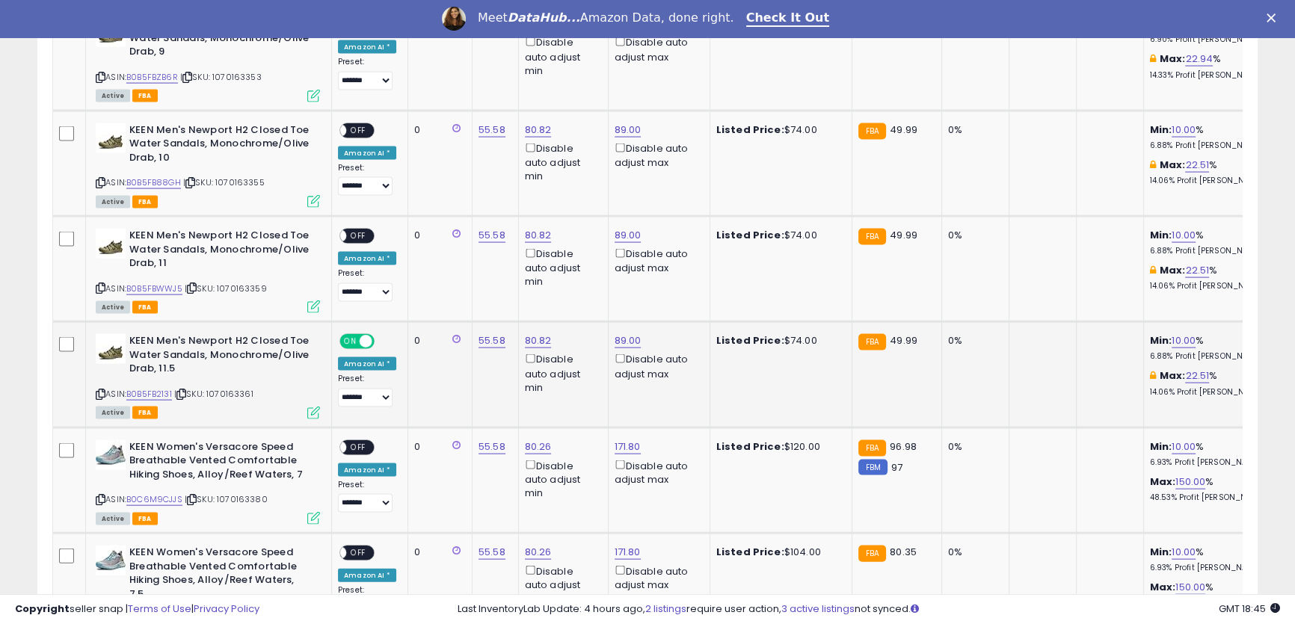
scroll to position [3846, 0]
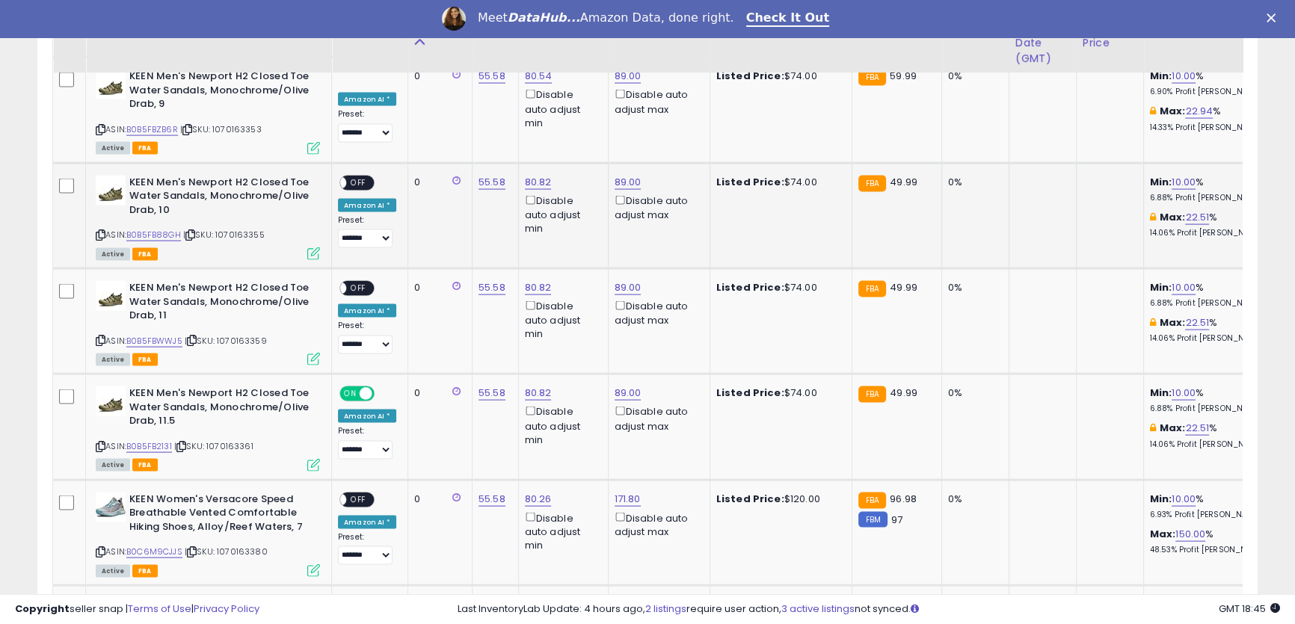
click at [362, 283] on span "OFF" at bounding box center [358, 289] width 24 height 13
click at [358, 176] on span "OFF" at bounding box center [358, 182] width 24 height 13
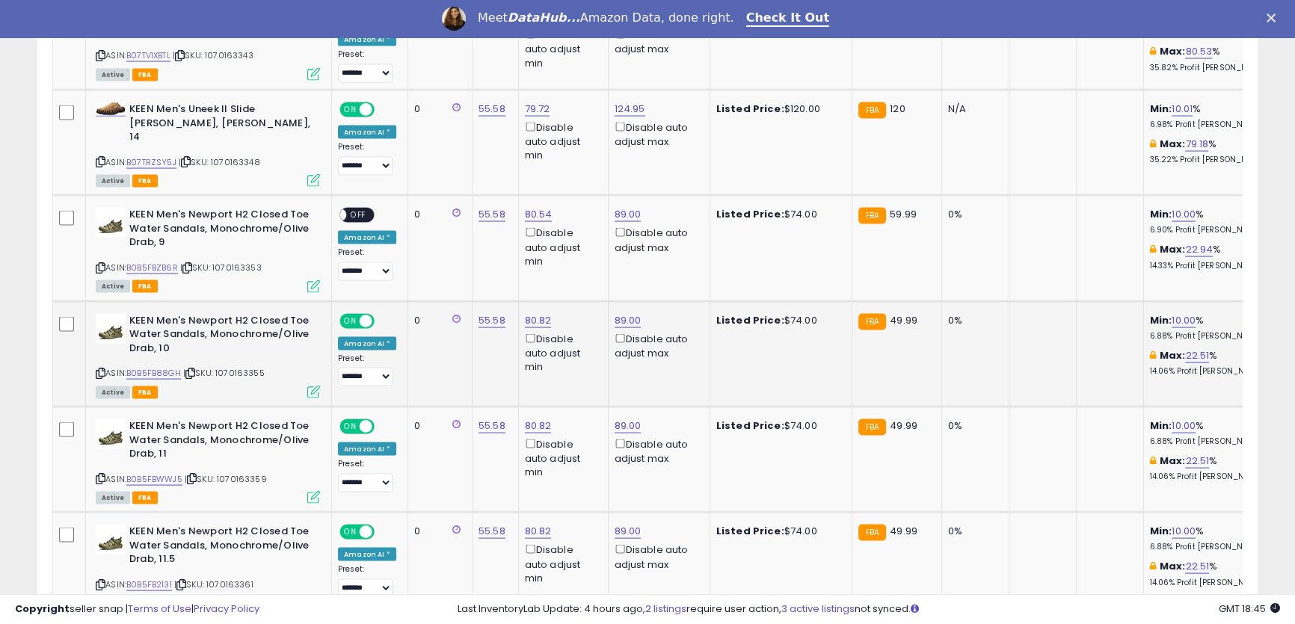
scroll to position [3574, 0]
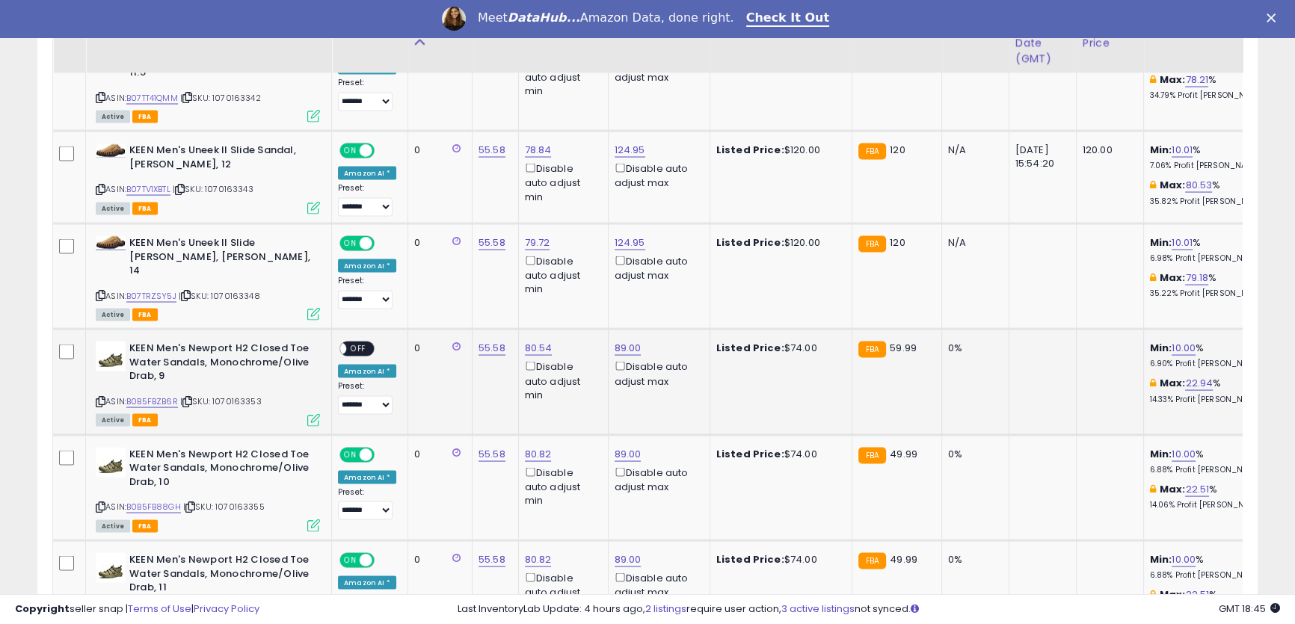
click at [361, 343] on span "OFF" at bounding box center [358, 349] width 24 height 13
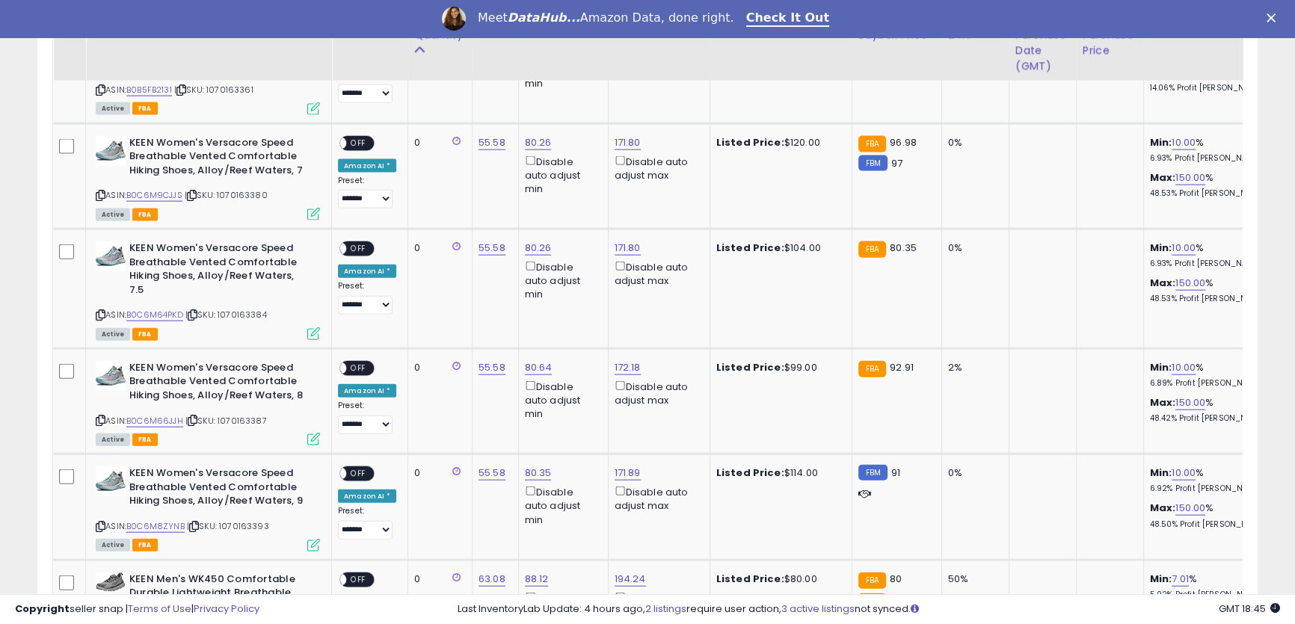
scroll to position [4210, 0]
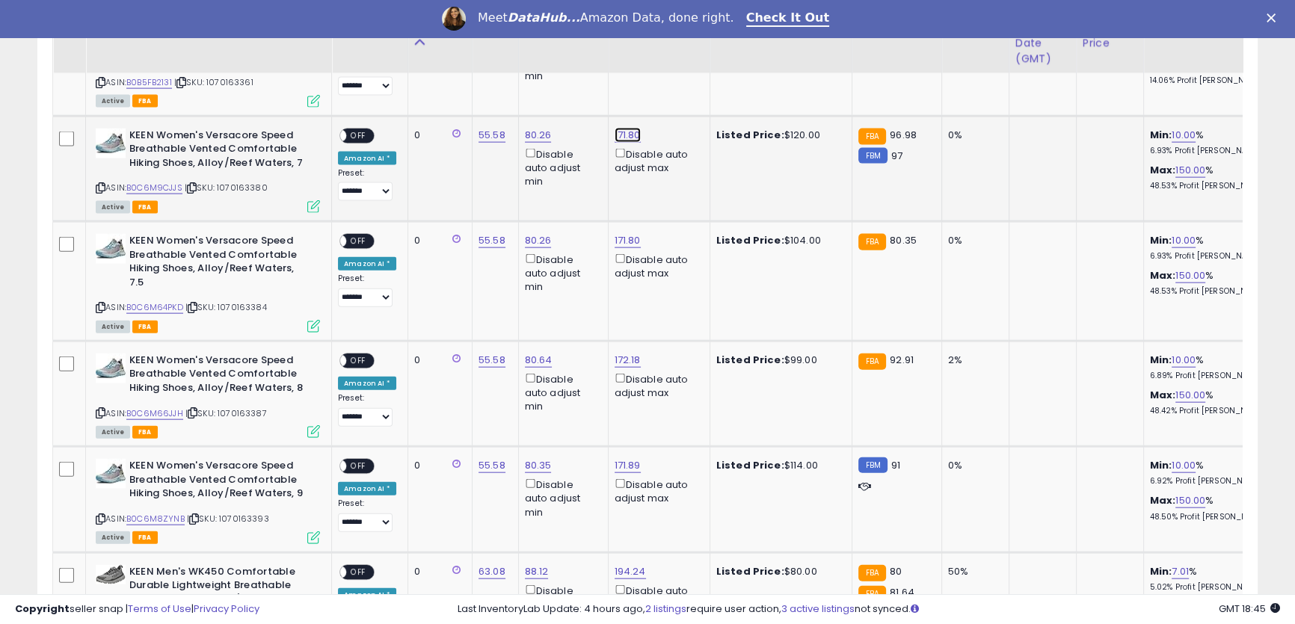
click at [620, 128] on link "171.80" at bounding box center [628, 135] width 26 height 15
drag, startPoint x: 591, startPoint y: 52, endPoint x: 452, endPoint y: 39, distance: 140.4
drag, startPoint x: 549, startPoint y: 45, endPoint x: 478, endPoint y: 45, distance: 70.3
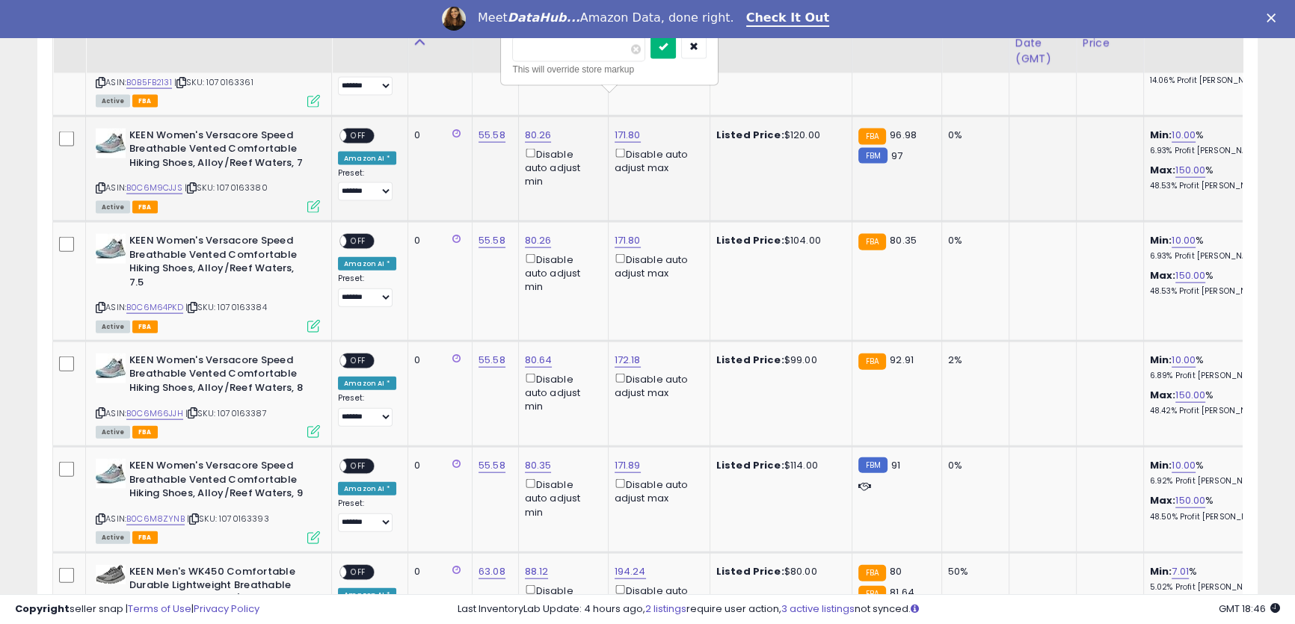
type input "**"
click at [668, 51] on icon "submit" at bounding box center [663, 47] width 9 height 9
click at [620, 233] on link "171.80" at bounding box center [628, 240] width 26 height 15
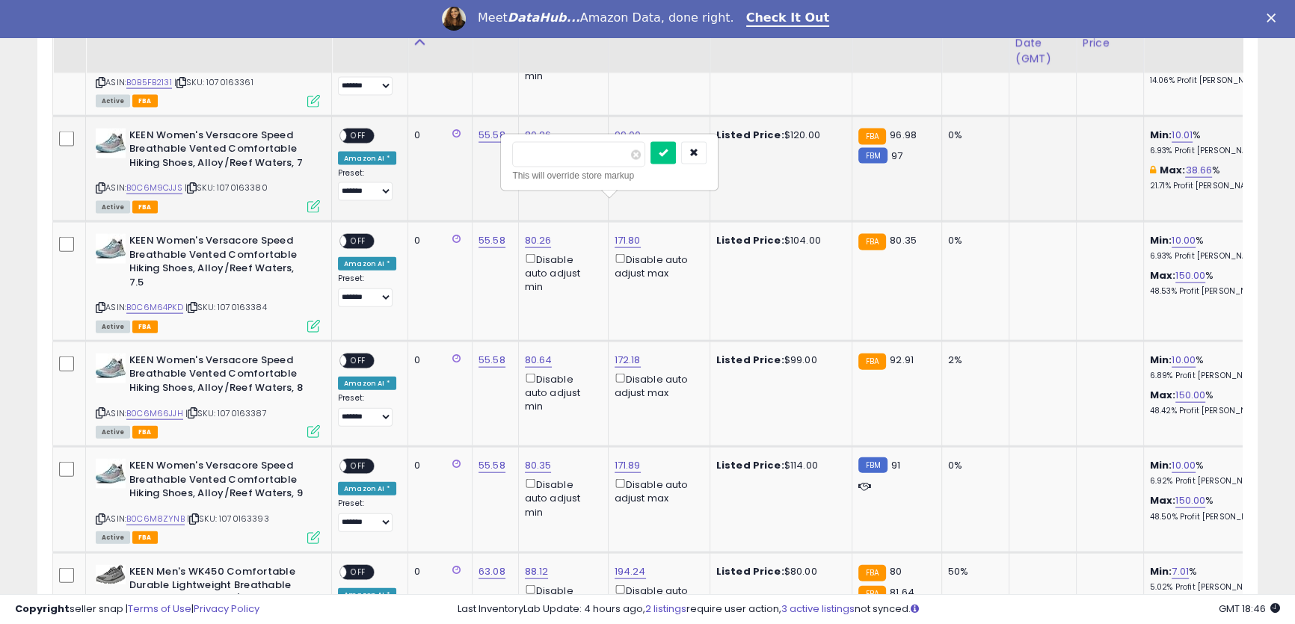
drag, startPoint x: 561, startPoint y: 159, endPoint x: 453, endPoint y: 145, distance: 108.6
type input "**"
click at [676, 161] on button "submit" at bounding box center [662, 153] width 25 height 22
click at [622, 353] on link "172.18" at bounding box center [628, 360] width 26 height 15
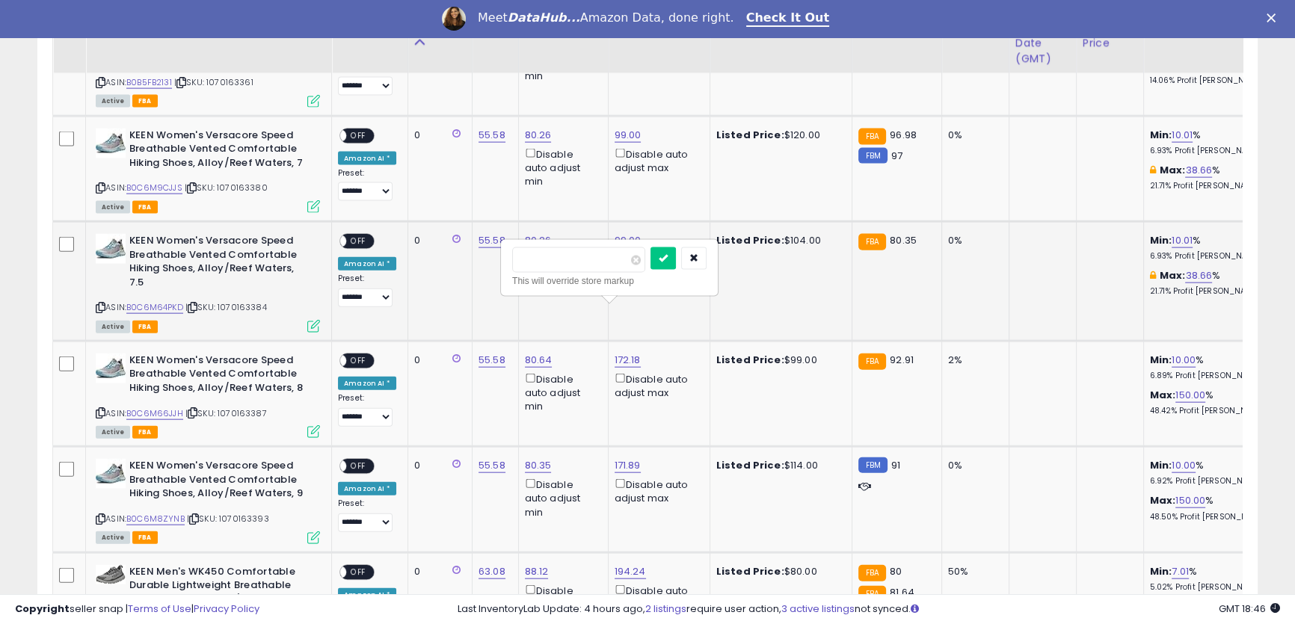
drag, startPoint x: 557, startPoint y: 259, endPoint x: 672, endPoint y: 266, distance: 115.3
type input "**"
click at [676, 265] on button "submit" at bounding box center [662, 258] width 25 height 22
click at [627, 458] on link "171.89" at bounding box center [628, 465] width 26 height 15
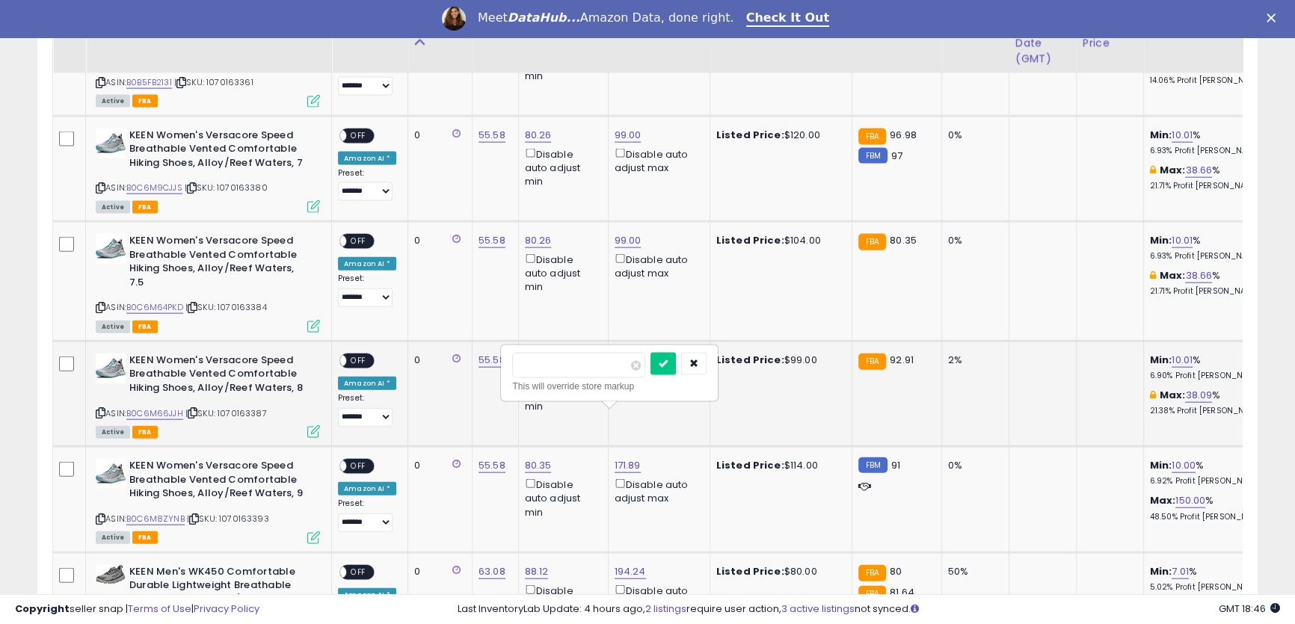
drag, startPoint x: 567, startPoint y: 369, endPoint x: 471, endPoint y: 343, distance: 99.0
type input "**"
click at [668, 365] on icon "submit" at bounding box center [663, 363] width 9 height 9
click at [624, 458] on link "99.00" at bounding box center [628, 465] width 27 height 15
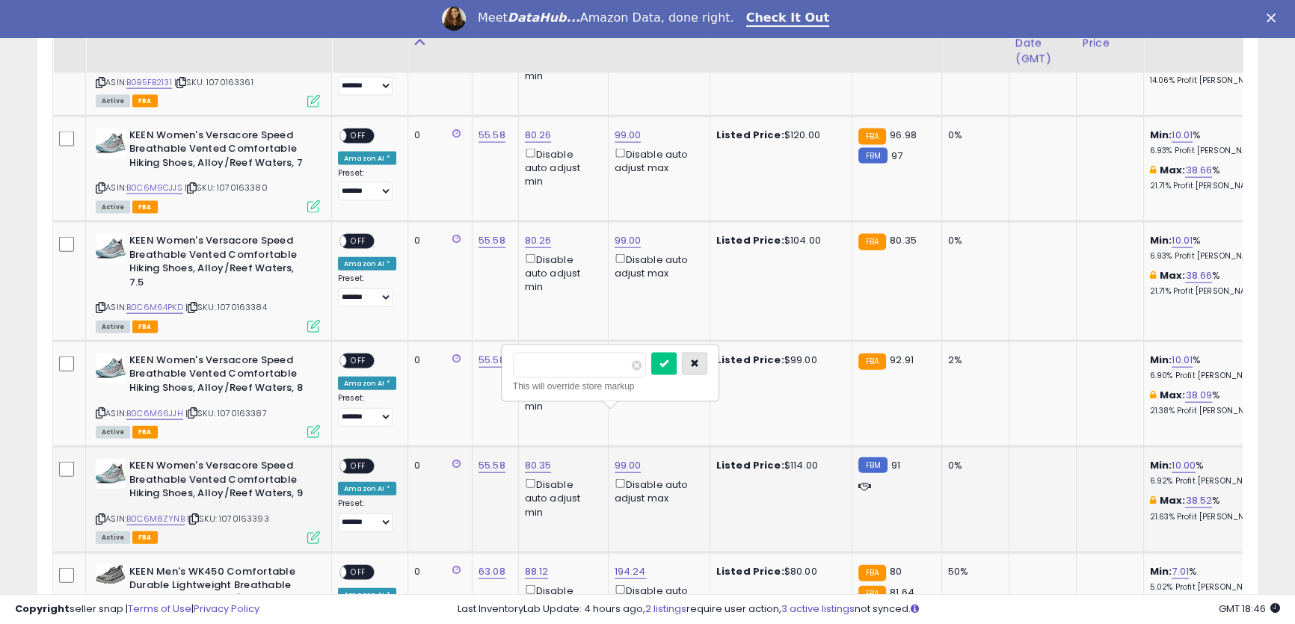
click at [699, 366] on icon "button" at bounding box center [694, 363] width 9 height 9
click at [369, 461] on span "OFF" at bounding box center [358, 467] width 24 height 13
click at [358, 354] on span "OFF" at bounding box center [358, 360] width 24 height 13
click at [361, 235] on span "OFF" at bounding box center [358, 241] width 24 height 13
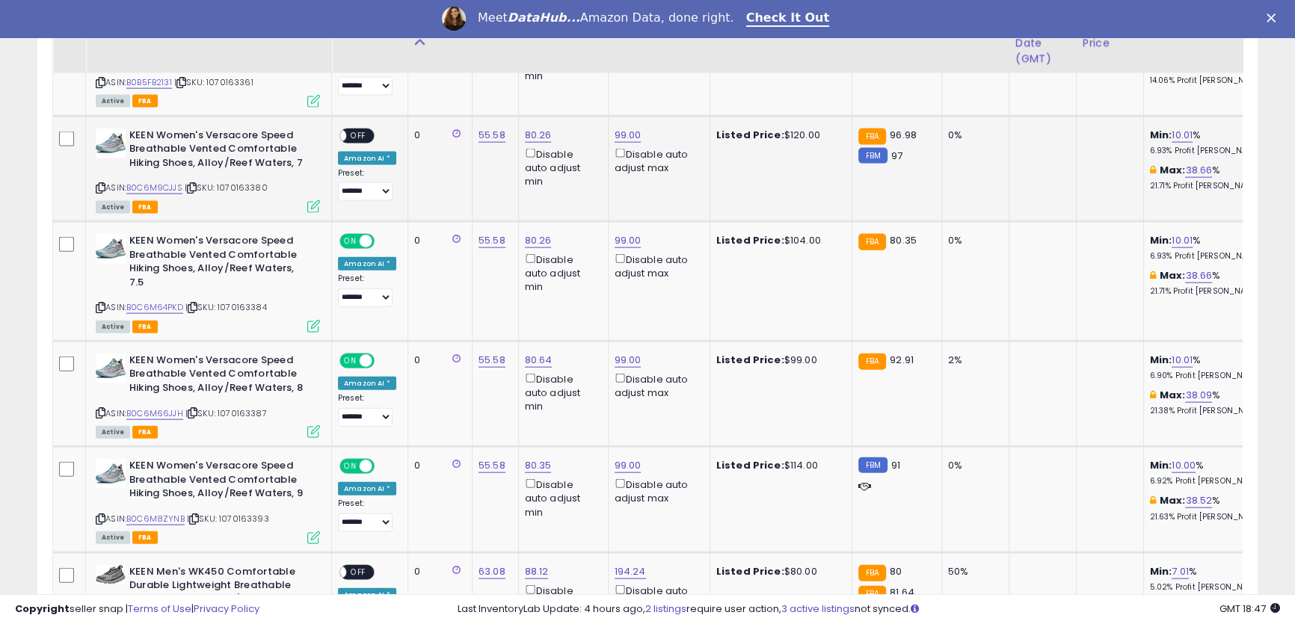
click at [358, 129] on span "OFF" at bounding box center [358, 135] width 24 height 13
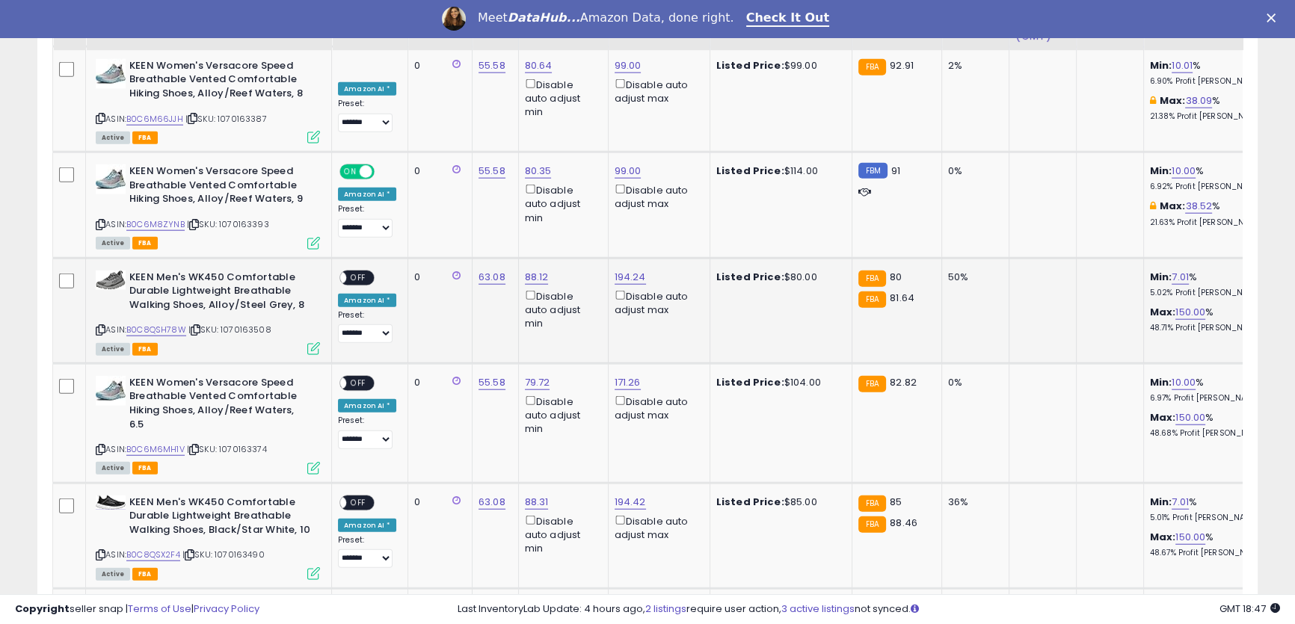
scroll to position [4619, 0]
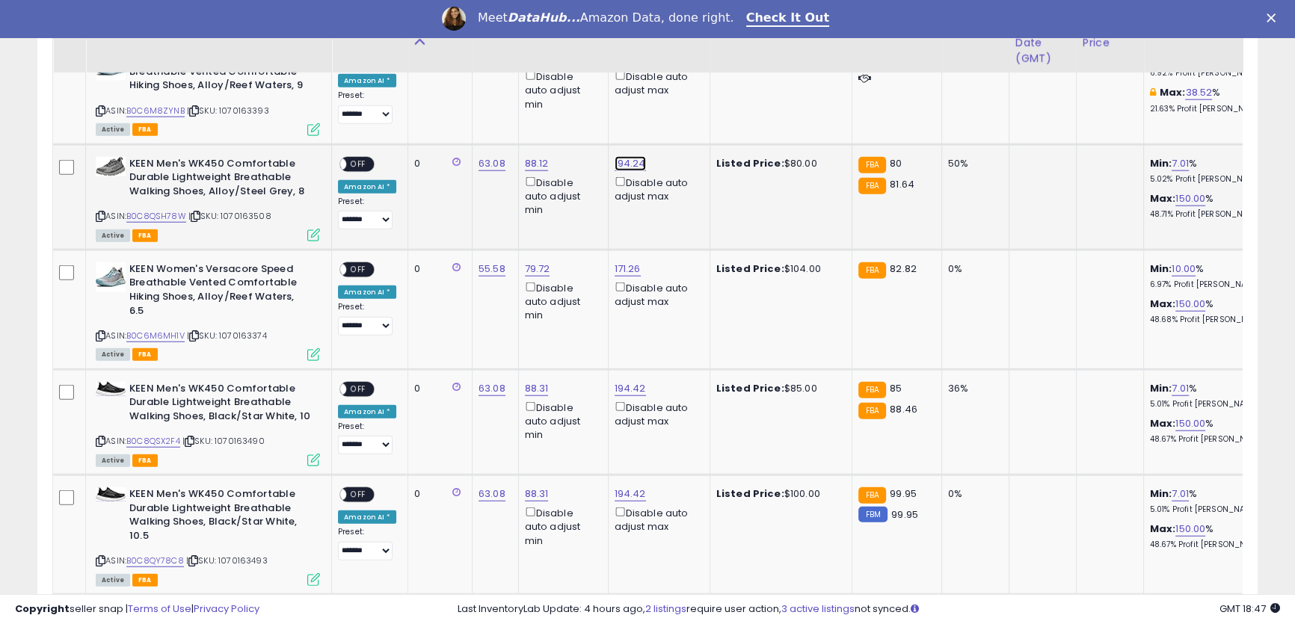
click at [626, 156] on link "194.24" at bounding box center [630, 163] width 31 height 15
drag, startPoint x: 572, startPoint y: 59, endPoint x: 427, endPoint y: 46, distance: 145.6
drag, startPoint x: 549, startPoint y: 63, endPoint x: 496, endPoint y: 60, distance: 53.2
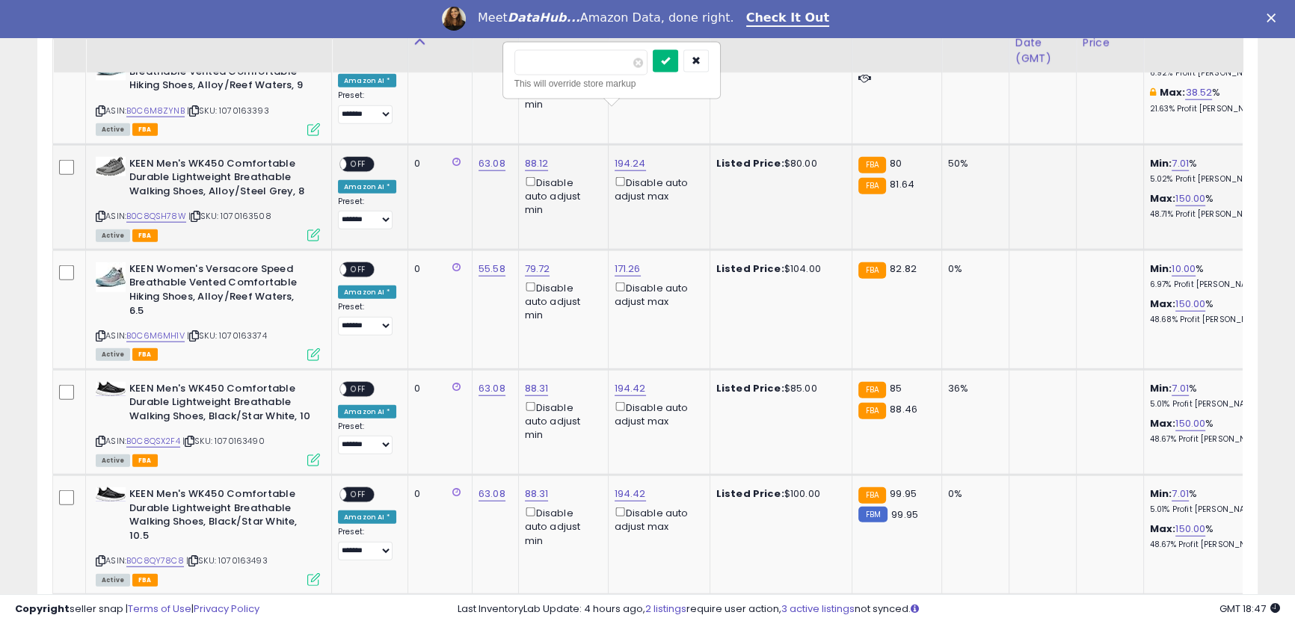
type input "**"
click at [678, 67] on button "submit" at bounding box center [665, 61] width 25 height 22
click at [620, 262] on link "171.26" at bounding box center [628, 269] width 26 height 15
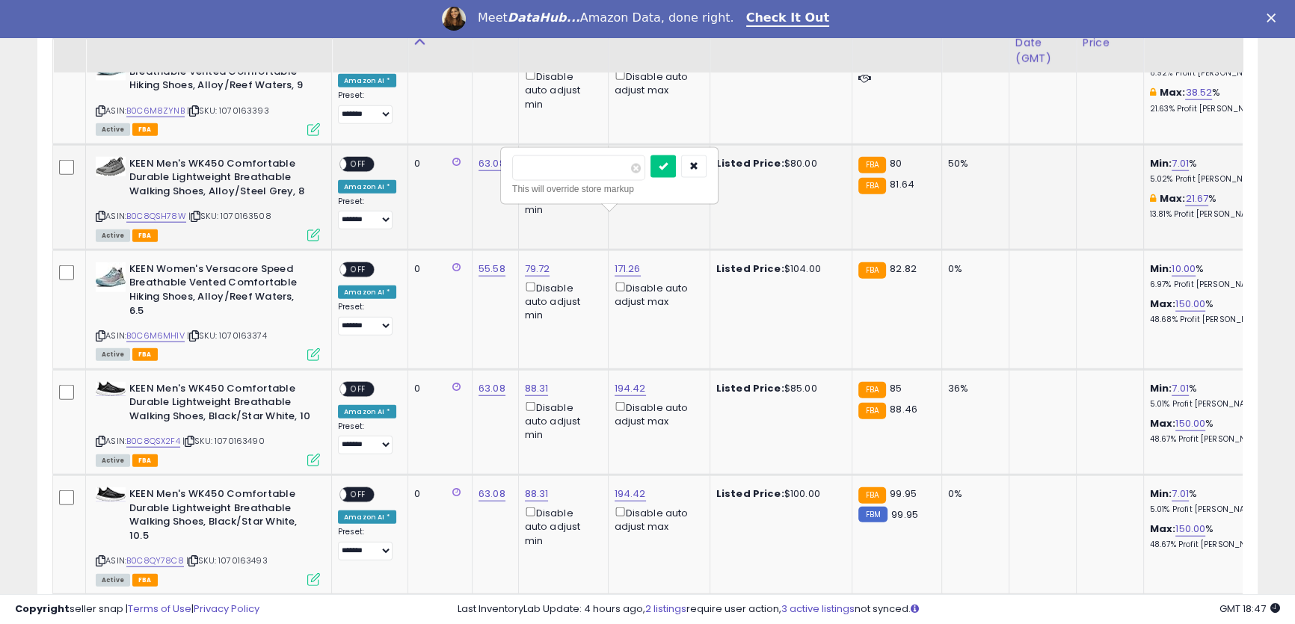
drag, startPoint x: 584, startPoint y: 164, endPoint x: 460, endPoint y: 135, distance: 127.5
type input "**"
click button "submit" at bounding box center [662, 166] width 25 height 22
click at [621, 381] on link "194.42" at bounding box center [630, 388] width 31 height 15
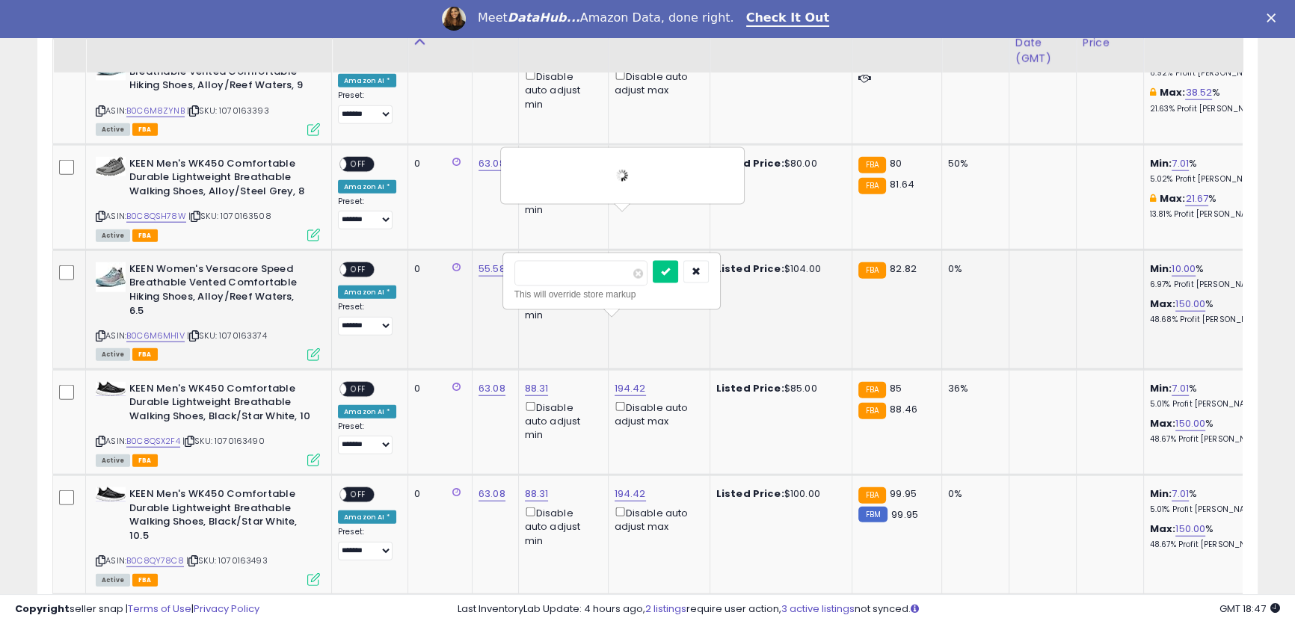
drag, startPoint x: 585, startPoint y: 277, endPoint x: 437, endPoint y: 235, distance: 153.8
type input "**"
drag, startPoint x: 358, startPoint y: 117, endPoint x: 368, endPoint y: 160, distance: 44.4
click at [358, 158] on span "OFF" at bounding box center [358, 164] width 24 height 13
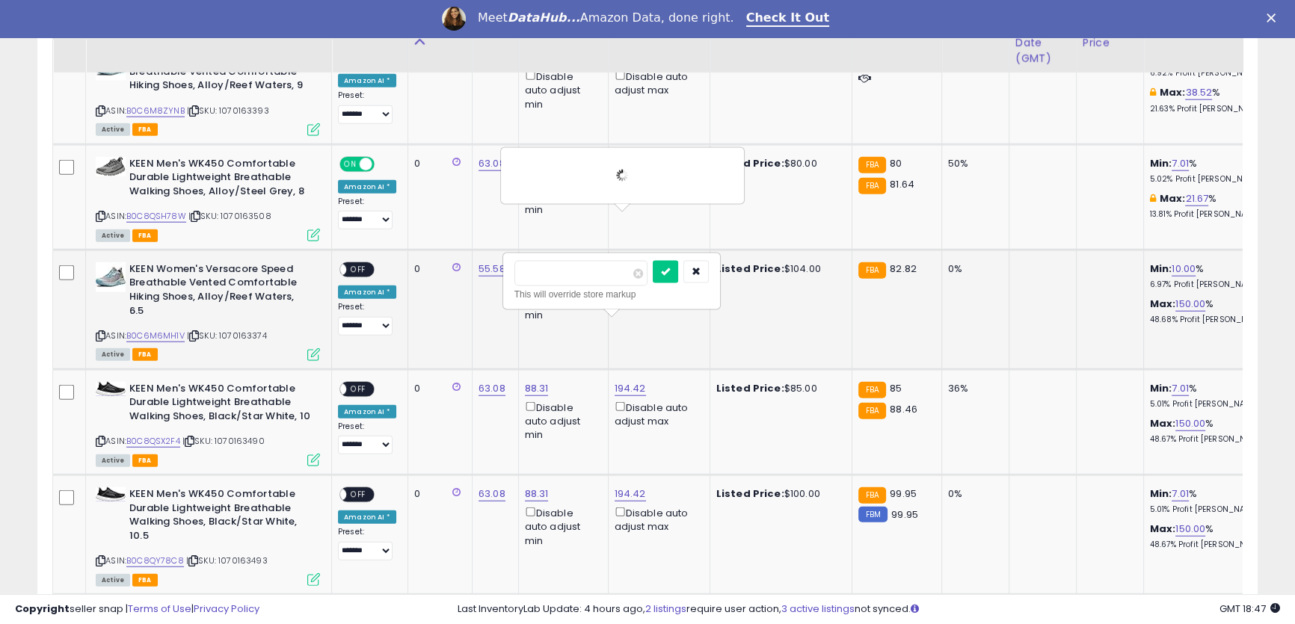
click at [351, 263] on span "OFF" at bounding box center [358, 269] width 24 height 13
click at [670, 274] on icon "submit" at bounding box center [665, 271] width 9 height 9
click at [622, 381] on link "89.00" at bounding box center [628, 388] width 27 height 15
drag, startPoint x: 576, startPoint y: 277, endPoint x: 405, endPoint y: 241, distance: 174.8
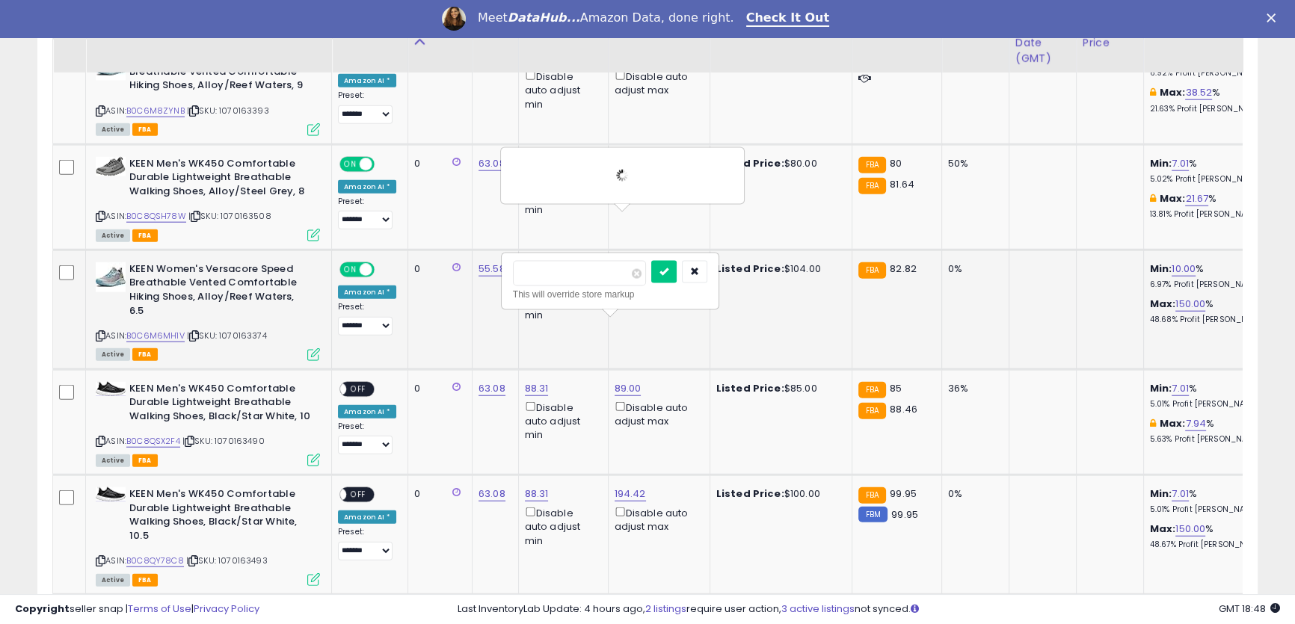
type input "**"
click button "submit" at bounding box center [663, 272] width 25 height 22
click at [688, 261] on td "171.26 ** This will override store markup Disable auto adjust max" at bounding box center [659, 310] width 102 height 120
click at [747, 262] on td "Listed Price: $104.00" at bounding box center [780, 310] width 142 height 120
click at [709, 274] on td "Listed Price: $104.00" at bounding box center [780, 310] width 142 height 120
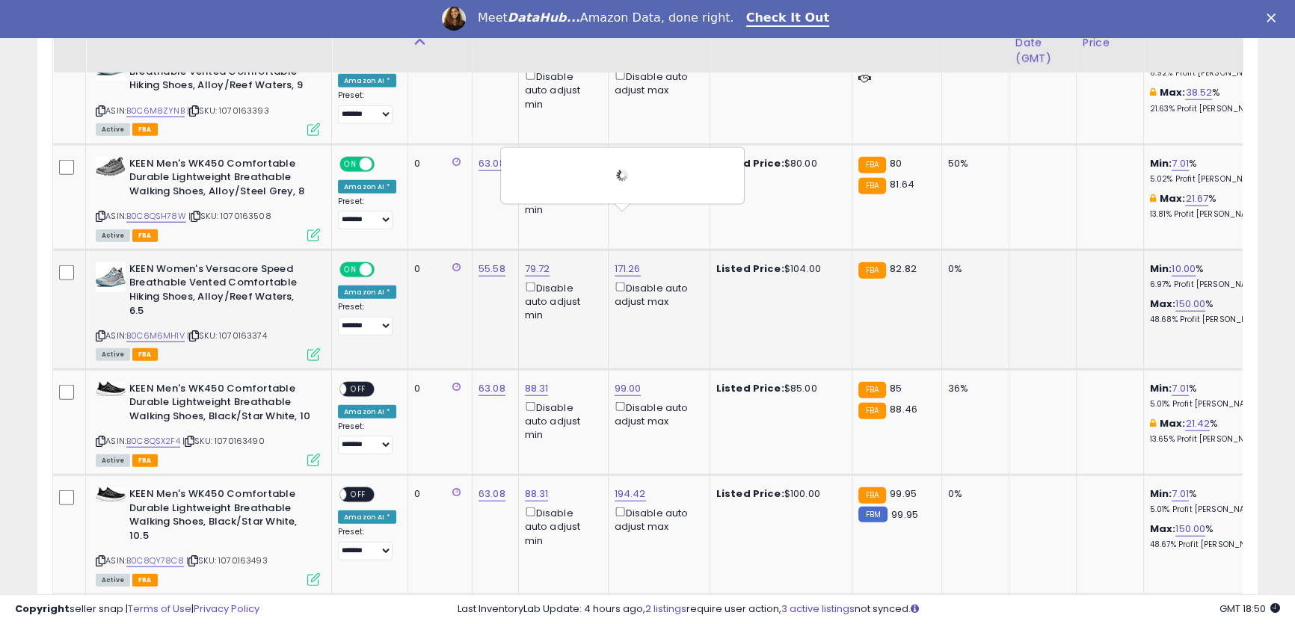
click at [709, 271] on td "Listed Price: $104.00" at bounding box center [780, 310] width 142 height 120
drag, startPoint x: 623, startPoint y: 239, endPoint x: 659, endPoint y: 268, distance: 46.8
click at [659, 280] on div "Disable auto adjust max" at bounding box center [657, 294] width 84 height 29
click at [657, 280] on div "Disable auto adjust max" at bounding box center [657, 294] width 84 height 29
drag, startPoint x: 623, startPoint y: 238, endPoint x: 652, endPoint y: 263, distance: 37.6
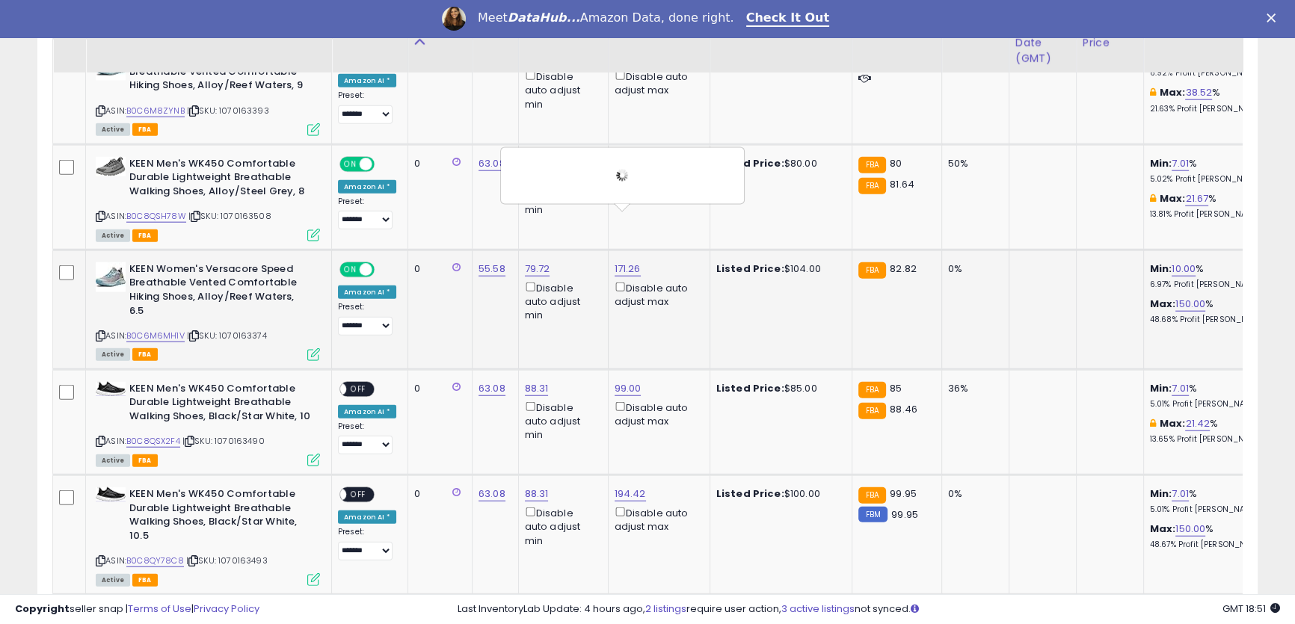
click at [652, 280] on div "Disable auto adjust max" at bounding box center [657, 294] width 84 height 29
click at [650, 280] on div "Disable auto adjust max" at bounding box center [657, 294] width 84 height 29
drag, startPoint x: 626, startPoint y: 239, endPoint x: 642, endPoint y: 262, distance: 27.8
click at [642, 280] on div "Disable auto adjust max" at bounding box center [657, 294] width 84 height 29
click at [660, 277] on td "171.26 ** This will override store markup Disable auto adjust max" at bounding box center [659, 310] width 102 height 120
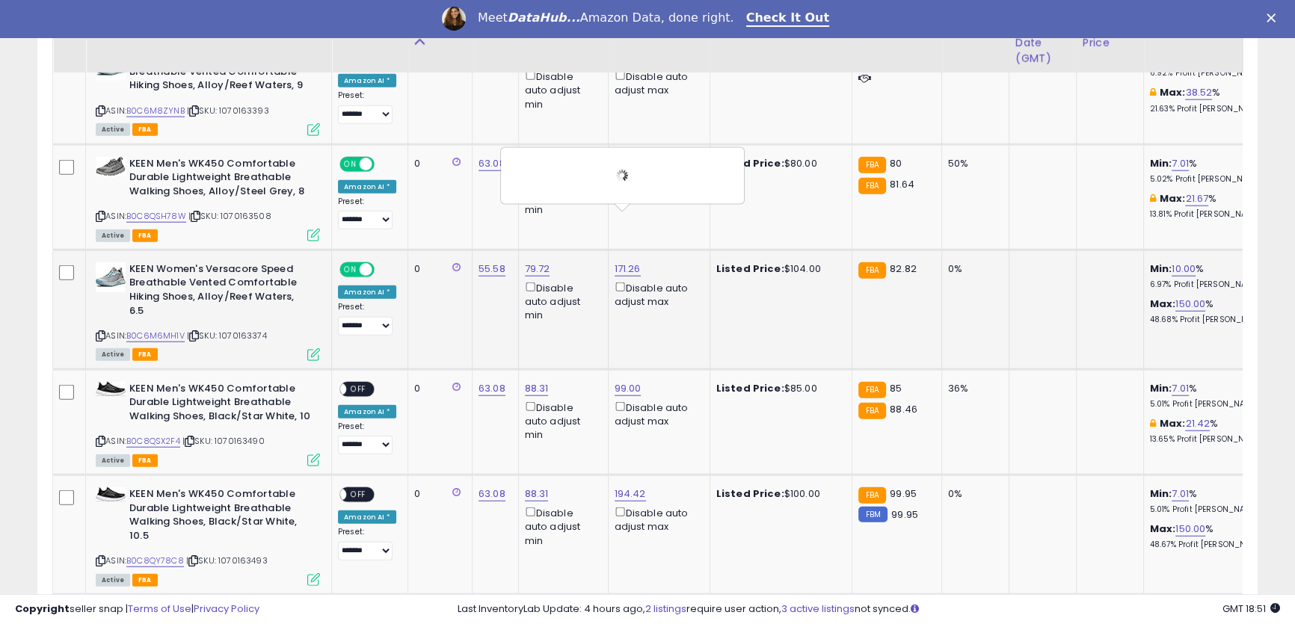
click at [1029, 298] on td at bounding box center [1041, 310] width 67 height 120
click at [712, 279] on td "Listed Price: $104.00" at bounding box center [780, 310] width 142 height 120
click at [727, 250] on td "Listed Price: $104.00" at bounding box center [780, 310] width 142 height 120
click at [654, 280] on div "Disable auto adjust max" at bounding box center [657, 294] width 84 height 29
drag, startPoint x: 836, startPoint y: 292, endPoint x: 653, endPoint y: 262, distance: 185.7
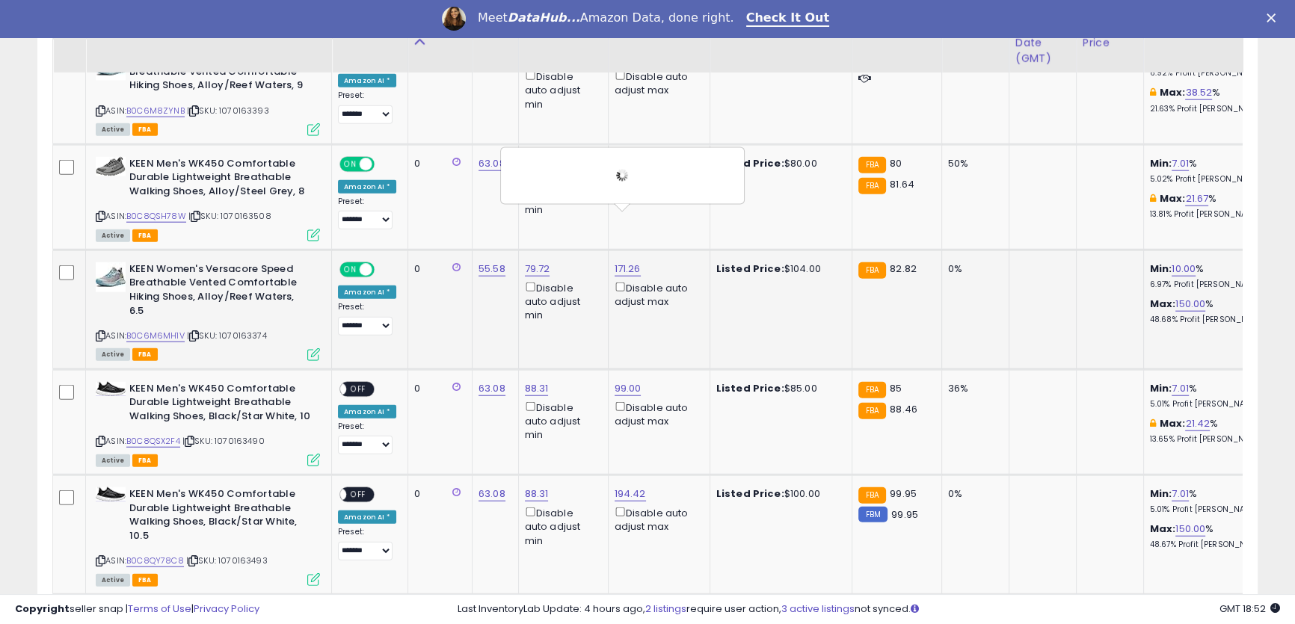
click at [833, 292] on tr "**********" at bounding box center [1142, 310] width 2178 height 120
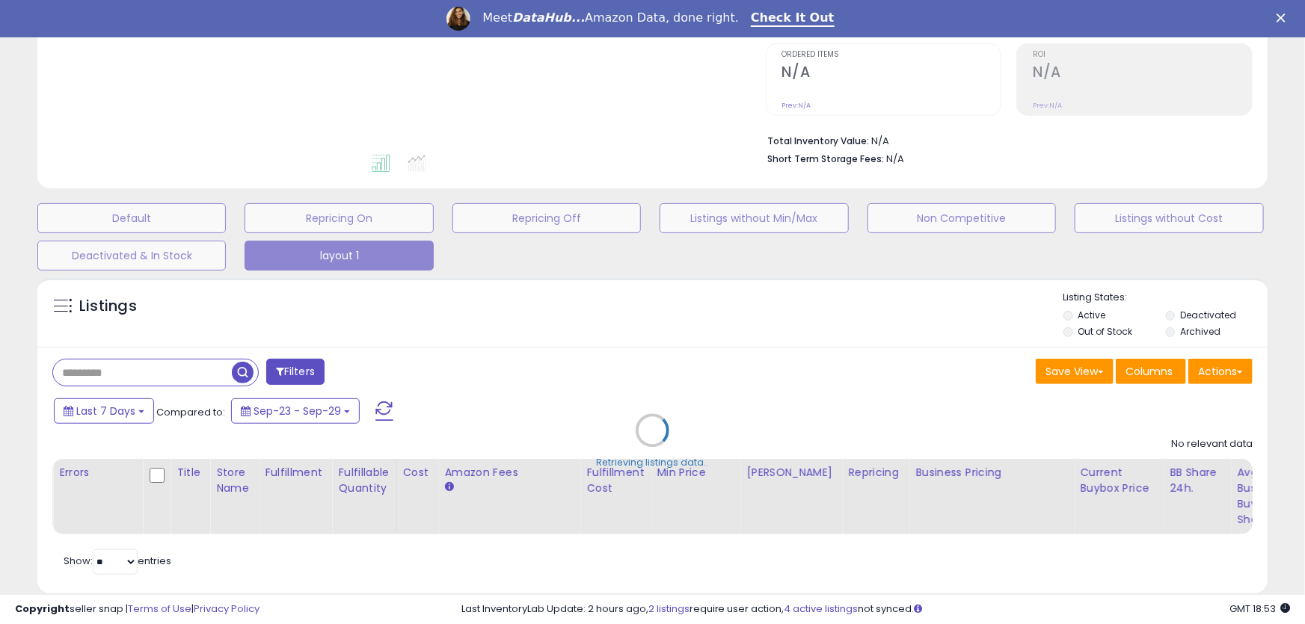
select select "**"
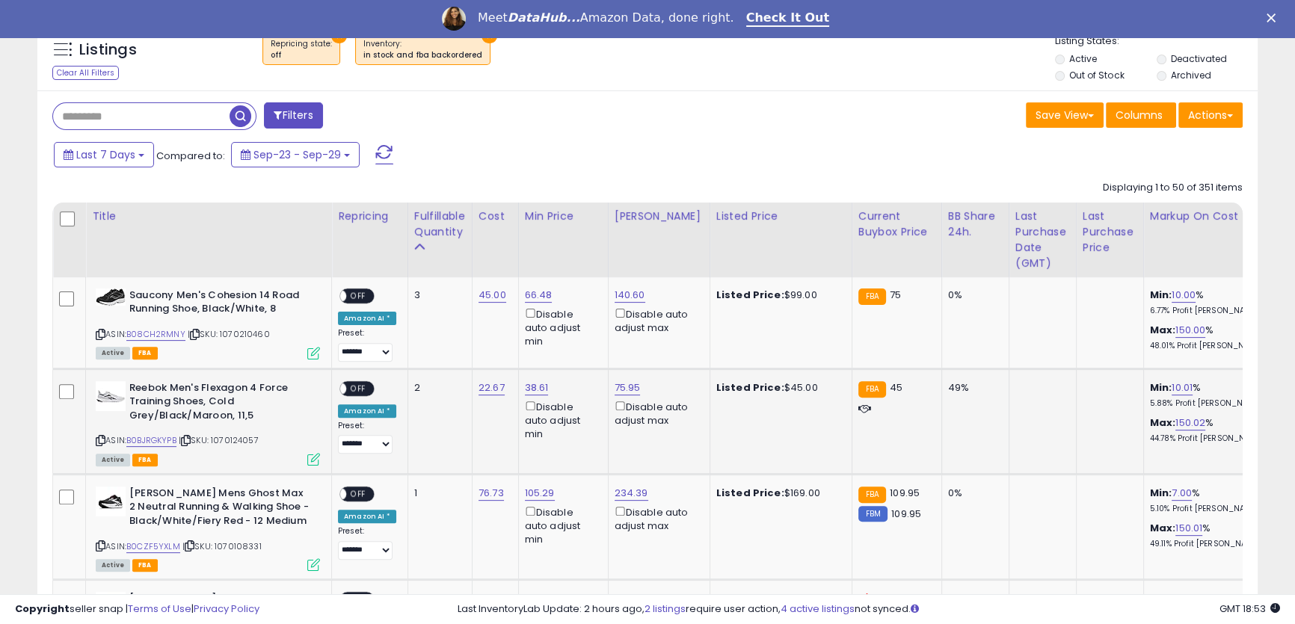
scroll to position [576, 0]
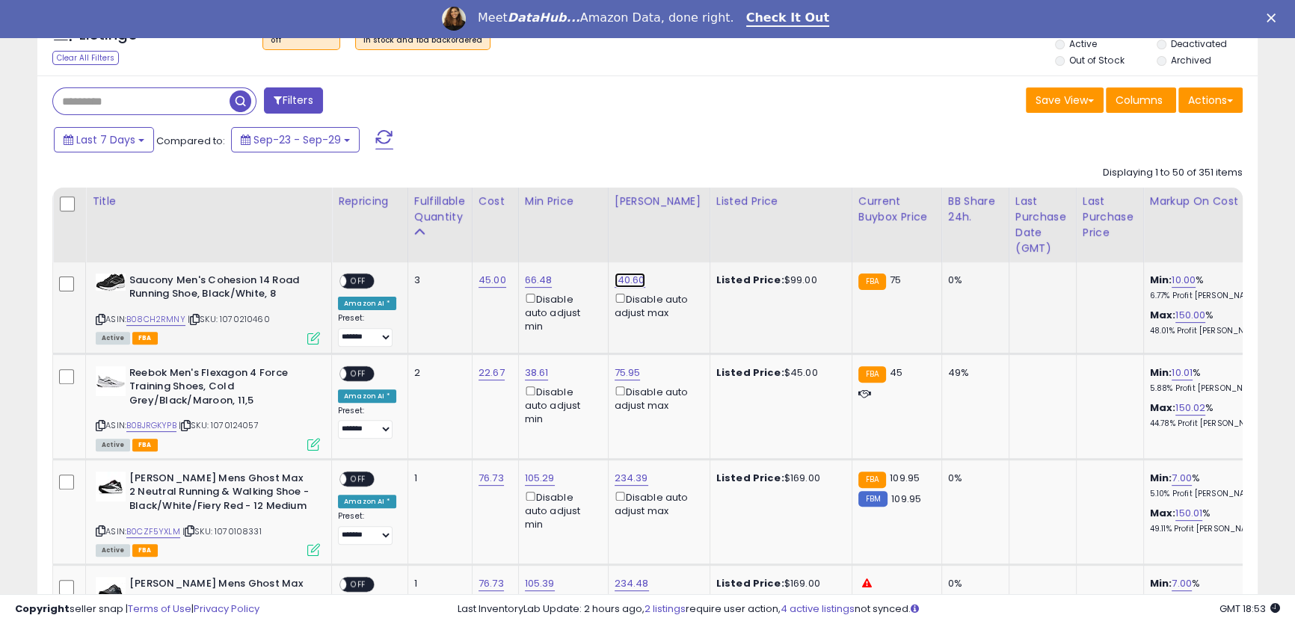
click at [627, 280] on link "140.60" at bounding box center [630, 280] width 31 height 15
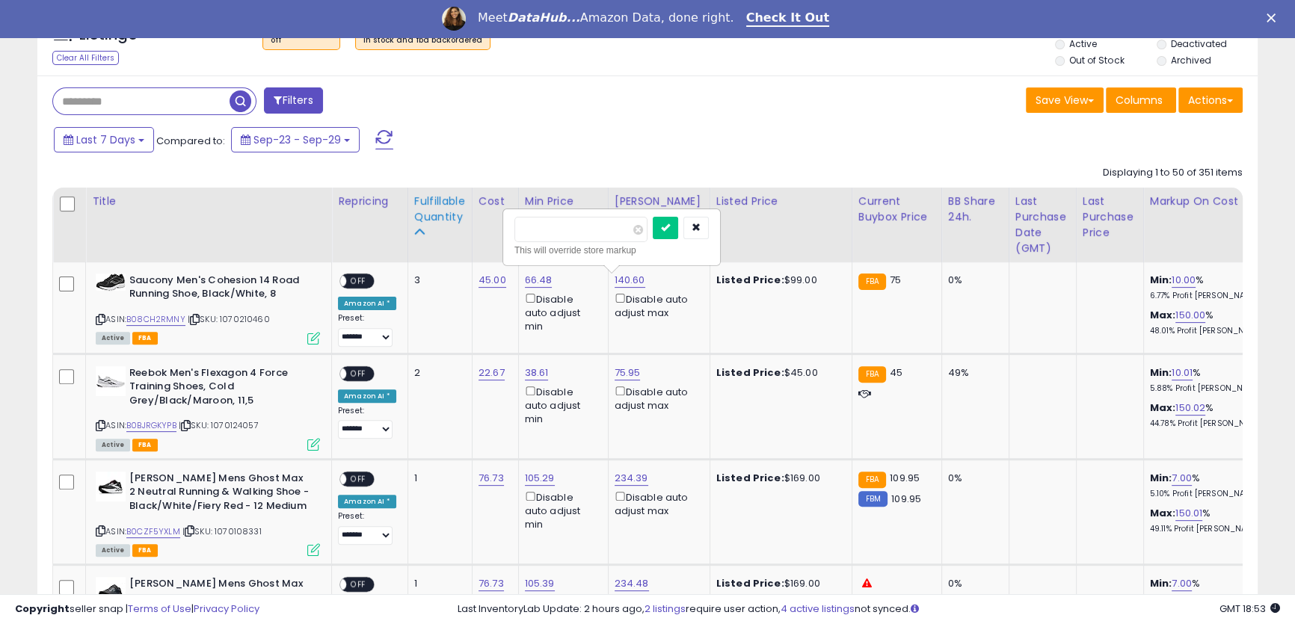
drag, startPoint x: 589, startPoint y: 227, endPoint x: 430, endPoint y: 207, distance: 160.5
drag, startPoint x: 531, startPoint y: 230, endPoint x: 457, endPoint y: 225, distance: 74.2
type input "**"
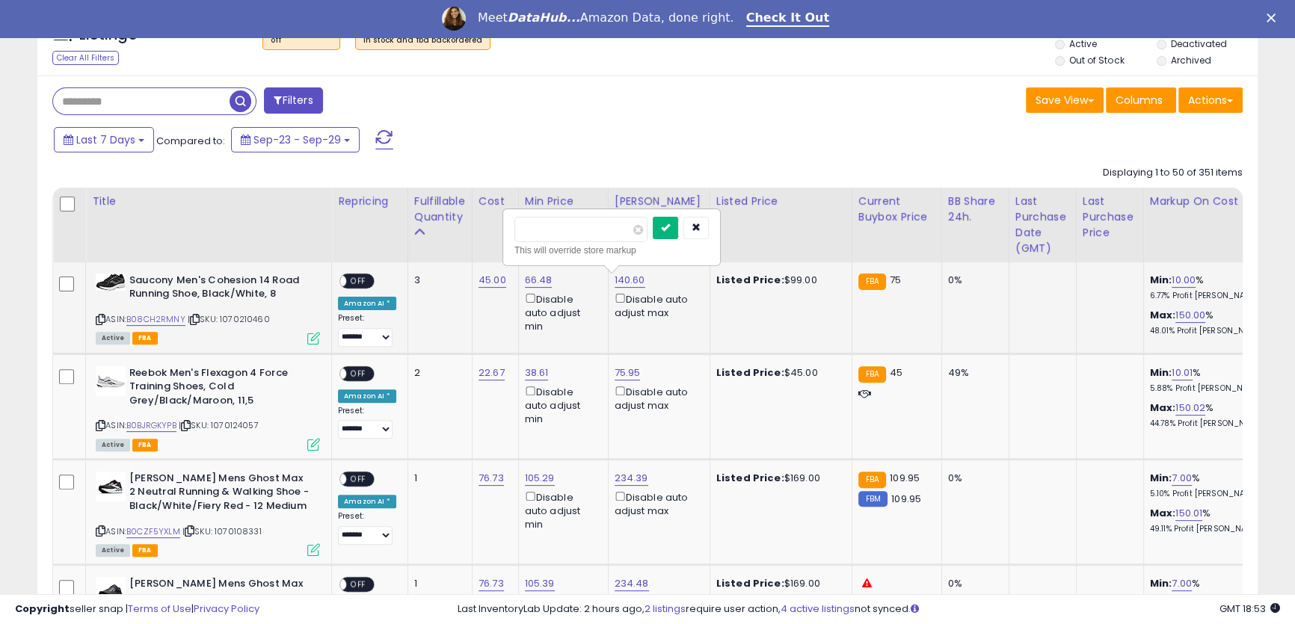
click at [678, 235] on button "submit" at bounding box center [665, 228] width 25 height 22
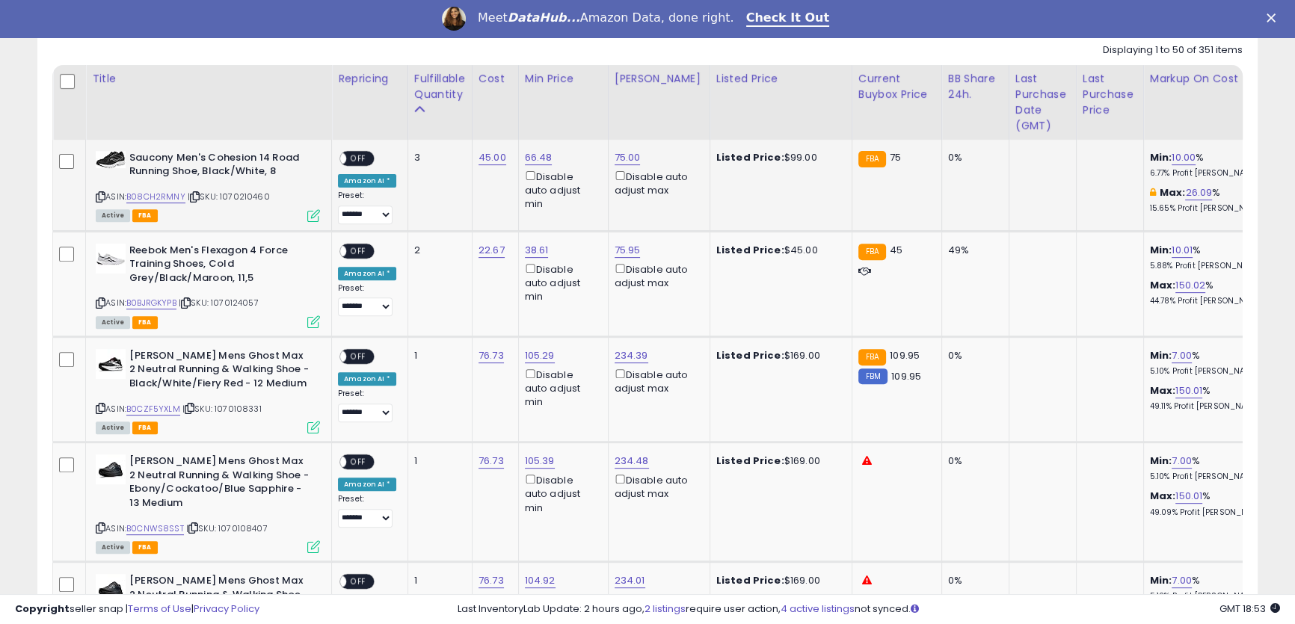
scroll to position [712, 0]
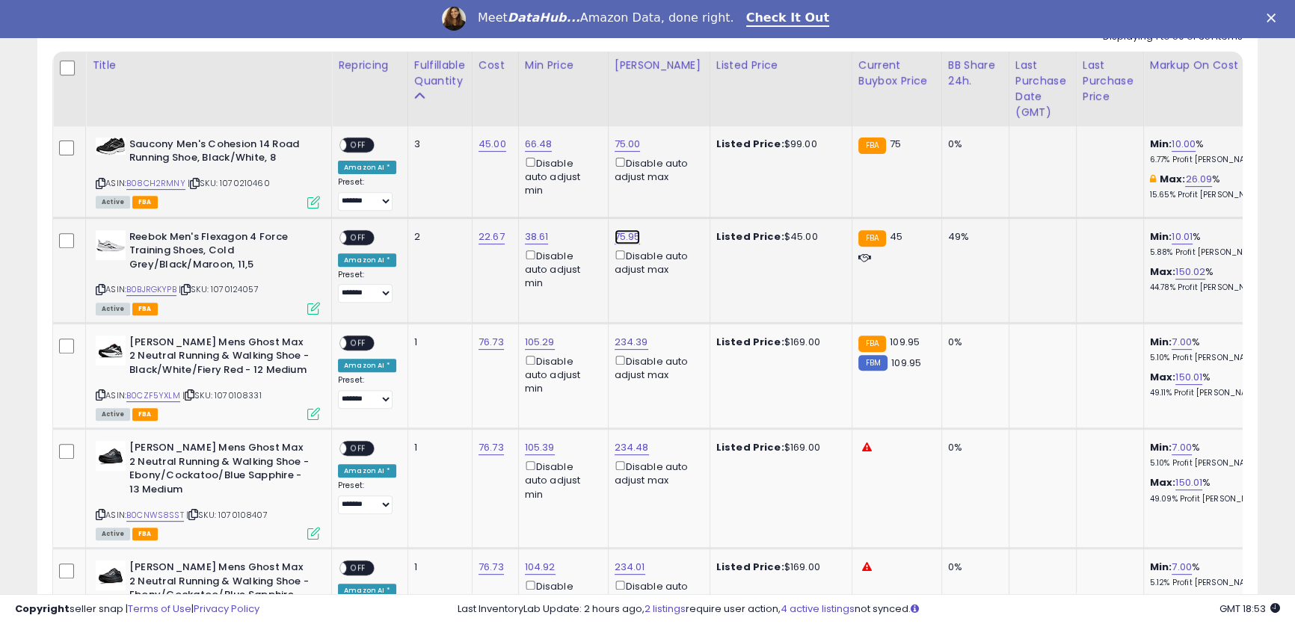
click at [626, 234] on link "75.95" at bounding box center [628, 237] width 26 height 15
drag, startPoint x: 585, startPoint y: 185, endPoint x: 457, endPoint y: 167, distance: 129.8
type input "**"
click button "submit" at bounding box center [662, 184] width 25 height 22
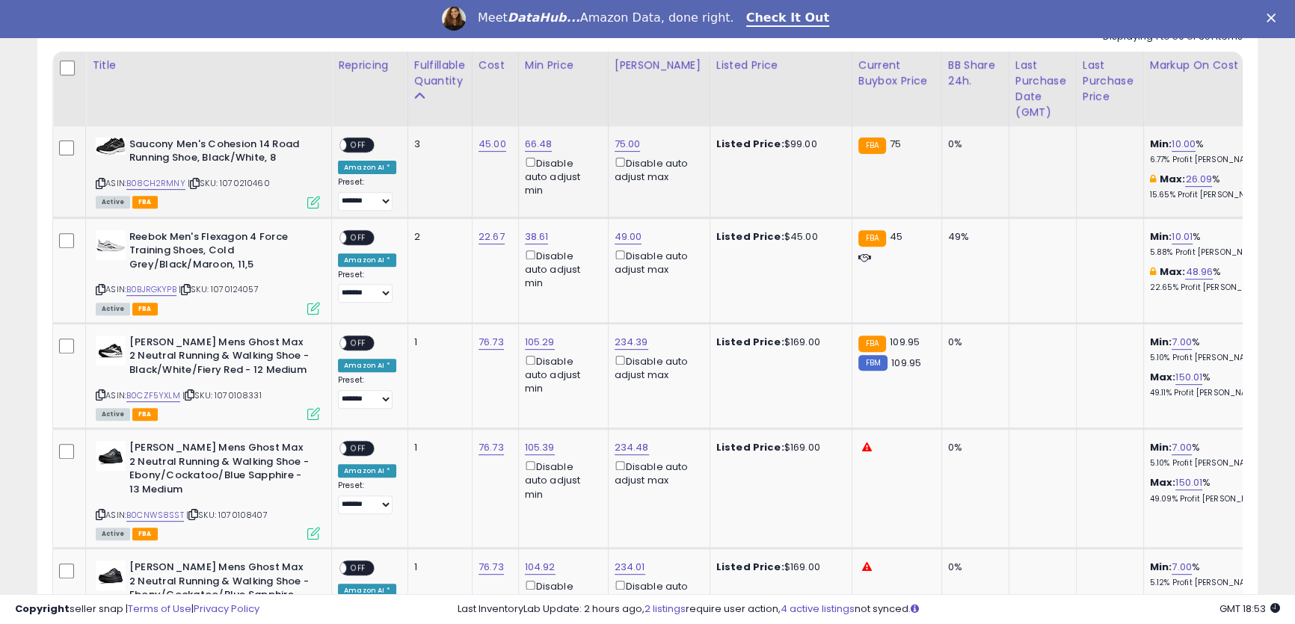
click at [365, 143] on span "OFF" at bounding box center [358, 144] width 24 height 13
click at [363, 239] on span "OFF" at bounding box center [358, 237] width 24 height 13
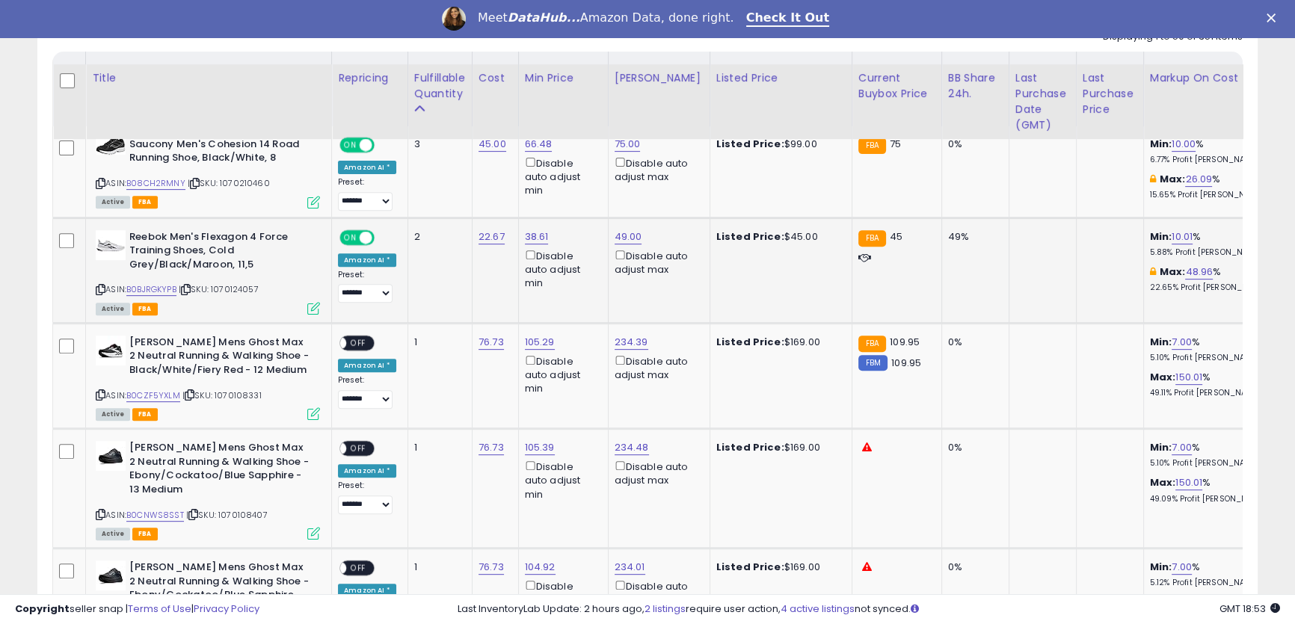
scroll to position [848, 0]
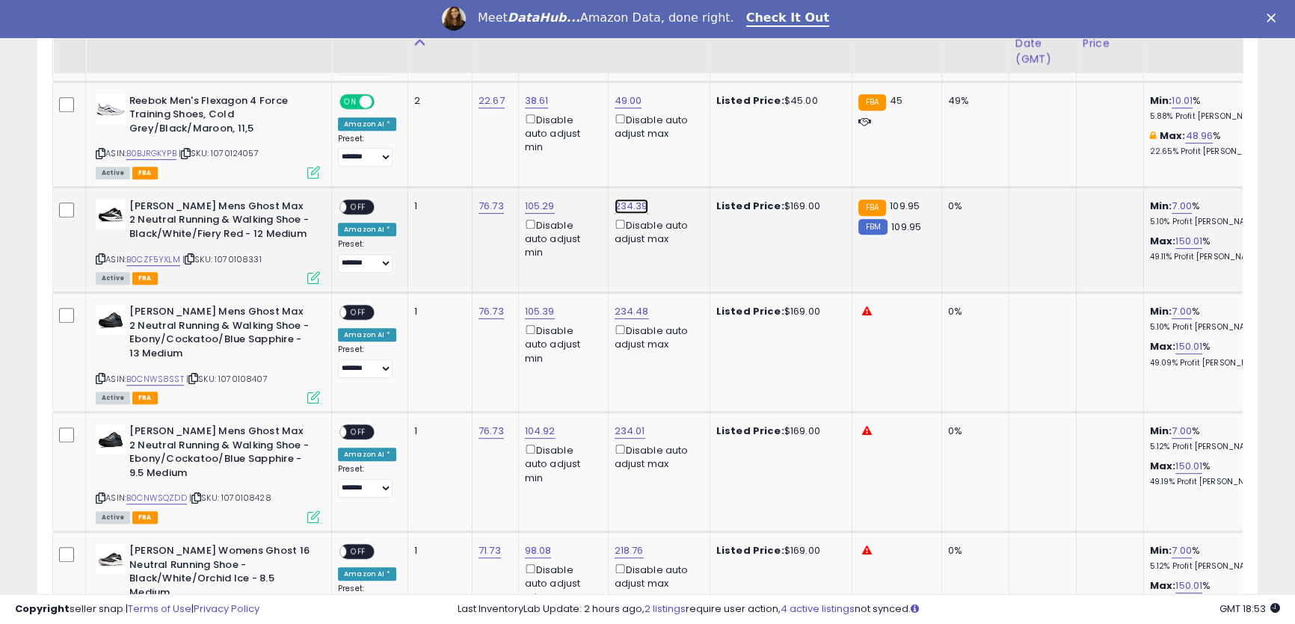
click at [625, 204] on link "234.39" at bounding box center [632, 206] width 34 height 15
drag, startPoint x: 576, startPoint y: 155, endPoint x: 435, endPoint y: 132, distance: 142.4
type input "******"
click button "submit" at bounding box center [665, 153] width 25 height 22
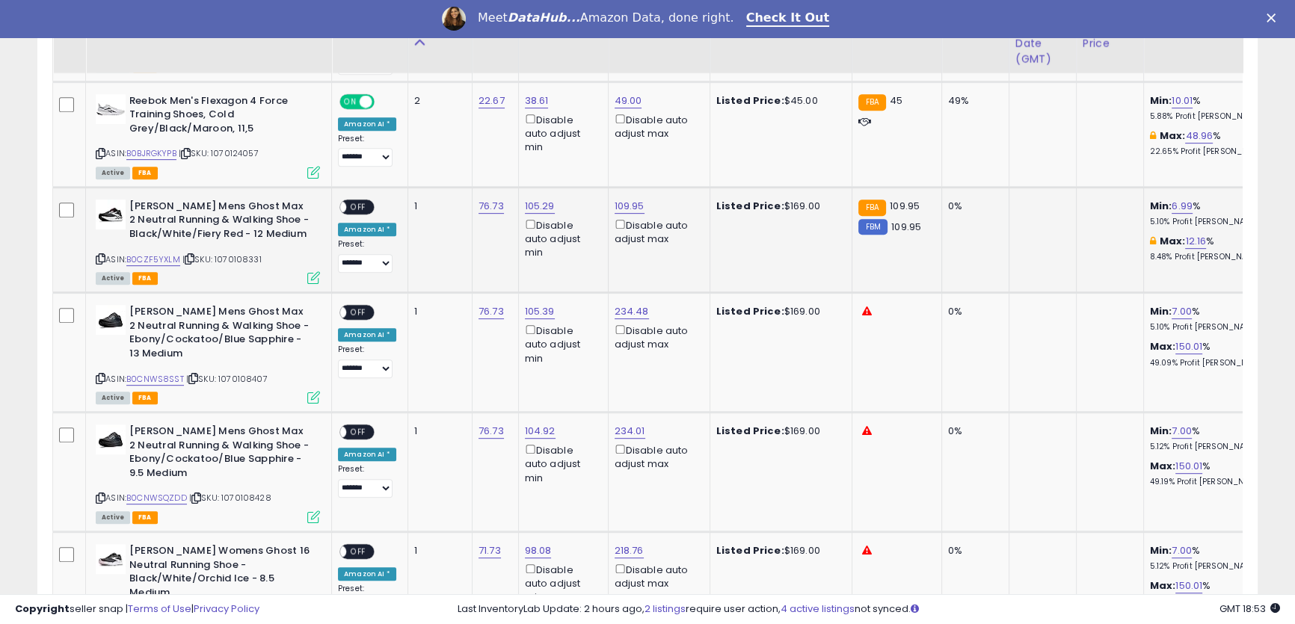
click at [361, 205] on span "OFF" at bounding box center [358, 206] width 24 height 13
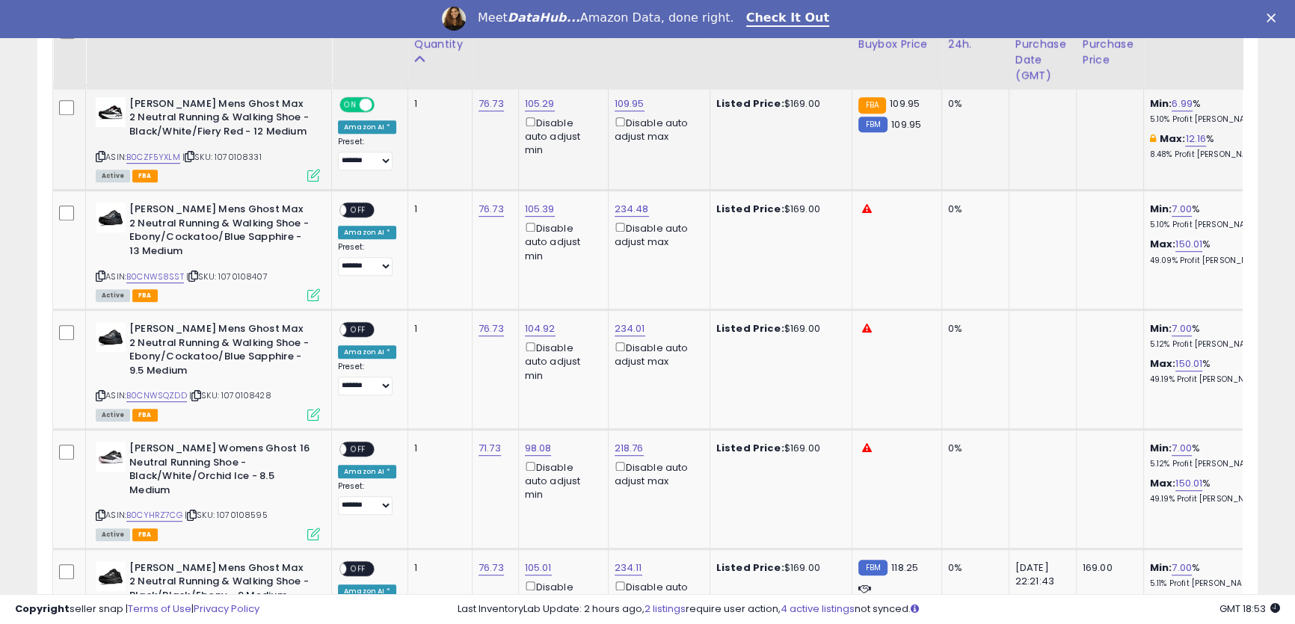
scroll to position [984, 0]
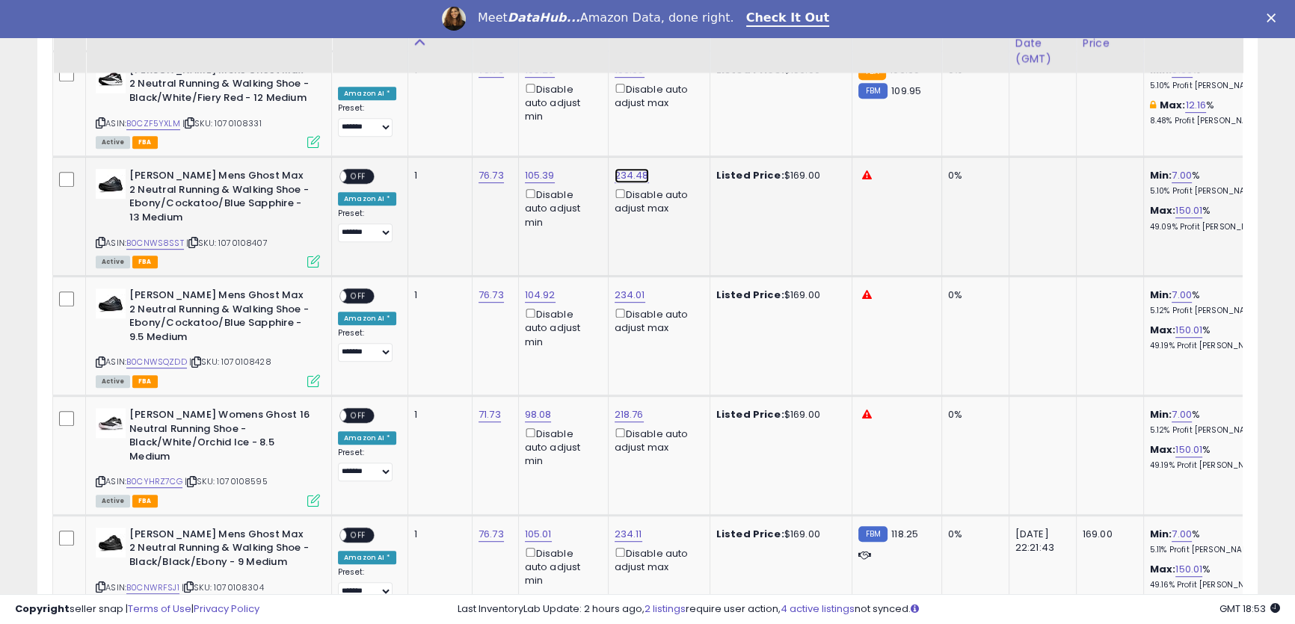
click at [628, 176] on link "234.48" at bounding box center [632, 175] width 34 height 15
drag, startPoint x: 585, startPoint y: 125, endPoint x: 440, endPoint y: 93, distance: 147.7
click at [583, 129] on input "******" at bounding box center [581, 123] width 133 height 25
drag, startPoint x: 592, startPoint y: 126, endPoint x: 441, endPoint y: 102, distance: 152.8
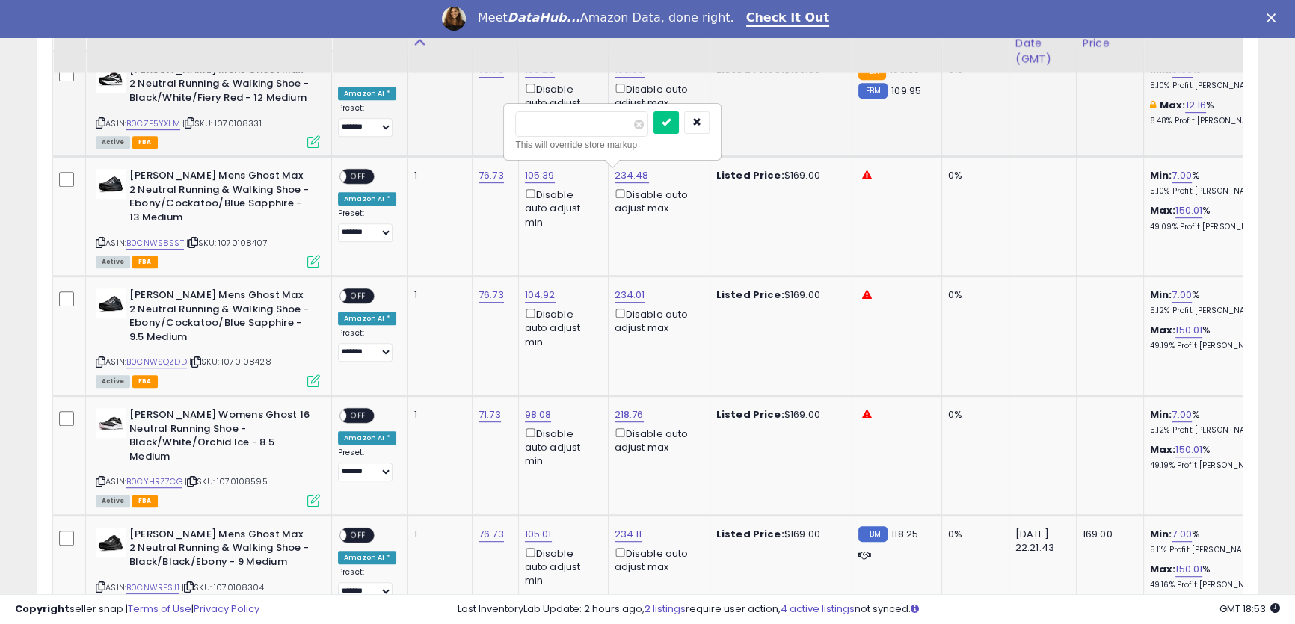
drag, startPoint x: 560, startPoint y: 125, endPoint x: 433, endPoint y: 101, distance: 129.3
click at [591, 125] on input "***" at bounding box center [581, 123] width 133 height 25
drag, startPoint x: 576, startPoint y: 126, endPoint x: 463, endPoint y: 110, distance: 114.1
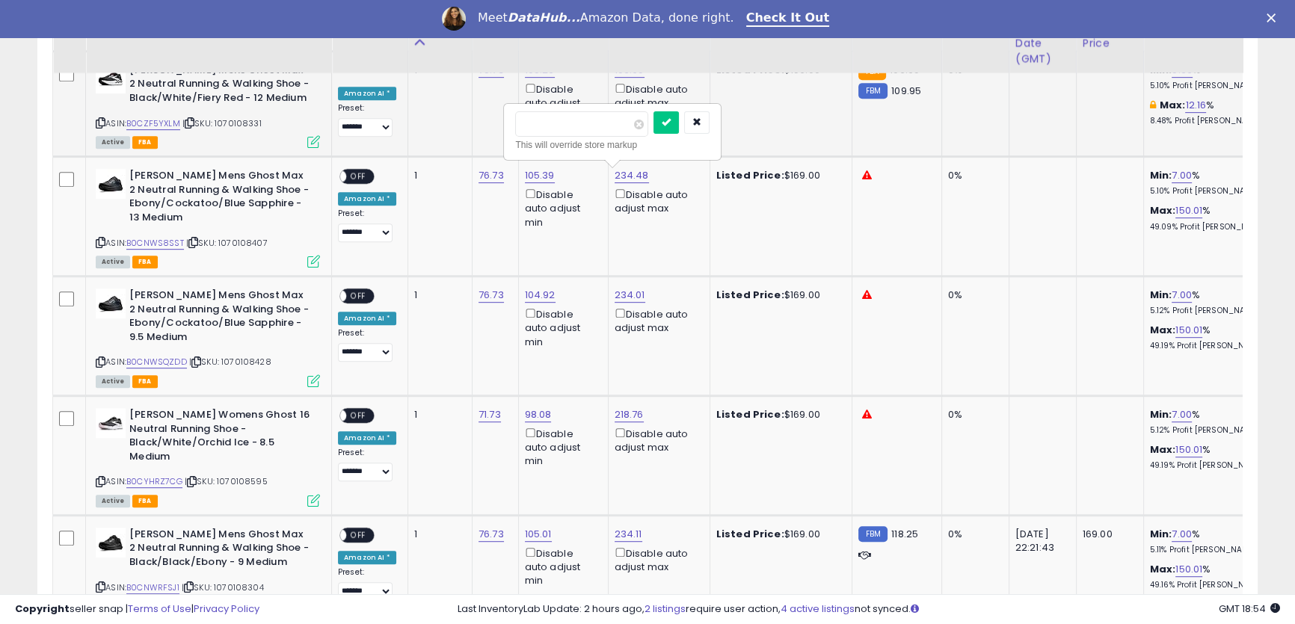
type input "***"
drag, startPoint x: 520, startPoint y: 129, endPoint x: 466, endPoint y: 125, distance: 54.0
click at [671, 126] on icon "submit" at bounding box center [666, 121] width 9 height 9
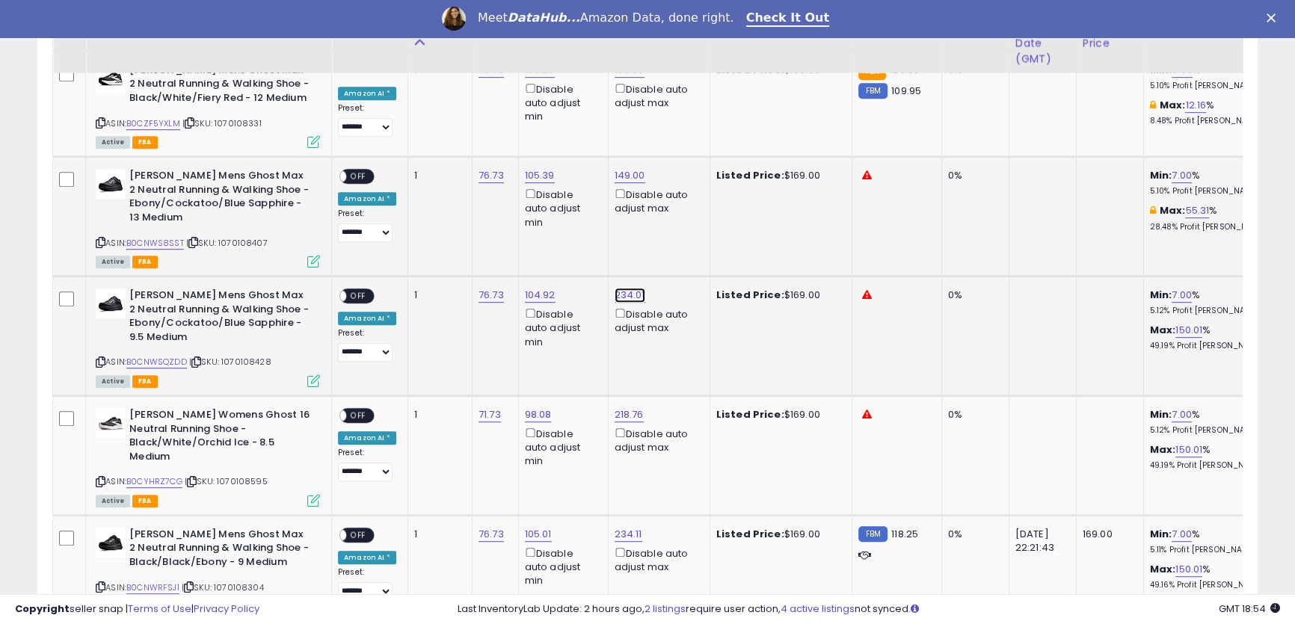
click at [630, 292] on link "234.01" at bounding box center [630, 295] width 31 height 15
drag, startPoint x: 538, startPoint y: 244, endPoint x: 556, endPoint y: 241, distance: 18.1
type input "***"
click at [669, 239] on icon "submit" at bounding box center [664, 241] width 9 height 9
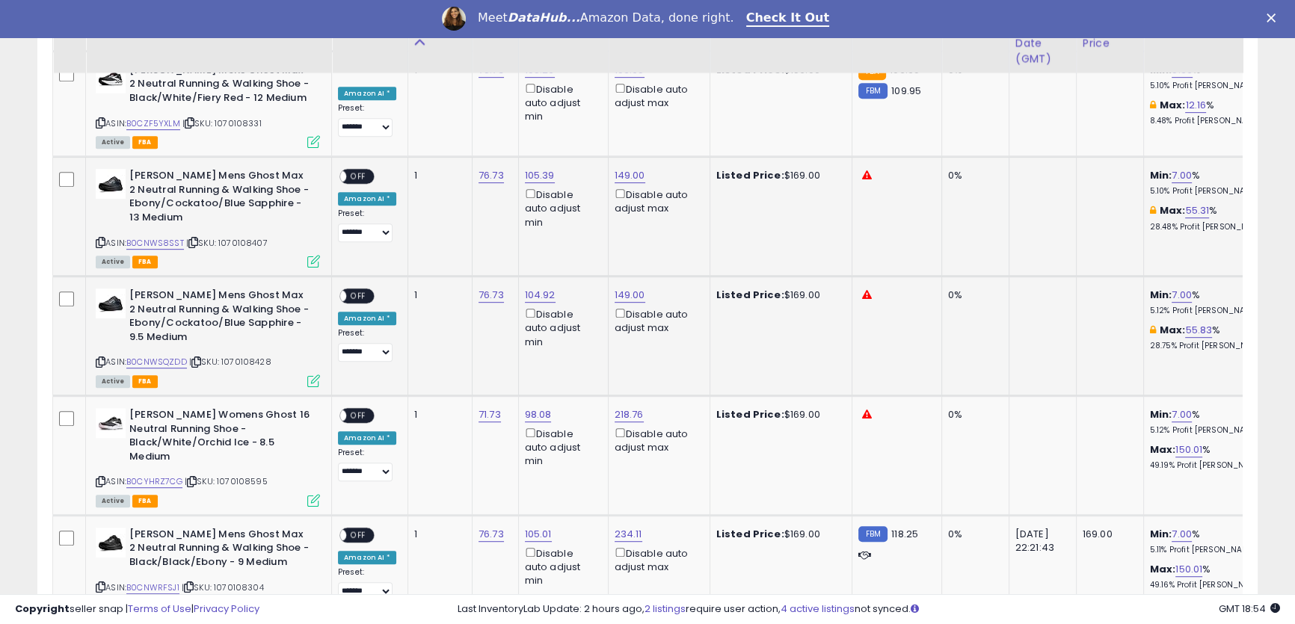
scroll to position [1120, 0]
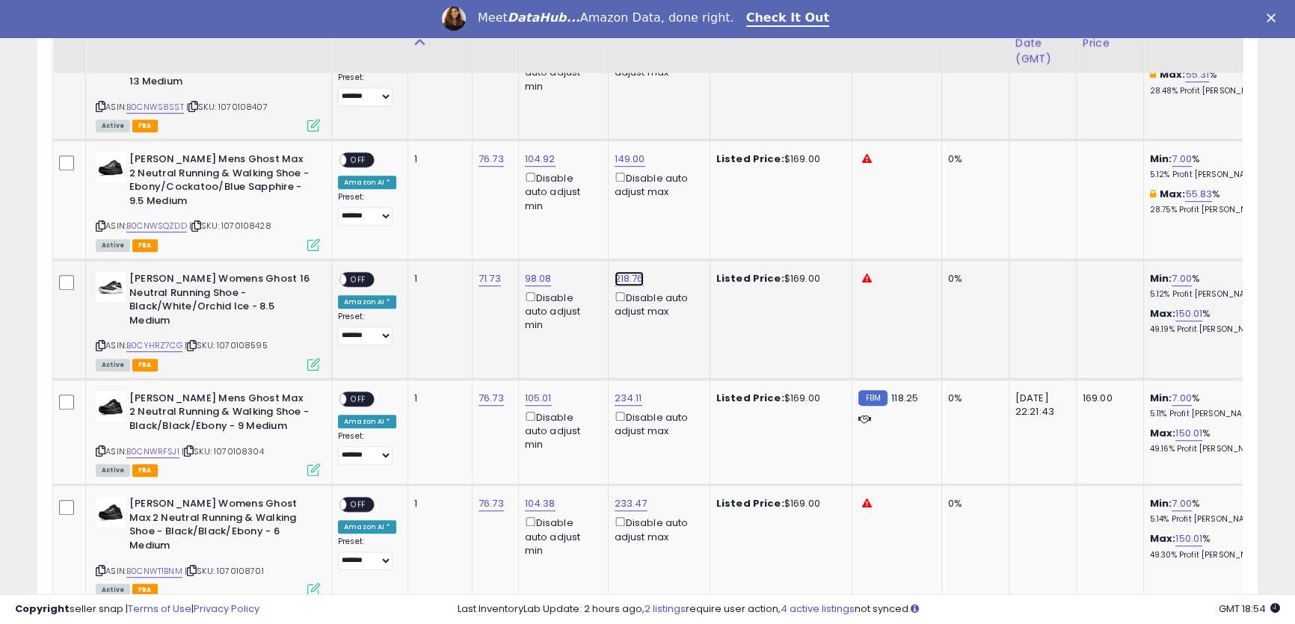
click at [619, 283] on link "218.76" at bounding box center [629, 278] width 29 height 15
drag, startPoint x: 579, startPoint y: 232, endPoint x: 449, endPoint y: 209, distance: 132.7
type input "***"
click at [669, 227] on icon "submit" at bounding box center [664, 224] width 9 height 9
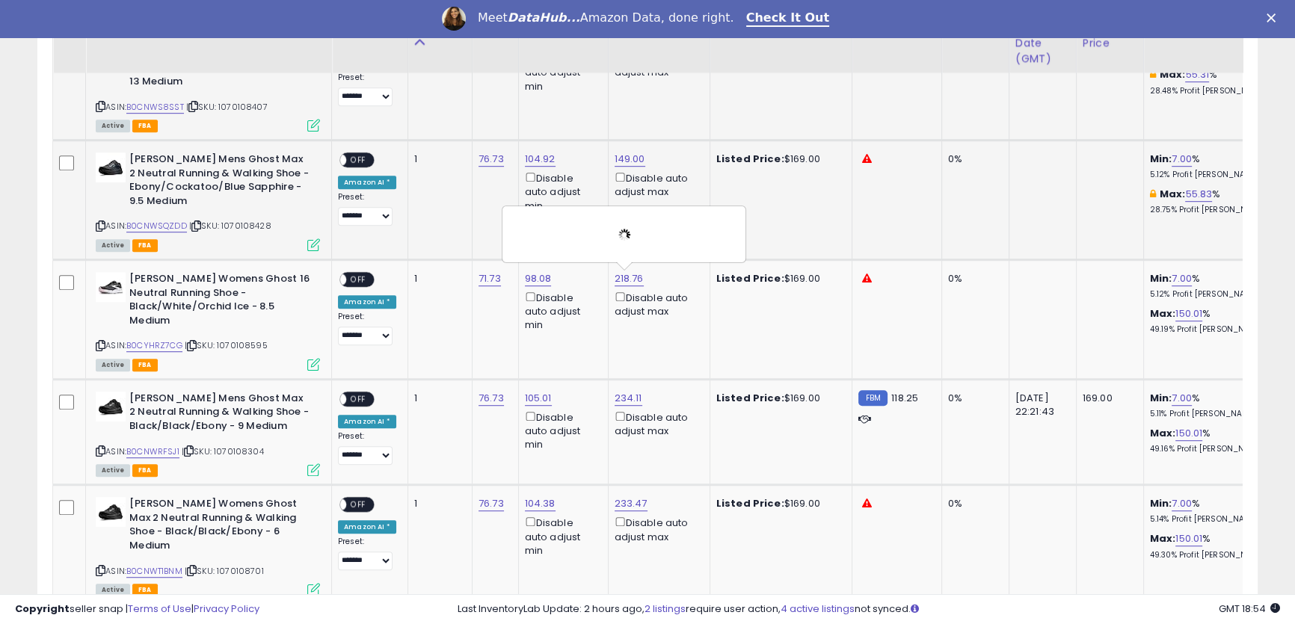
scroll to position [1256, 0]
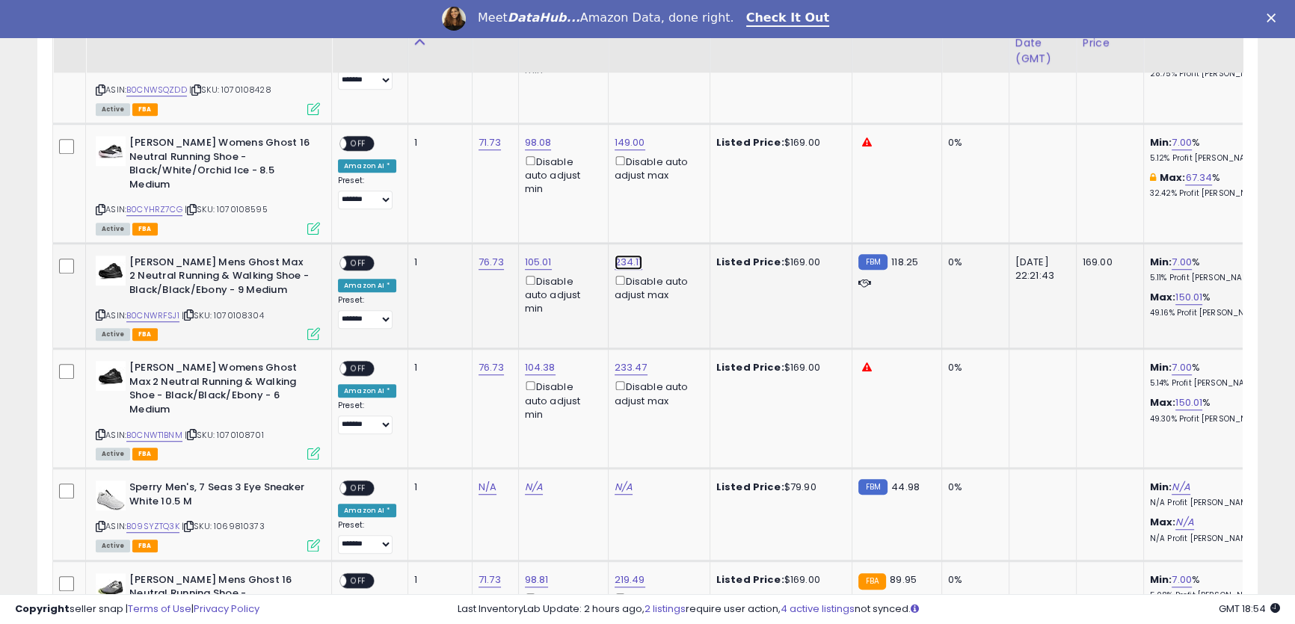
click at [622, 255] on link "234.11" at bounding box center [629, 262] width 28 height 15
drag, startPoint x: 516, startPoint y: 188, endPoint x: 570, endPoint y: 167, distance: 58.4
click at [580, 197] on input "******" at bounding box center [578, 195] width 133 height 25
drag, startPoint x: 587, startPoint y: 200, endPoint x: 472, endPoint y: 185, distance: 115.4
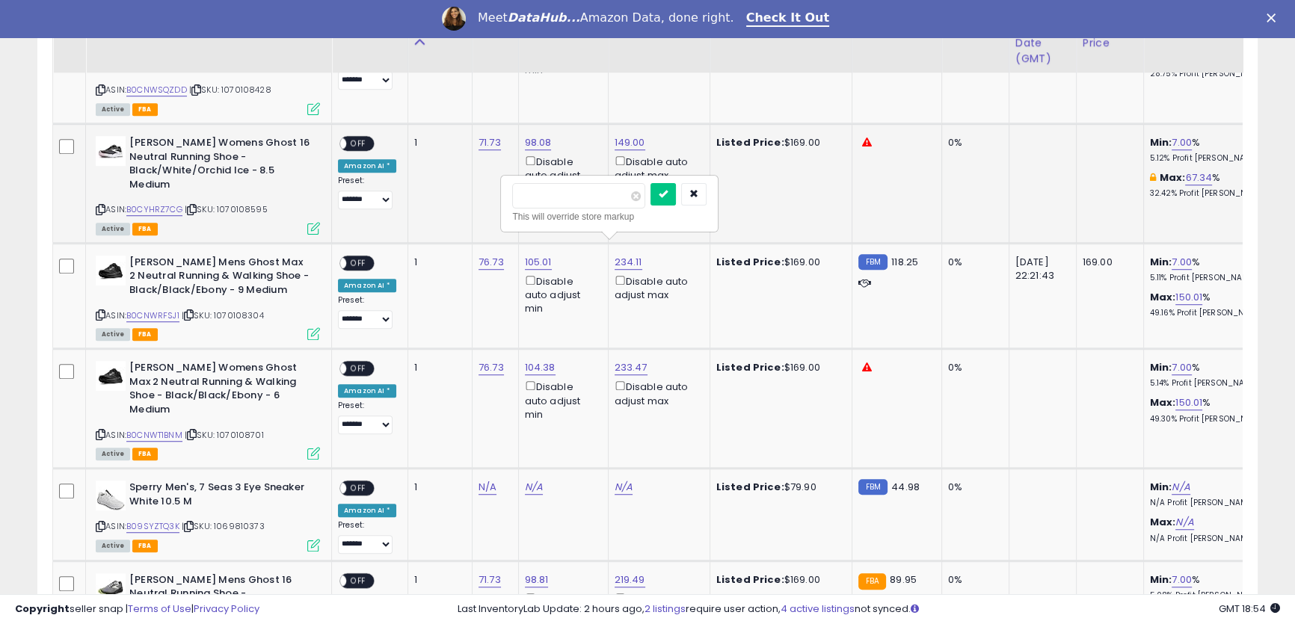
type input "***"
click button "submit" at bounding box center [662, 194] width 25 height 22
click at [626, 255] on link "119.00" at bounding box center [628, 262] width 27 height 15
drag, startPoint x: 585, startPoint y: 200, endPoint x: 443, endPoint y: 166, distance: 146.9
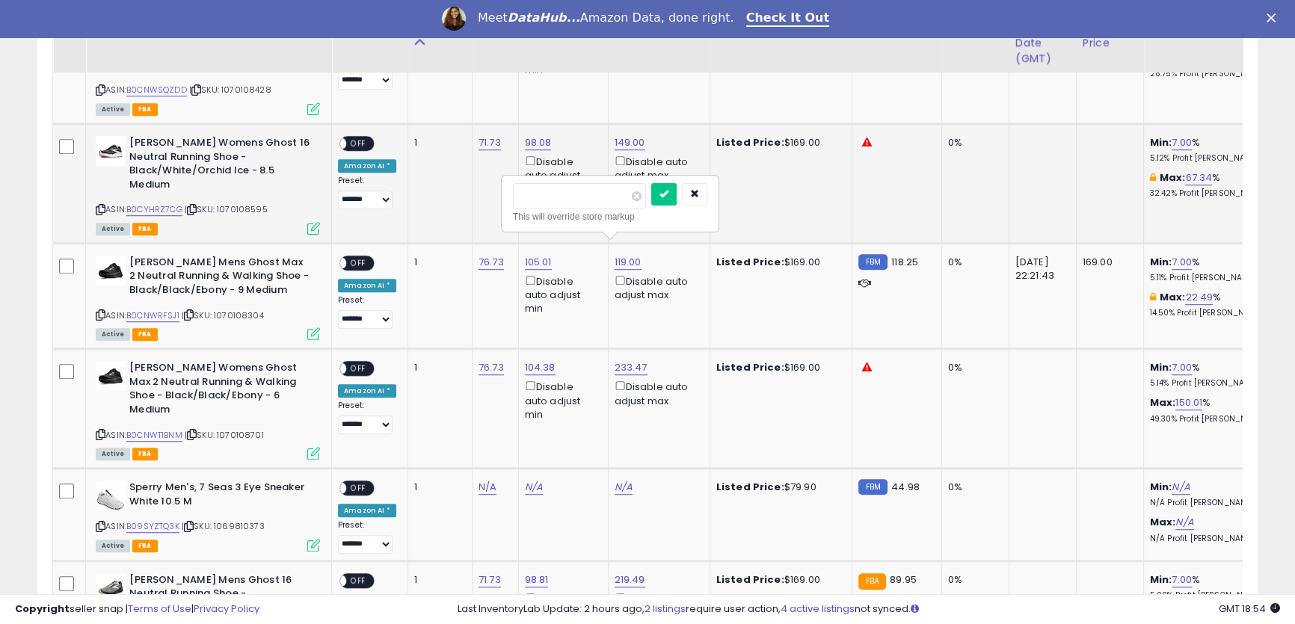
type input "******"
click button "submit" at bounding box center [663, 194] width 25 height 22
click at [619, 360] on link "233.47" at bounding box center [631, 367] width 33 height 15
drag, startPoint x: 561, startPoint y: 304, endPoint x: 434, endPoint y: 271, distance: 131.5
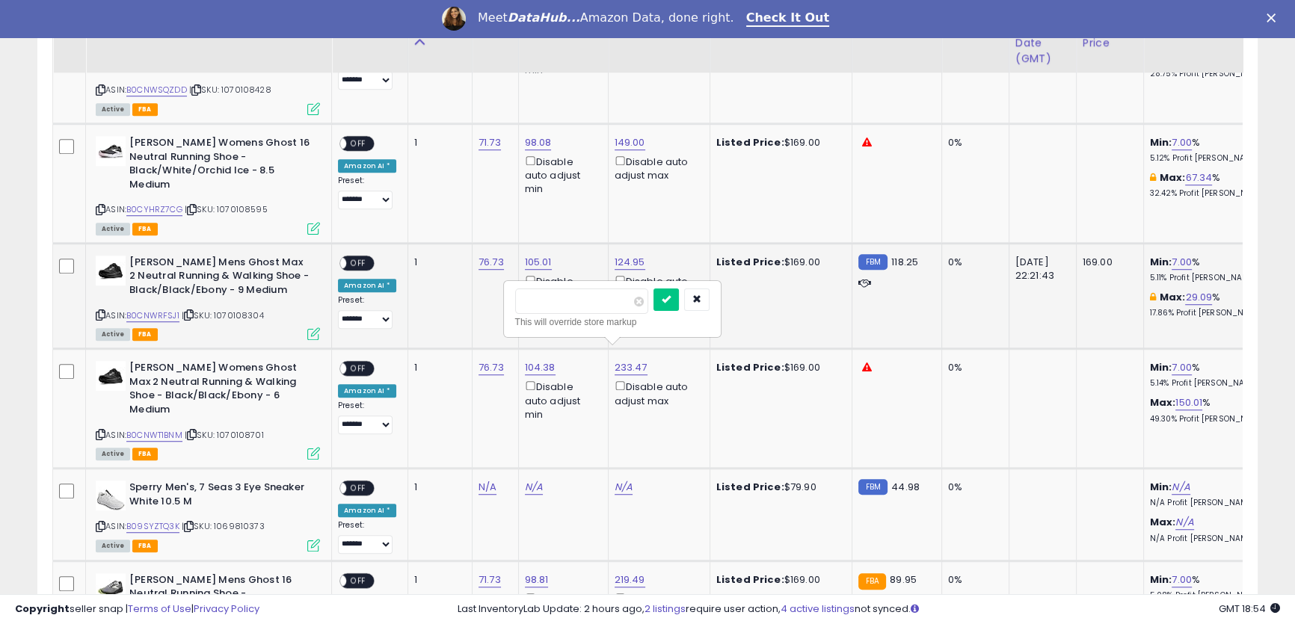
type input "******"
click button "submit" at bounding box center [665, 300] width 25 height 22
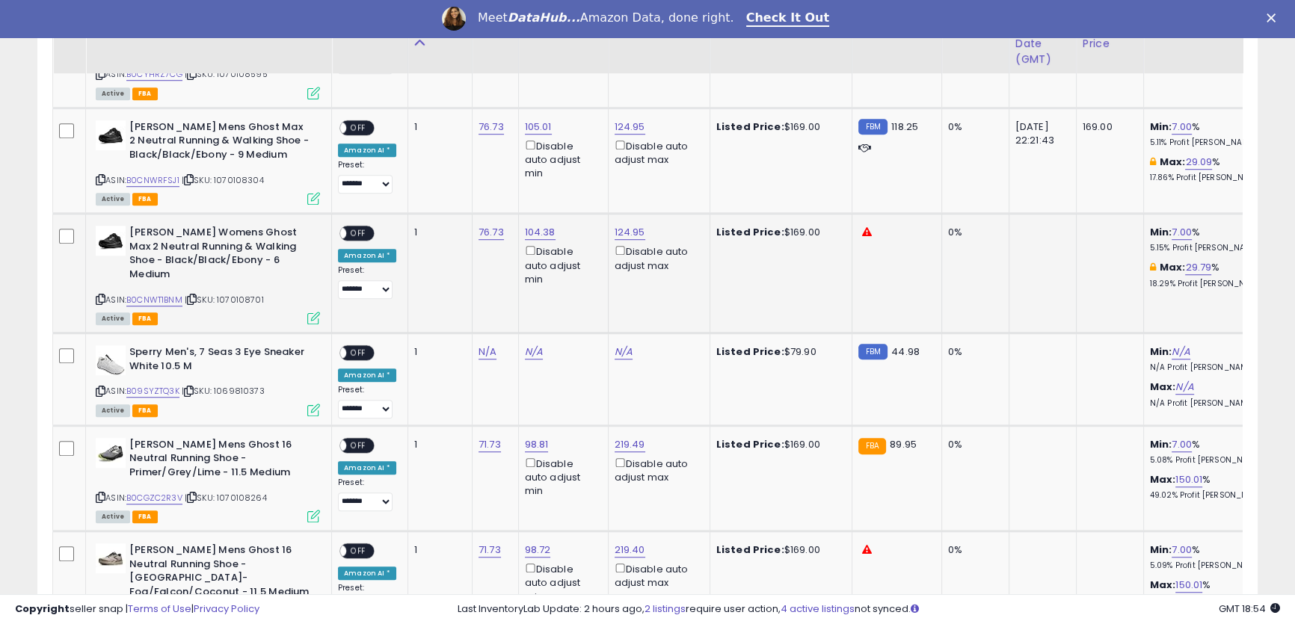
scroll to position [1120, 0]
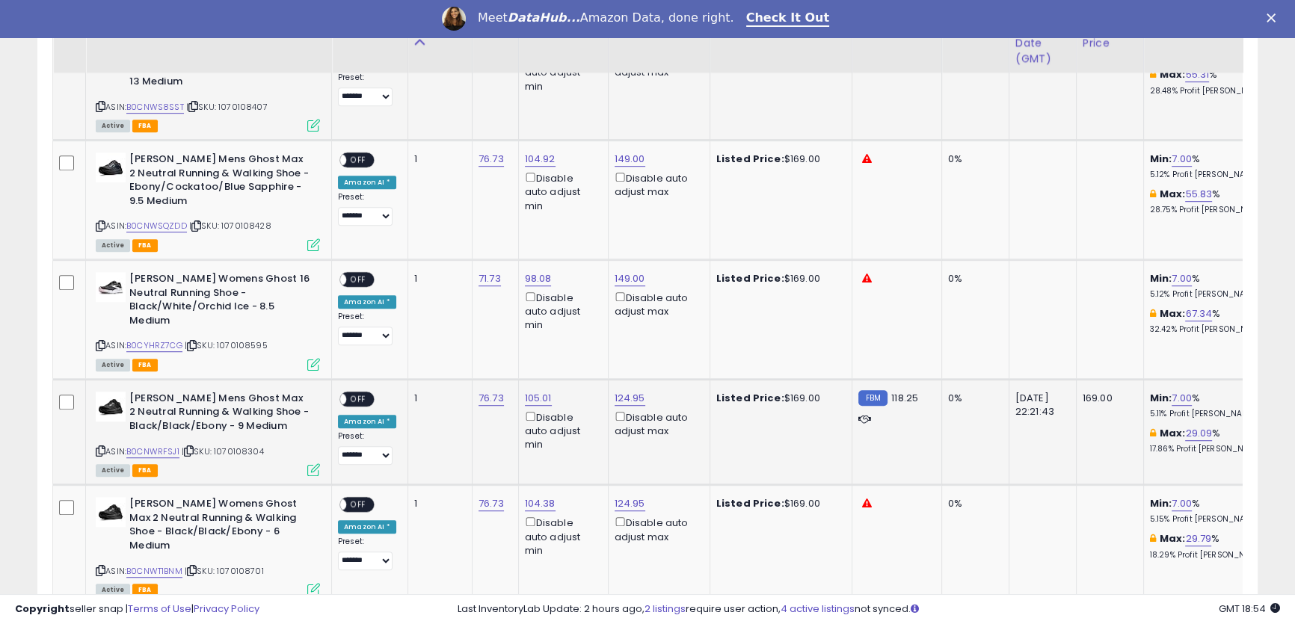
click at [363, 393] on span "OFF" at bounding box center [358, 399] width 24 height 13
click at [366, 503] on div "**********" at bounding box center [367, 533] width 58 height 73
click at [357, 499] on span "OFF" at bounding box center [358, 505] width 24 height 13
click at [366, 280] on span "OFF" at bounding box center [358, 280] width 24 height 13
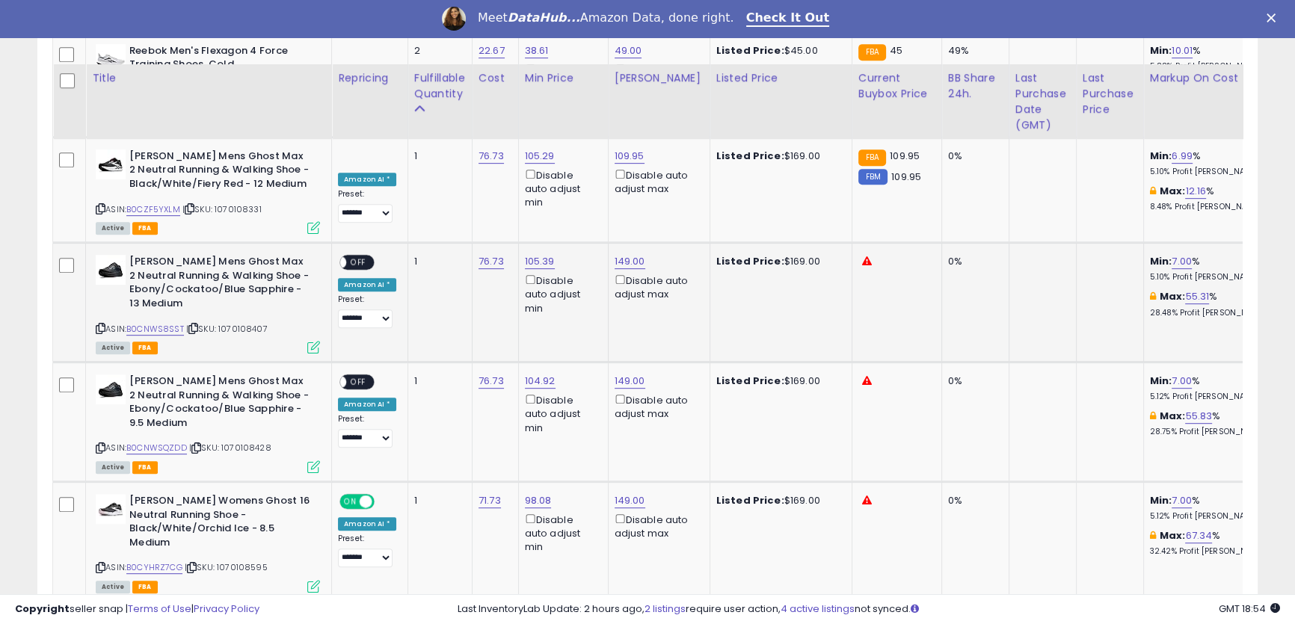
scroll to position [848, 0]
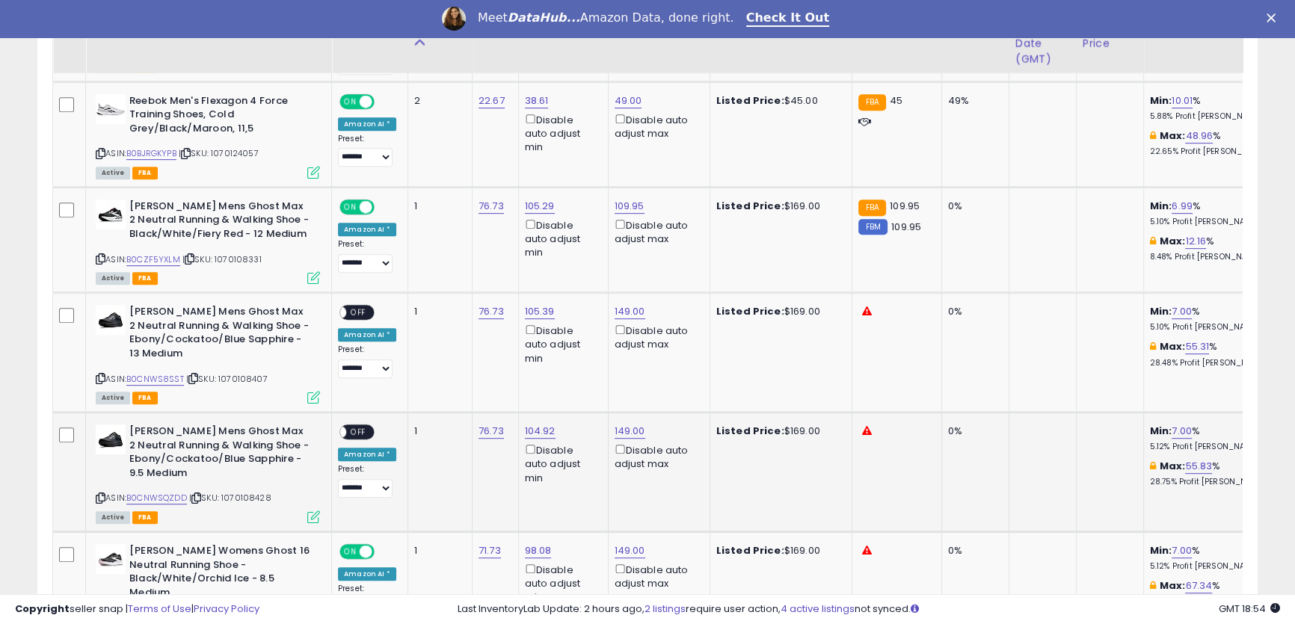
click at [357, 430] on span "OFF" at bounding box center [358, 432] width 24 height 13
click at [363, 309] on span "OFF" at bounding box center [358, 313] width 24 height 13
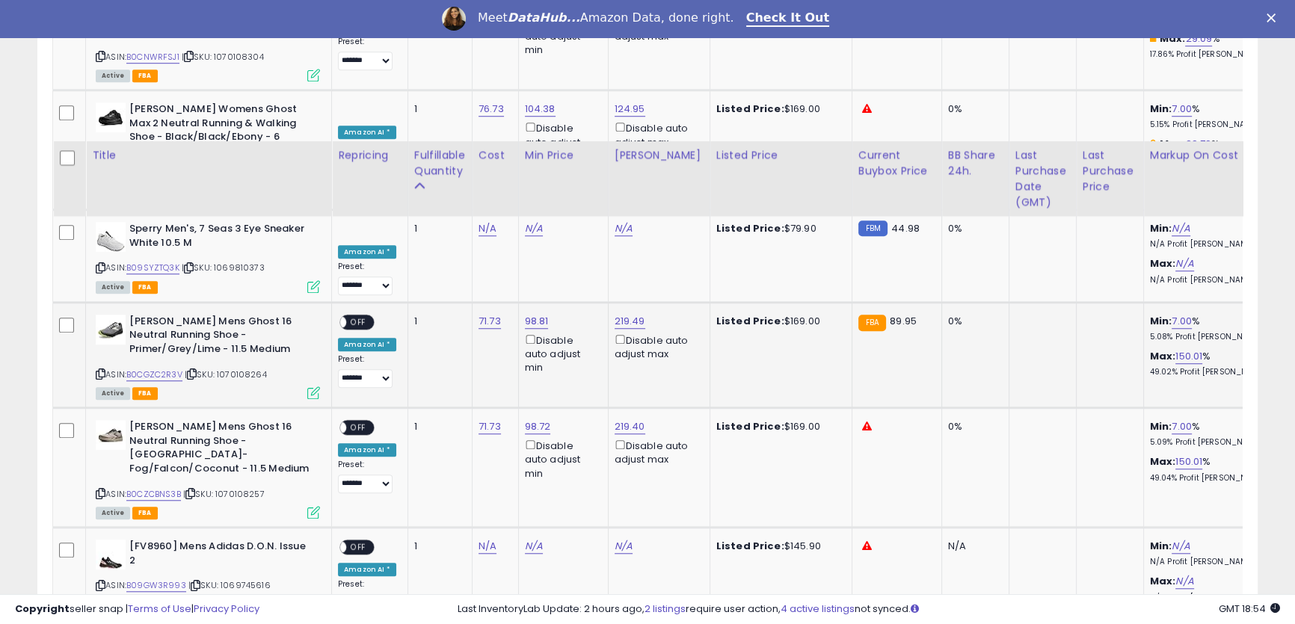
scroll to position [1663, 0]
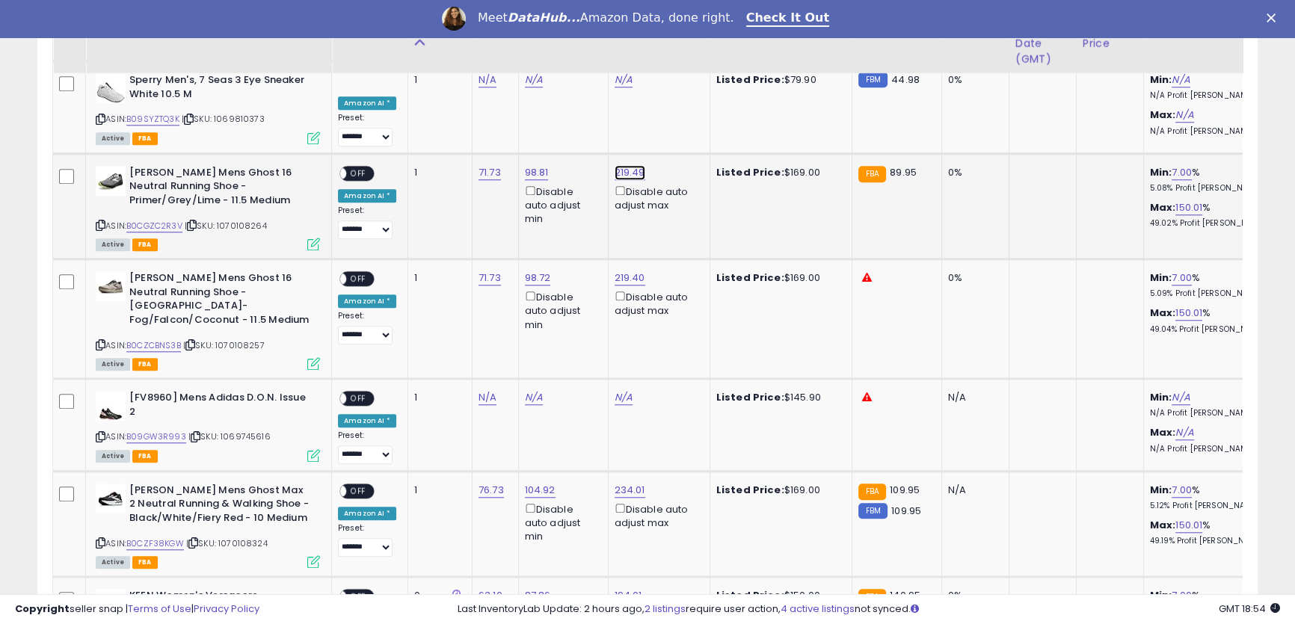
click at [621, 165] on link "219.49" at bounding box center [630, 172] width 31 height 15
drag, startPoint x: 582, startPoint y: 98, endPoint x: 451, endPoint y: 73, distance: 134.0
type input "***"
click button "submit" at bounding box center [665, 90] width 25 height 22
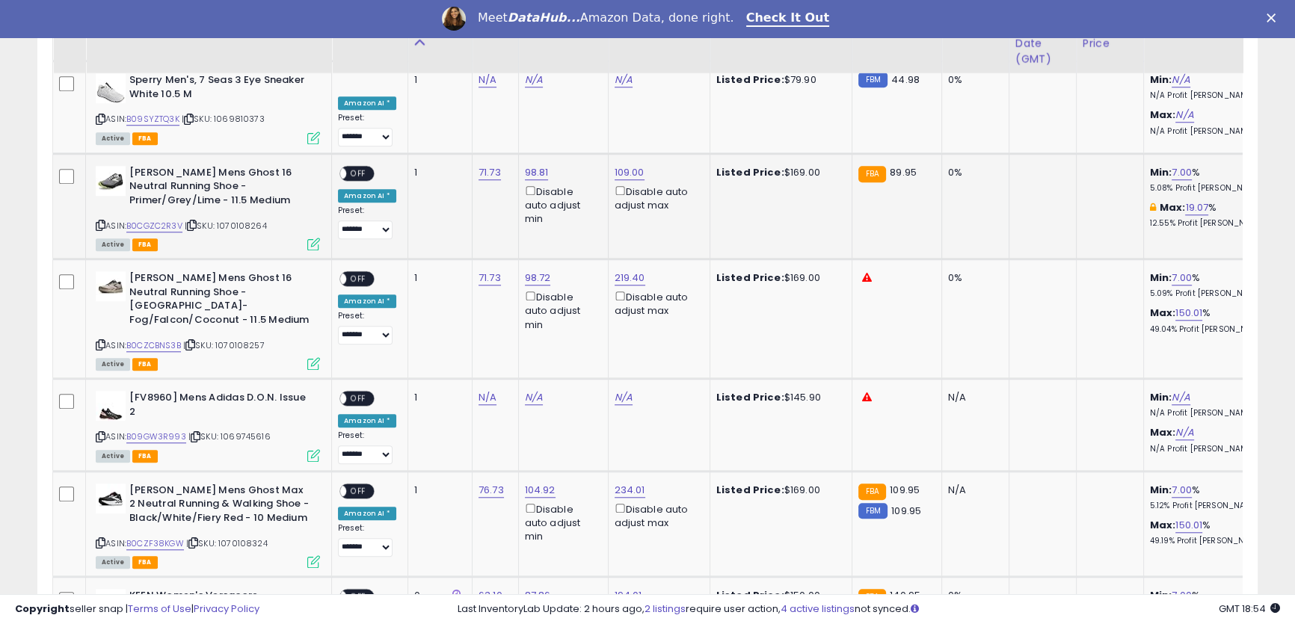
click at [355, 167] on span "OFF" at bounding box center [358, 173] width 24 height 13
click at [630, 271] on link "219.40" at bounding box center [630, 278] width 31 height 15
drag, startPoint x: 576, startPoint y: 201, endPoint x: 469, endPoint y: 177, distance: 108.8
click at [579, 204] on input "******" at bounding box center [580, 197] width 133 height 25
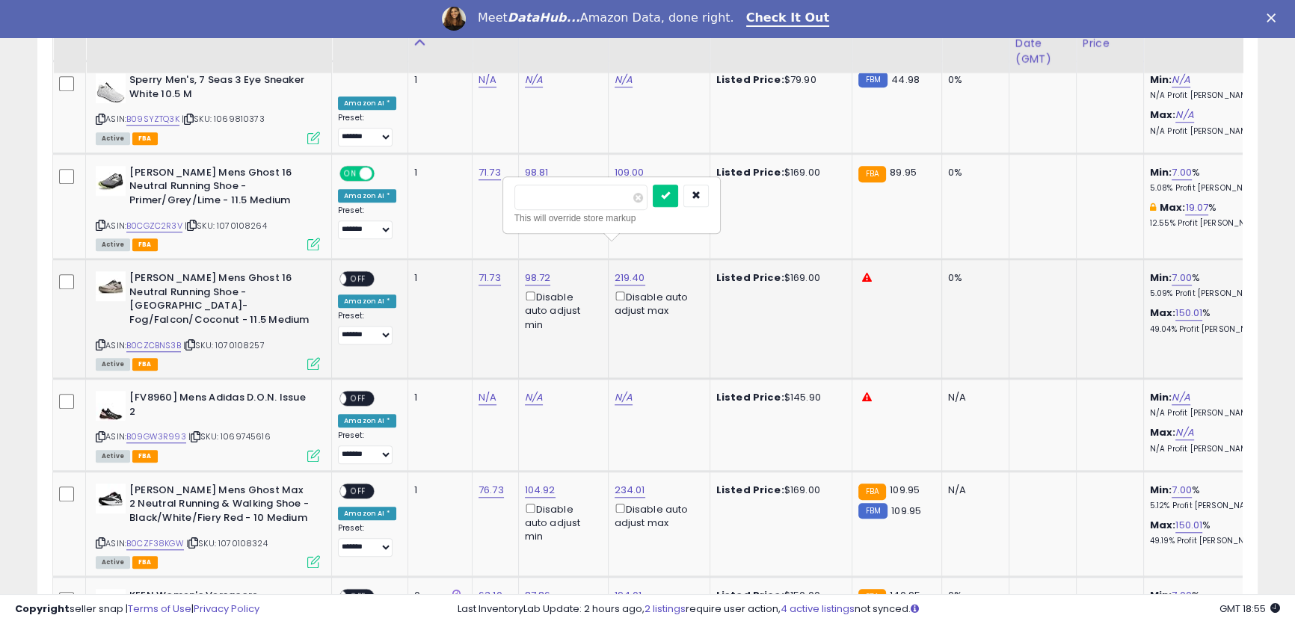
click at [583, 202] on input "******" at bounding box center [580, 197] width 133 height 25
drag, startPoint x: 598, startPoint y: 202, endPoint x: 461, endPoint y: 179, distance: 139.4
click at [593, 199] on input "******" at bounding box center [580, 197] width 133 height 25
drag, startPoint x: 611, startPoint y: 197, endPoint x: 490, endPoint y: 189, distance: 121.4
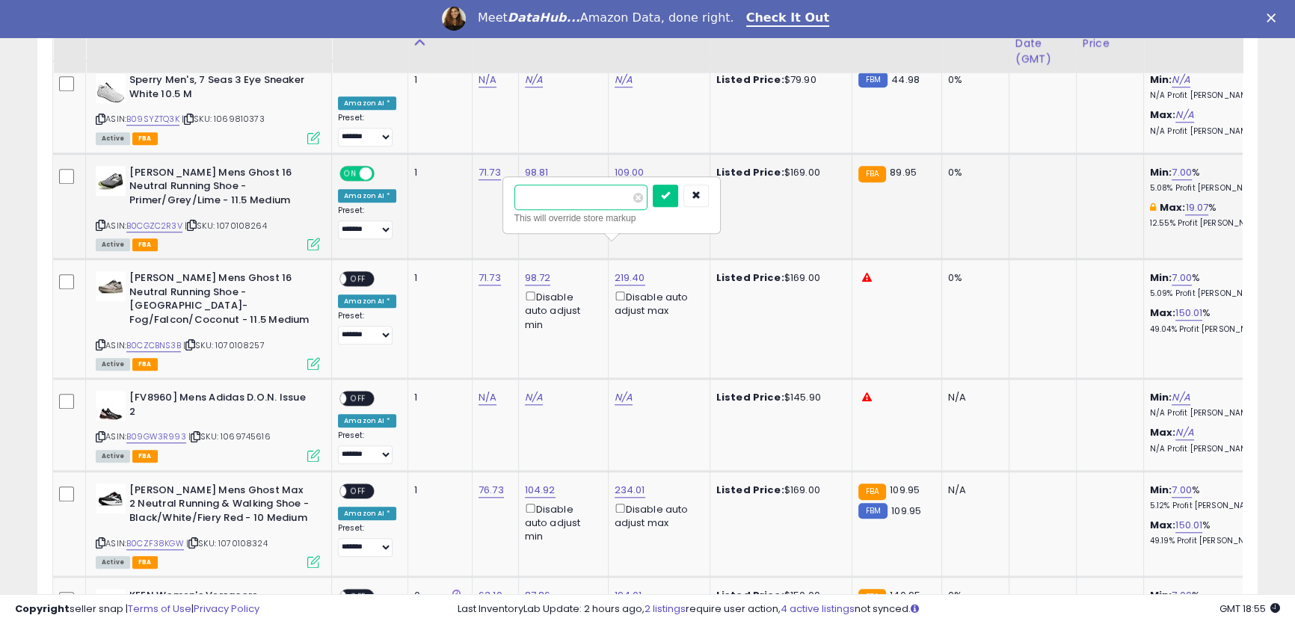
type input "******"
click button "submit" at bounding box center [665, 196] width 25 height 22
drag, startPoint x: 363, startPoint y: 247, endPoint x: 416, endPoint y: 244, distance: 53.2
click at [365, 273] on span "OFF" at bounding box center [358, 279] width 24 height 13
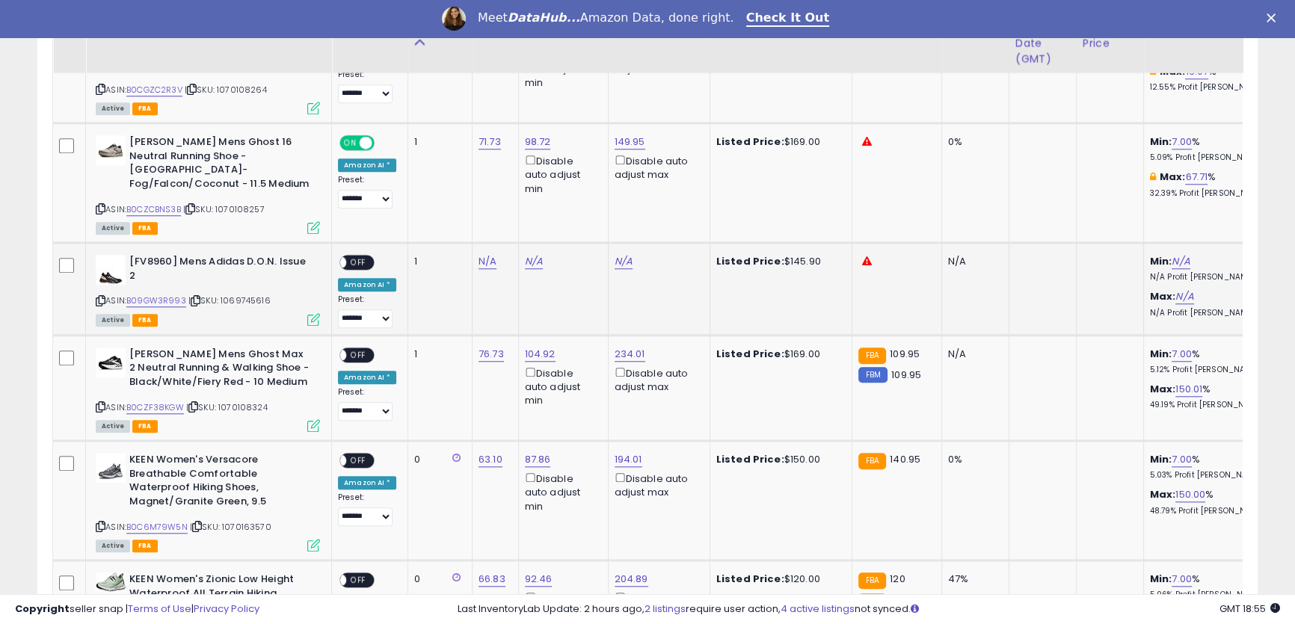
scroll to position [1935, 0]
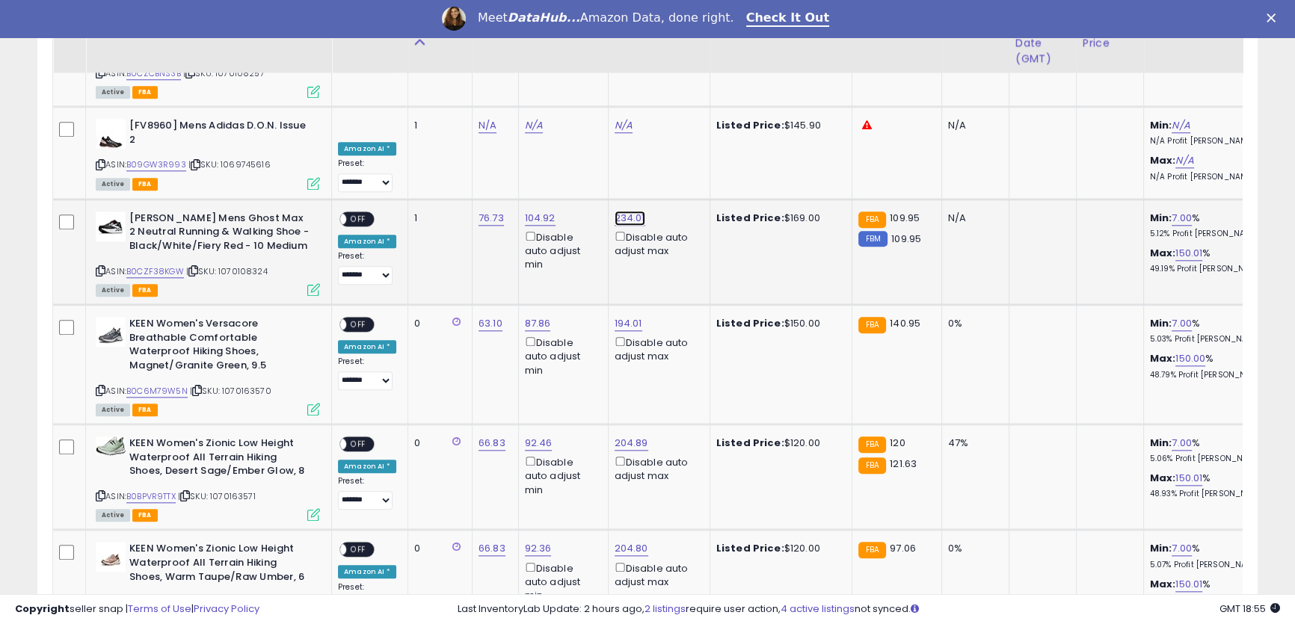
click at [623, 211] on link "234.01" at bounding box center [630, 218] width 31 height 15
drag, startPoint x: 570, startPoint y: 120, endPoint x: 434, endPoint y: 104, distance: 137.0
type input "***"
click at [669, 122] on icon "submit" at bounding box center [664, 120] width 9 height 9
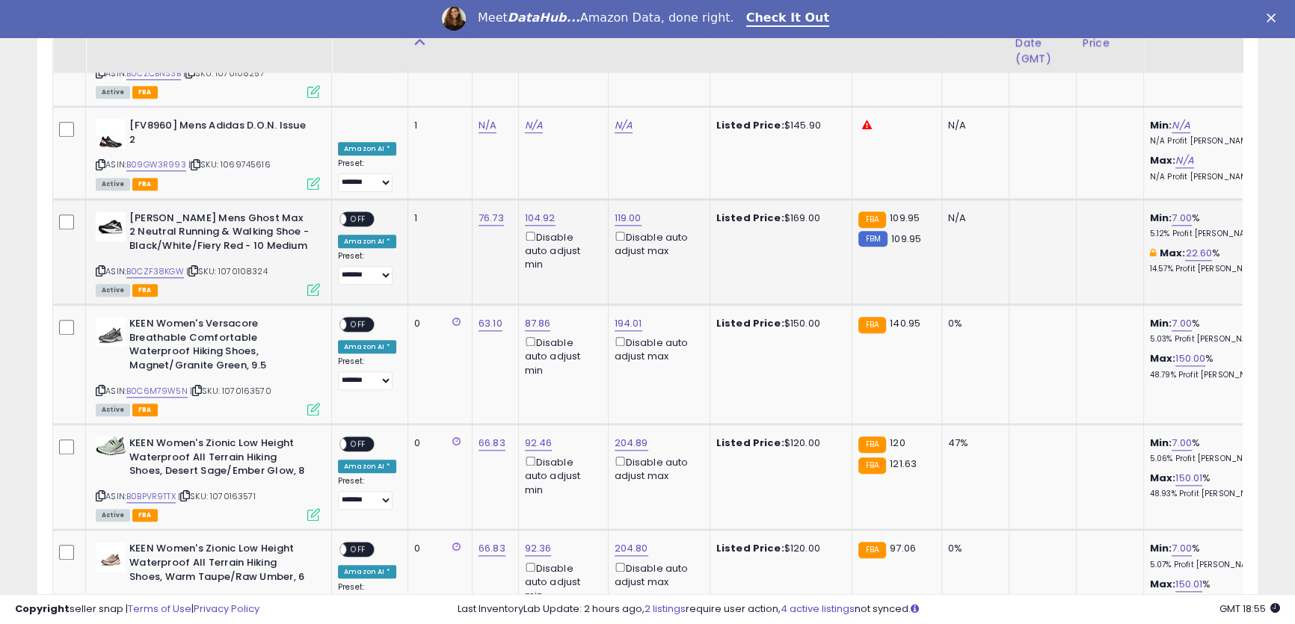
click at [354, 212] on span "OFF" at bounding box center [358, 218] width 24 height 13
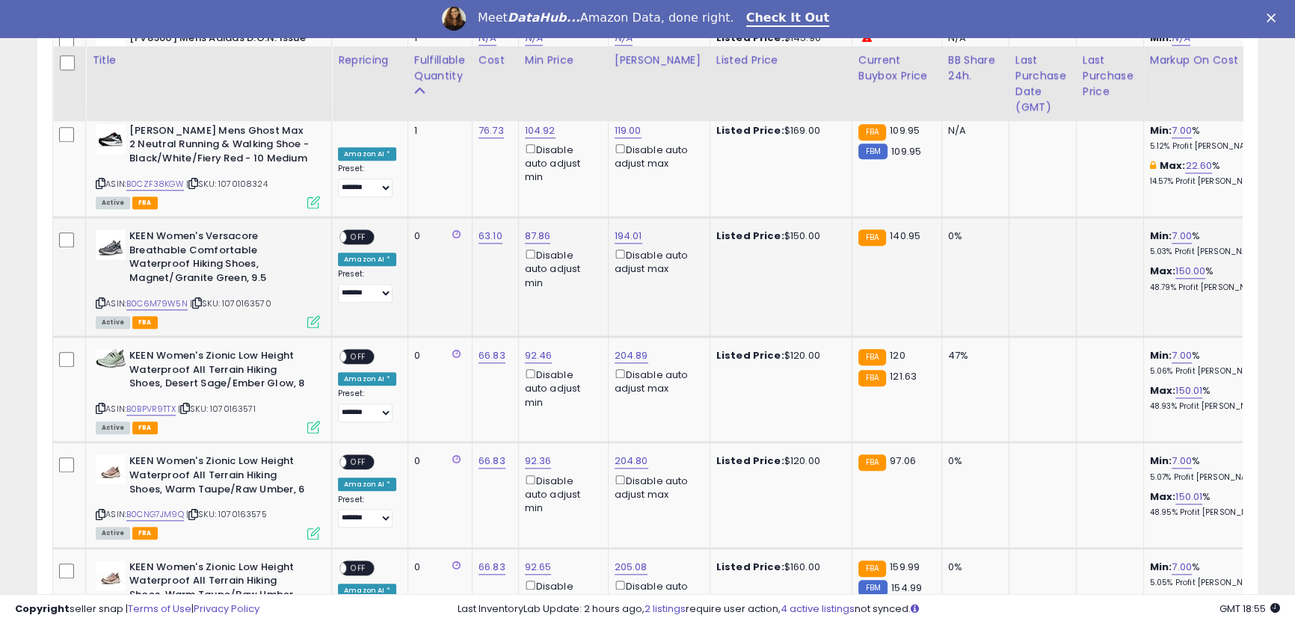
scroll to position [2071, 0]
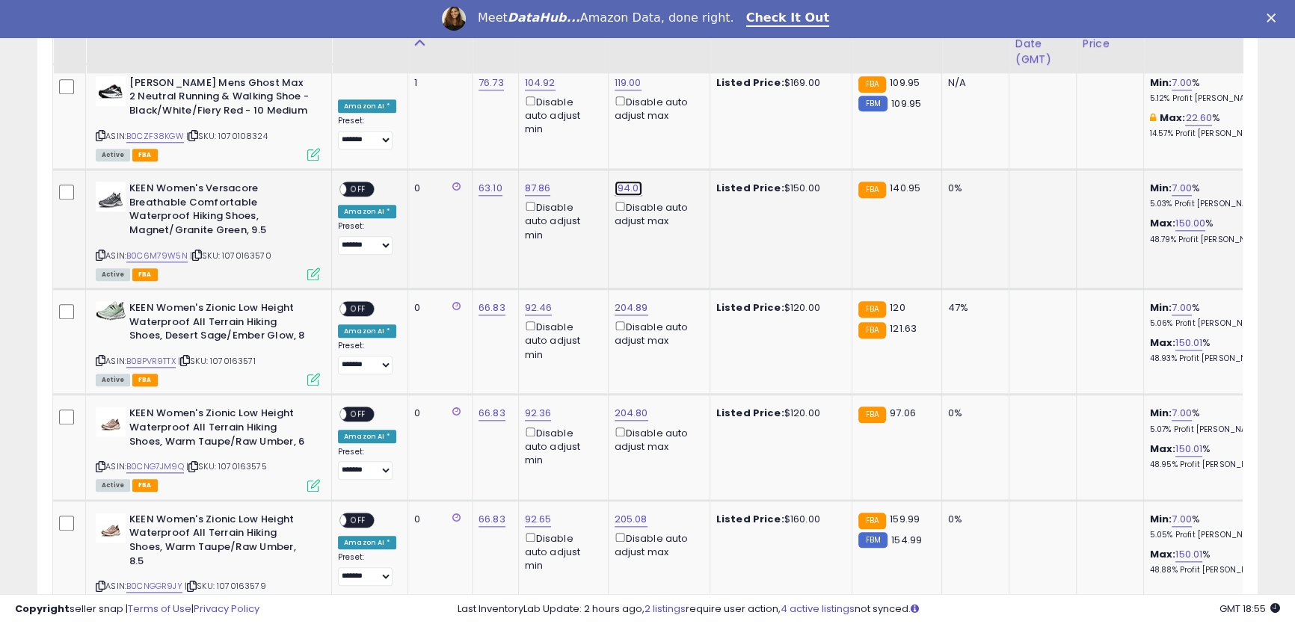
click at [617, 181] on link "194.01" at bounding box center [629, 188] width 28 height 15
drag, startPoint x: 583, startPoint y: 99, endPoint x: 534, endPoint y: 41, distance: 75.8
type input "******"
click button "submit" at bounding box center [663, 91] width 25 height 22
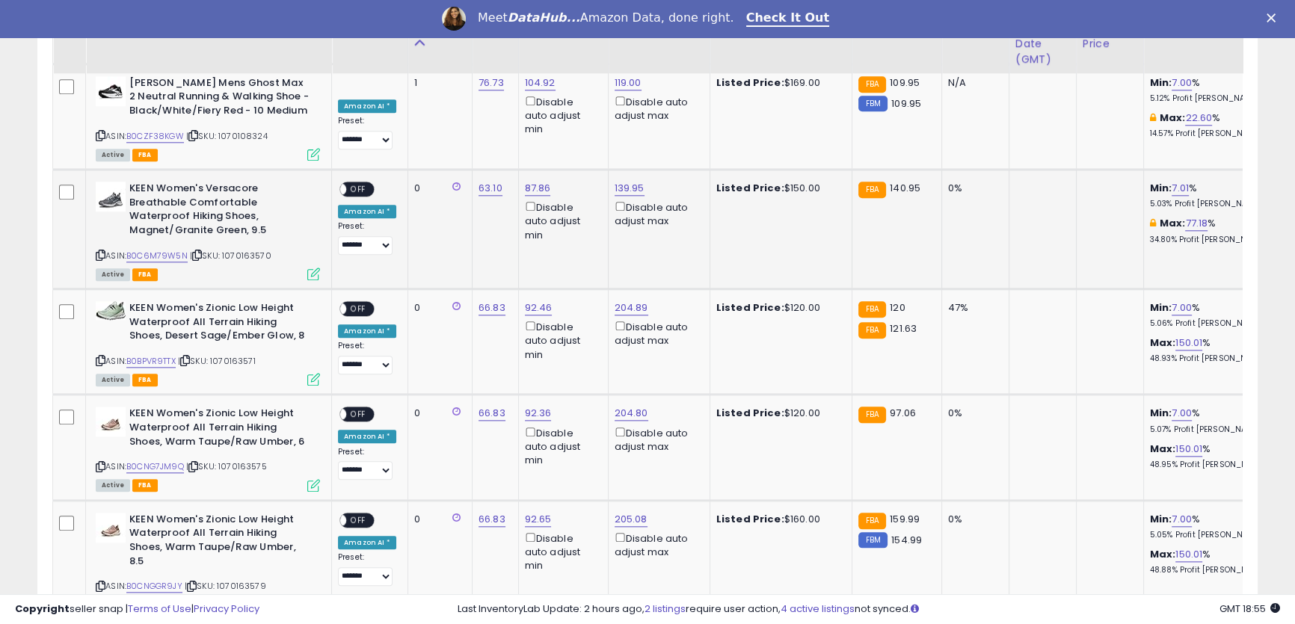
click at [349, 183] on span "OFF" at bounding box center [358, 189] width 24 height 13
click at [623, 301] on link "204.89" at bounding box center [632, 308] width 34 height 15
drag, startPoint x: 580, startPoint y: 206, endPoint x: 457, endPoint y: 186, distance: 125.0
type input "******"
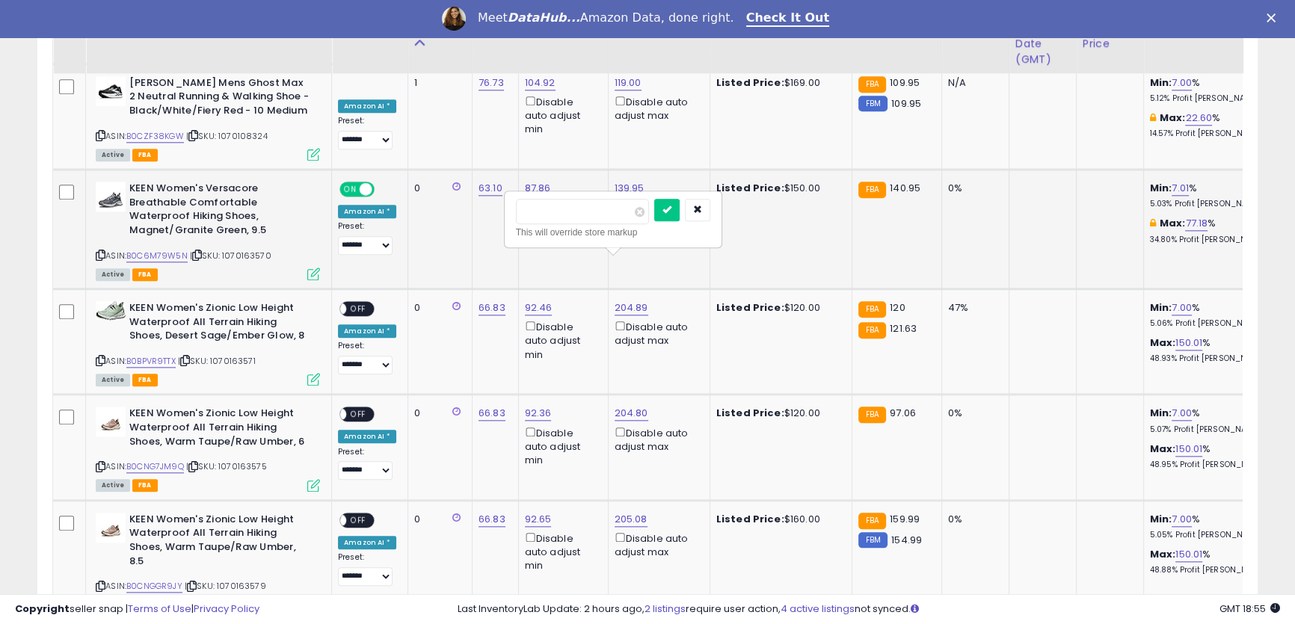
click button "submit" at bounding box center [666, 210] width 25 height 22
click at [622, 406] on link "204.80" at bounding box center [632, 413] width 34 height 15
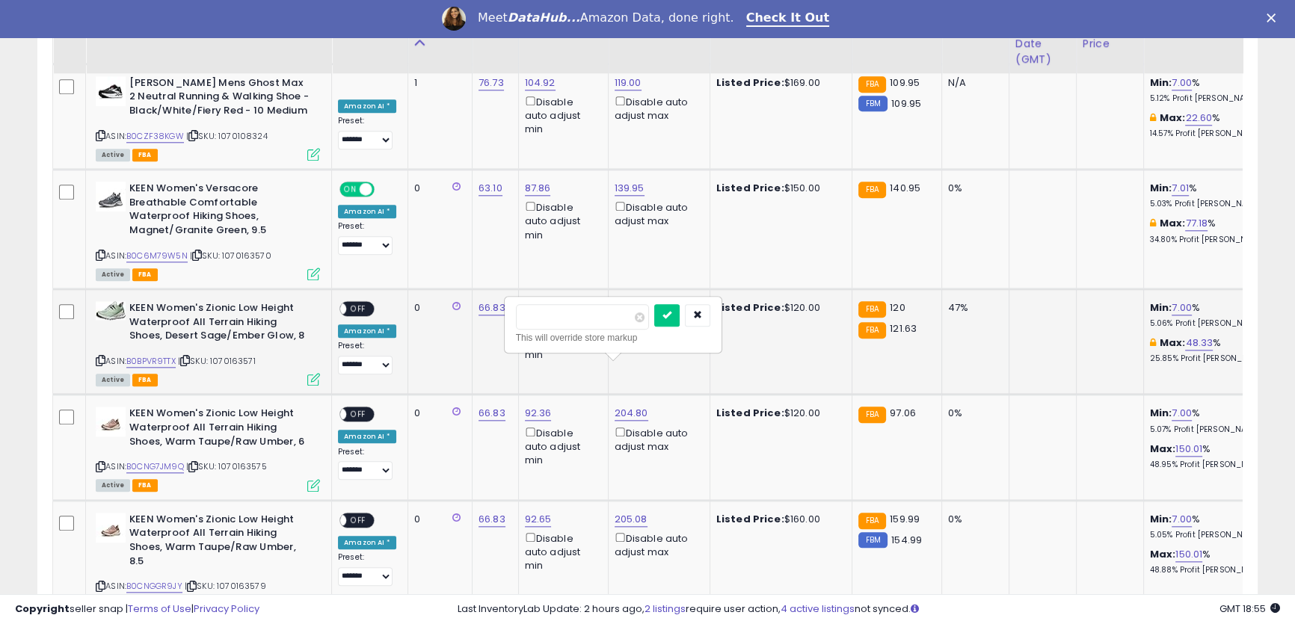
type input "******"
click button "submit" at bounding box center [666, 315] width 25 height 22
click at [368, 303] on span "OFF" at bounding box center [358, 309] width 24 height 13
click at [363, 408] on span "OFF" at bounding box center [358, 414] width 24 height 13
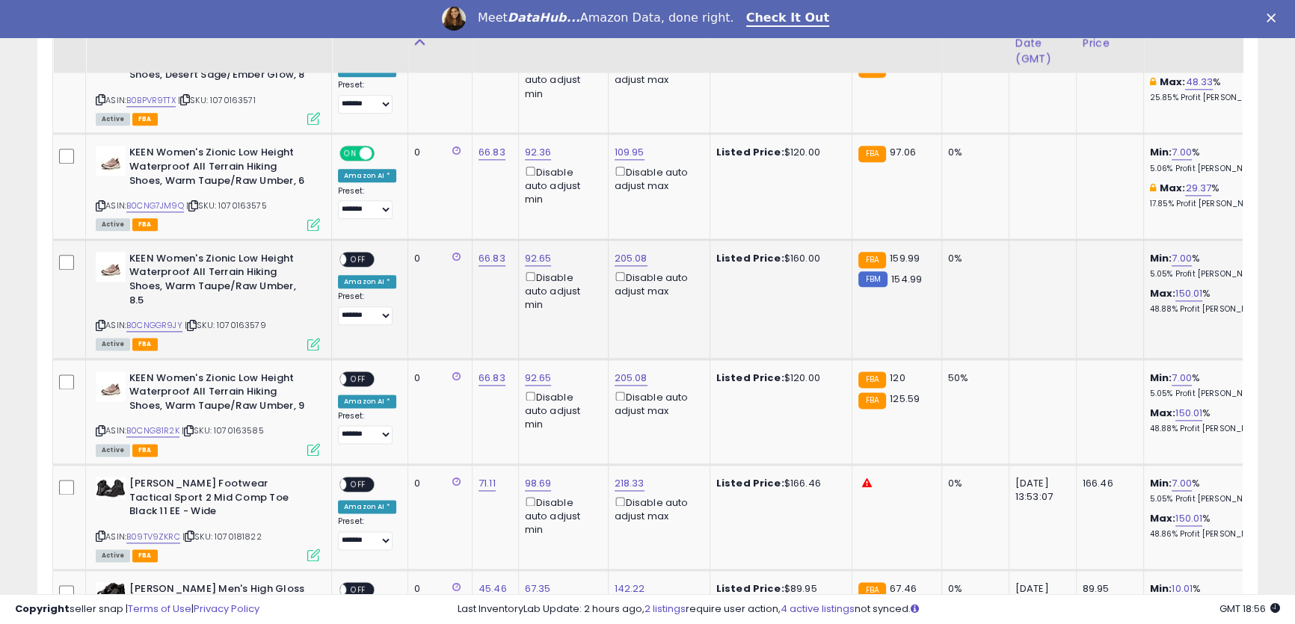
scroll to position [2343, 0]
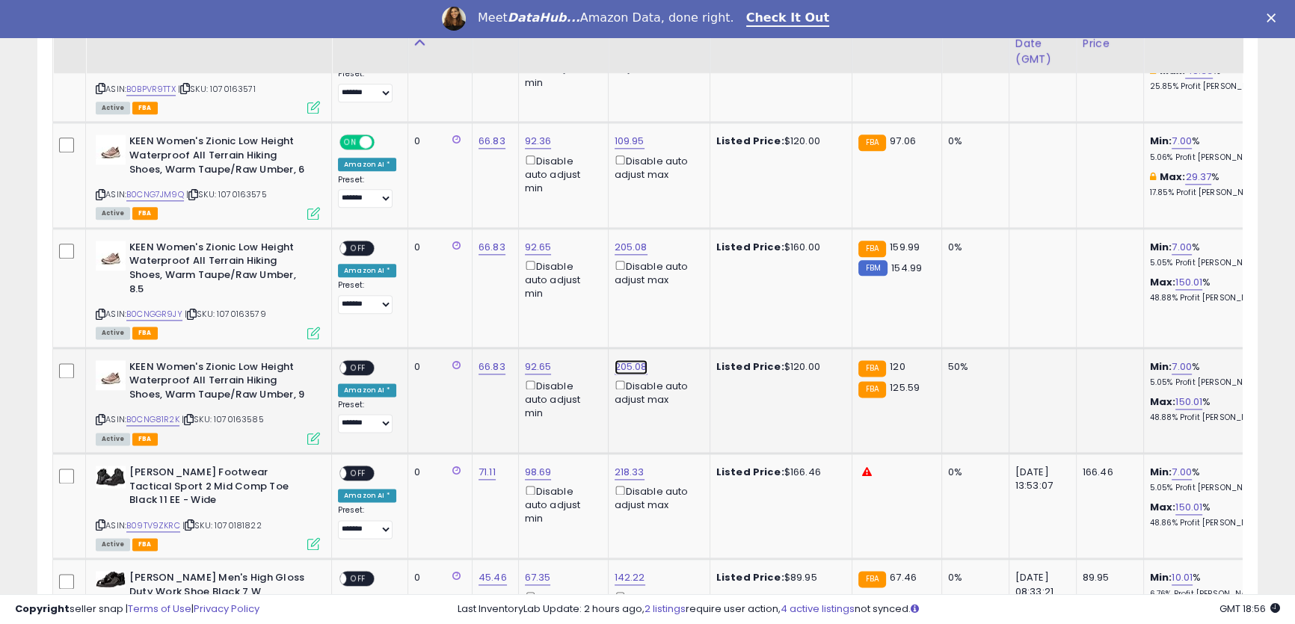
click at [623, 360] on link "205.08" at bounding box center [631, 367] width 33 height 15
click at [702, 257] on icon "button" at bounding box center [697, 253] width 9 height 9
click at [620, 134] on link "109.95" at bounding box center [630, 141] width 30 height 15
drag, startPoint x: 576, startPoint y: 49, endPoint x: 449, endPoint y: 43, distance: 127.2
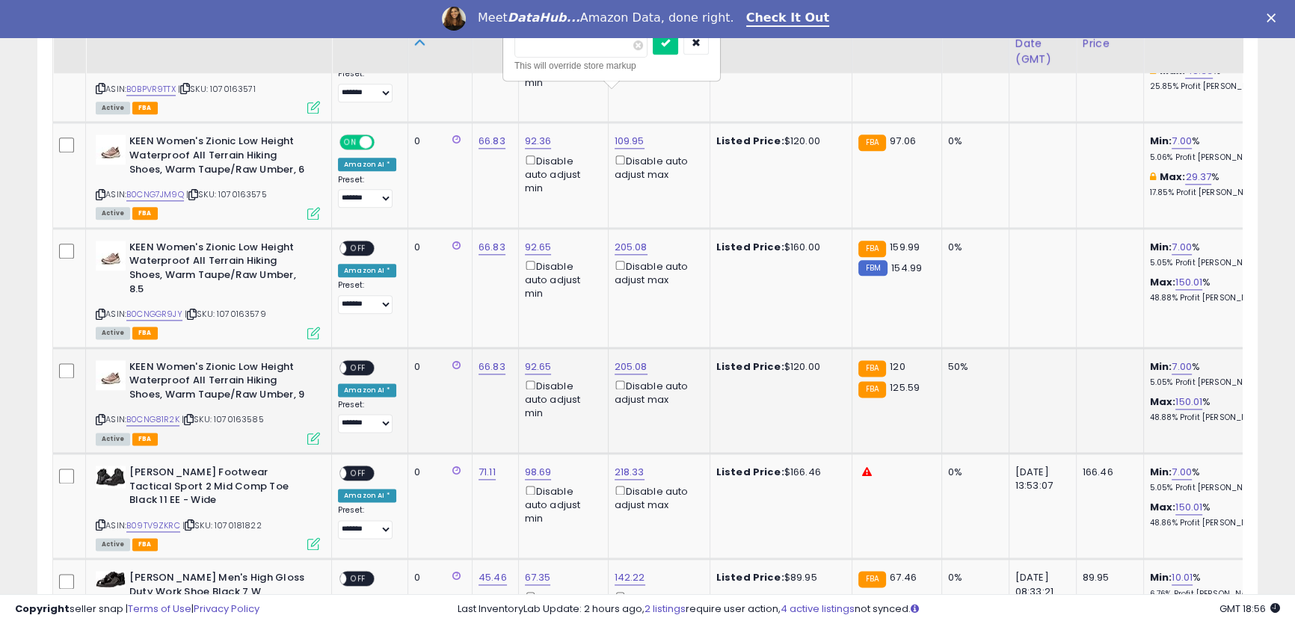
type input "******"
click at [670, 46] on icon "submit" at bounding box center [665, 42] width 9 height 9
click at [623, 240] on link "205.08" at bounding box center [631, 247] width 33 height 15
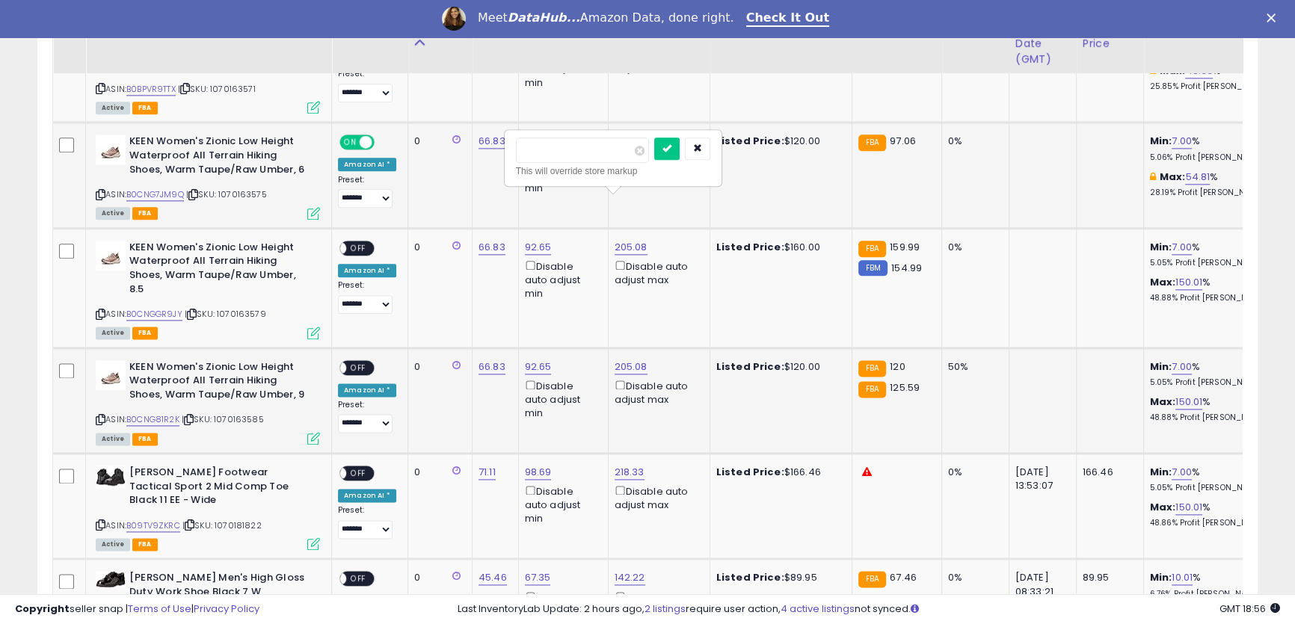
drag, startPoint x: 478, startPoint y: 147, endPoint x: 457, endPoint y: 139, distance: 22.9
type input "******"
click at [671, 150] on icon "submit" at bounding box center [666, 148] width 9 height 9
click at [632, 360] on link "205.08" at bounding box center [631, 367] width 33 height 15
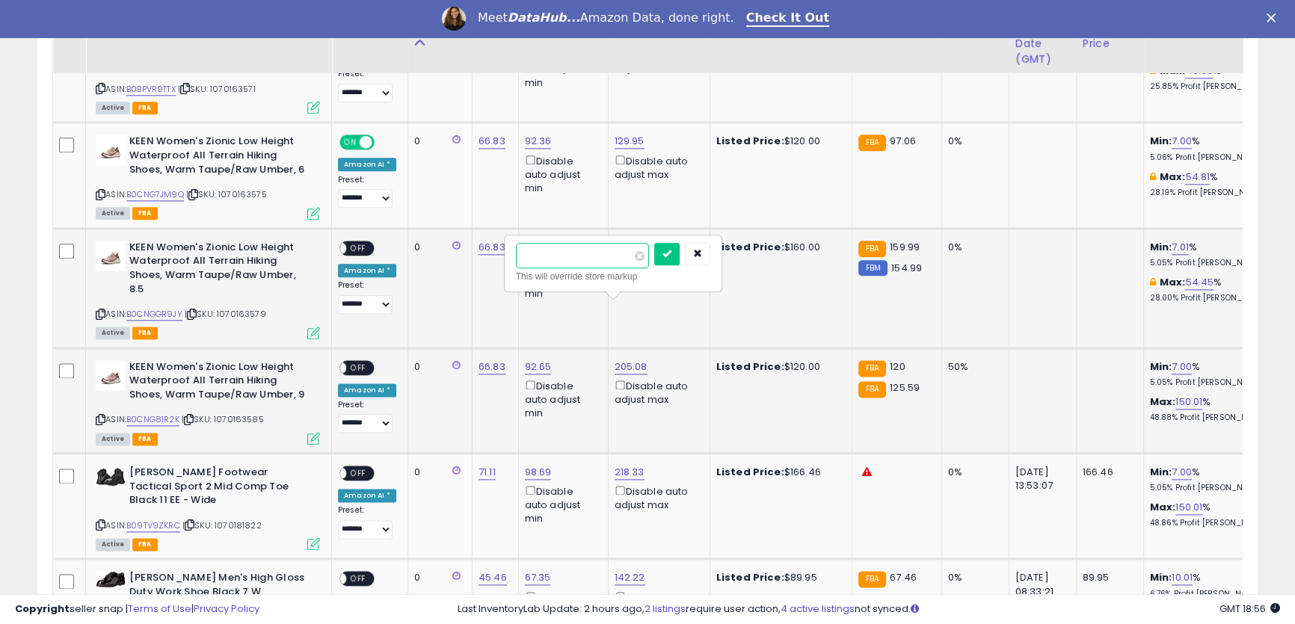
paste input "number"
drag, startPoint x: 485, startPoint y: 236, endPoint x: 635, endPoint y: 252, distance: 151.1
type input "******"
click at [671, 258] on icon "submit" at bounding box center [666, 253] width 9 height 9
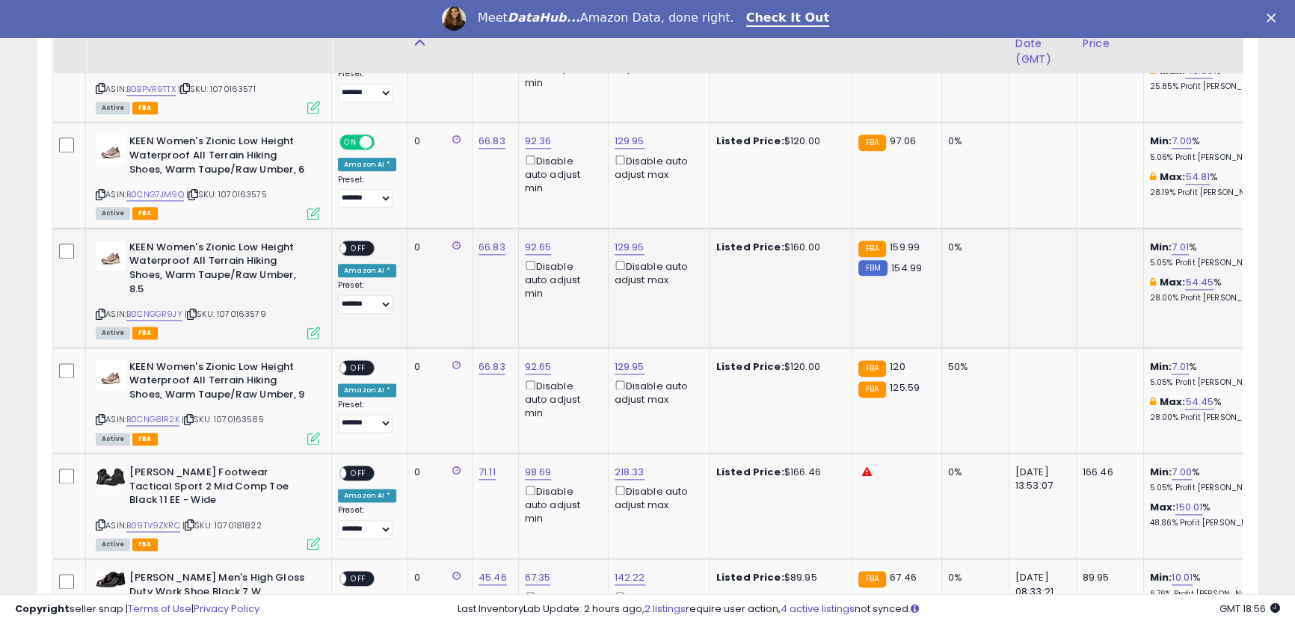
click at [361, 241] on span "OFF" at bounding box center [358, 247] width 24 height 13
drag, startPoint x: 363, startPoint y: 304, endPoint x: 425, endPoint y: 292, distance: 63.2
click at [364, 361] on span "OFF" at bounding box center [358, 367] width 24 height 13
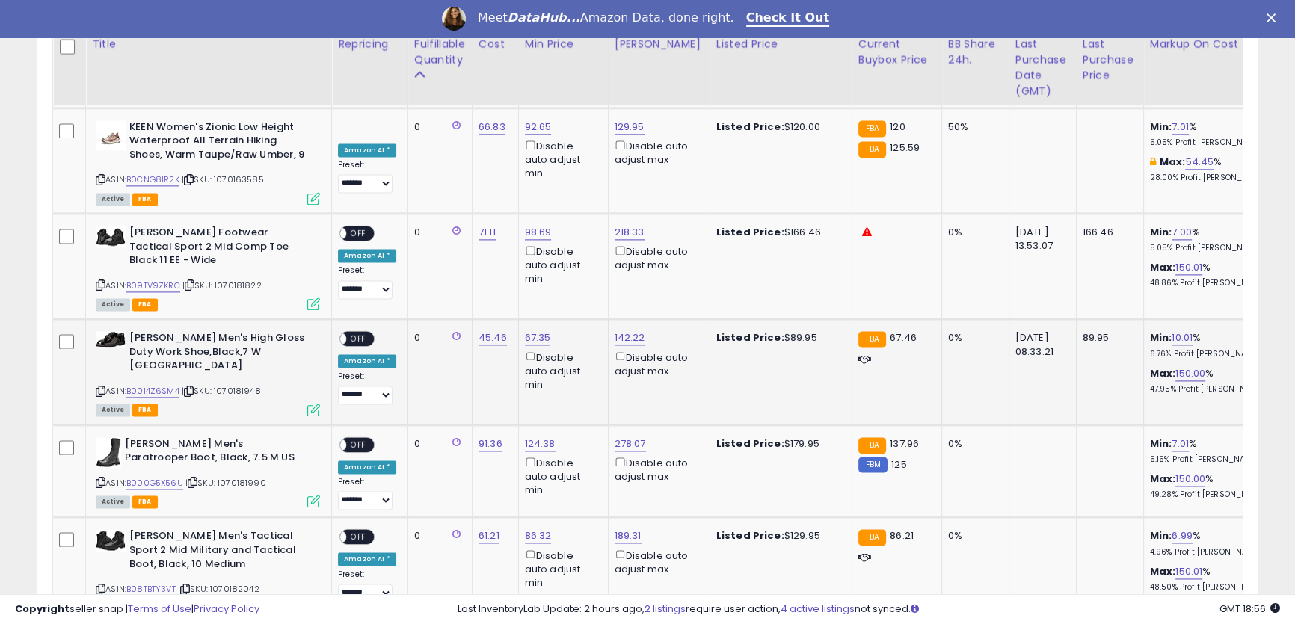
scroll to position [2615, 0]
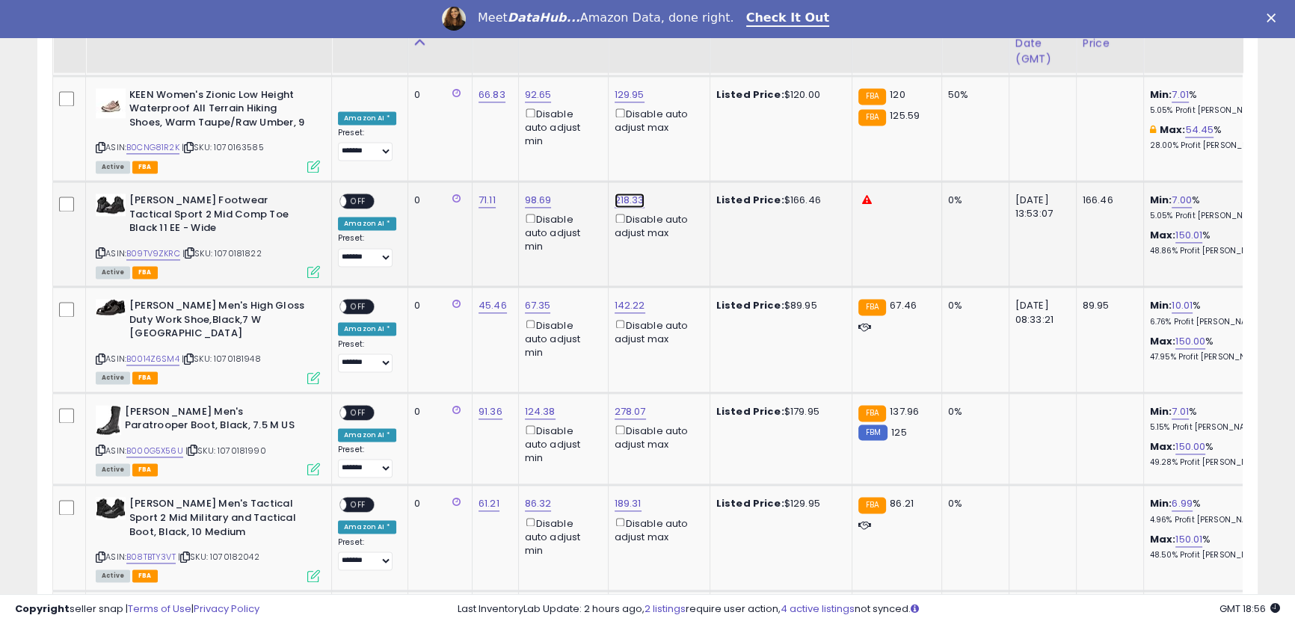
click at [623, 193] on link "218.33" at bounding box center [630, 200] width 30 height 15
drag, startPoint x: 575, startPoint y: 86, endPoint x: 455, endPoint y: 73, distance: 121.1
click at [596, 90] on input "******" at bounding box center [580, 88] width 133 height 25
drag, startPoint x: 586, startPoint y: 87, endPoint x: 352, endPoint y: 61, distance: 235.5
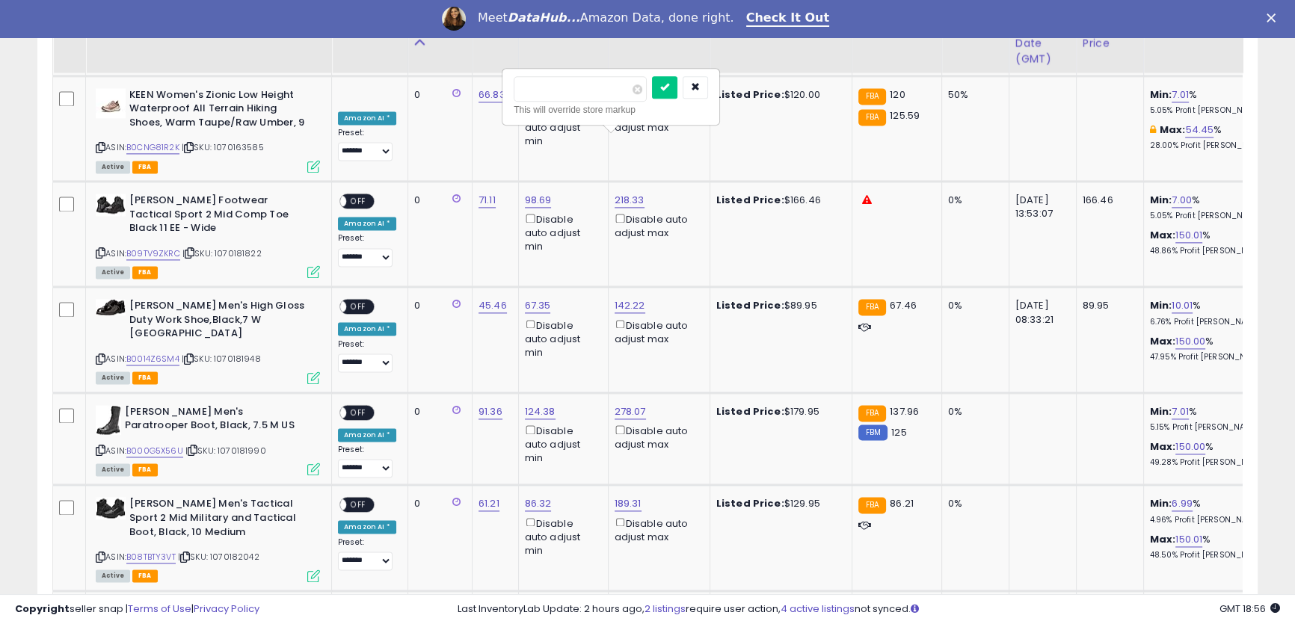
type input "******"
click button "submit" at bounding box center [664, 87] width 25 height 22
click at [625, 298] on link "142.22" at bounding box center [630, 305] width 31 height 15
drag, startPoint x: 523, startPoint y: 170, endPoint x: 454, endPoint y: 147, distance: 73.5
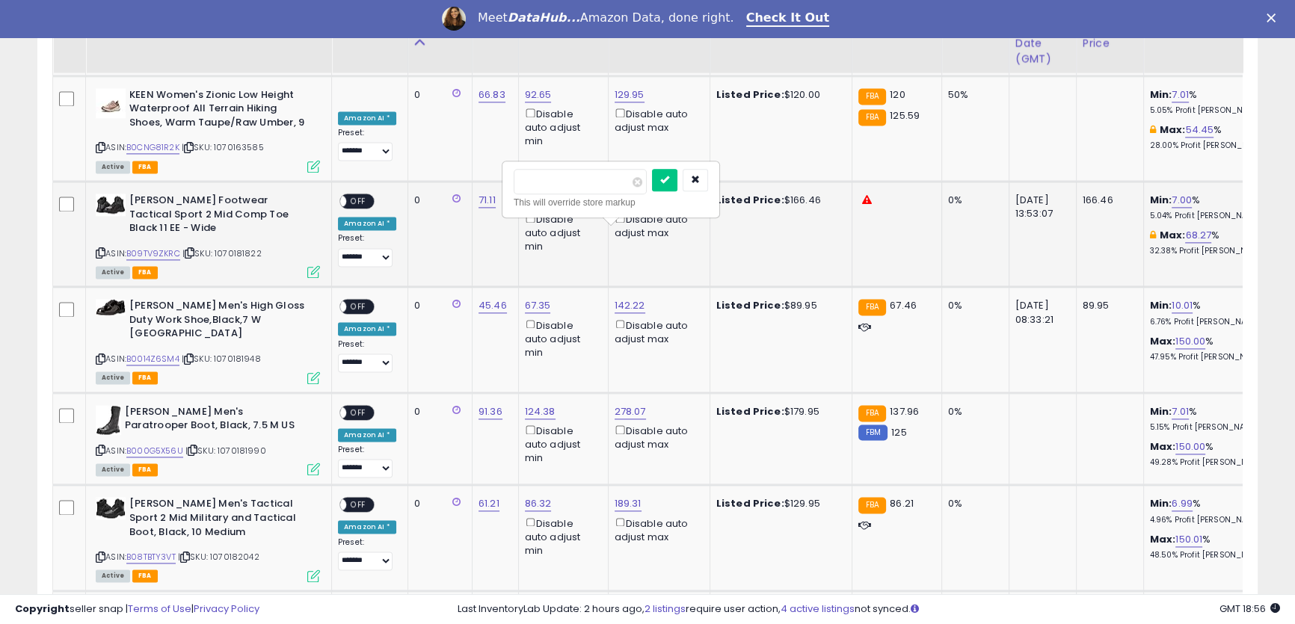
type input "**"
click button "submit" at bounding box center [664, 180] width 25 height 22
click at [362, 195] on span "OFF" at bounding box center [358, 201] width 24 height 13
click at [355, 301] on span "OFF" at bounding box center [358, 307] width 24 height 13
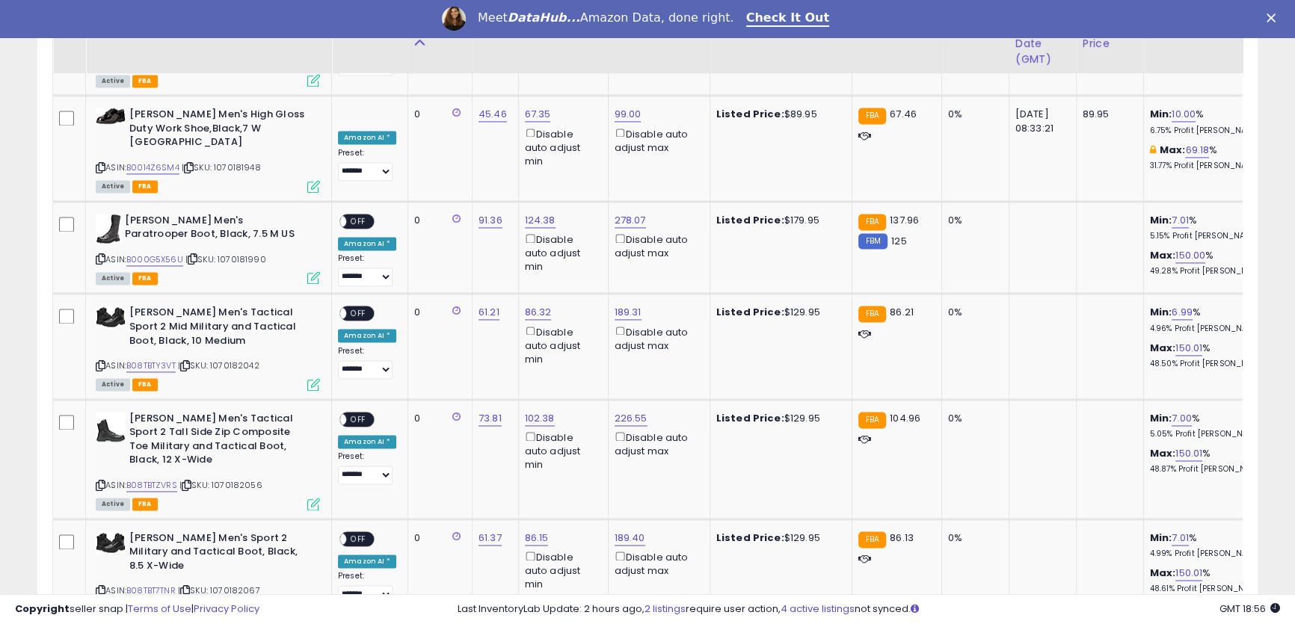
scroll to position [2813, 0]
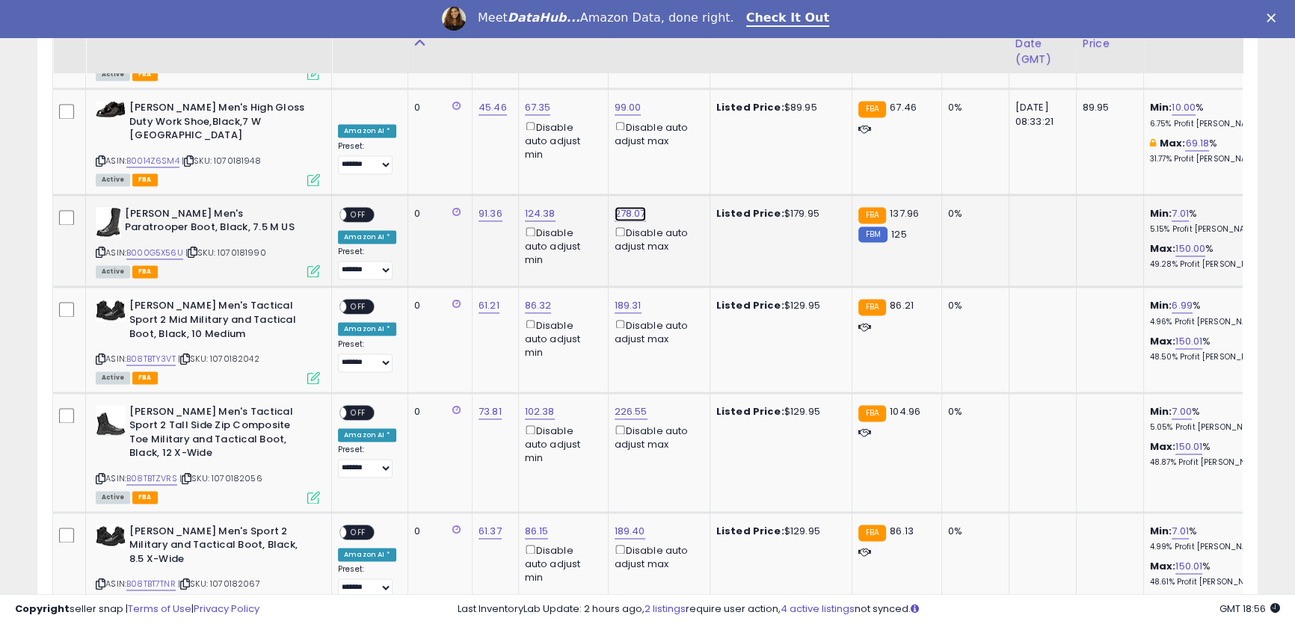
click at [631, 206] on link "278.07" at bounding box center [630, 213] width 31 height 15
drag, startPoint x: 576, startPoint y: 78, endPoint x: 481, endPoint y: 52, distance: 98.5
type input "***"
click button "submit" at bounding box center [665, 74] width 25 height 22
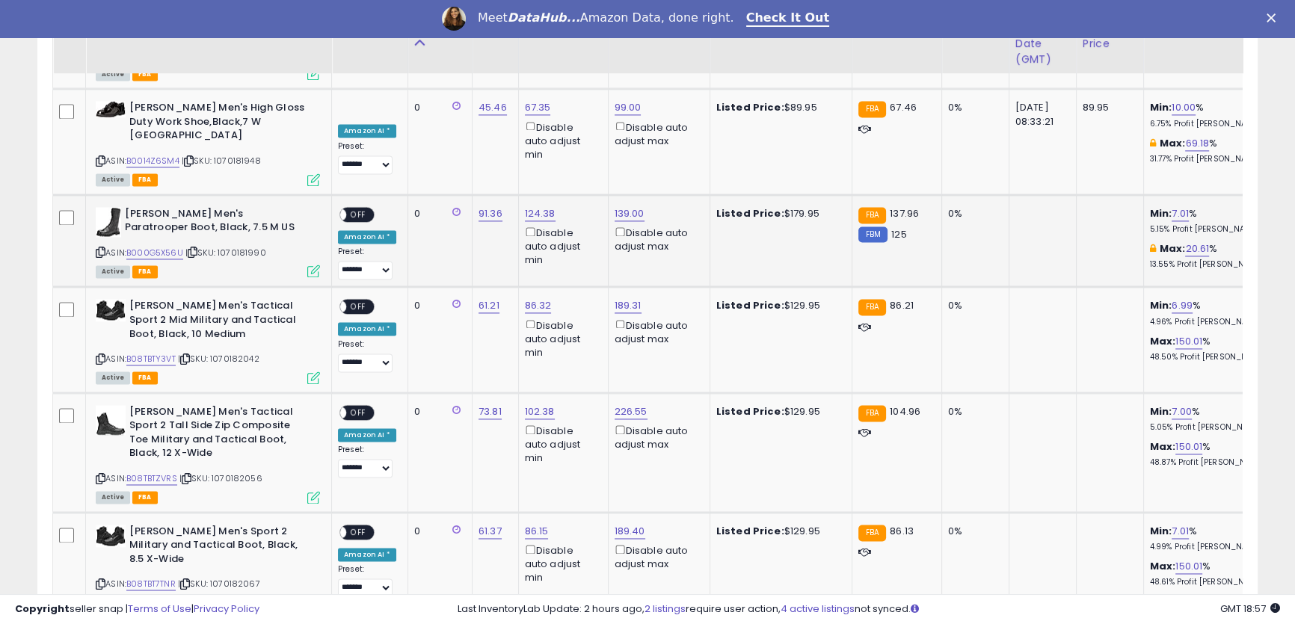
click at [359, 208] on span "OFF" at bounding box center [358, 214] width 24 height 13
drag, startPoint x: 629, startPoint y: 271, endPoint x: 624, endPoint y: 238, distance: 34.0
click at [624, 317] on div "Disable auto adjust max" at bounding box center [657, 331] width 84 height 29
click at [638, 317] on div "Disable auto adjust max" at bounding box center [657, 331] width 84 height 29
click at [626, 298] on link "189.31" at bounding box center [628, 305] width 27 height 15
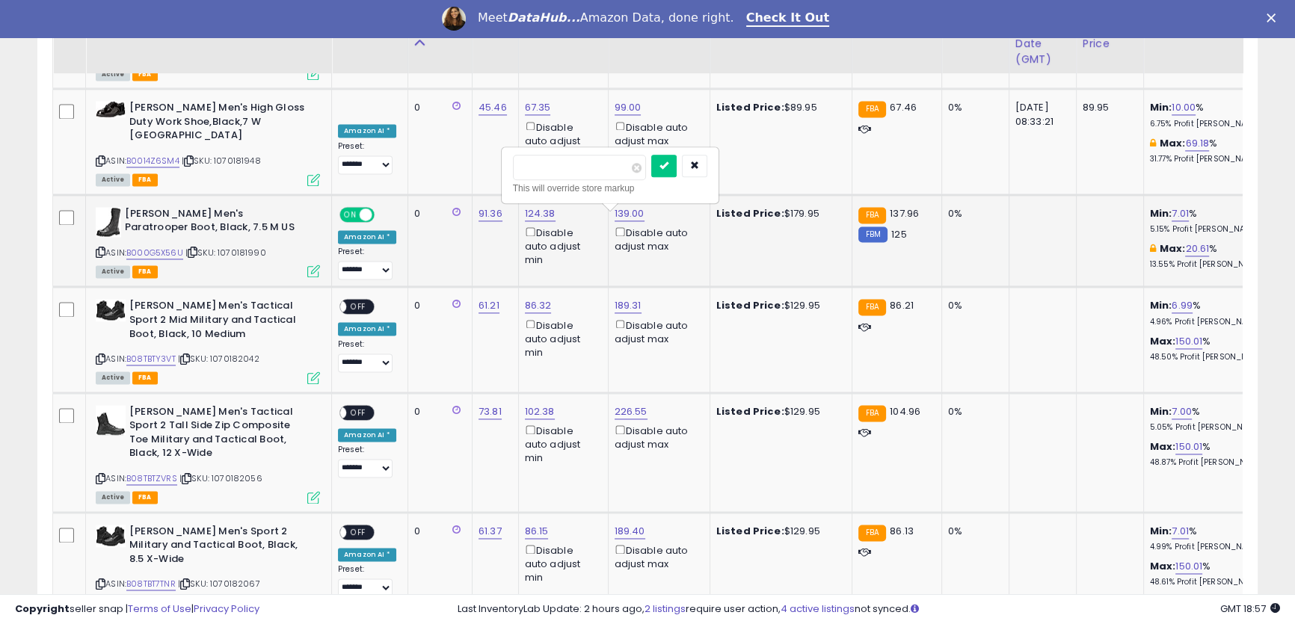
drag, startPoint x: 582, startPoint y: 166, endPoint x: 464, endPoint y: 136, distance: 121.8
type input "**"
click at [668, 170] on icon "submit" at bounding box center [663, 165] width 9 height 9
click at [352, 301] on span "OFF" at bounding box center [358, 307] width 24 height 13
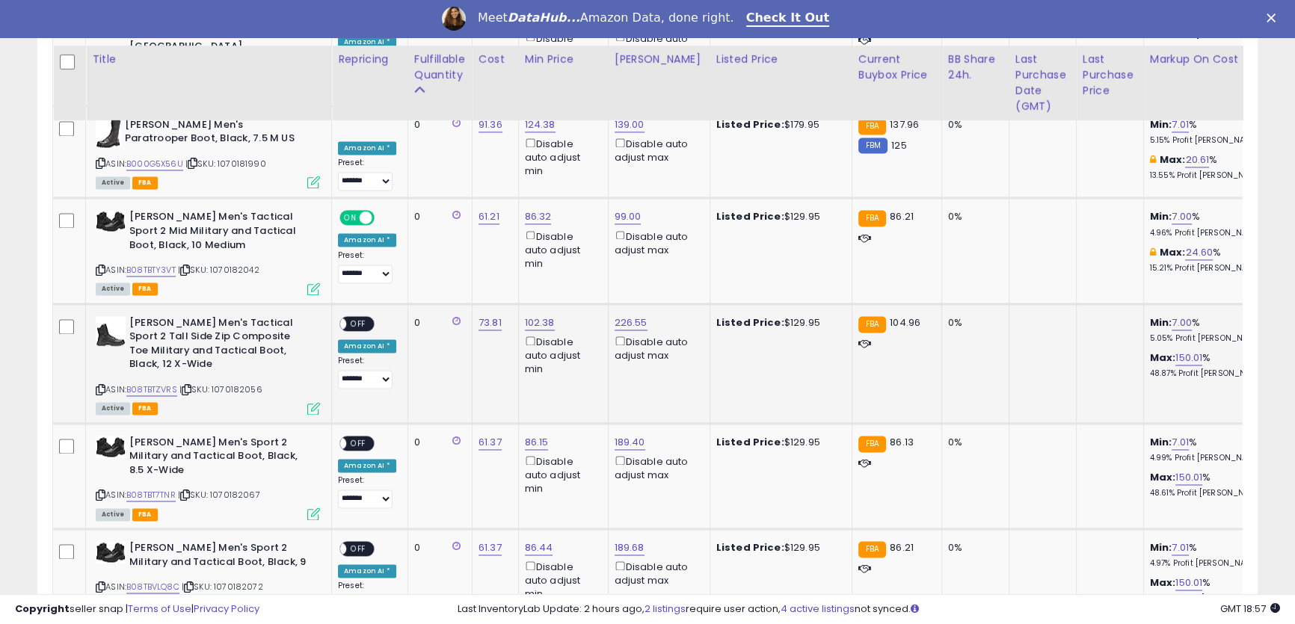
scroll to position [2949, 0]
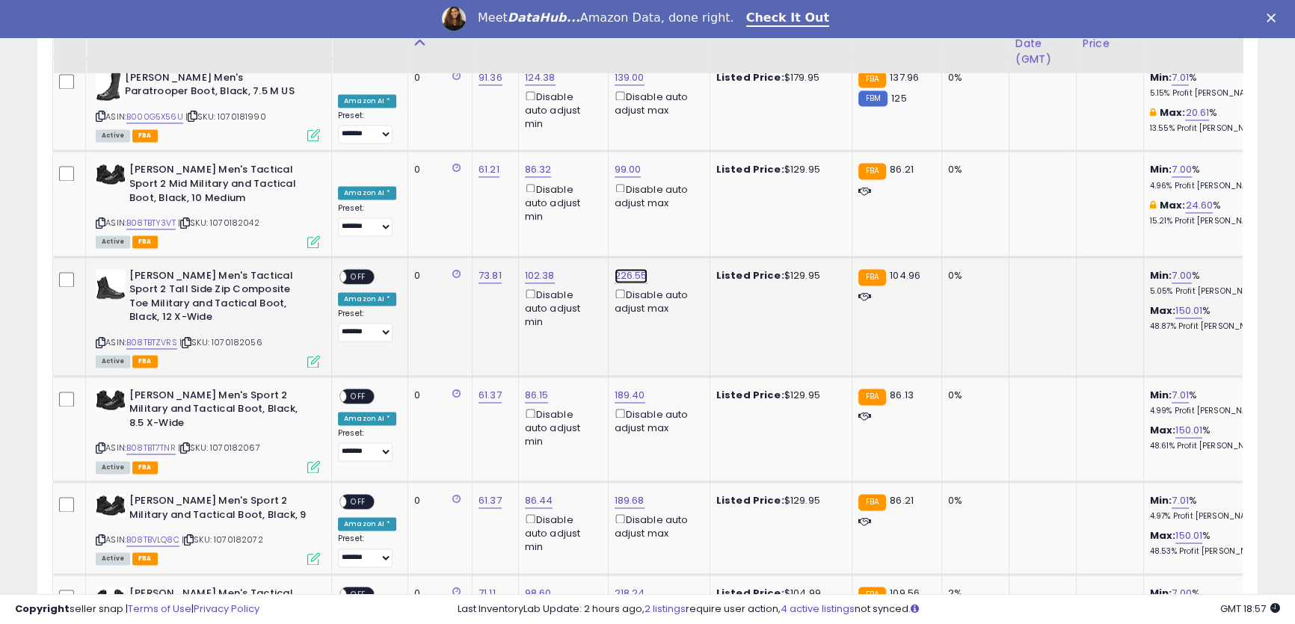
click at [617, 268] on link "226.55" at bounding box center [631, 275] width 33 height 15
drag, startPoint x: 564, startPoint y: 135, endPoint x: 449, endPoint y: 105, distance: 119.1
click at [449, 105] on tbody "**********" at bounding box center [1142, 574] width 2178 height 5371
type input "******"
click button "submit" at bounding box center [665, 135] width 25 height 22
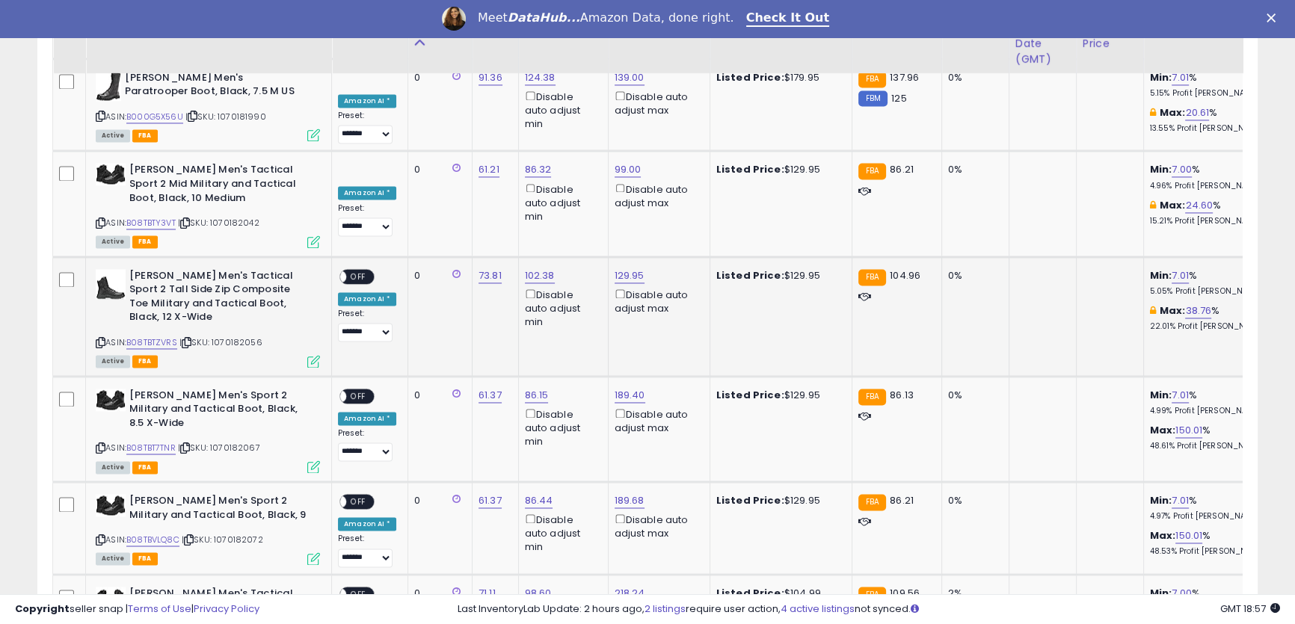
drag, startPoint x: 356, startPoint y: 186, endPoint x: 382, endPoint y: 207, distance: 33.5
click at [357, 270] on span "OFF" at bounding box center [358, 276] width 24 height 13
click at [622, 268] on link "129.95" at bounding box center [630, 275] width 30 height 15
click at [700, 138] on icon "button" at bounding box center [696, 134] width 9 height 9
click at [626, 388] on link "189.40" at bounding box center [630, 395] width 31 height 15
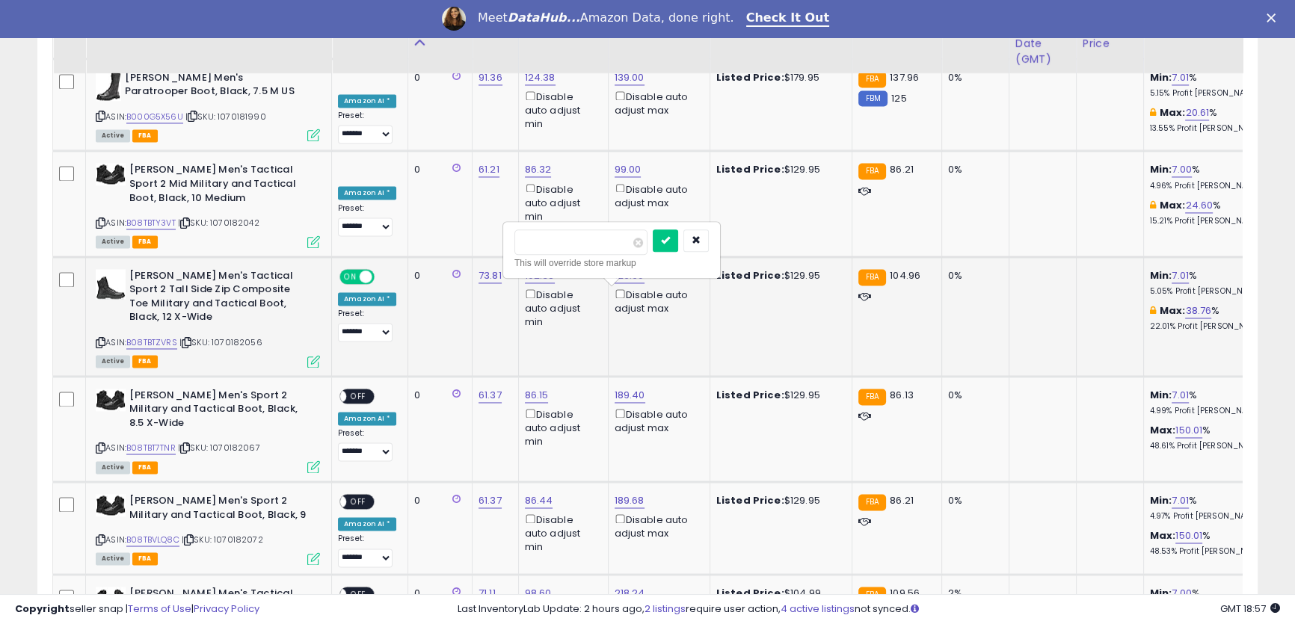
drag, startPoint x: 575, startPoint y: 235, endPoint x: 442, endPoint y: 203, distance: 136.9
click at [450, 207] on tbody "**********" at bounding box center [1142, 574] width 2178 height 5371
drag, startPoint x: 546, startPoint y: 241, endPoint x: 477, endPoint y: 238, distance: 68.8
click at [480, 238] on tbody "**********" at bounding box center [1142, 574] width 2178 height 5371
type input "**"
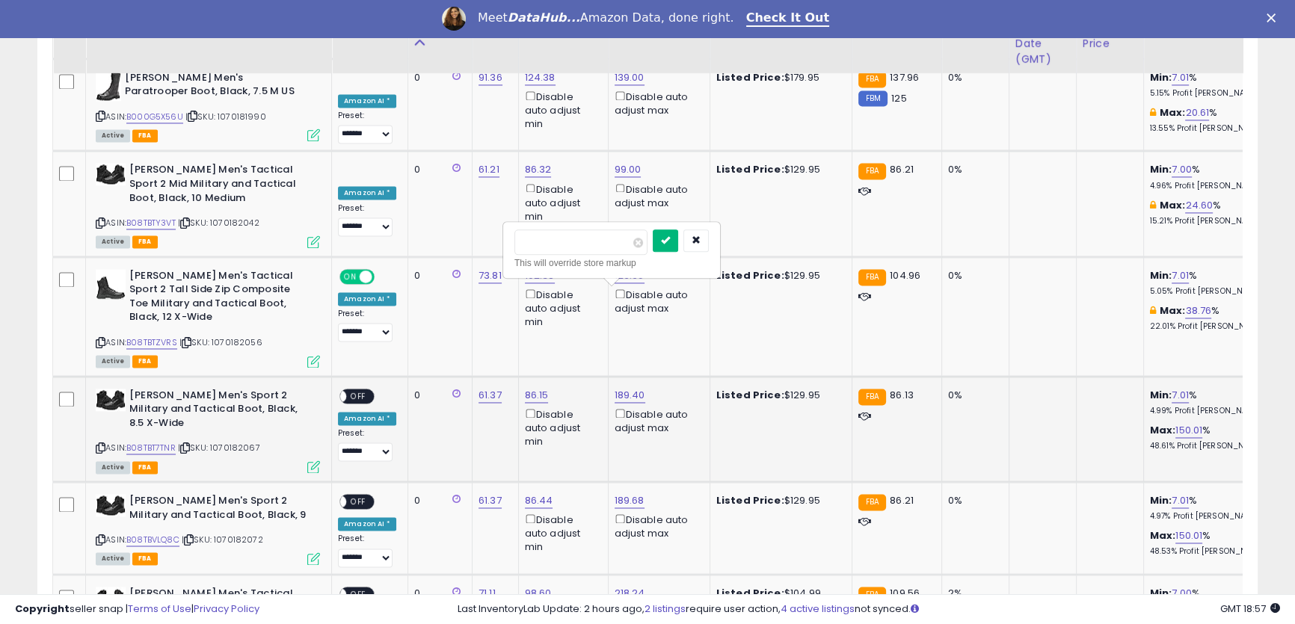
click at [670, 240] on icon "submit" at bounding box center [665, 239] width 9 height 9
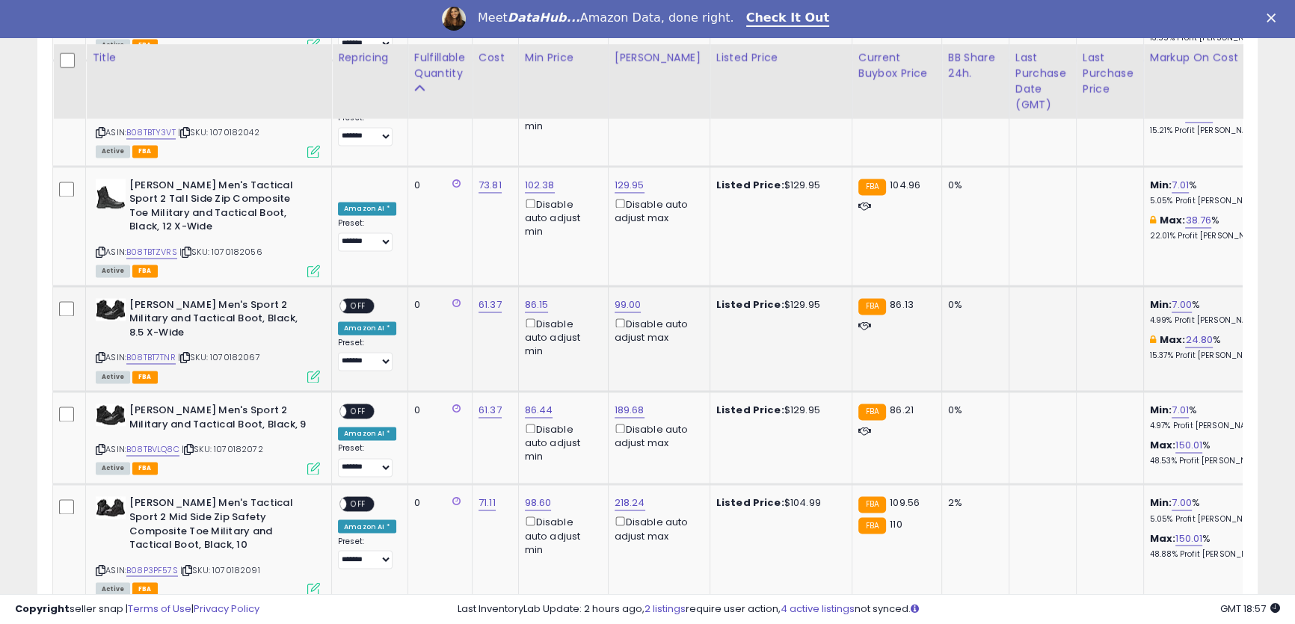
scroll to position [3085, 0]
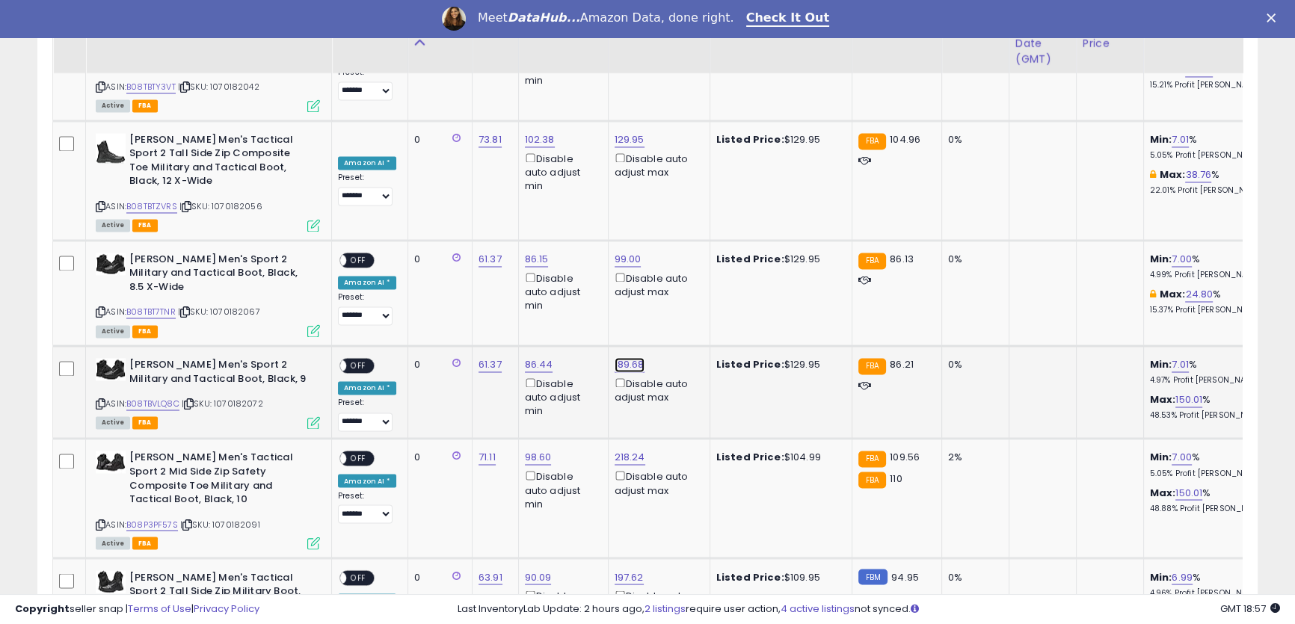
click at [620, 357] on link "189.68" at bounding box center [630, 364] width 30 height 15
drag, startPoint x: 553, startPoint y: 203, endPoint x: 478, endPoint y: 188, distance: 76.4
click at [458, 188] on tbody "**********" at bounding box center [1142, 438] width 2178 height 5371
type input "**"
click at [670, 197] on icon "submit" at bounding box center [665, 195] width 9 height 9
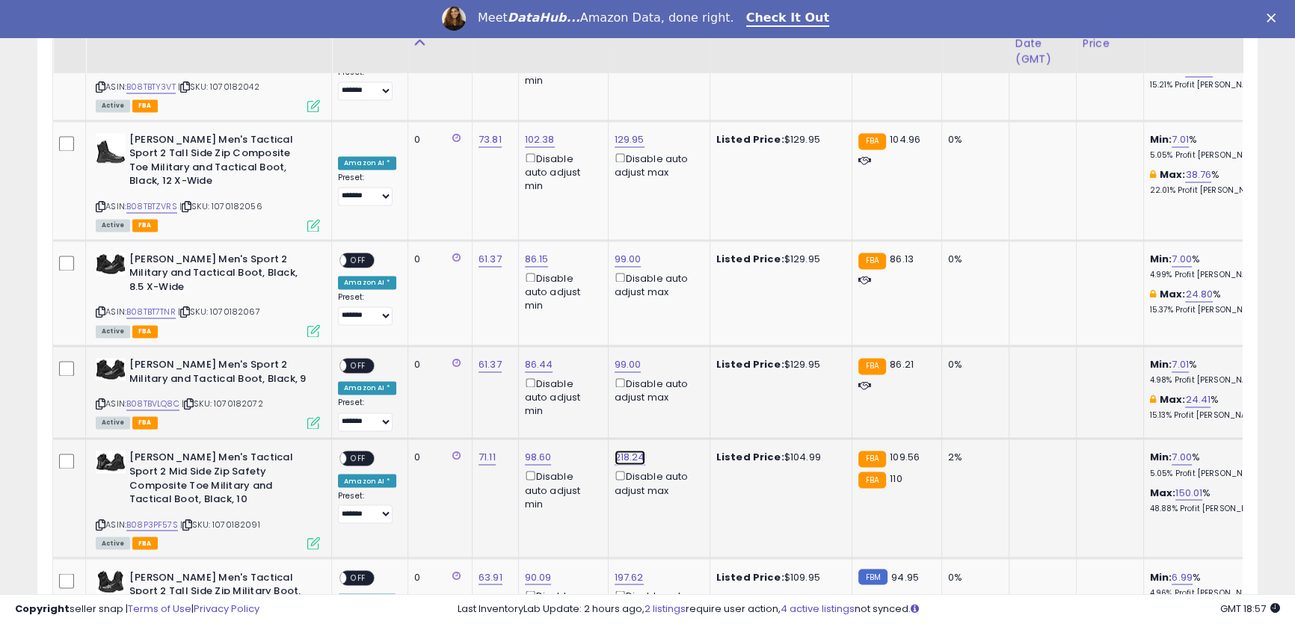
click at [624, 450] on link "218.24" at bounding box center [630, 457] width 31 height 15
drag, startPoint x: 582, startPoint y: 294, endPoint x: 475, endPoint y: 263, distance: 110.5
click at [472, 264] on tbody "**********" at bounding box center [1142, 438] width 2178 height 5371
type input "***"
click button "submit" at bounding box center [664, 289] width 25 height 22
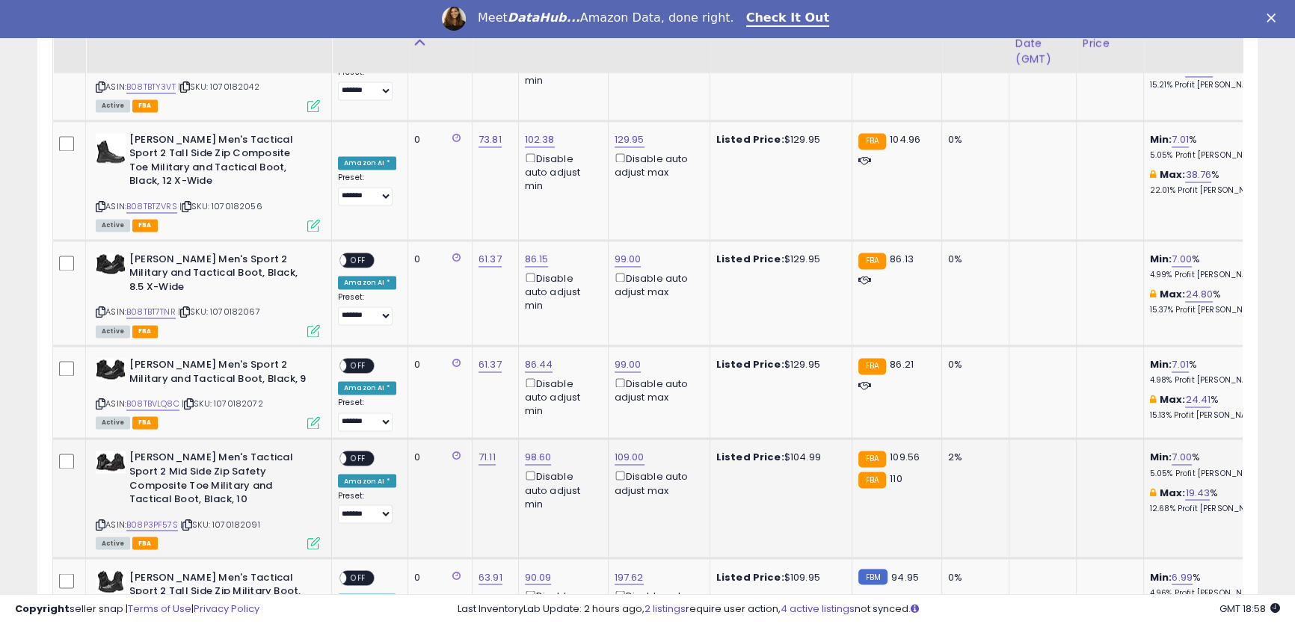
click at [363, 452] on span "OFF" at bounding box center [358, 458] width 24 height 13
click at [358, 360] on span "OFF" at bounding box center [358, 366] width 24 height 13
click at [363, 253] on span "OFF" at bounding box center [358, 259] width 24 height 13
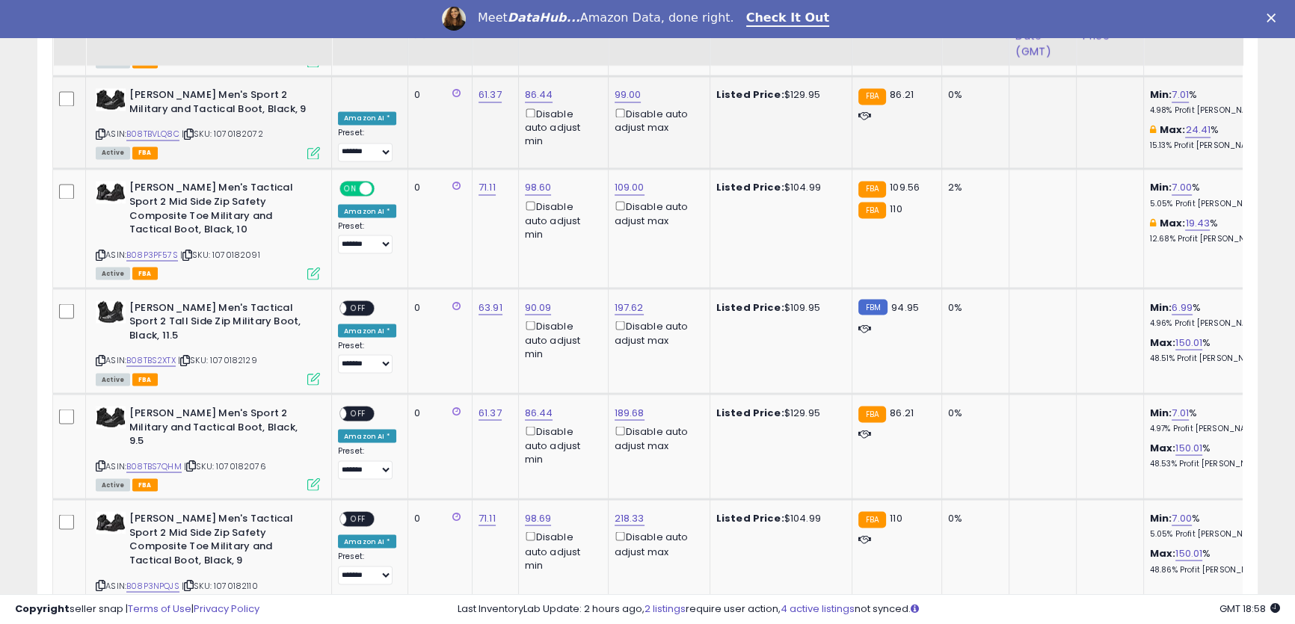
scroll to position [3357, 0]
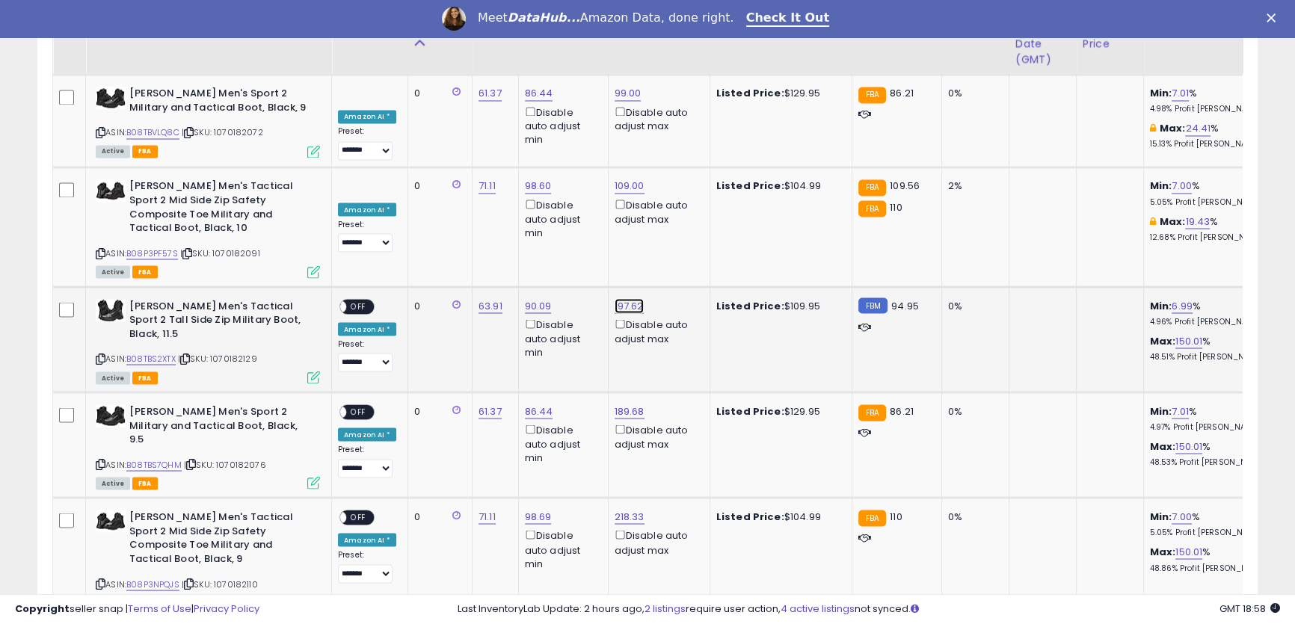
click at [623, 298] on link "197.62" at bounding box center [629, 305] width 29 height 15
drag, startPoint x: 583, startPoint y: 127, endPoint x: 431, endPoint y: 97, distance: 155.4
click at [439, 99] on tbody "**********" at bounding box center [1142, 166] width 2178 height 5371
drag, startPoint x: 577, startPoint y: 124, endPoint x: 451, endPoint y: 108, distance: 127.3
click at [452, 108] on tbody "**********" at bounding box center [1142, 166] width 2178 height 5371
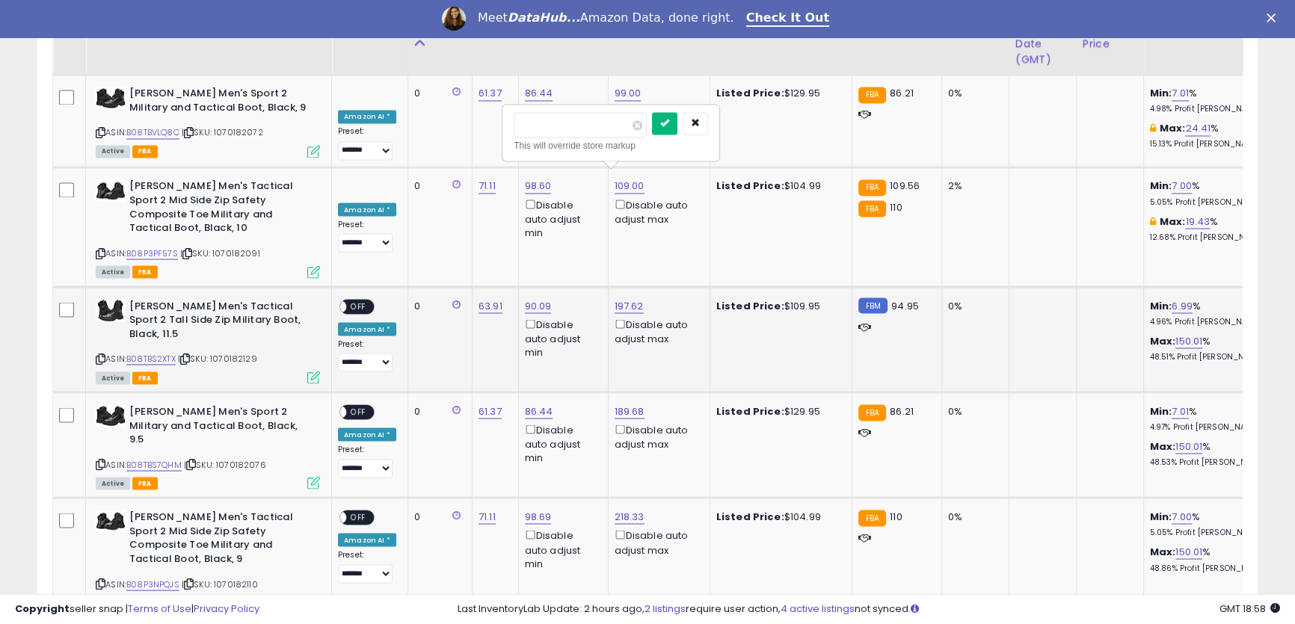
type input "***"
click at [669, 122] on icon "submit" at bounding box center [664, 122] width 9 height 9
click at [623, 404] on link "189.68" at bounding box center [630, 411] width 30 height 15
drag, startPoint x: 586, startPoint y: 215, endPoint x: 484, endPoint y: 210, distance: 102.6
click at [485, 210] on tbody "**********" at bounding box center [1142, 166] width 2178 height 5371
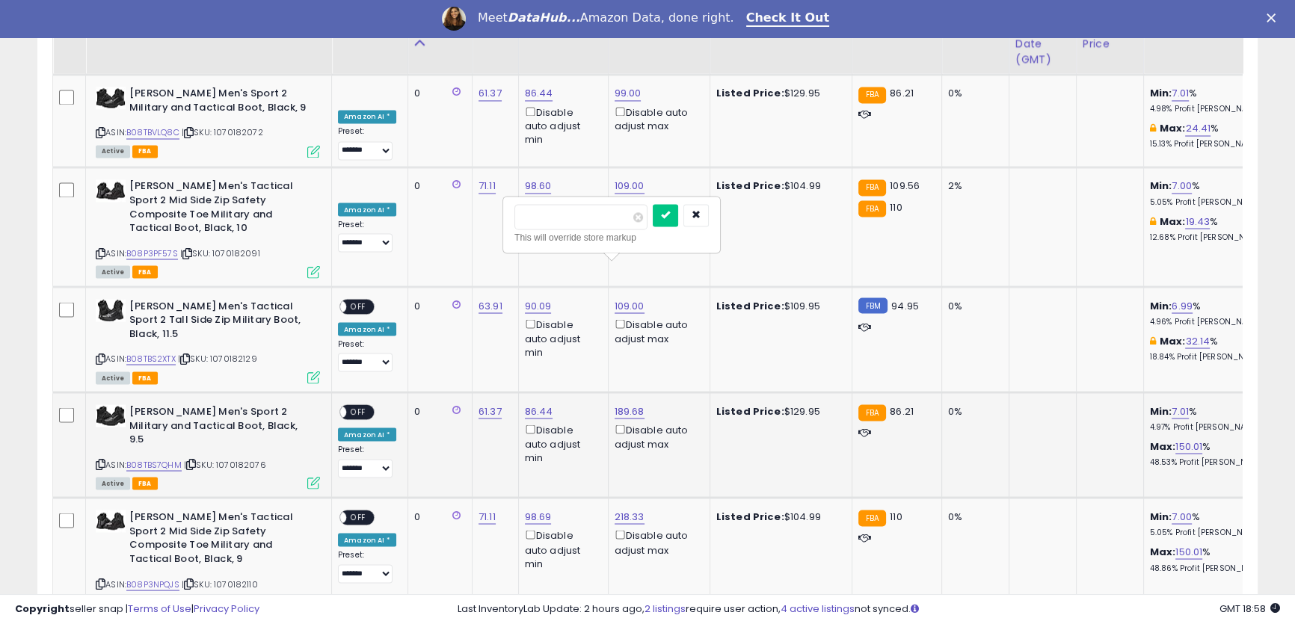
type input "***"
click at [670, 217] on icon "submit" at bounding box center [665, 214] width 9 height 9
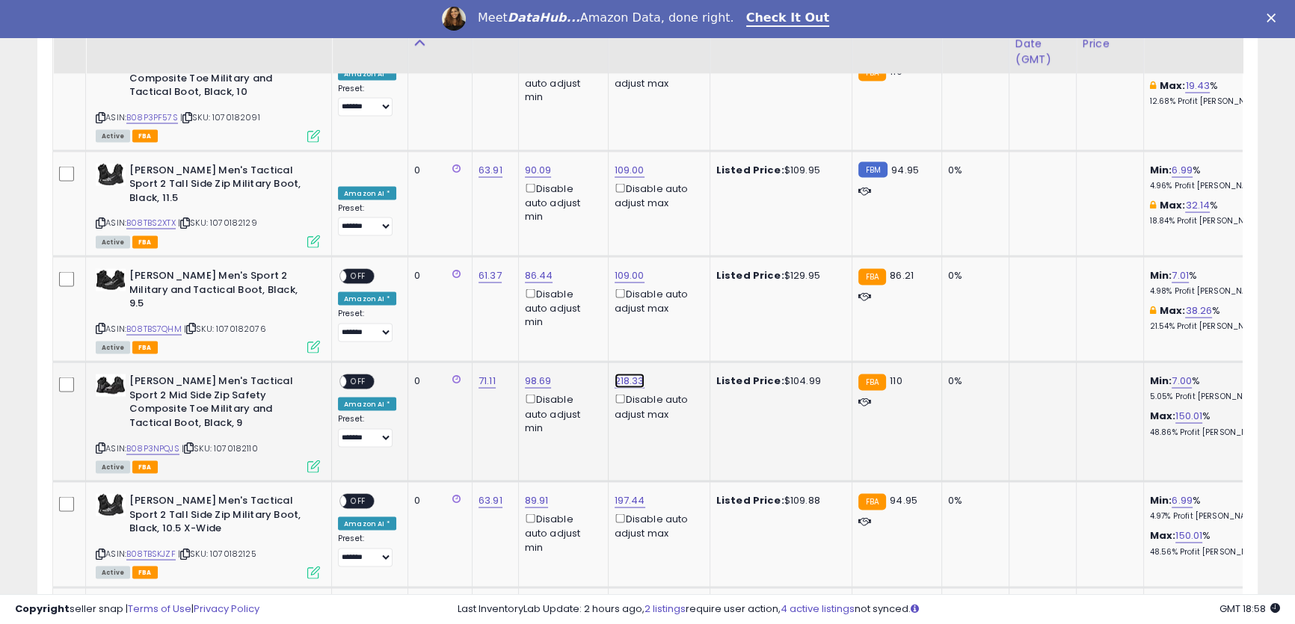
click at [621, 373] on link "218.33" at bounding box center [630, 380] width 30 height 15
drag, startPoint x: 581, startPoint y: 175, endPoint x: 493, endPoint y: 164, distance: 88.1
click at [497, 164] on tbody "**********" at bounding box center [1142, 30] width 2178 height 5371
type input "***"
click at [669, 175] on icon "submit" at bounding box center [664, 170] width 9 height 9
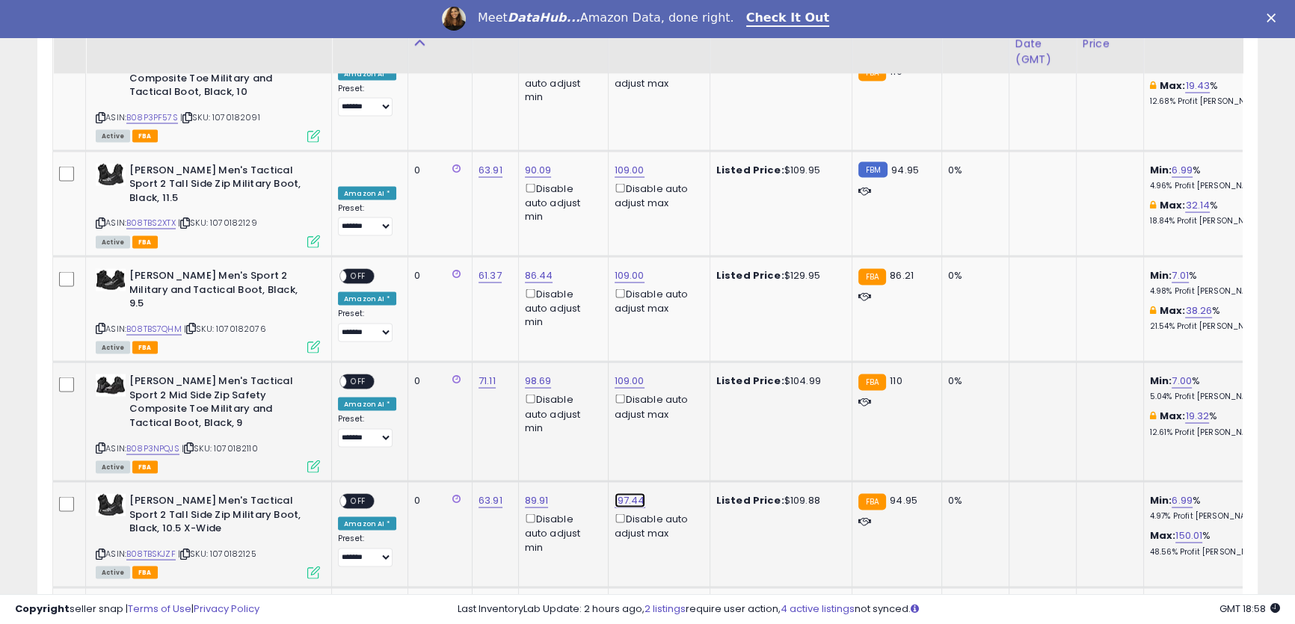
click at [626, 493] on link "197.44" at bounding box center [630, 500] width 31 height 15
drag, startPoint x: 516, startPoint y: 278, endPoint x: 634, endPoint y: 276, distance: 118.1
click at [508, 277] on div "****** This will override store markup" at bounding box center [610, 286] width 215 height 55
type input "***"
click at [669, 277] on icon "submit" at bounding box center [664, 275] width 9 height 9
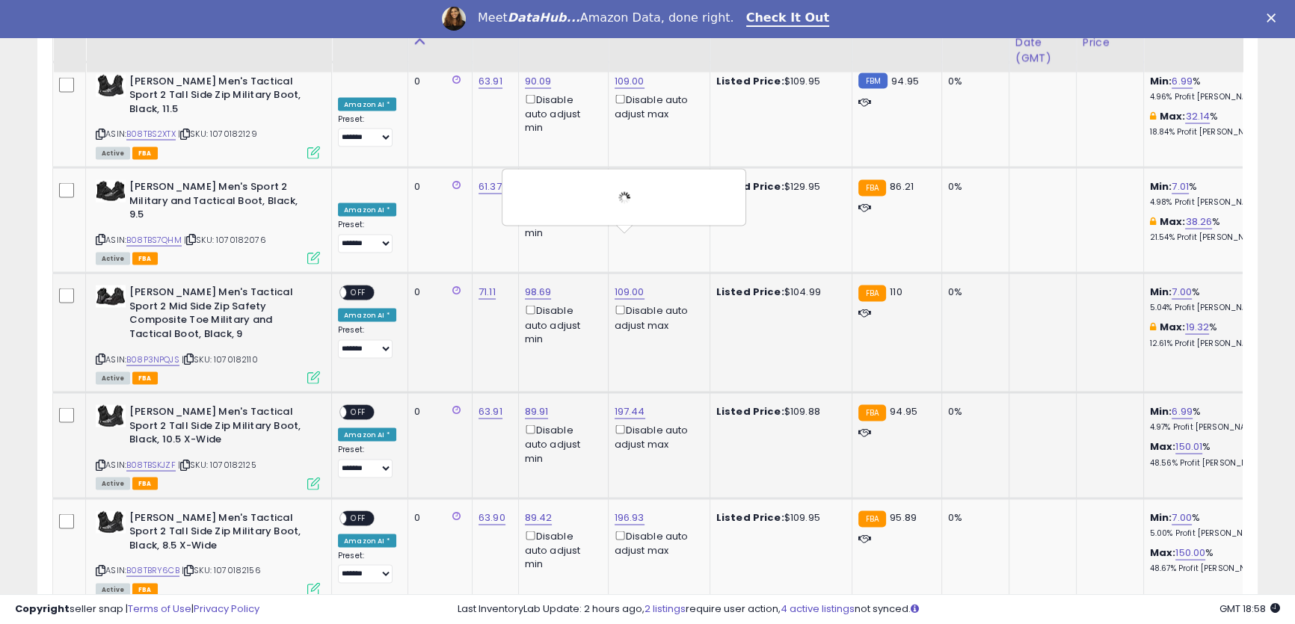
scroll to position [3629, 0]
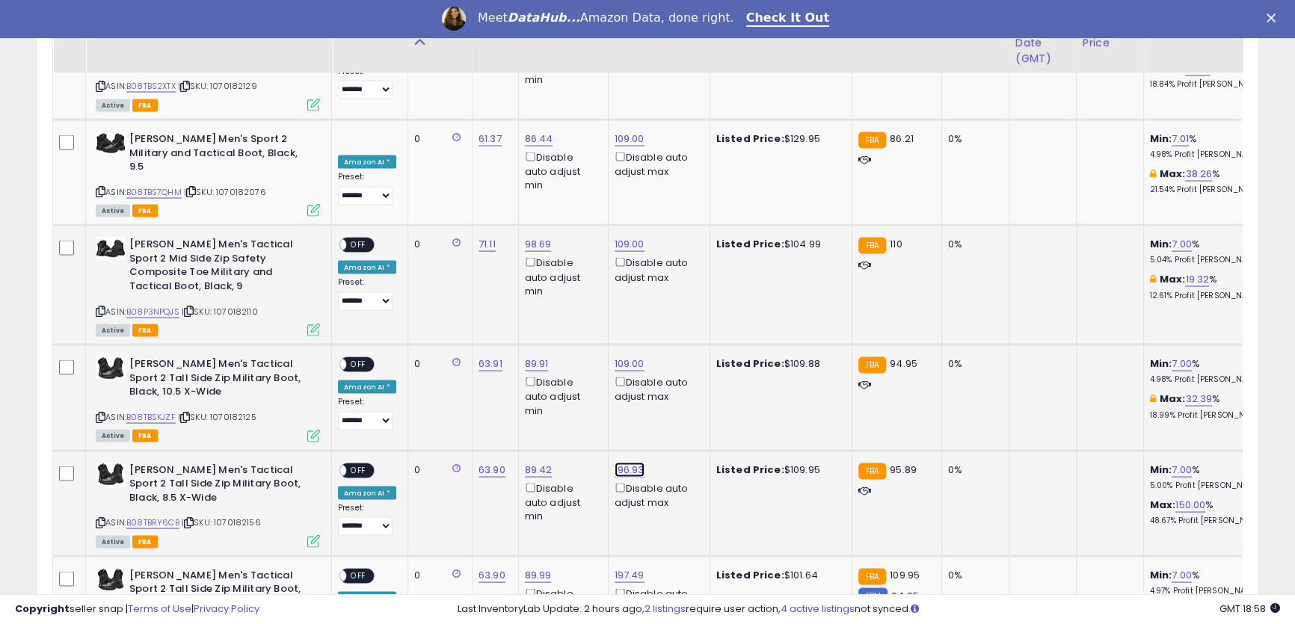
click at [623, 463] on link "196.93" at bounding box center [630, 470] width 30 height 15
drag, startPoint x: 588, startPoint y: 252, endPoint x: 498, endPoint y: 243, distance: 90.2
type input "***"
click at [670, 250] on icon "submit" at bounding box center [665, 245] width 9 height 9
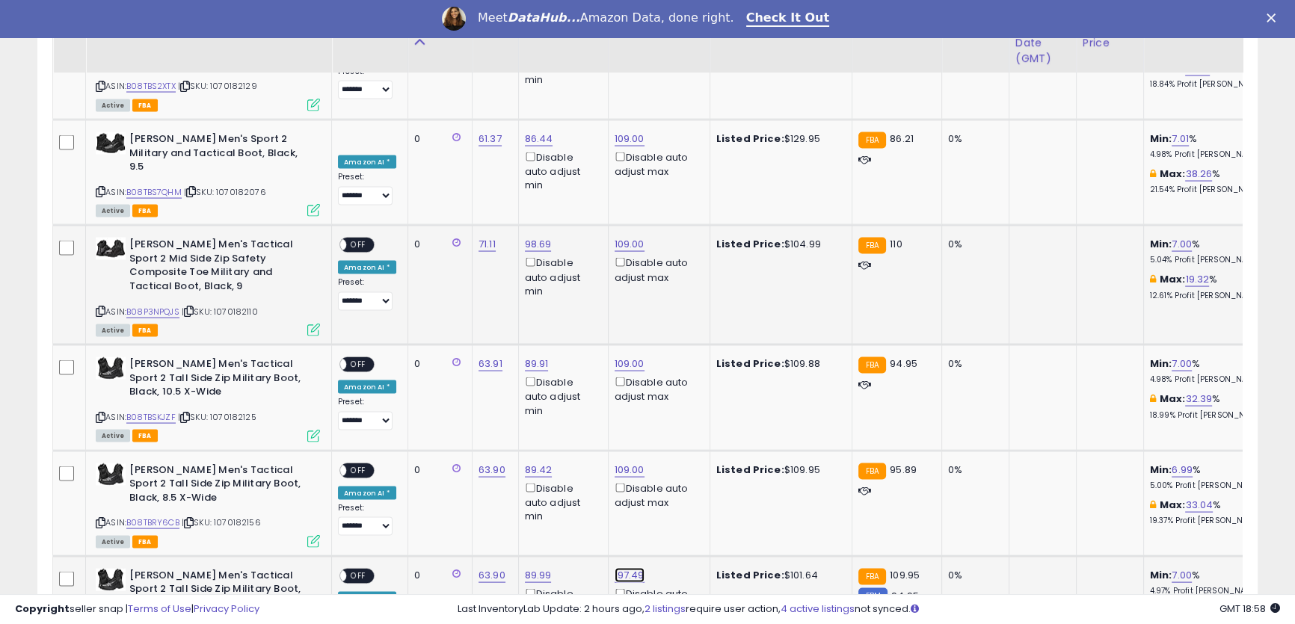
click at [622, 568] on link "197.49" at bounding box center [630, 575] width 30 height 15
drag, startPoint x: 581, startPoint y: 348, endPoint x: 507, endPoint y: 345, distance: 74.1
click at [514, 348] on input "******" at bounding box center [580, 352] width 133 height 25
type input "***"
click at [677, 355] on button "submit" at bounding box center [664, 351] width 25 height 22
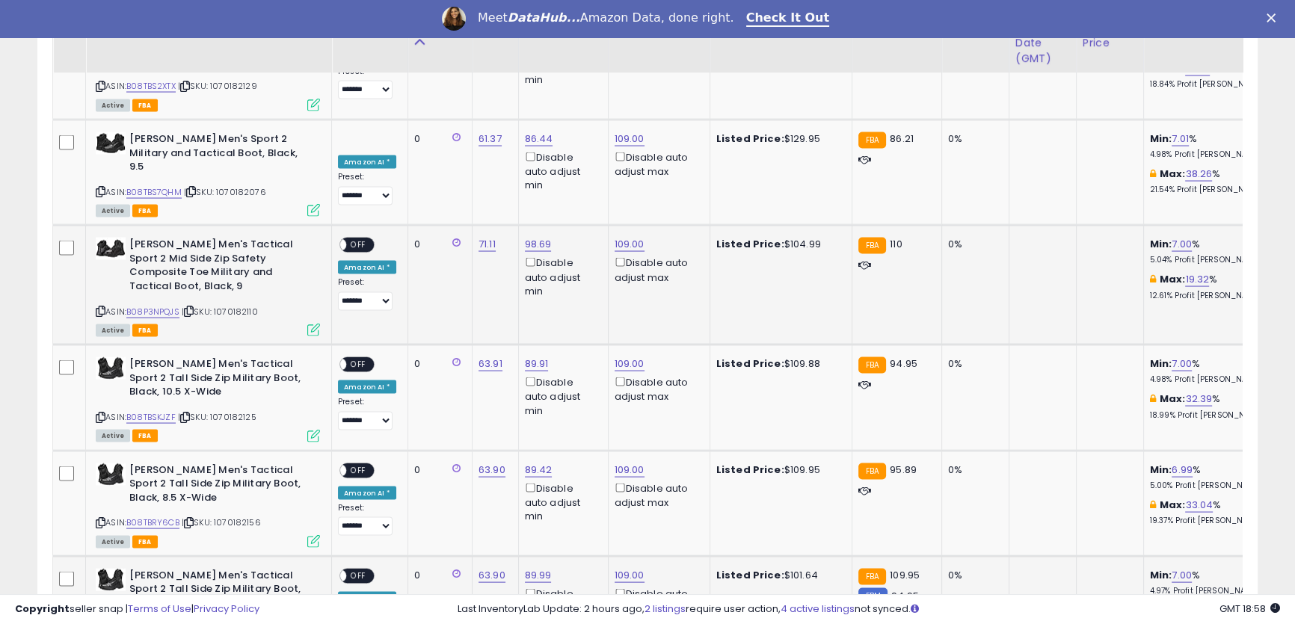
click at [358, 570] on span "OFF" at bounding box center [358, 576] width 24 height 13
click at [358, 464] on span "OFF" at bounding box center [358, 470] width 24 height 13
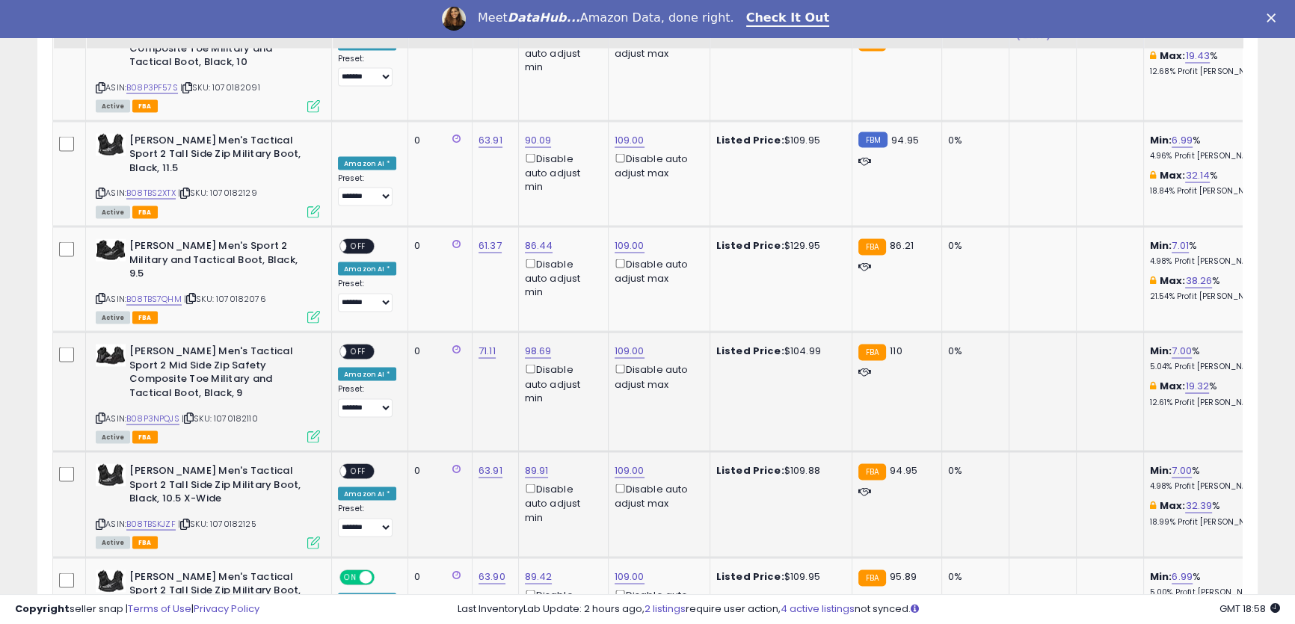
scroll to position [3493, 0]
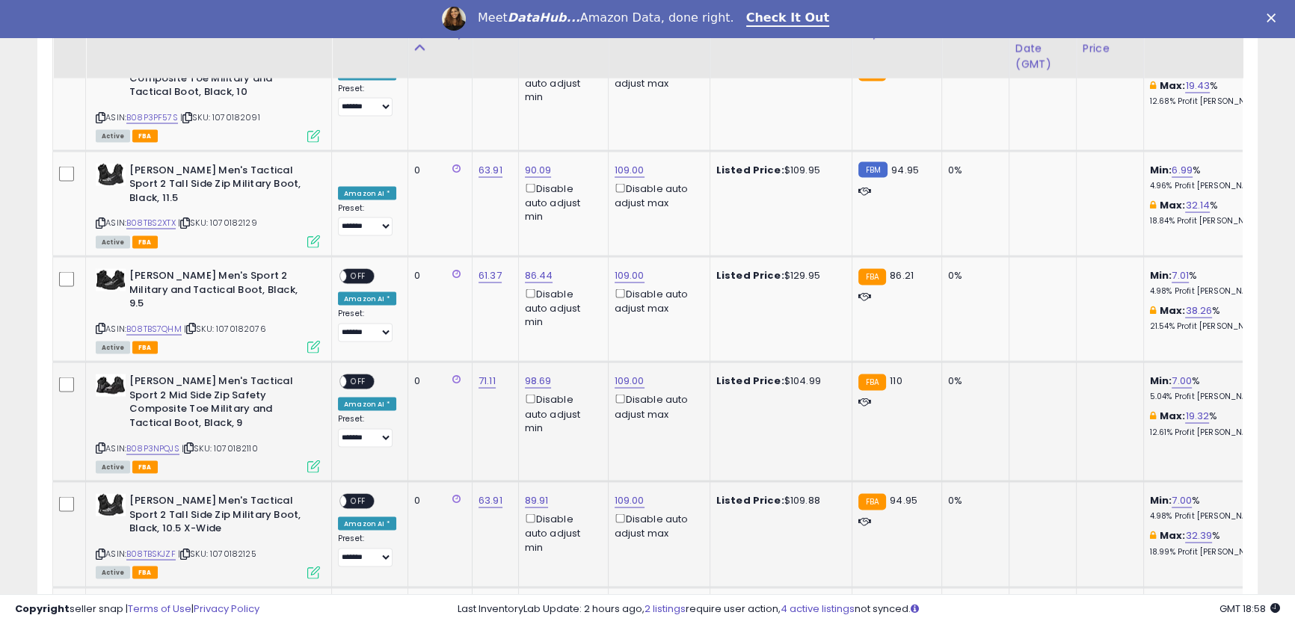
click at [358, 495] on span "OFF" at bounding box center [358, 501] width 24 height 13
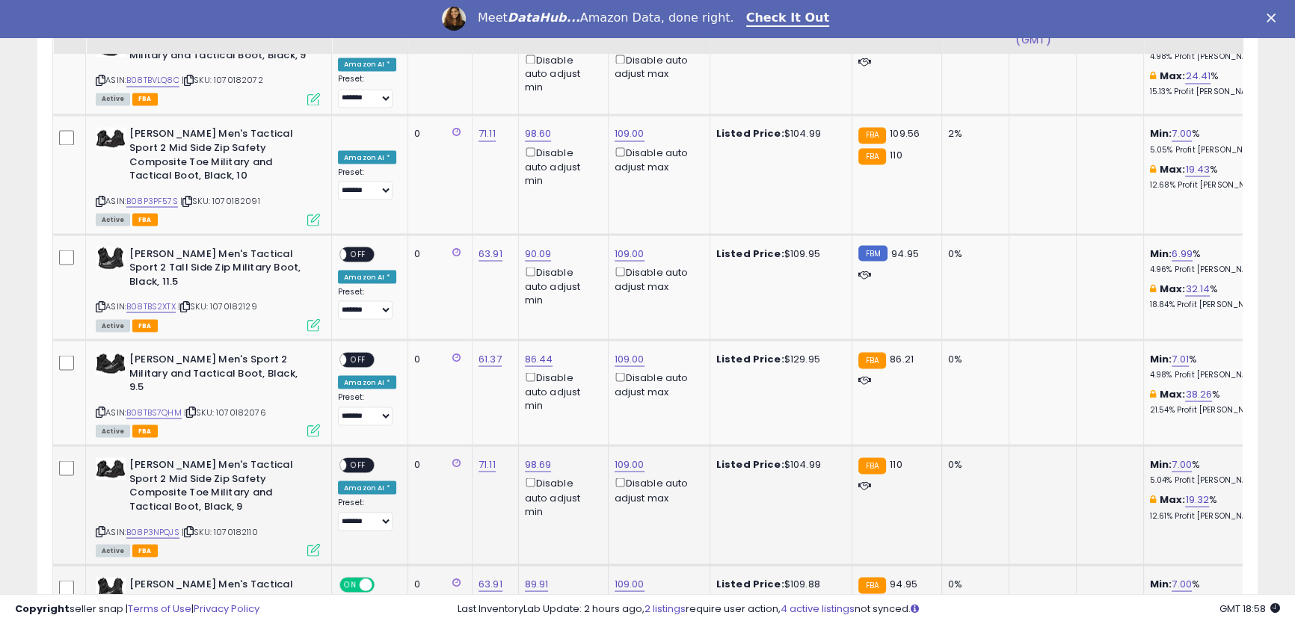
scroll to position [3357, 0]
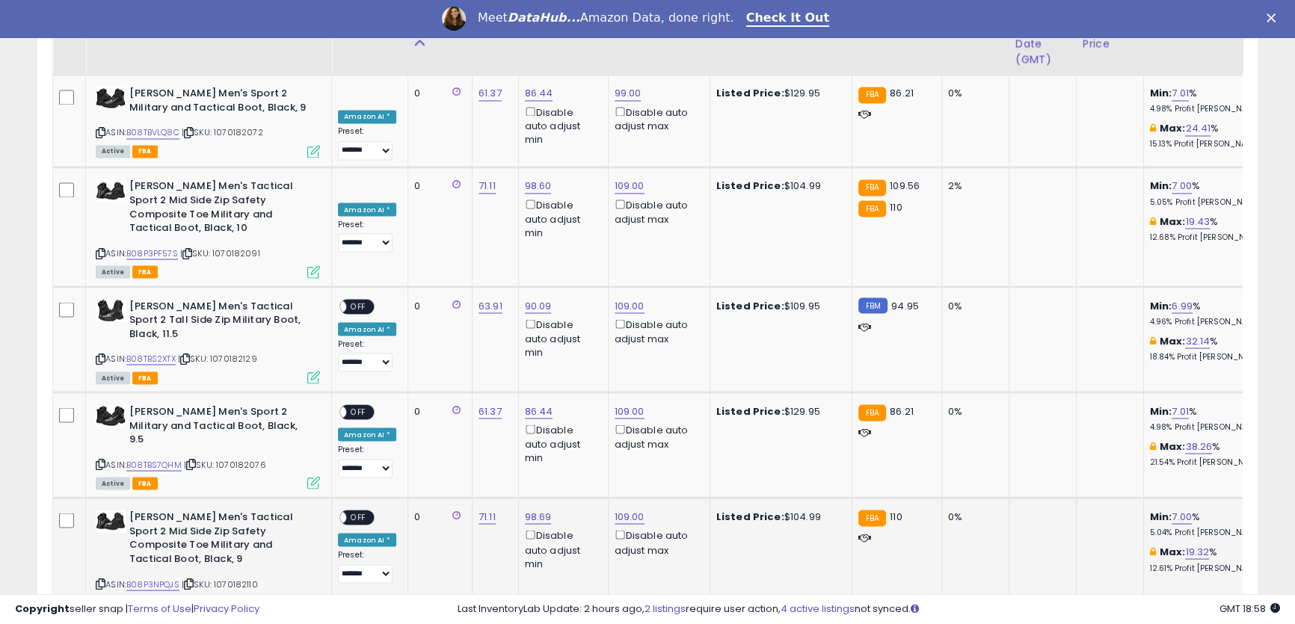
click at [362, 511] on span "OFF" at bounding box center [358, 517] width 24 height 13
click at [354, 406] on span "OFF" at bounding box center [358, 412] width 24 height 13
click at [349, 300] on span "OFF" at bounding box center [358, 306] width 24 height 13
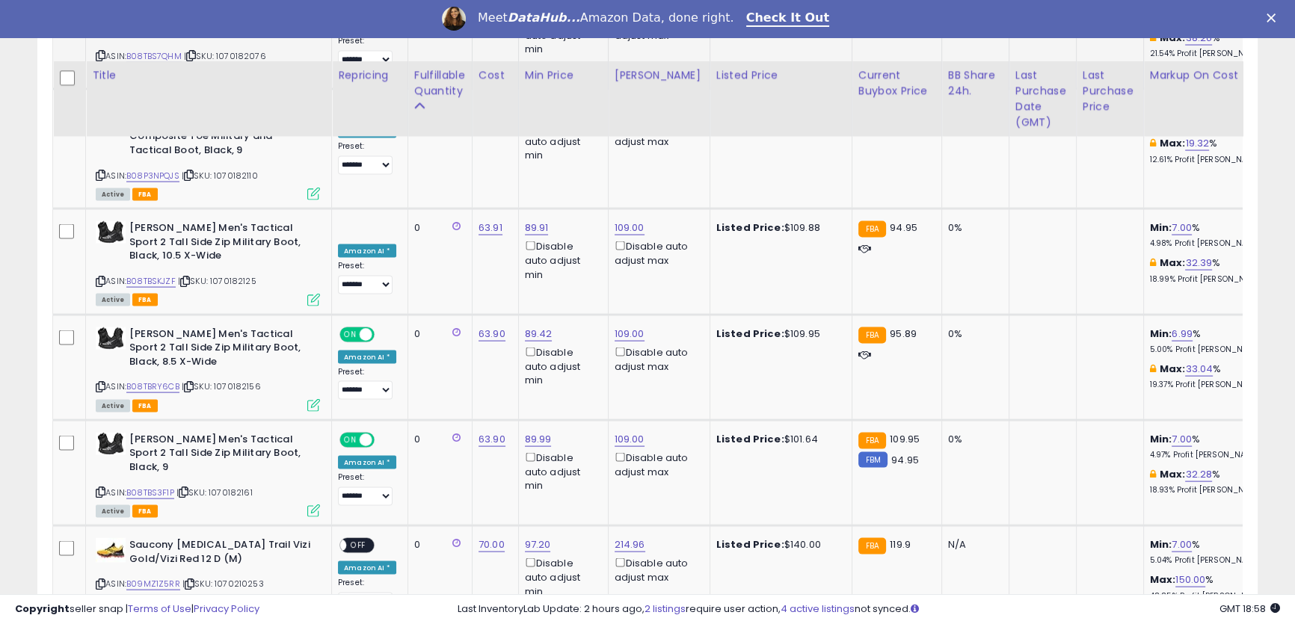
scroll to position [4037, 0]
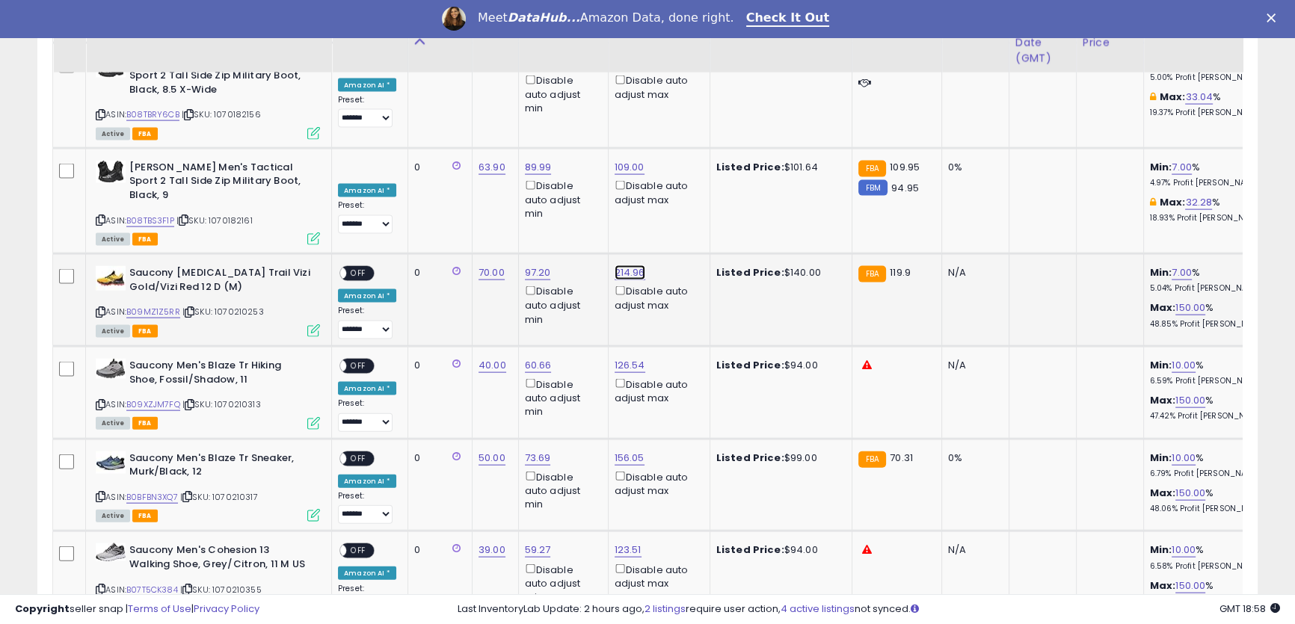
click at [628, 265] on link "214.96" at bounding box center [630, 272] width 31 height 15
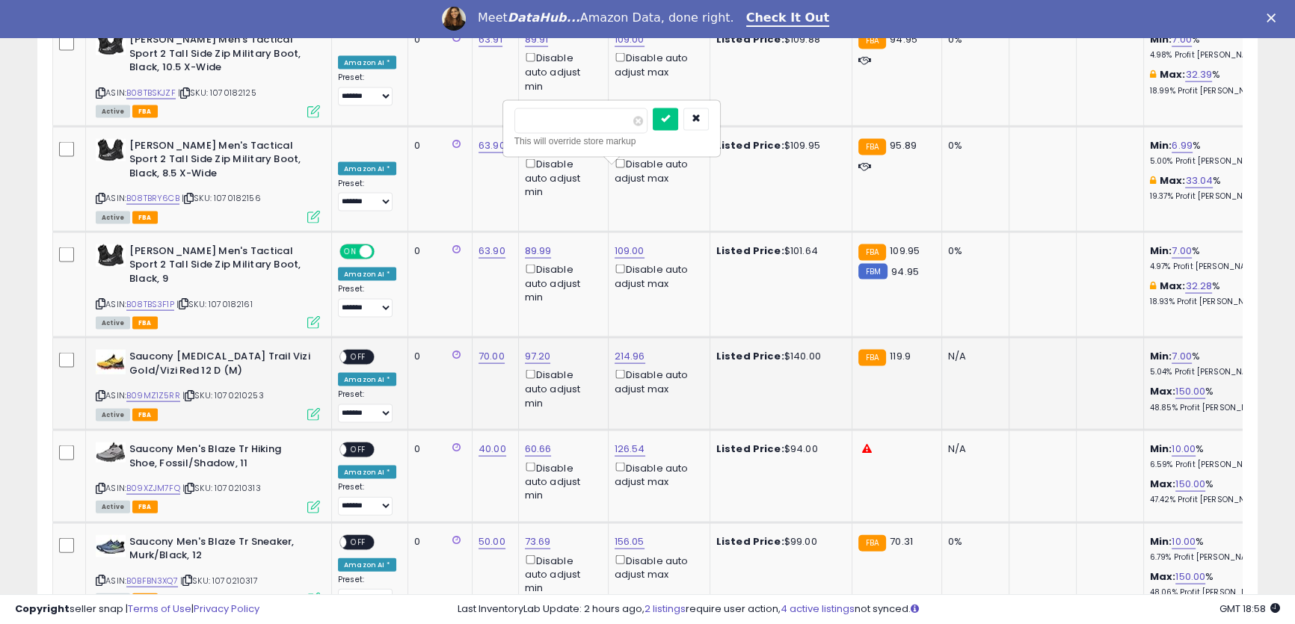
scroll to position [3901, 0]
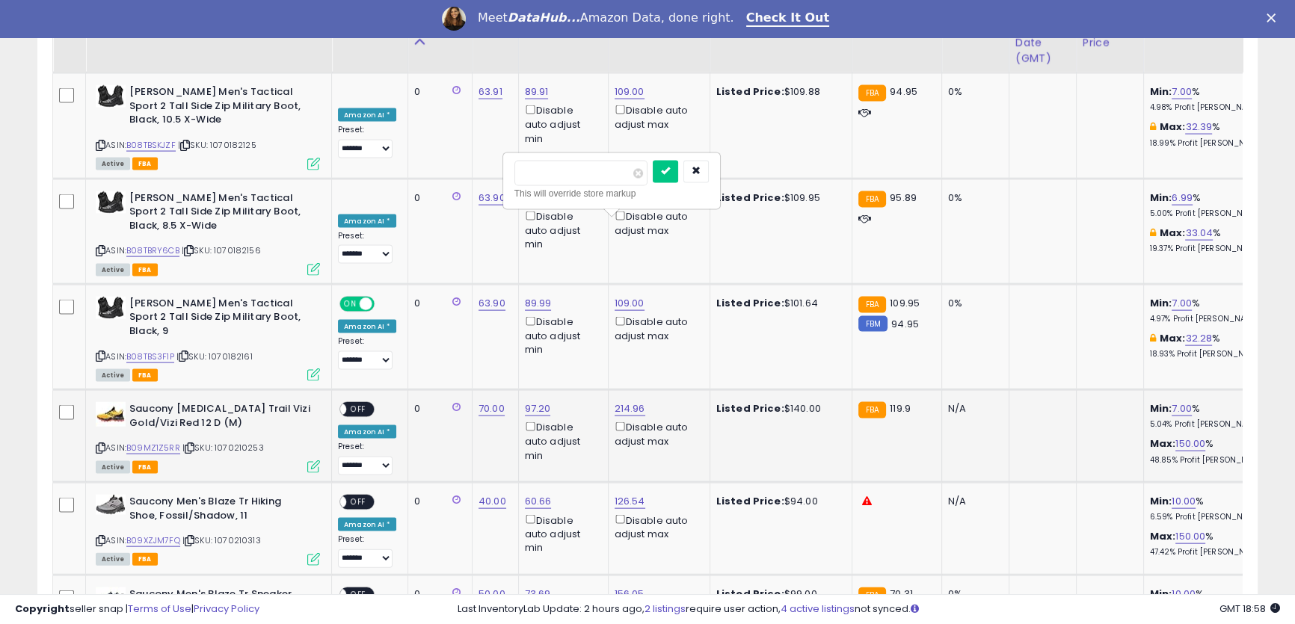
drag, startPoint x: 570, startPoint y: 173, endPoint x: 503, endPoint y: 158, distance: 68.9
type input "***"
click at [678, 179] on button "submit" at bounding box center [665, 172] width 25 height 22
click at [620, 494] on link "126.54" at bounding box center [630, 501] width 31 height 15
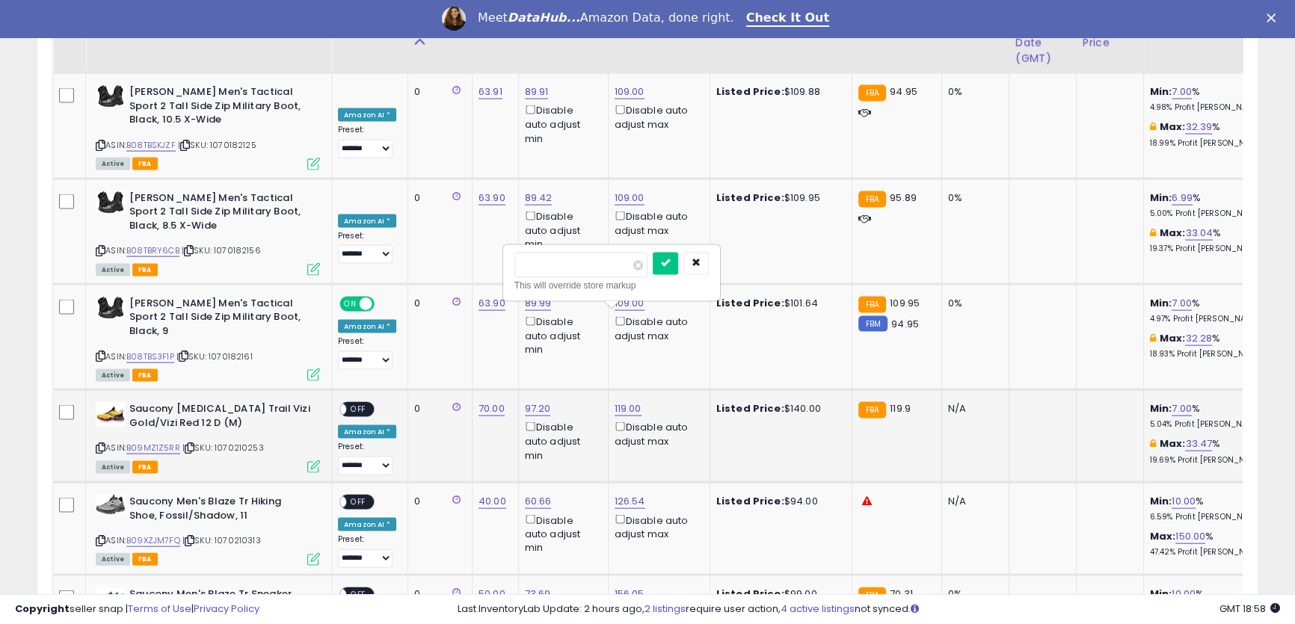
drag, startPoint x: 588, startPoint y: 271, endPoint x: 490, endPoint y: 244, distance: 101.8
drag, startPoint x: 560, startPoint y: 260, endPoint x: 464, endPoint y: 251, distance: 96.1
type input "**"
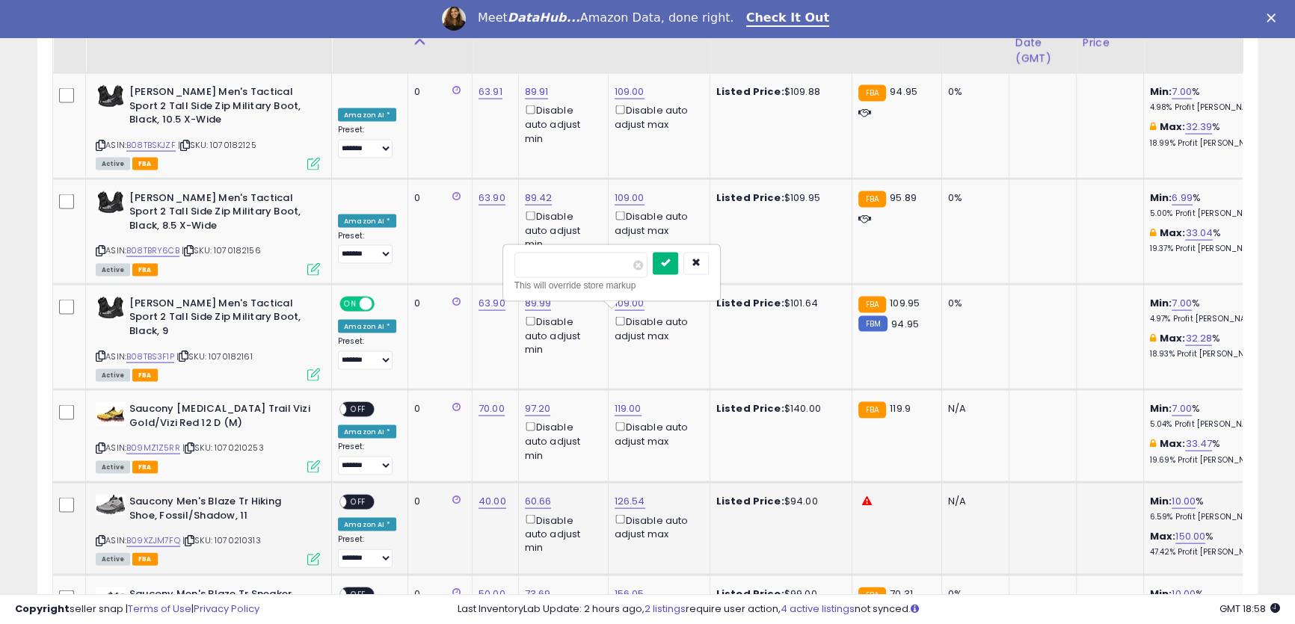
click at [670, 262] on icon "submit" at bounding box center [665, 263] width 9 height 9
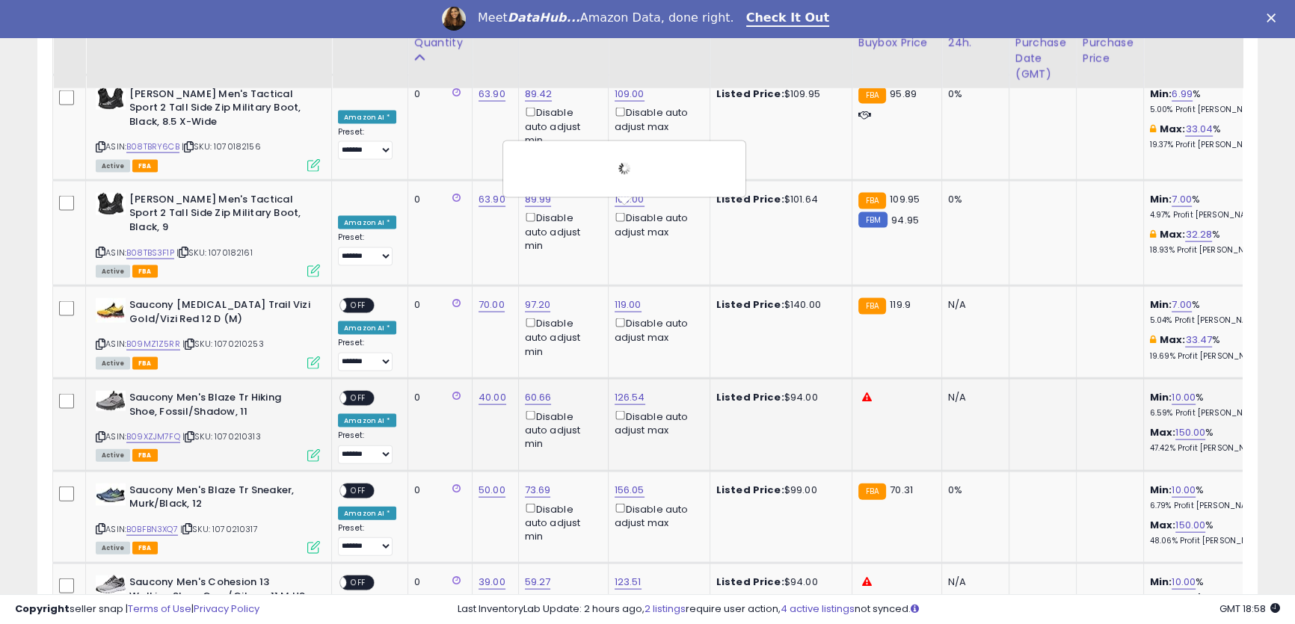
scroll to position [4037, 0]
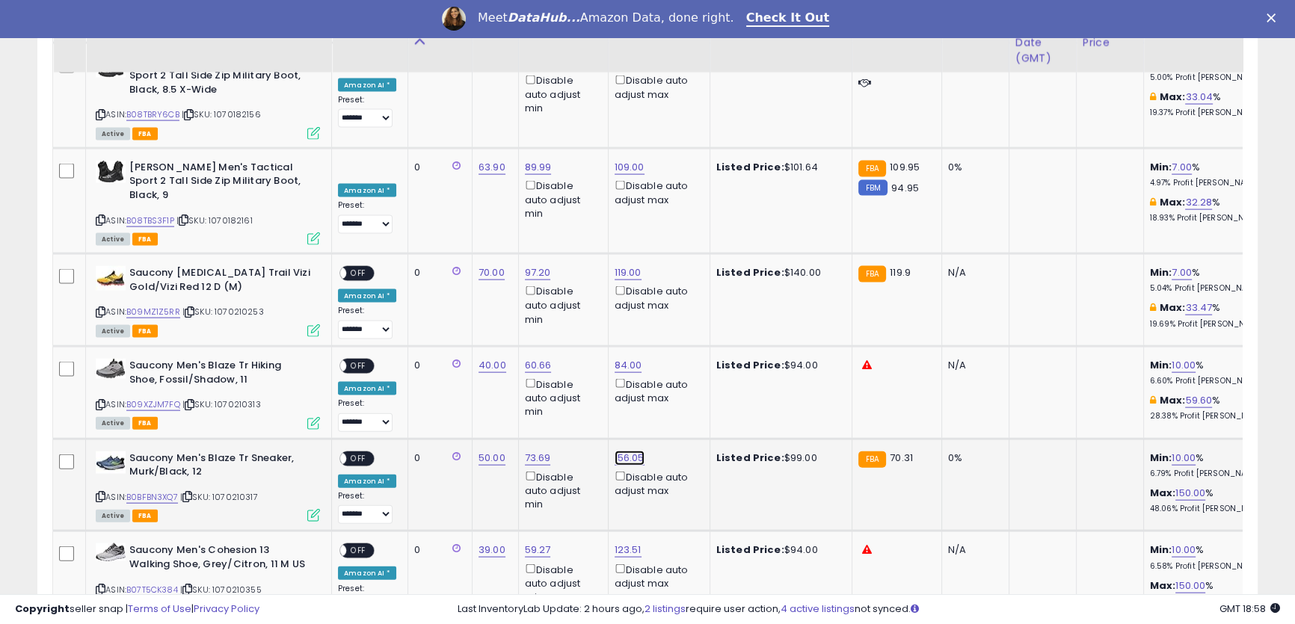
click at [618, 451] on link "156.05" at bounding box center [630, 458] width 30 height 15
drag, startPoint x: 579, startPoint y: 224, endPoint x: 517, endPoint y: 210, distance: 63.7
type input "**"
click at [670, 222] on icon "submit" at bounding box center [665, 219] width 9 height 9
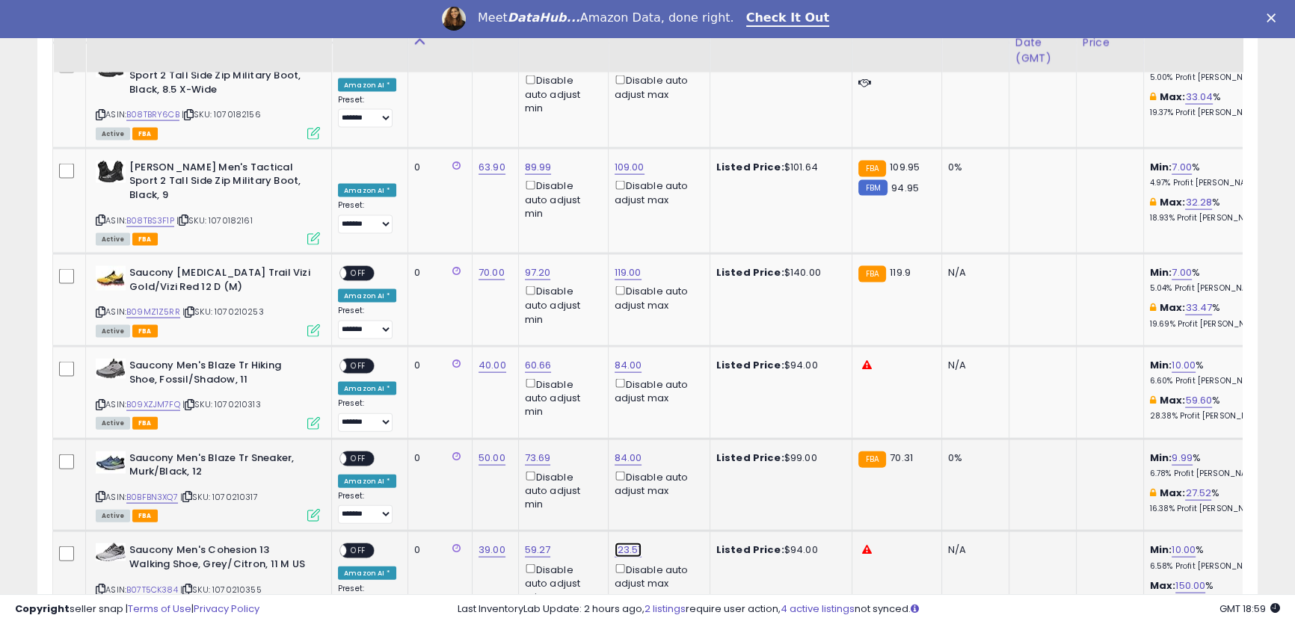
click at [616, 543] on link "123.51" at bounding box center [628, 550] width 27 height 15
drag, startPoint x: 570, startPoint y: 320, endPoint x: 546, endPoint y: 307, distance: 28.1
type input "**"
click at [676, 314] on button "submit" at bounding box center [662, 312] width 25 height 22
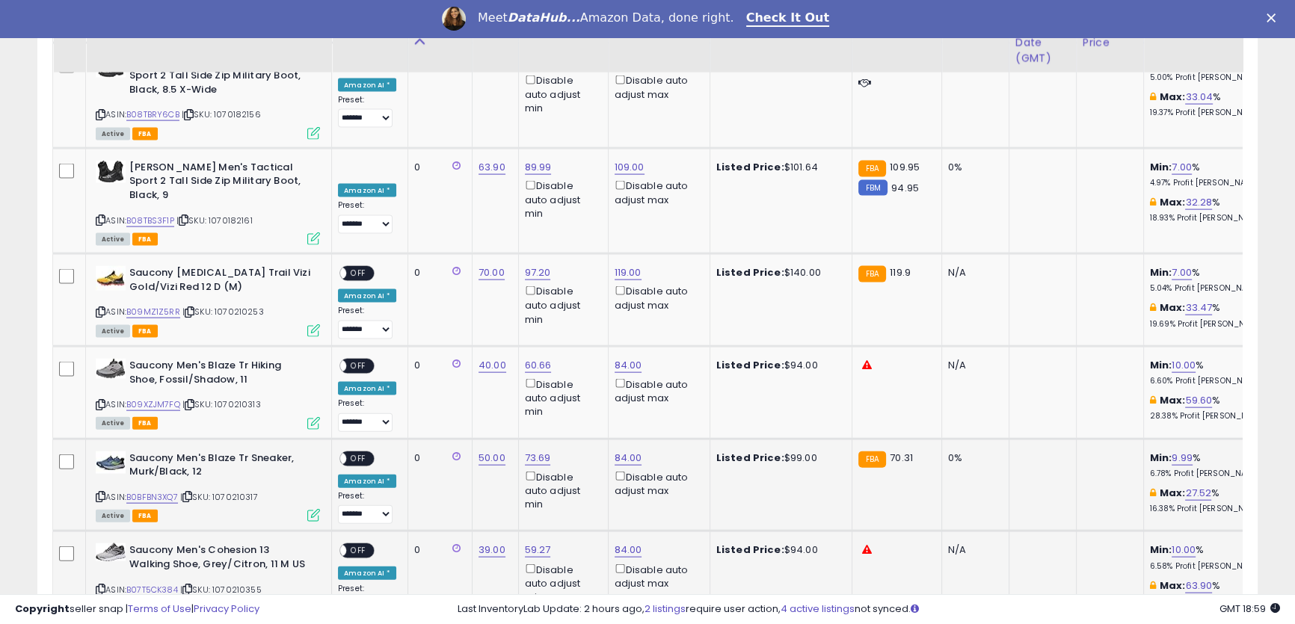
type input "**"
click at [676, 397] on button "submit" at bounding box center [662, 404] width 25 height 22
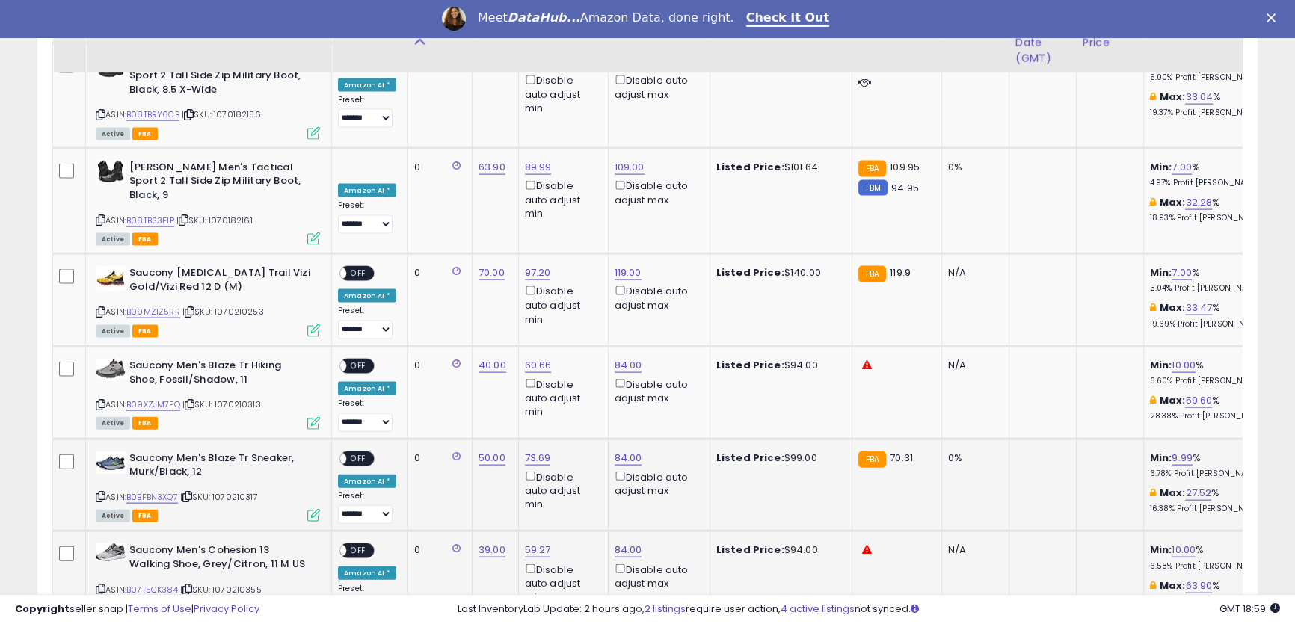
drag, startPoint x: 351, startPoint y: 367, endPoint x: 360, endPoint y: 323, distance: 45.0
click at [351, 545] on span "OFF" at bounding box center [358, 551] width 24 height 13
click at [361, 452] on span "OFF" at bounding box center [358, 458] width 24 height 13
click at [360, 360] on span "OFF" at bounding box center [358, 366] width 24 height 13
click at [359, 268] on span "OFF" at bounding box center [358, 274] width 24 height 13
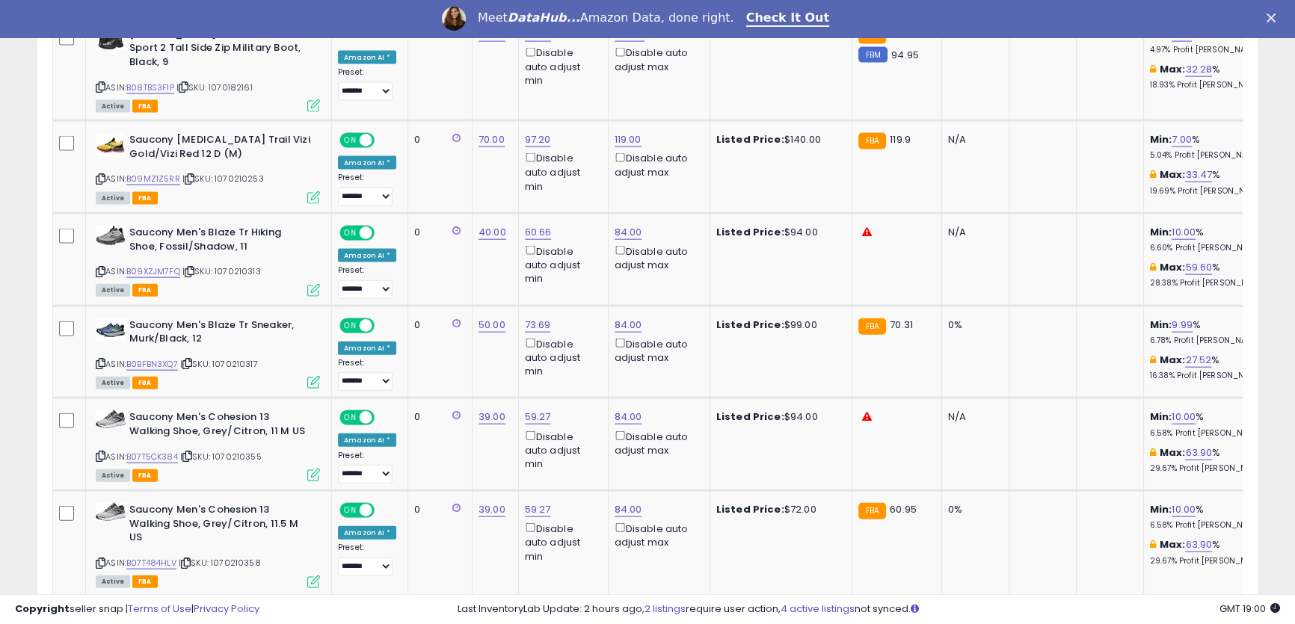
scroll to position [4308, 0]
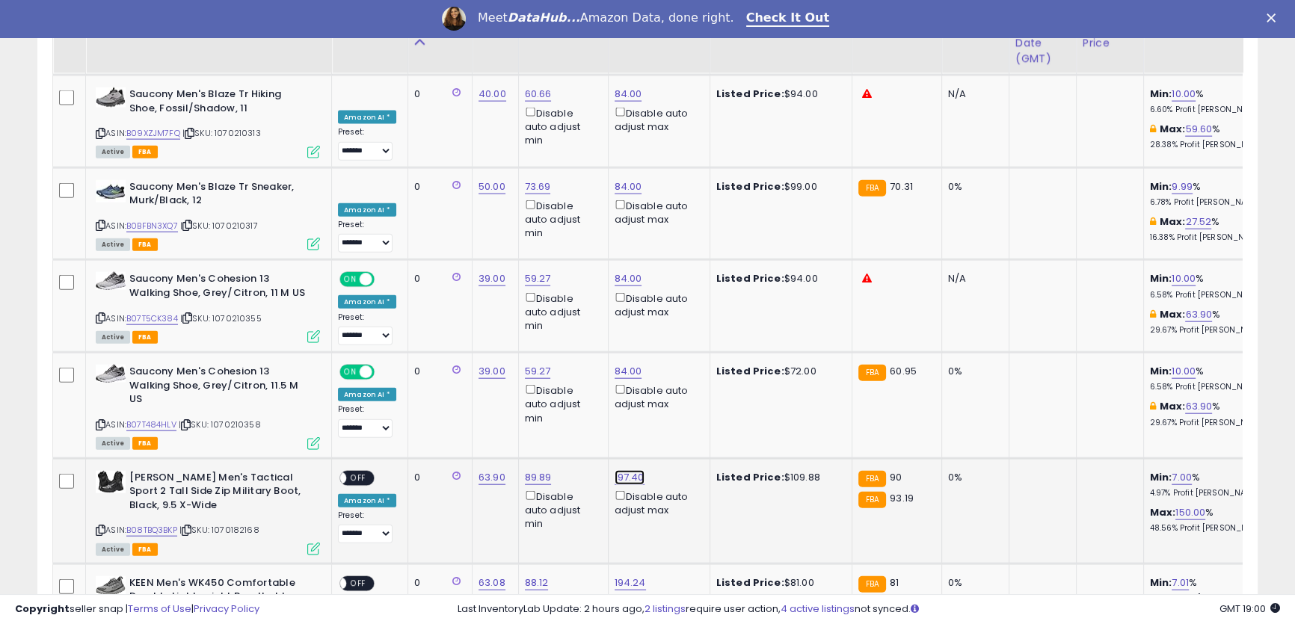
click at [626, 470] on link "197.40" at bounding box center [630, 477] width 30 height 15
drag, startPoint x: 585, startPoint y: 240, endPoint x: 440, endPoint y: 203, distance: 148.9
drag, startPoint x: 538, startPoint y: 243, endPoint x: 514, endPoint y: 239, distance: 25.0
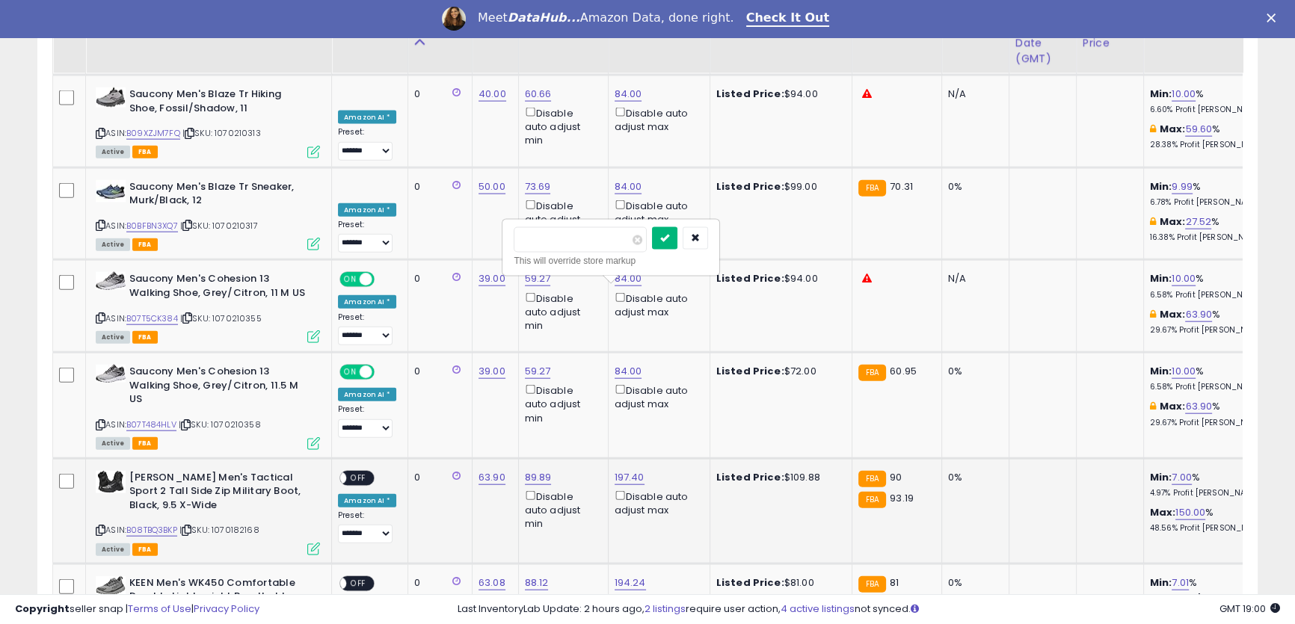
type input "**"
click at [669, 239] on icon "submit" at bounding box center [664, 237] width 9 height 9
click at [623, 576] on link "194.24" at bounding box center [630, 583] width 31 height 15
drag, startPoint x: 456, startPoint y: 342, endPoint x: 494, endPoint y: 344, distance: 38.2
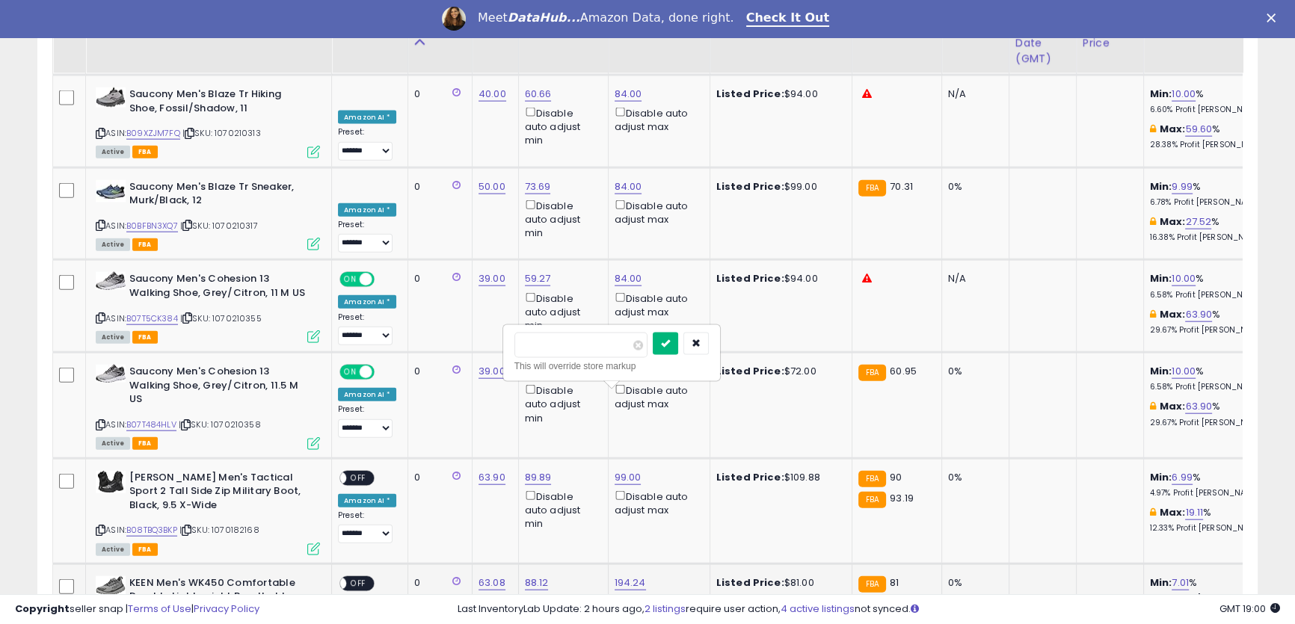
type input "**"
click at [670, 348] on icon "submit" at bounding box center [665, 343] width 9 height 9
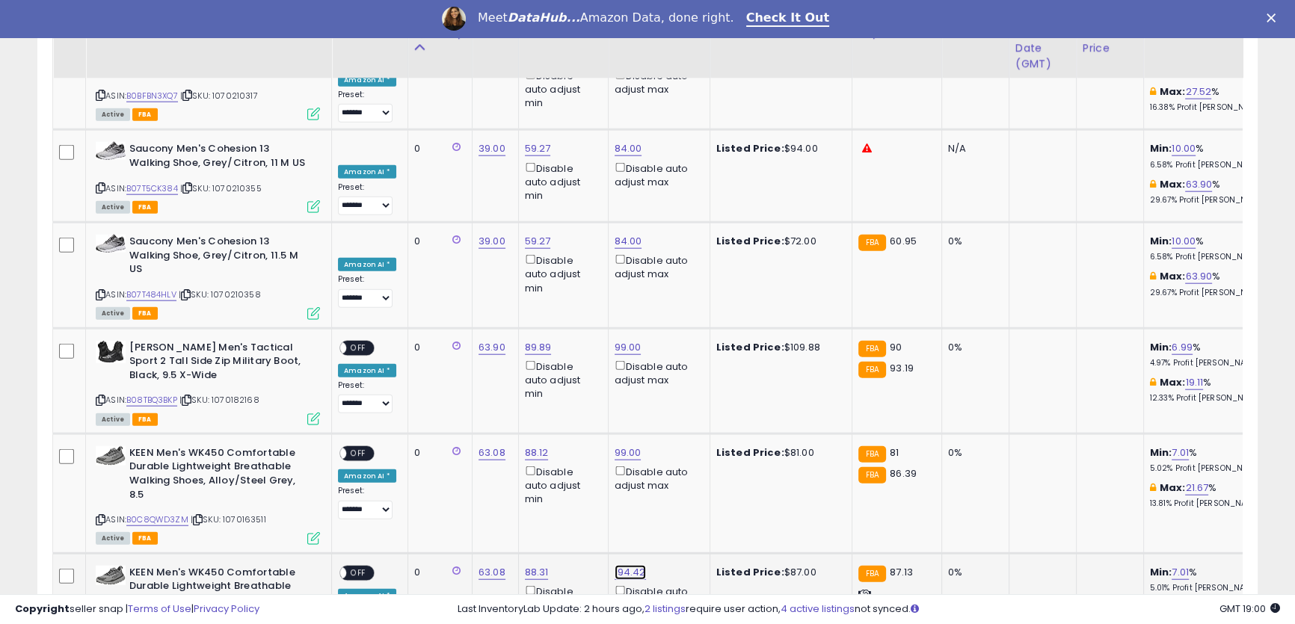
scroll to position [4444, 0]
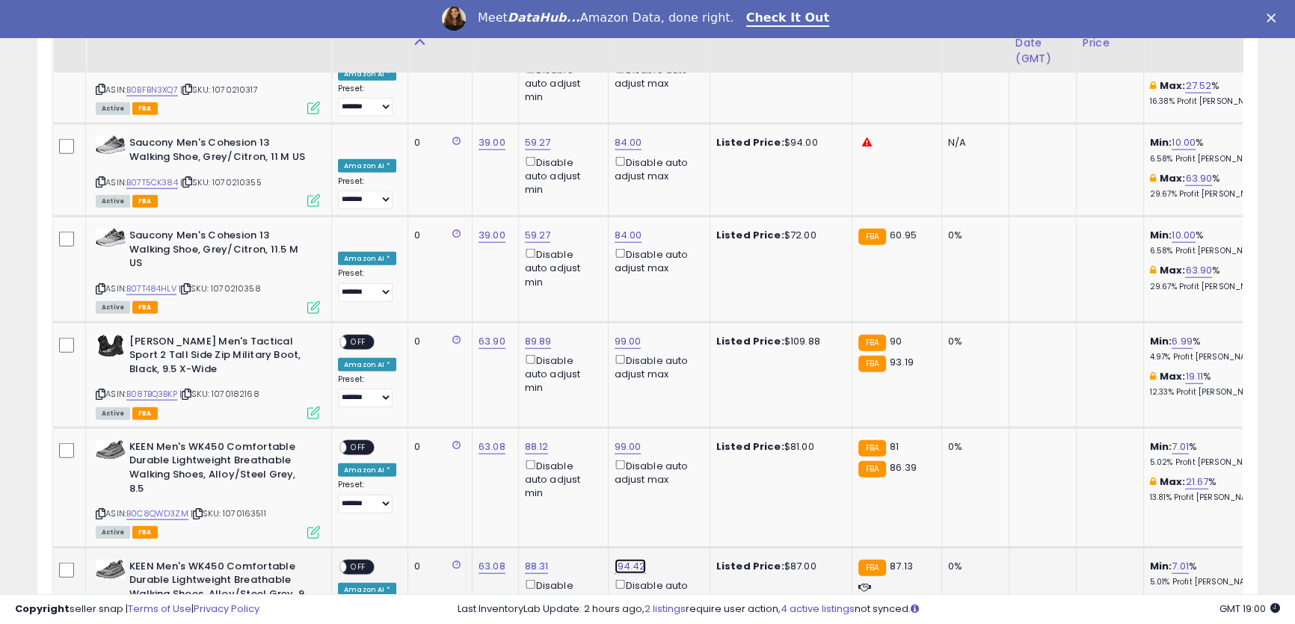
click at [623, 559] on link "194.42" at bounding box center [630, 566] width 31 height 15
drag, startPoint x: 499, startPoint y: 305, endPoint x: 686, endPoint y: 318, distance: 187.4
type input "**"
click at [670, 317] on icon "submit" at bounding box center [665, 312] width 9 height 9
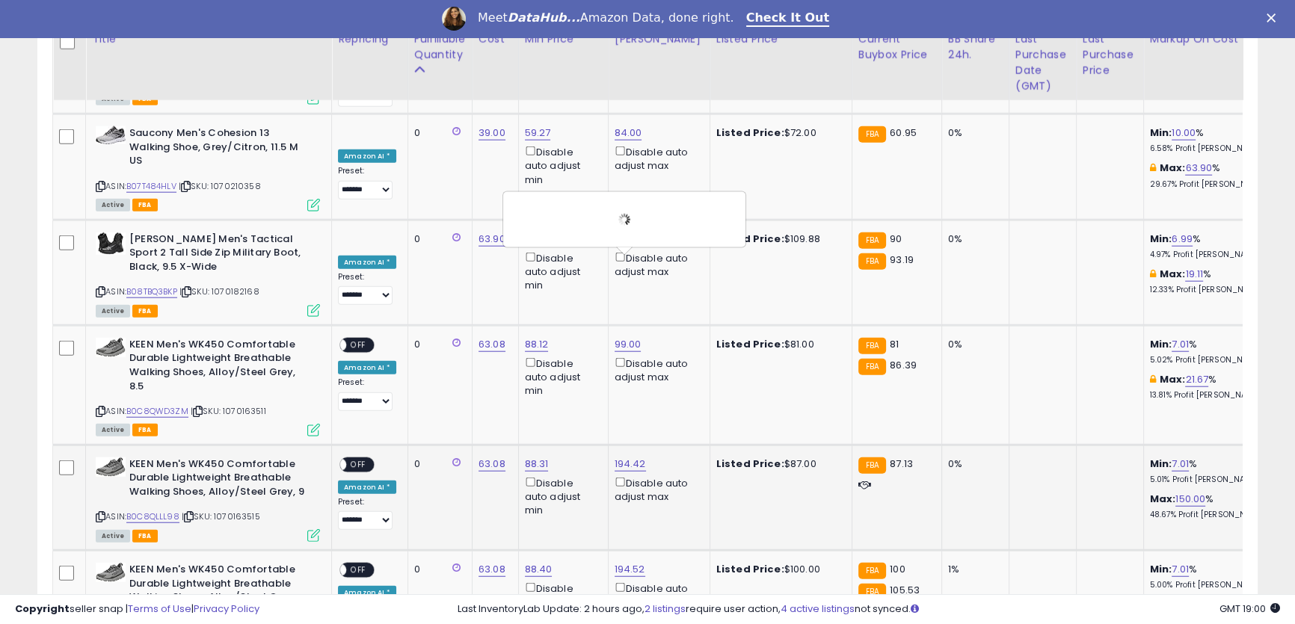
scroll to position [4580, 0]
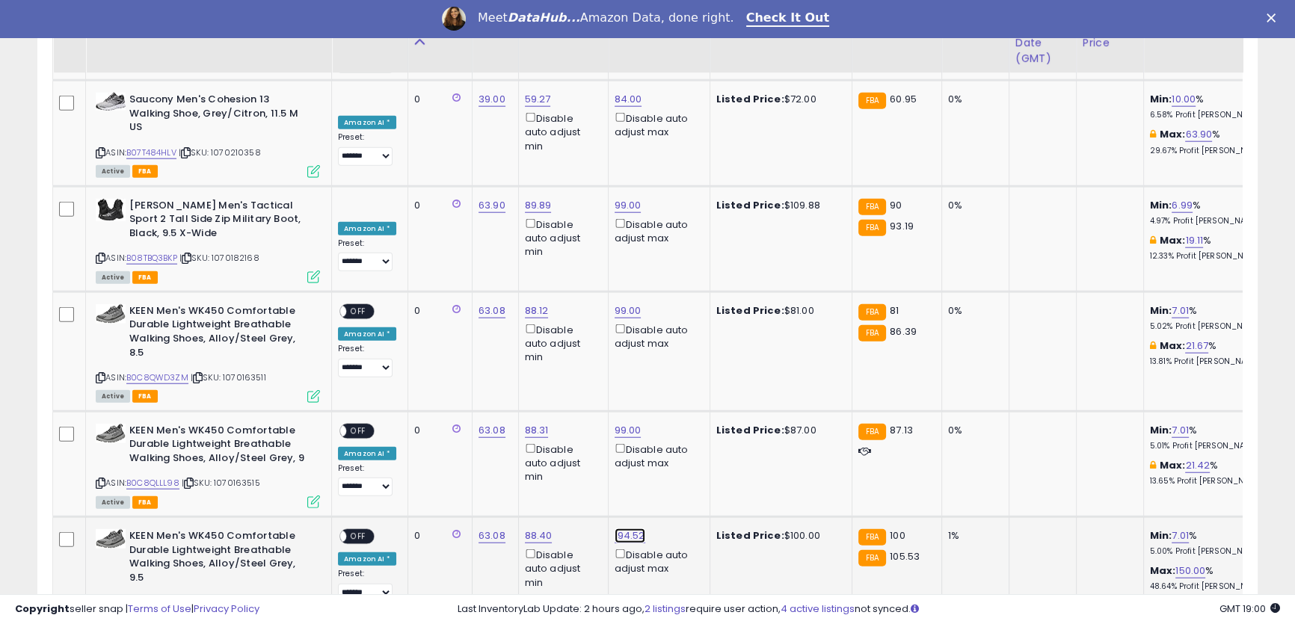
click at [623, 529] on link "194.52" at bounding box center [630, 536] width 31 height 15
drag, startPoint x: 587, startPoint y: 286, endPoint x: 566, endPoint y: 276, distance: 23.4
type input "**"
click at [678, 284] on button "submit" at bounding box center [665, 282] width 25 height 22
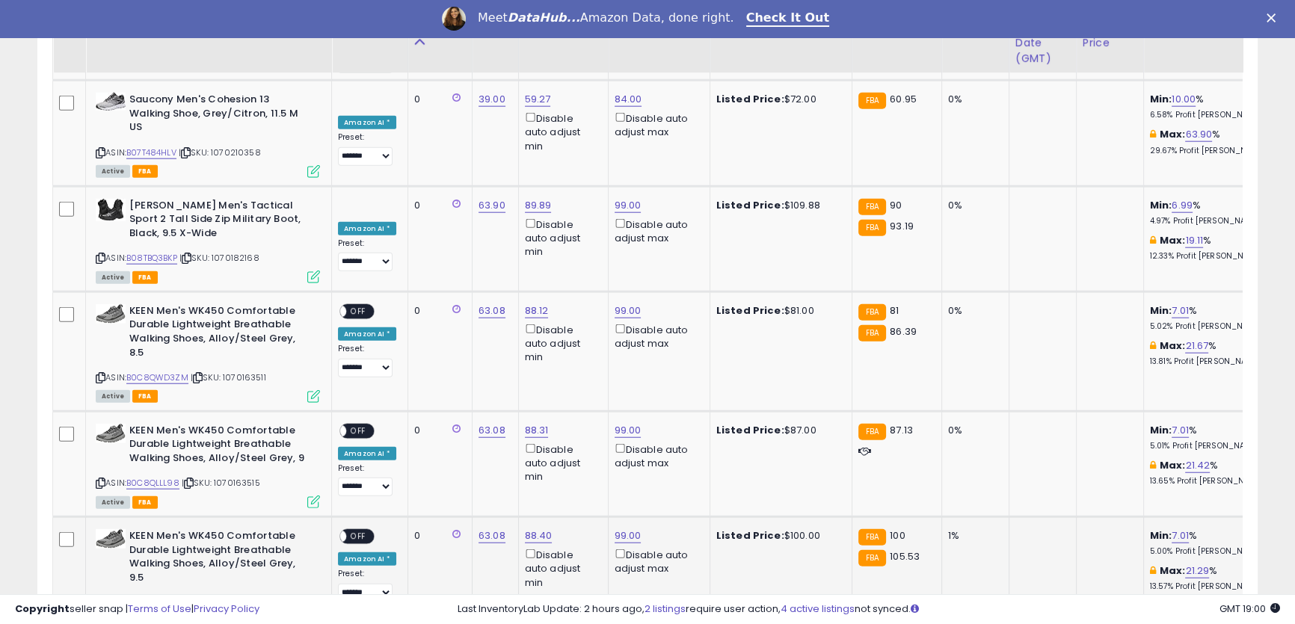
drag, startPoint x: 596, startPoint y: 392, endPoint x: 486, endPoint y: 374, distance: 111.3
type input "**"
click at [670, 389] on icon "submit" at bounding box center [665, 387] width 9 height 9
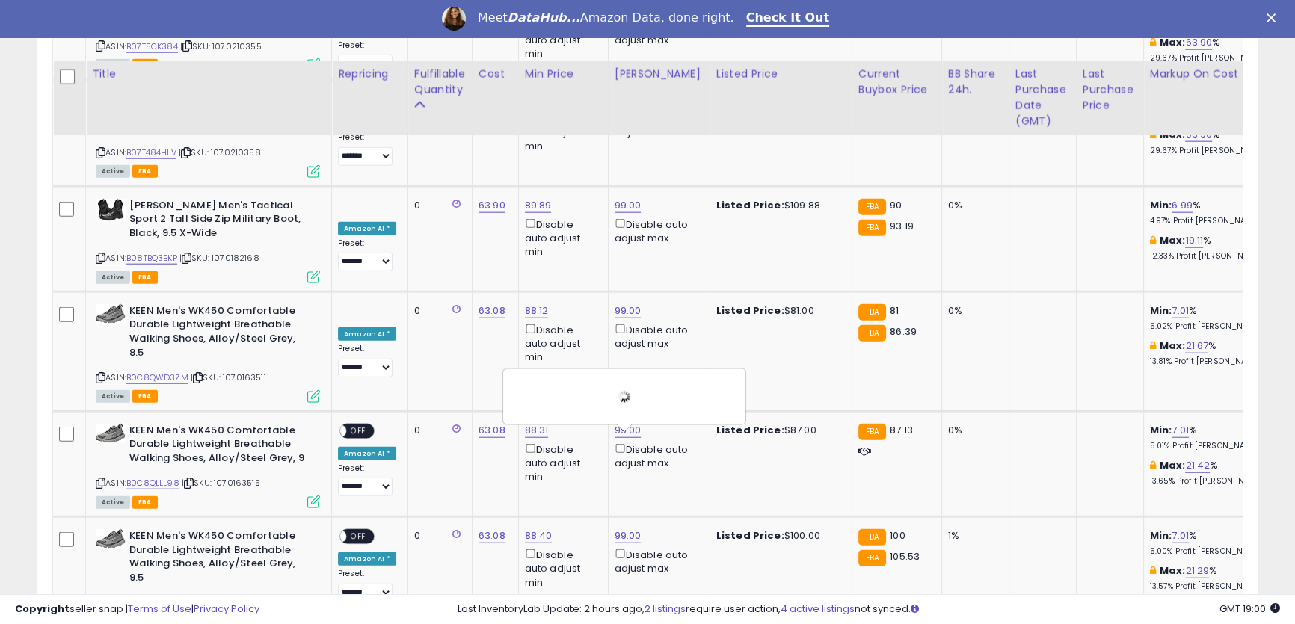
scroll to position [4716, 0]
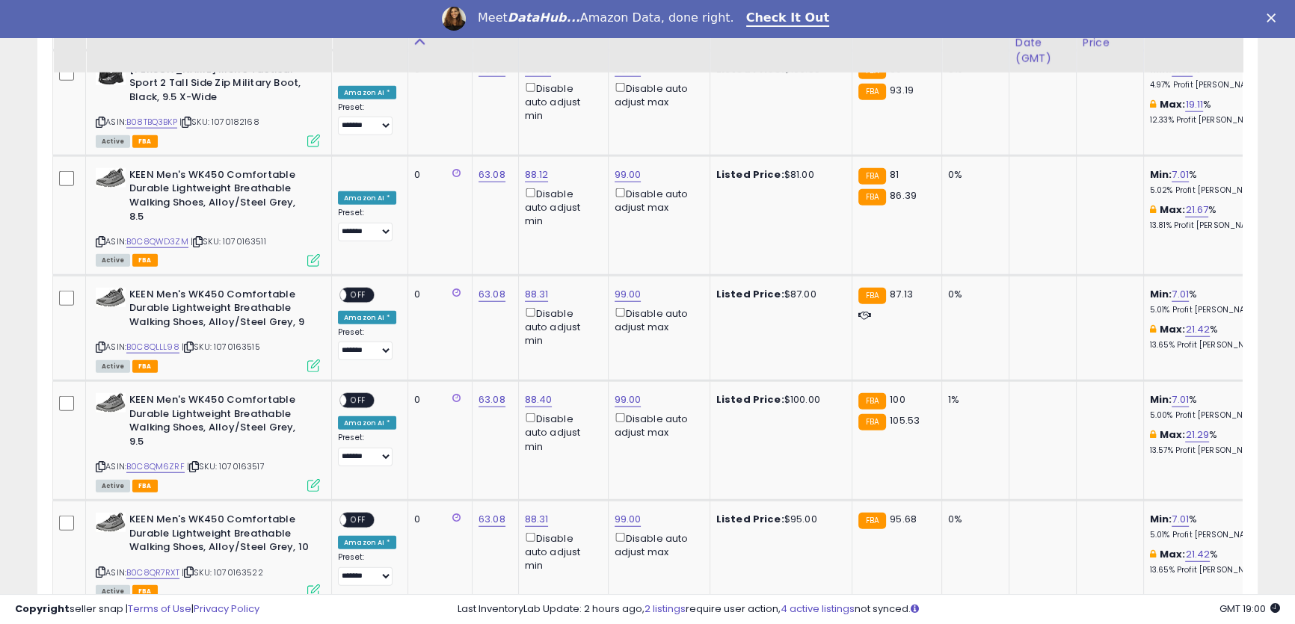
click at [621, 617] on link "194.42" at bounding box center [630, 624] width 31 height 15
drag, startPoint x: 584, startPoint y: 358, endPoint x: 531, endPoint y: 348, distance: 54.1
type input "**"
click at [670, 359] on icon "submit" at bounding box center [665, 356] width 9 height 9
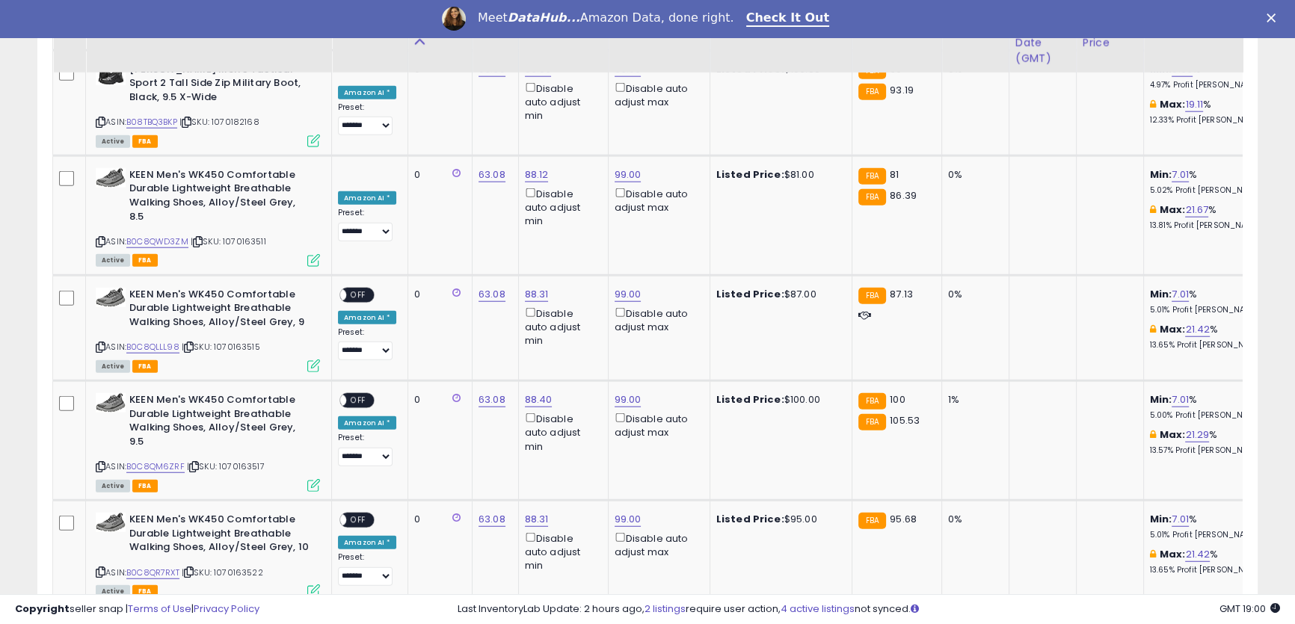
click at [356, 620] on span "OFF" at bounding box center [358, 626] width 24 height 13
click at [366, 514] on span "OFF" at bounding box center [358, 520] width 24 height 13
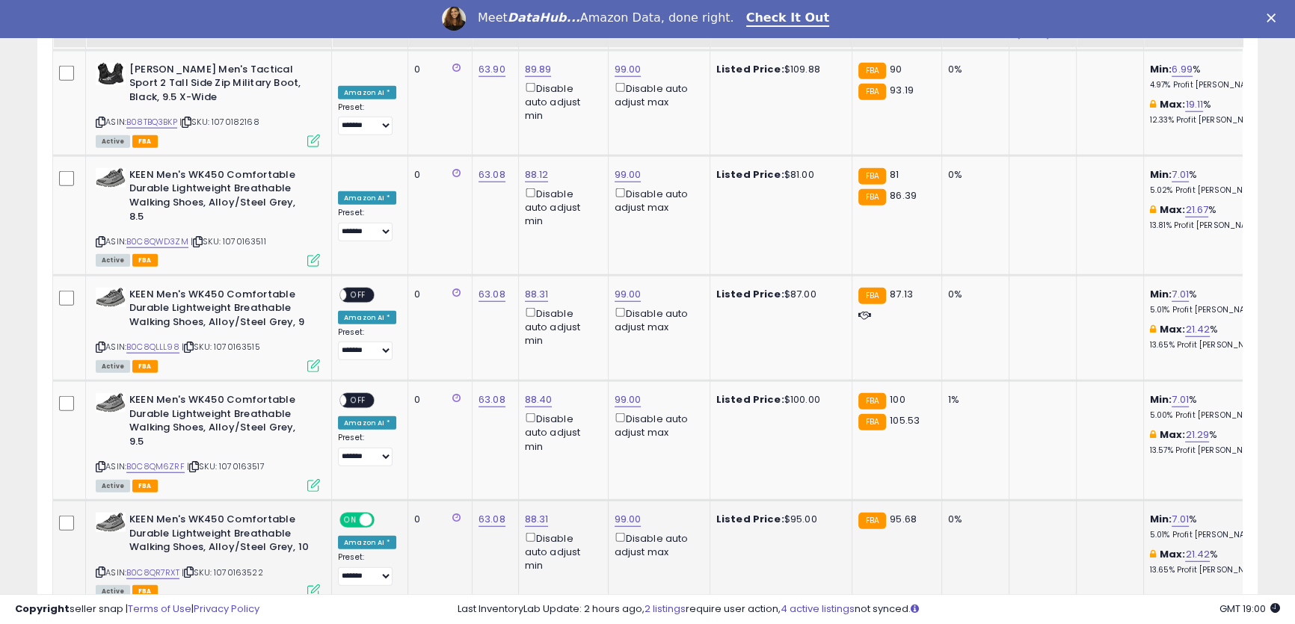
scroll to position [4580, 0]
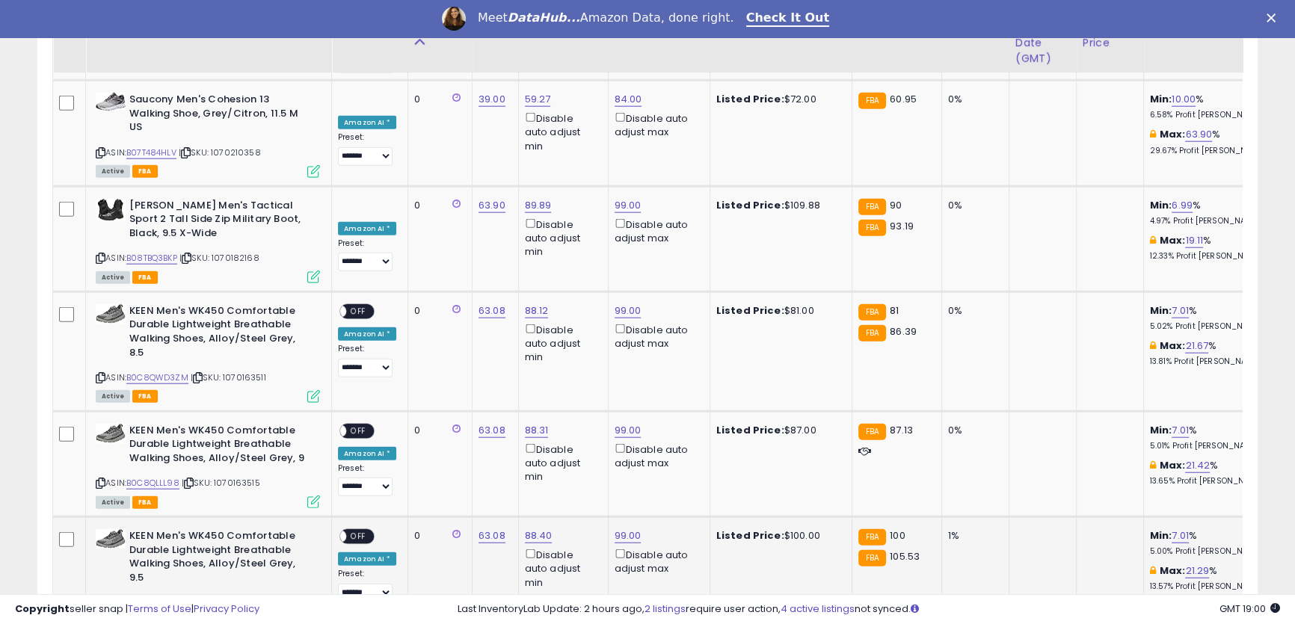
click at [357, 531] on span "OFF" at bounding box center [358, 537] width 24 height 13
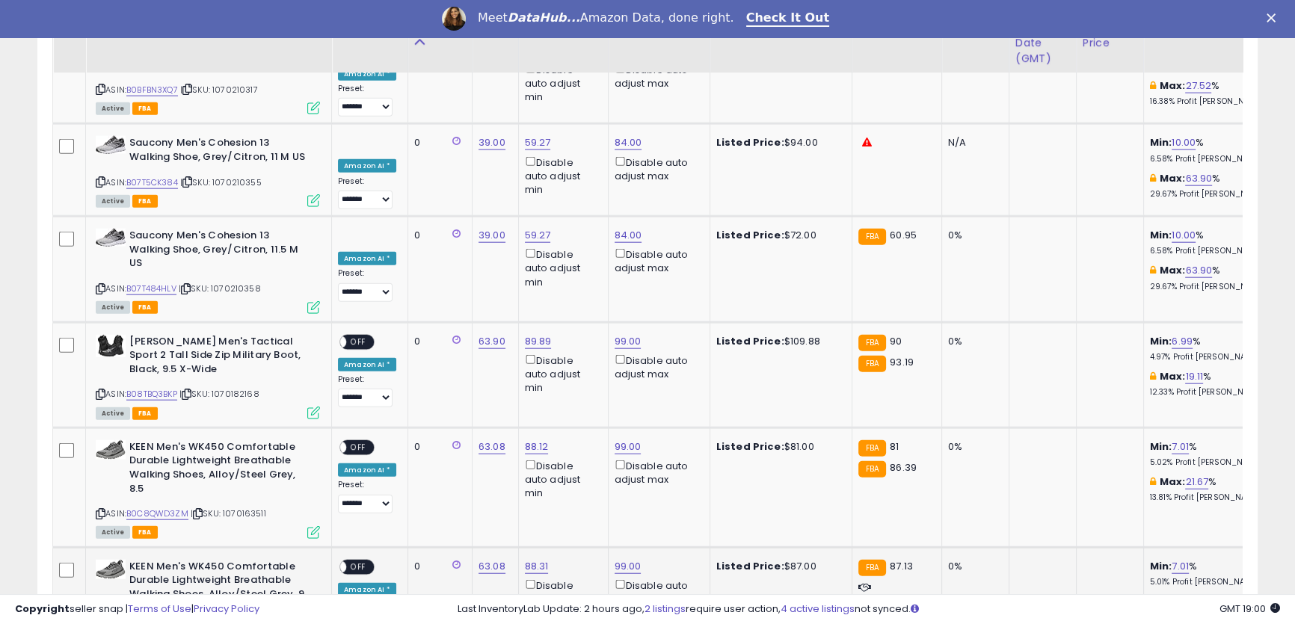
click at [360, 561] on span "OFF" at bounding box center [358, 567] width 24 height 13
click at [363, 441] on span "OFF" at bounding box center [358, 447] width 24 height 13
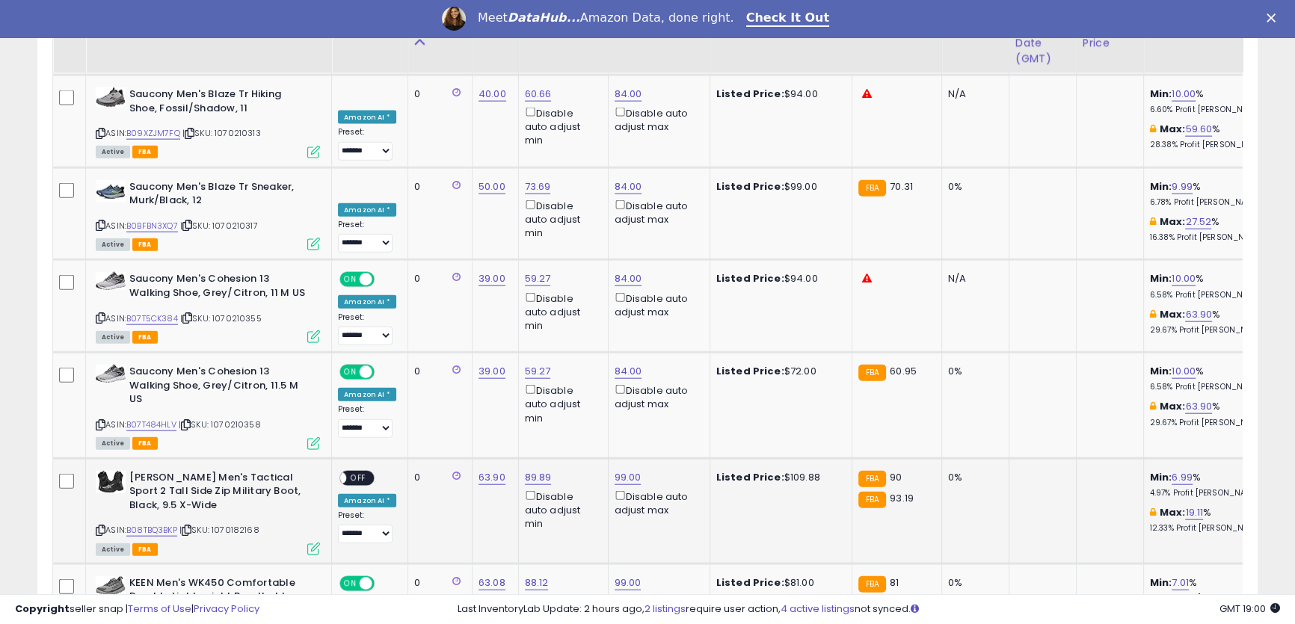
click at [360, 472] on span "OFF" at bounding box center [358, 478] width 24 height 13
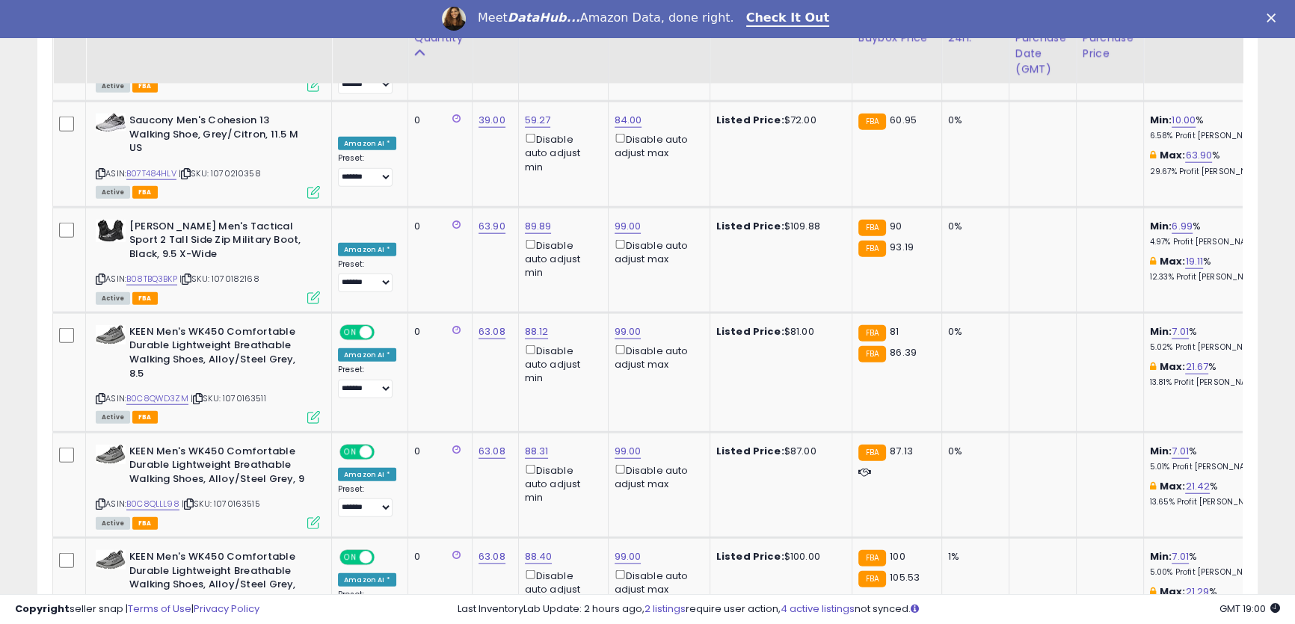
scroll to position [4967, 0]
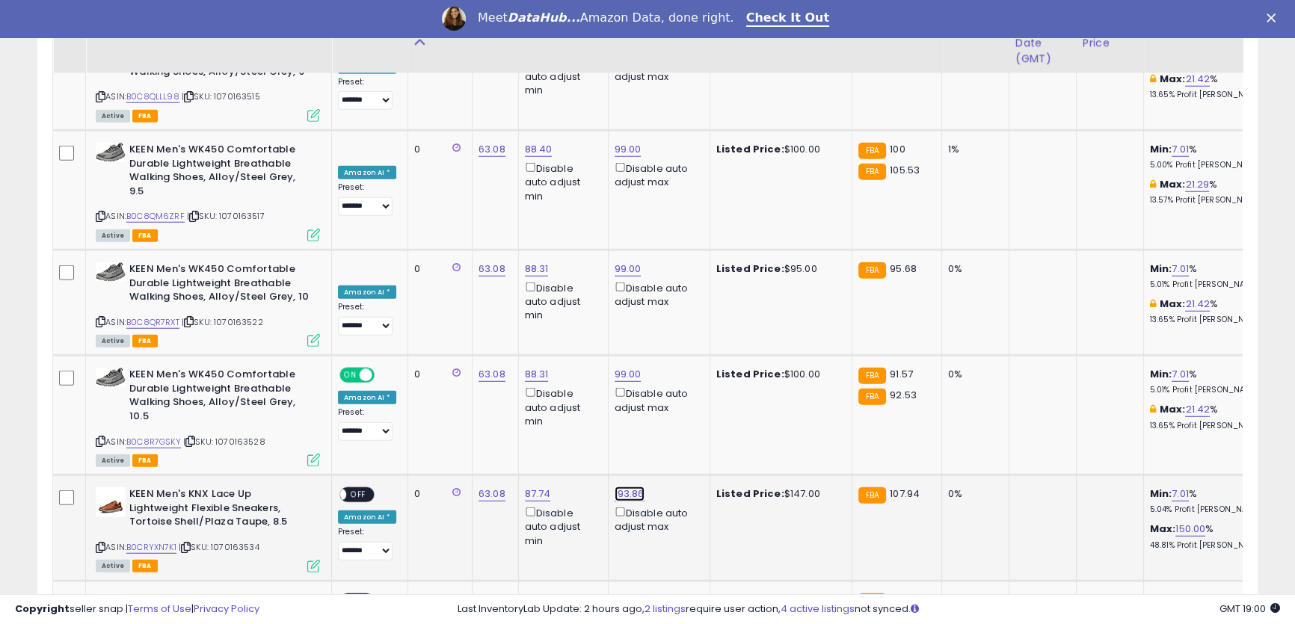
click at [617, 487] on link "193.86" at bounding box center [630, 494] width 30 height 15
drag, startPoint x: 576, startPoint y: 226, endPoint x: 397, endPoint y: 200, distance: 181.2
type input "***"
drag, startPoint x: 550, startPoint y: 227, endPoint x: 472, endPoint y: 221, distance: 77.9
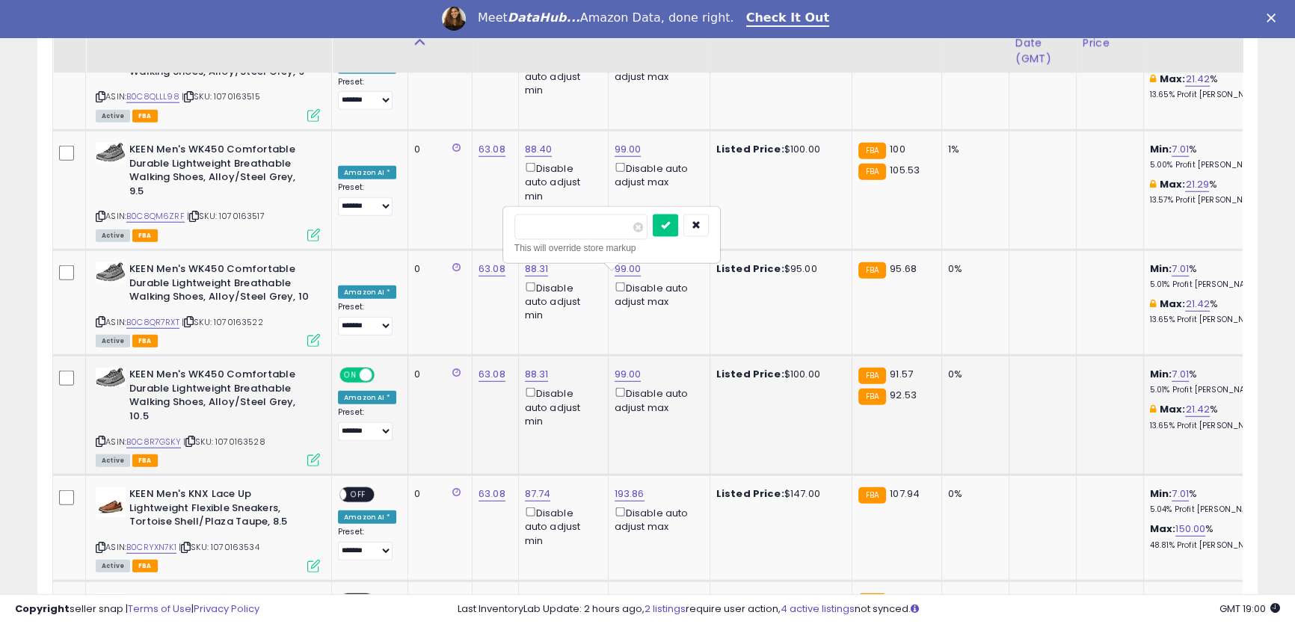
click at [670, 228] on icon "submit" at bounding box center [665, 225] width 9 height 9
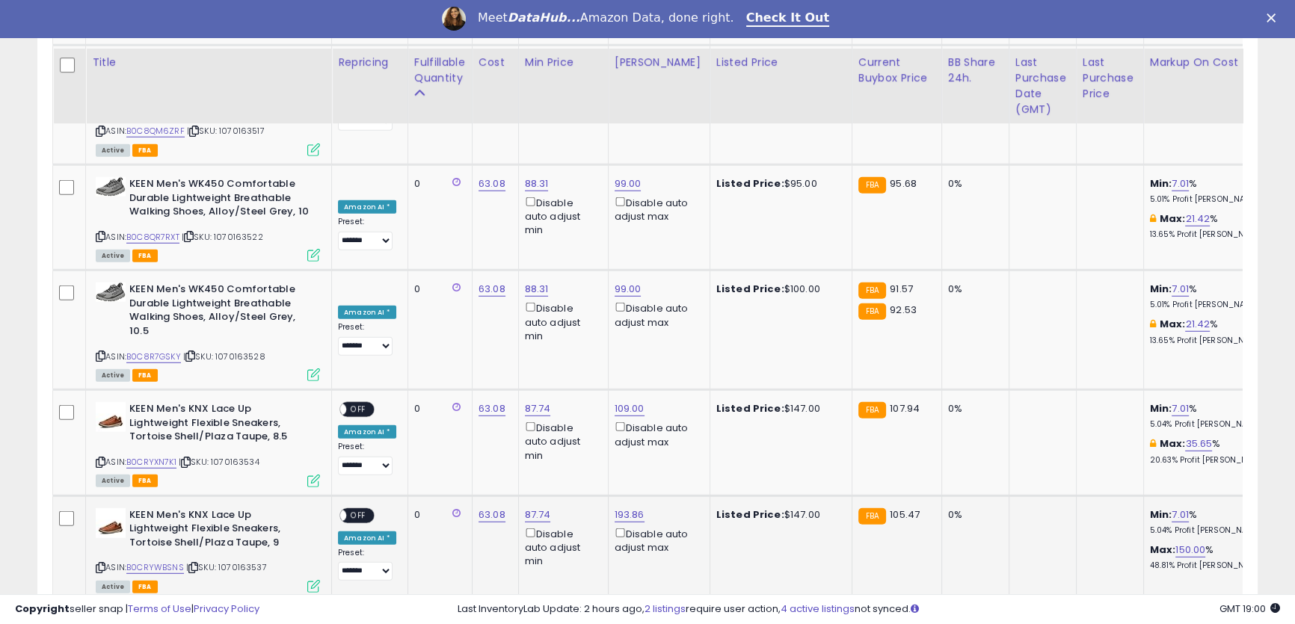
scroll to position [5103, 0]
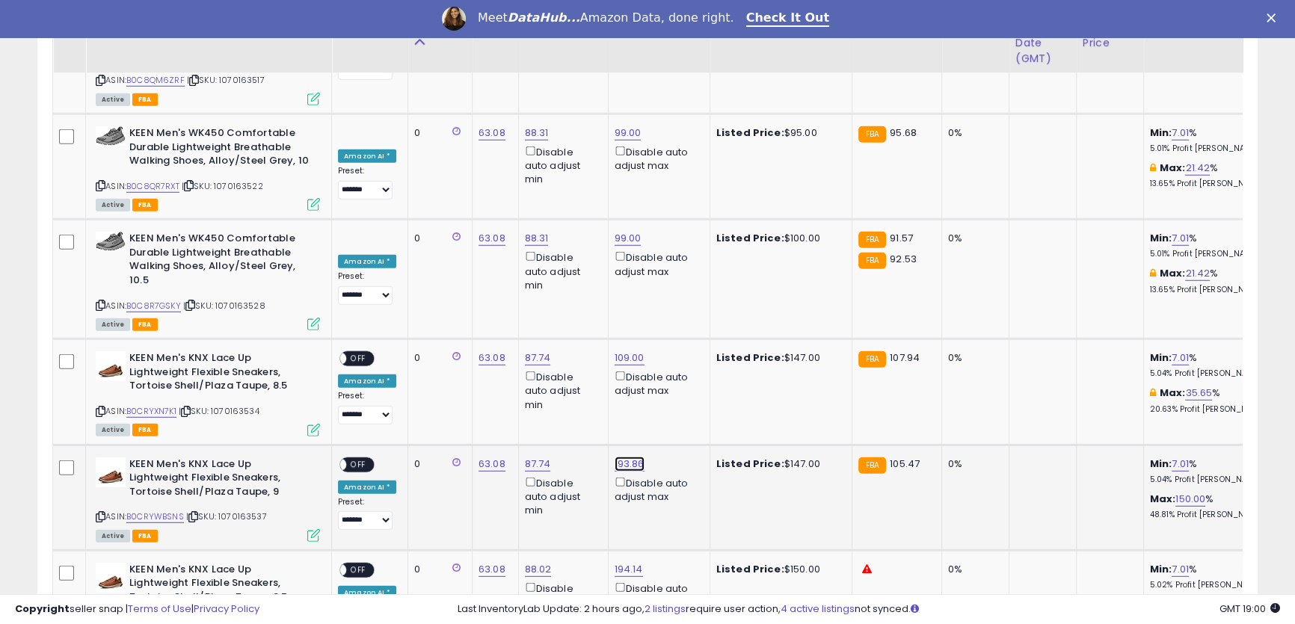
click at [628, 457] on link "193.86" at bounding box center [630, 464] width 30 height 15
drag, startPoint x: 536, startPoint y: 200, endPoint x: 470, endPoint y: 194, distance: 66.1
type input "***"
click at [678, 197] on button "submit" at bounding box center [665, 195] width 25 height 22
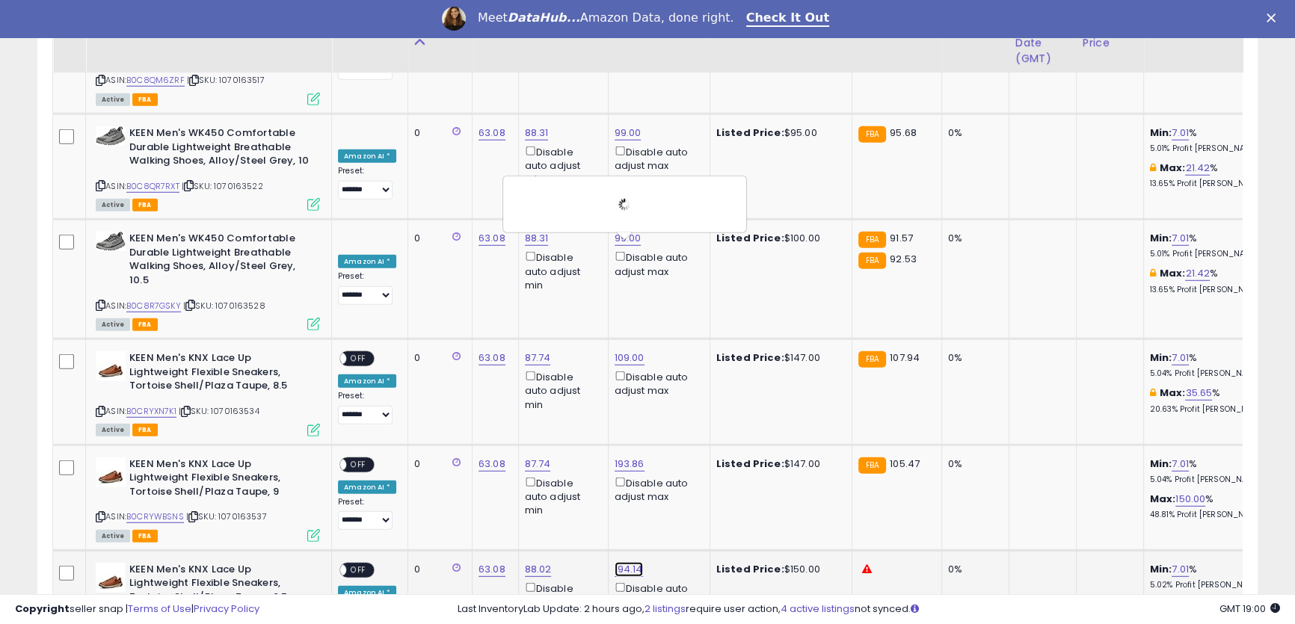
click at [617, 562] on link "194.14" at bounding box center [629, 569] width 28 height 15
drag, startPoint x: 569, startPoint y: 304, endPoint x: 480, endPoint y: 299, distance: 89.1
type input "***"
click at [677, 303] on button "submit" at bounding box center [663, 300] width 25 height 22
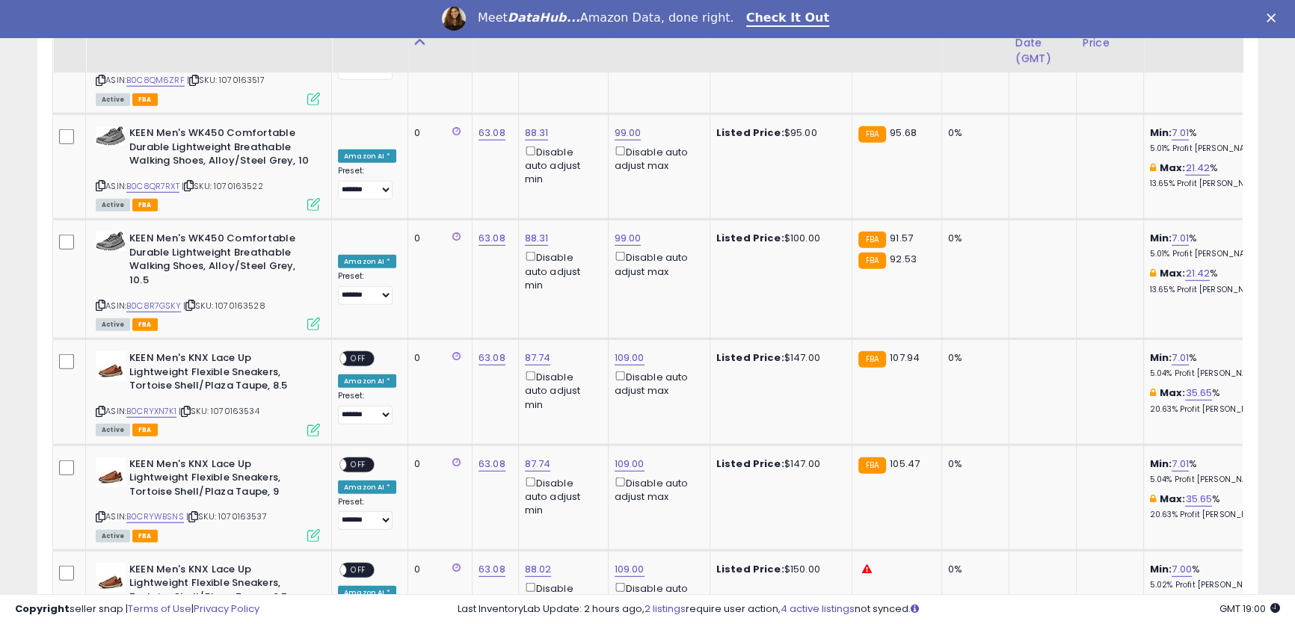
type input "***"
click at [670, 409] on icon "submit" at bounding box center [665, 405] width 9 height 9
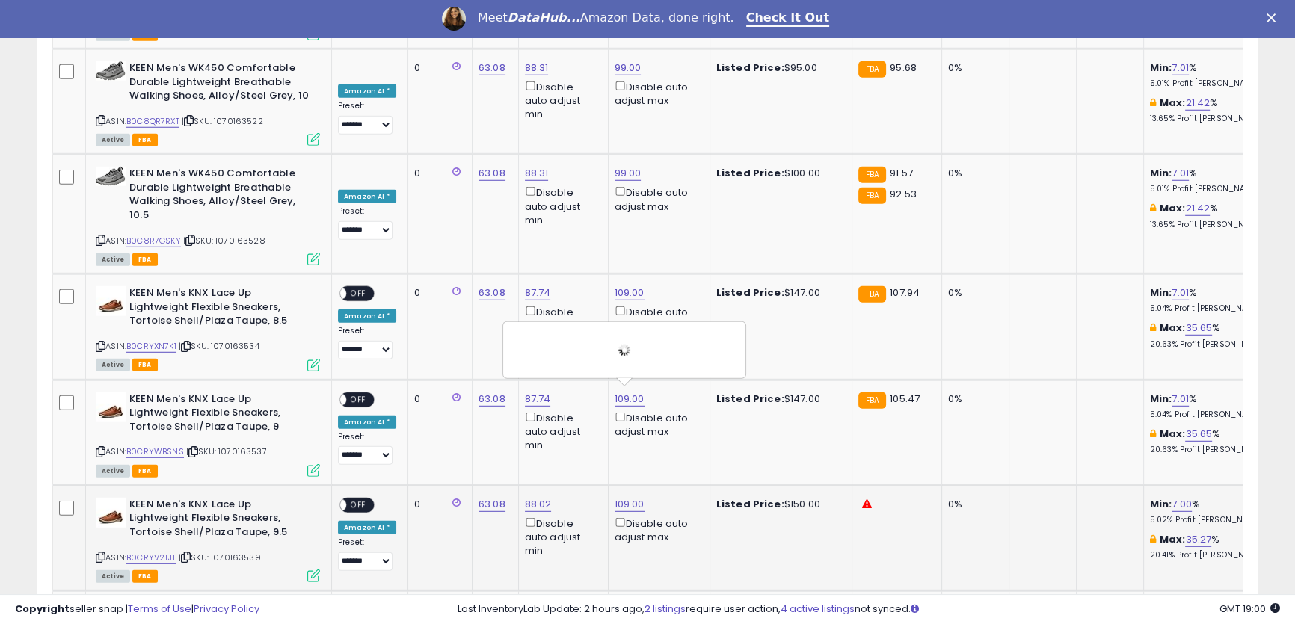
scroll to position [5239, 0]
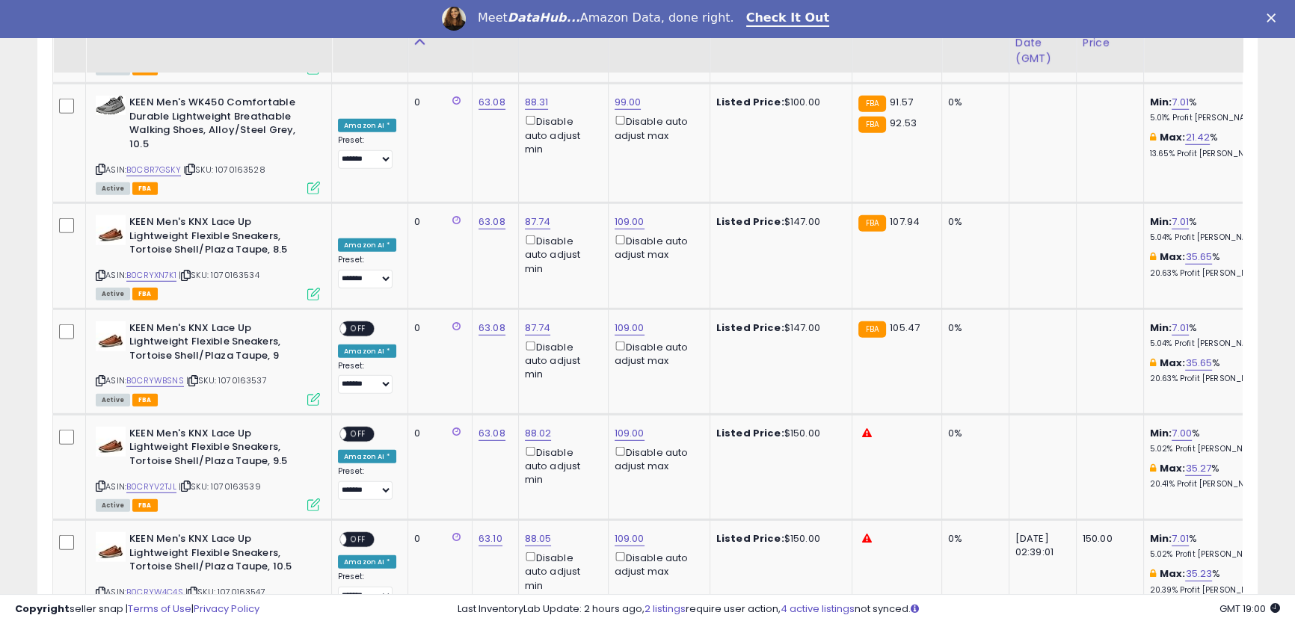
drag, startPoint x: 556, startPoint y: 375, endPoint x: 589, endPoint y: 373, distance: 33.0
type input "***"
click at [669, 379] on icon "submit" at bounding box center [664, 374] width 9 height 9
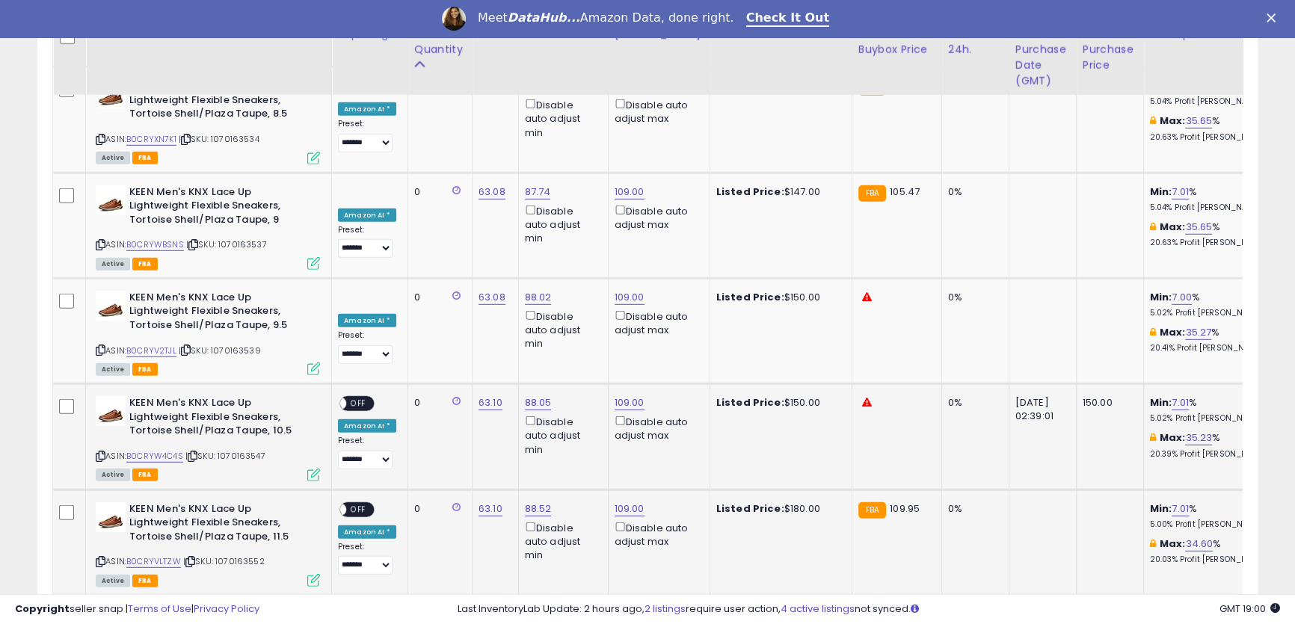
scroll to position [5510, 0]
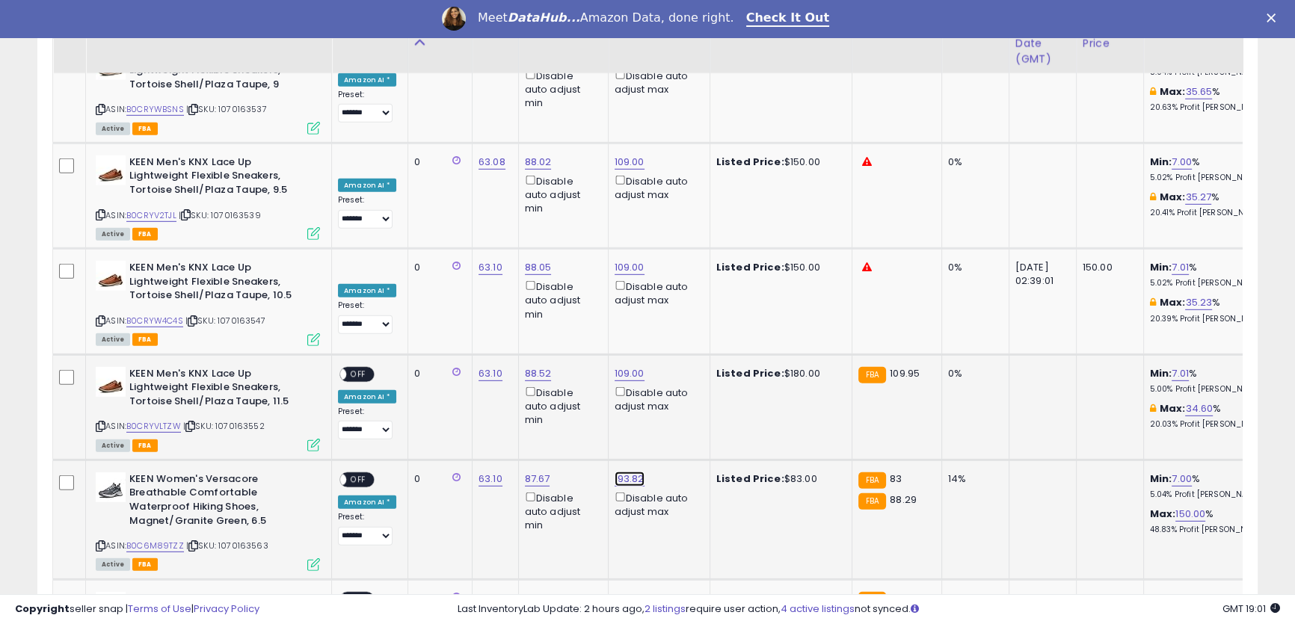
click at [622, 472] on link "193.82" at bounding box center [630, 479] width 30 height 15
drag, startPoint x: 576, startPoint y: 218, endPoint x: 435, endPoint y: 186, distance: 144.7
type input "***"
click button "submit" at bounding box center [664, 209] width 25 height 22
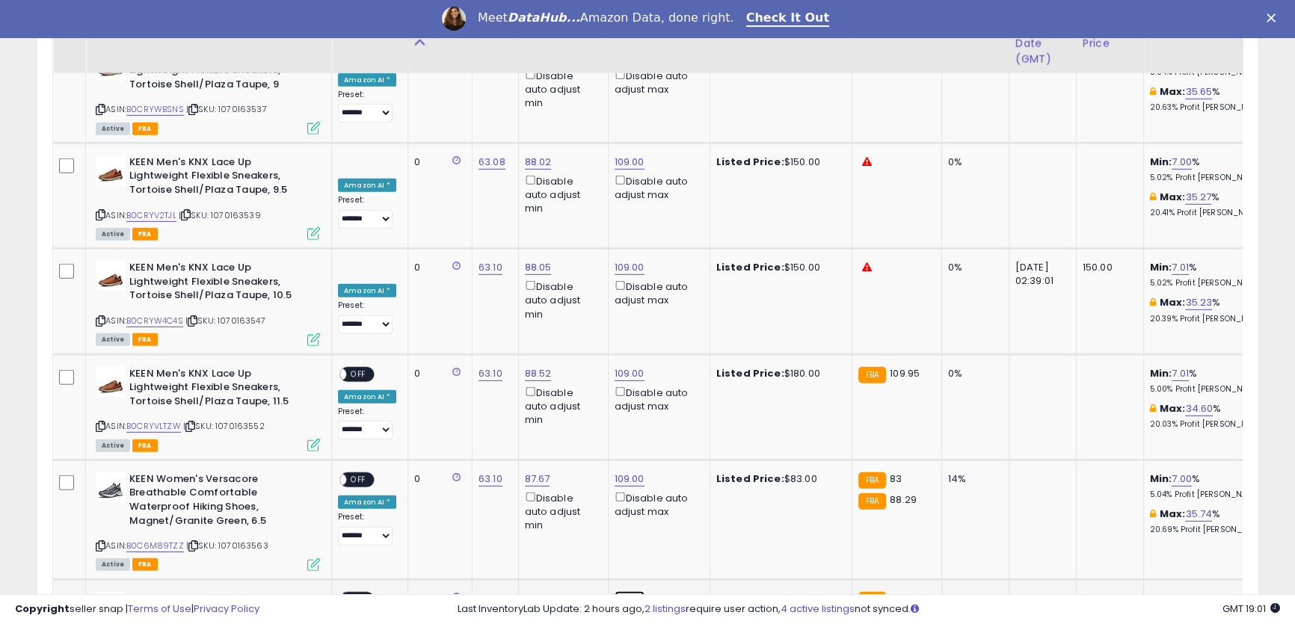
click at [625, 591] on link "193.92" at bounding box center [630, 598] width 30 height 15
type input "***"
click button "submit" at bounding box center [664, 329] width 25 height 22
click at [357, 593] on span "OFF" at bounding box center [358, 599] width 24 height 13
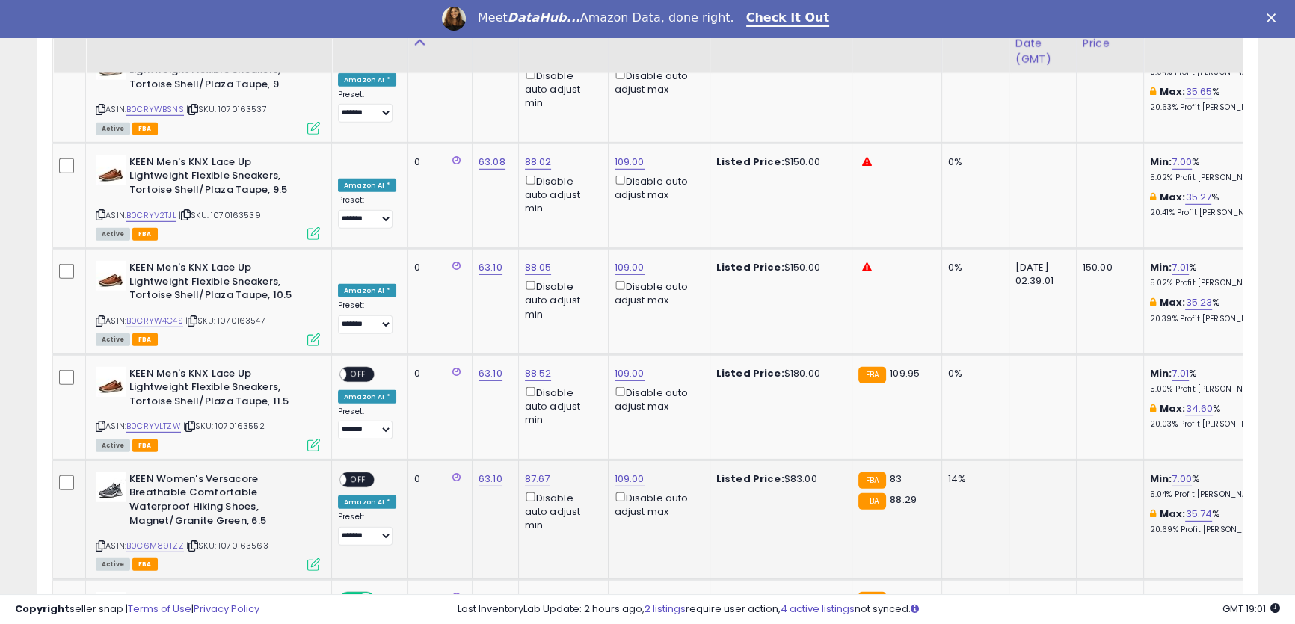
click at [354, 473] on span "OFF" at bounding box center [358, 479] width 24 height 13
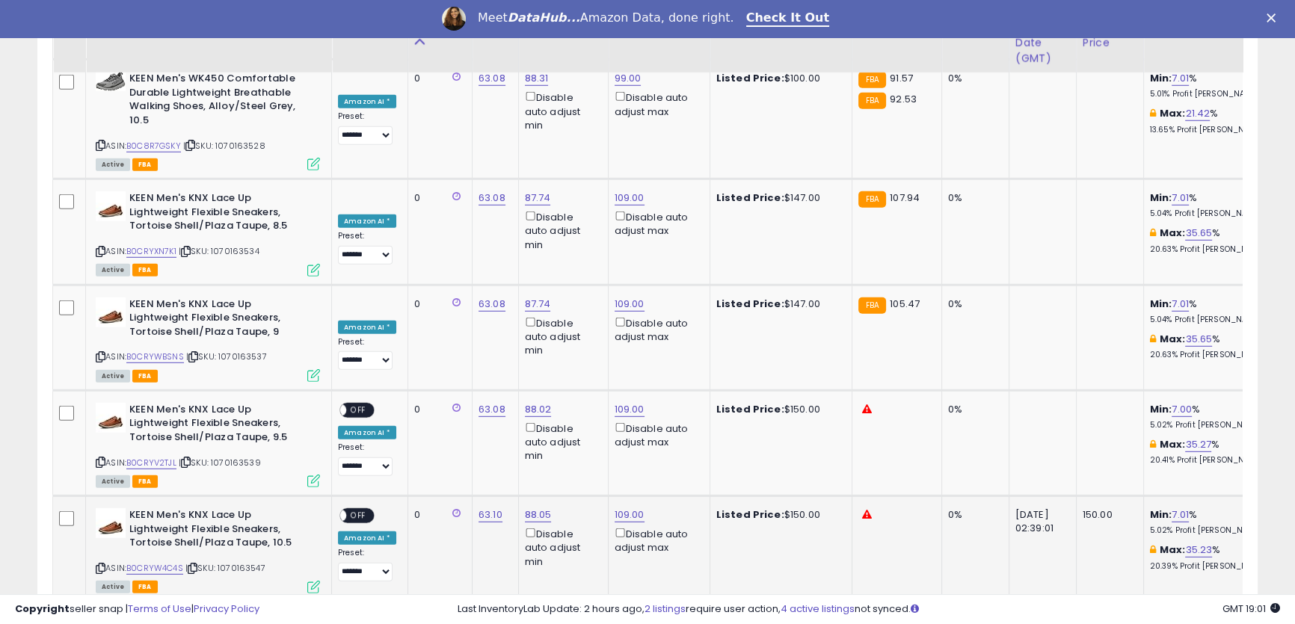
scroll to position [5239, 0]
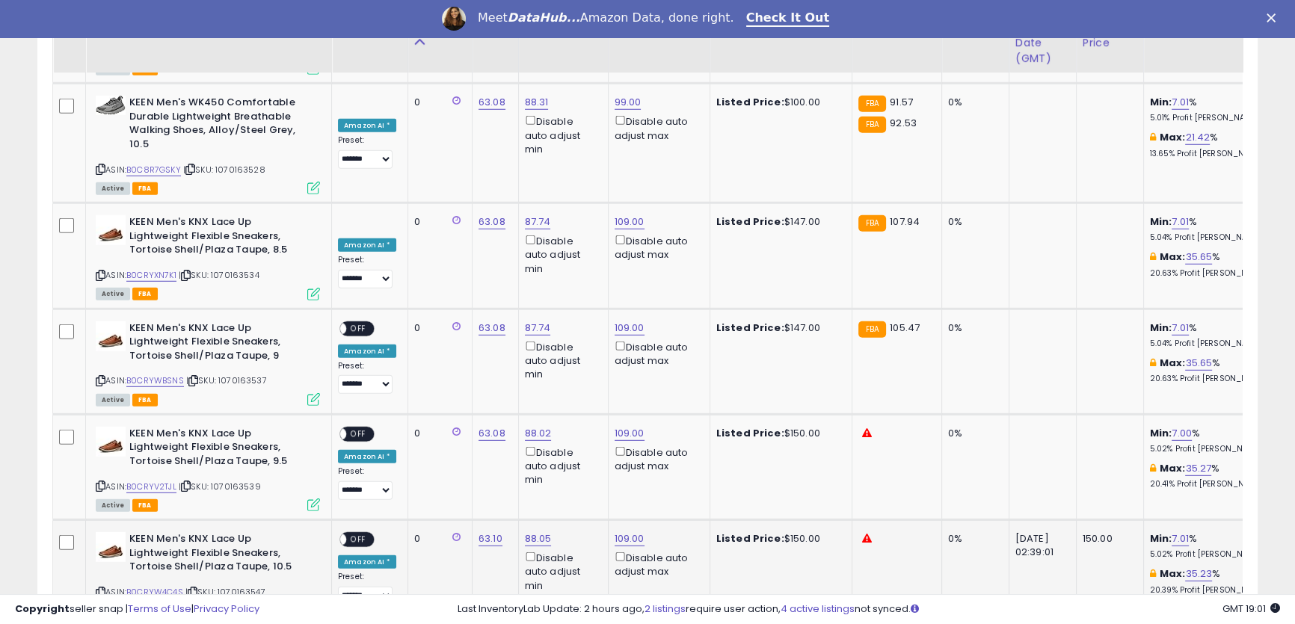
click at [359, 534] on span "OFF" at bounding box center [358, 540] width 24 height 13
drag, startPoint x: 361, startPoint y: 219, endPoint x: 410, endPoint y: 232, distance: 51.1
click at [361, 428] on span "OFF" at bounding box center [358, 434] width 24 height 13
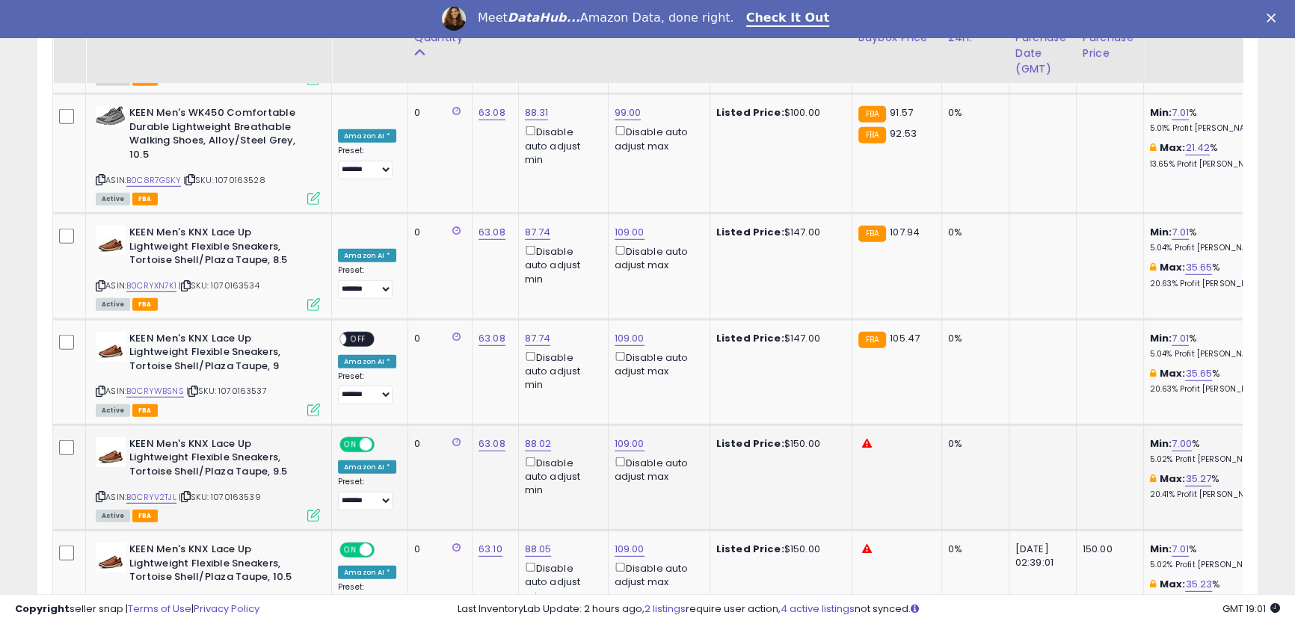
scroll to position [5103, 0]
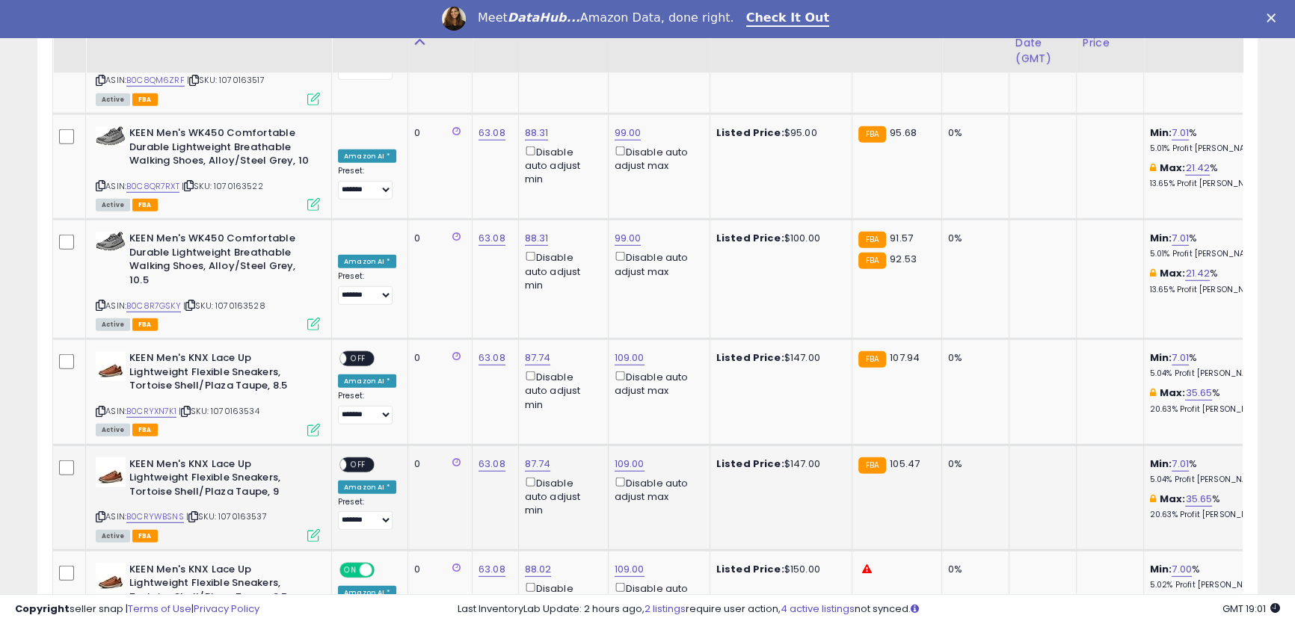
click at [354, 458] on span "OFF" at bounding box center [358, 464] width 24 height 13
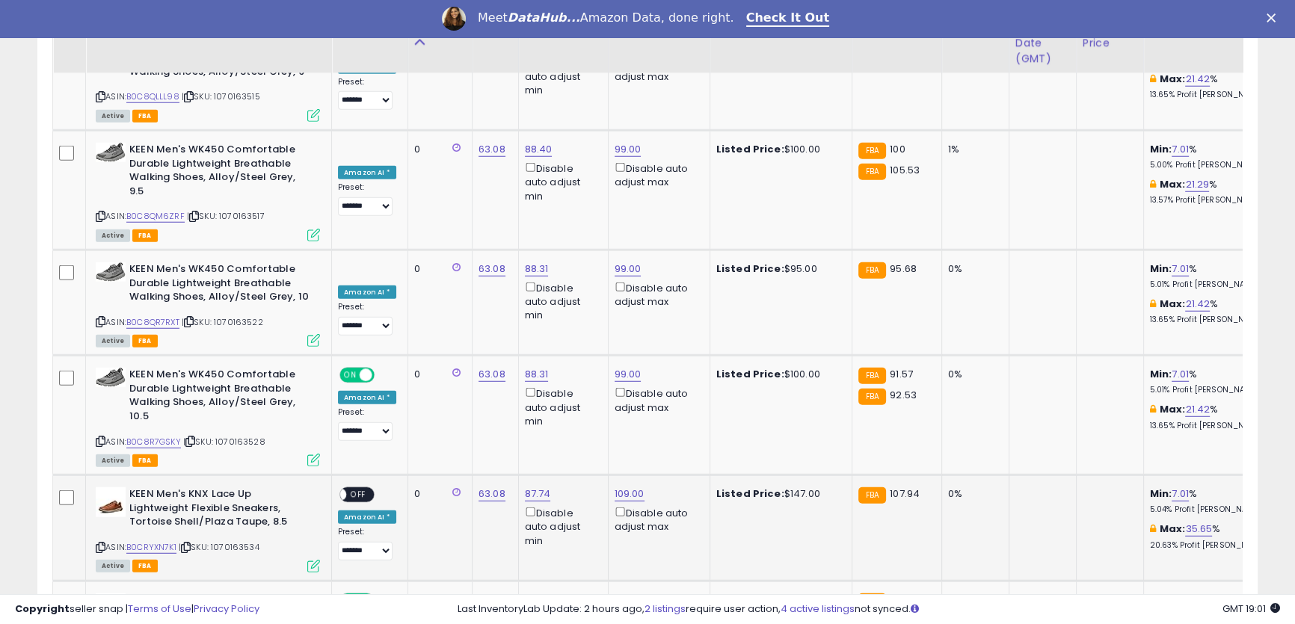
click at [361, 489] on span "OFF" at bounding box center [358, 495] width 24 height 13
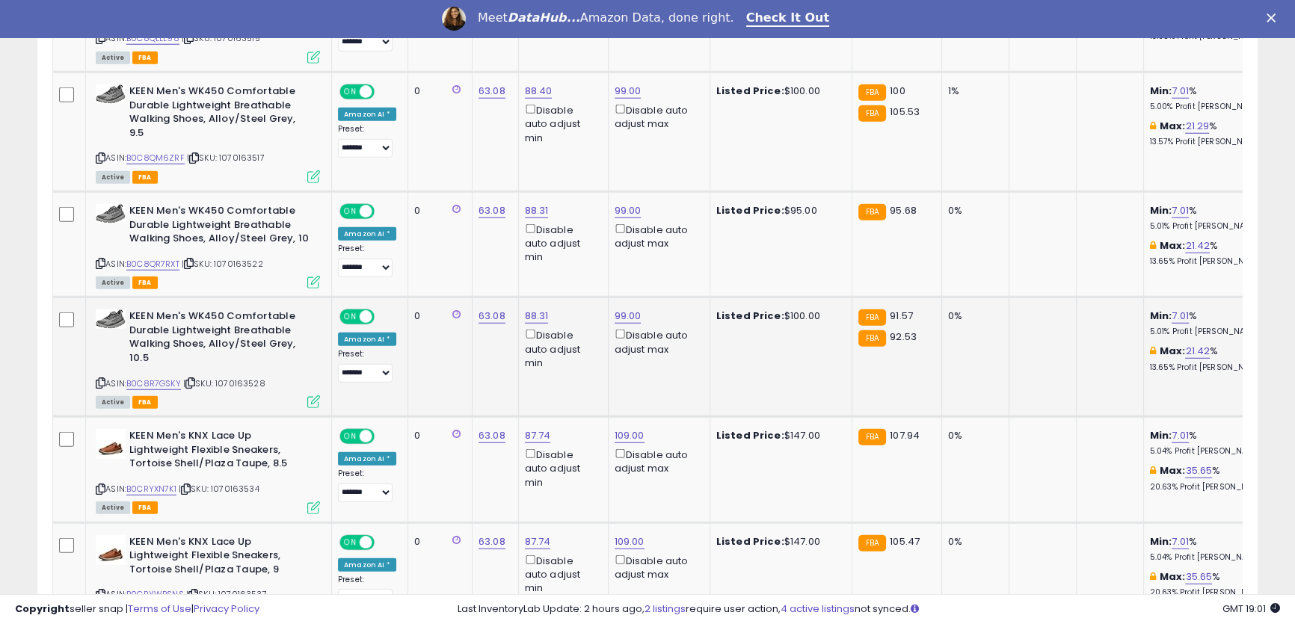
scroll to position [5510, 0]
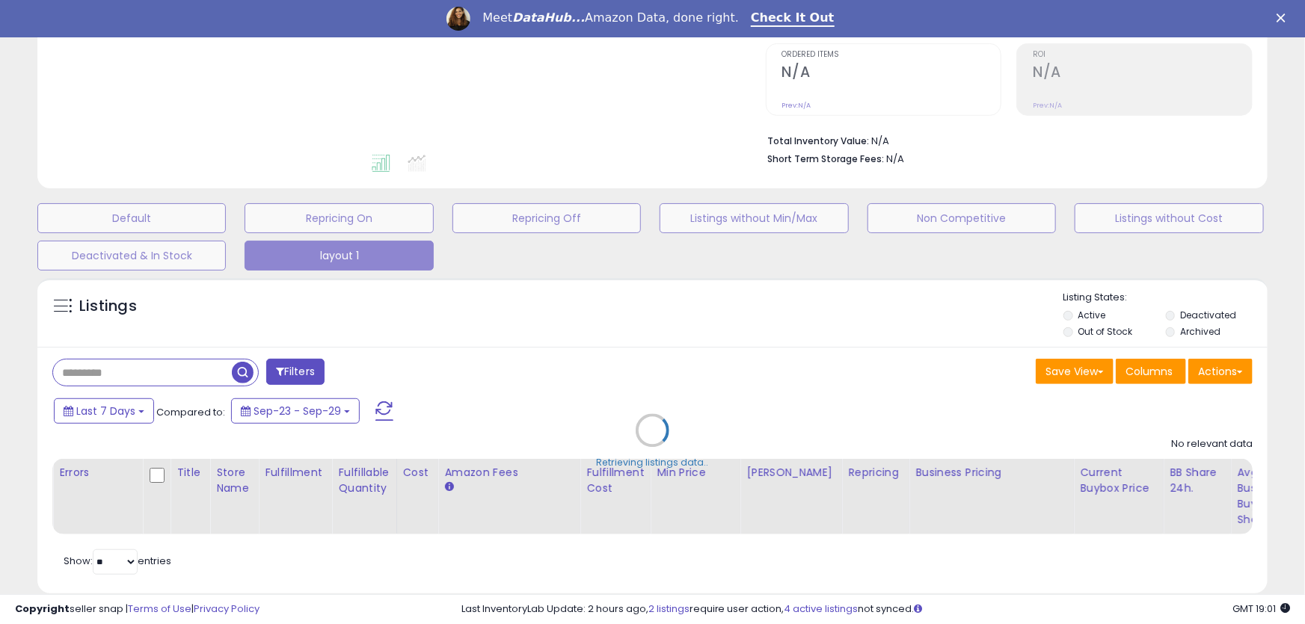
select select "**"
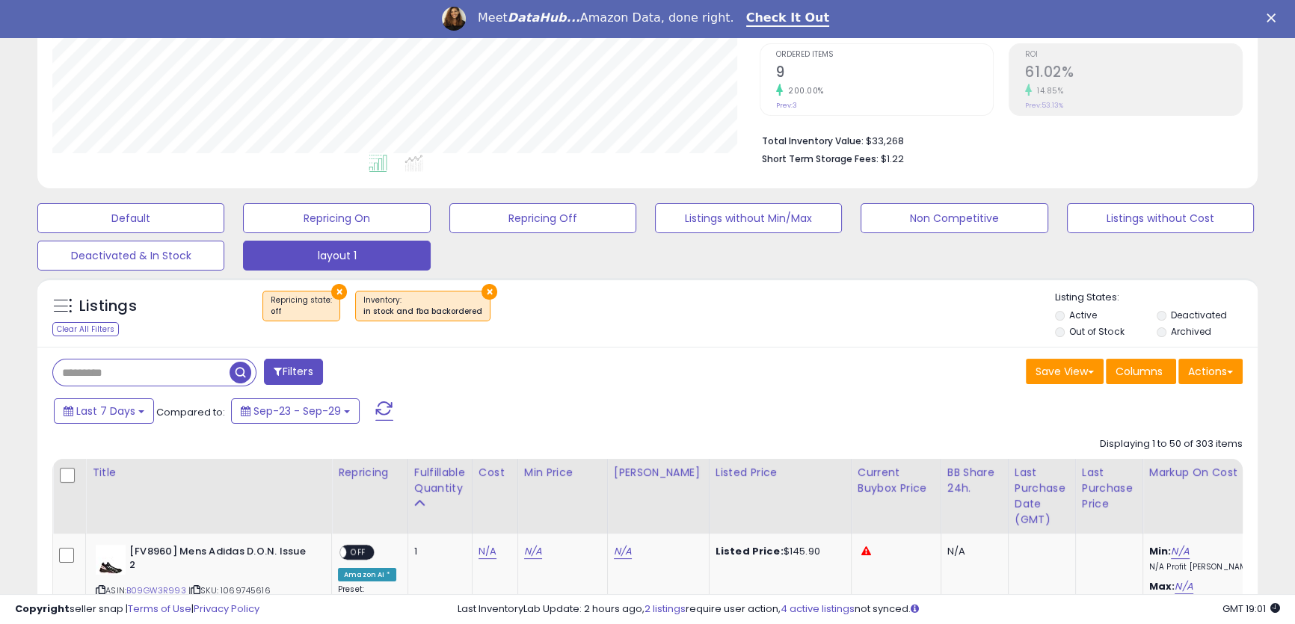
scroll to position [307, 706]
